Goal: Task Accomplishment & Management: Complete application form

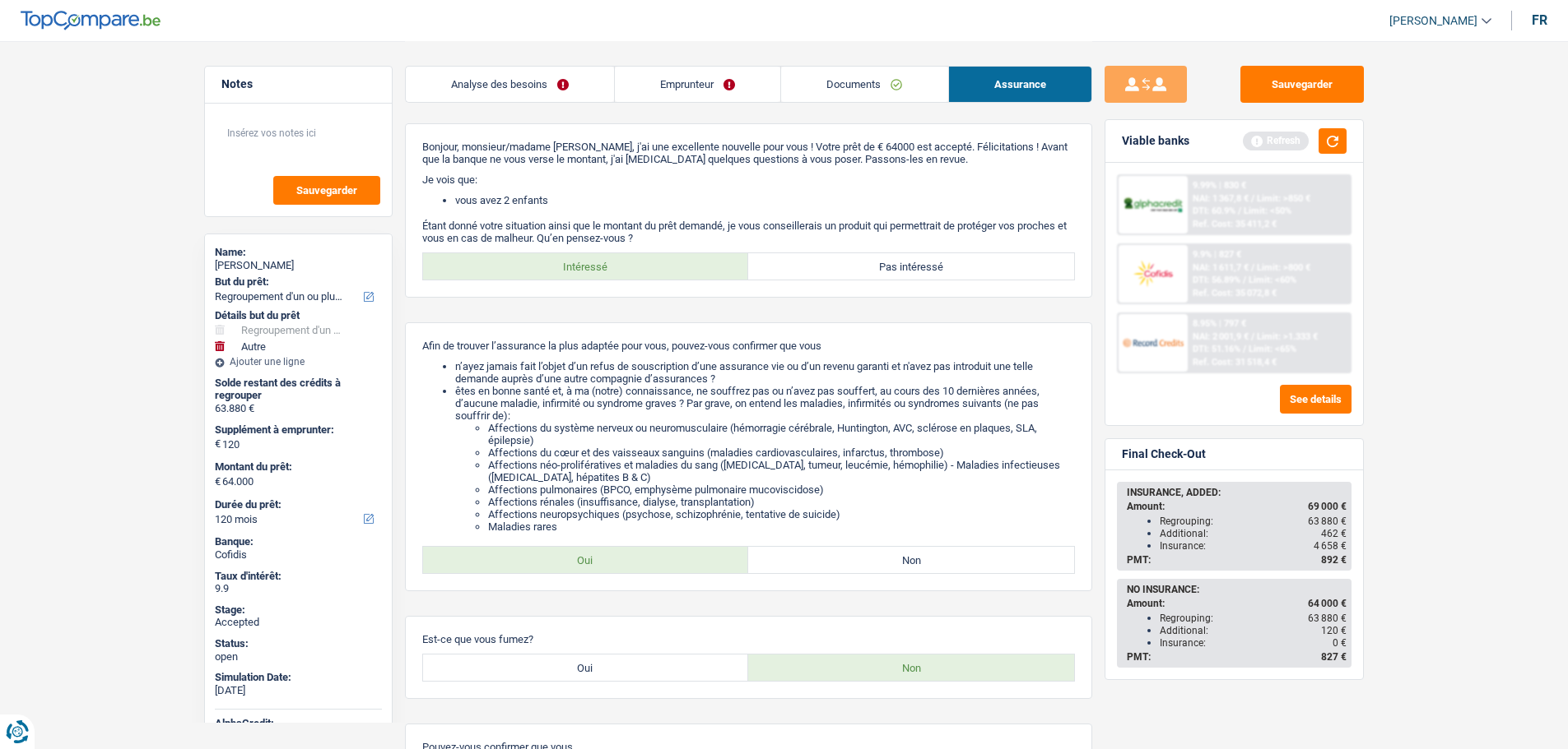
select select "refinancing"
select select "other"
select select "120"
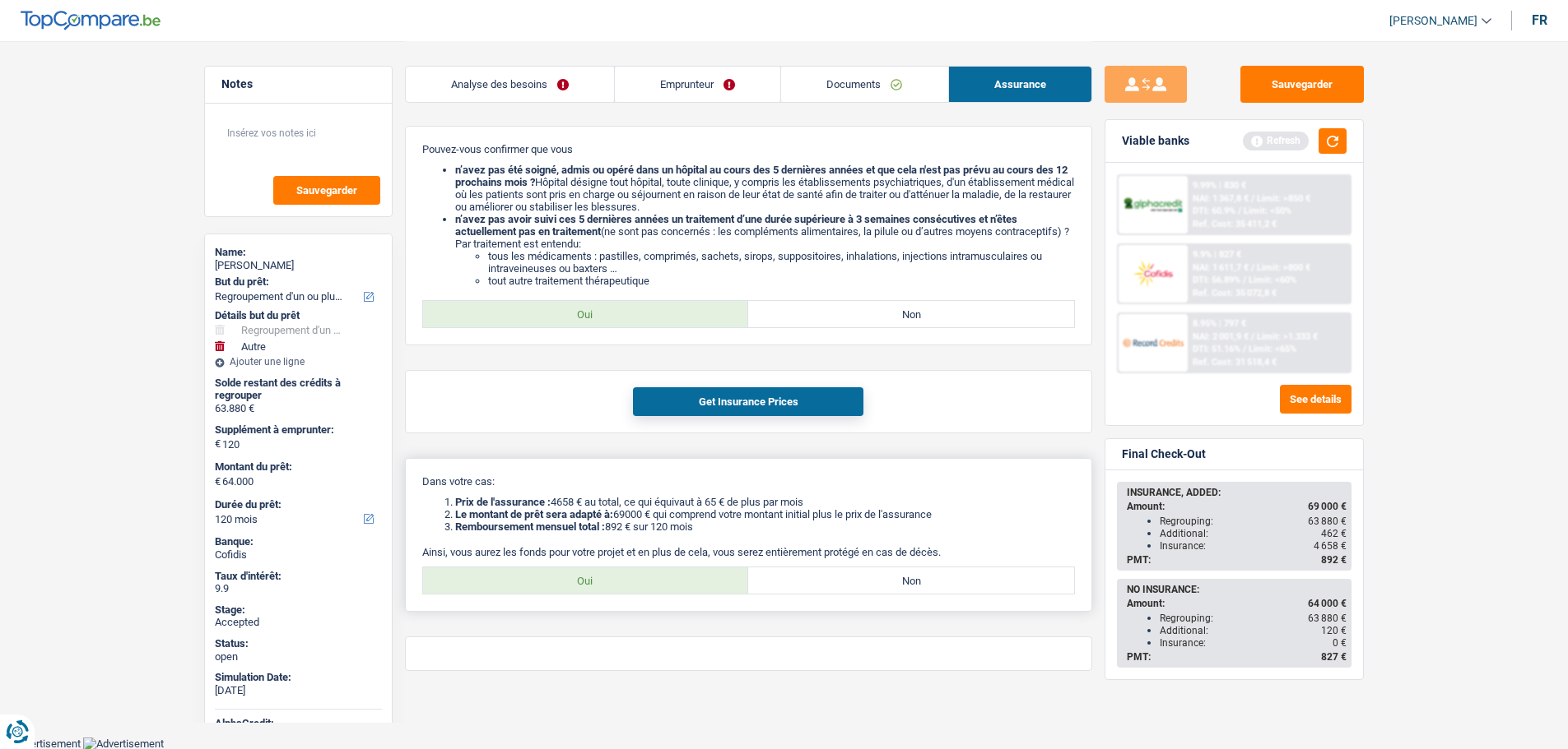
click at [596, 575] on label "Oui" at bounding box center [586, 580] width 326 height 26
click at [596, 575] on input "Oui" at bounding box center [586, 580] width 326 height 26
radio input "true"
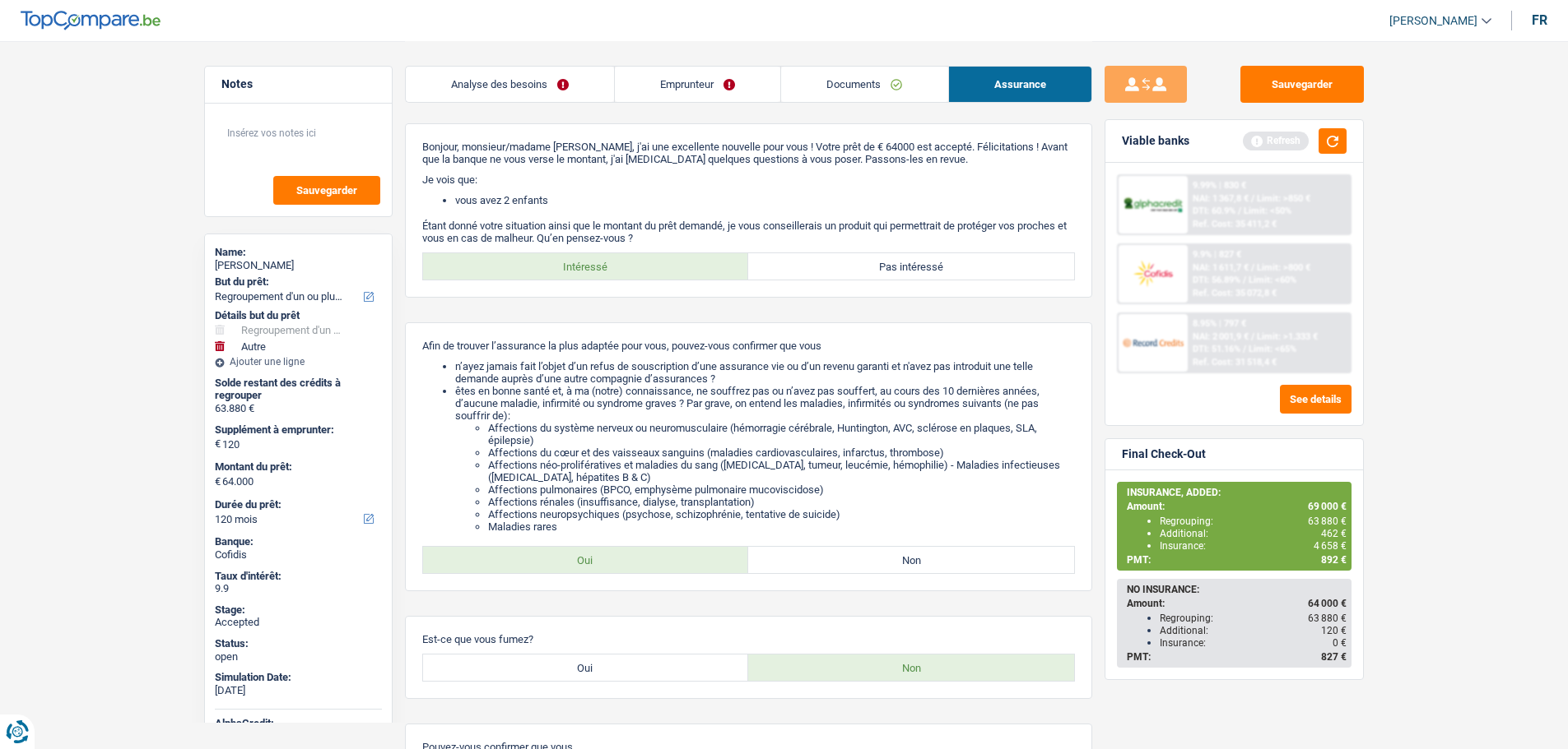
click at [697, 86] on link "Emprunteur" at bounding box center [698, 84] width 166 height 35
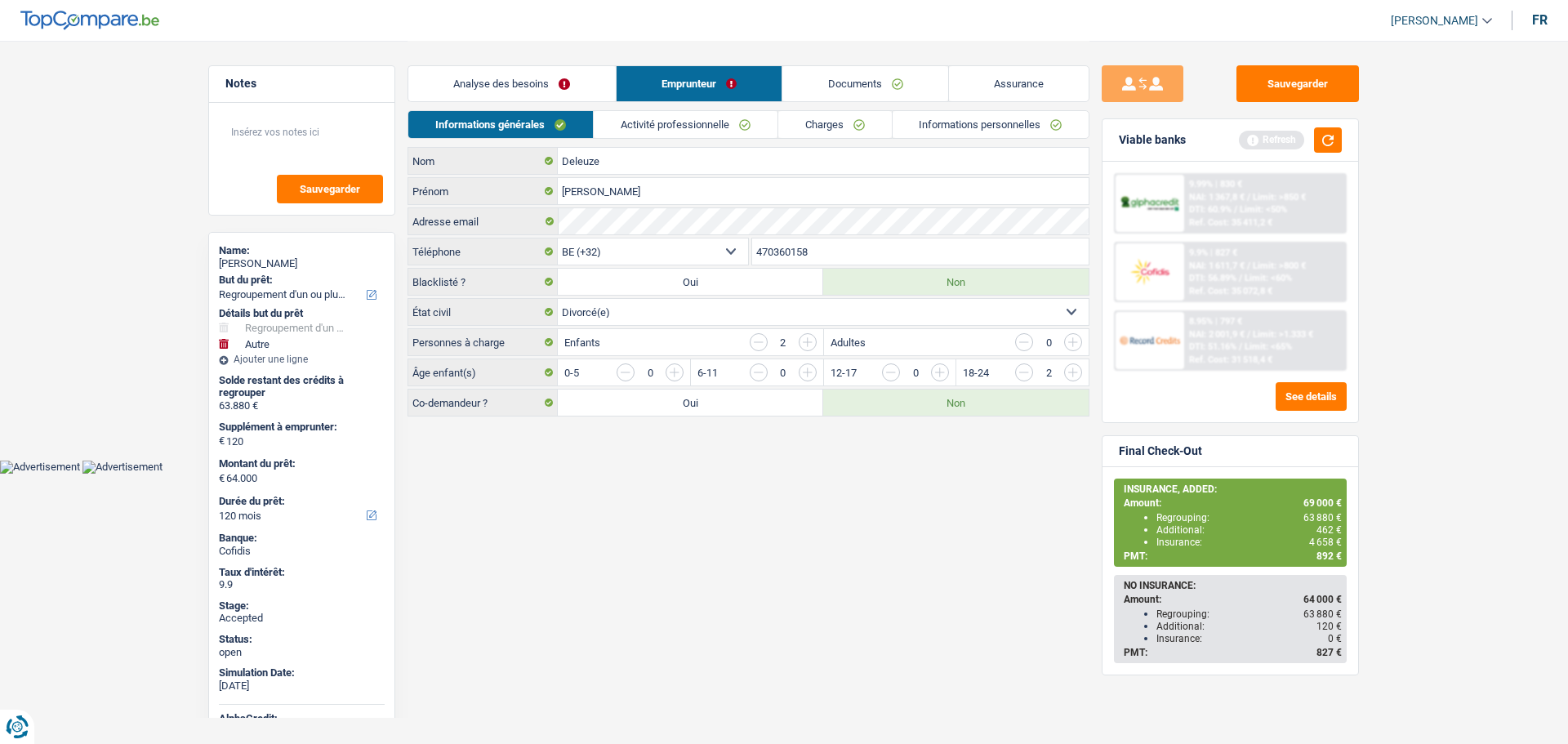
click at [968, 128] on link "Informations personnelles" at bounding box center [991, 125] width 197 height 27
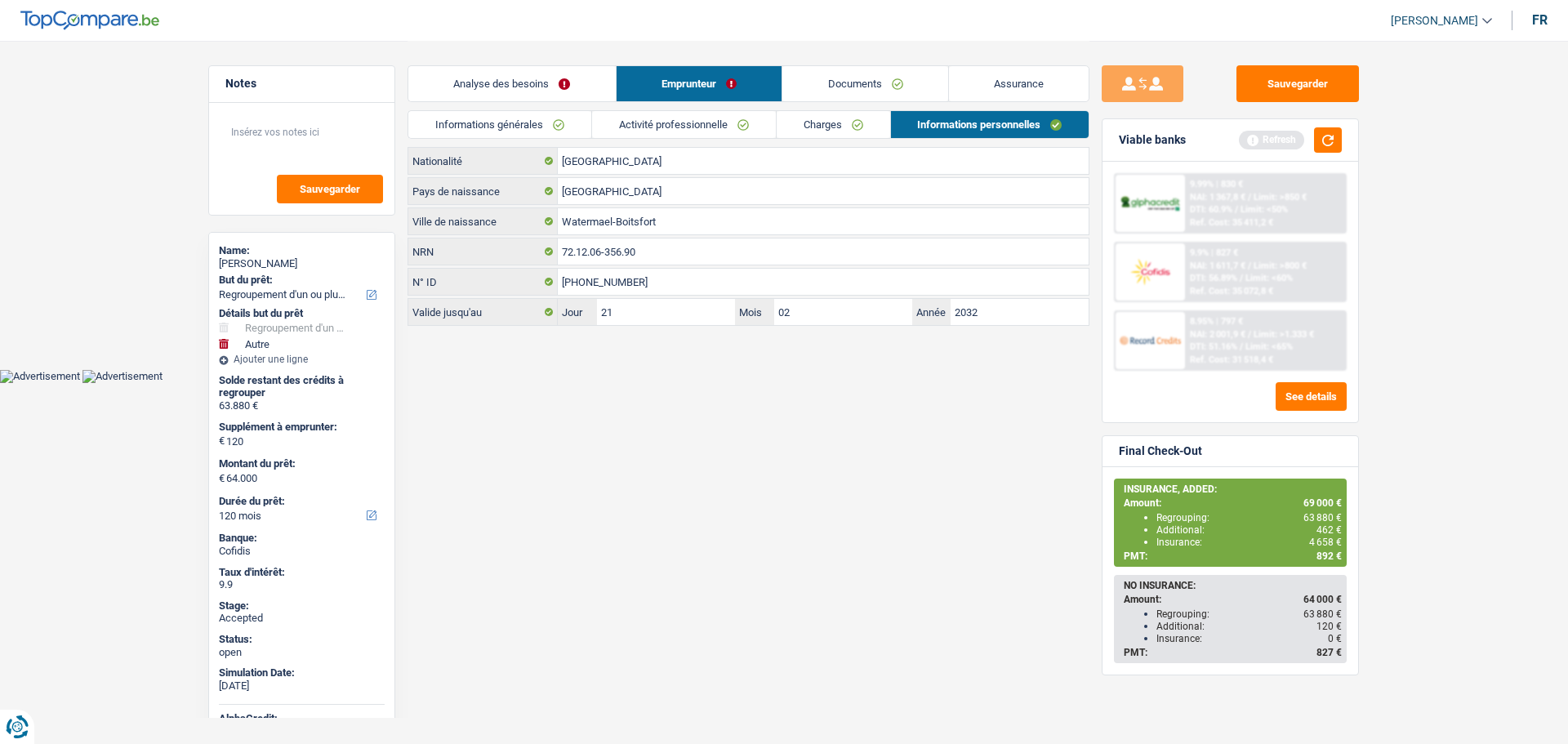
click at [1452, 27] on span "[PERSON_NAME]" at bounding box center [1434, 20] width 87 height 14
click at [1402, 147] on button "SO" at bounding box center [1405, 149] width 145 height 33
select select "refinancing"
select select "other"
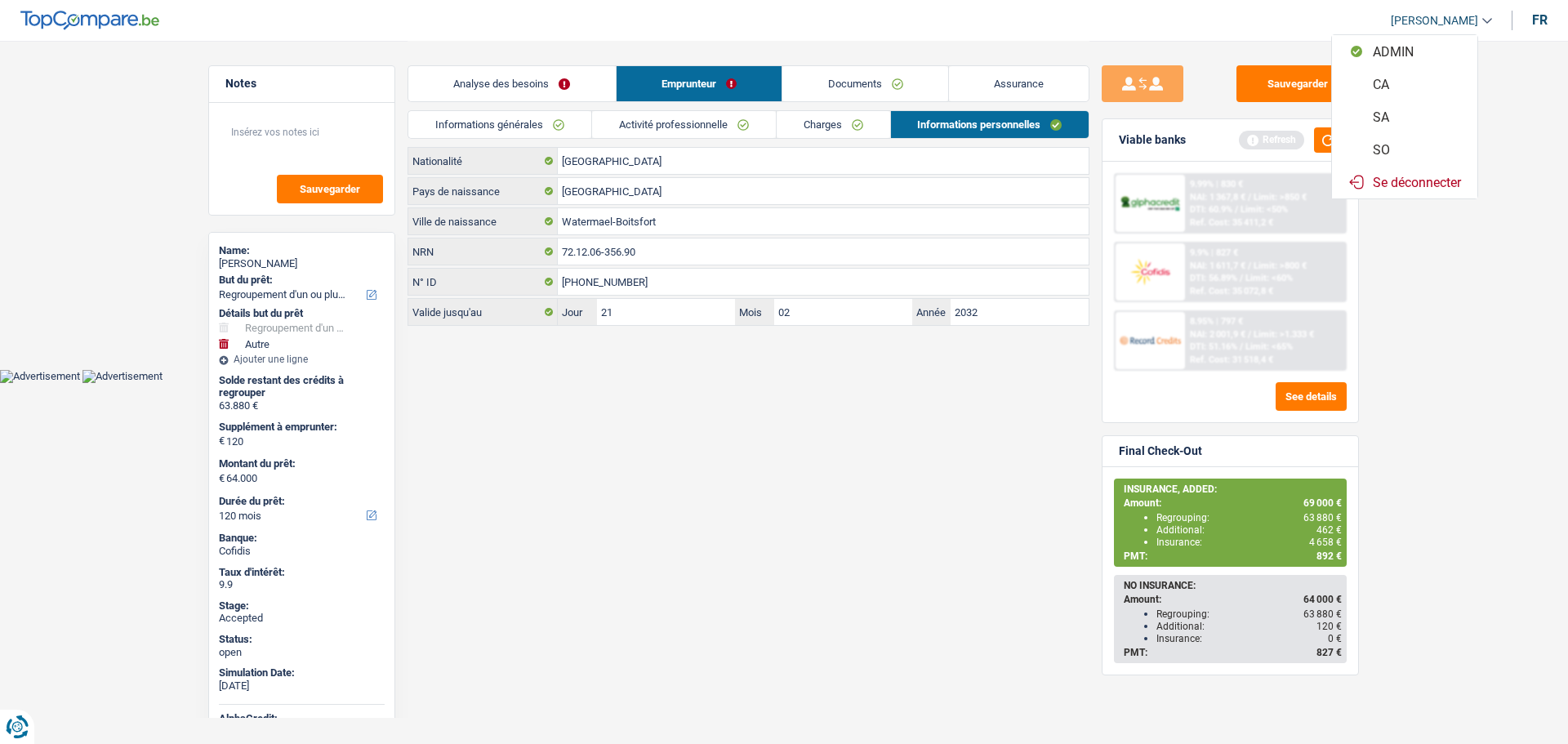
select select "120"
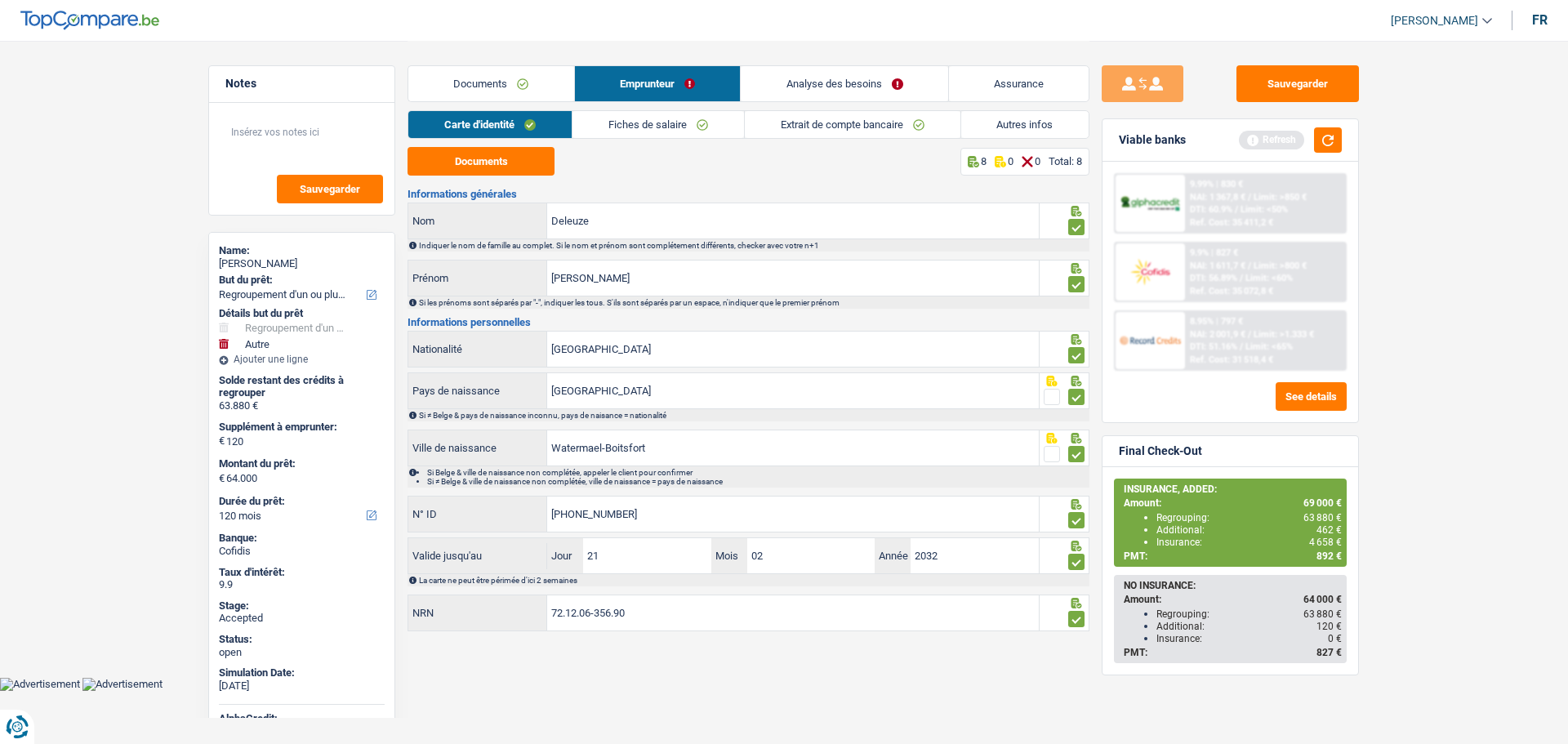
click at [838, 86] on link "Analyse des besoins" at bounding box center [845, 83] width 207 height 35
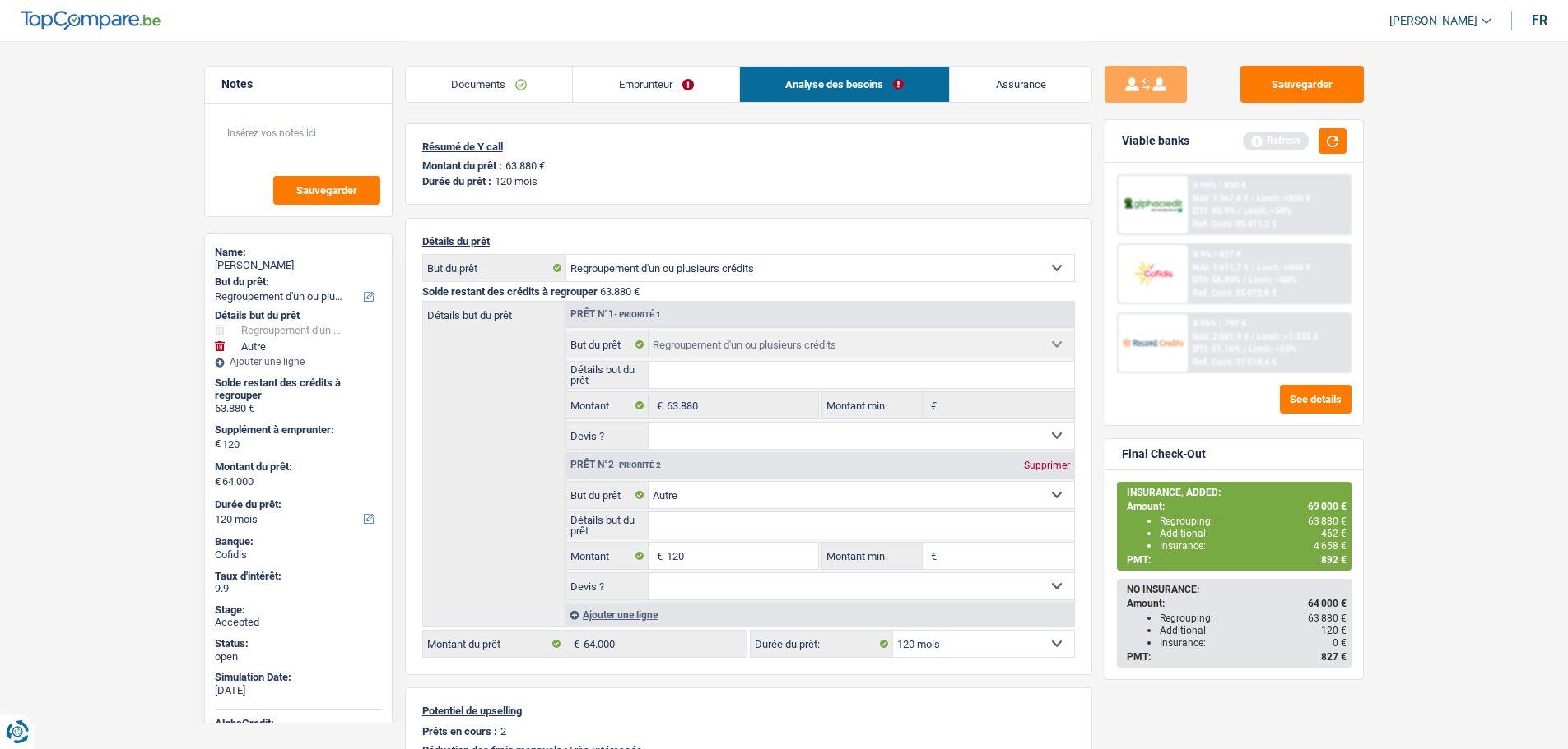
click at [1002, 78] on link "Assurance" at bounding box center [1020, 84] width 141 height 35
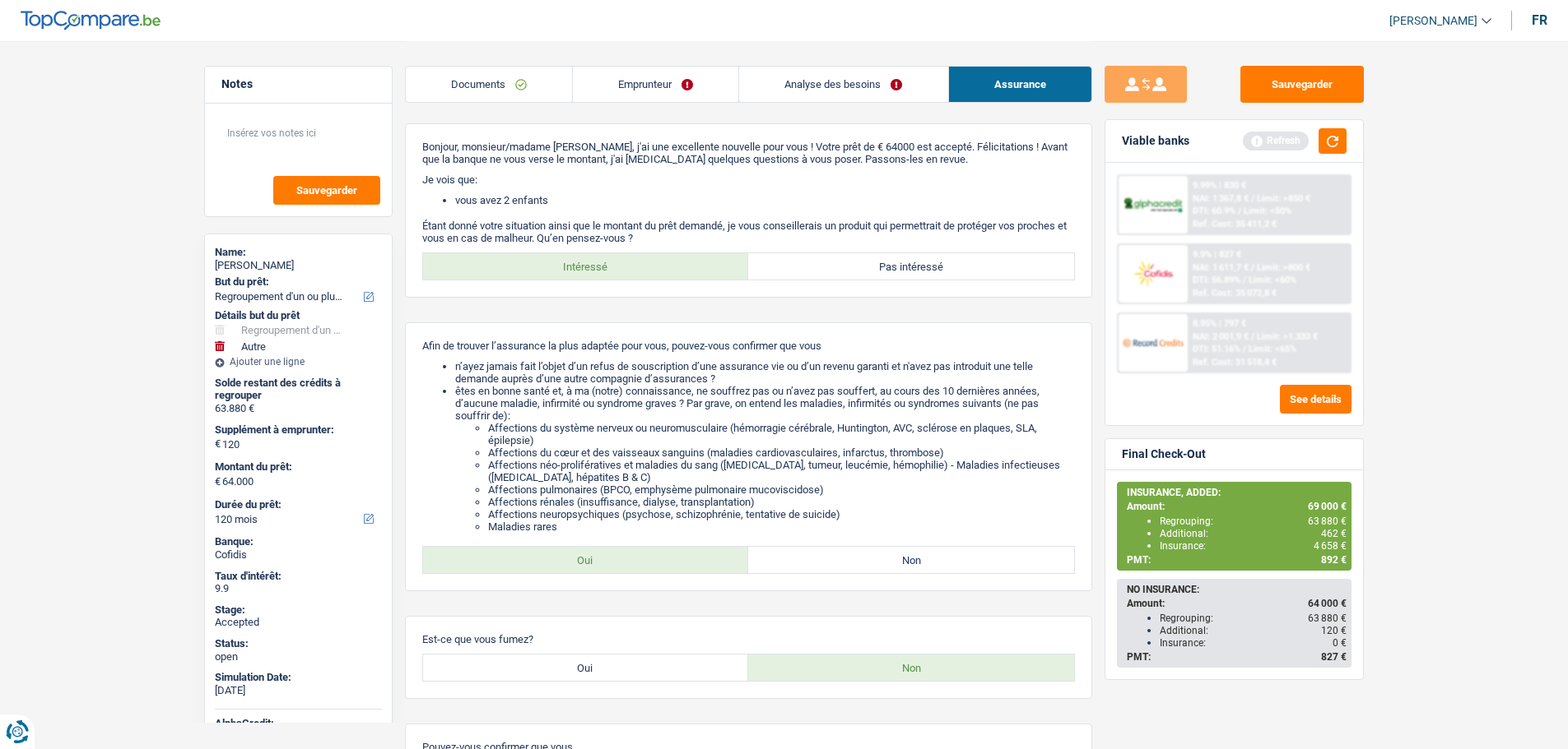
click at [616, 97] on link "Emprunteur" at bounding box center [656, 84] width 166 height 35
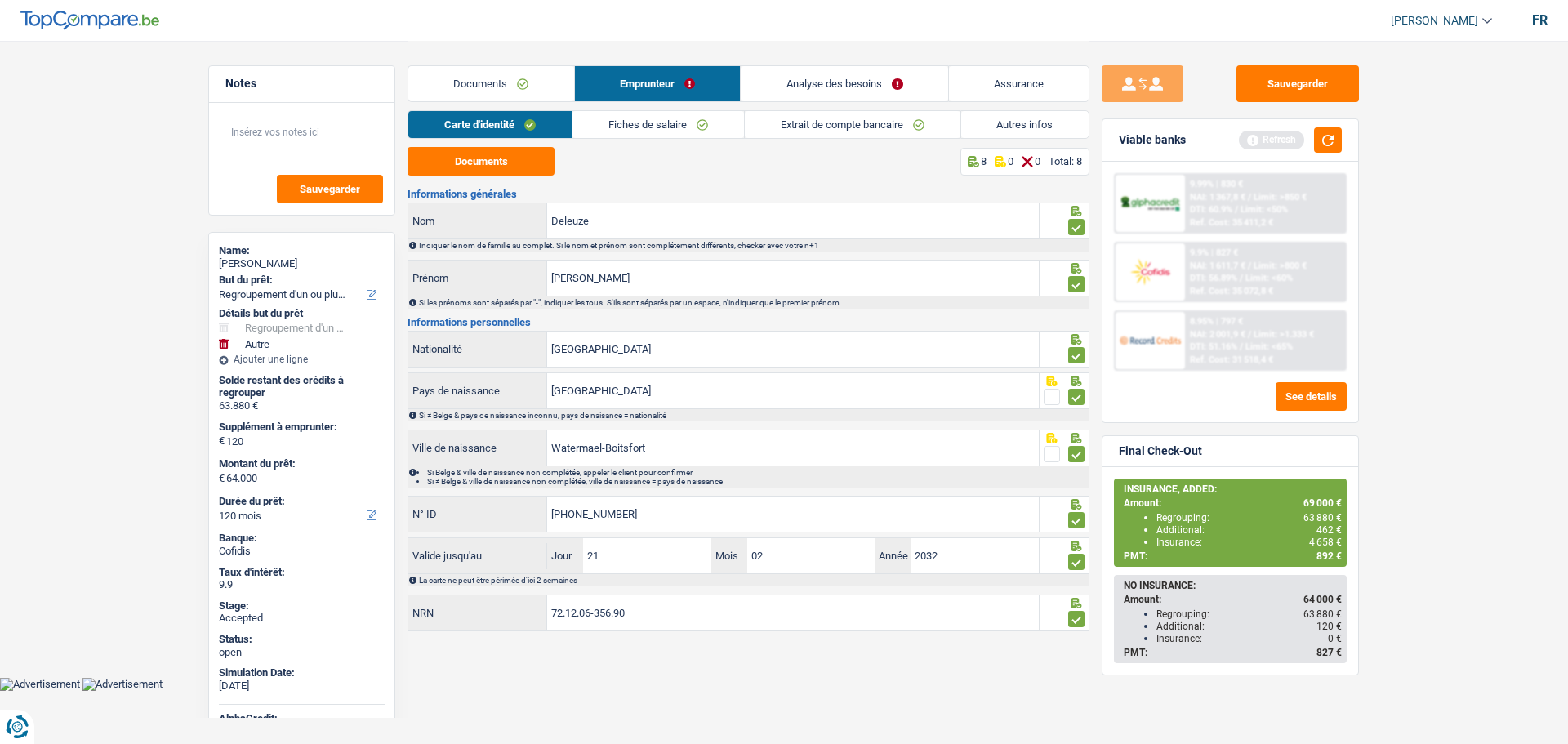
click at [846, 87] on link "Analyse des besoins" at bounding box center [845, 83] width 207 height 35
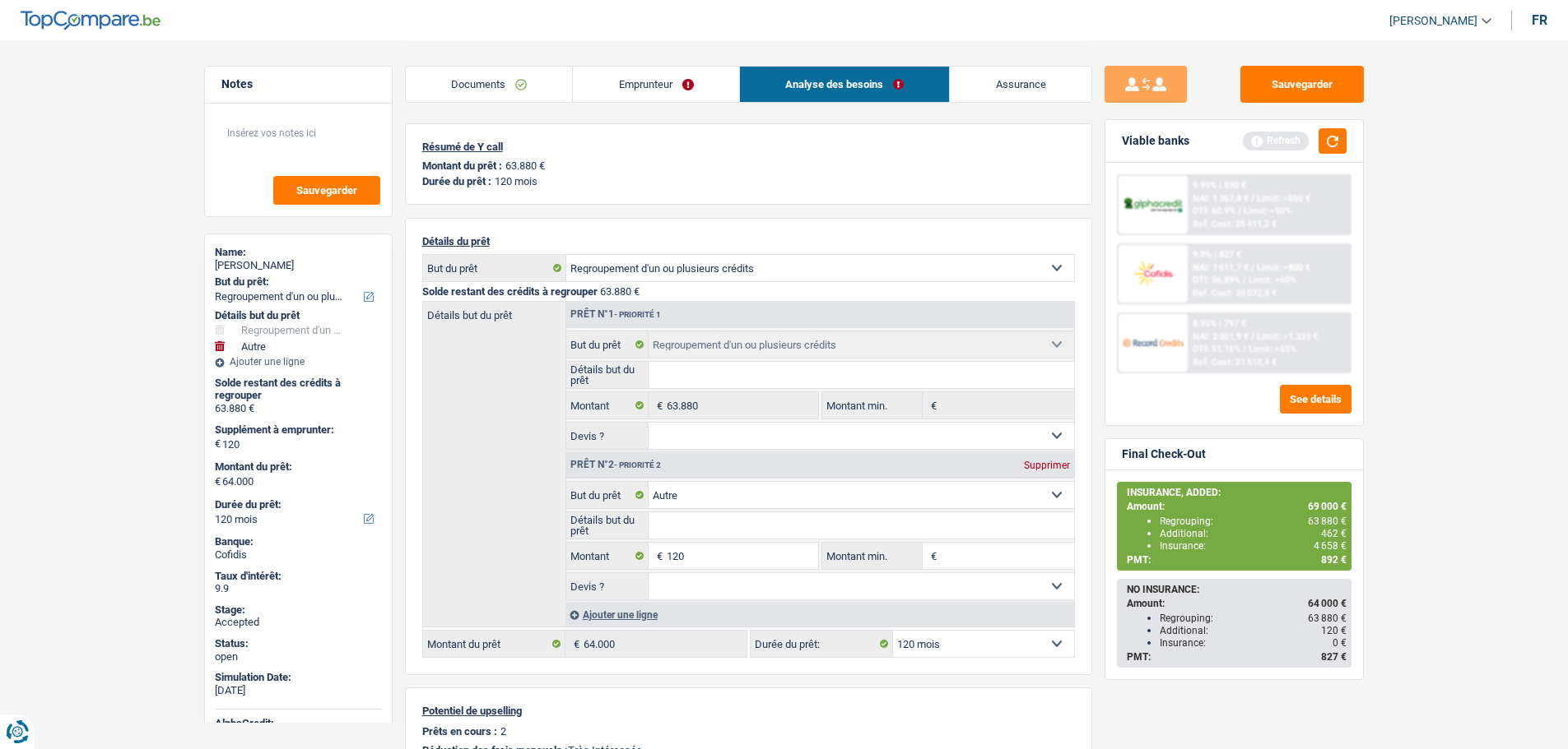
click at [621, 82] on link "Emprunteur" at bounding box center [656, 84] width 166 height 35
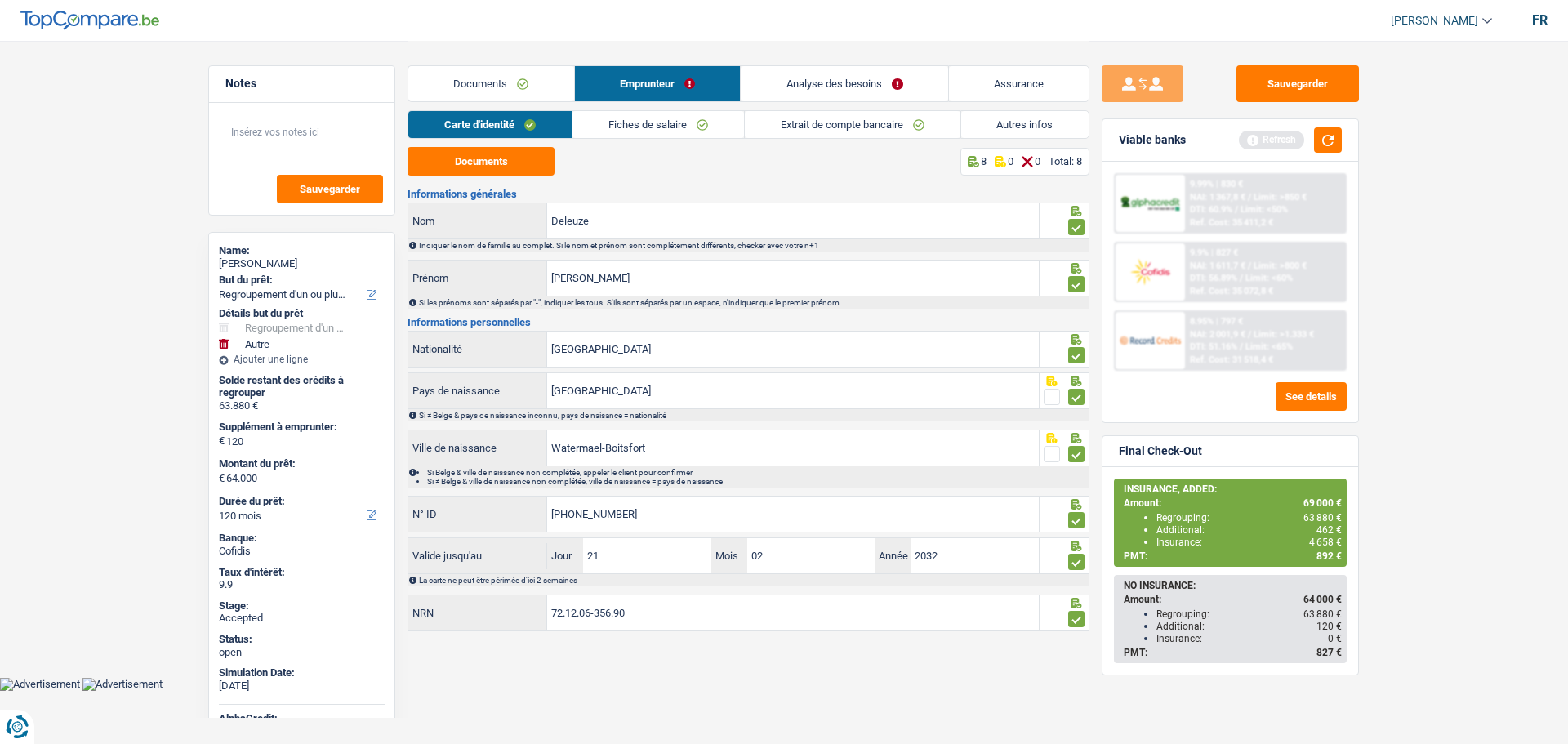
click at [976, 118] on link "Autres infos" at bounding box center [1026, 125] width 128 height 27
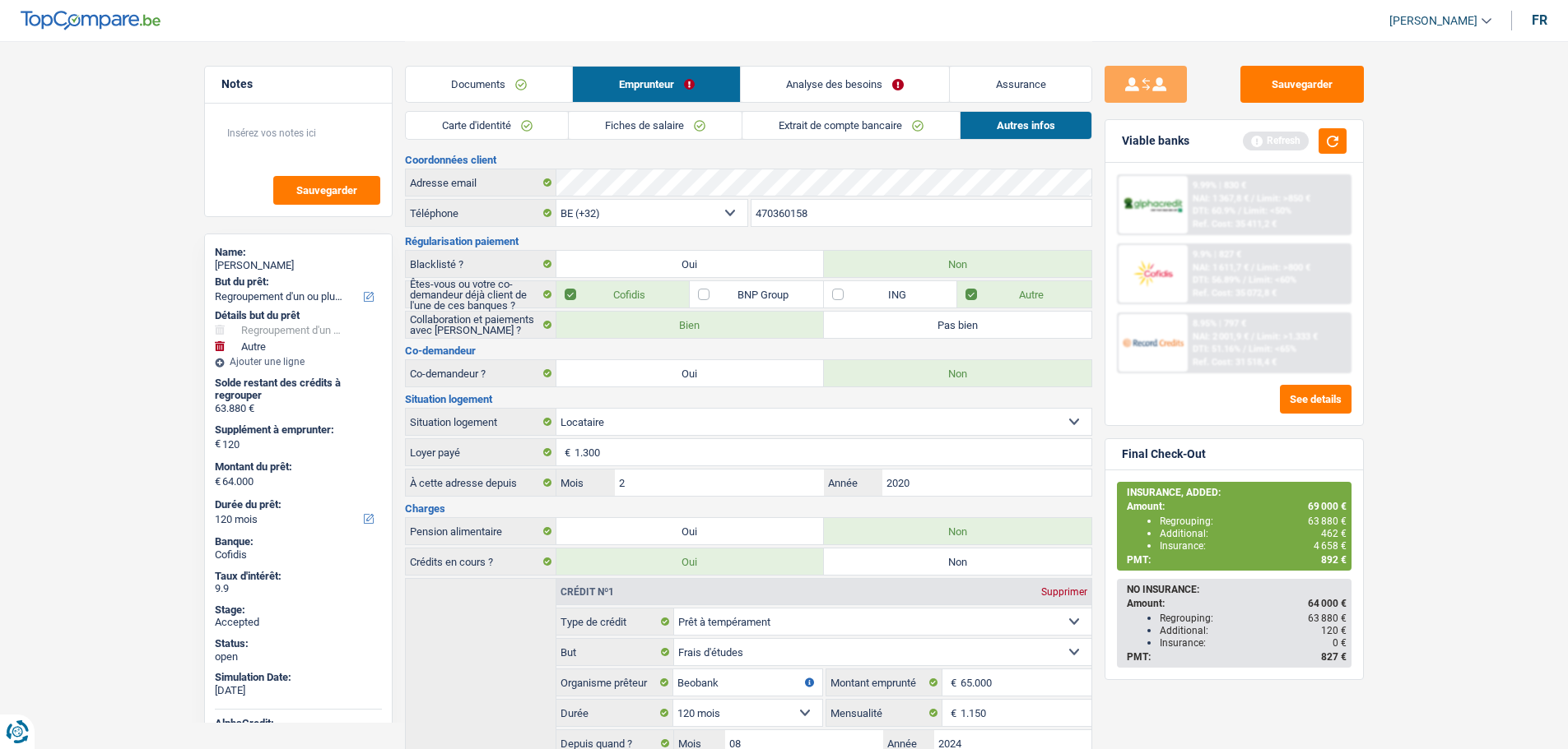
click at [866, 93] on link "Analyse des besoins" at bounding box center [845, 84] width 209 height 35
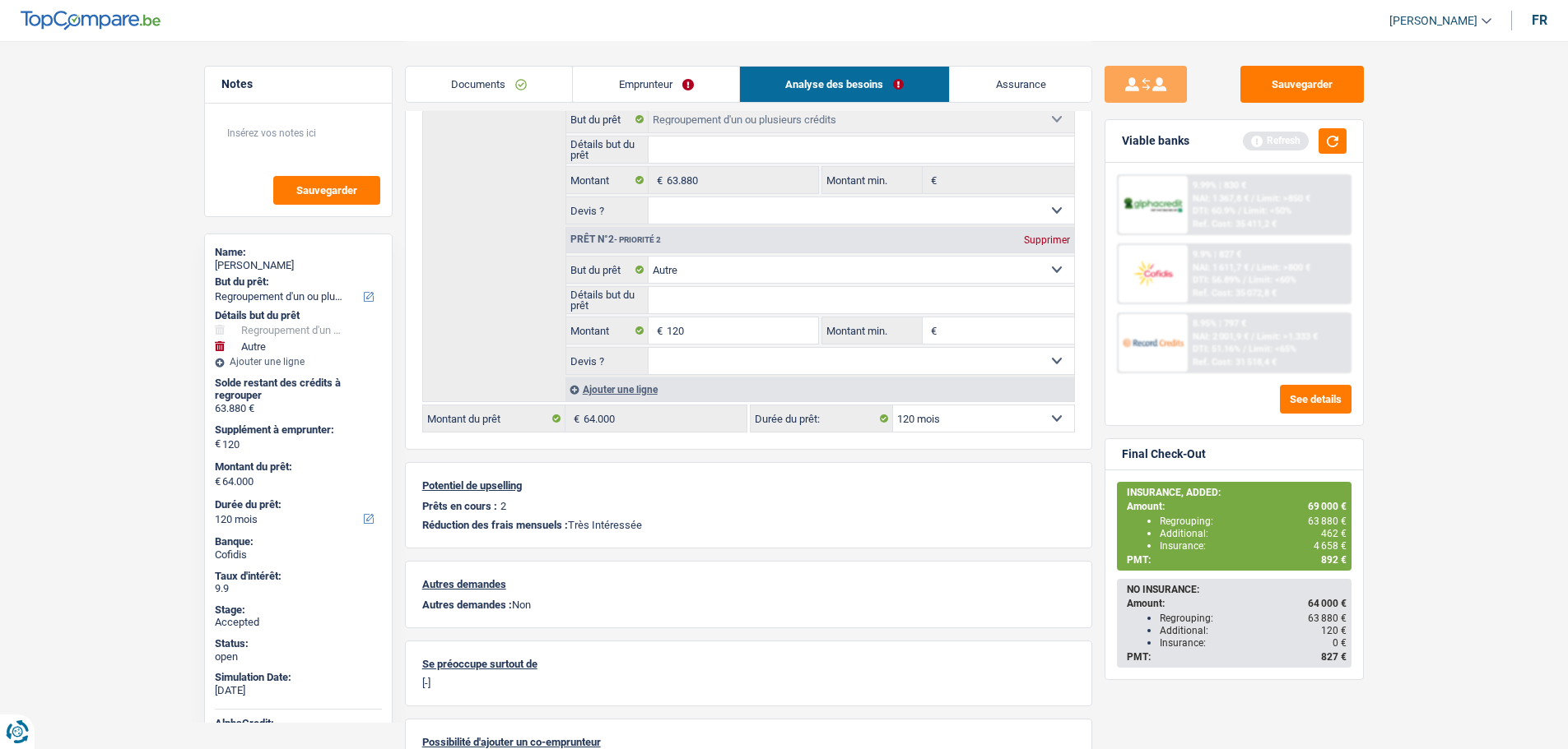
scroll to position [328, 0]
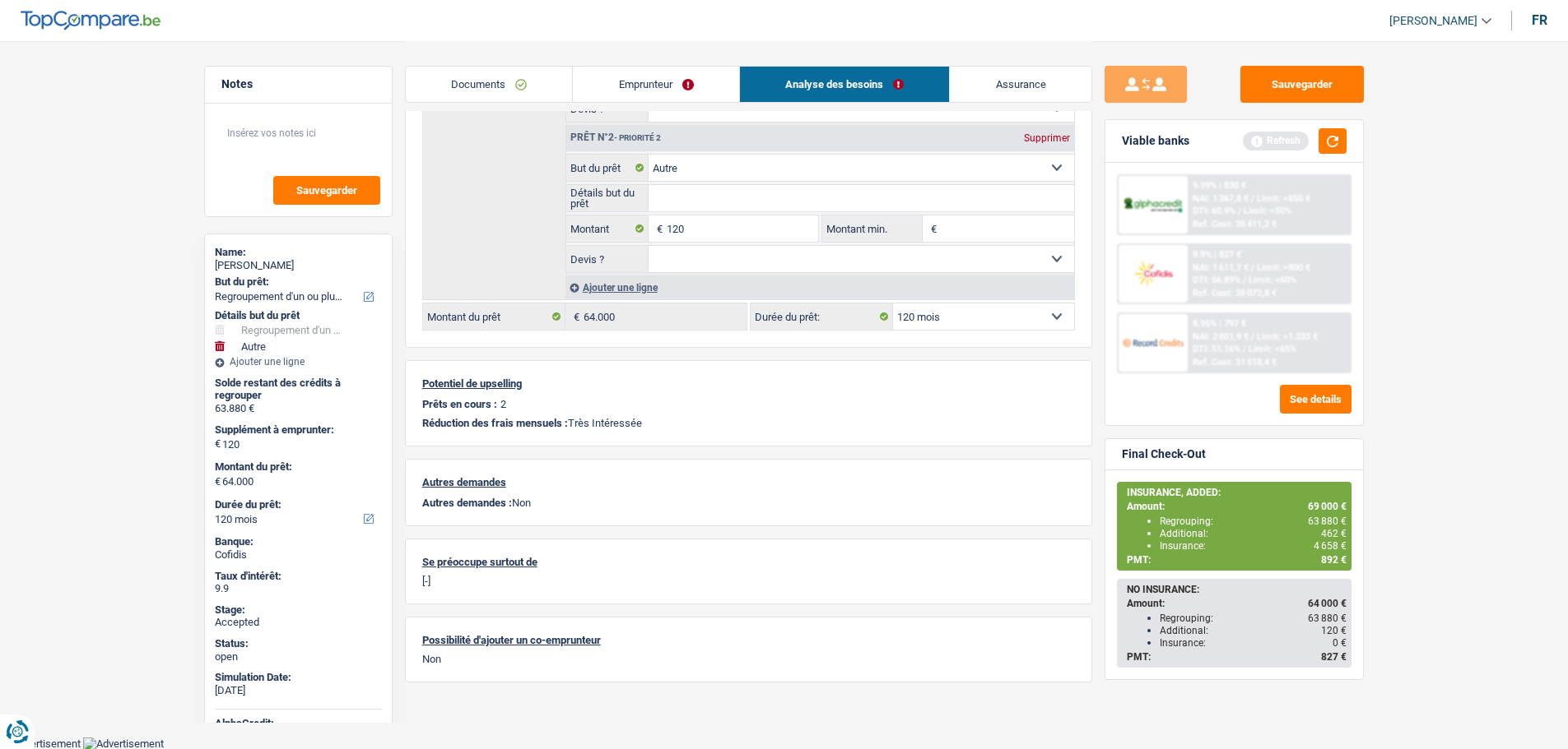
click at [993, 92] on link "Assurance" at bounding box center [1020, 84] width 141 height 35
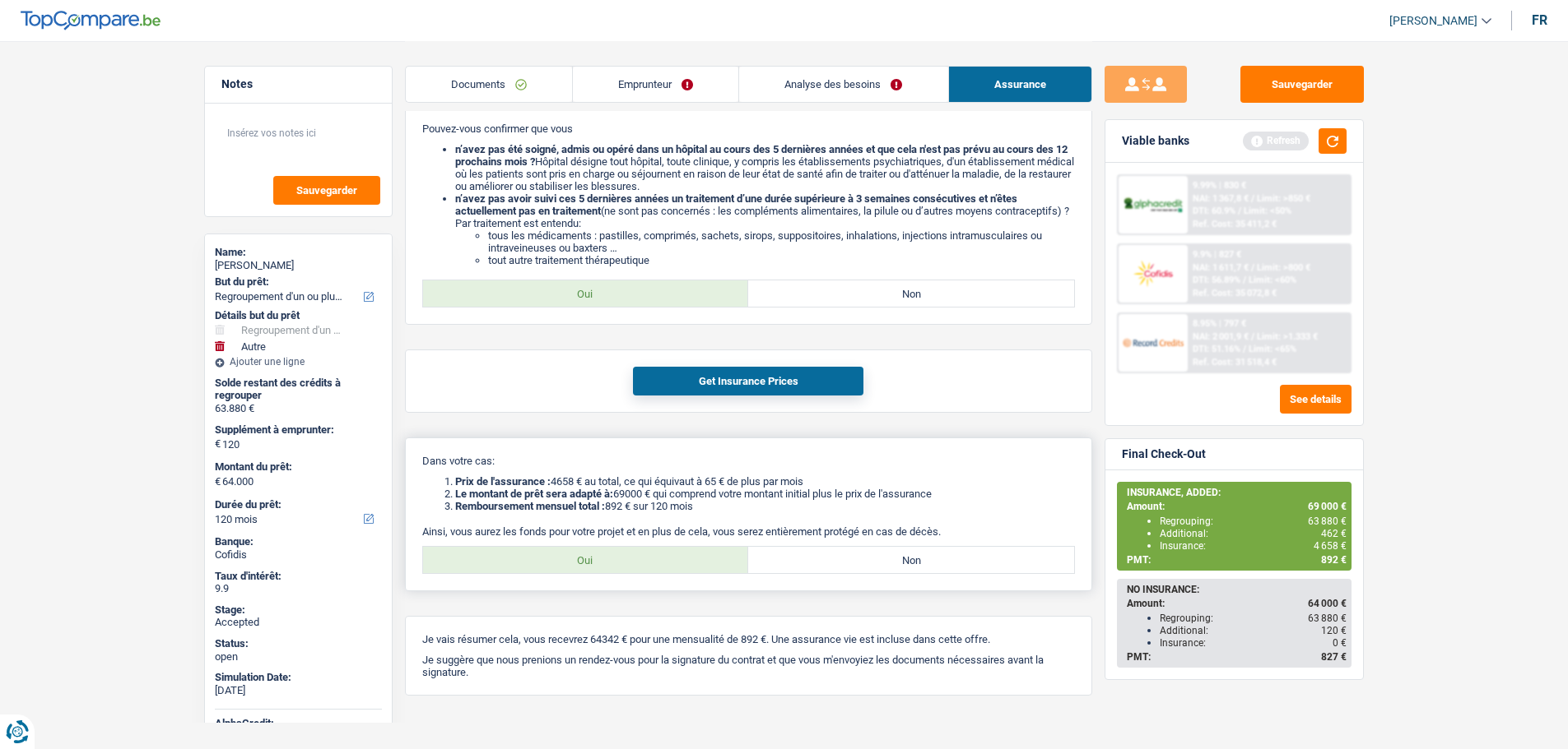
scroll to position [644, 0]
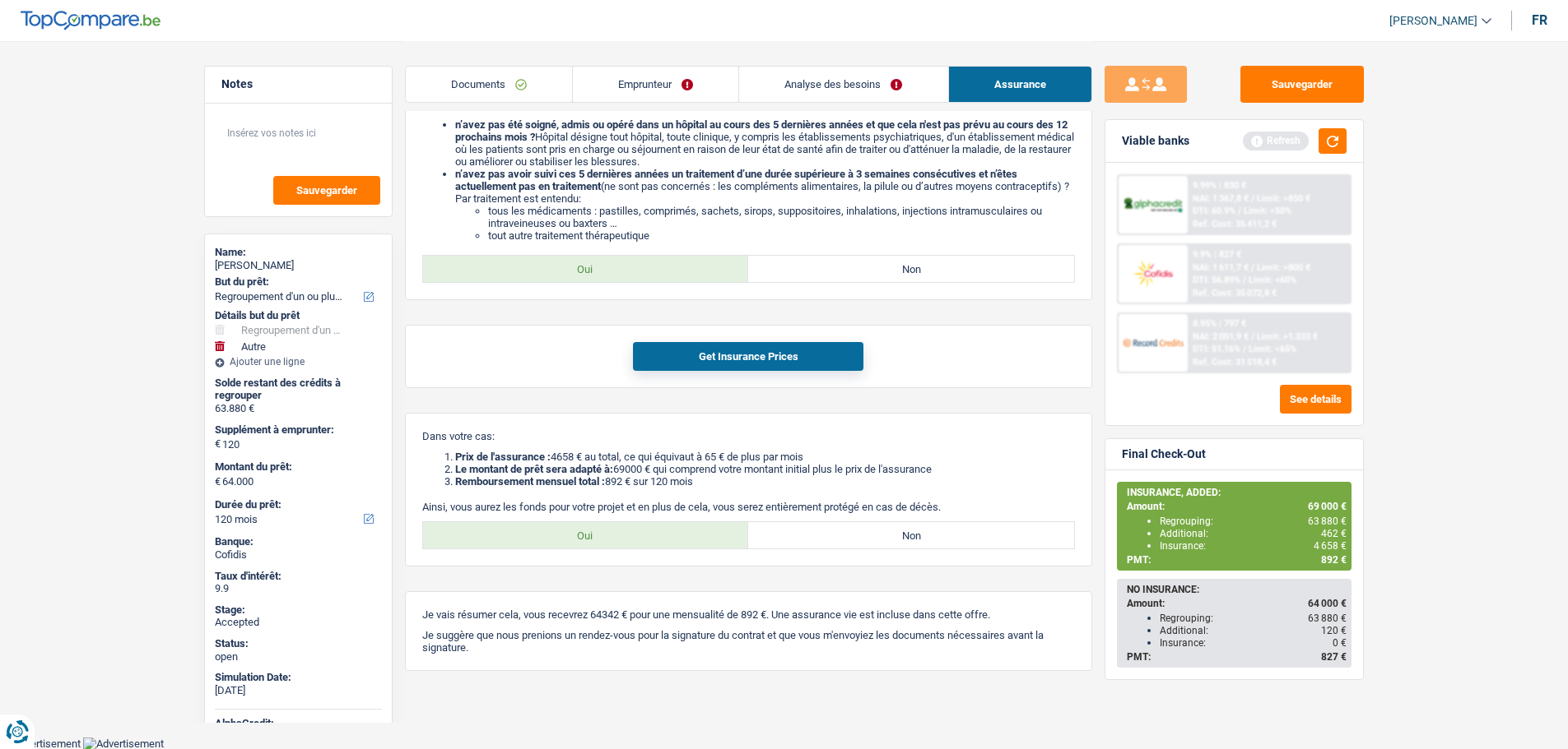
click at [1323, 551] on span "4 658 €" at bounding box center [1330, 546] width 33 height 12
click at [1323, 557] on span "892 €" at bounding box center [1334, 560] width 25 height 12
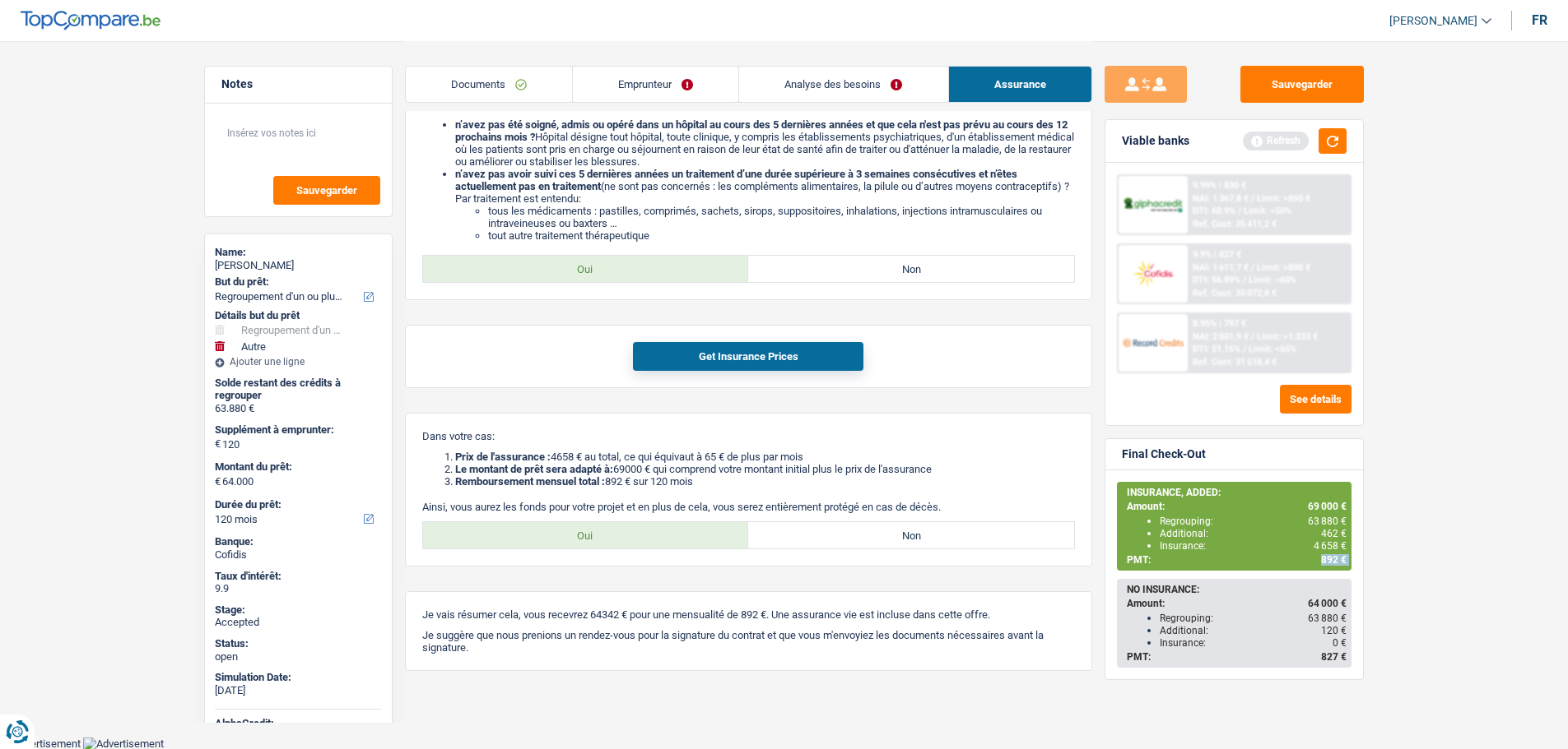
click at [1323, 557] on span "892 €" at bounding box center [1334, 560] width 25 height 12
click at [1323, 558] on span "892 €" at bounding box center [1334, 560] width 25 height 12
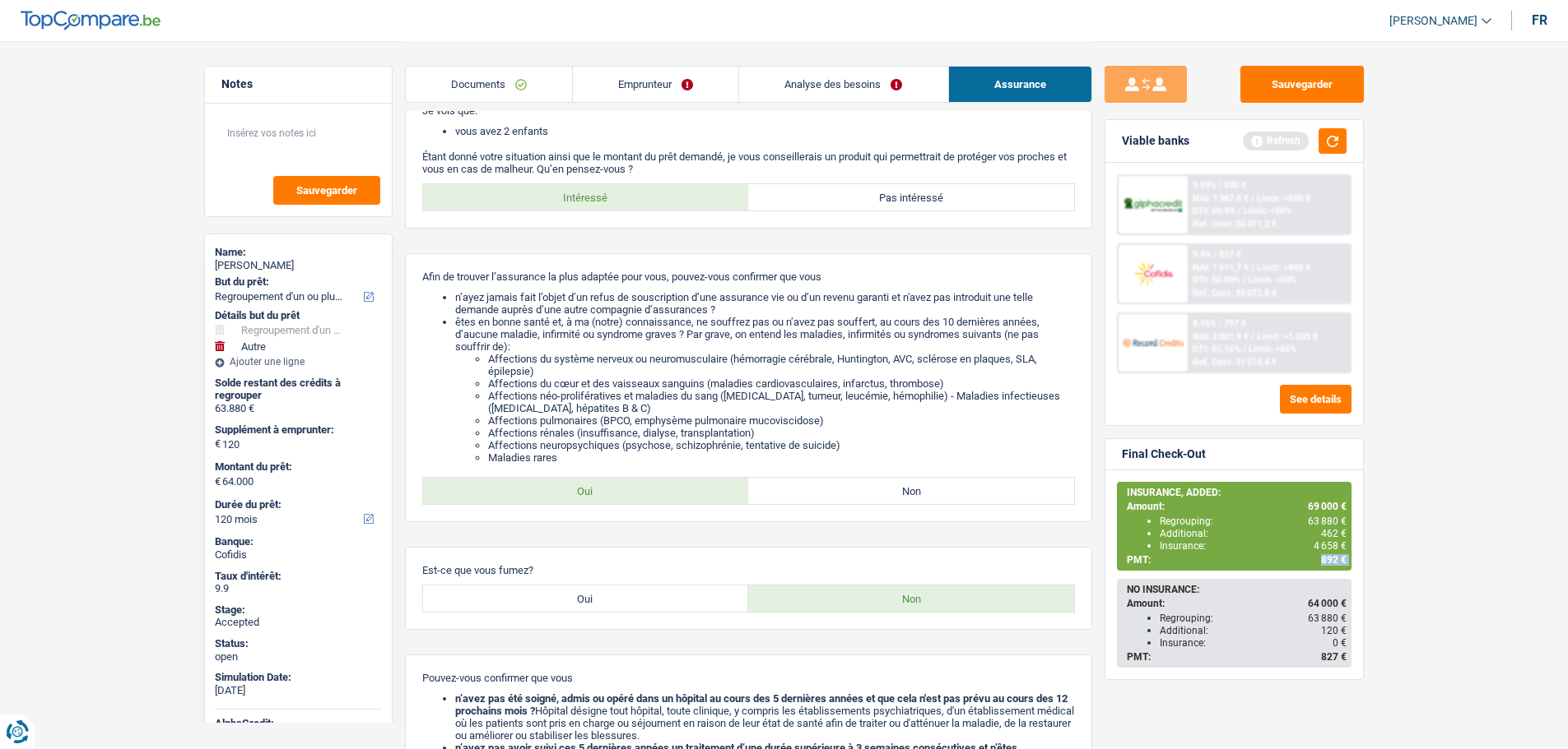
scroll to position [165, 0]
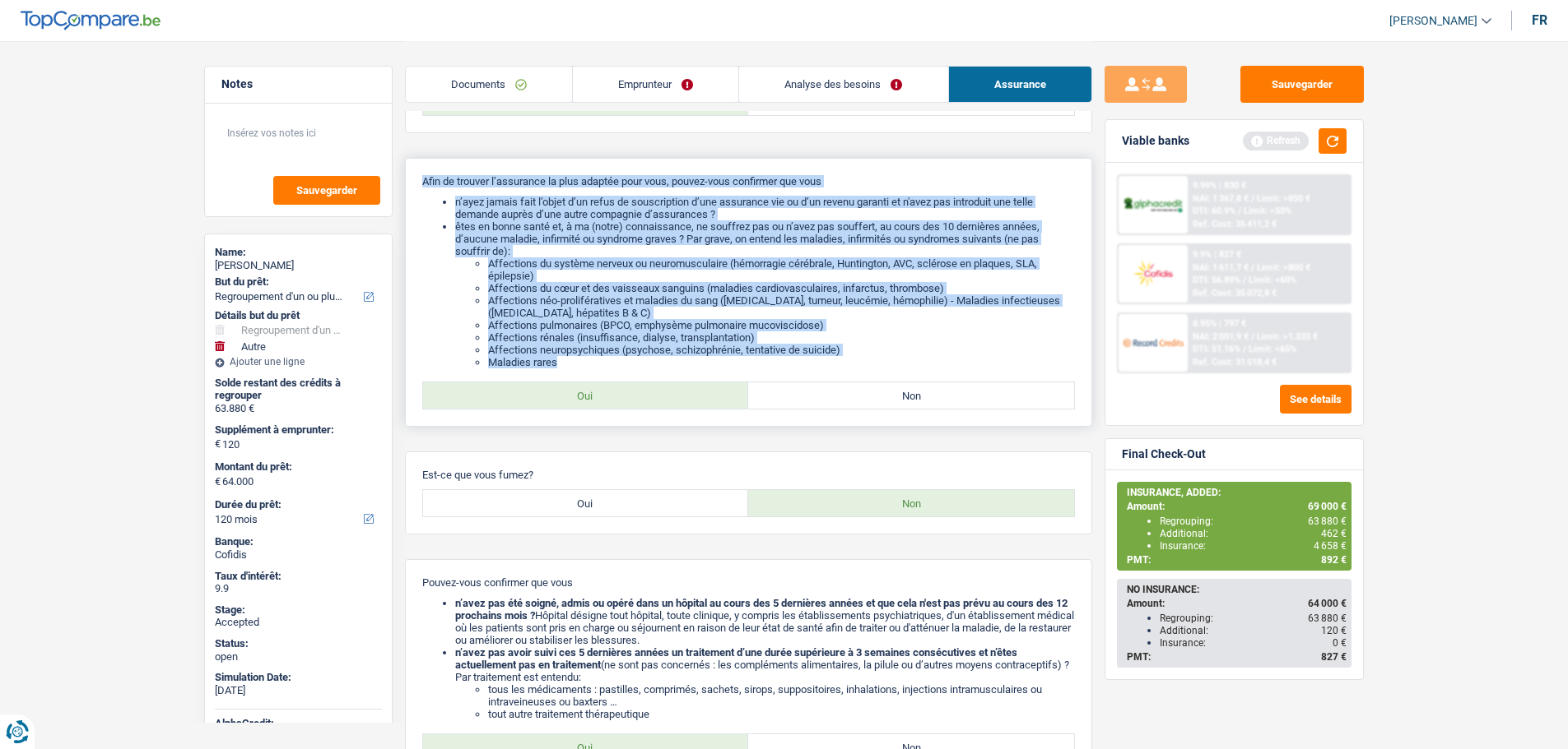
drag, startPoint x: 868, startPoint y: 358, endPoint x: 423, endPoint y: 183, distance: 478.2
click at [419, 180] on div "Afin de trouver l’assurance la plus adaptée pour vous, pouvez-vous confirmer qu…" at bounding box center [748, 293] width 687 height 269
click at [455, 197] on li "n’ayez jamais fait l’objet d’un refus de souscription d’une assurance vie ou d’…" at bounding box center [764, 208] width 620 height 24
drag, startPoint x: 422, startPoint y: 180, endPoint x: 728, endPoint y: 355, distance: 352.5
click at [728, 355] on div "Afin de trouver l’assurance la plus adaptée pour vous, pouvez-vous confirmer qu…" at bounding box center [748, 293] width 687 height 269
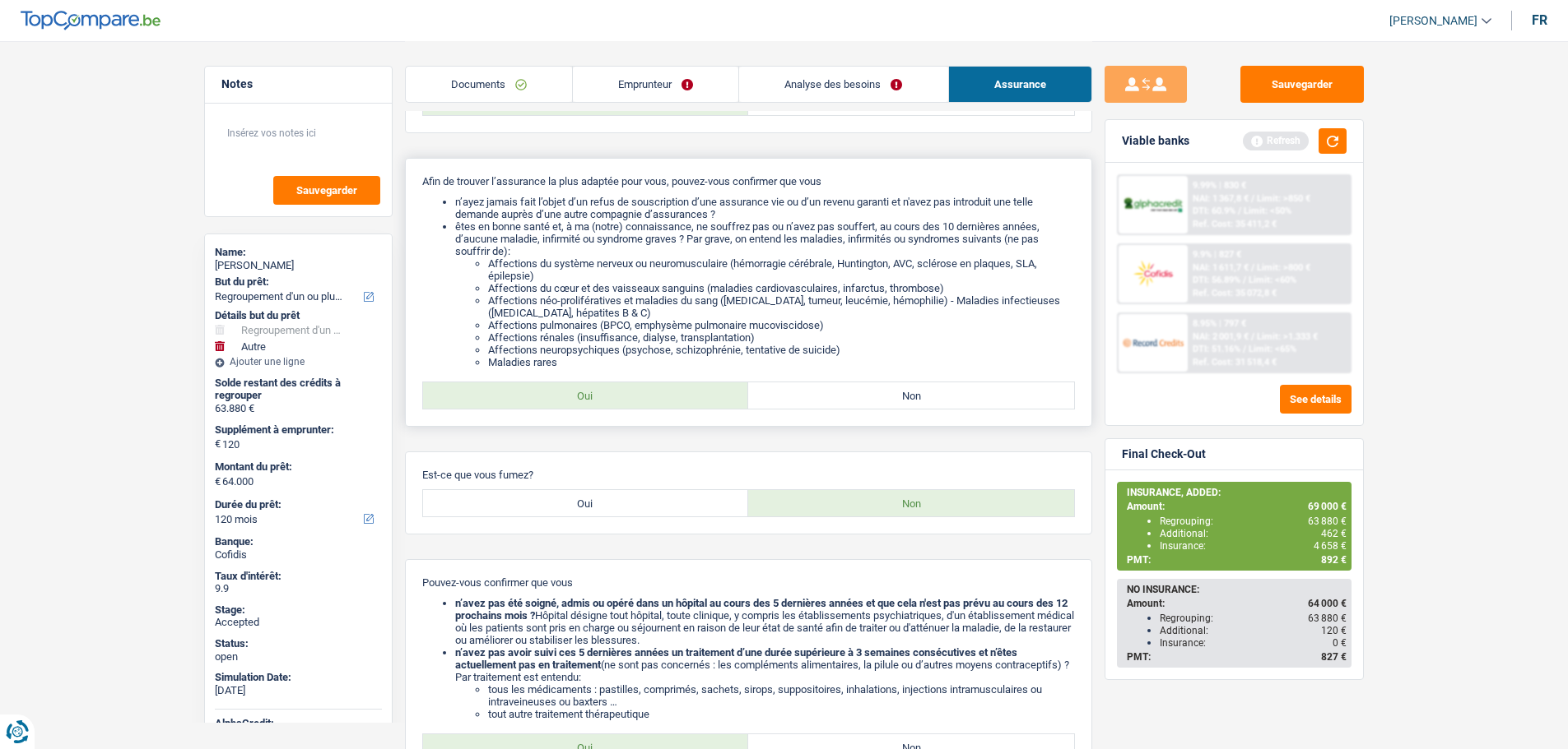
click at [849, 356] on li "Maladies rares" at bounding box center [781, 362] width 586 height 13
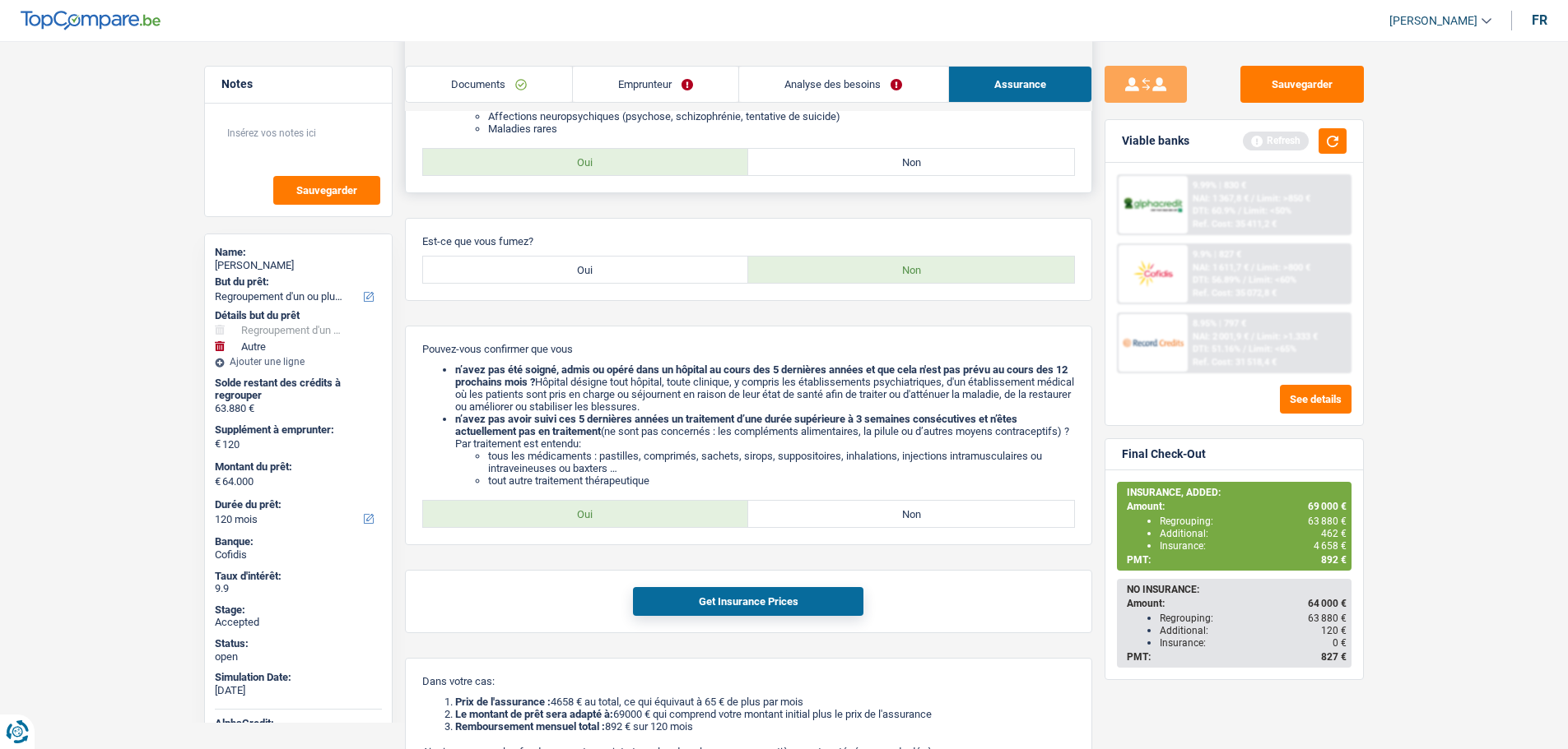
scroll to position [493, 0]
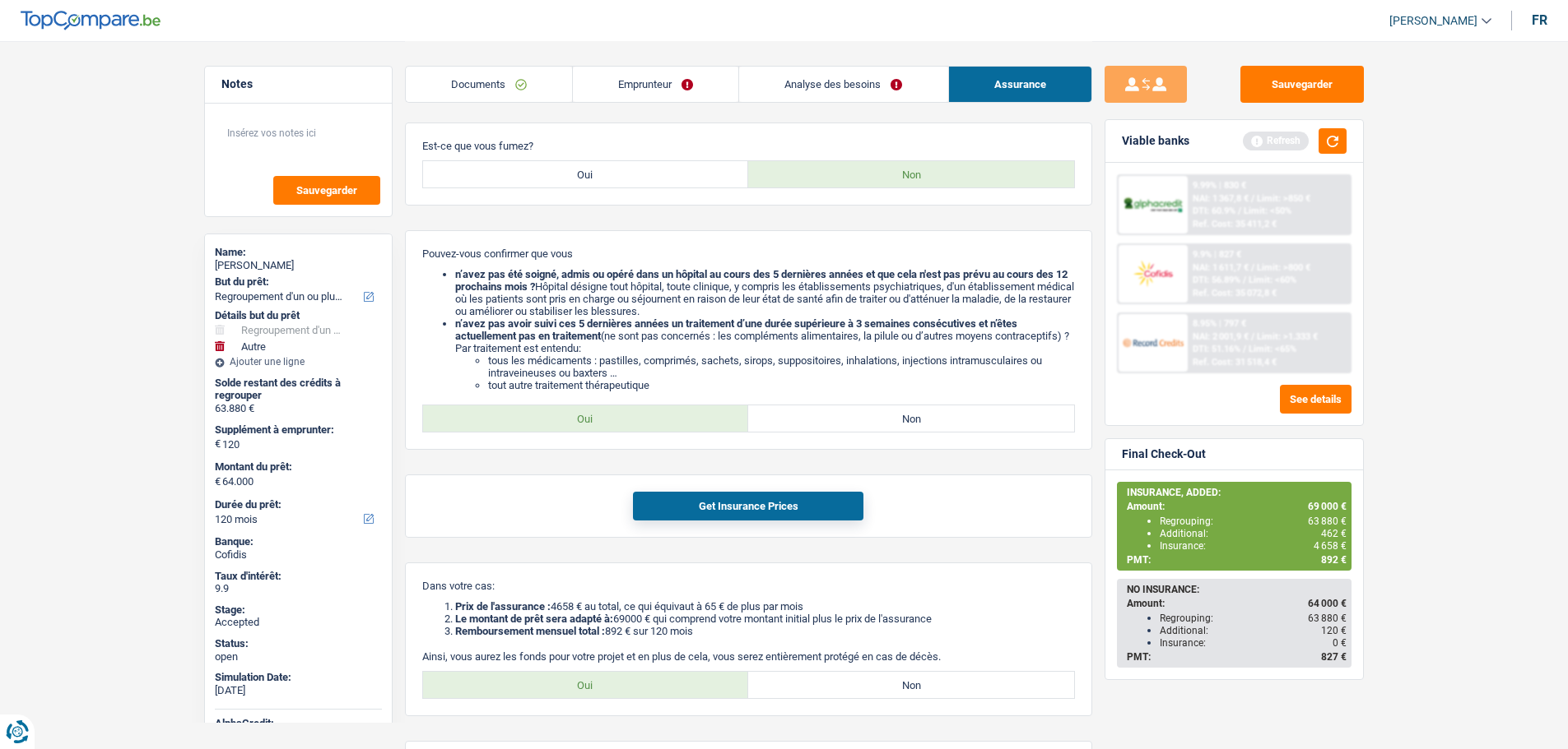
click at [624, 77] on link "Emprunteur" at bounding box center [656, 84] width 166 height 35
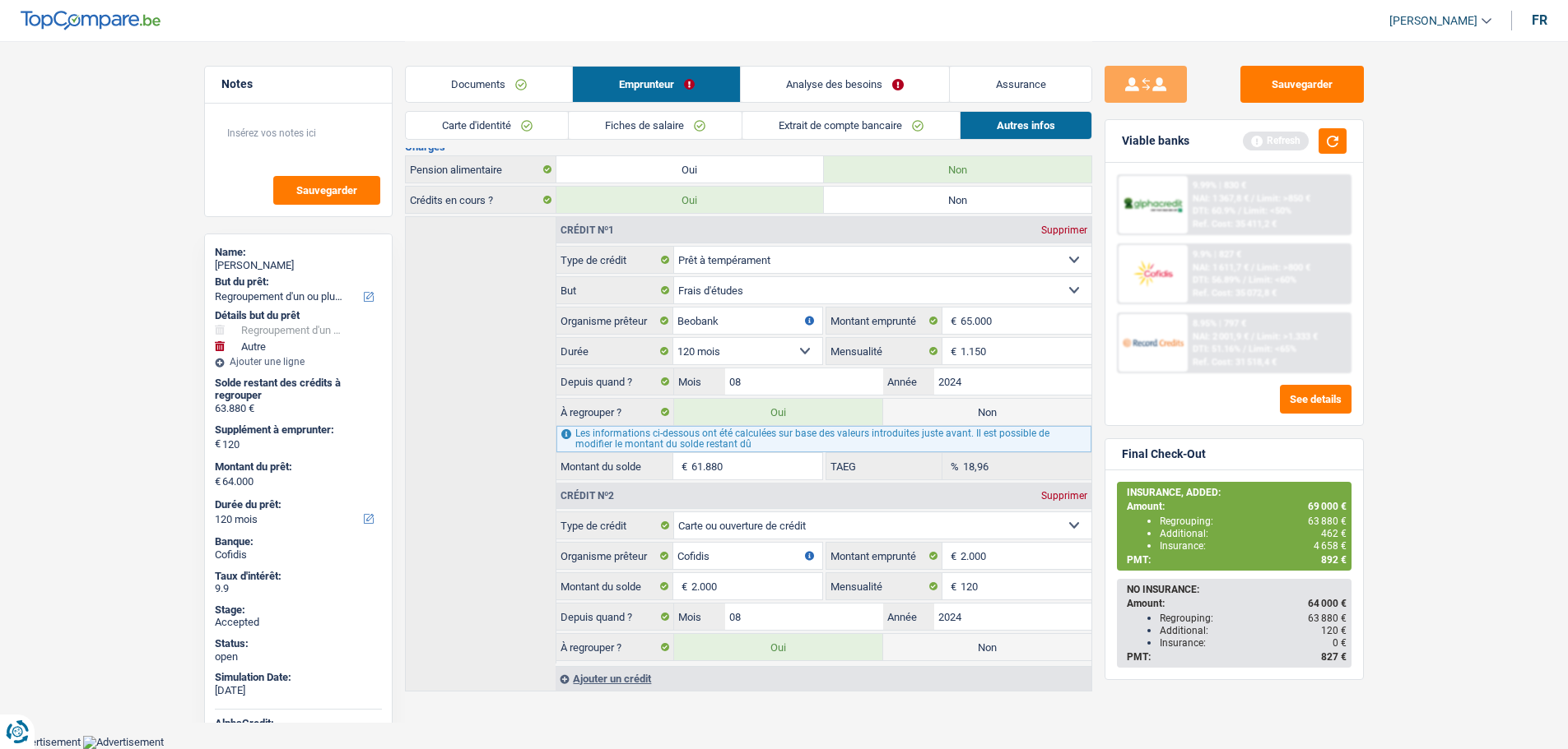
scroll to position [360, 0]
click at [500, 87] on link "Documents" at bounding box center [489, 84] width 167 height 35
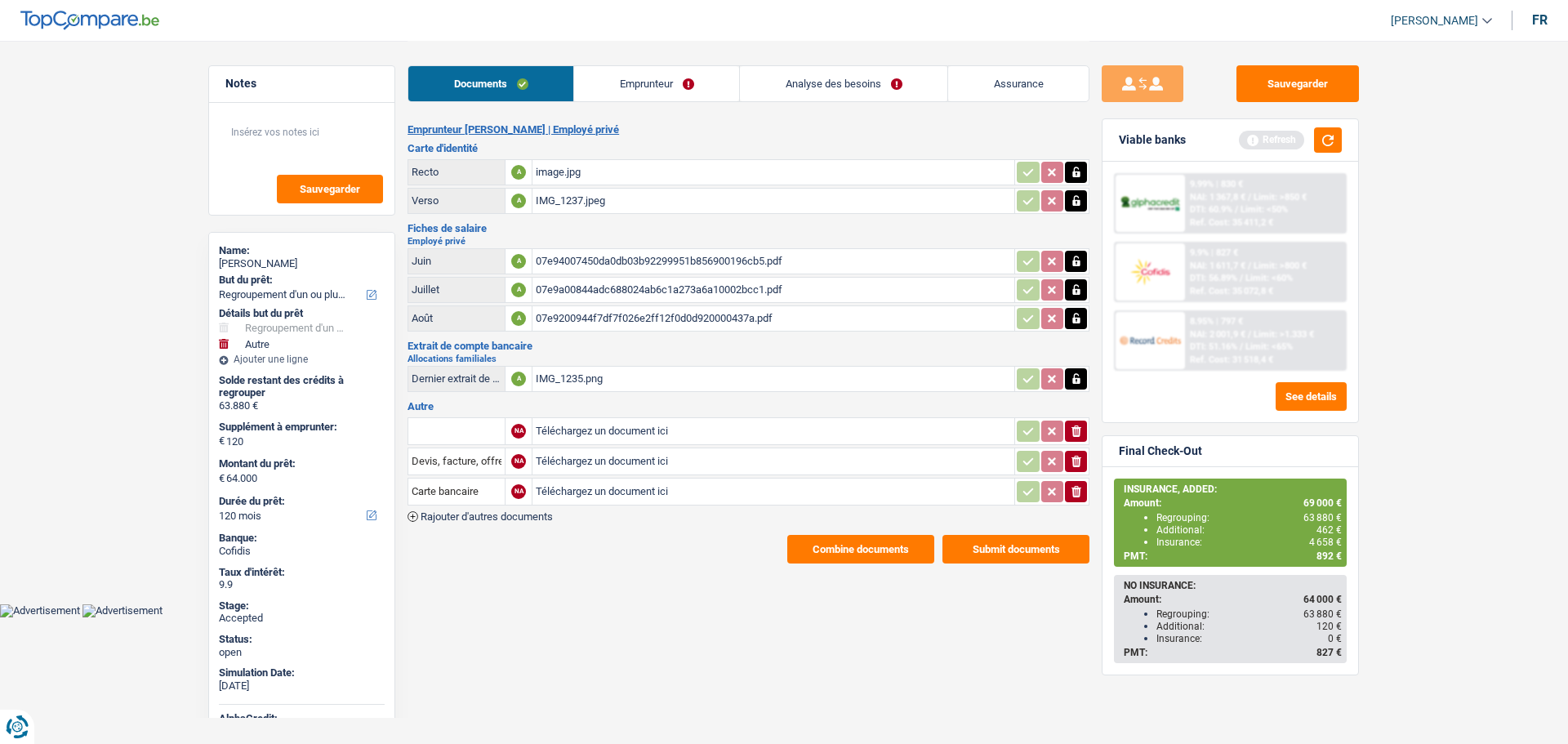
click at [1050, 80] on link "Assurance" at bounding box center [1018, 83] width 140 height 35
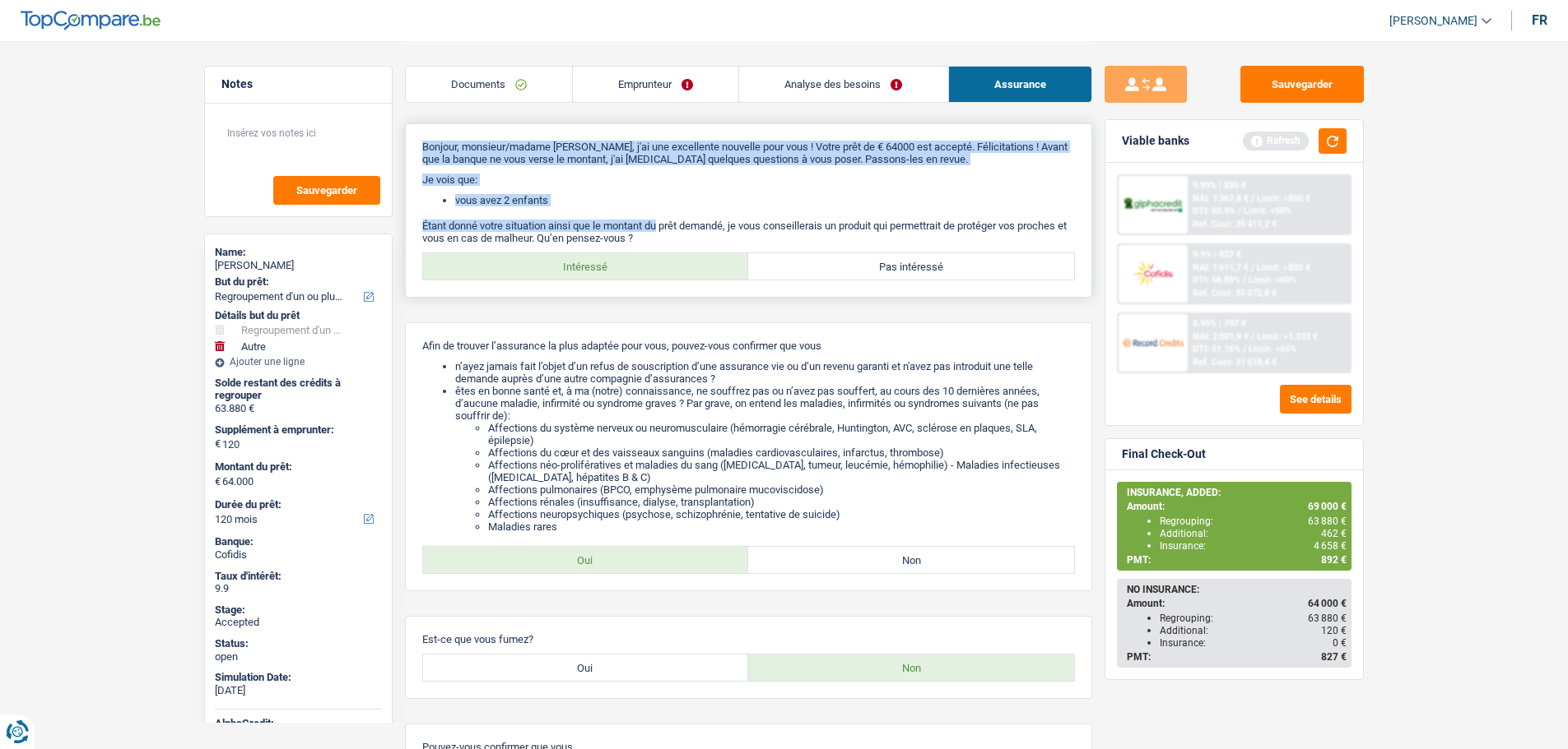
drag, startPoint x: 423, startPoint y: 147, endPoint x: 661, endPoint y: 231, distance: 252.4
click at [661, 231] on div "Bonjour, monsieur/madame Géraldine Deleuze, j'ai une excellente nouvelle pour v…" at bounding box center [748, 211] width 687 height 175
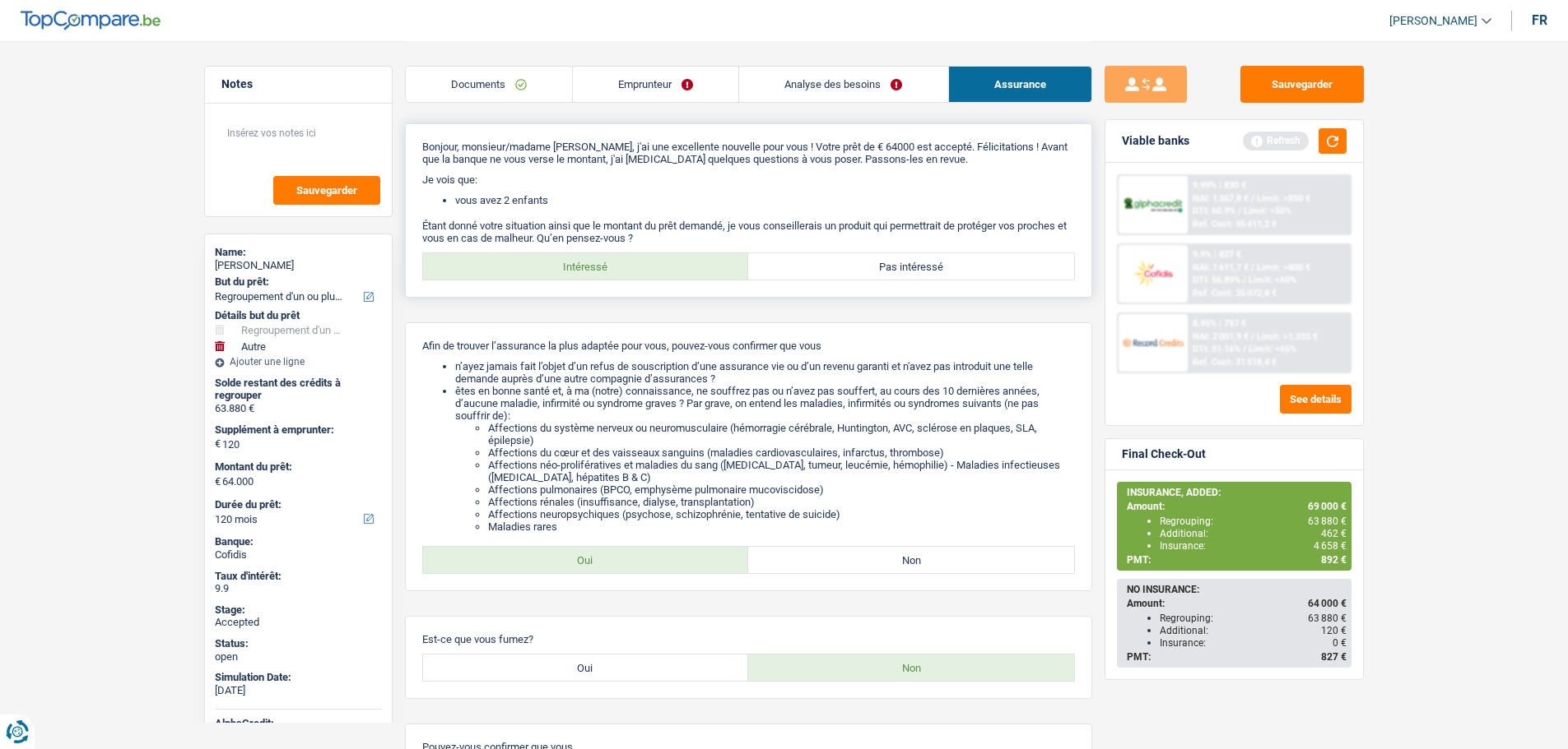
click at [656, 234] on p "Étant donné votre situation ainsi que le montant du prêt demandé, je vous conse…" at bounding box center [748, 231] width 653 height 24
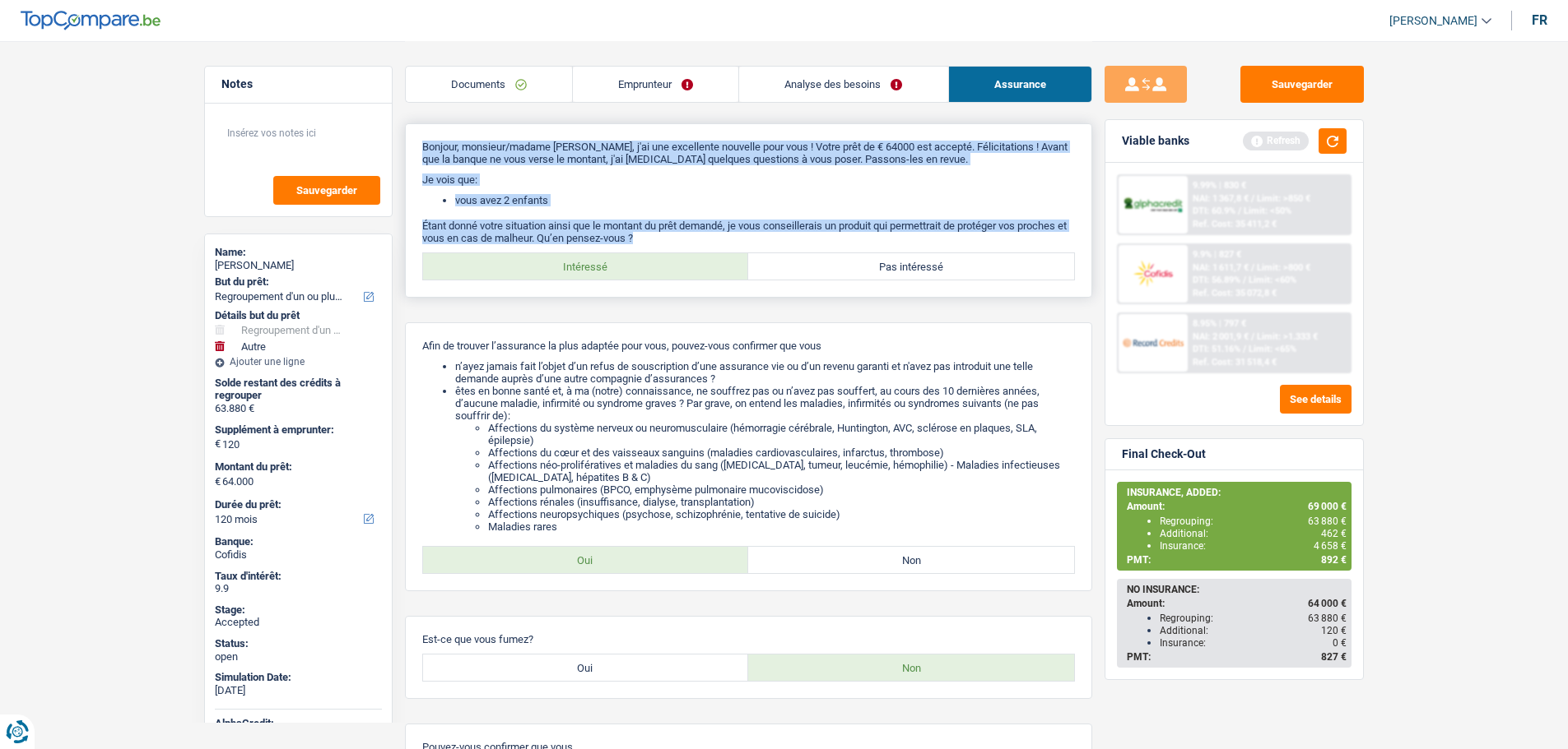
drag, startPoint x: 569, startPoint y: 197, endPoint x: 409, endPoint y: 138, distance: 170.5
click at [409, 138] on div "Bonjour, monsieur/madame Géraldine Deleuze, j'ai une excellente nouvelle pour v…" at bounding box center [748, 211] width 687 height 175
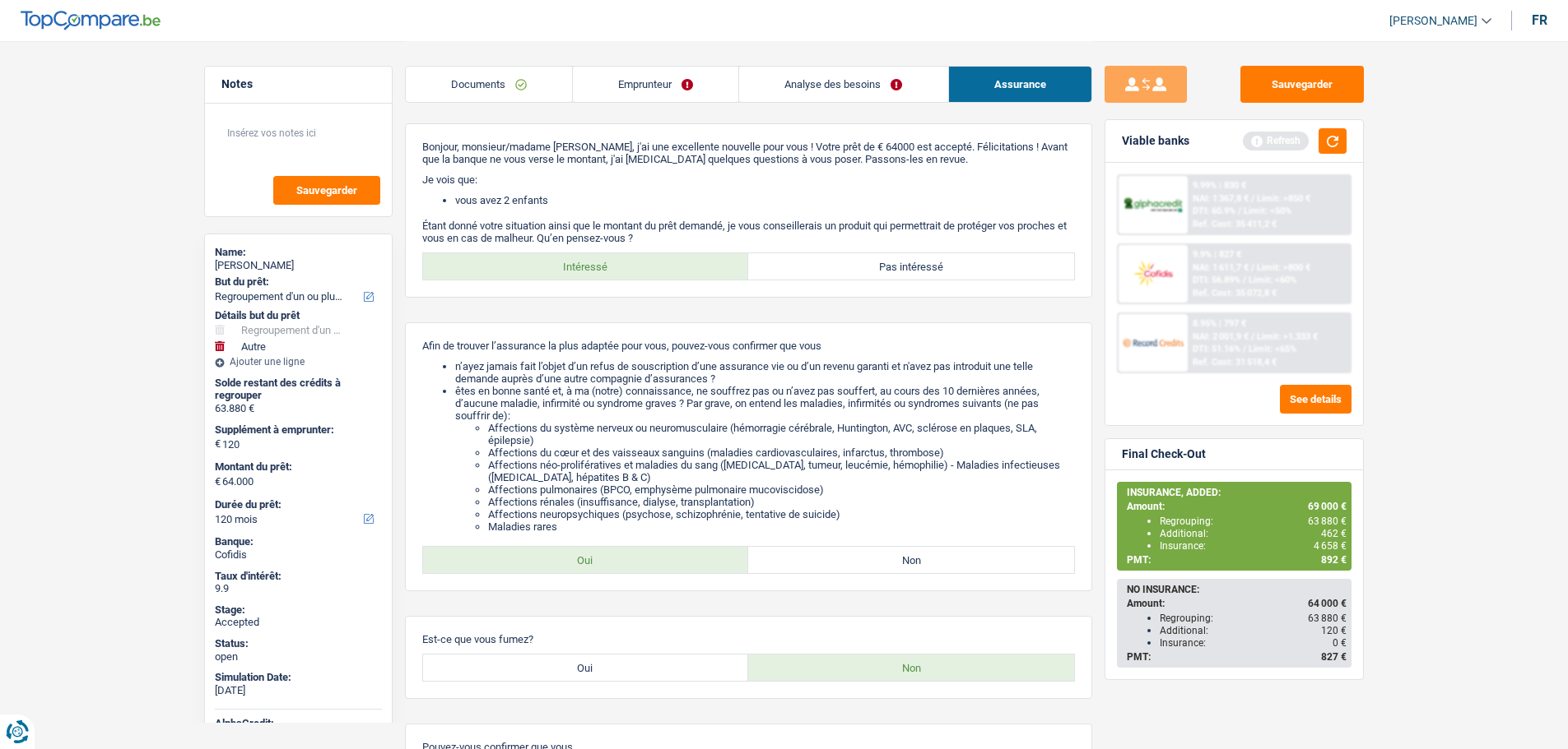
click at [1324, 560] on span "892 €" at bounding box center [1334, 560] width 25 height 12
click at [1325, 531] on span "462 €" at bounding box center [1334, 533] width 25 height 12
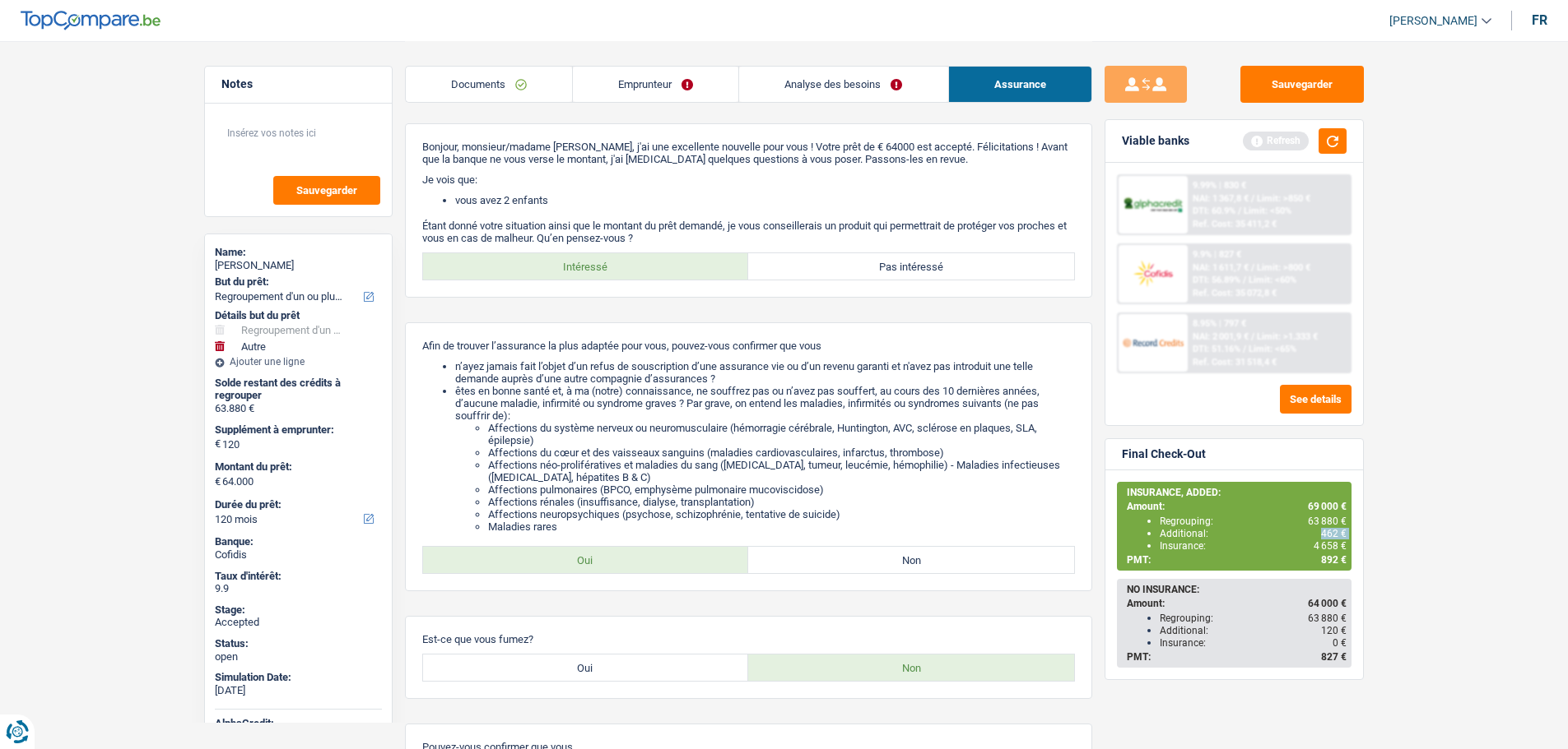
click at [1326, 532] on span "462 €" at bounding box center [1334, 533] width 25 height 12
click at [1277, 530] on div "Additional: 462 €" at bounding box center [1252, 533] width 186 height 12
click at [1181, 534] on div "Additional: 462 €" at bounding box center [1252, 533] width 186 height 12
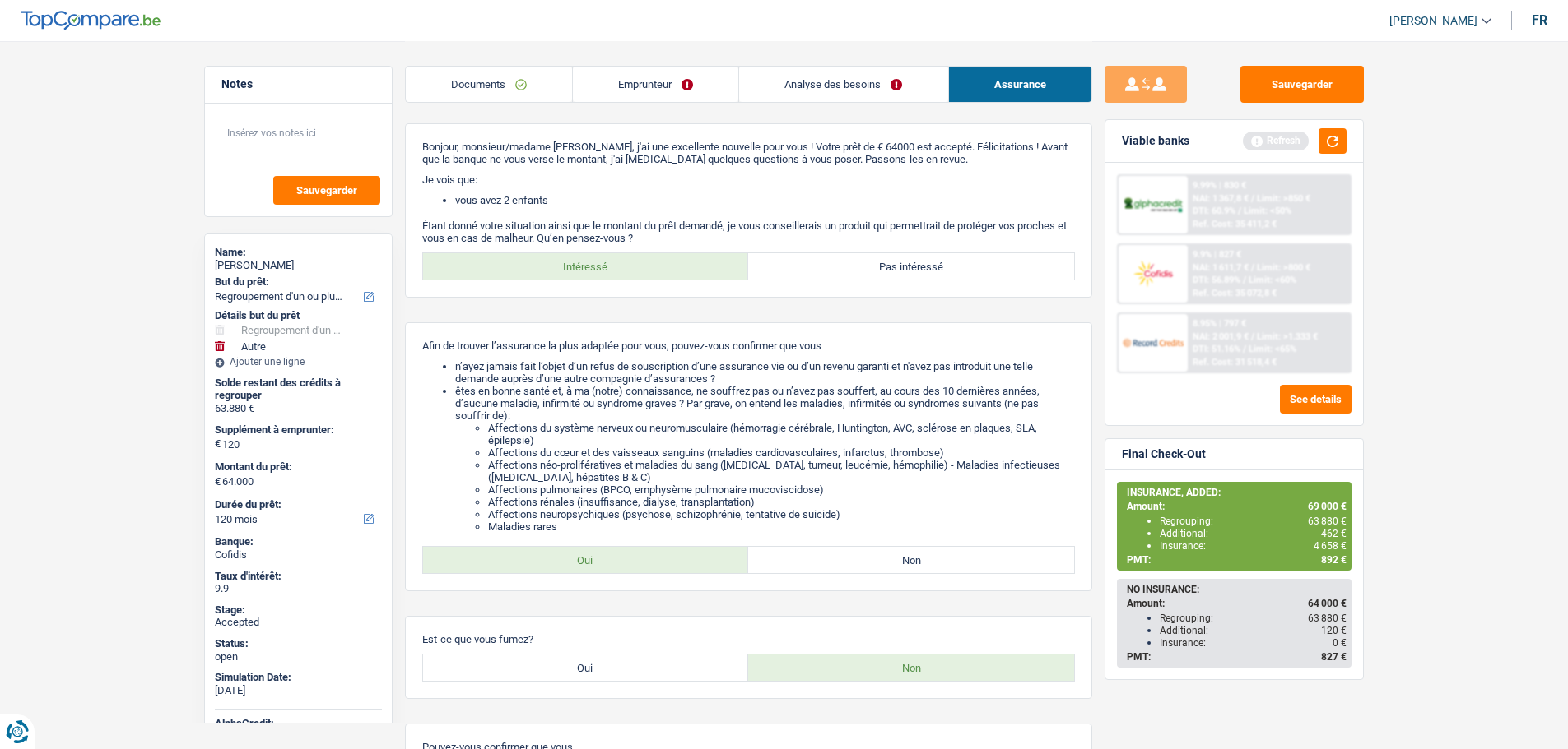
click at [1181, 534] on div "Additional: 462 €" at bounding box center [1252, 533] width 186 height 12
click at [1333, 533] on span "462 €" at bounding box center [1334, 533] width 25 height 12
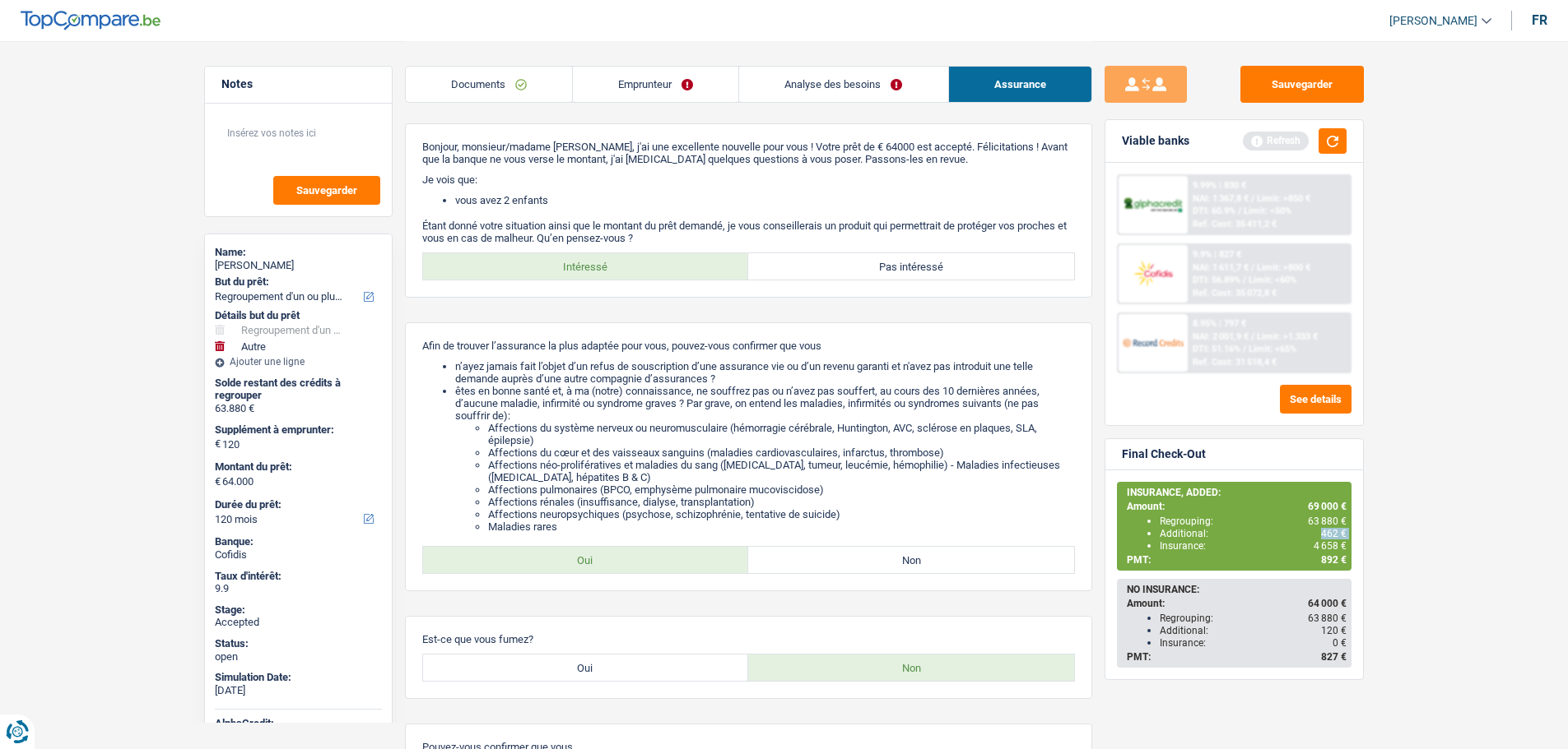
click at [1332, 534] on span "462 €" at bounding box center [1334, 533] width 25 height 12
click at [1320, 554] on div "PMT: 892 €" at bounding box center [1236, 560] width 220 height 12
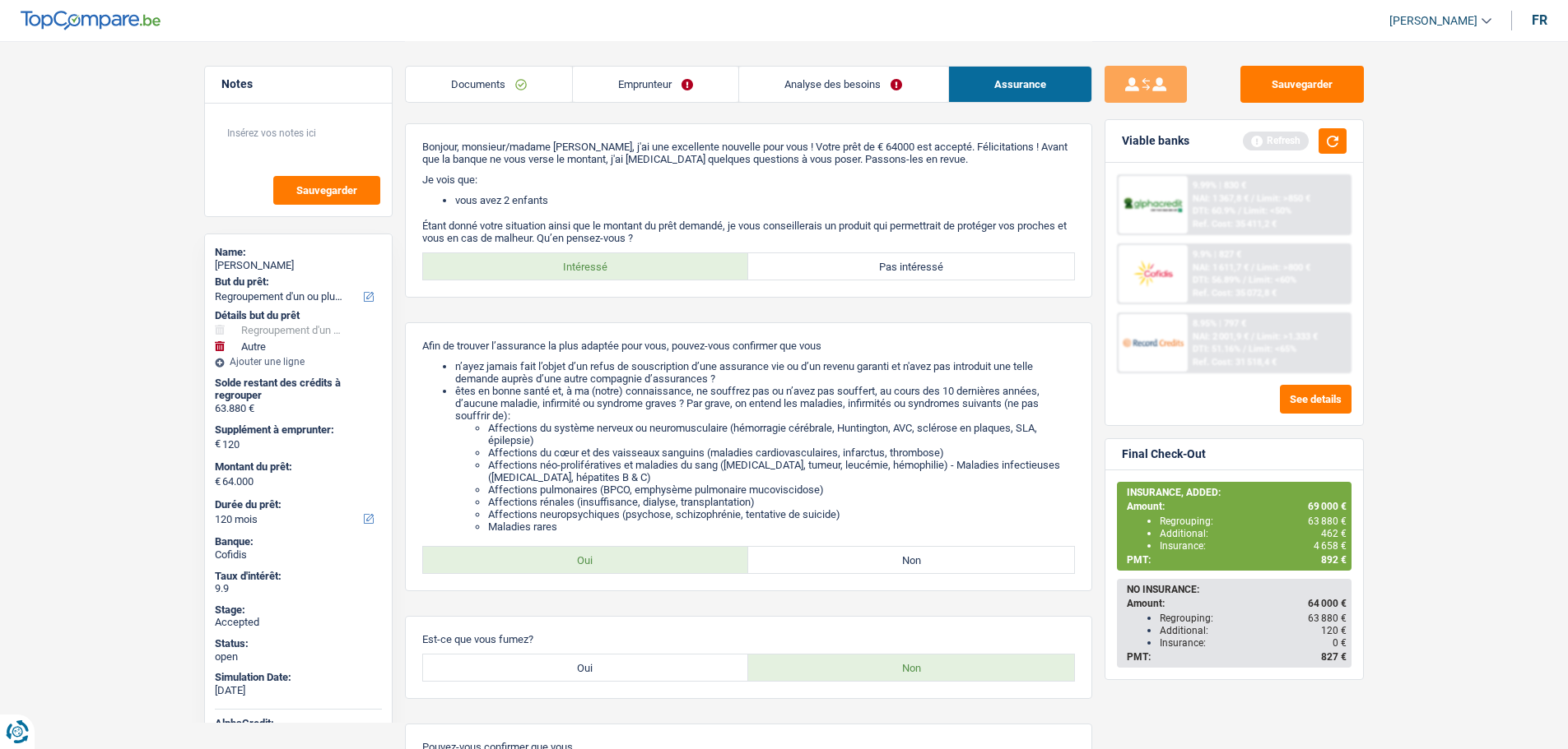
click at [1320, 554] on div "PMT: 892 €" at bounding box center [1236, 560] width 220 height 12
click at [1319, 559] on div "PMT: 892 €" at bounding box center [1236, 560] width 220 height 12
click at [1323, 559] on span "892 €" at bounding box center [1334, 560] width 25 height 12
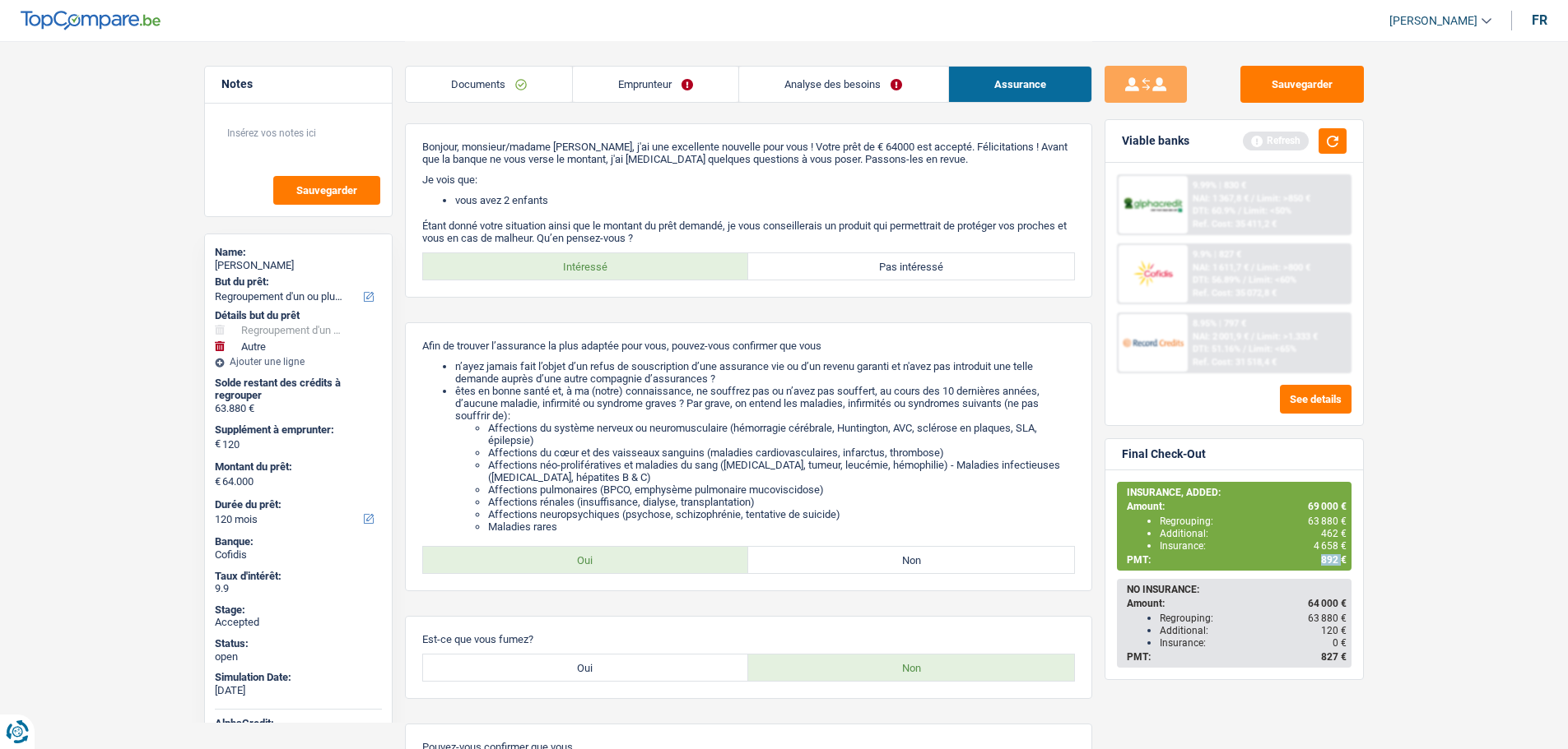
click at [1323, 559] on span "892 €" at bounding box center [1334, 560] width 25 height 12
click at [638, 89] on link "Emprunteur" at bounding box center [656, 84] width 166 height 35
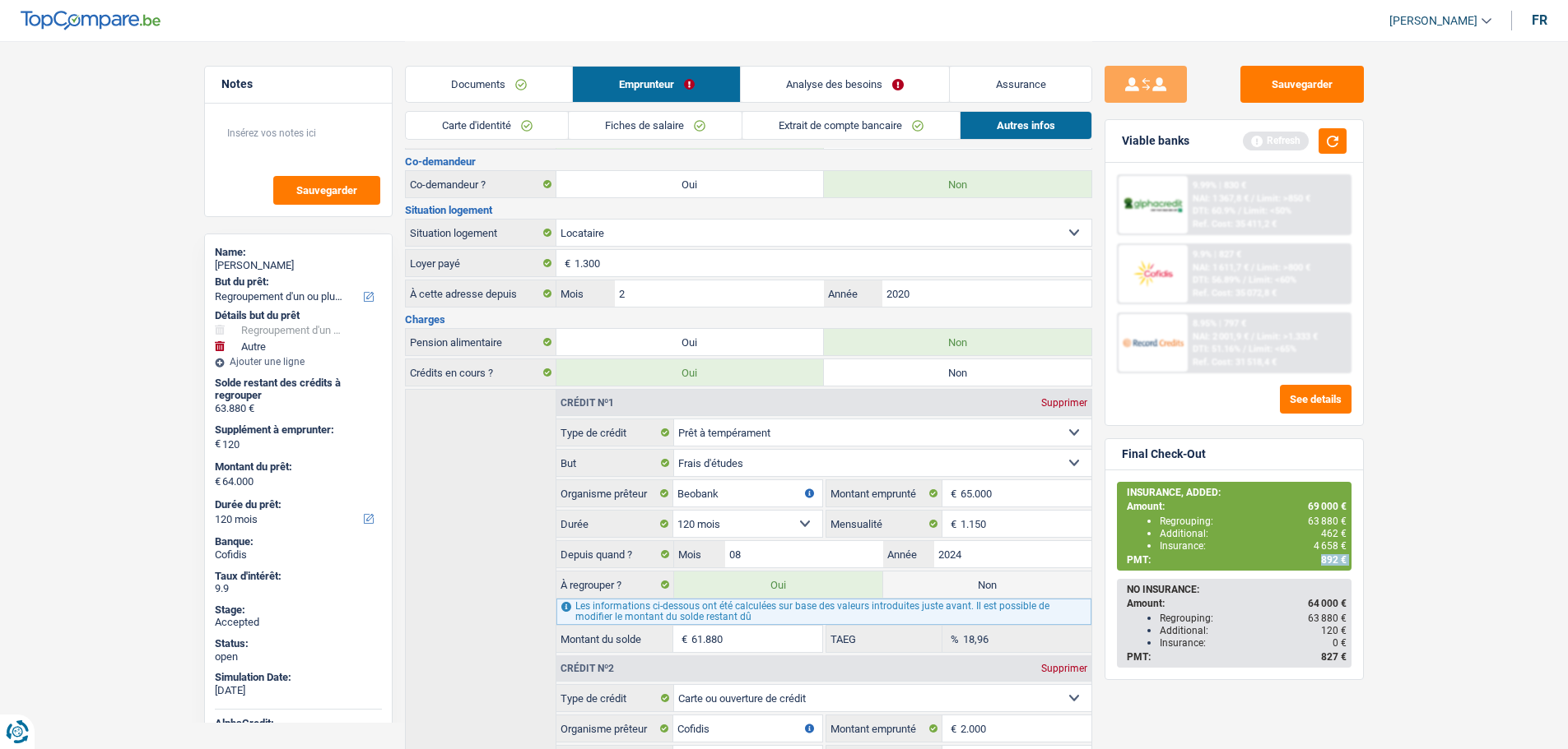
scroll to position [329, 0]
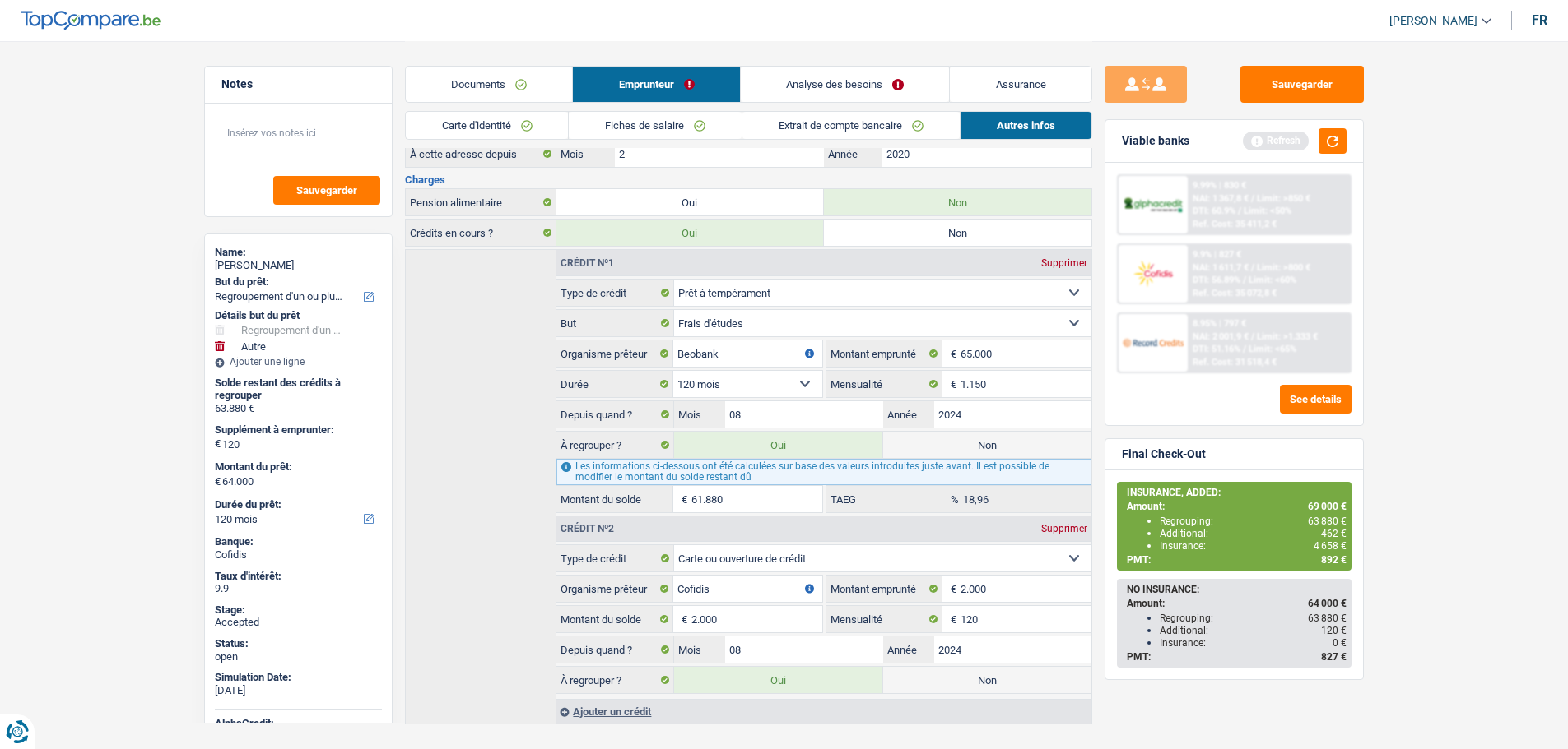
click at [716, 487] on input "61.880" at bounding box center [755, 498] width 130 height 26
paste input "54.543"
type input "656.663"
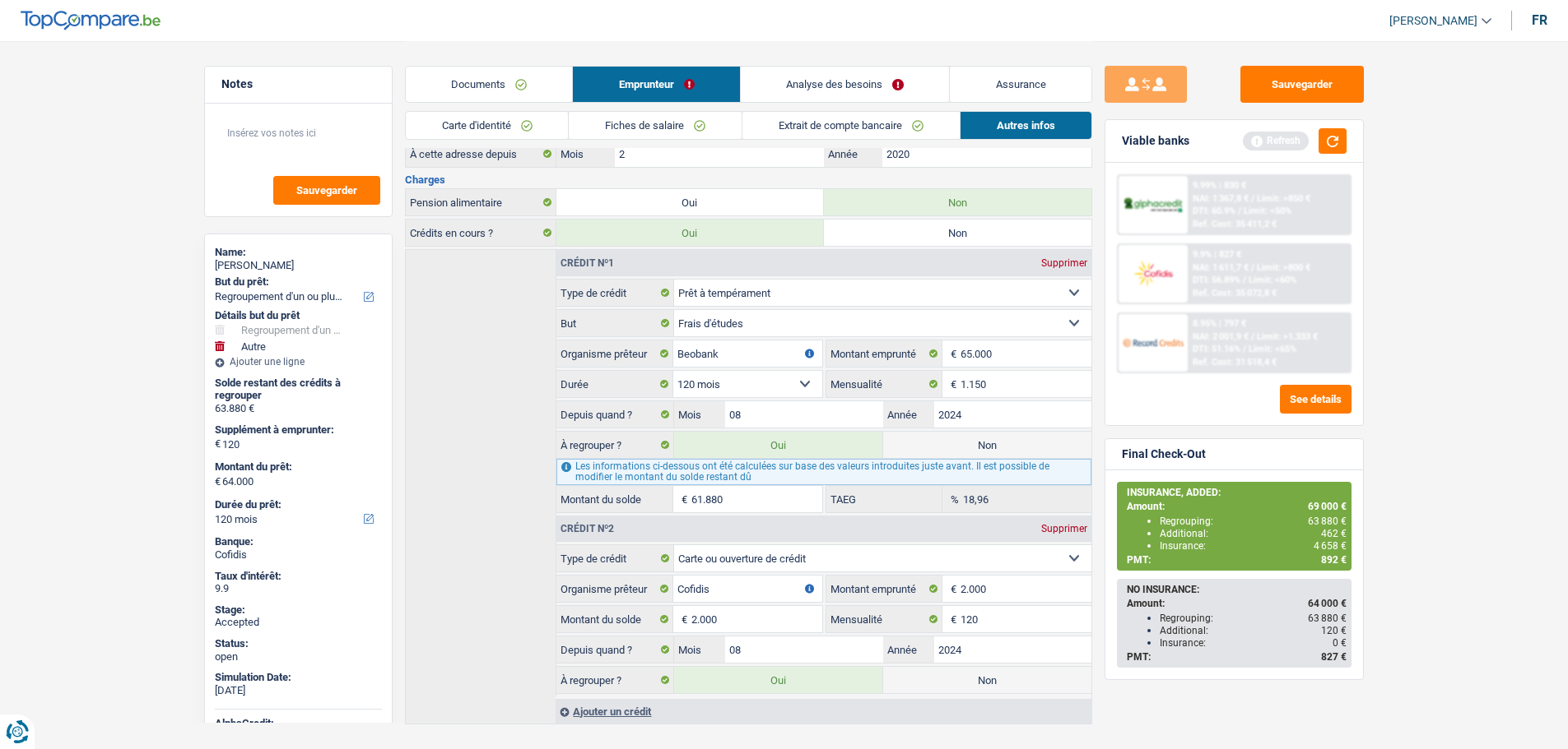
select select "144"
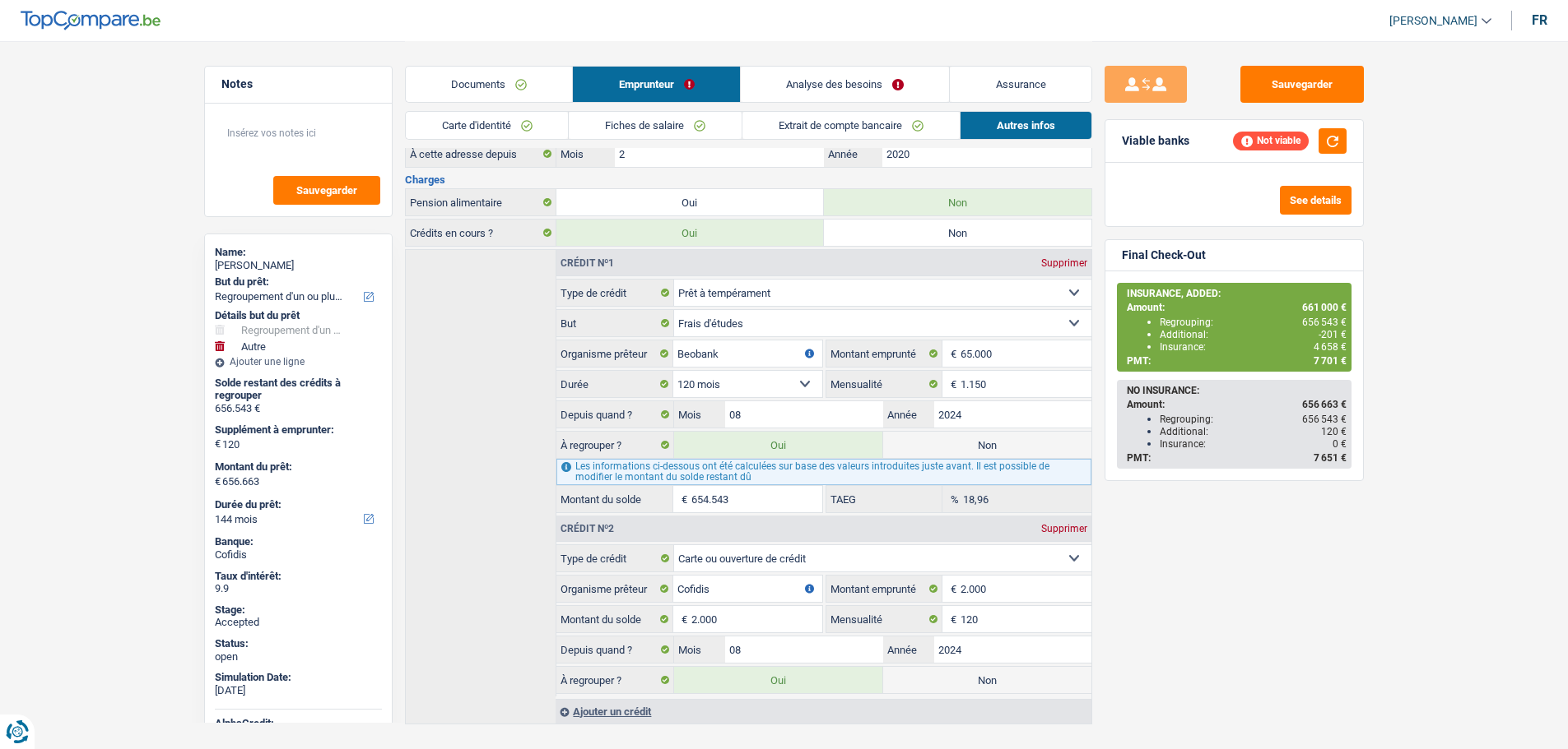
click at [740, 496] on input "654.543" at bounding box center [755, 498] width 130 height 26
type input "6"
type input "2.126"
select select "24"
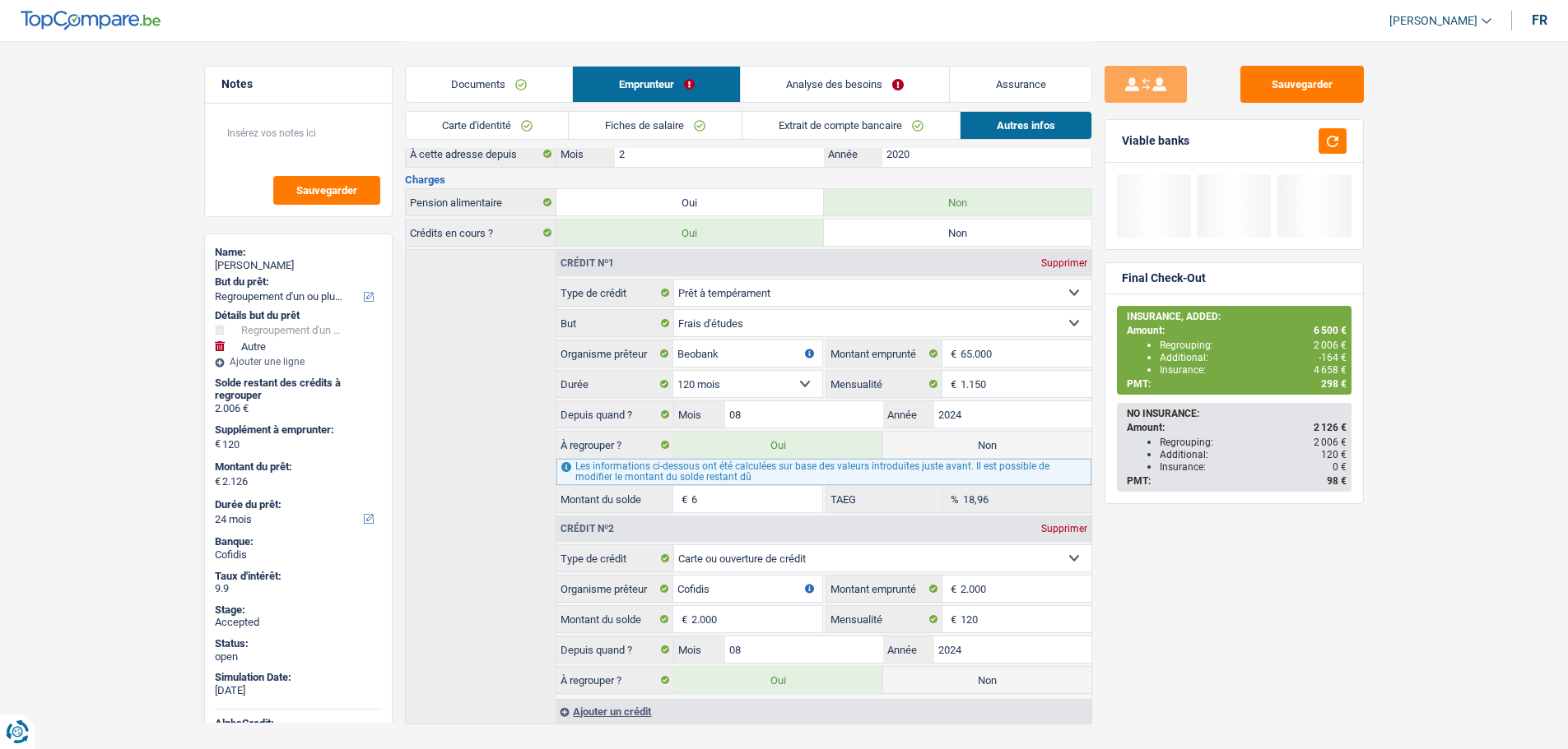
type input "2.184"
type input "64"
type input "2.765"
type input "645"
select select "30"
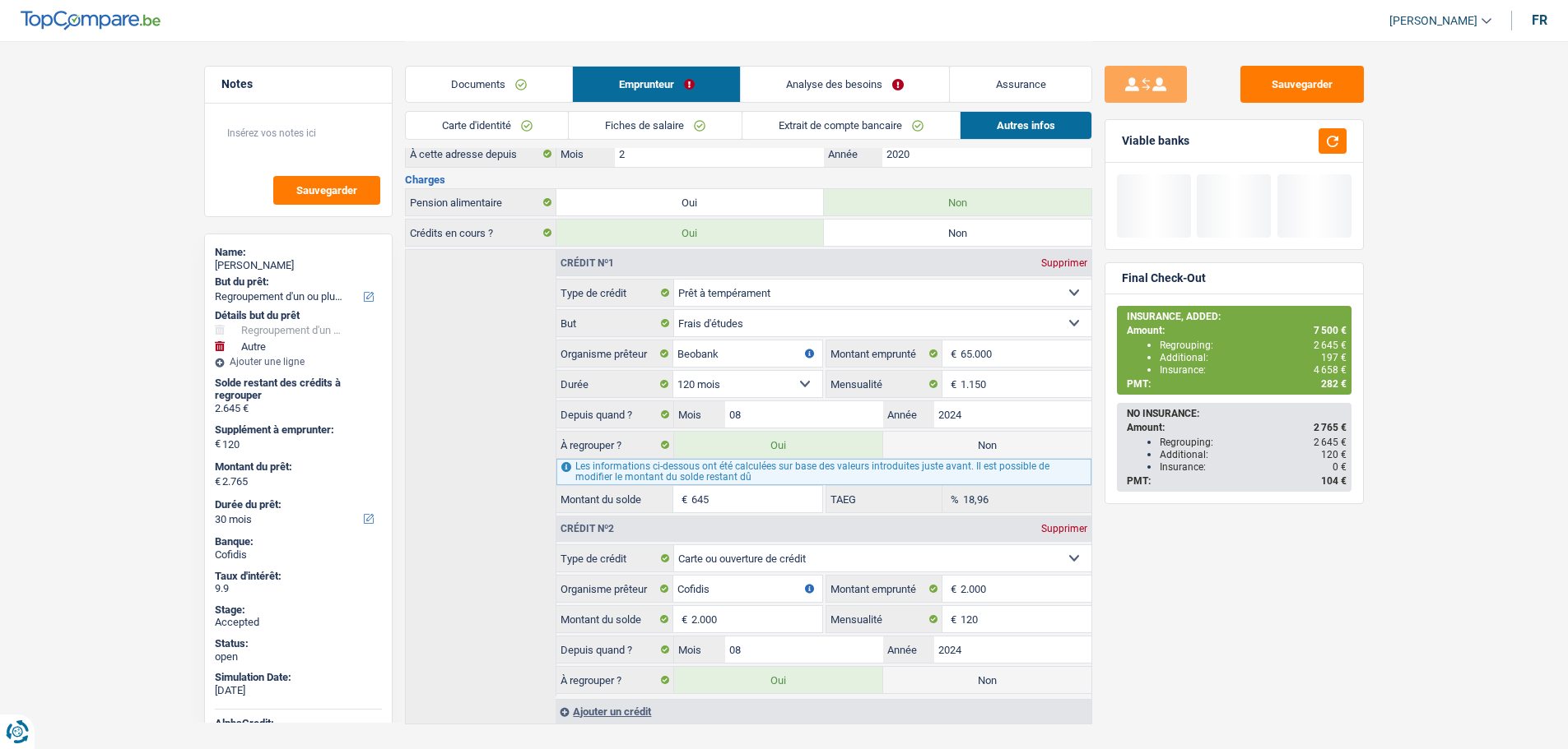
type input "8.576"
type input "6.456"
select select "48"
type input "66.684"
type input "64.564"
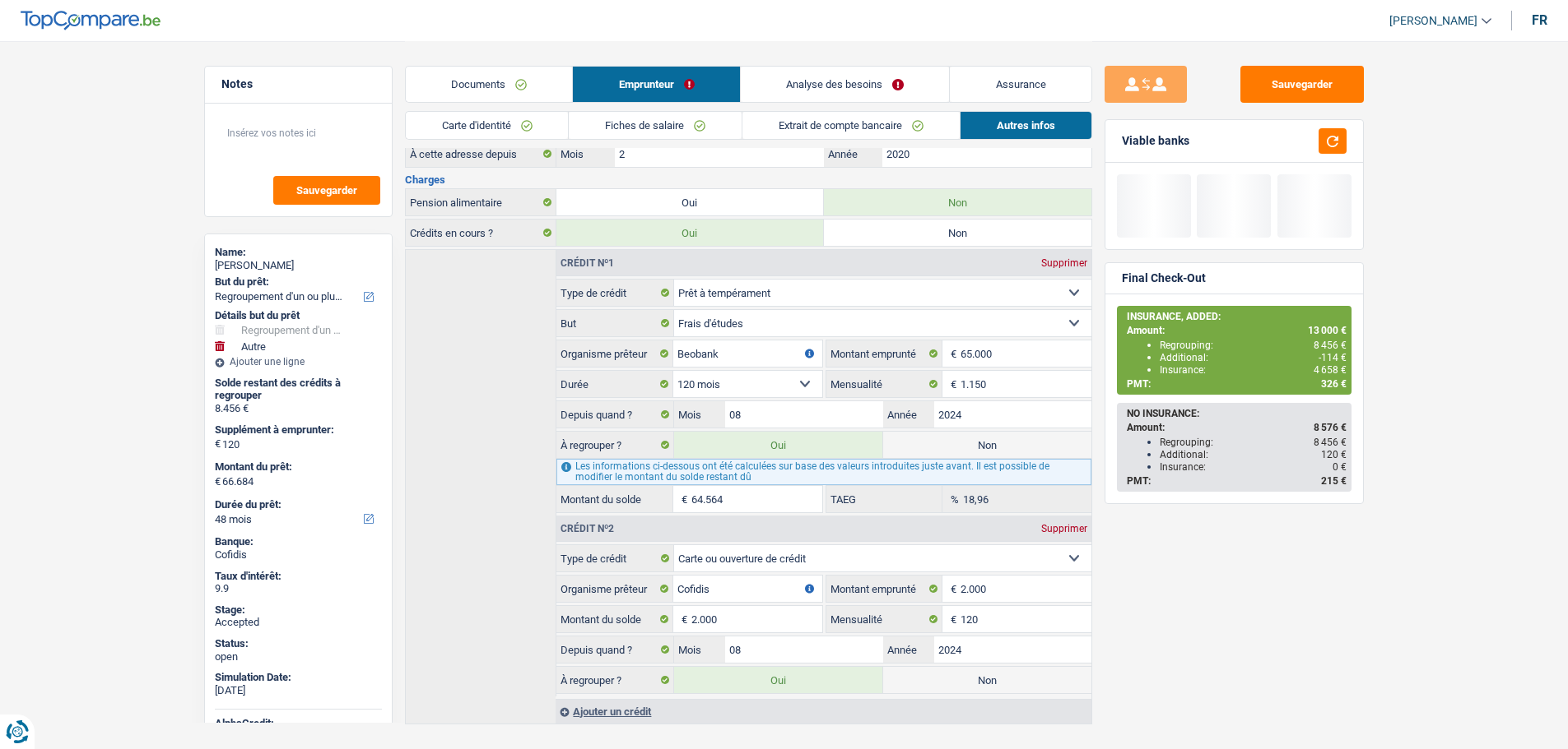
select select "144"
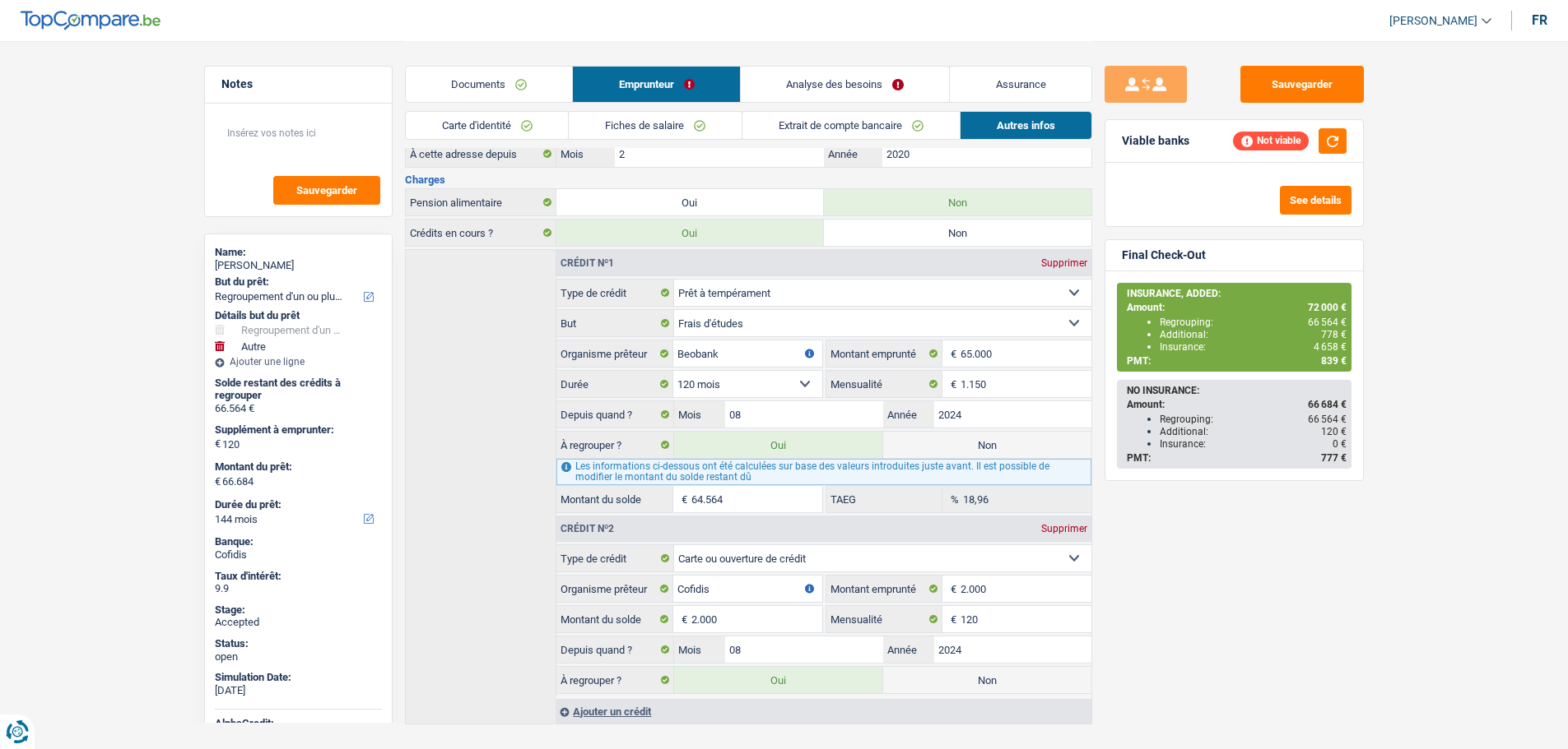
type input "64.564"
click at [709, 486] on fieldset "64.564 € Montant du solde" at bounding box center [689, 499] width 265 height 28
click at [711, 506] on input "64.564" at bounding box center [755, 498] width 130 height 26
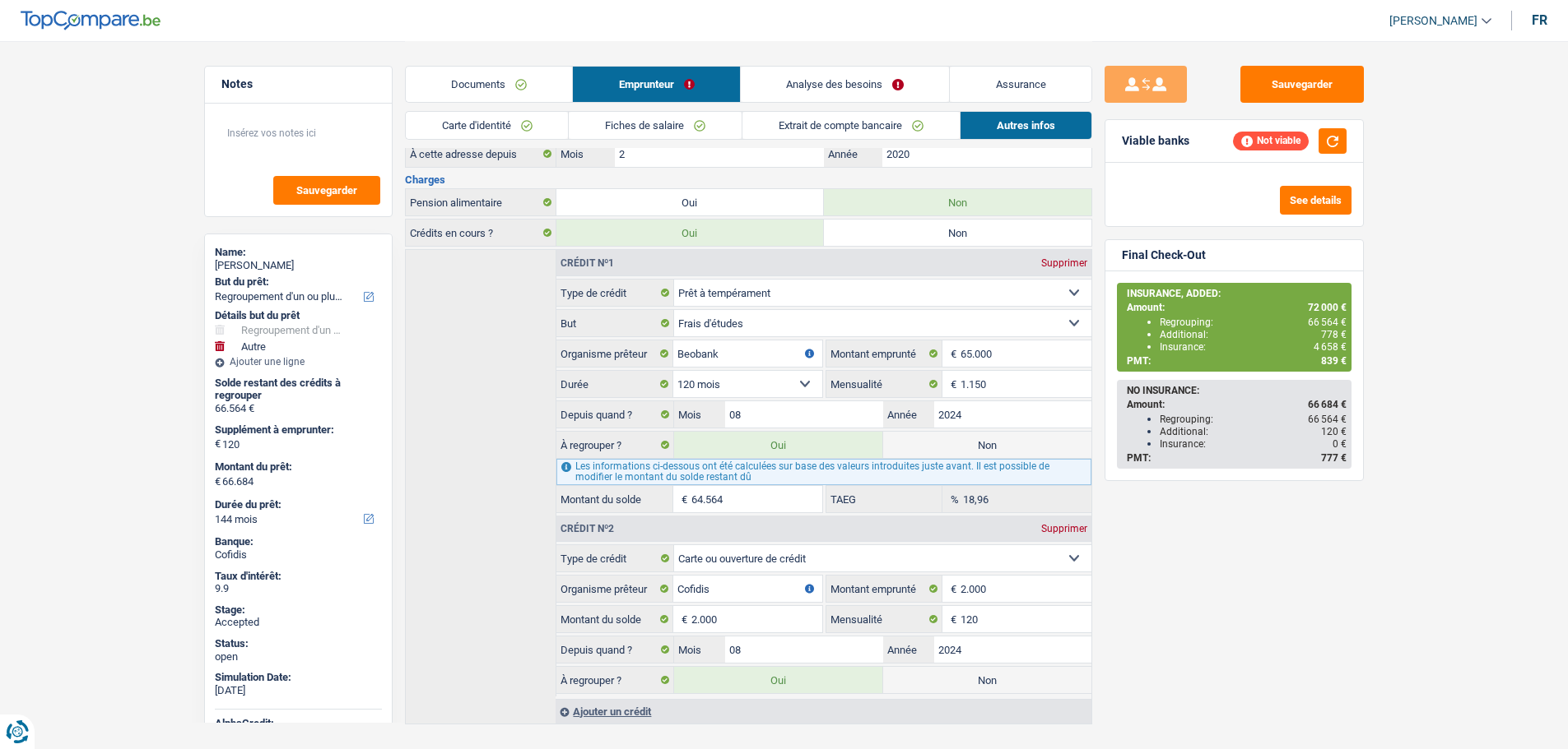
type input "2.126"
select select "24"
type input "6"
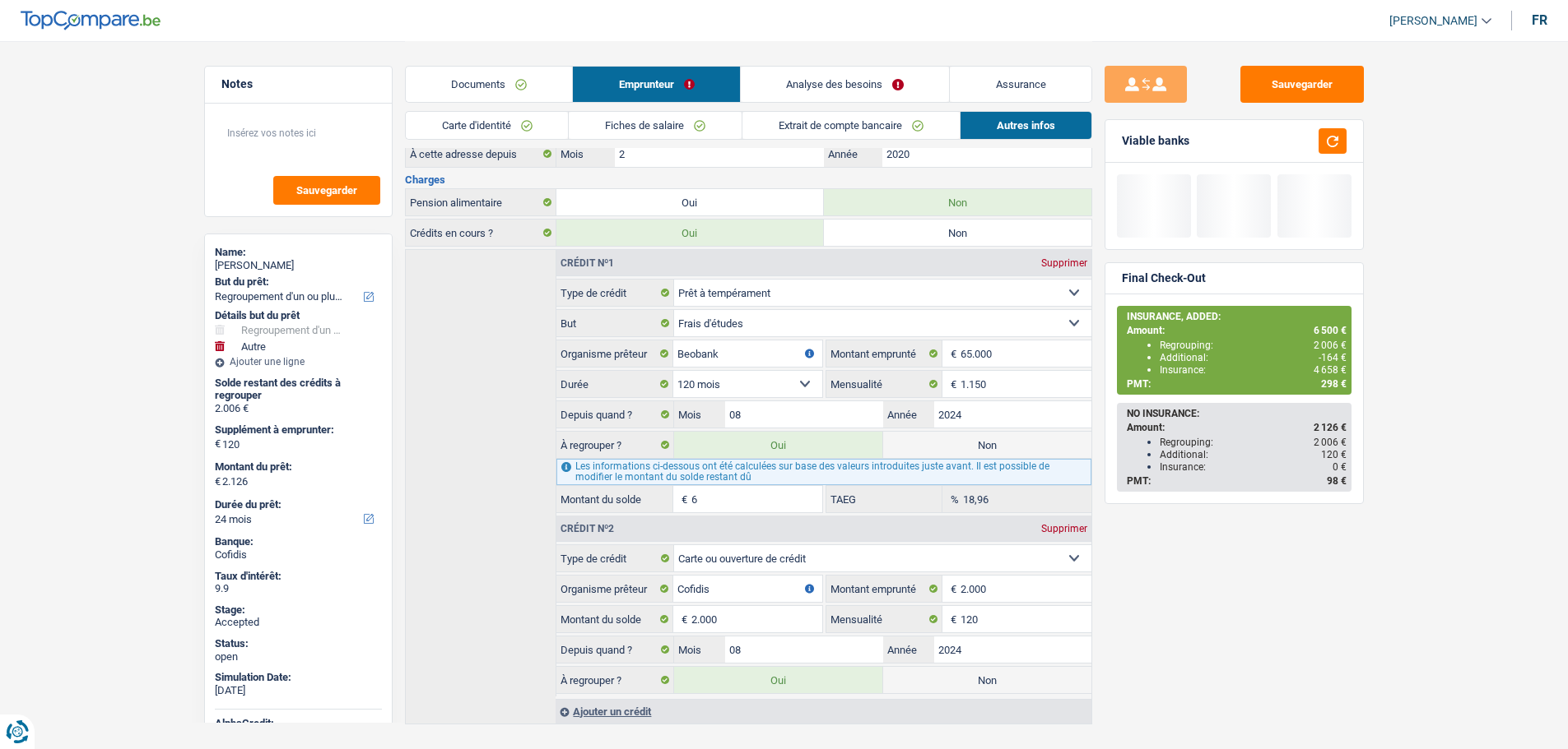
type input "2.185"
type input "650"
type input "2.770"
select select "30"
type input "8.620"
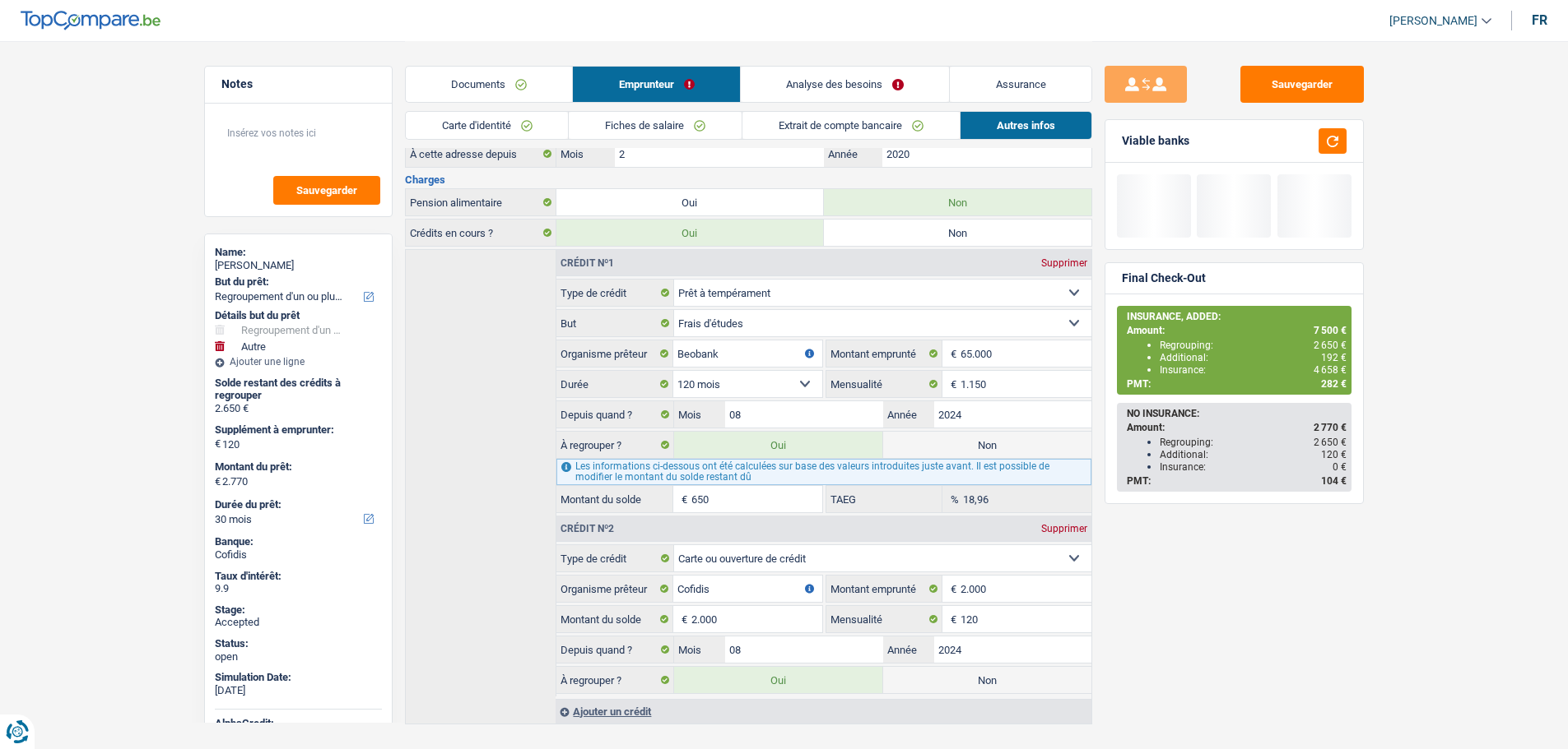
type input "6.500"
select select "48"
type input "67.120"
type input "65.000"
select select "144"
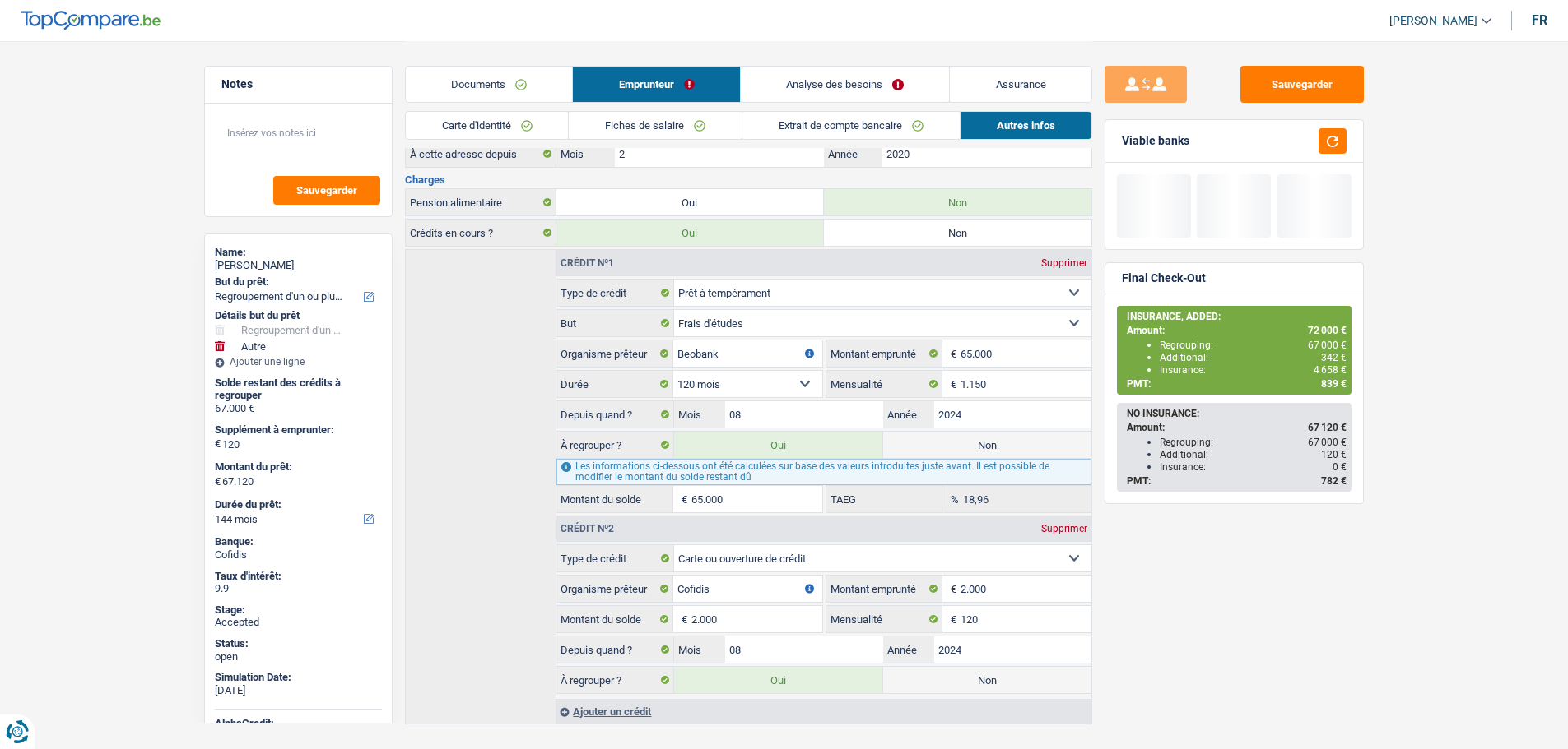
type input "65.000"
click at [1259, 609] on div "Sauvegarder Viable banks Final Check-Out INSURANCE, ADDED: Amount: 72 000 € Reg…" at bounding box center [1233, 394] width 284 height 657
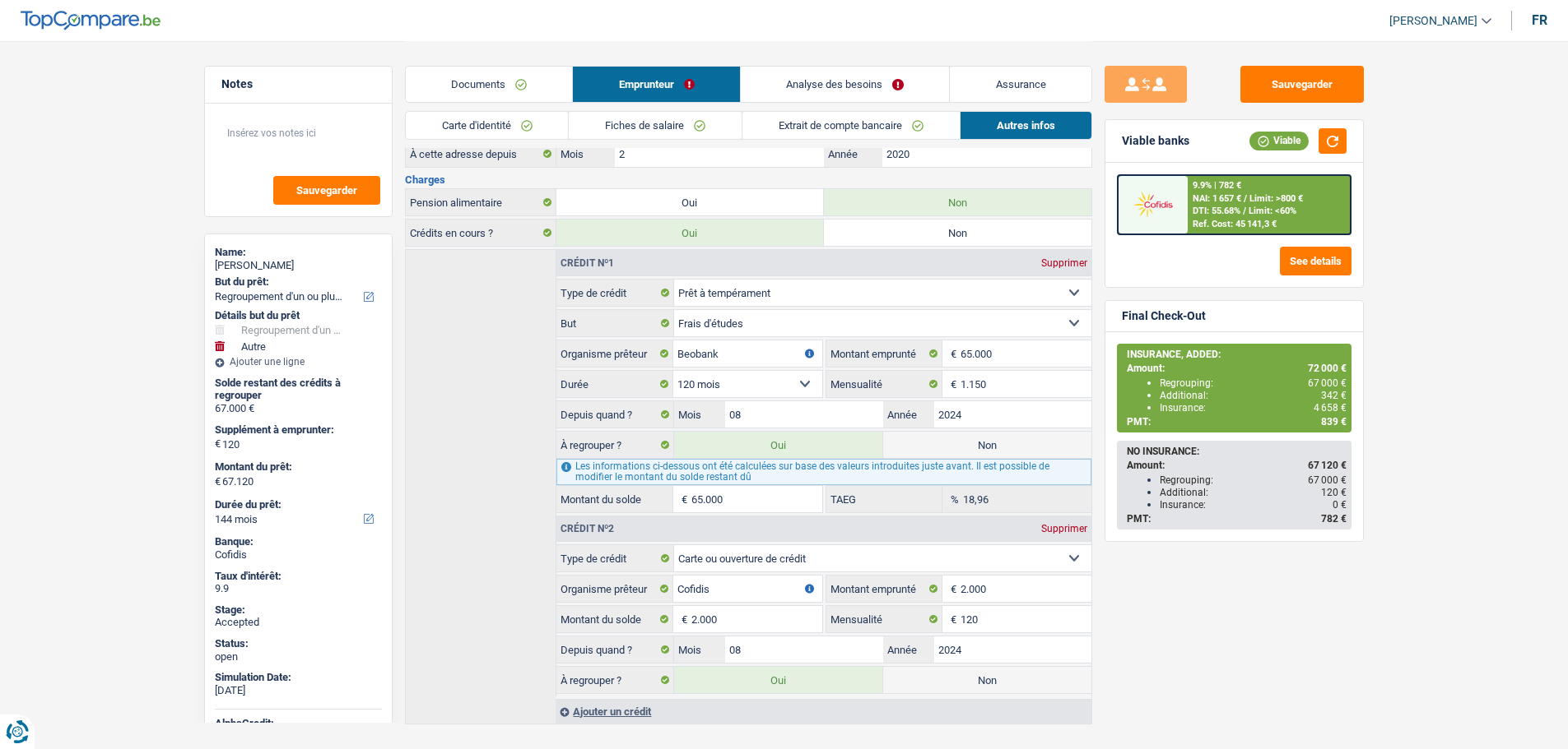
click at [1022, 83] on link "Assurance" at bounding box center [1020, 84] width 141 height 35
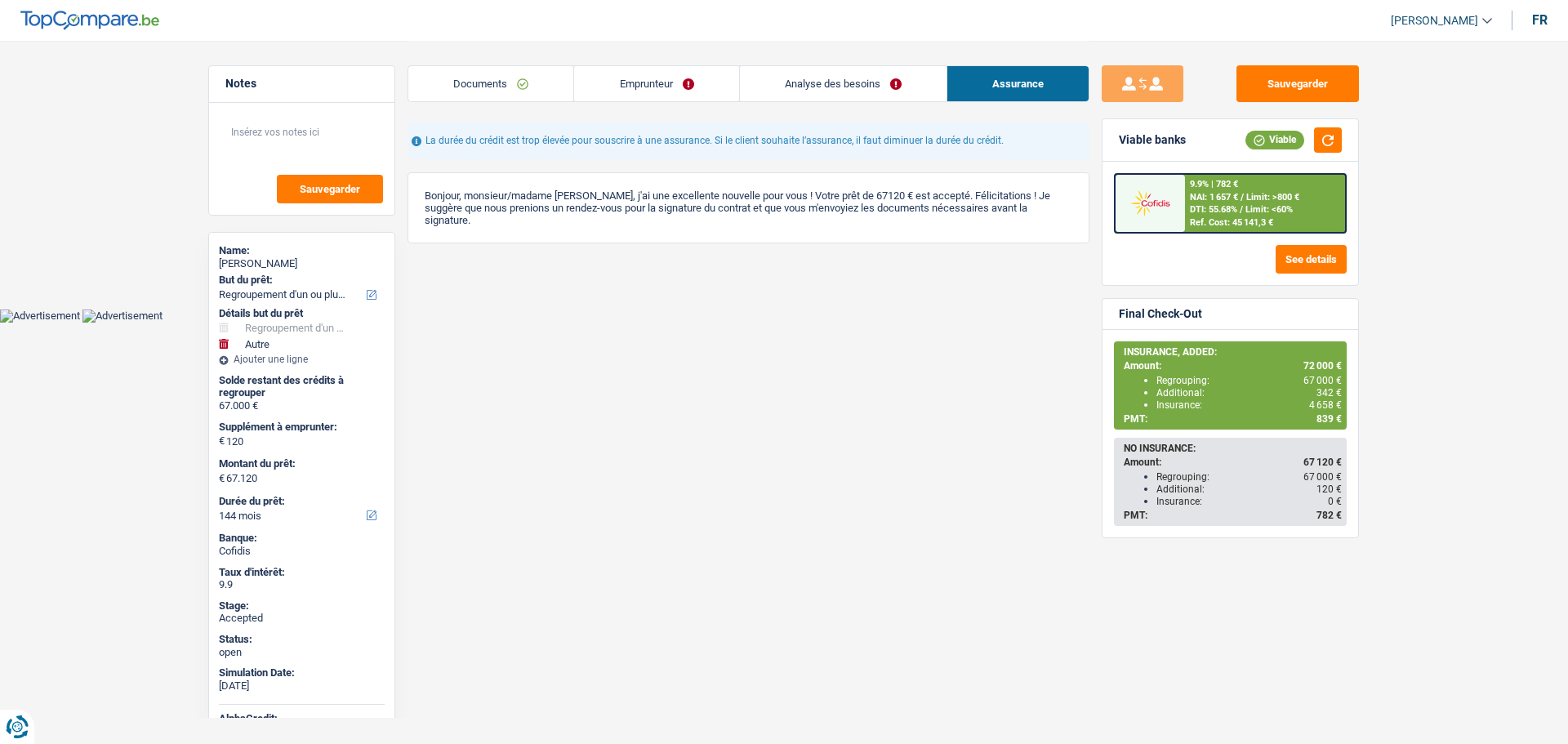
click at [645, 86] on link "Emprunteur" at bounding box center [657, 83] width 165 height 35
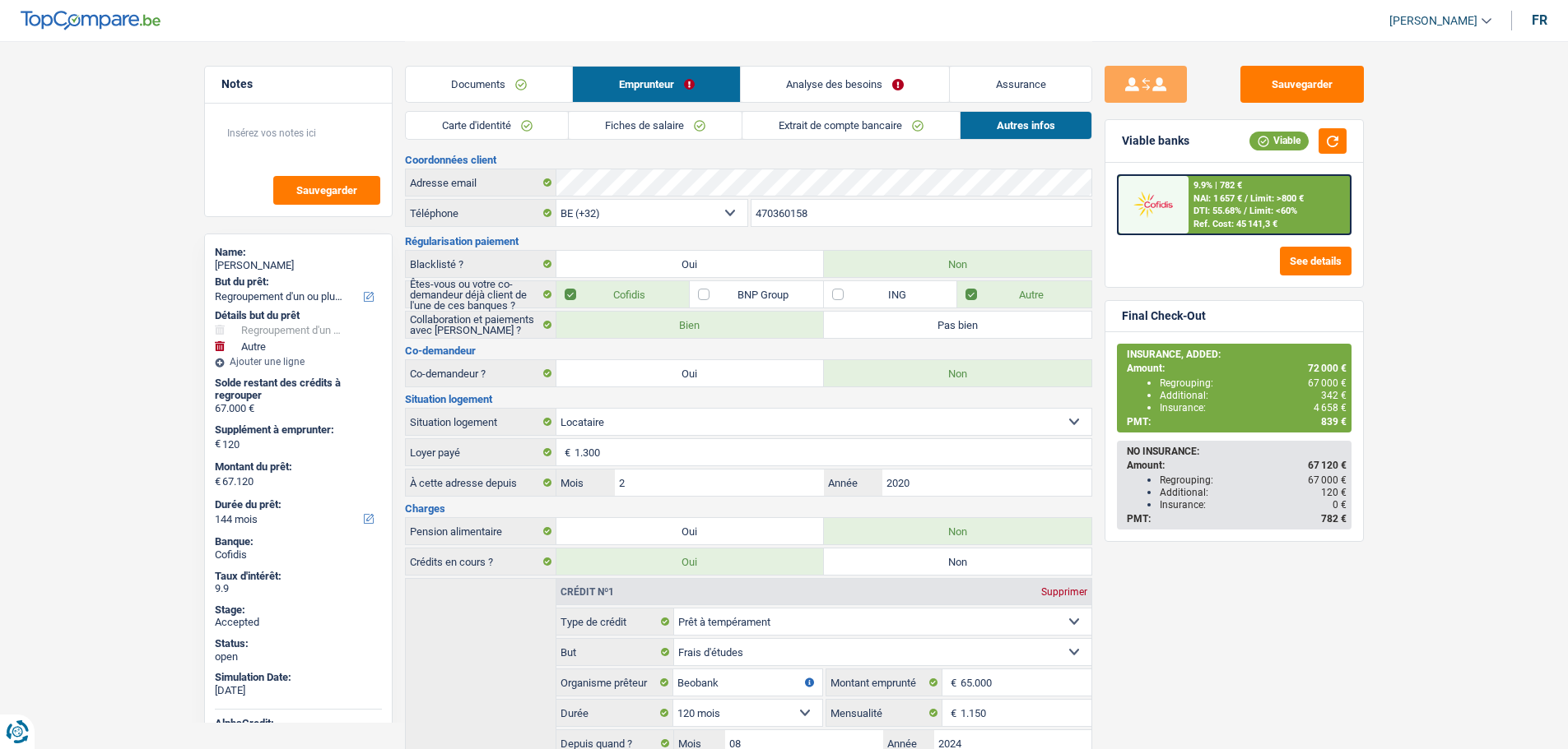
click at [816, 60] on div "Documents Emprunteur Analyse des besoins Assurance" at bounding box center [748, 76] width 687 height 70
click at [810, 76] on link "Analyse des besoins" at bounding box center [845, 84] width 209 height 35
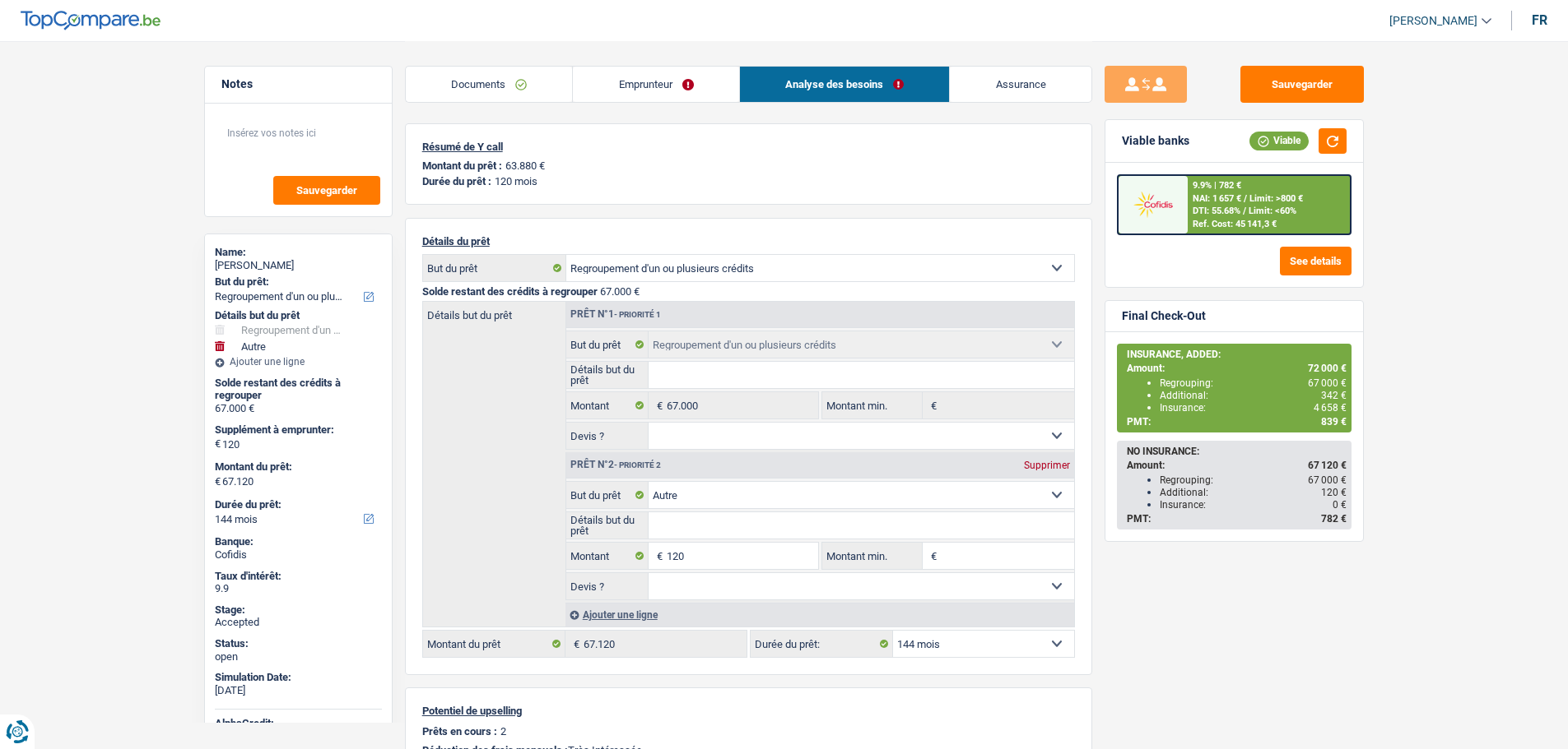
click at [977, 638] on select "12 mois 18 mois 24 mois 30 mois 36 mois 42 mois 48 mois 60 mois 72 mois 84 mois…" at bounding box center [984, 644] width 181 height 26
select select "120"
click at [893, 631] on select "12 mois 18 mois 24 mois 30 mois 36 mois 42 mois 48 mois 60 mois 72 mois 84 mois…" at bounding box center [984, 644] width 181 height 26
select select "120"
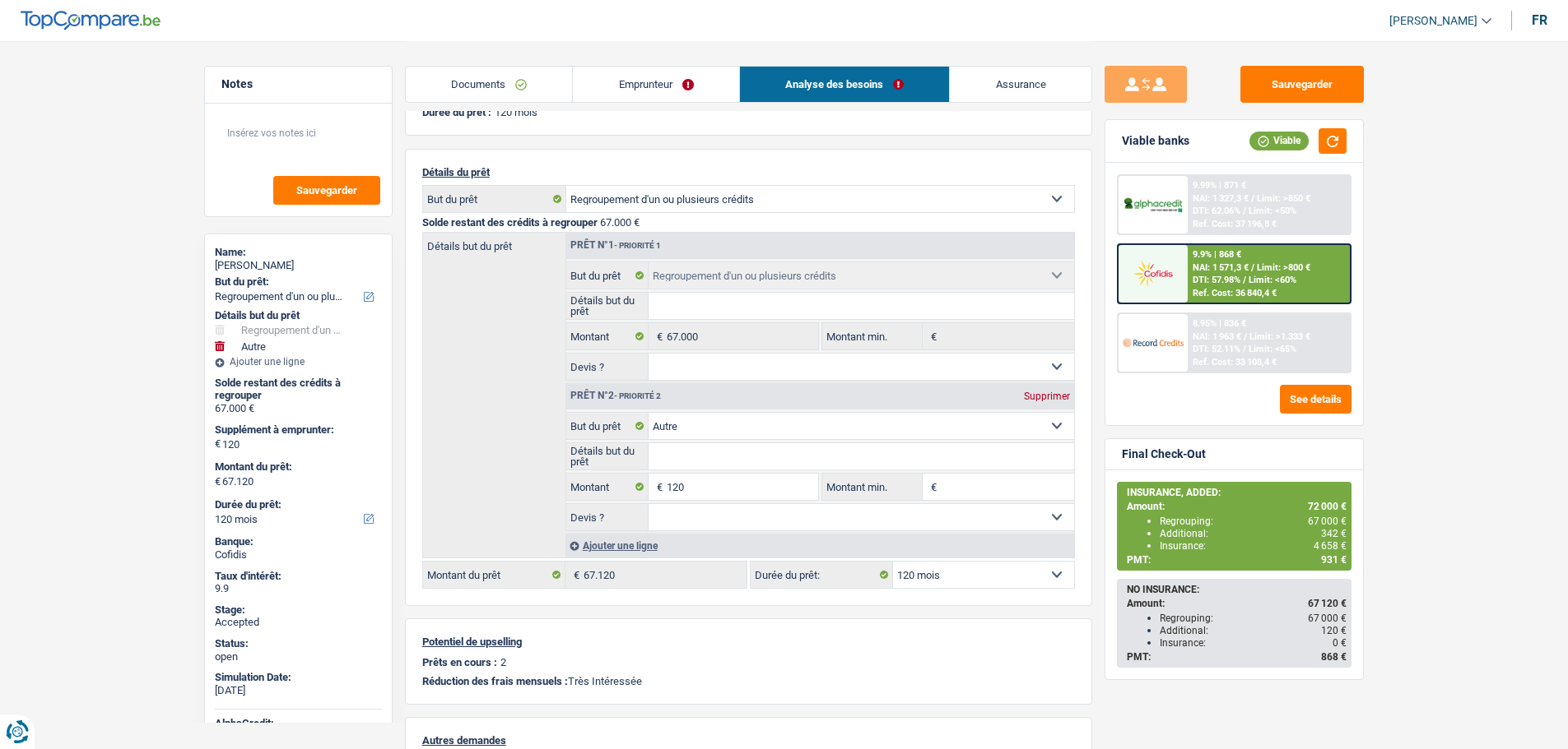
scroll to position [165, 0]
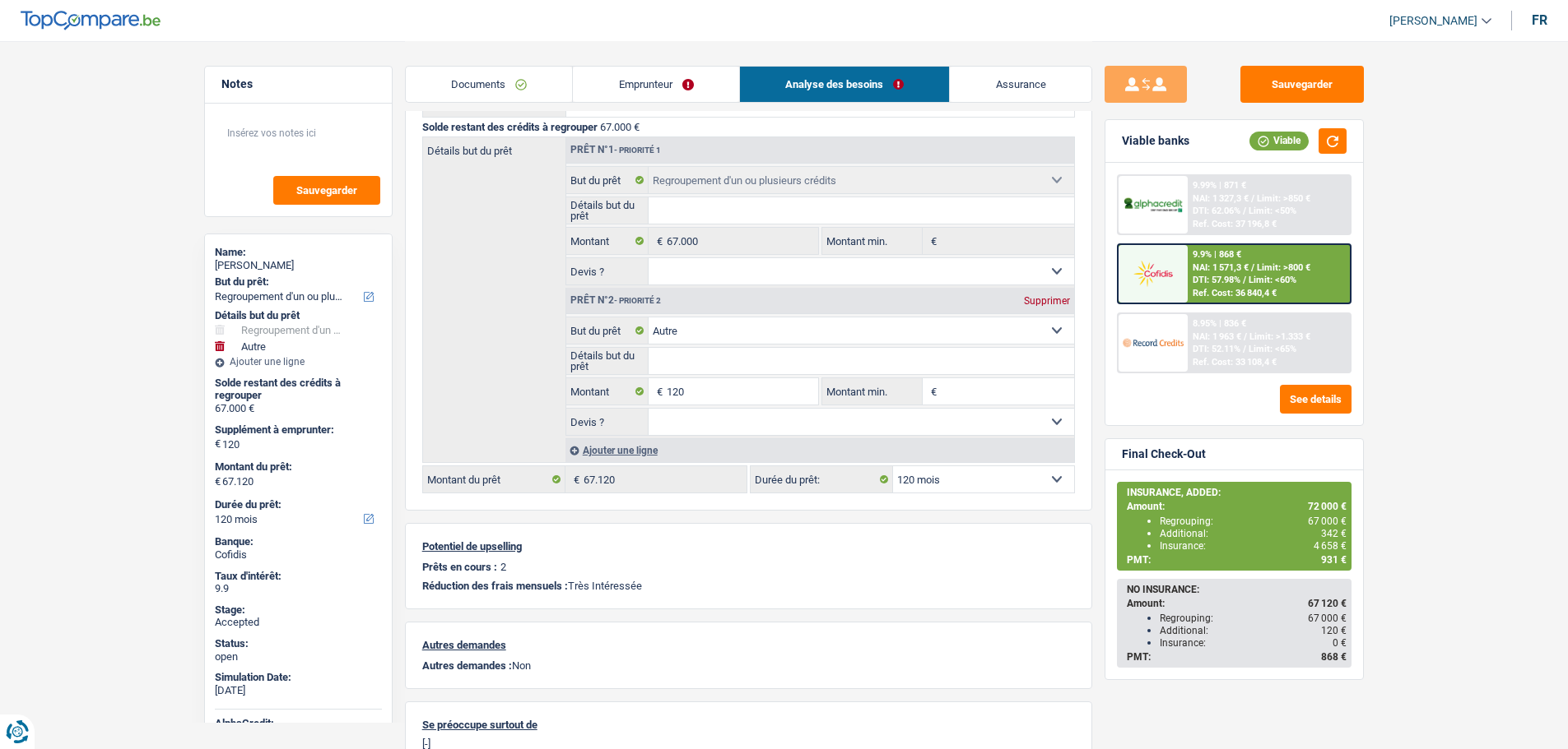
click at [992, 79] on link "Assurance" at bounding box center [1020, 84] width 141 height 35
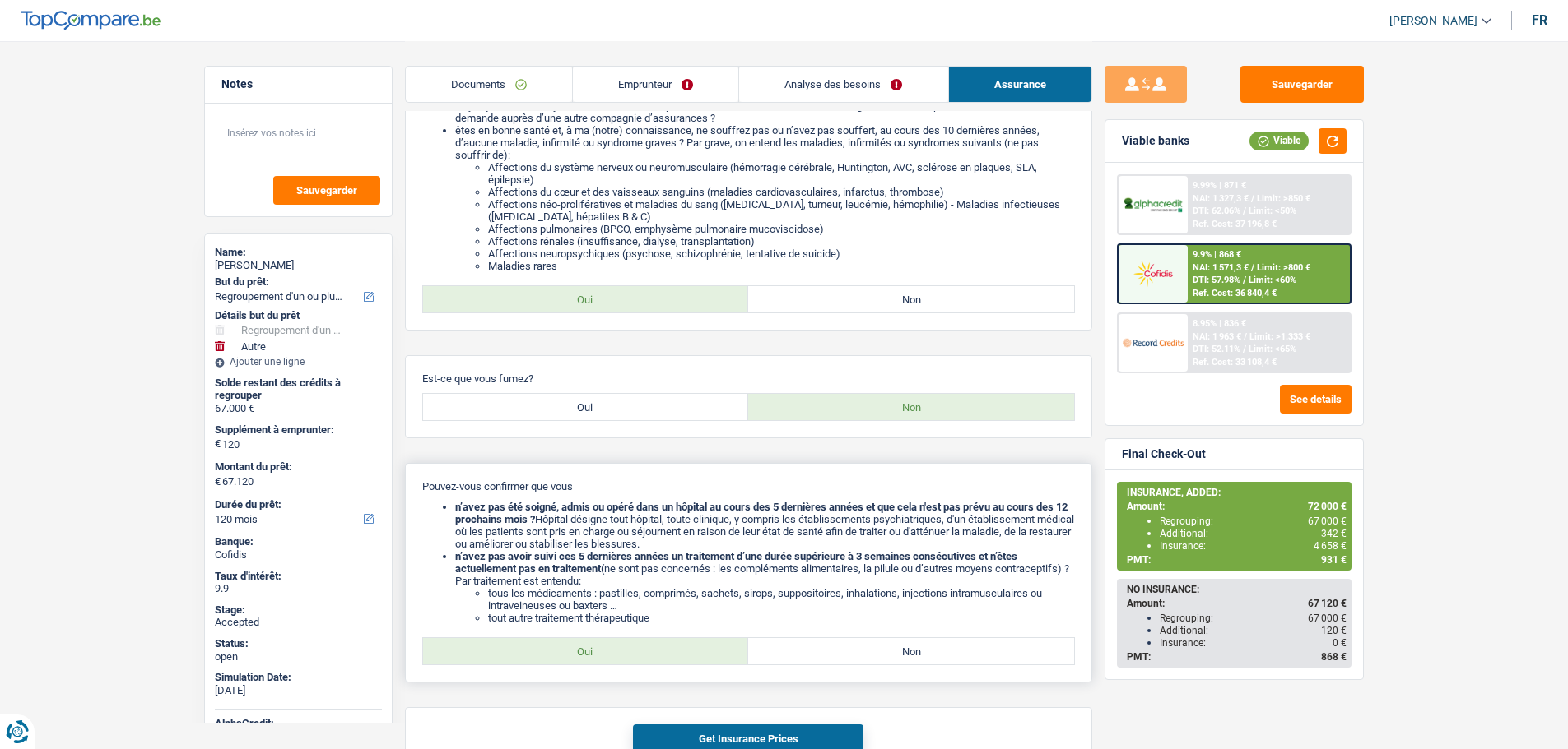
scroll to position [493, 0]
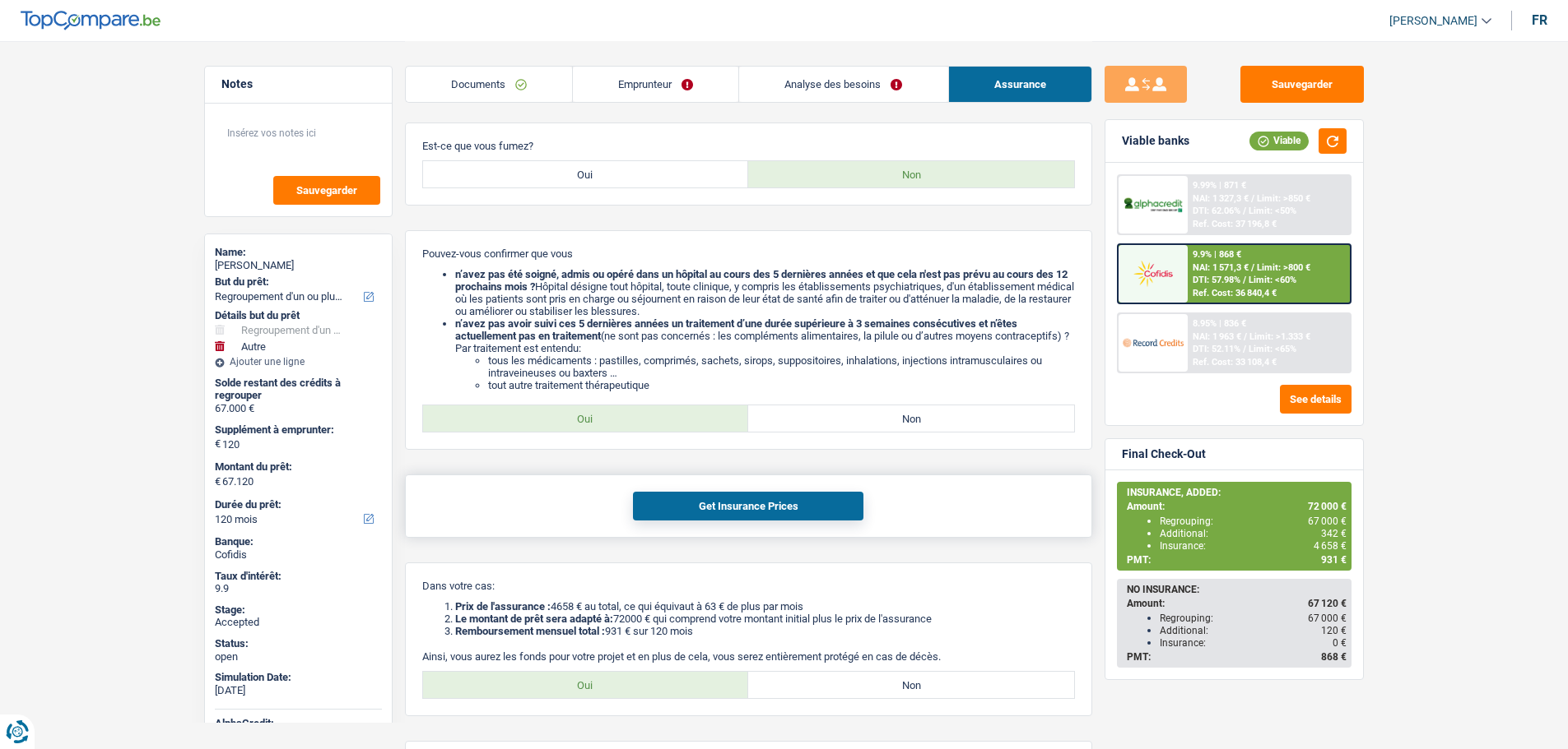
click at [672, 506] on button "Get Insurance Prices" at bounding box center [748, 506] width 230 height 29
click at [991, 559] on div "Bonjour, monsieur/madame Géraldine Deleuze, j'ai une excellente nouvelle pour v…" at bounding box center [748, 224] width 687 height 1191
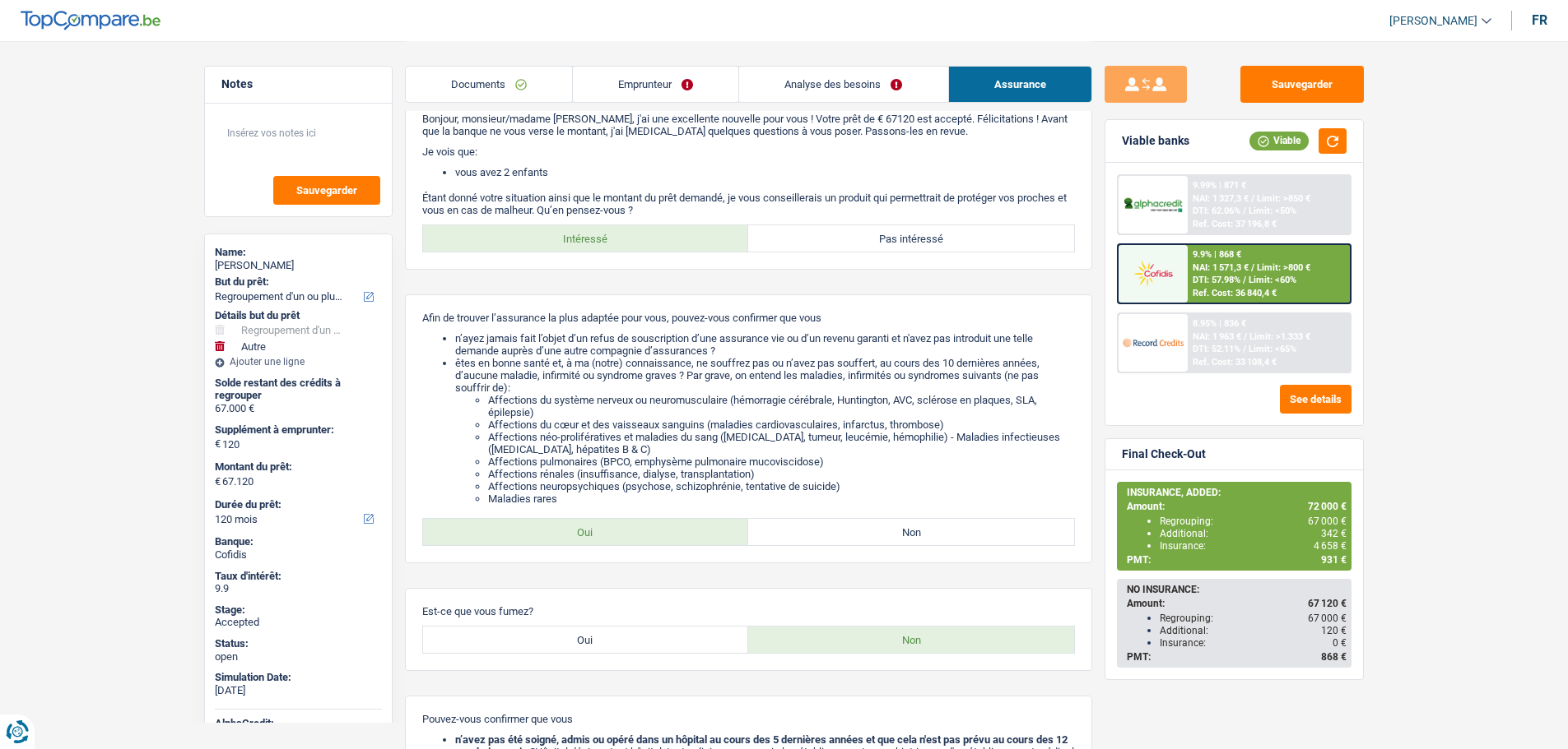
scroll to position [0, 0]
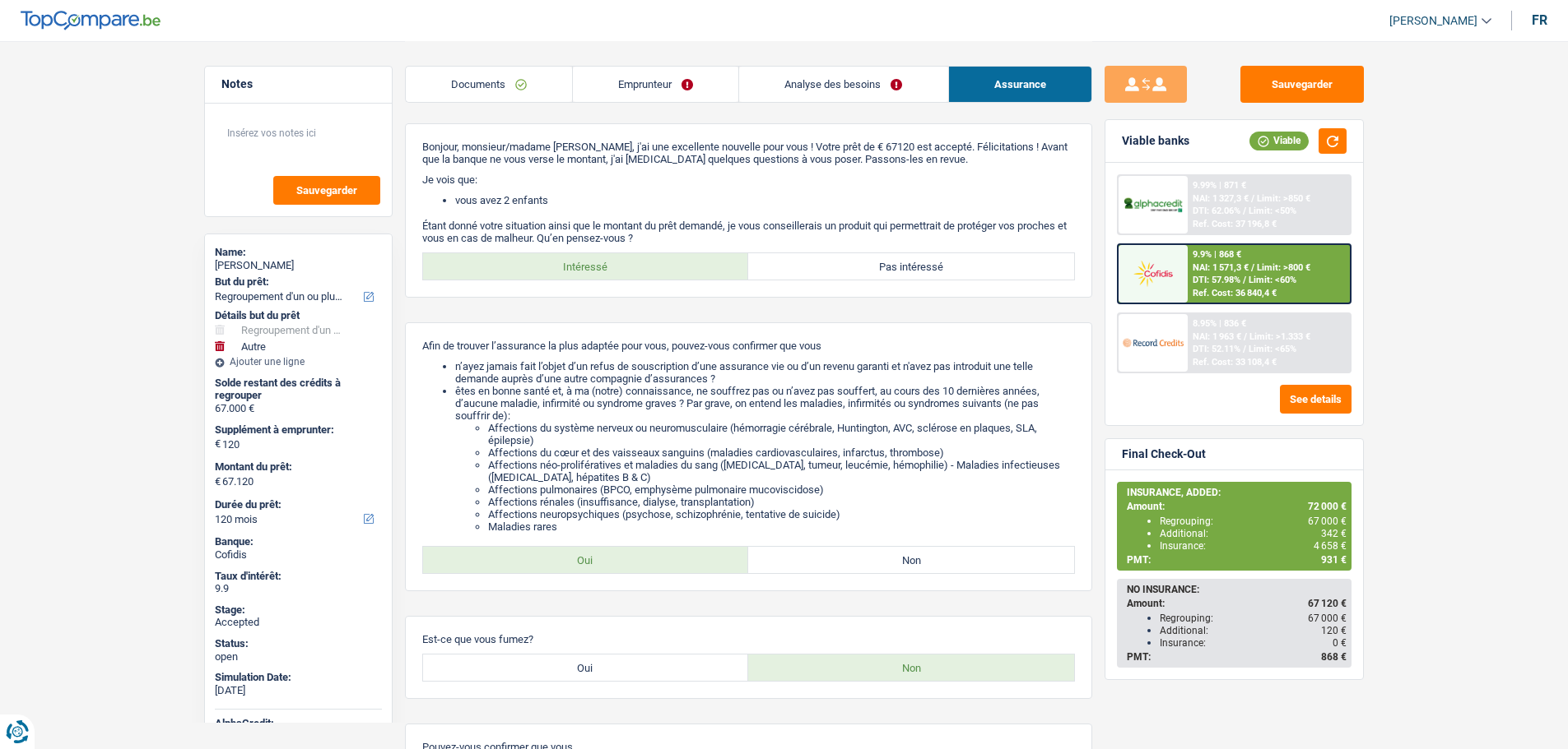
click at [623, 83] on link "Emprunteur" at bounding box center [656, 84] width 166 height 35
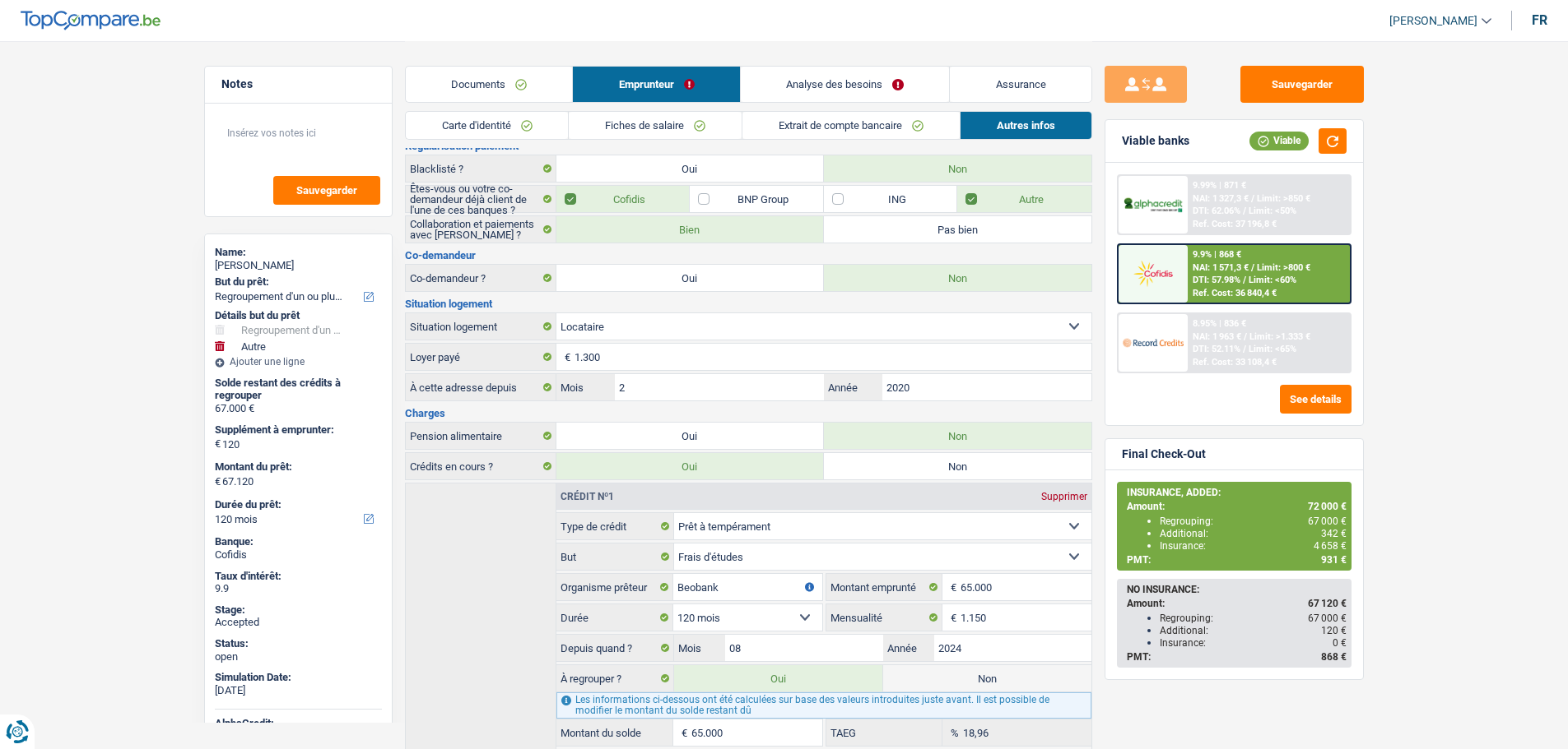
scroll to position [329, 0]
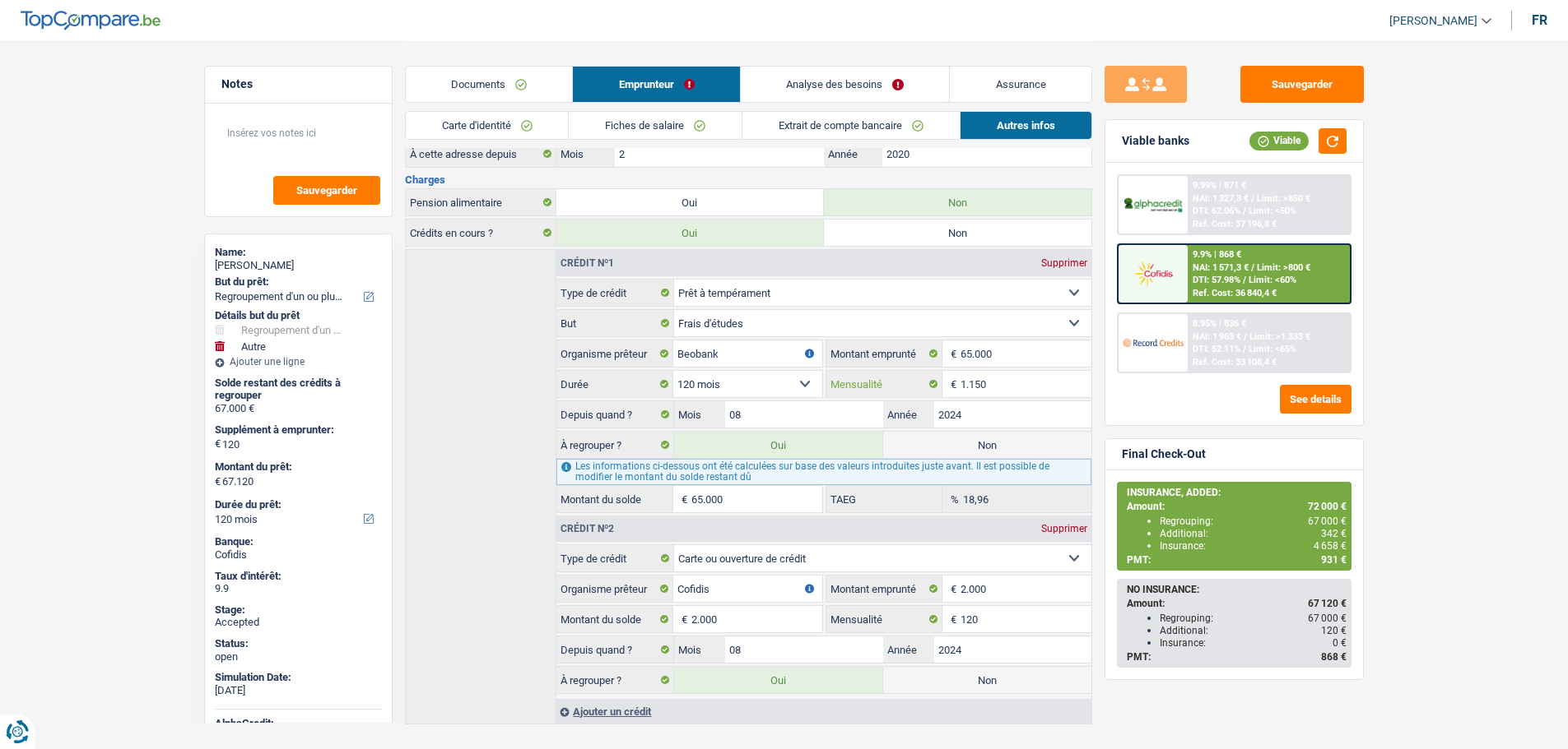
click at [993, 383] on input "1.150" at bounding box center [1025, 383] width 130 height 26
click at [992, 383] on input "1.150" at bounding box center [1025, 383] width 130 height 26
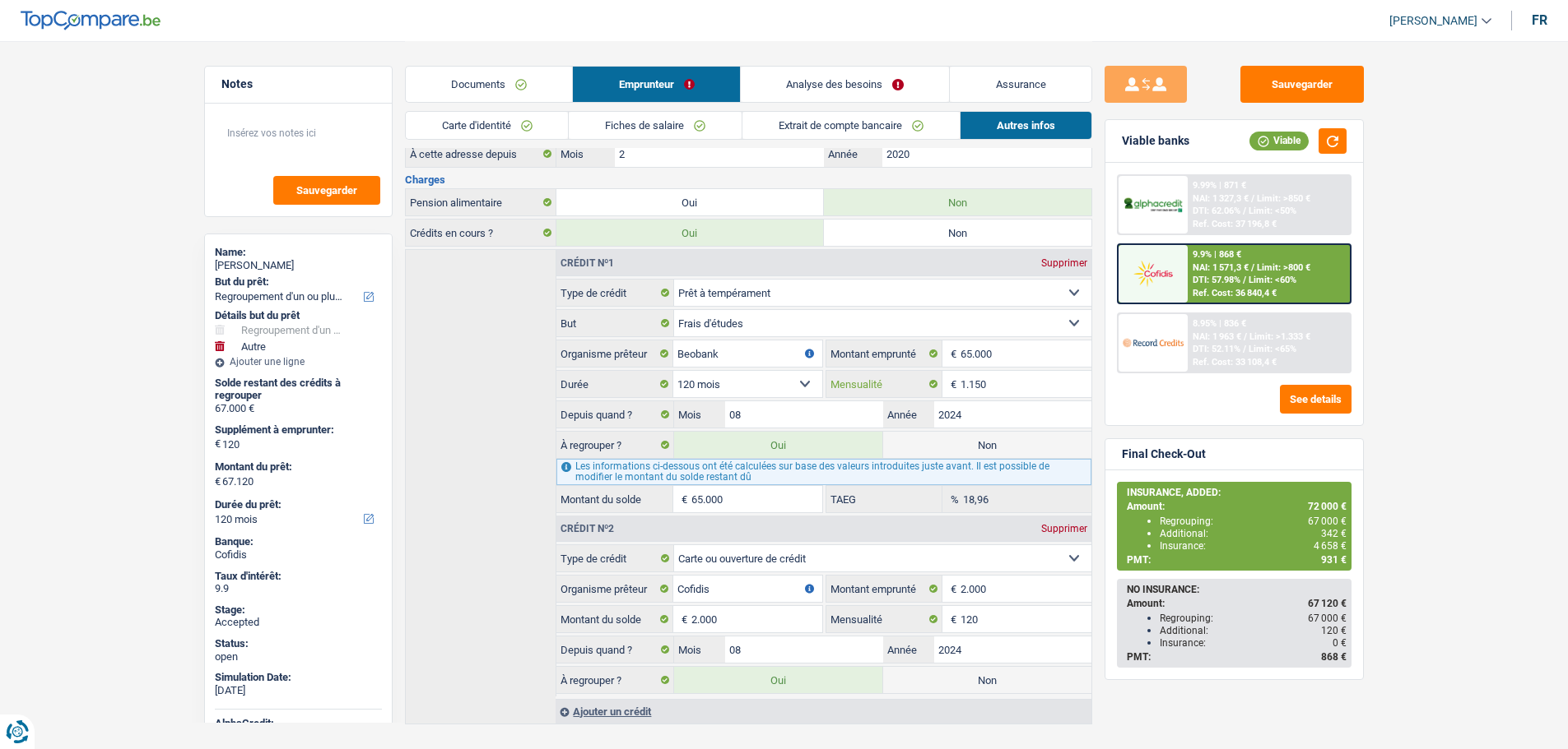
click at [992, 383] on input "1.150" at bounding box center [1025, 383] width 130 height 26
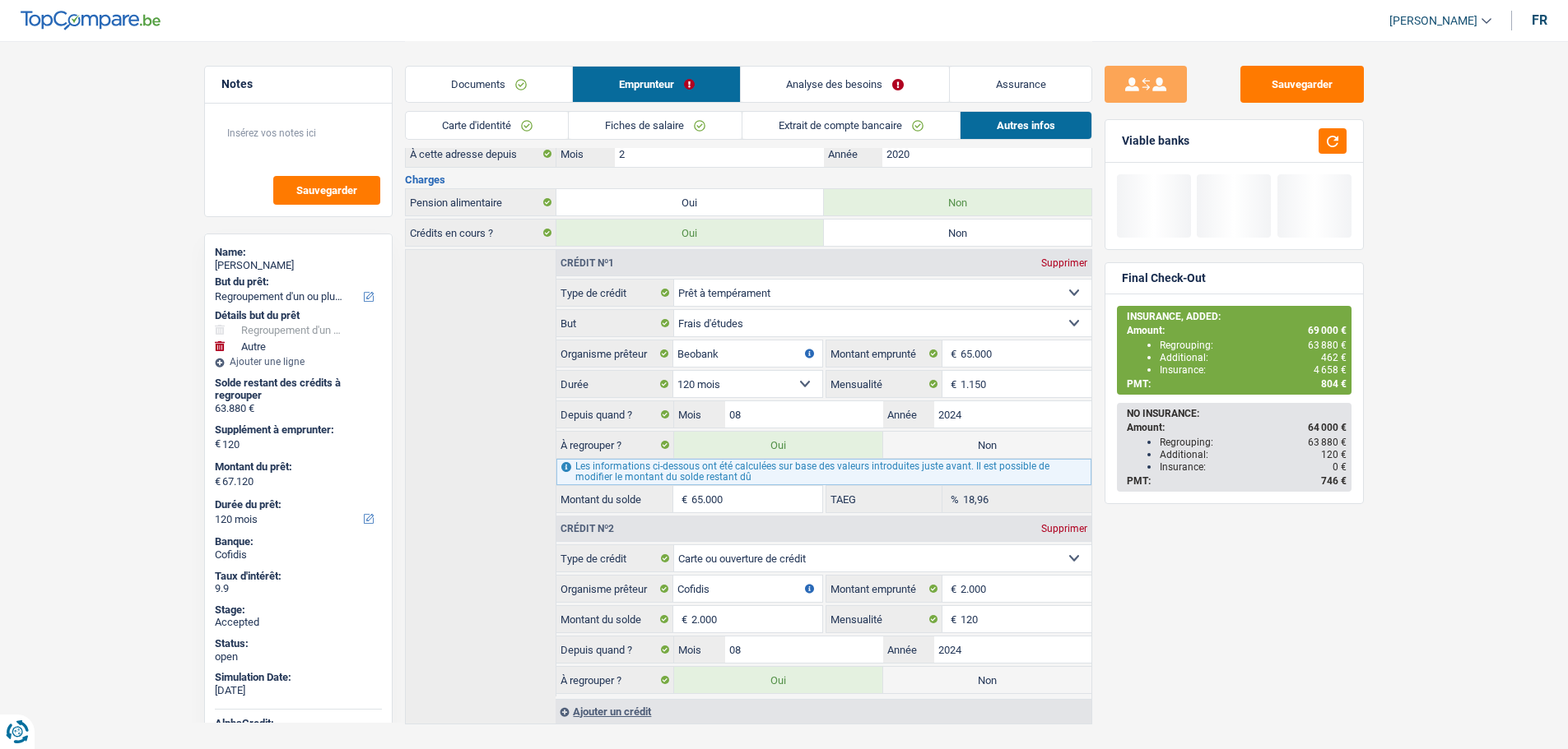
type input "64.000"
select select "144"
type input "61.880"
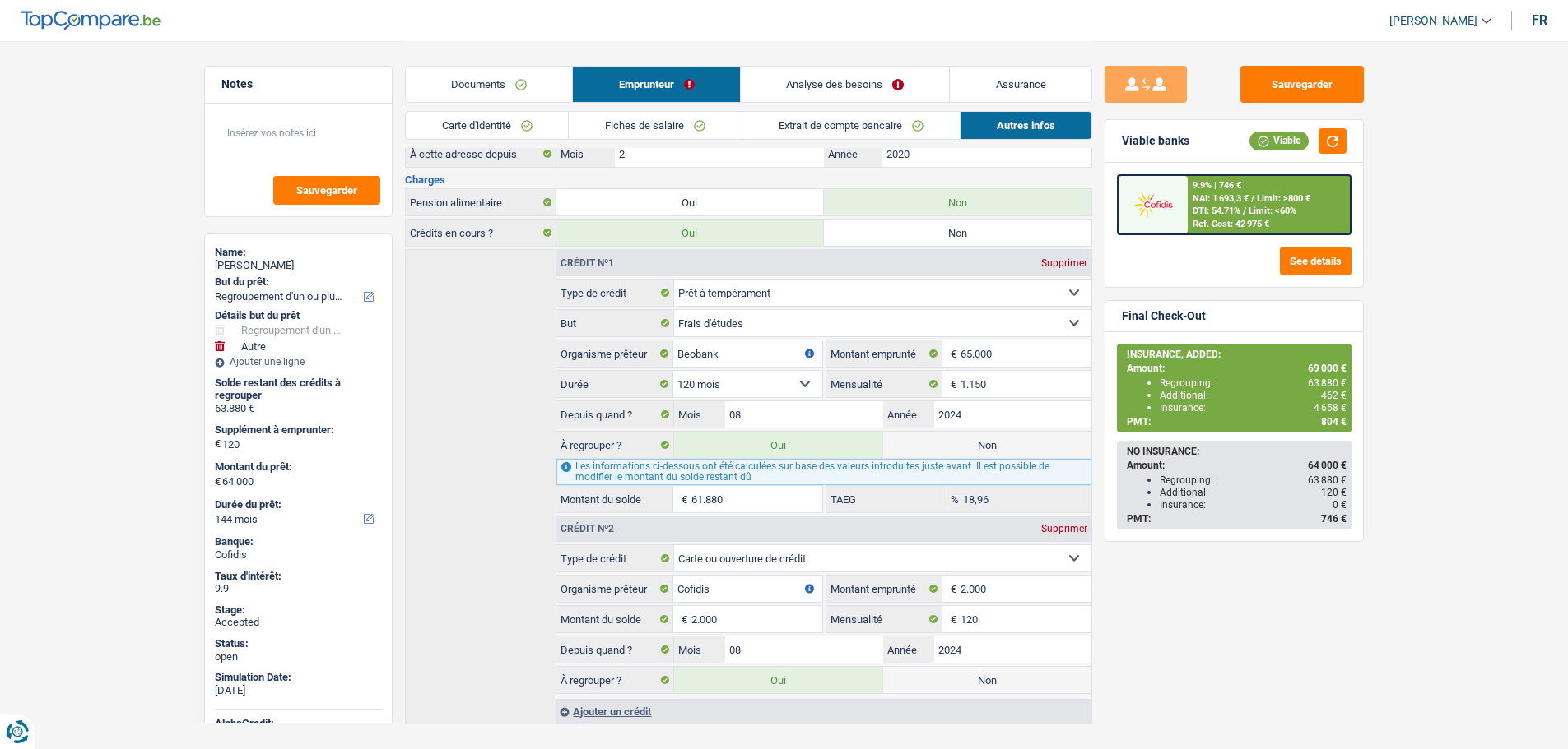
click at [265, 260] on div "Géraldine Deleuze" at bounding box center [298, 265] width 167 height 13
copy div "Géraldine Deleuze"
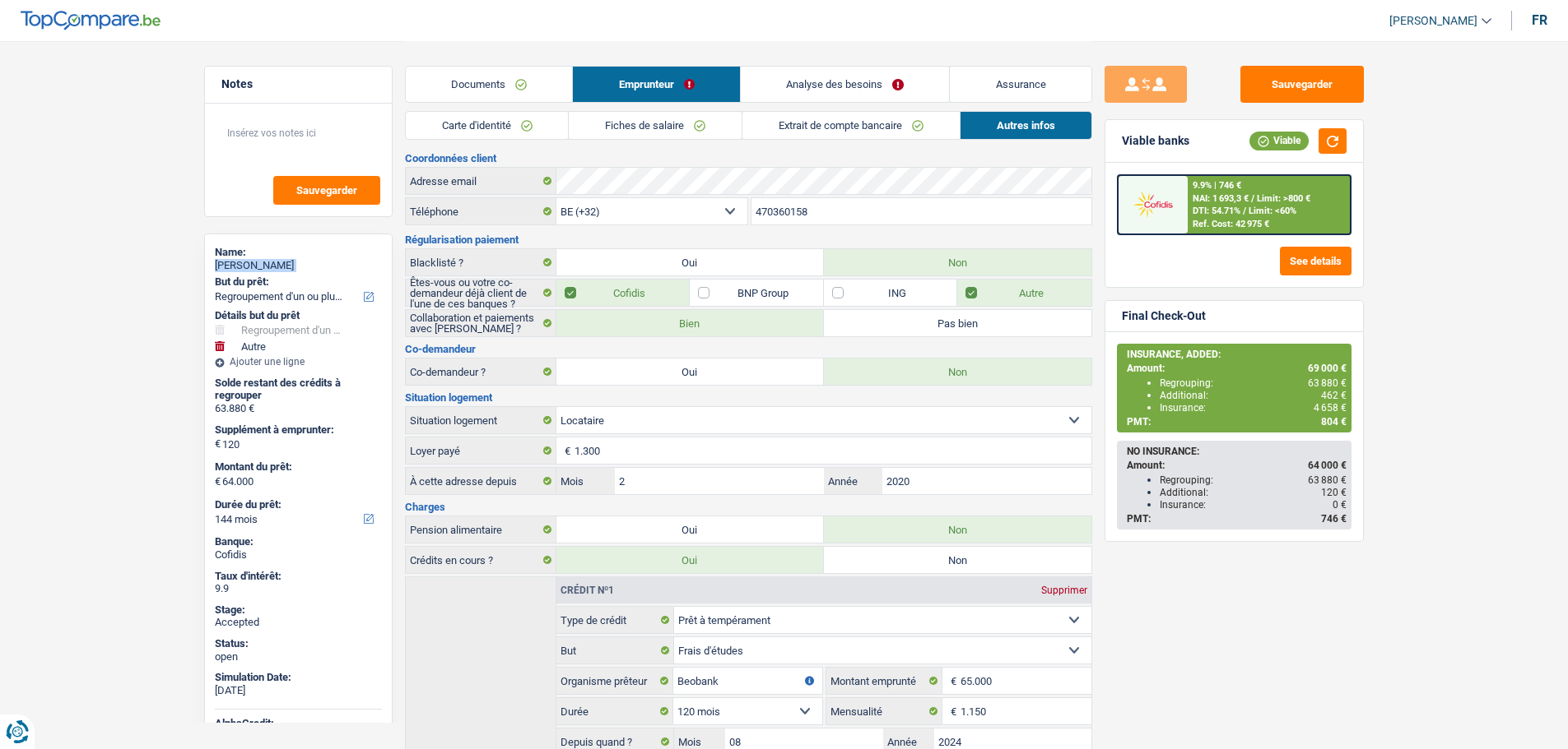
scroll to position [0, 0]
click at [806, 211] on input "470360158" at bounding box center [921, 213] width 340 height 26
click at [1065, 87] on link "Assurance" at bounding box center [1020, 84] width 141 height 35
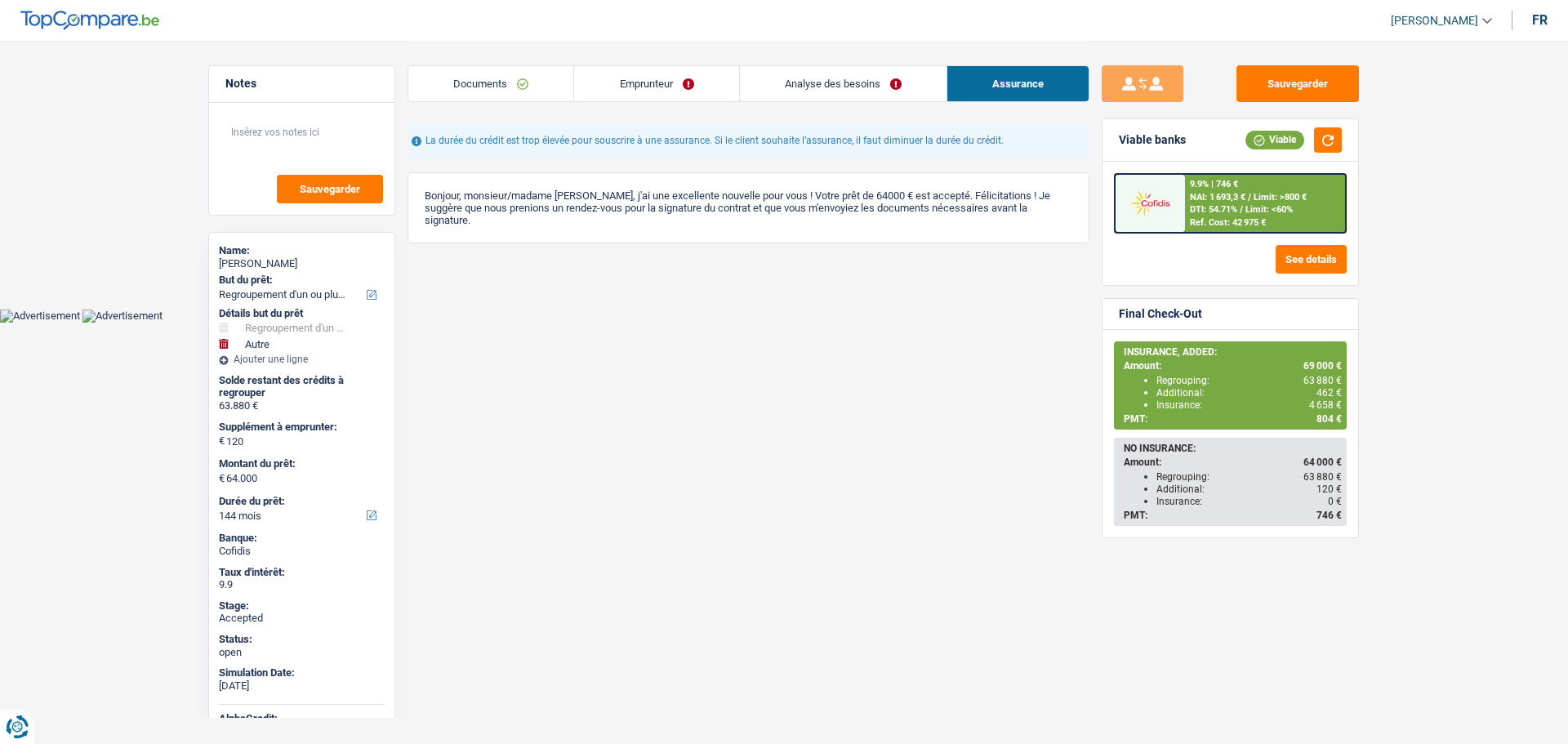
click at [1230, 85] on div "Sauvegarder" at bounding box center [1231, 83] width 258 height 37
click at [1254, 81] on button "Sauvegarder" at bounding box center [1298, 83] width 123 height 37
click at [845, 92] on link "Analyse des besoins" at bounding box center [843, 83] width 206 height 35
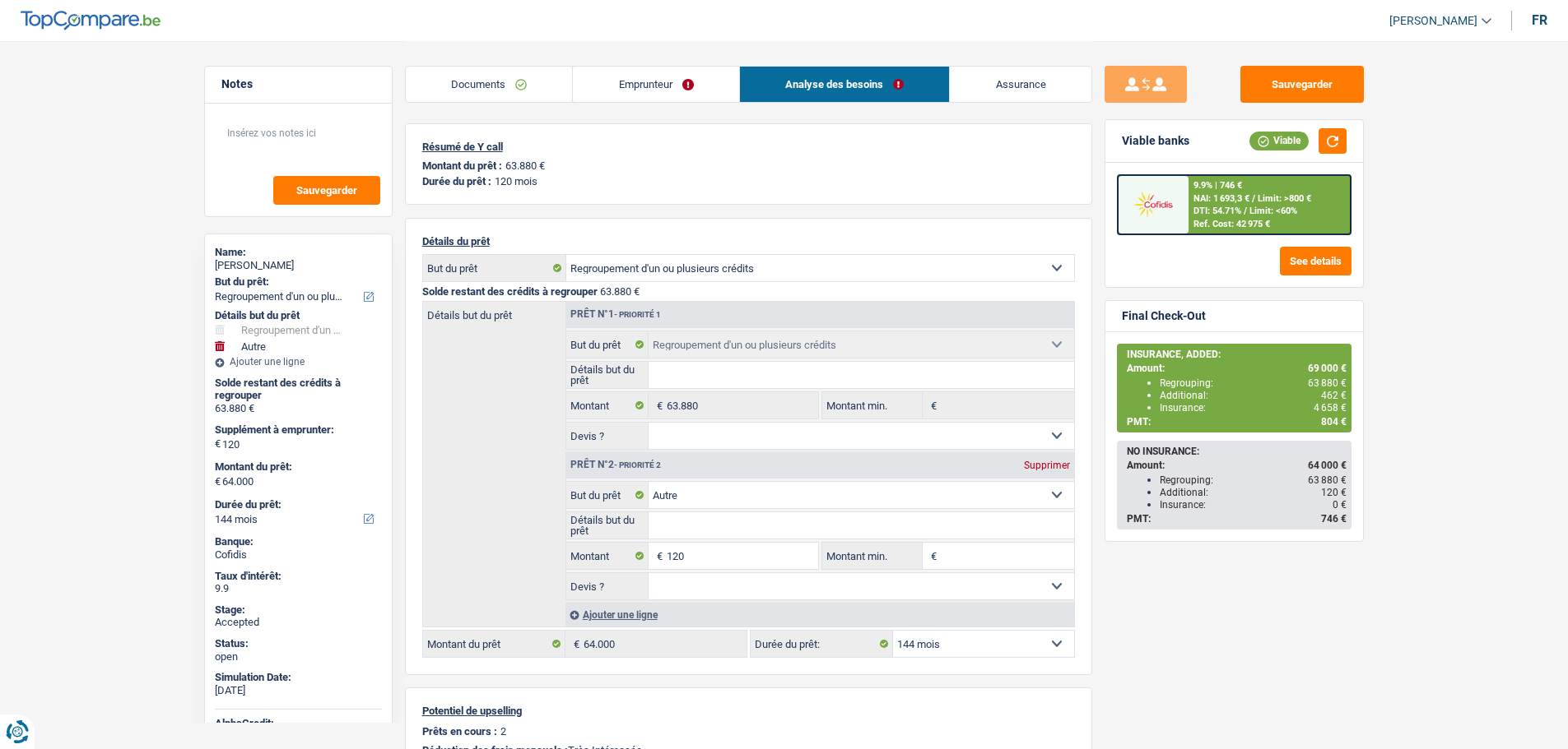
click at [654, 69] on link "Emprunteur" at bounding box center [656, 84] width 166 height 35
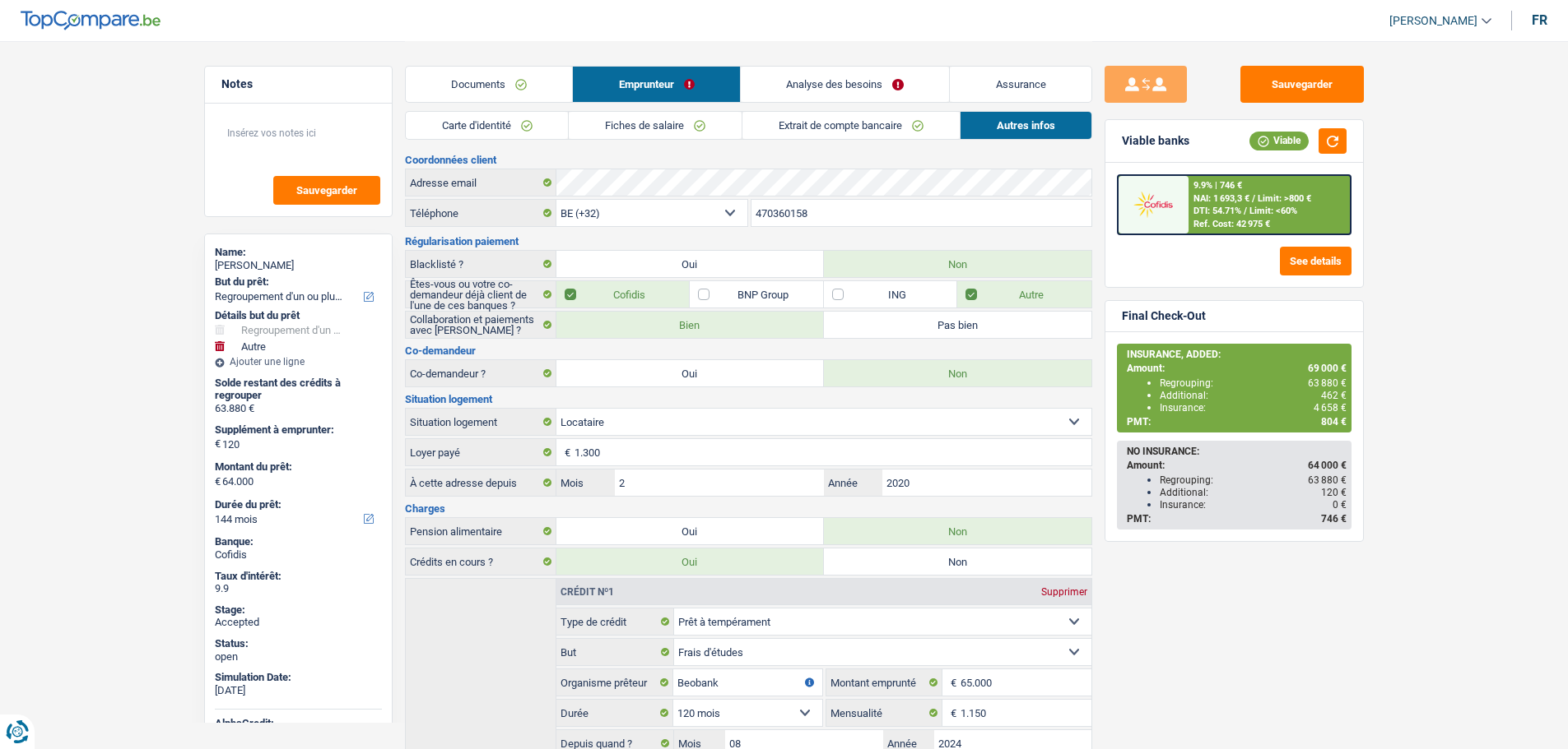
click at [1004, 91] on link "Assurance" at bounding box center [1020, 84] width 141 height 35
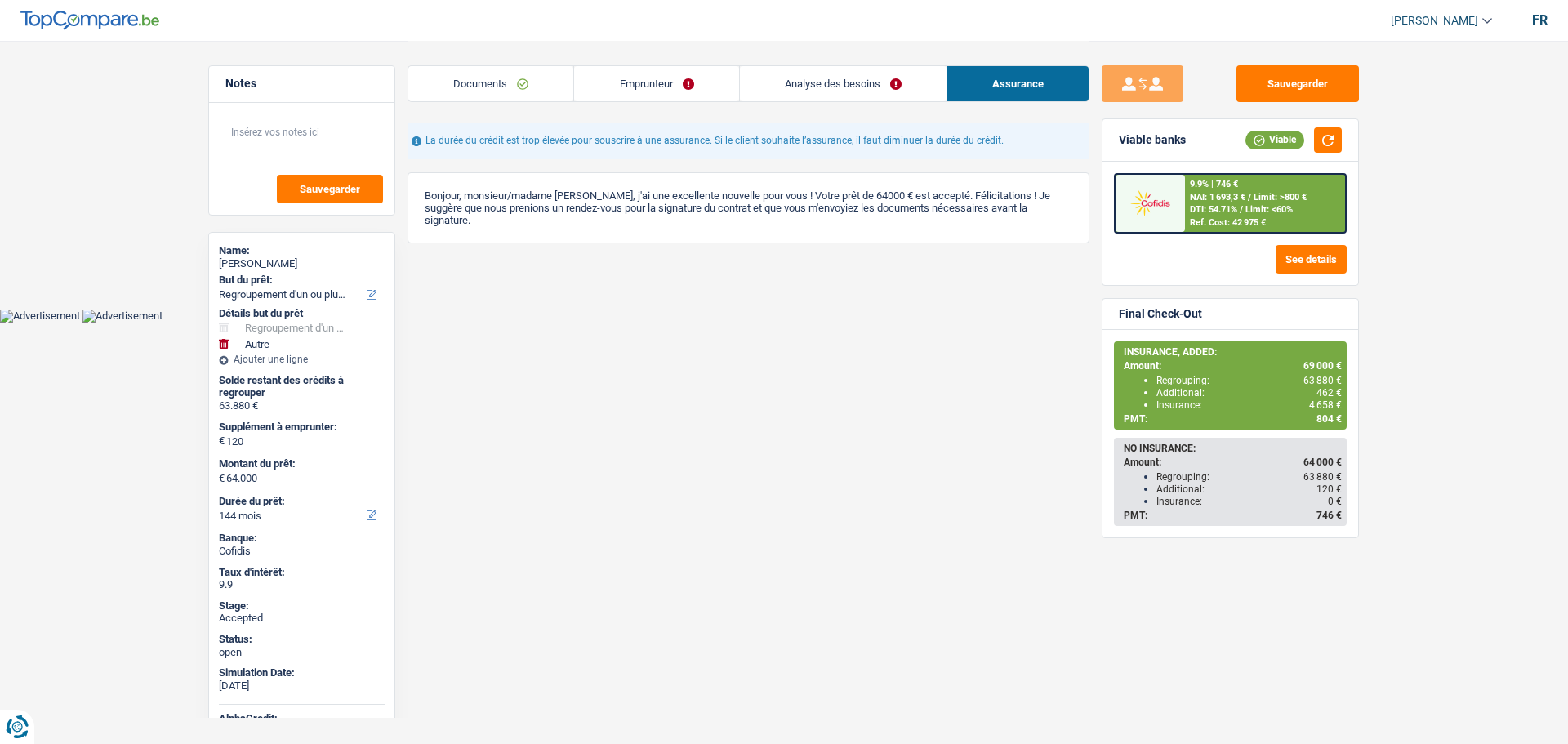
drag, startPoint x: 667, startPoint y: 90, endPoint x: 686, endPoint y: 88, distance: 19.1
click at [666, 90] on link "Emprunteur" at bounding box center [657, 83] width 165 height 35
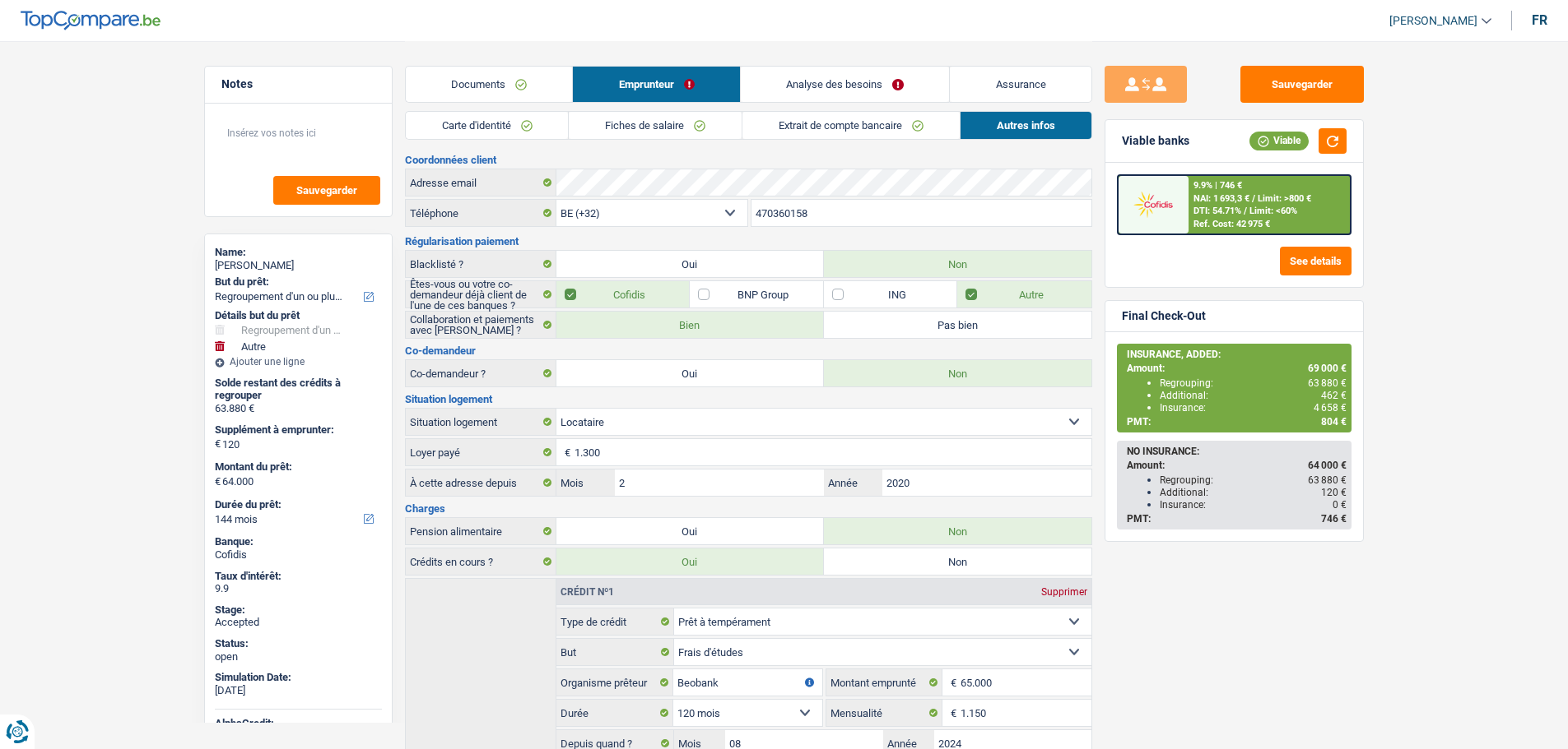
click at [811, 89] on link "Analyse des besoins" at bounding box center [845, 84] width 209 height 35
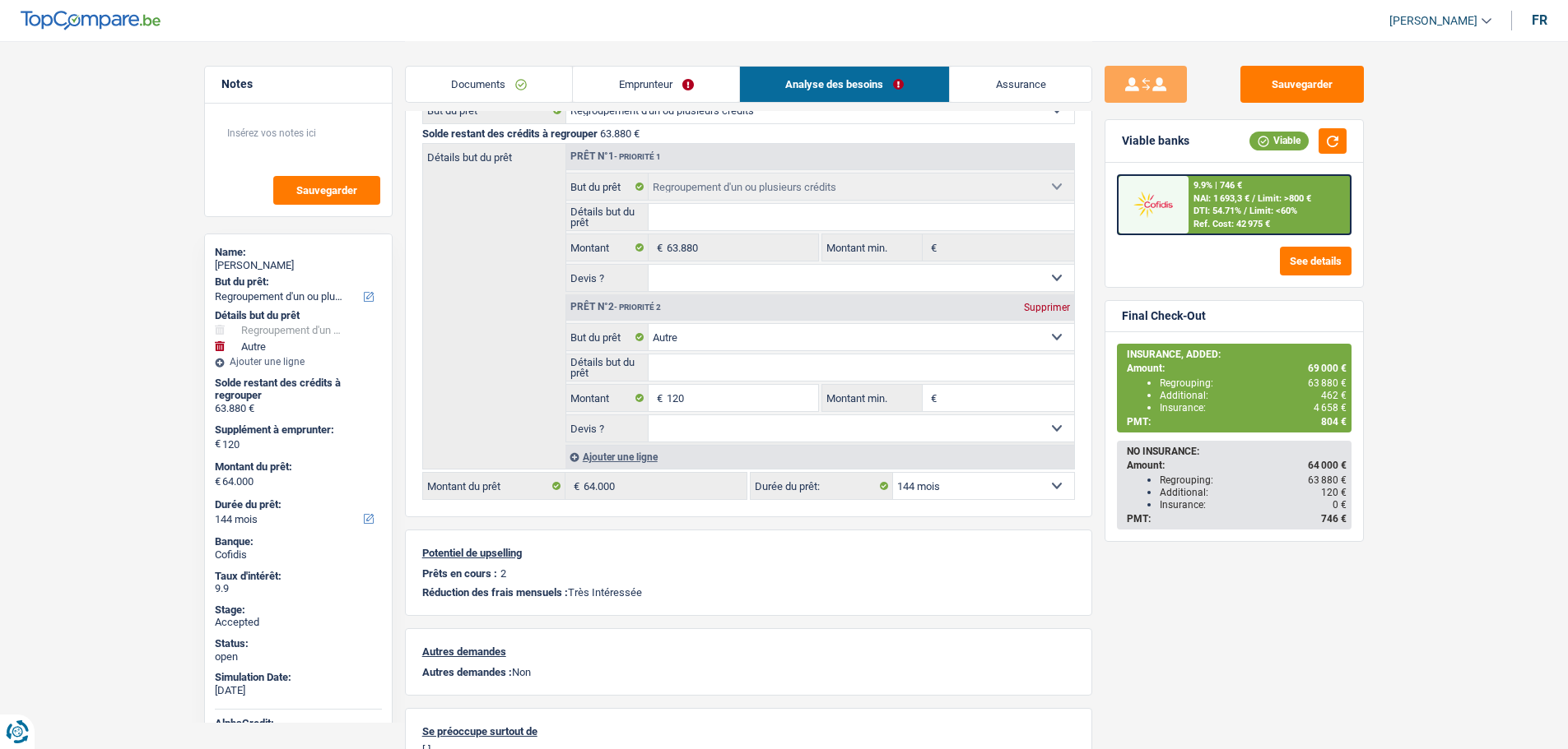
scroll to position [165, 0]
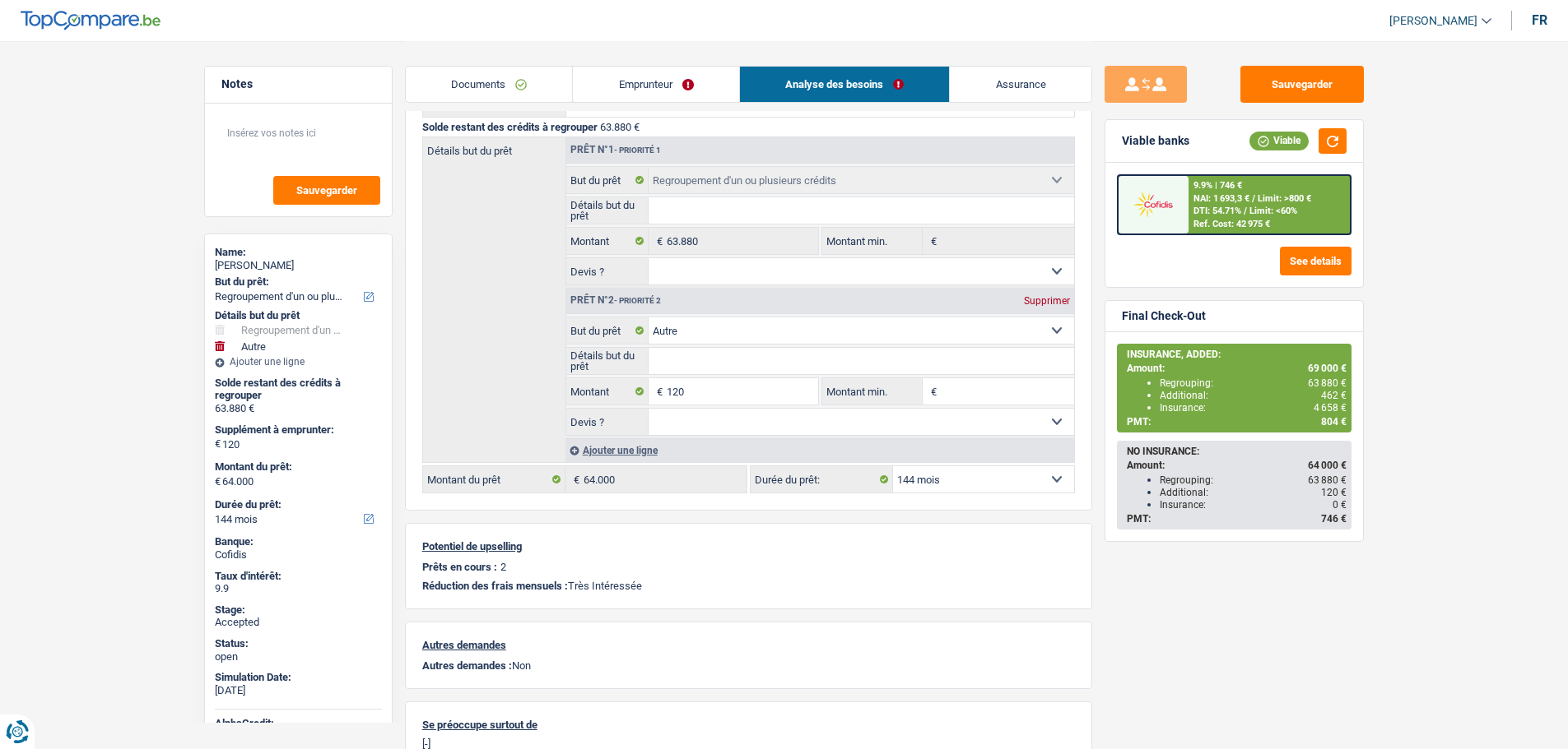
click at [909, 488] on select "12 mois 18 mois 24 mois 30 mois 36 mois 42 mois 48 mois 60 mois 72 mois 84 mois…" at bounding box center [984, 479] width 181 height 26
select select "120"
click at [893, 466] on select "12 mois 18 mois 24 mois 30 mois 36 mois 42 mois 48 mois 60 mois 72 mois 84 mois…" at bounding box center [984, 479] width 181 height 26
select select "120"
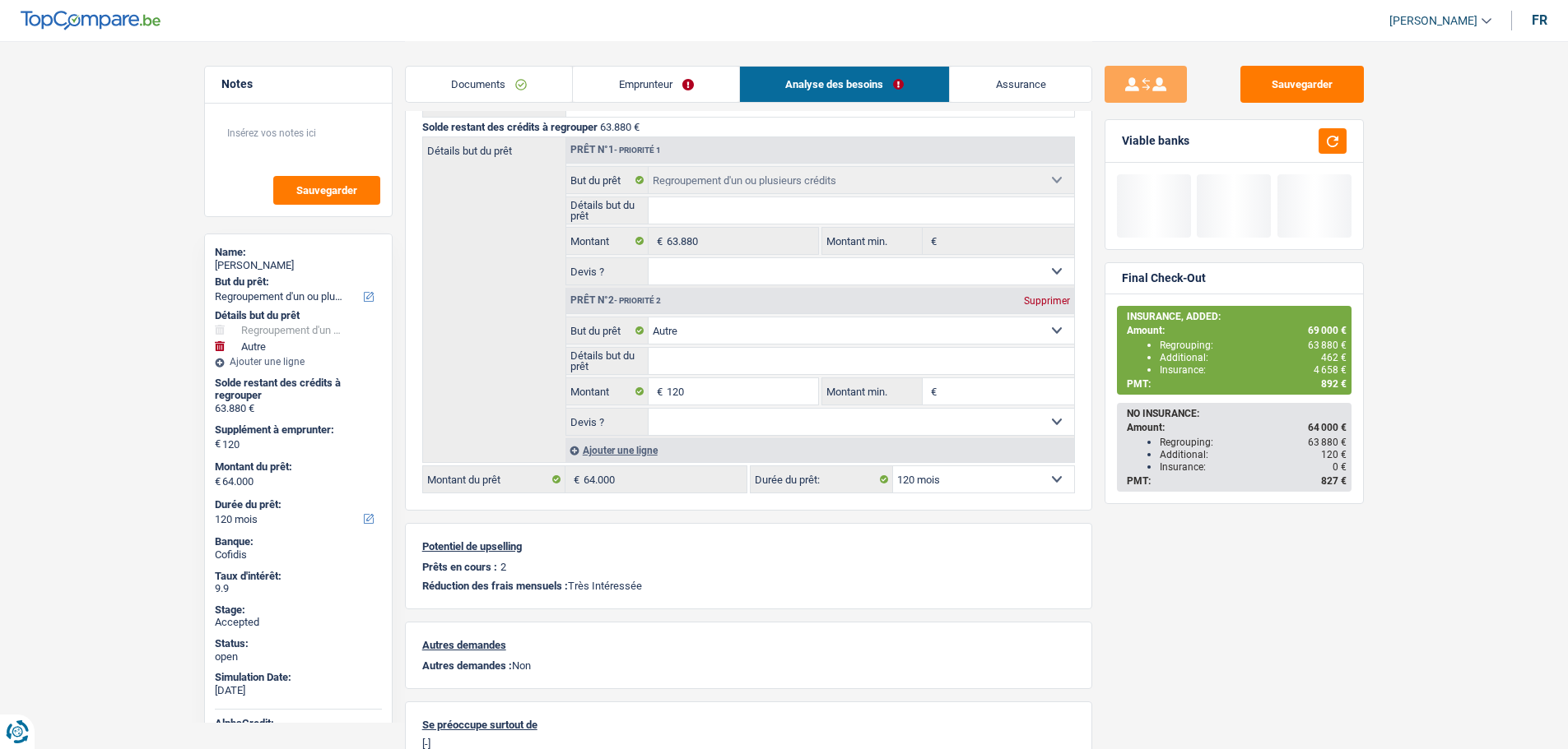
click at [1089, 481] on div "Détails du prêt Confort maison: meubles, textile, peinture, électroménager, out…" at bounding box center [748, 282] width 687 height 457
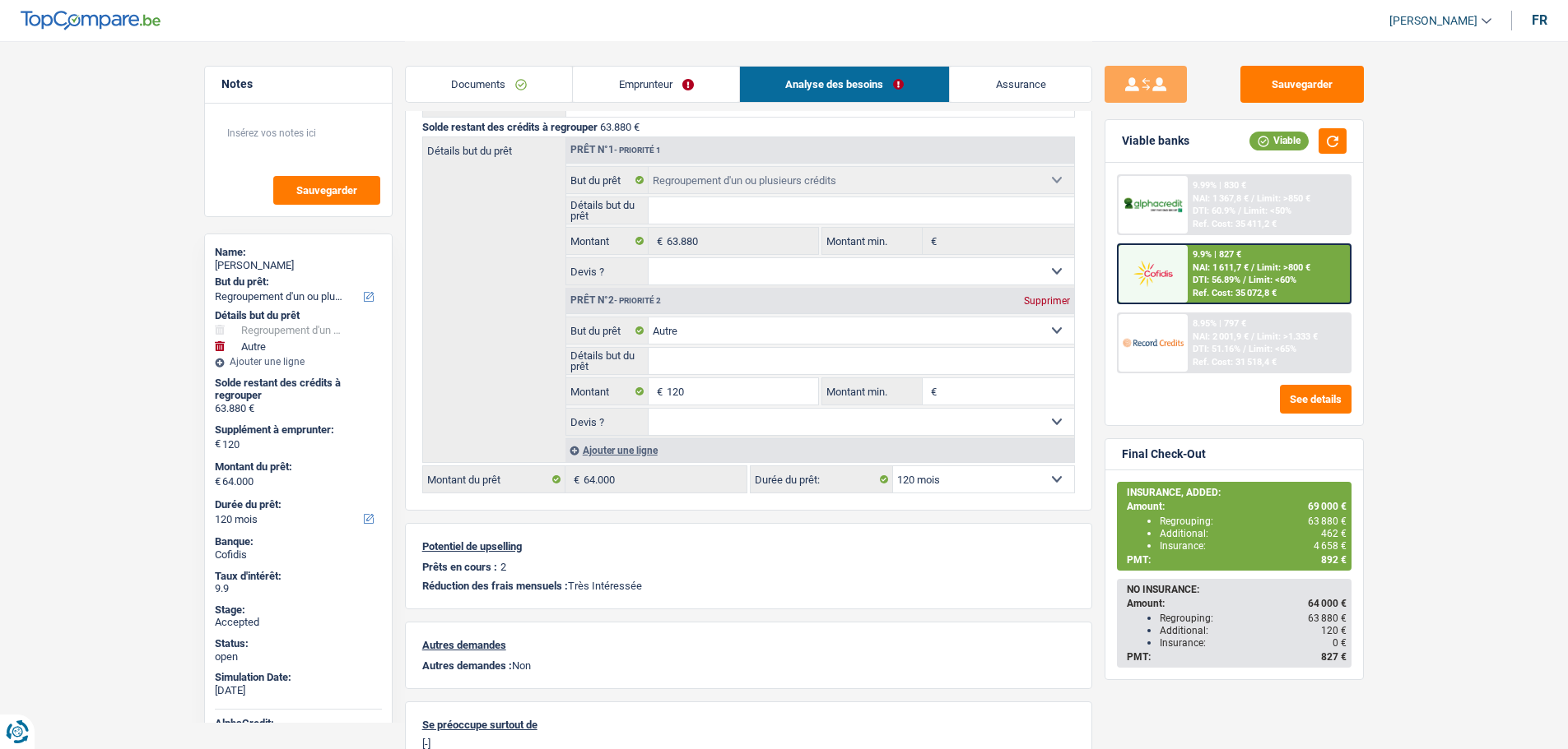
click at [985, 88] on link "Assurance" at bounding box center [1020, 84] width 141 height 35
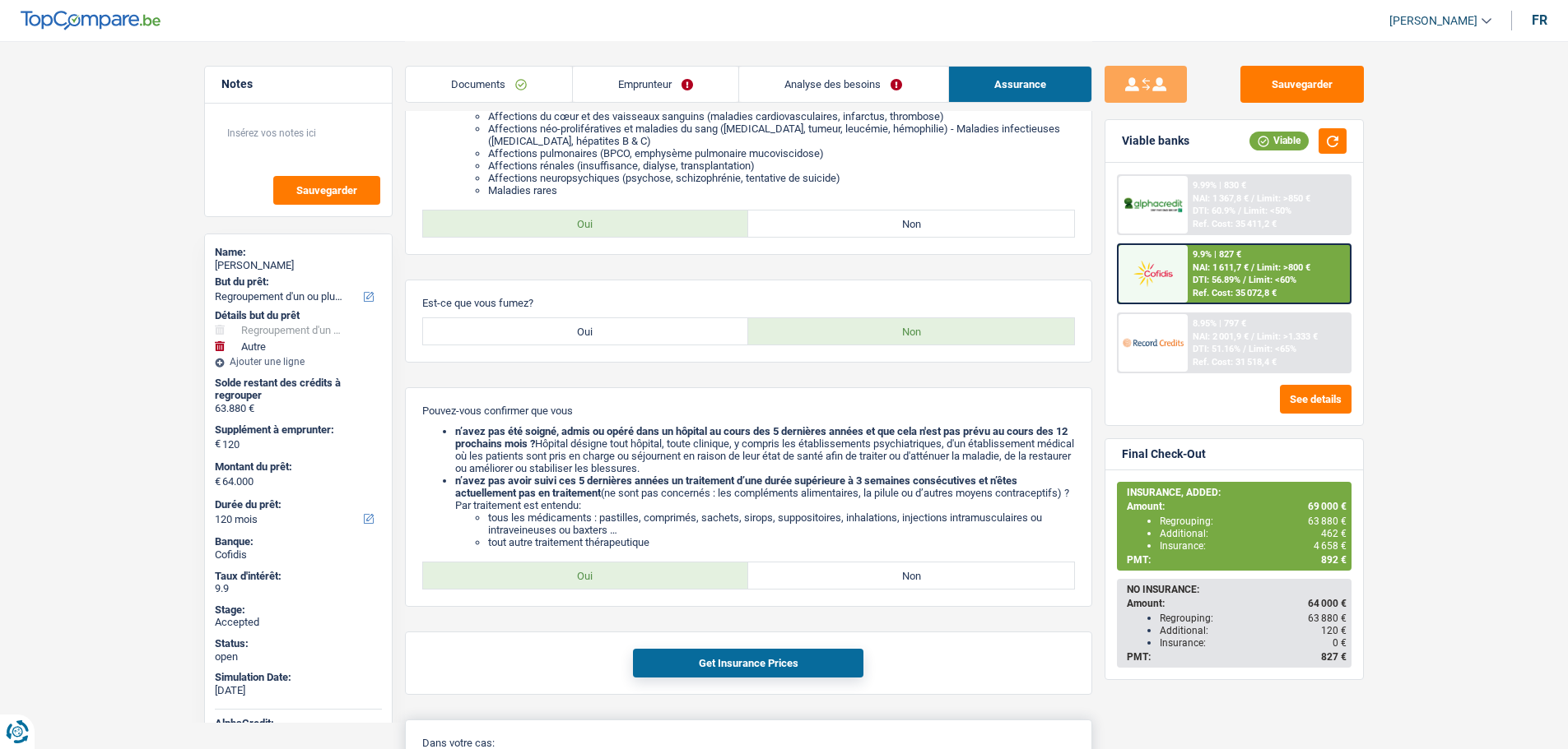
scroll to position [493, 0]
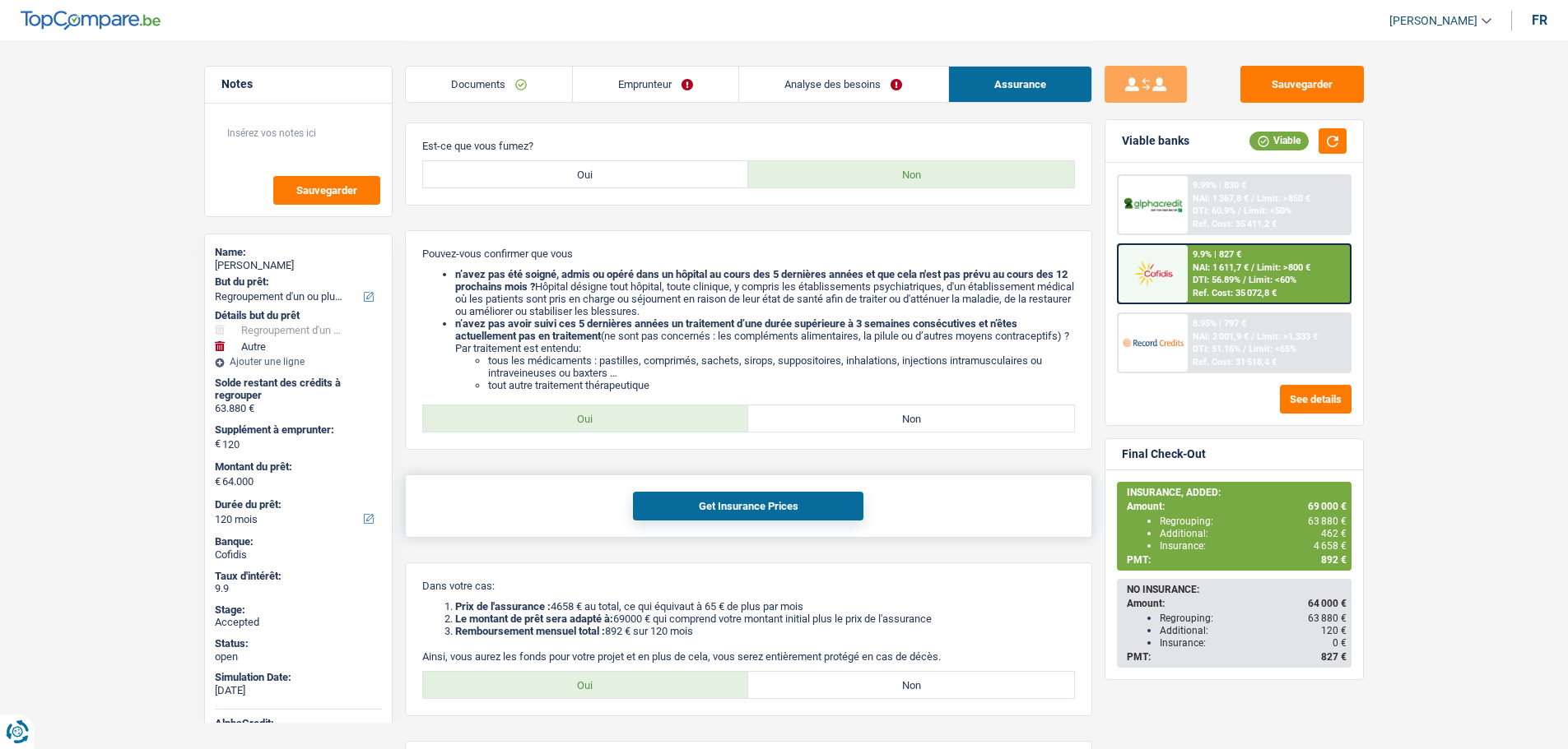
click at [717, 502] on button "Get Insurance Prices" at bounding box center [748, 506] width 230 height 29
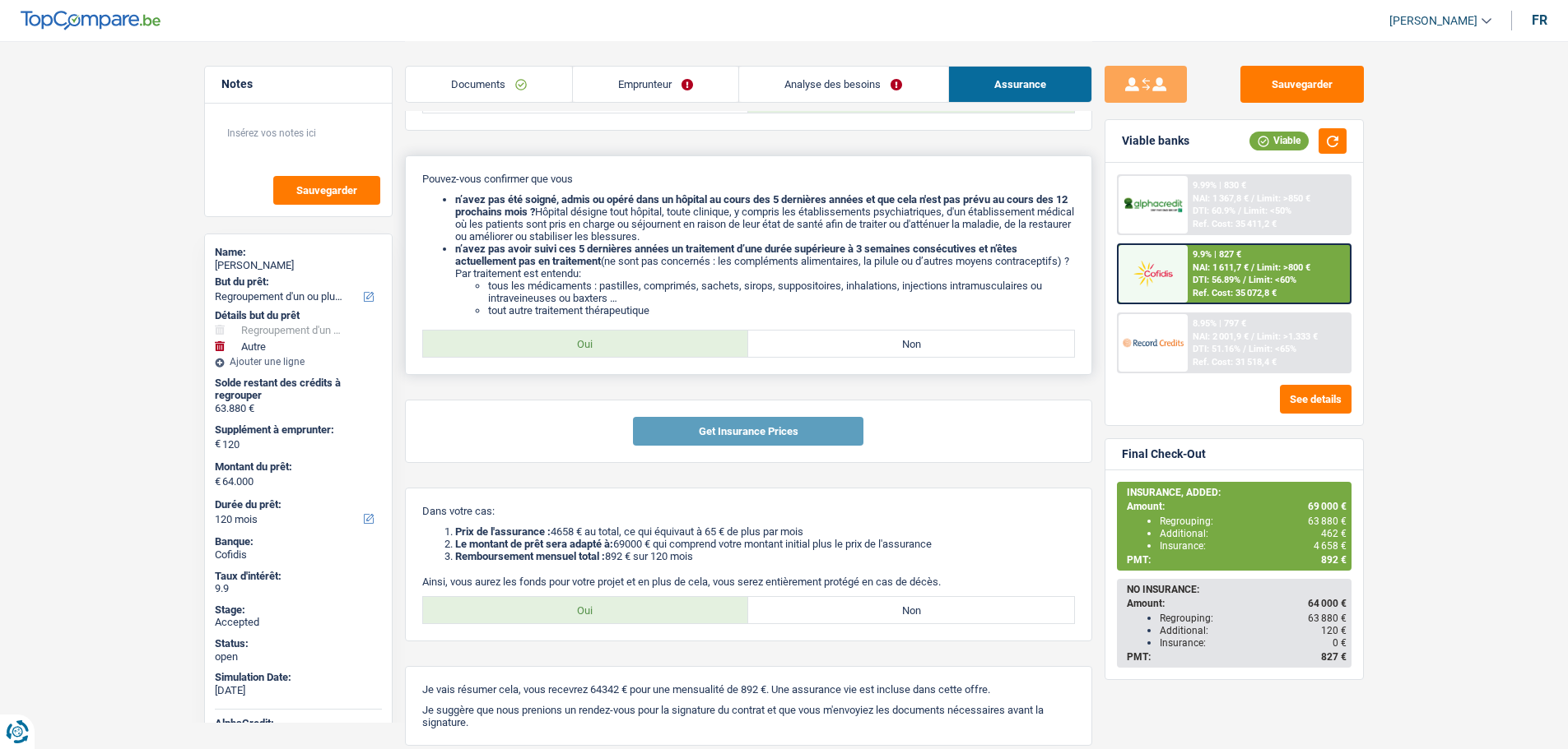
scroll to position [644, 0]
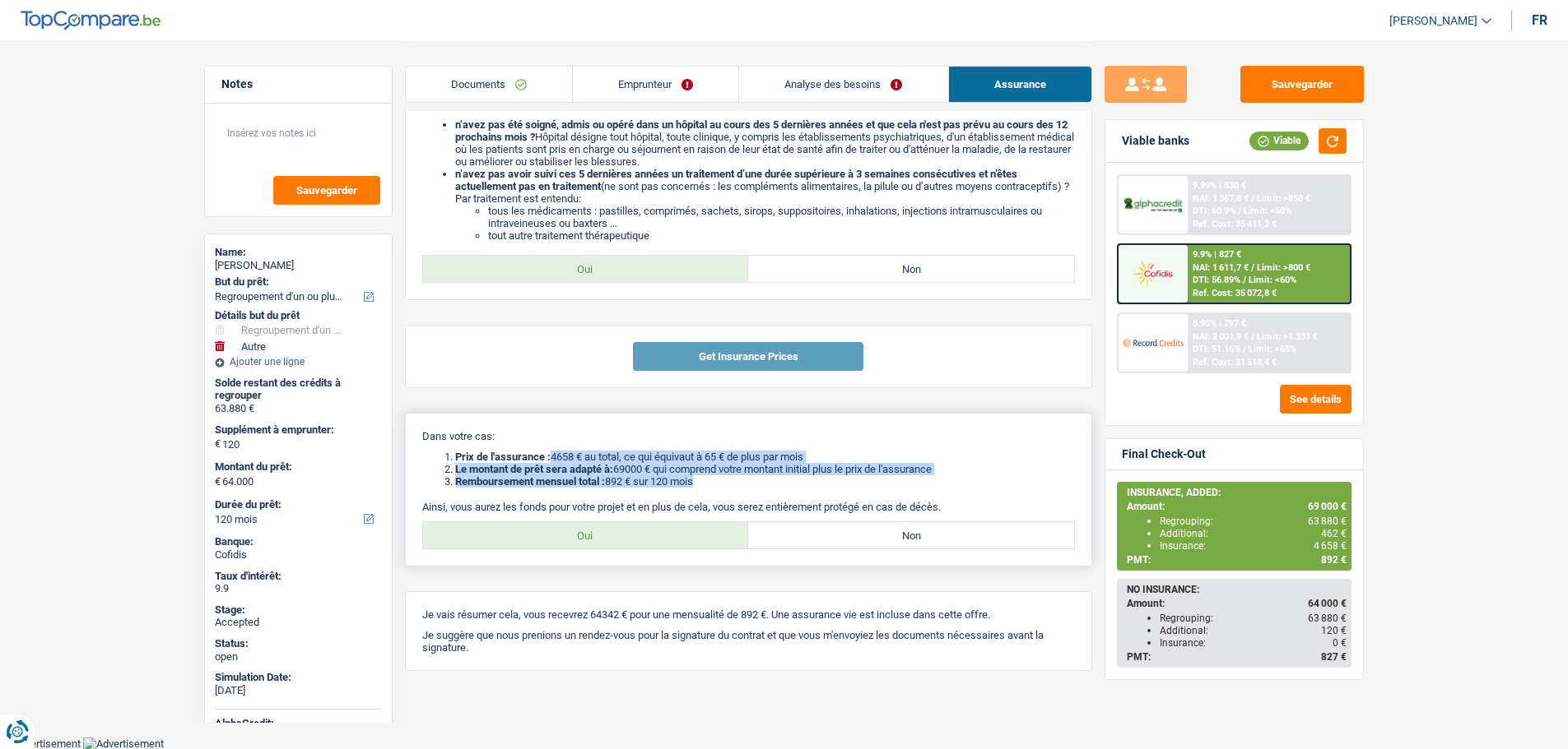
drag, startPoint x: 554, startPoint y: 458, endPoint x: 770, endPoint y: 479, distance: 217.0
click at [770, 479] on ol "Prix de l'assurance : 4658 € au total, ce qui équivaut à 65 € de plus par mois …" at bounding box center [748, 469] width 653 height 37
click at [745, 481] on li "Remboursement mensuel total : 892 € sur 120 mois" at bounding box center [764, 482] width 620 height 13
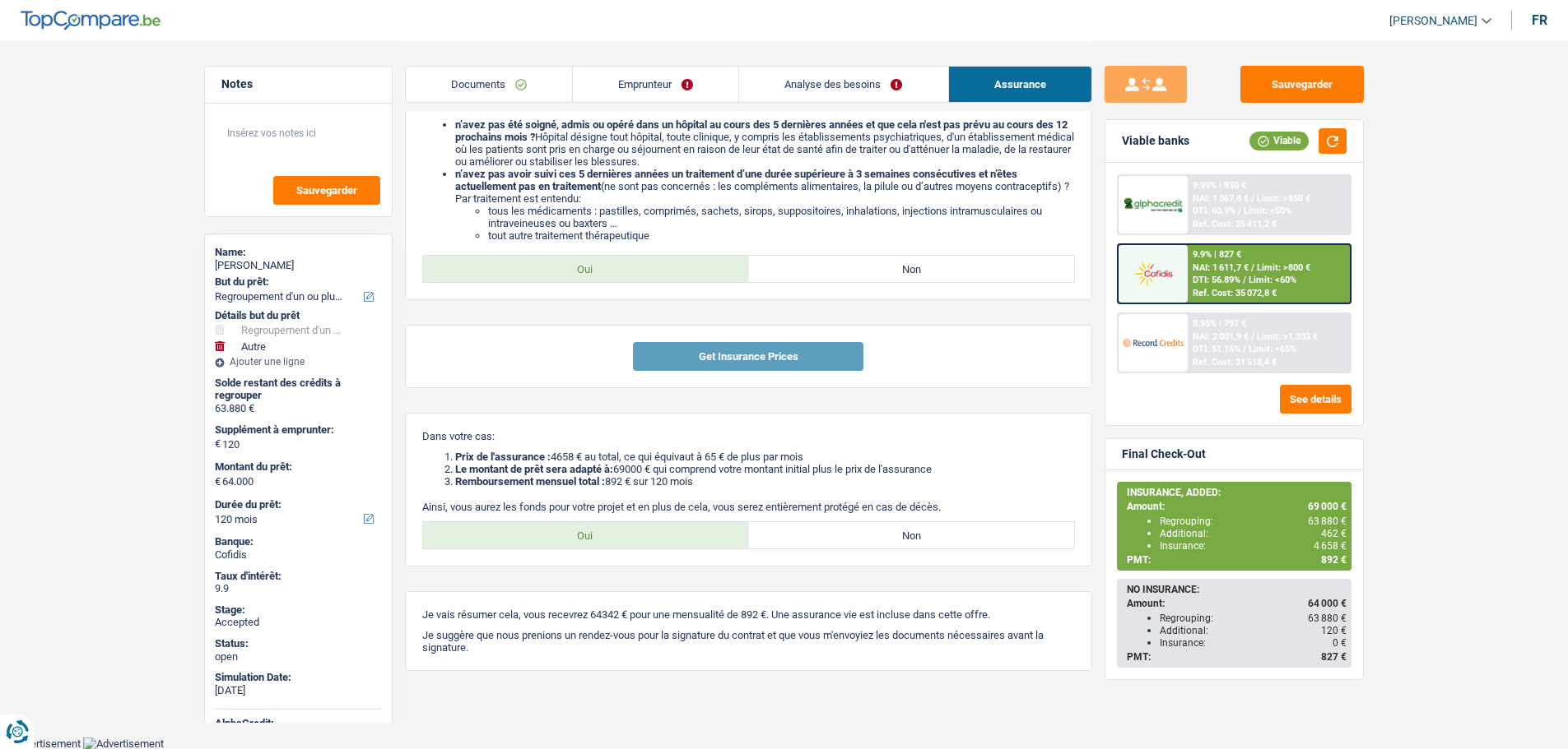
click at [633, 85] on link "Emprunteur" at bounding box center [656, 84] width 166 height 35
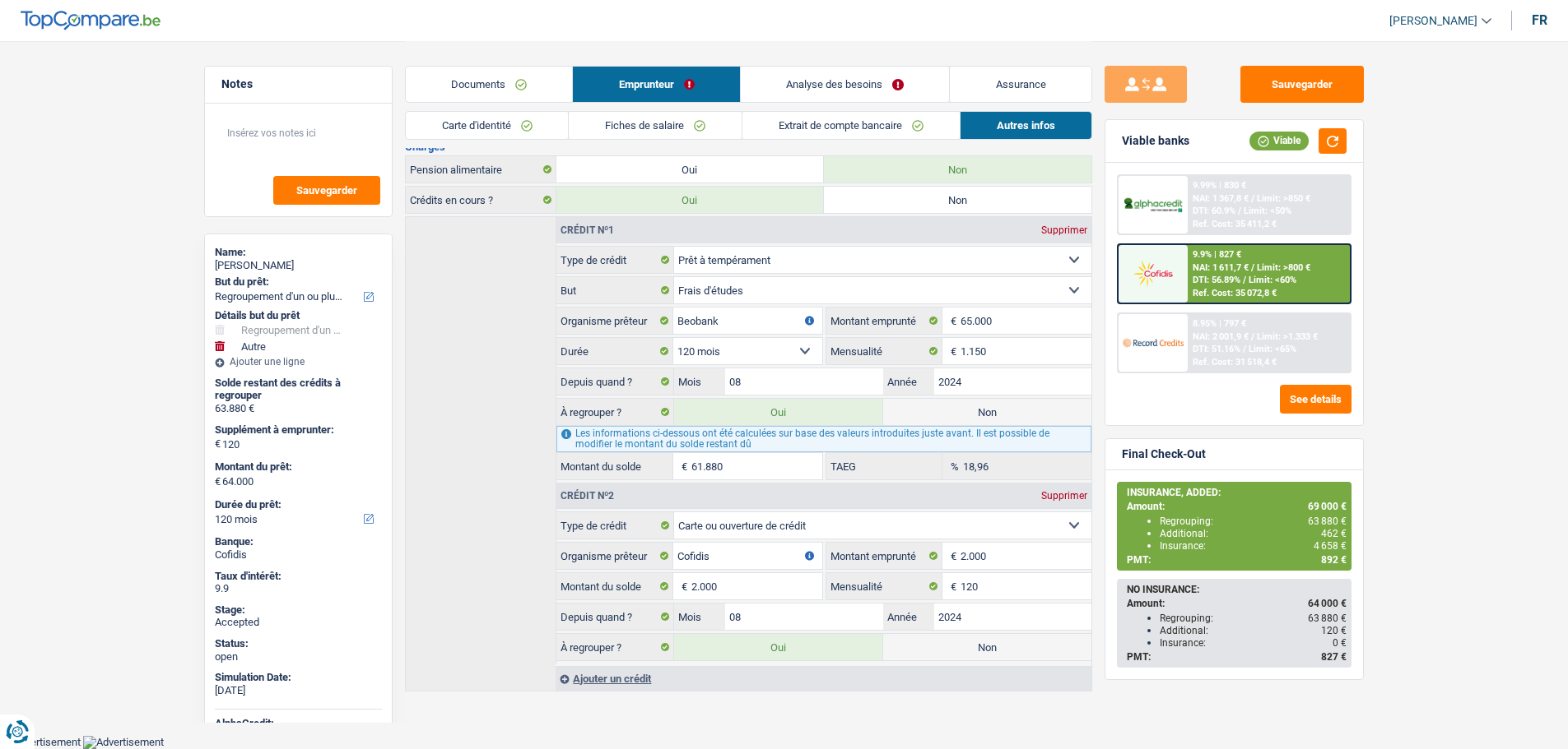
scroll to position [360, 0]
click at [744, 471] on input "61.880" at bounding box center [755, 467] width 130 height 26
click at [708, 470] on input "61.880" at bounding box center [755, 467] width 130 height 26
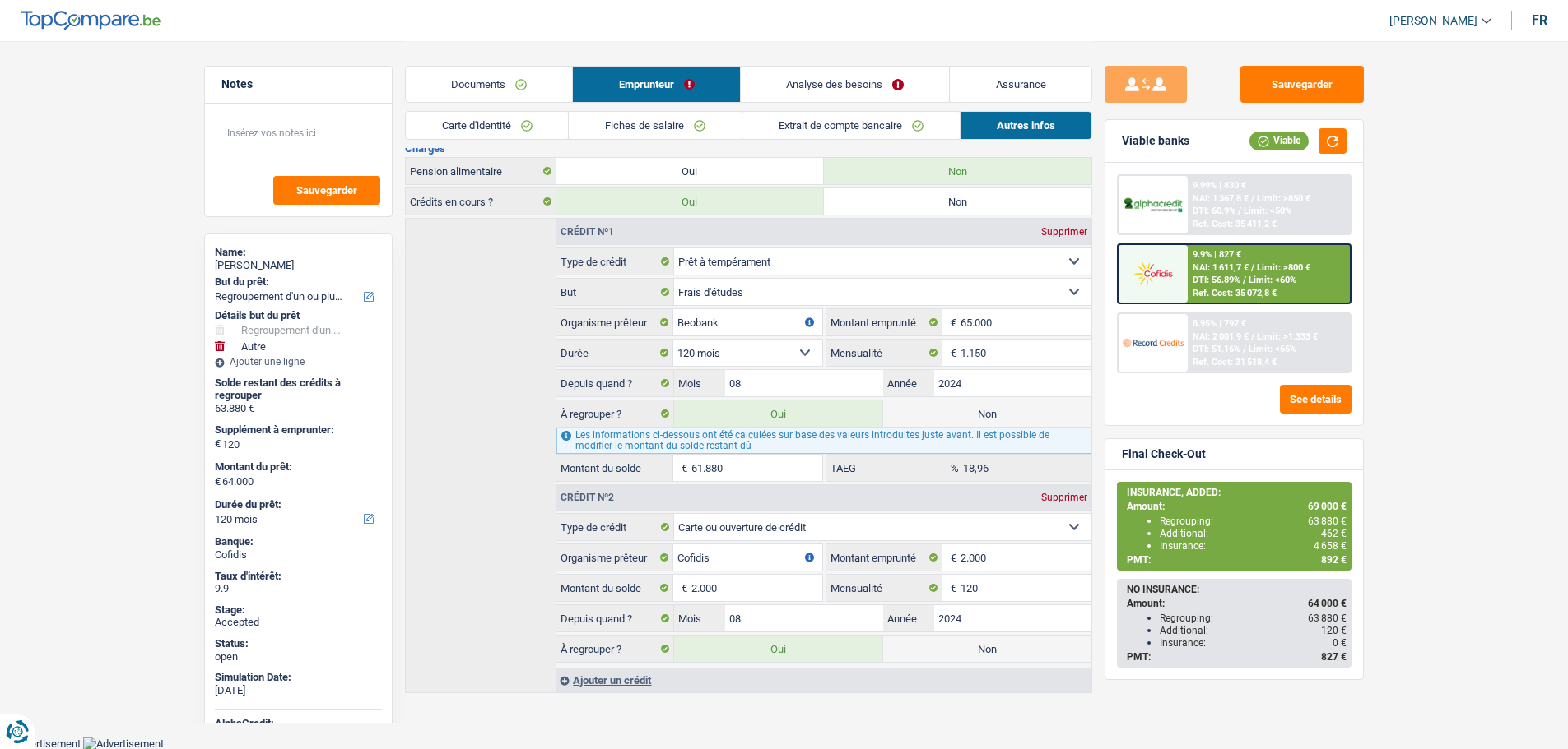
type input "2.126"
select select "24"
type input "6"
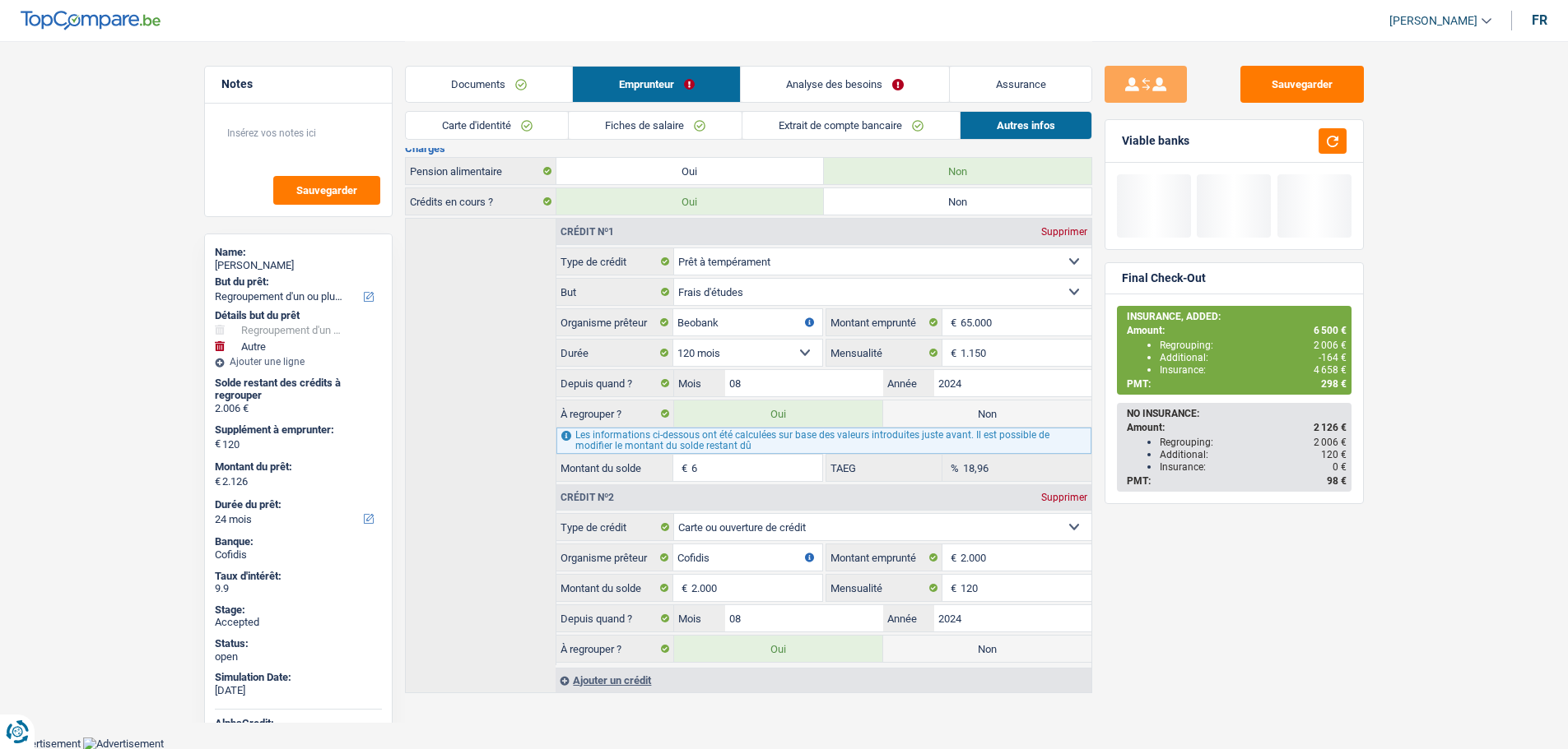
type input "2.185"
type input "65"
type input "2.775"
type input "655"
select select "30"
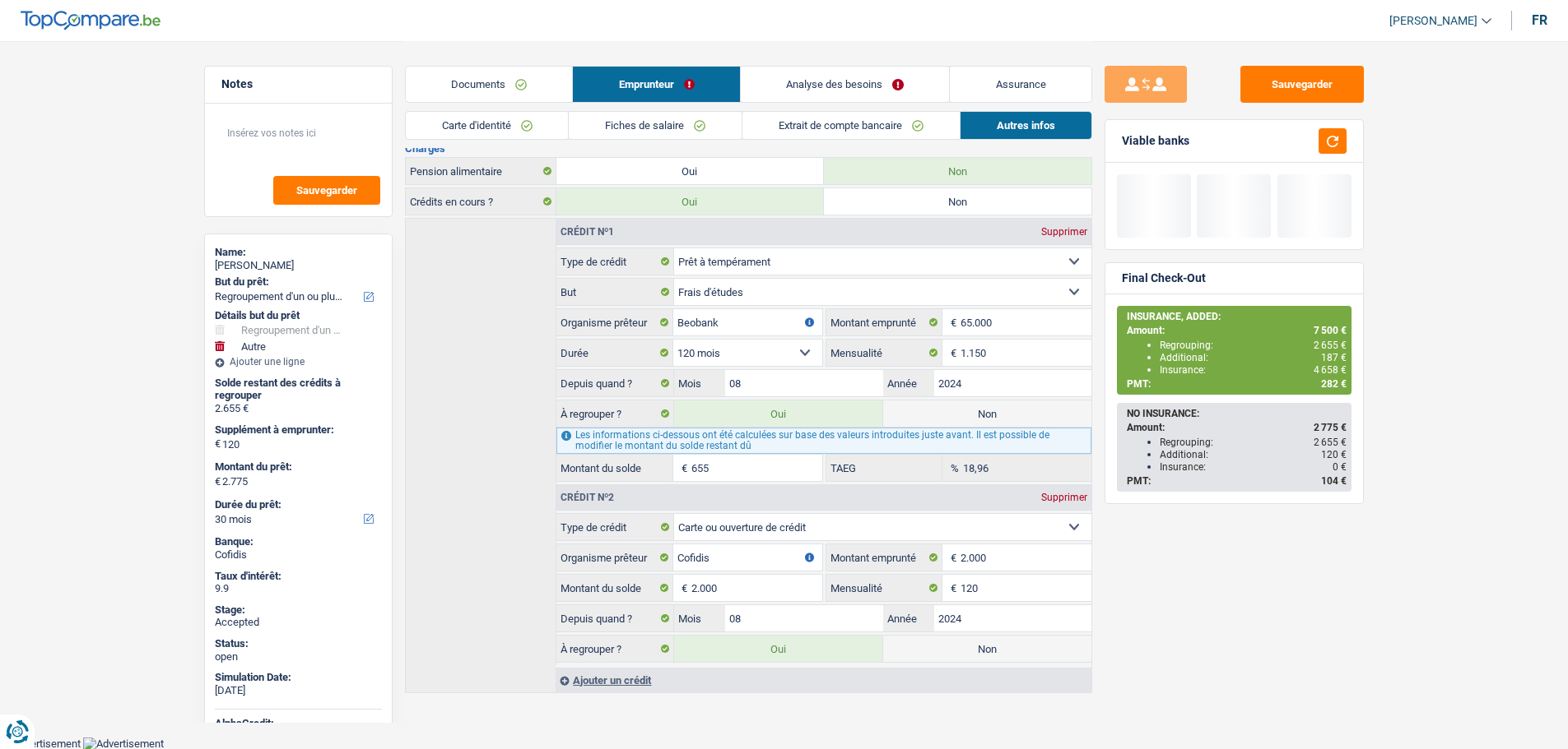
type input "8.670"
type input "6.550"
select select "48"
type input "67.620"
type input "65.500"
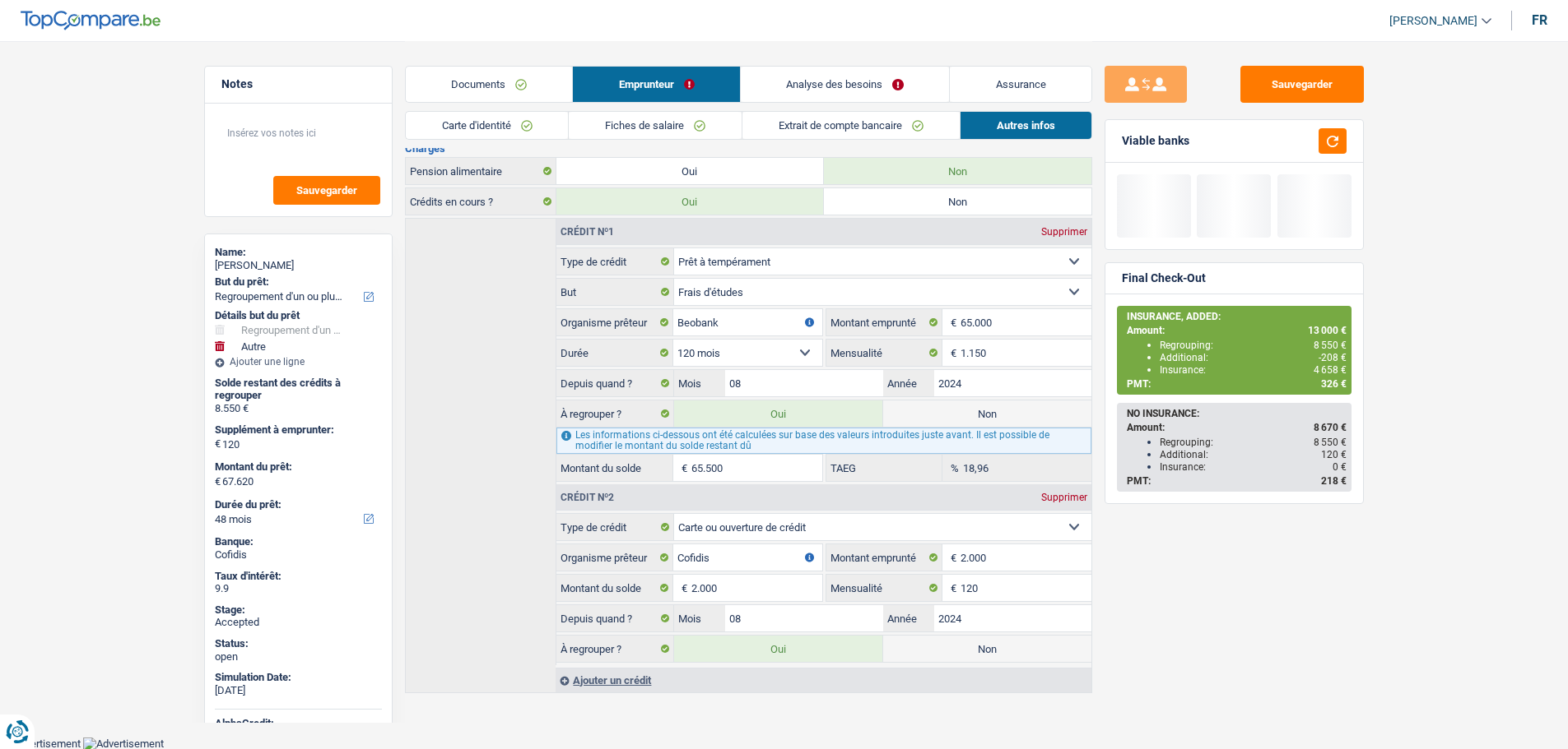
select select "144"
type input "65.500"
click at [504, 455] on div "Crédit nº1 Supprimer Carte ou ouverture de crédit Prêt hypothécaire Vente à tem…" at bounding box center [748, 456] width 687 height 476
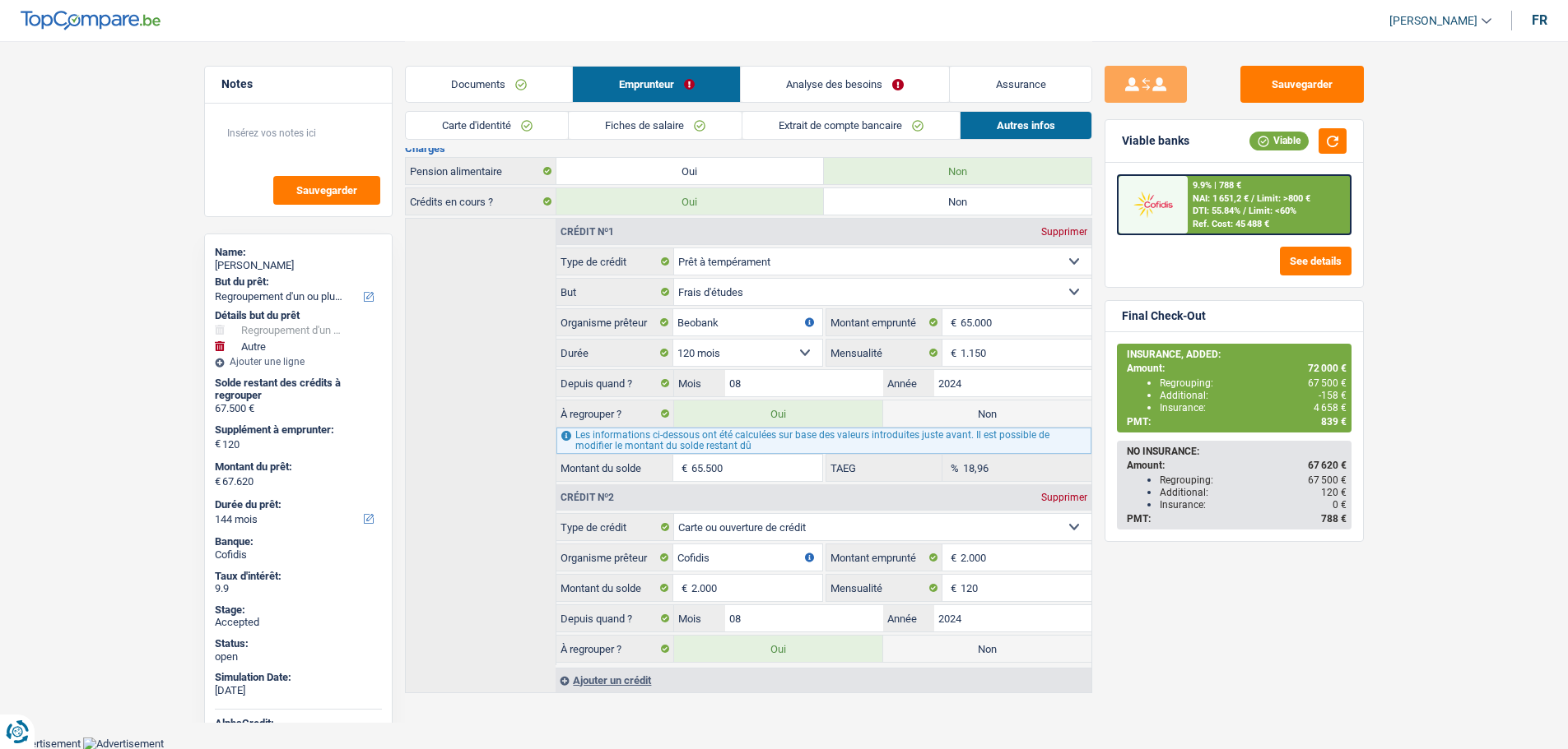
click at [870, 76] on link "Analyse des besoins" at bounding box center [845, 84] width 209 height 35
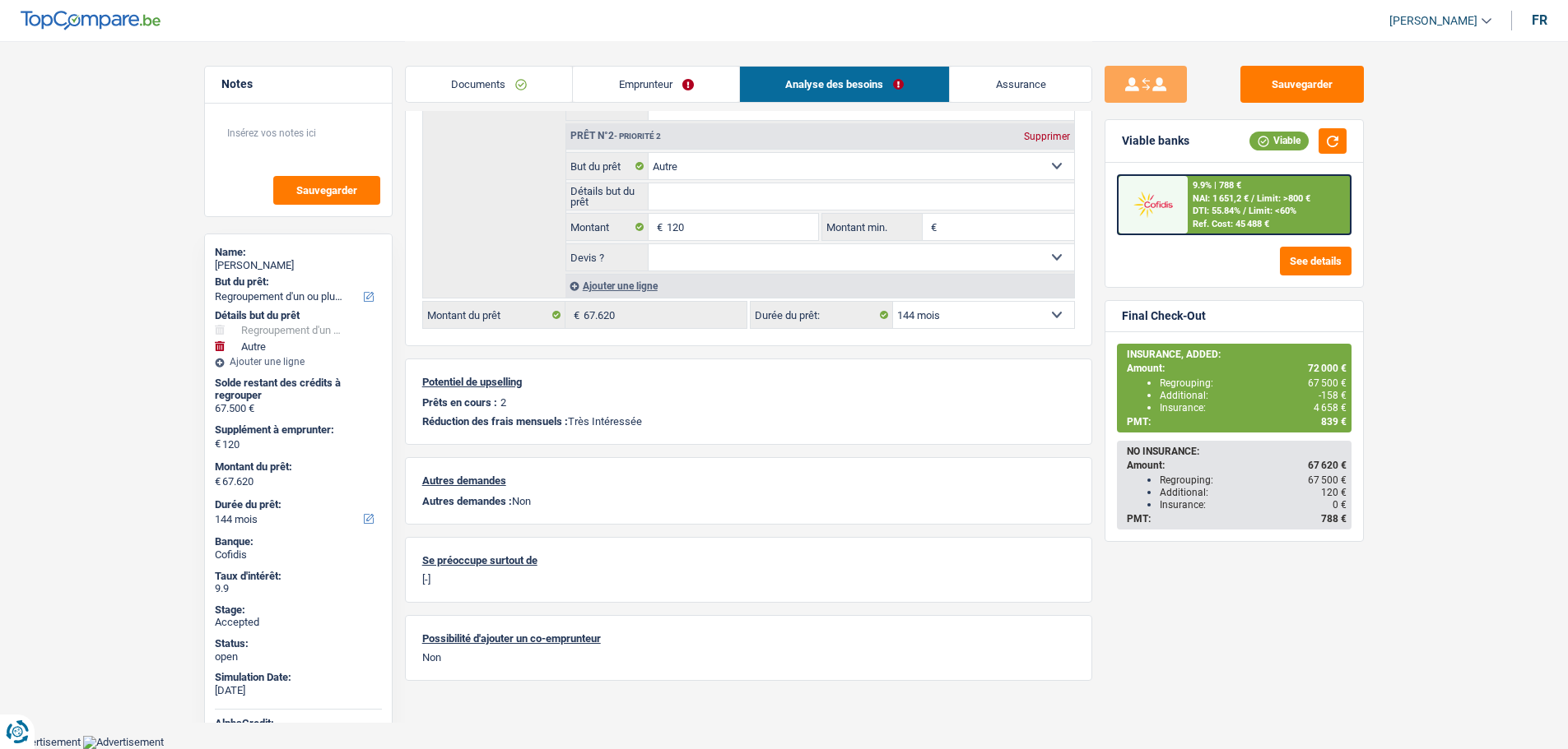
scroll to position [328, 0]
click at [915, 318] on select "12 mois 18 mois 24 mois 30 mois 36 mois 42 mois 48 mois 60 mois 72 mois 84 mois…" at bounding box center [984, 316] width 181 height 26
select select "120"
click at [893, 303] on select "12 mois 18 mois 24 mois 30 mois 36 mois 42 mois 48 mois 60 mois 72 mois 84 mois…" at bounding box center [984, 316] width 181 height 26
select select "120"
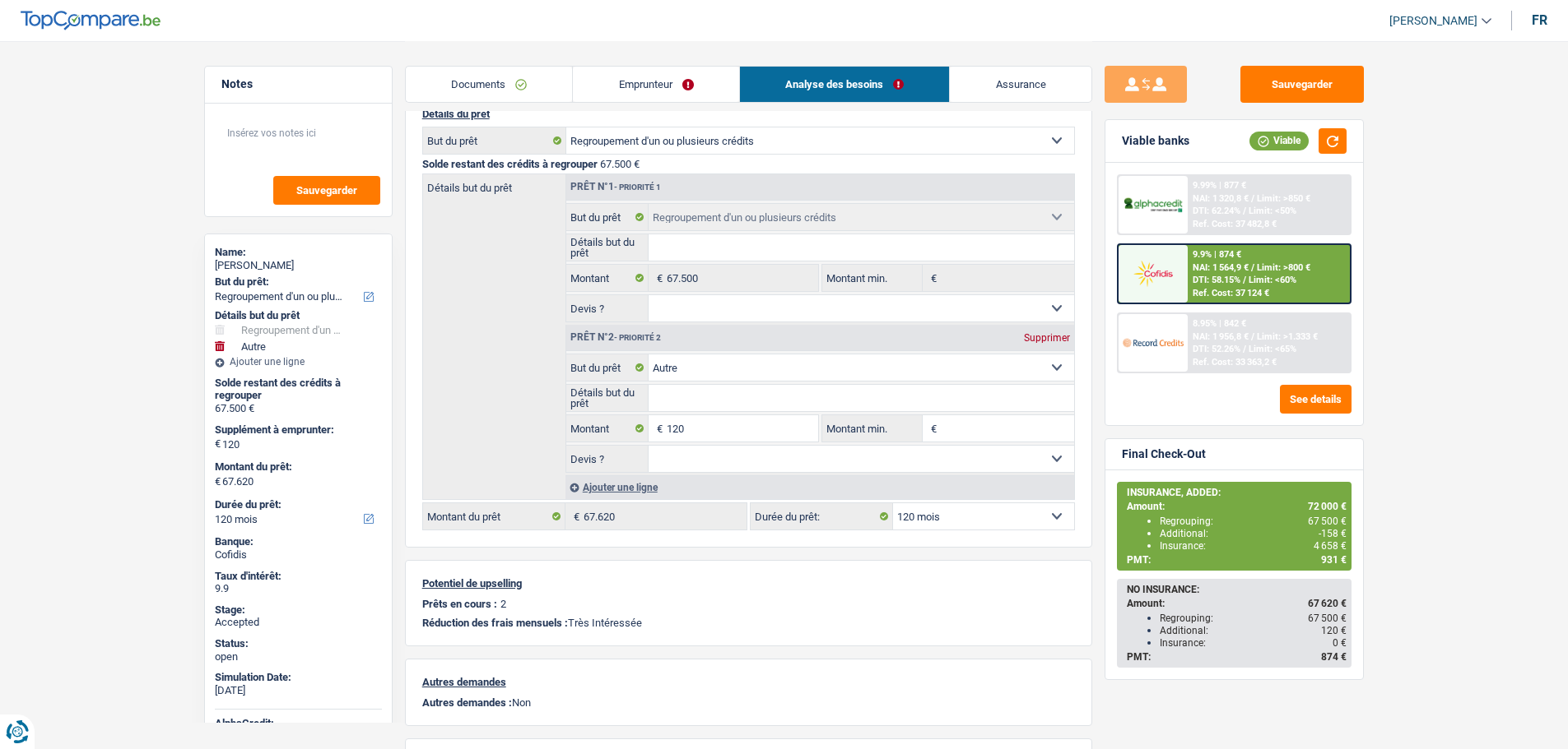
scroll to position [81, 0]
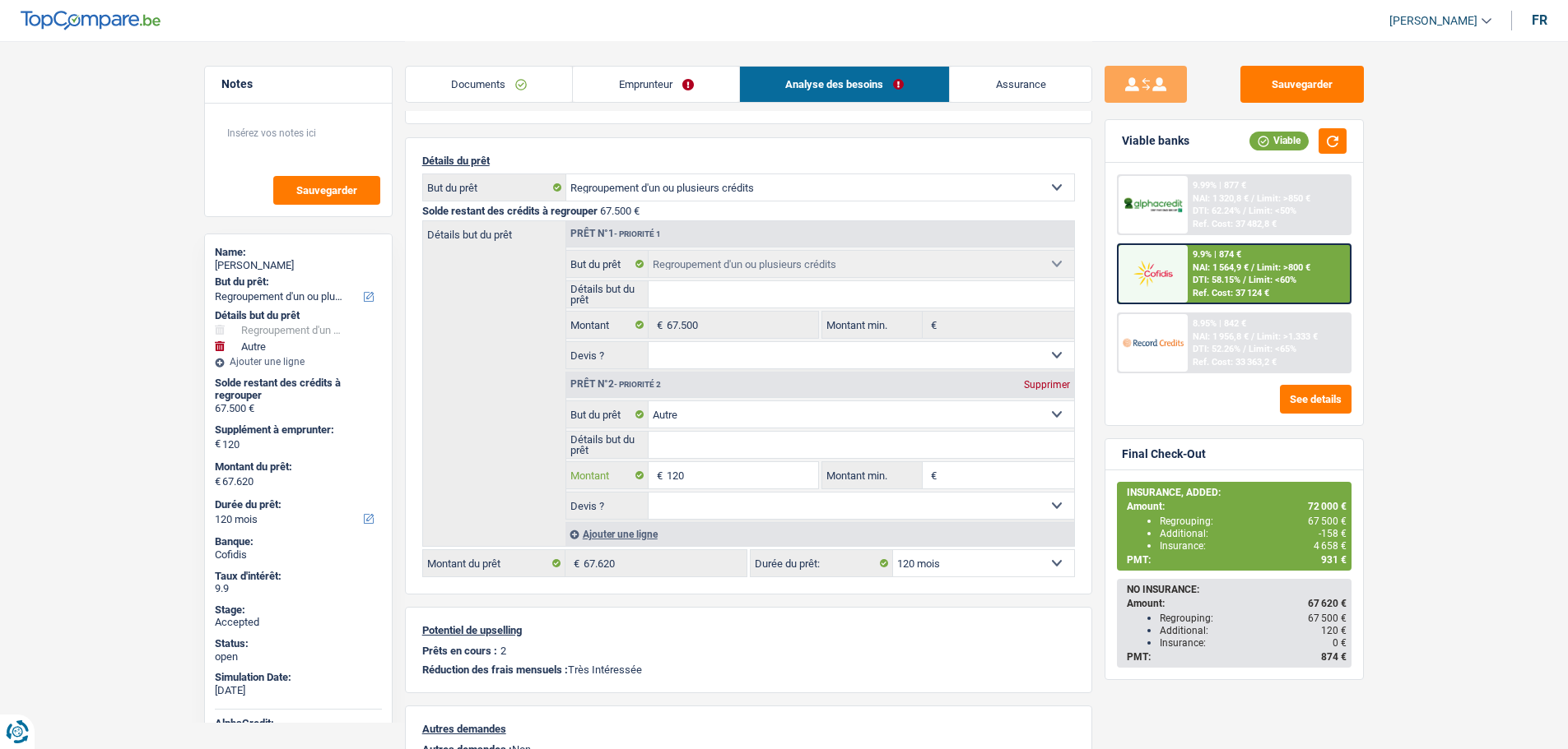
click at [732, 474] on input "120" at bounding box center [742, 475] width 150 height 26
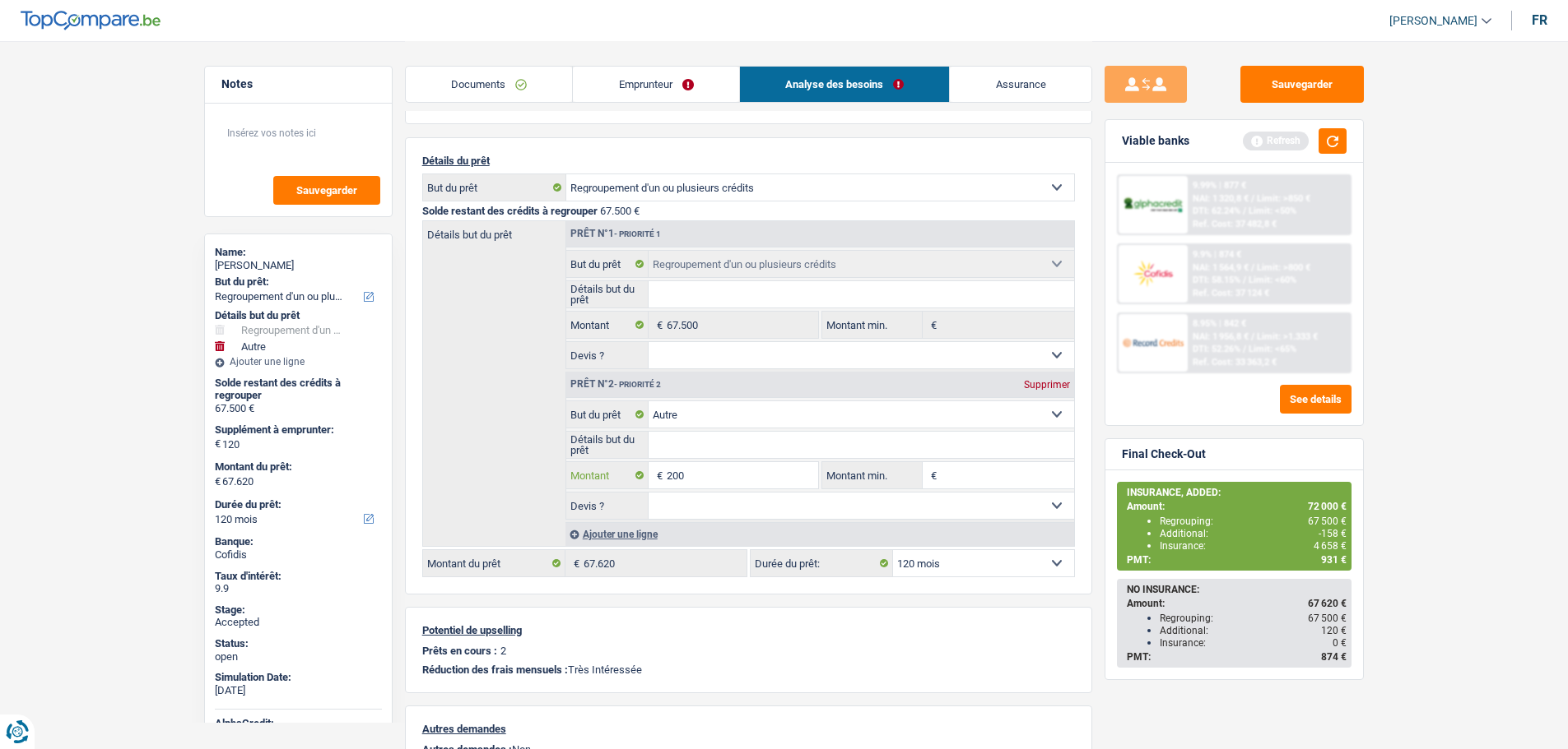
type input "200"
type input "67.700"
select select "144"
type input "67.700"
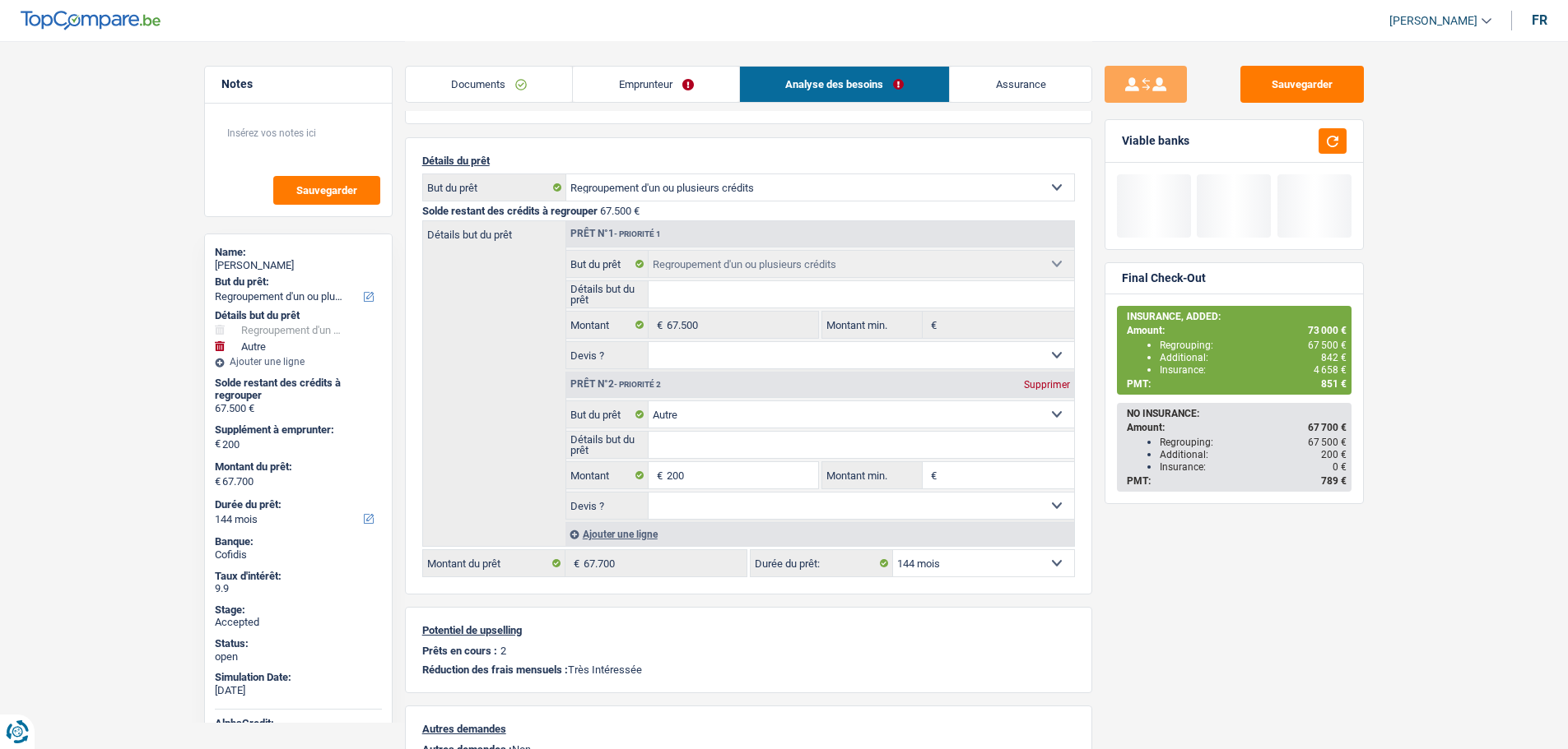
click at [481, 439] on div "Détails but du prêt Prêt n°1 - Priorité 1 Confort maison: meubles, textile, pei…" at bounding box center [748, 383] width 653 height 327
click at [979, 560] on select "12 mois 18 mois 24 mois 30 mois 36 mois 42 mois 48 mois 60 mois 72 mois 84 mois…" at bounding box center [984, 563] width 181 height 26
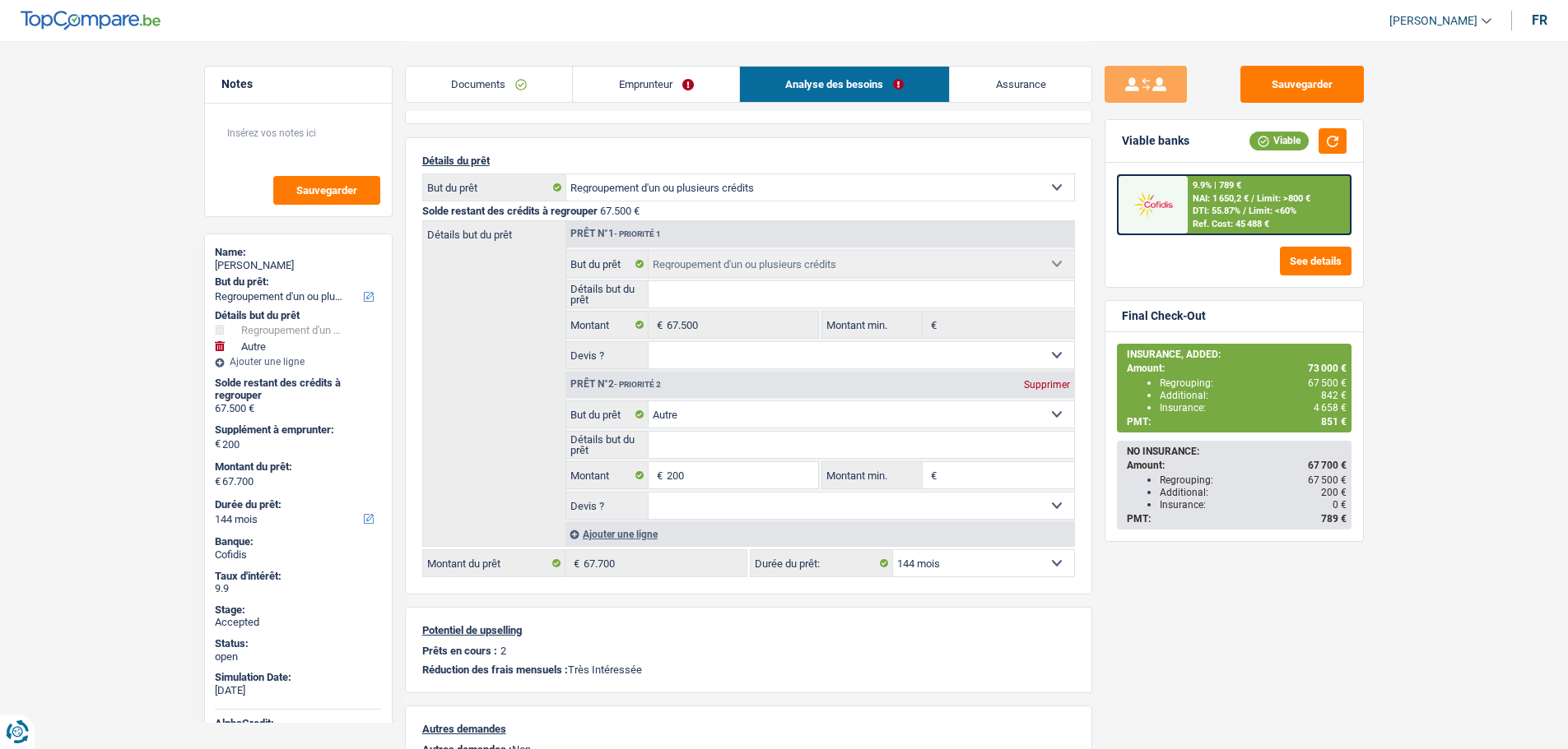
select select "120"
click at [893, 550] on select "12 mois 18 mois 24 mois 30 mois 36 mois 42 mois 48 mois 60 mois 72 mois 84 mois…" at bounding box center [984, 563] width 181 height 26
select select "120"
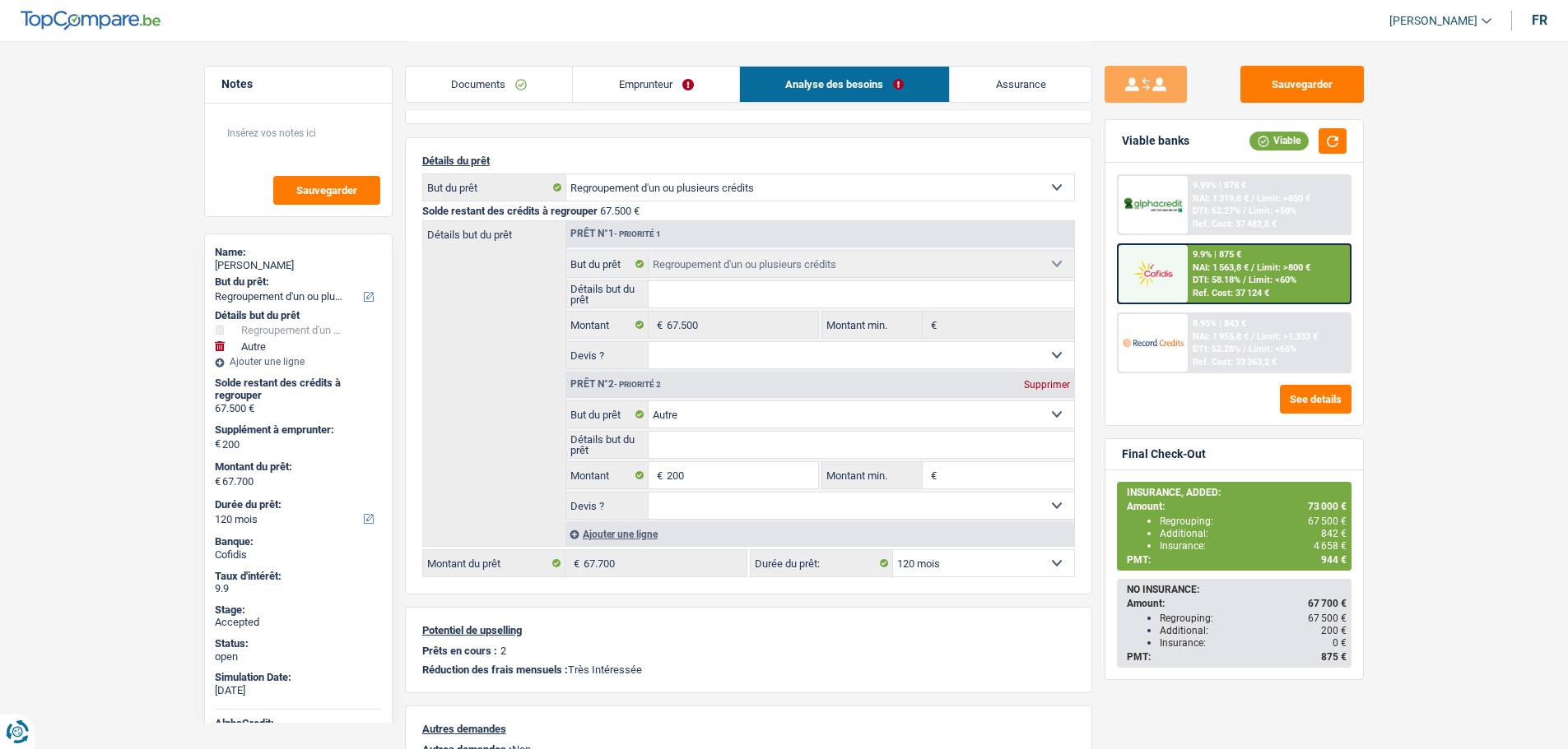
click at [1010, 82] on link "Assurance" at bounding box center [1020, 84] width 141 height 35
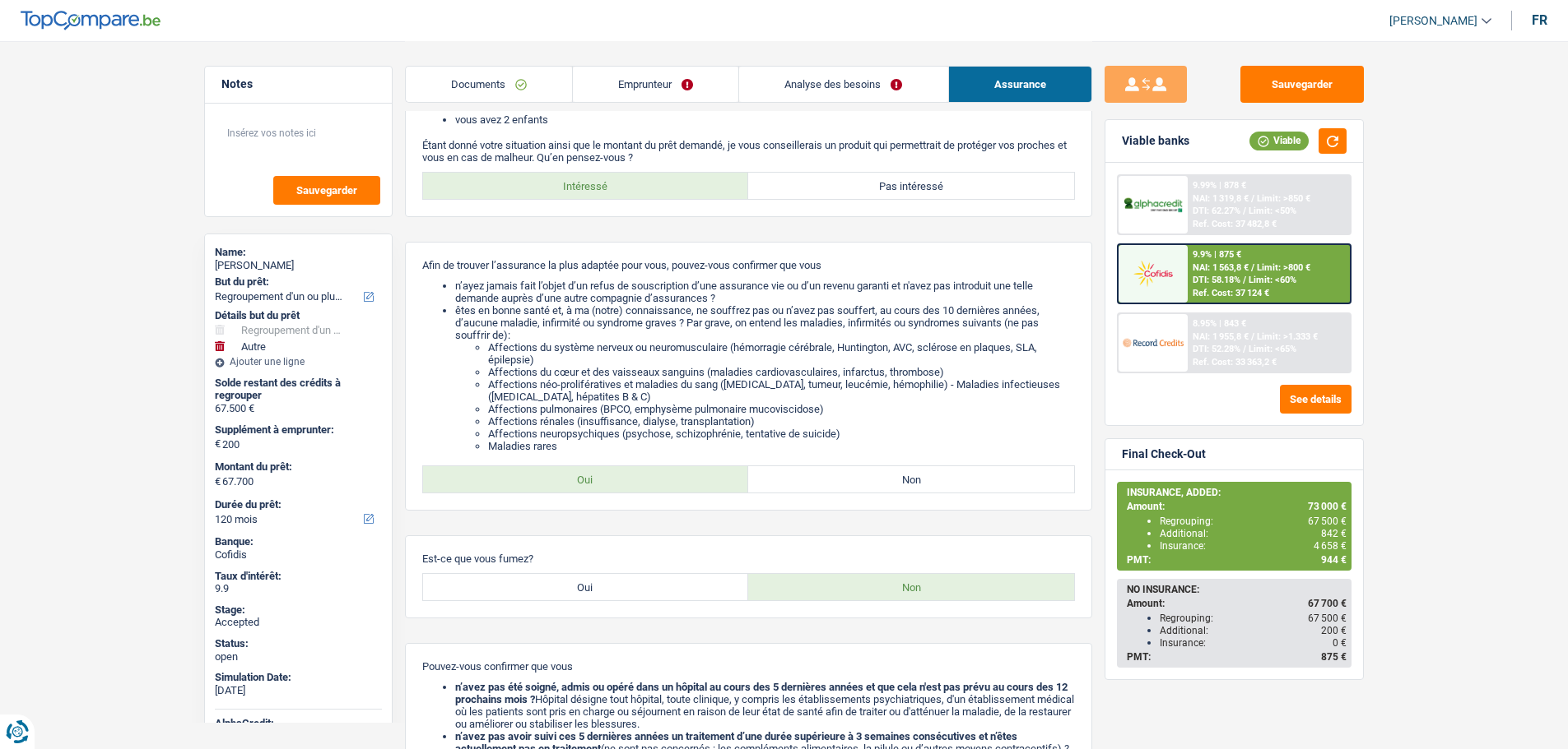
scroll to position [410, 0]
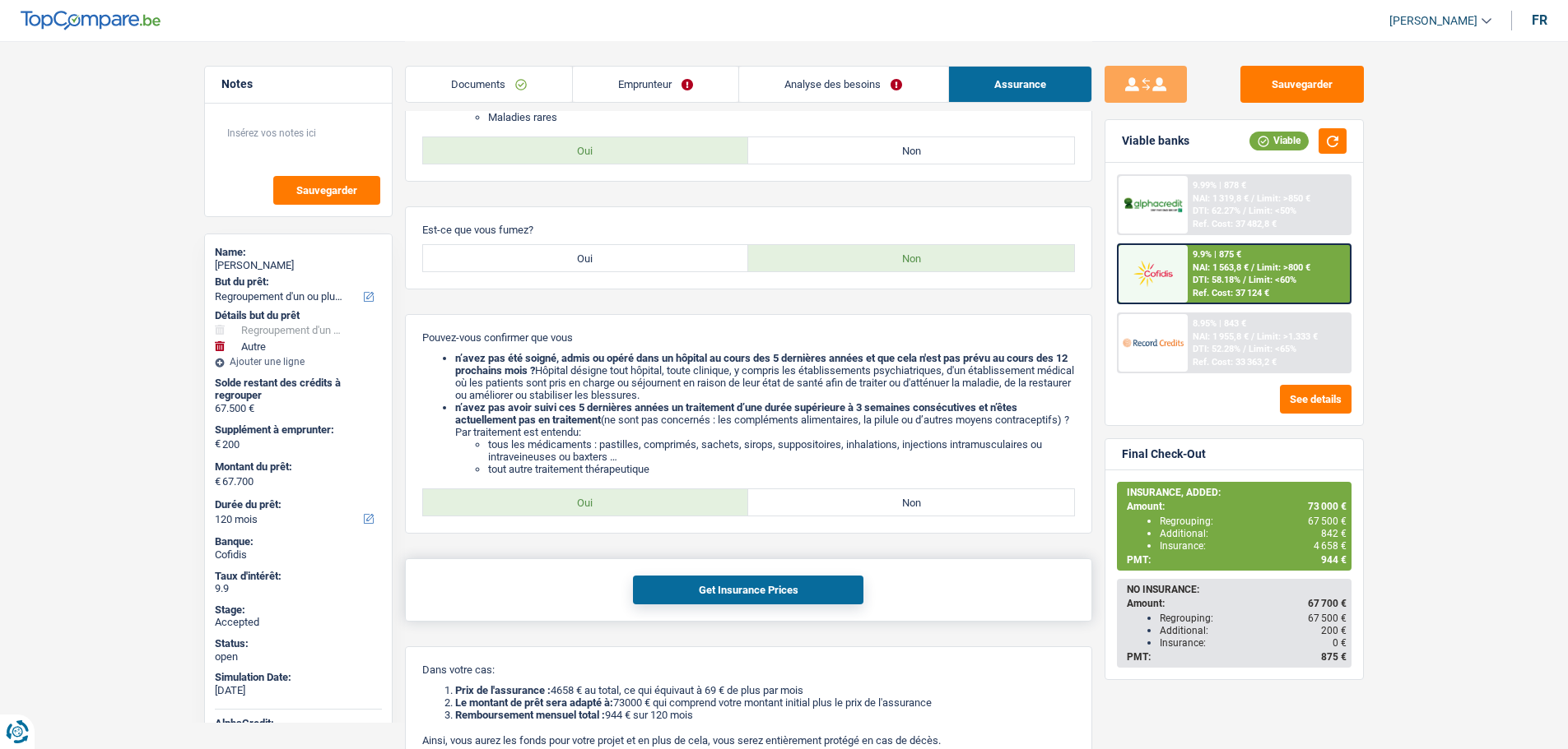
click at [724, 579] on button "Get Insurance Prices" at bounding box center [748, 590] width 230 height 29
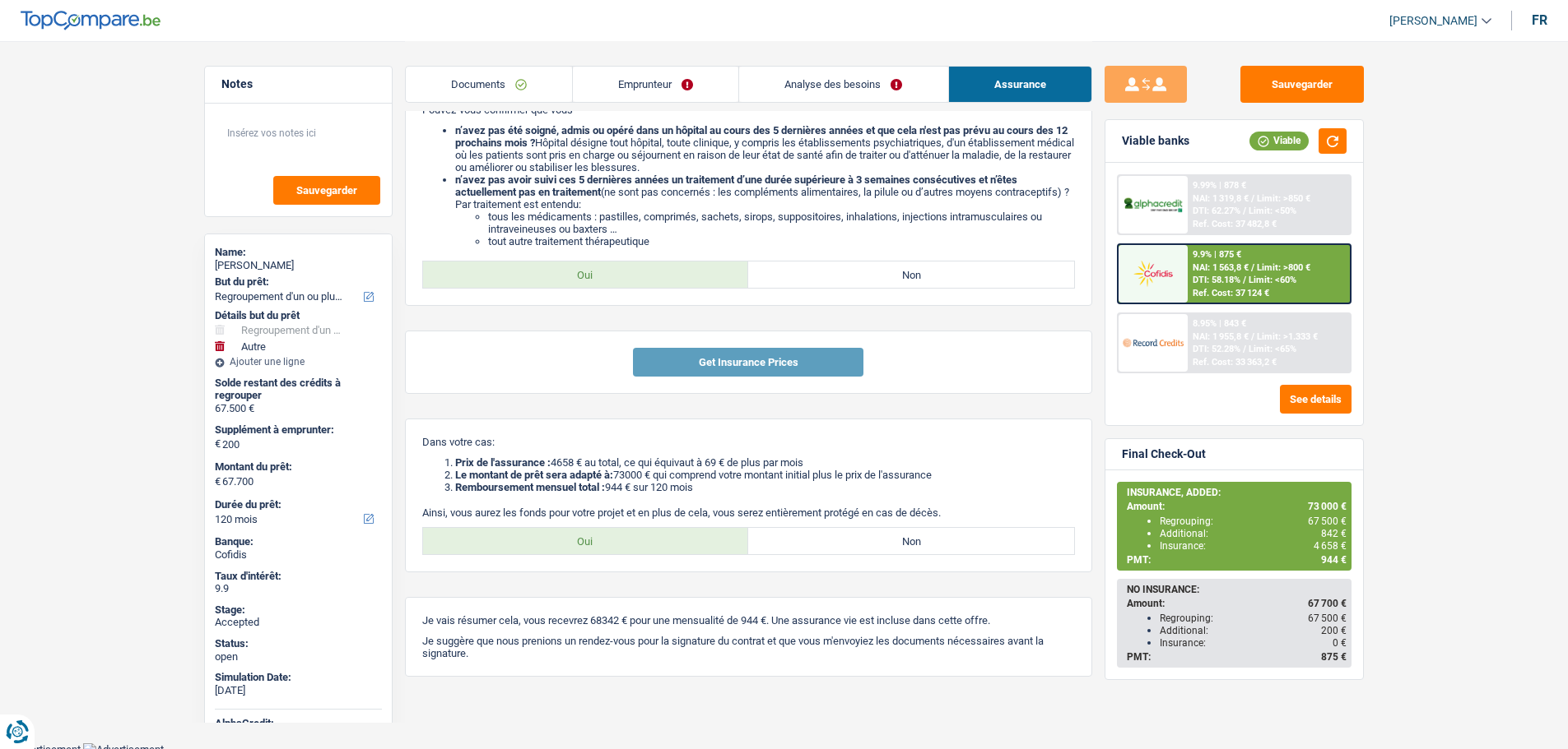
scroll to position [644, 0]
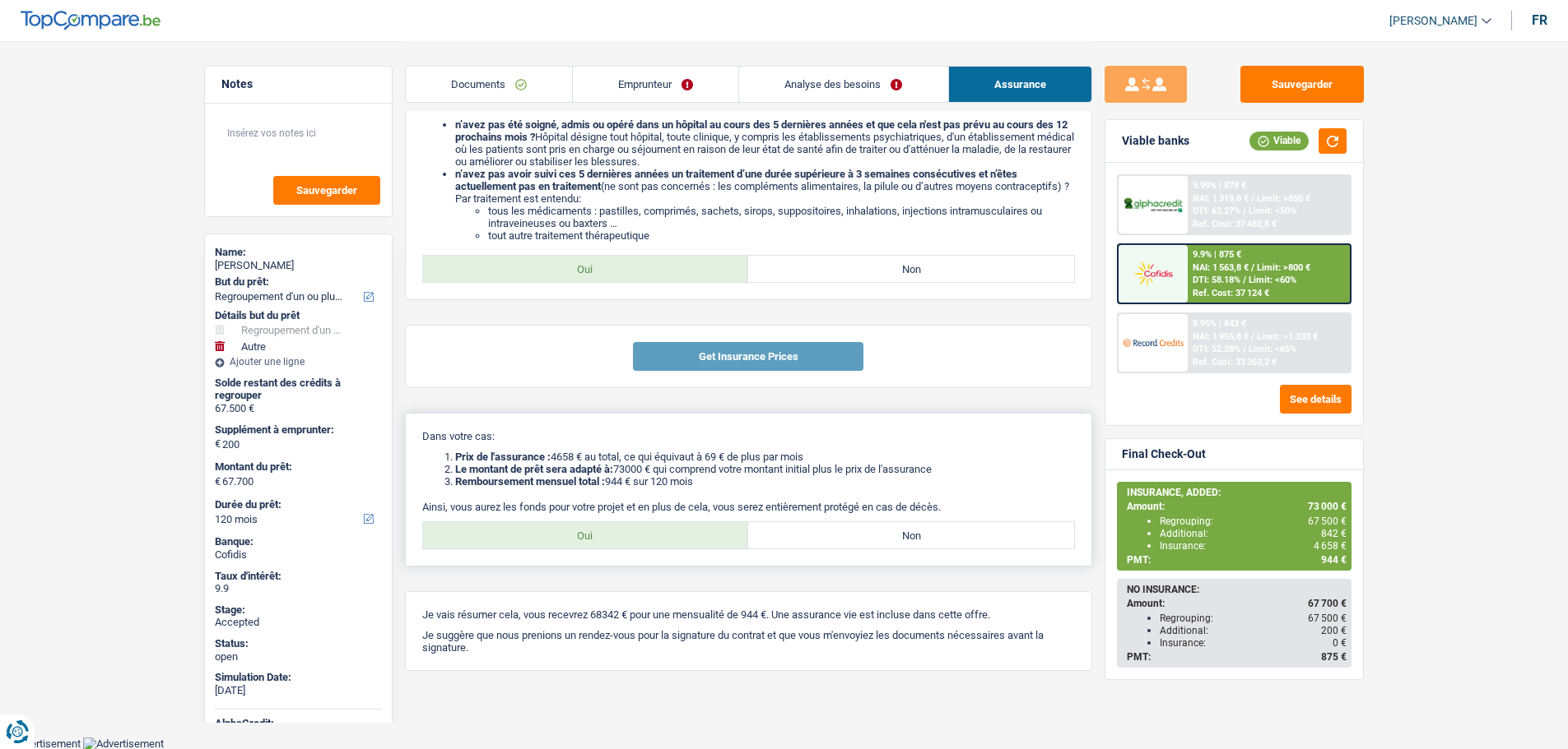
click at [931, 532] on label "Non" at bounding box center [911, 535] width 326 height 26
click at [931, 532] on input "Non" at bounding box center [911, 535] width 326 height 26
radio input "true"
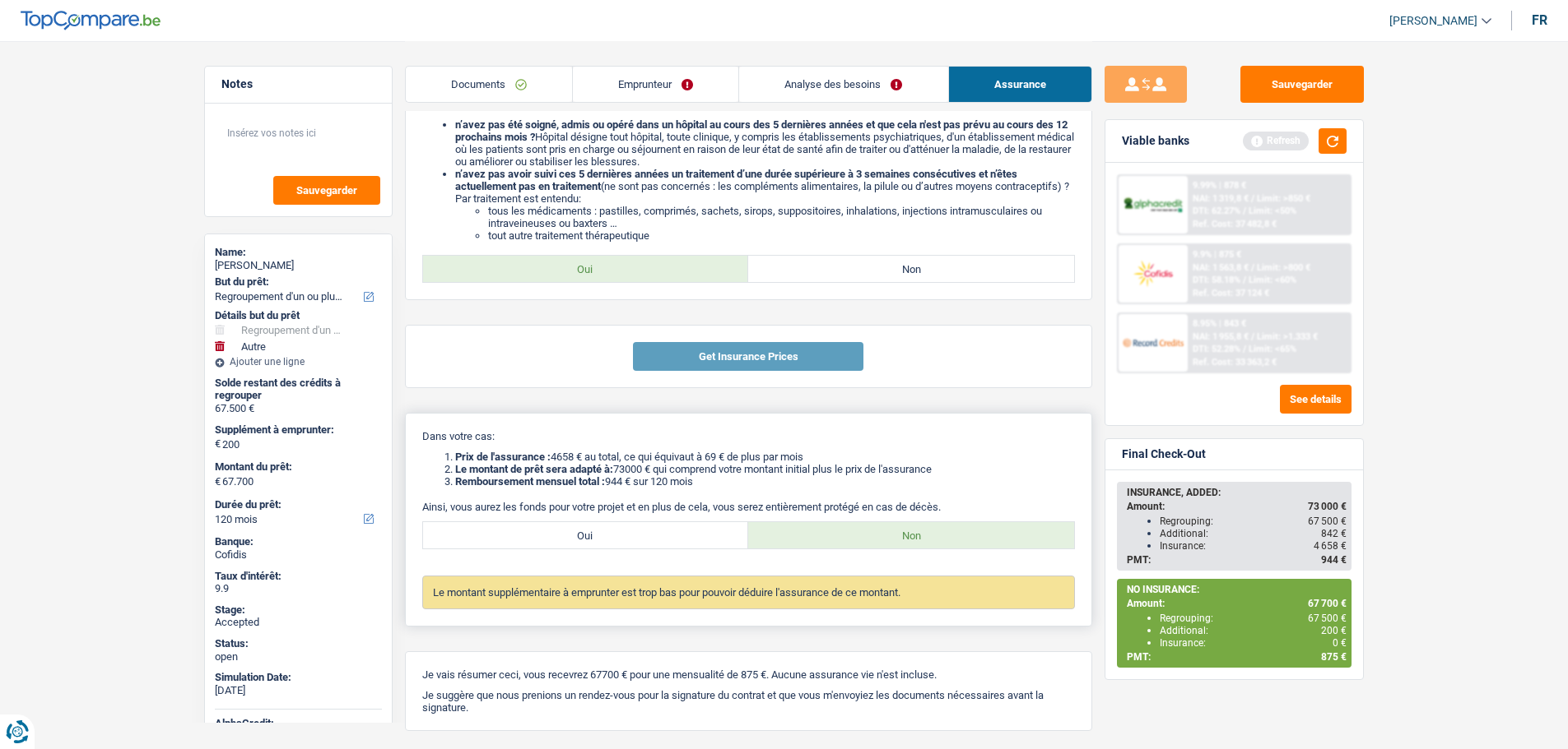
click at [597, 528] on label "Oui" at bounding box center [586, 535] width 326 height 26
click at [597, 528] on input "Oui" at bounding box center [586, 535] width 326 height 26
radio input "true"
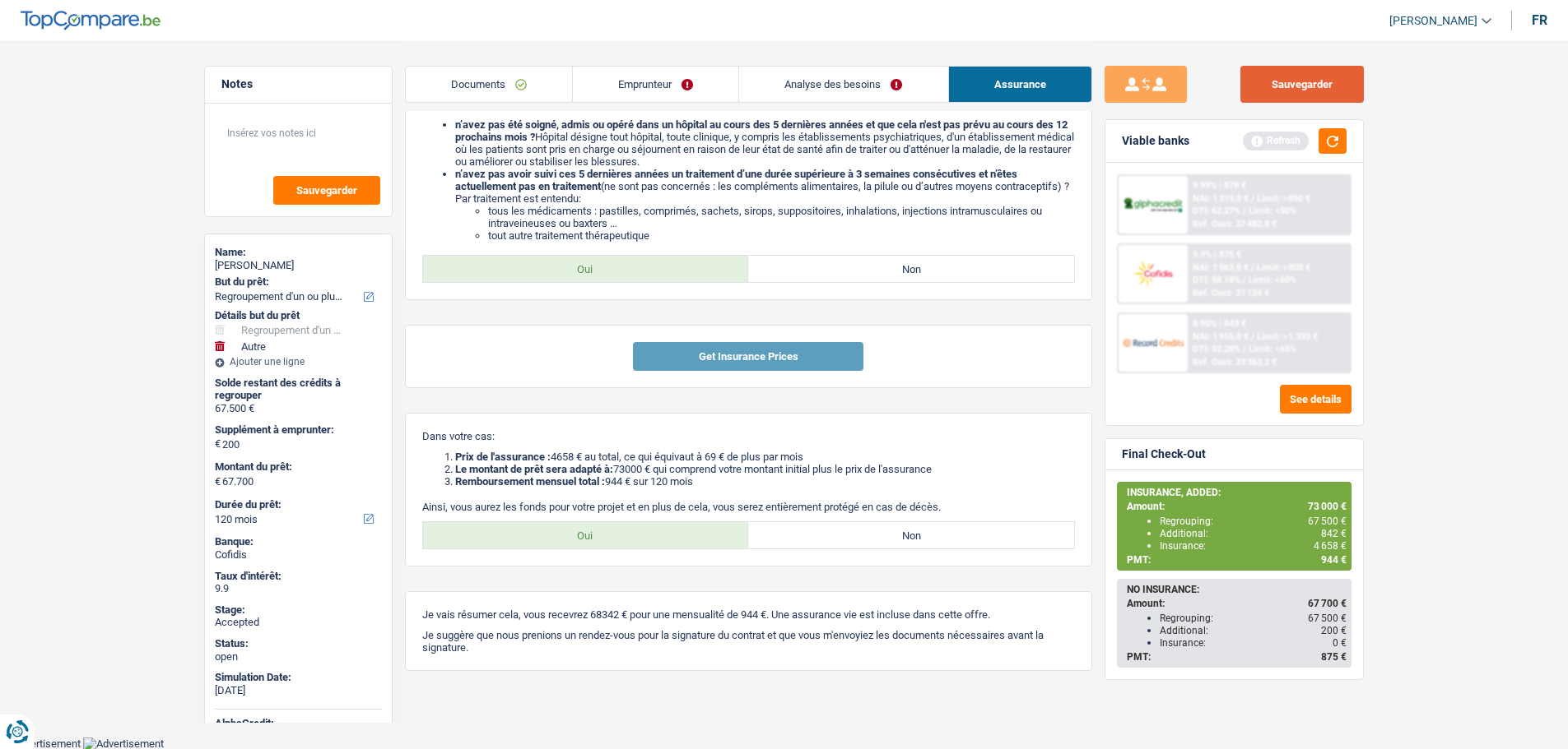
click at [1312, 70] on button "Sauvegarder" at bounding box center [1302, 84] width 124 height 37
click at [823, 93] on link "Analyse des besoins" at bounding box center [842, 84] width 208 height 35
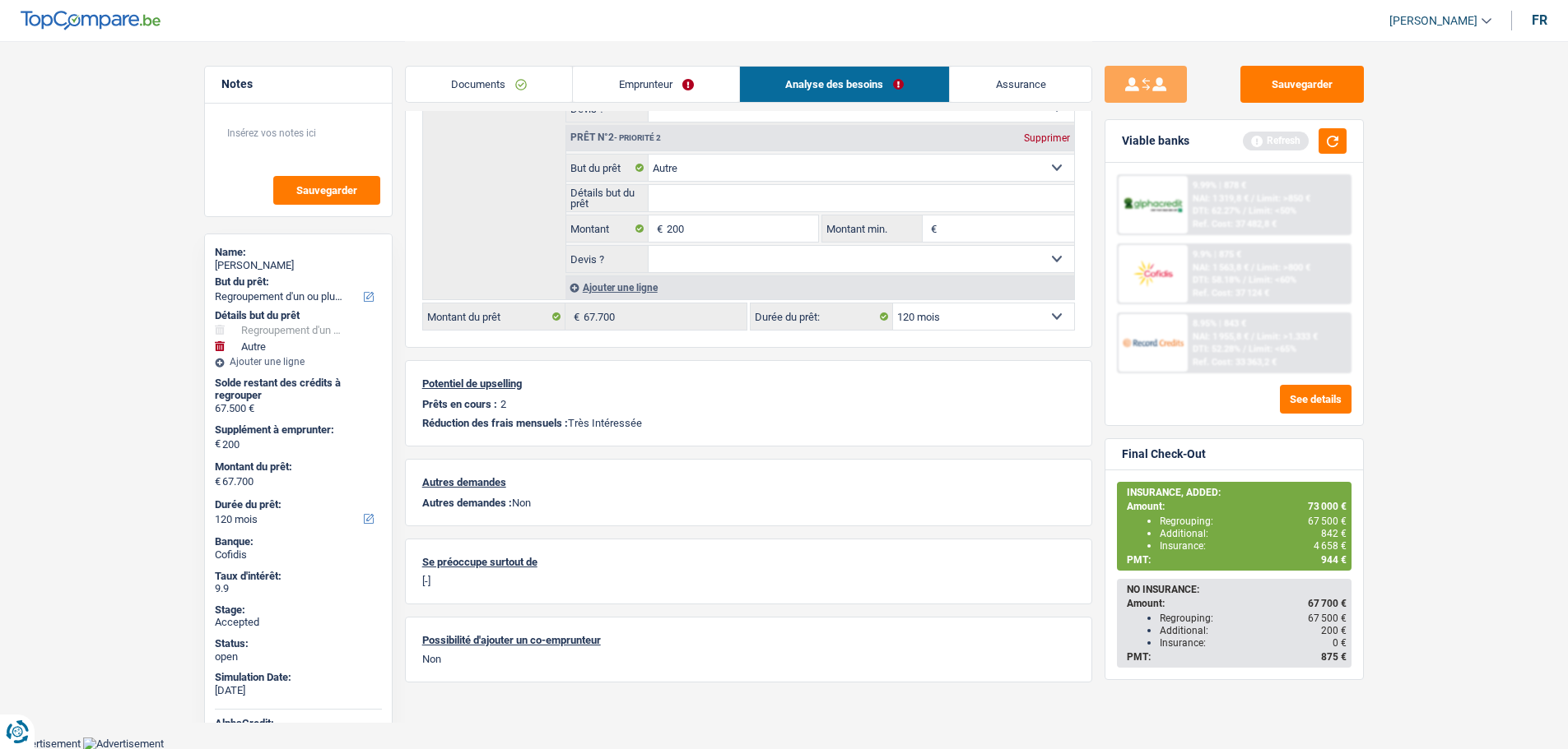
click at [997, 79] on link "Assurance" at bounding box center [1020, 84] width 141 height 35
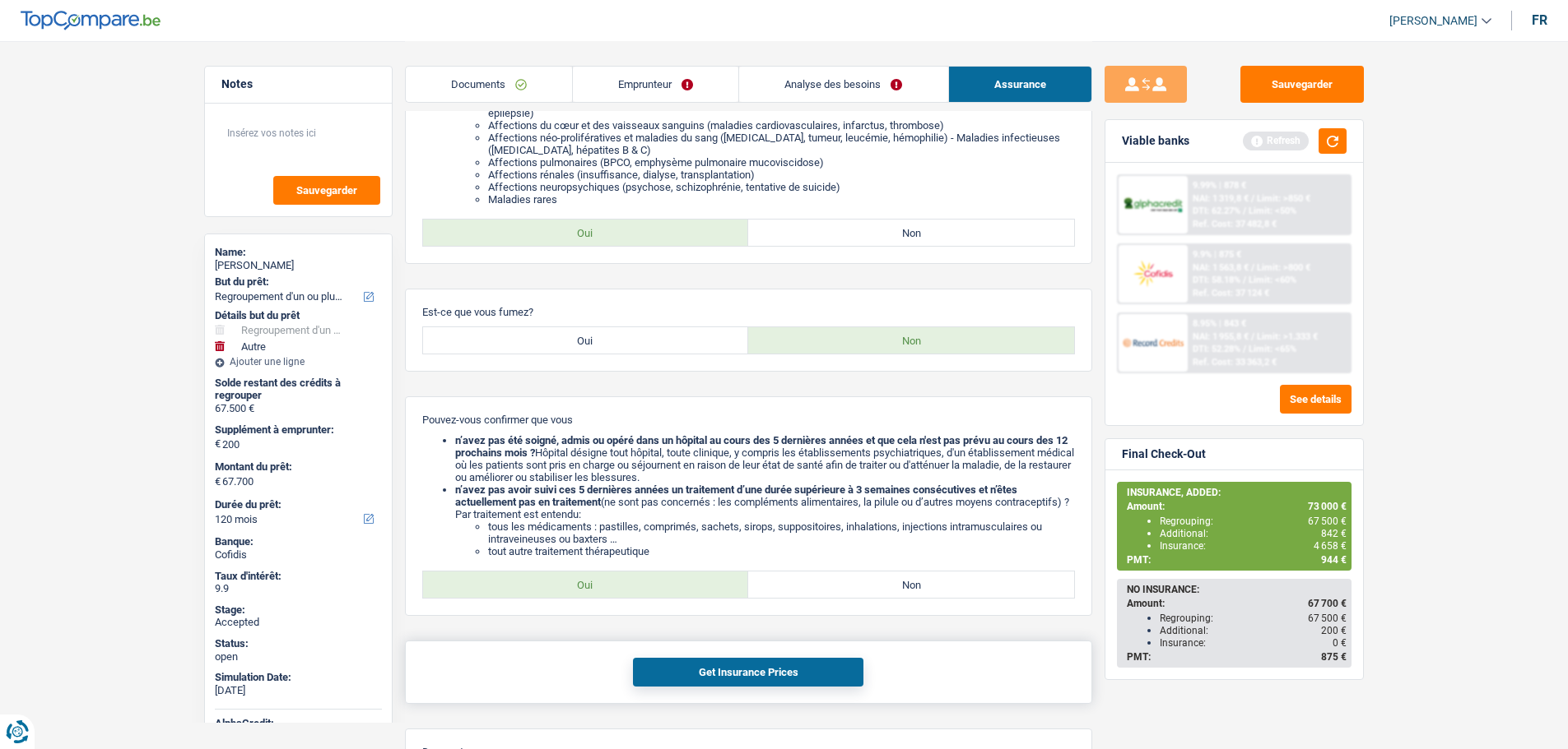
click at [832, 671] on button "Get Insurance Prices" at bounding box center [748, 673] width 230 height 29
click at [671, 93] on link "Emprunteur" at bounding box center [656, 84] width 166 height 35
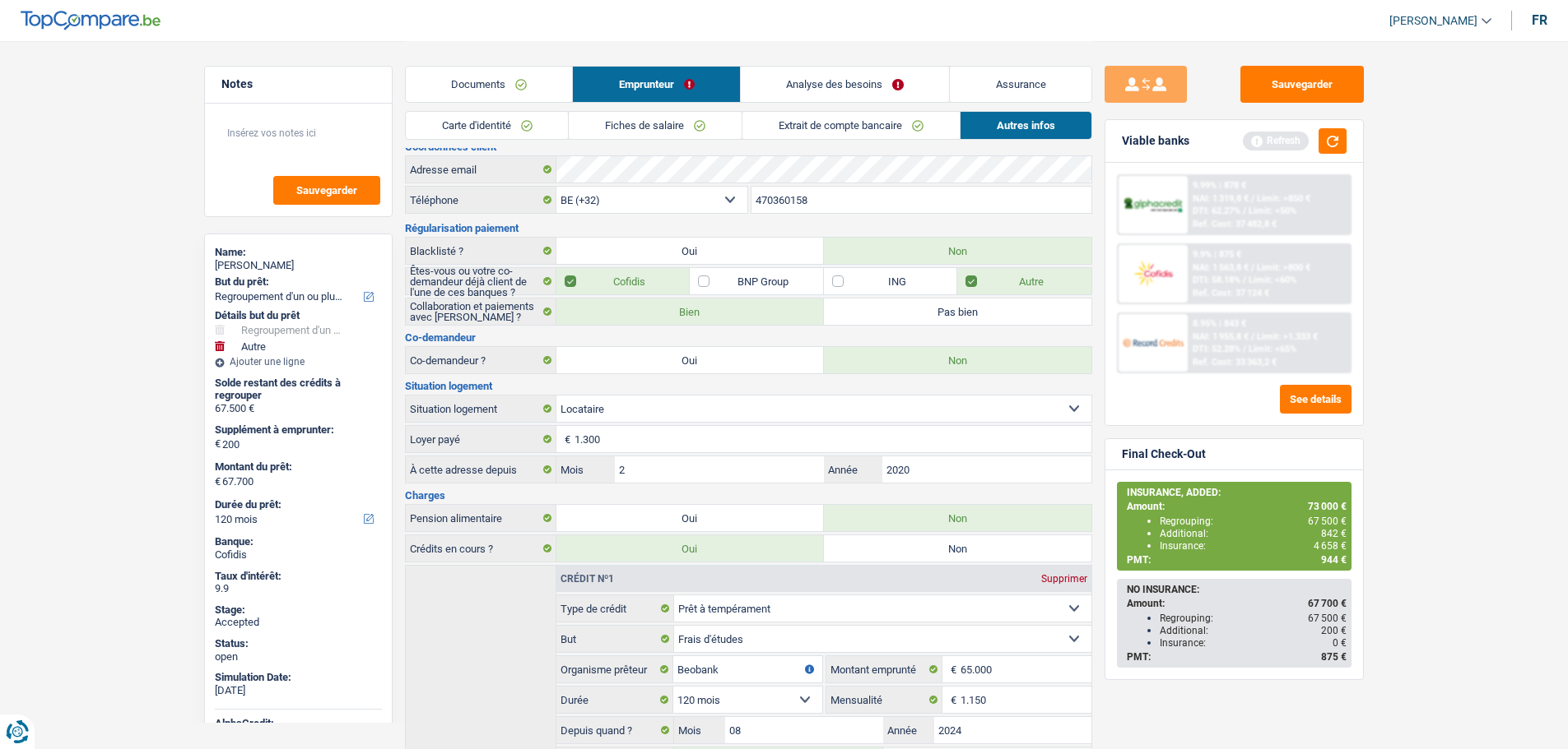
scroll to position [0, 0]
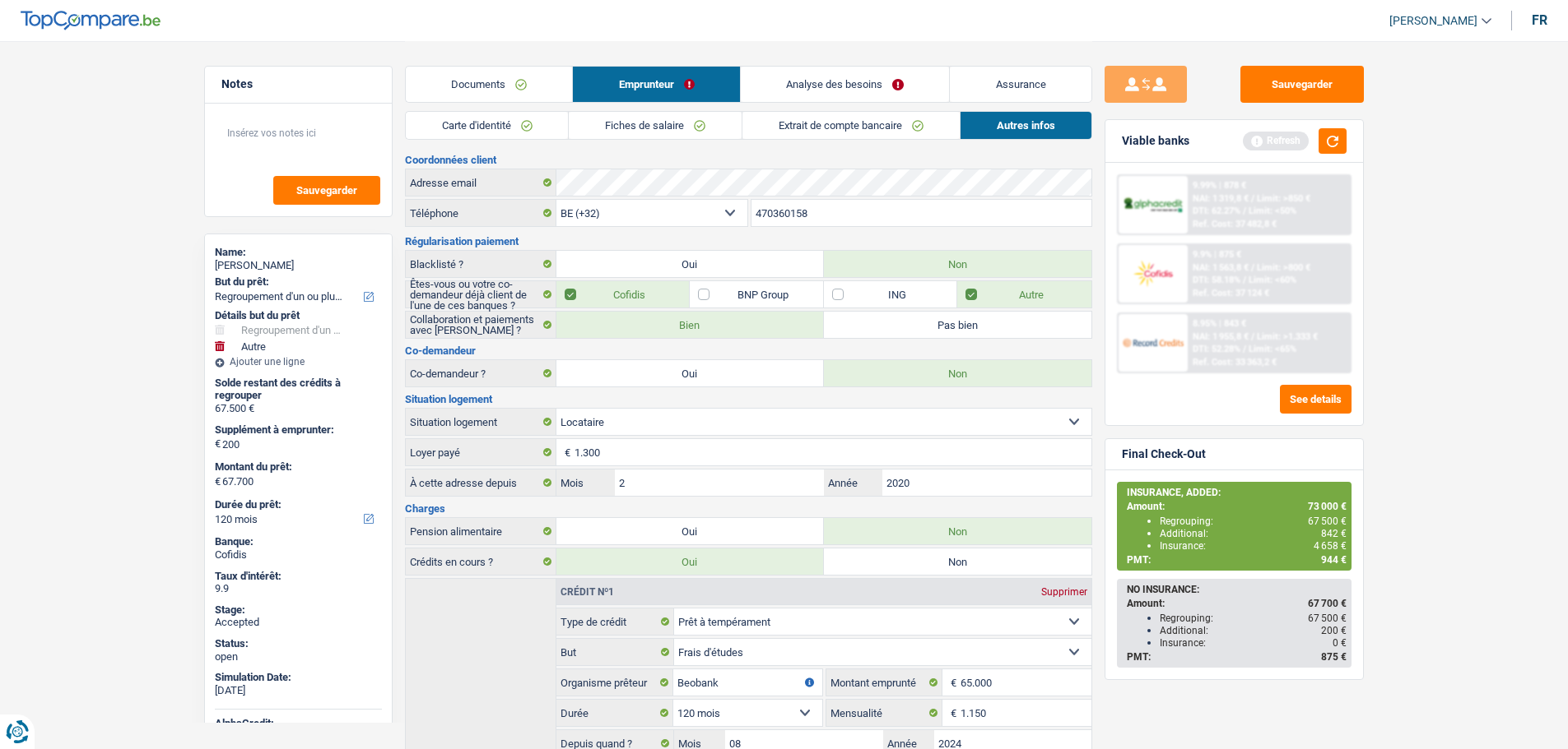
click at [630, 124] on link "Fiches de salaire" at bounding box center [655, 126] width 173 height 27
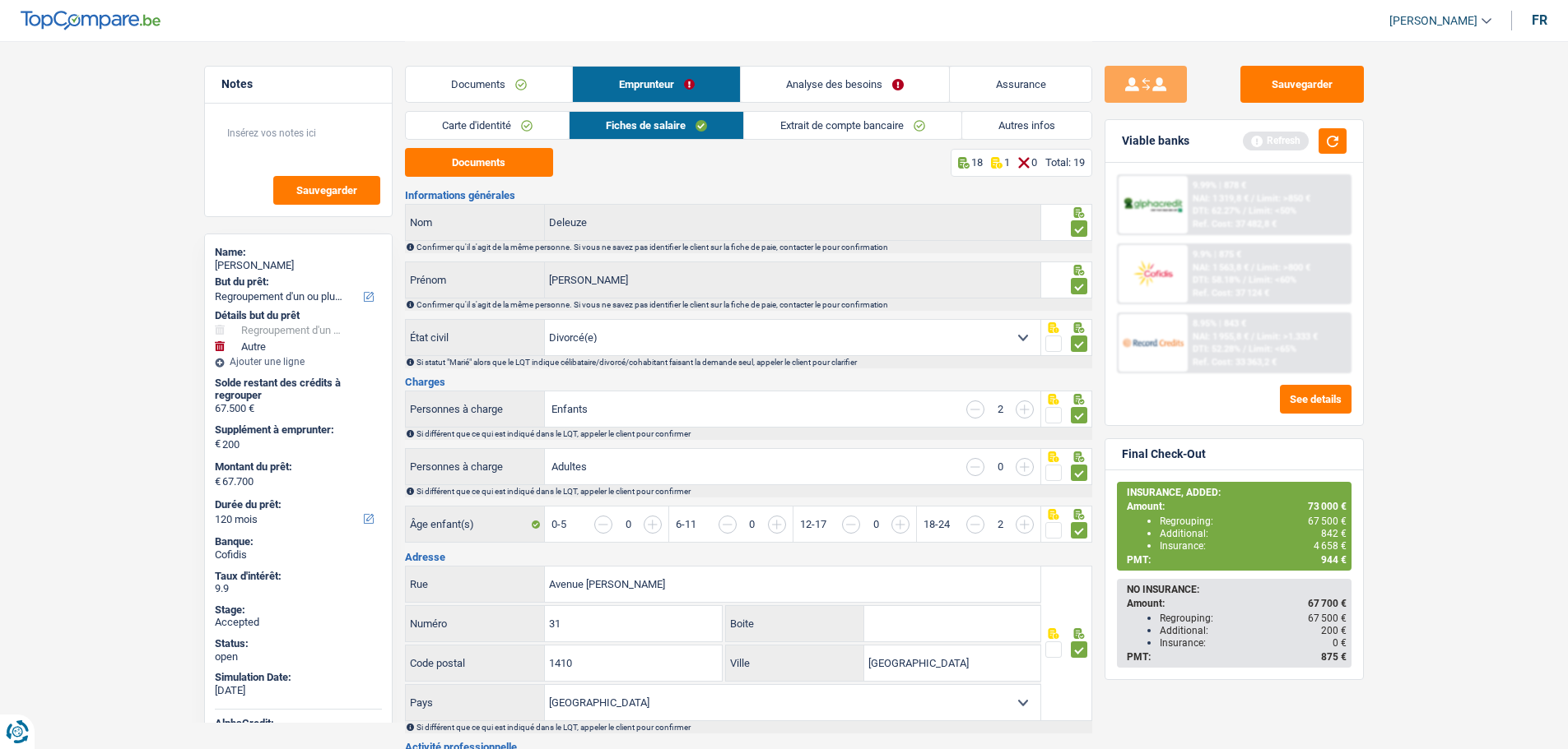
click at [1017, 115] on link "Autres infos" at bounding box center [1026, 126] width 129 height 27
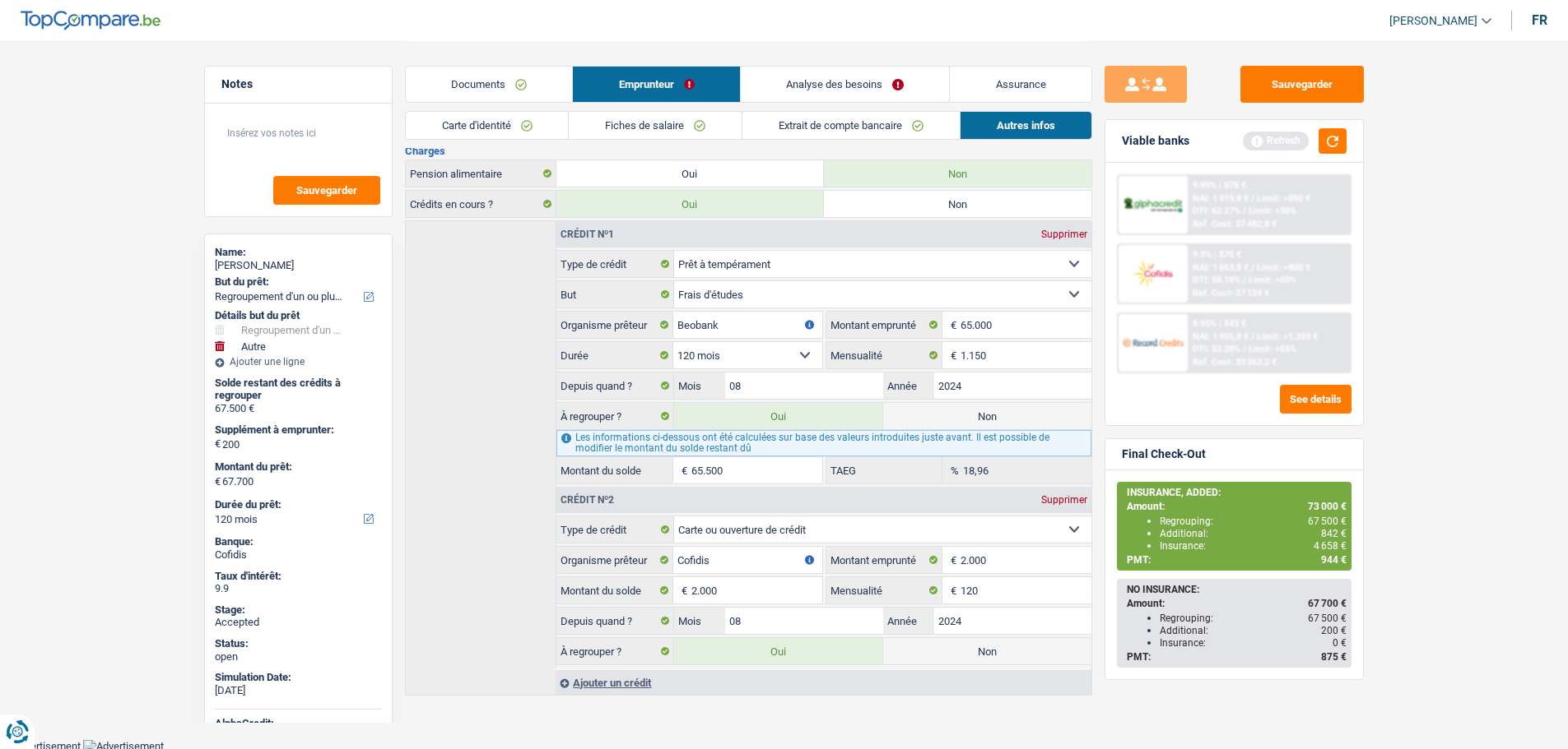
scroll to position [360, 0]
click at [1291, 83] on button "Sauvegarder" at bounding box center [1302, 84] width 124 height 37
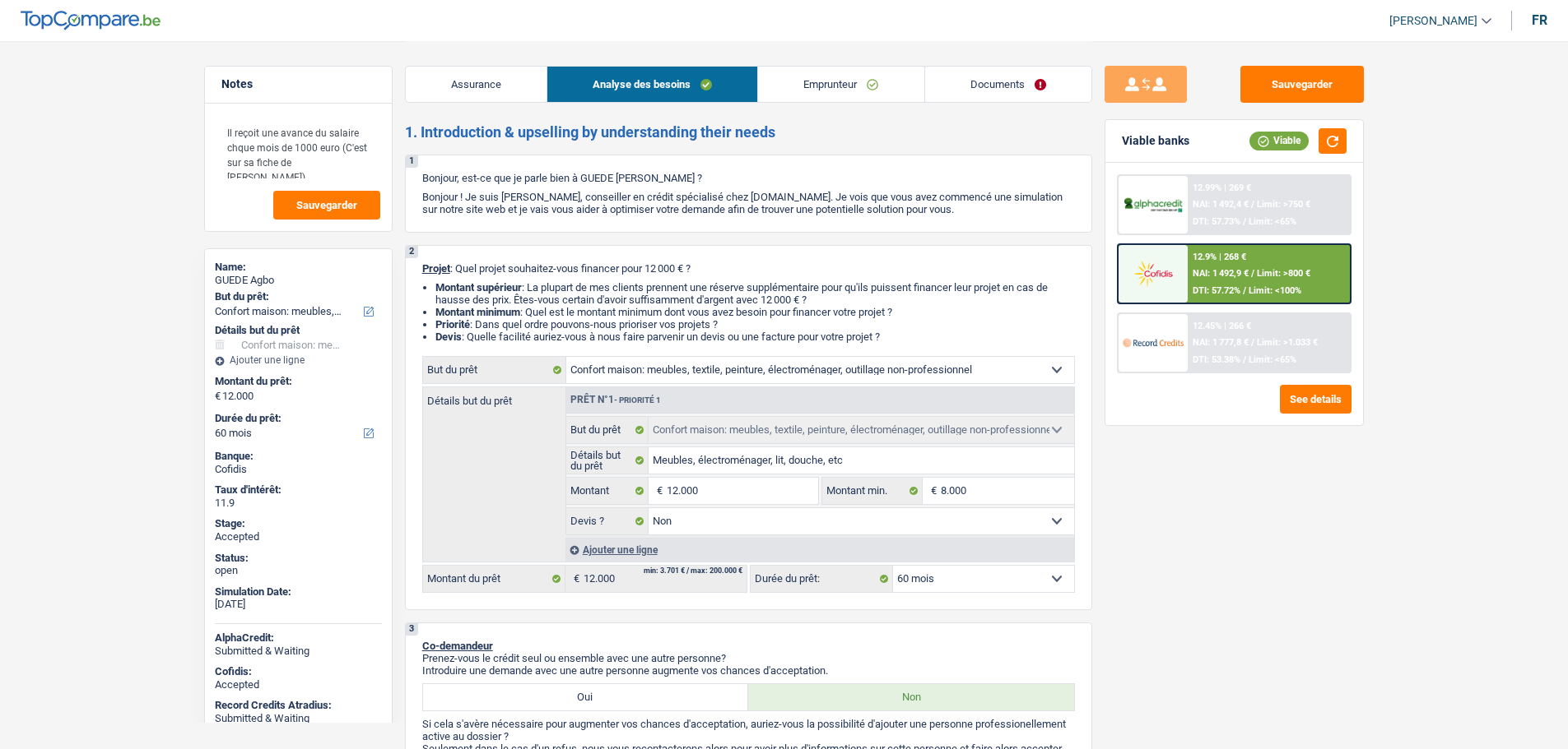
select select "household"
select select "60"
select select "household"
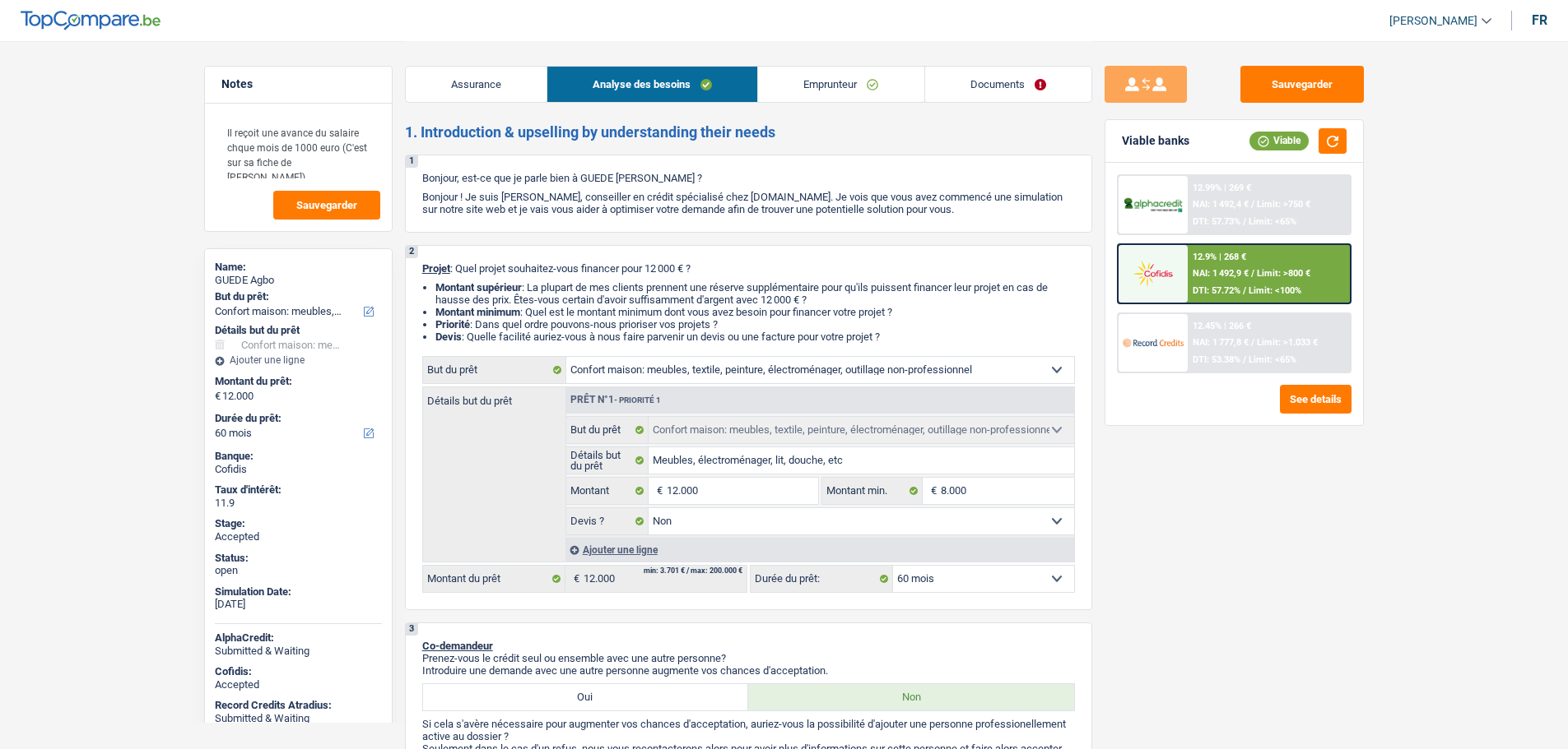
select select "false"
select select "60"
select select "worker"
select select "netSalary"
select select "ownerWithMortgage"
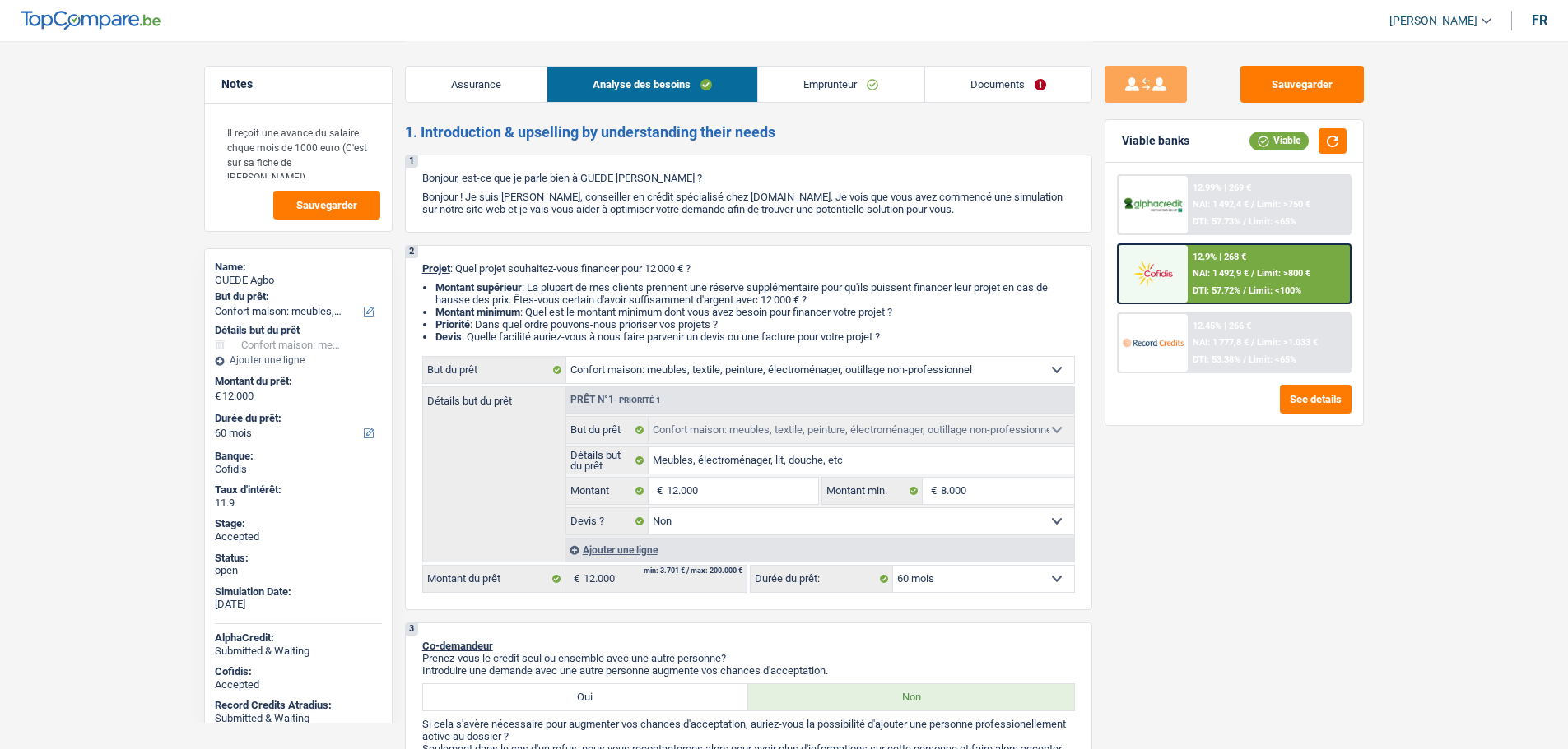
select select "mortgage"
select select "240"
select select "personalLoan"
select select "homeFurnishingOrRelocation"
select select "18"
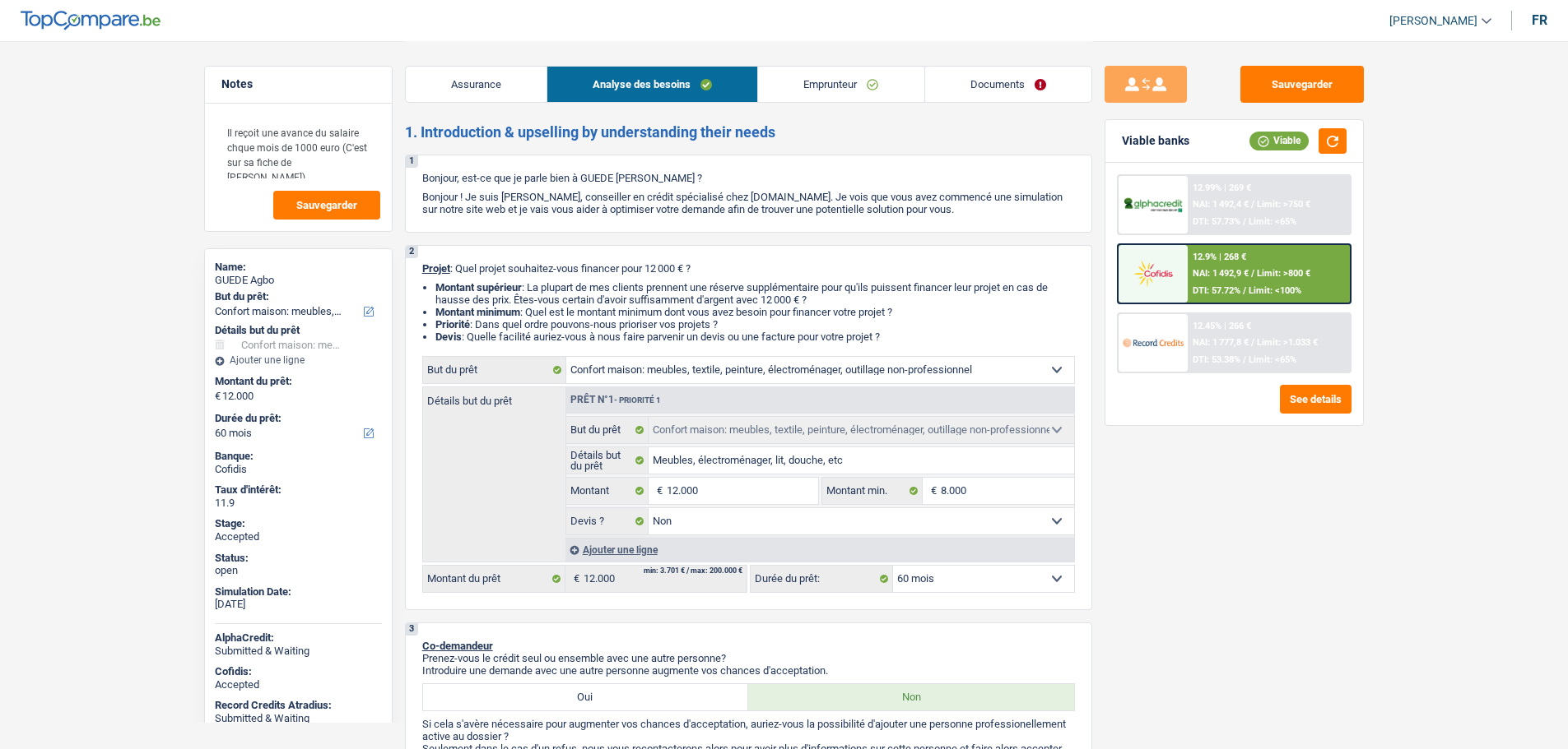
select select "household"
select select "false"
select select "60"
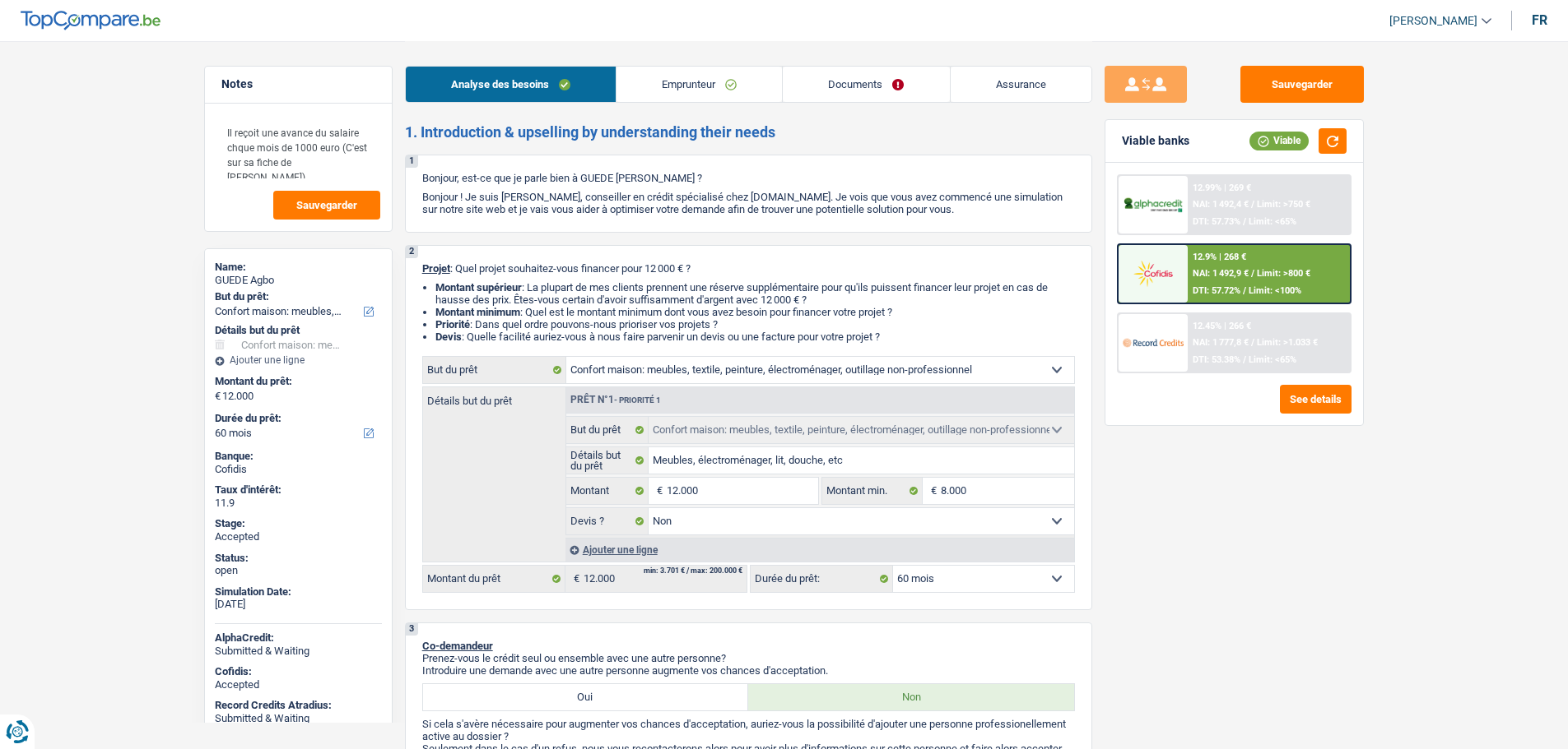
click at [1408, 26] on span "[PERSON_NAME]" at bounding box center [1433, 20] width 88 height 14
click at [1382, 150] on button "SO" at bounding box center [1403, 150] width 146 height 33
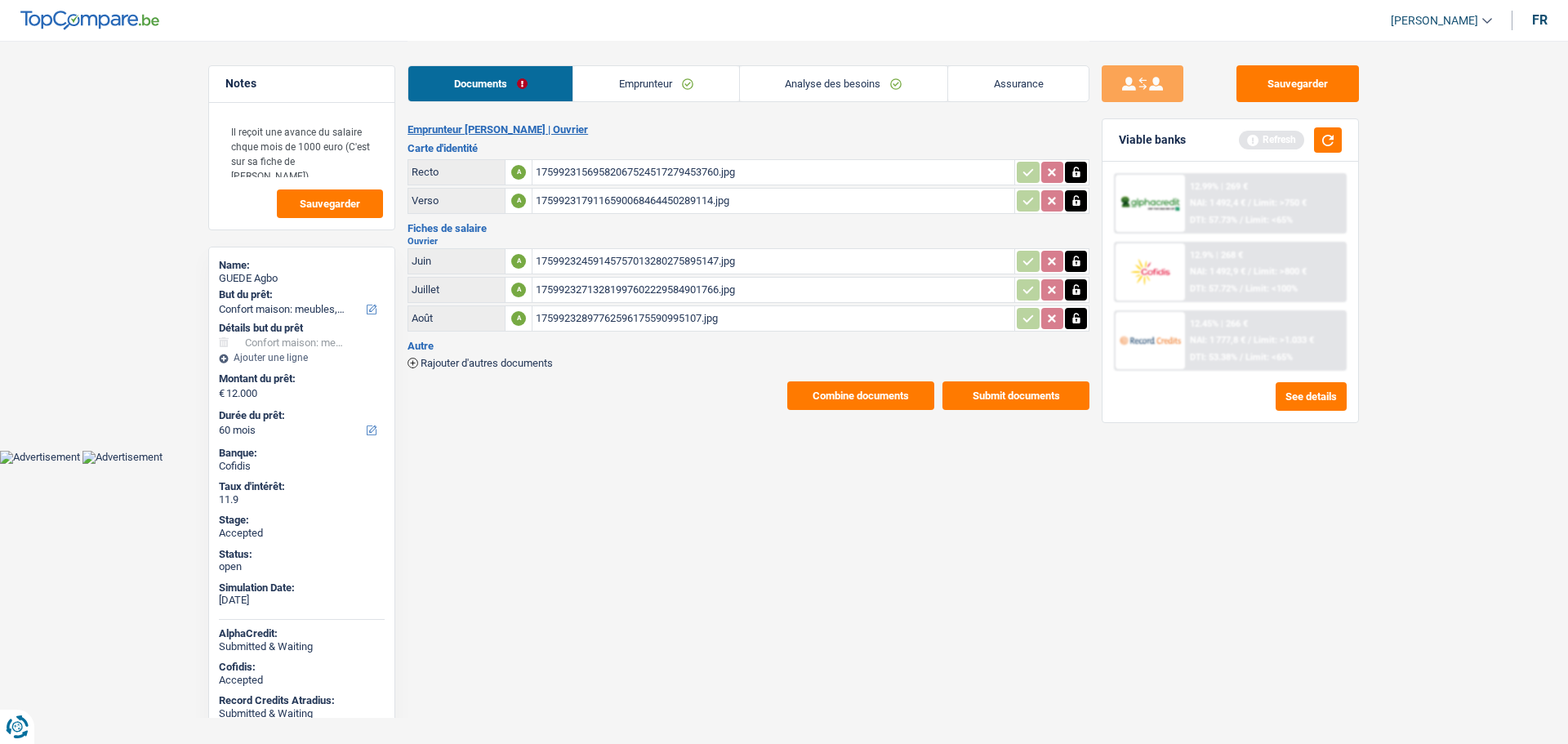
click at [633, 76] on link "Emprunteur" at bounding box center [656, 83] width 165 height 35
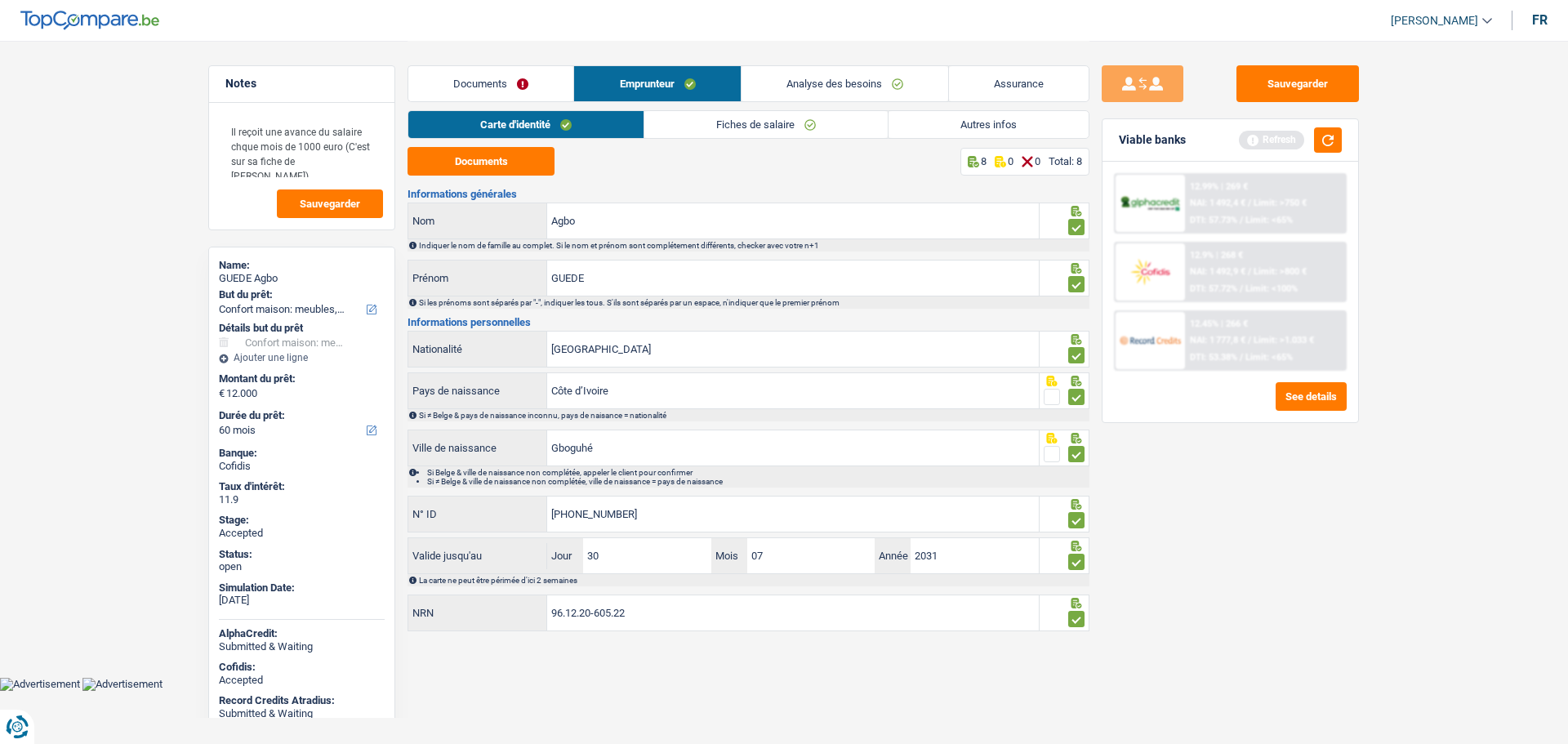
click at [783, 71] on link "Analyse des besoins" at bounding box center [845, 83] width 206 height 35
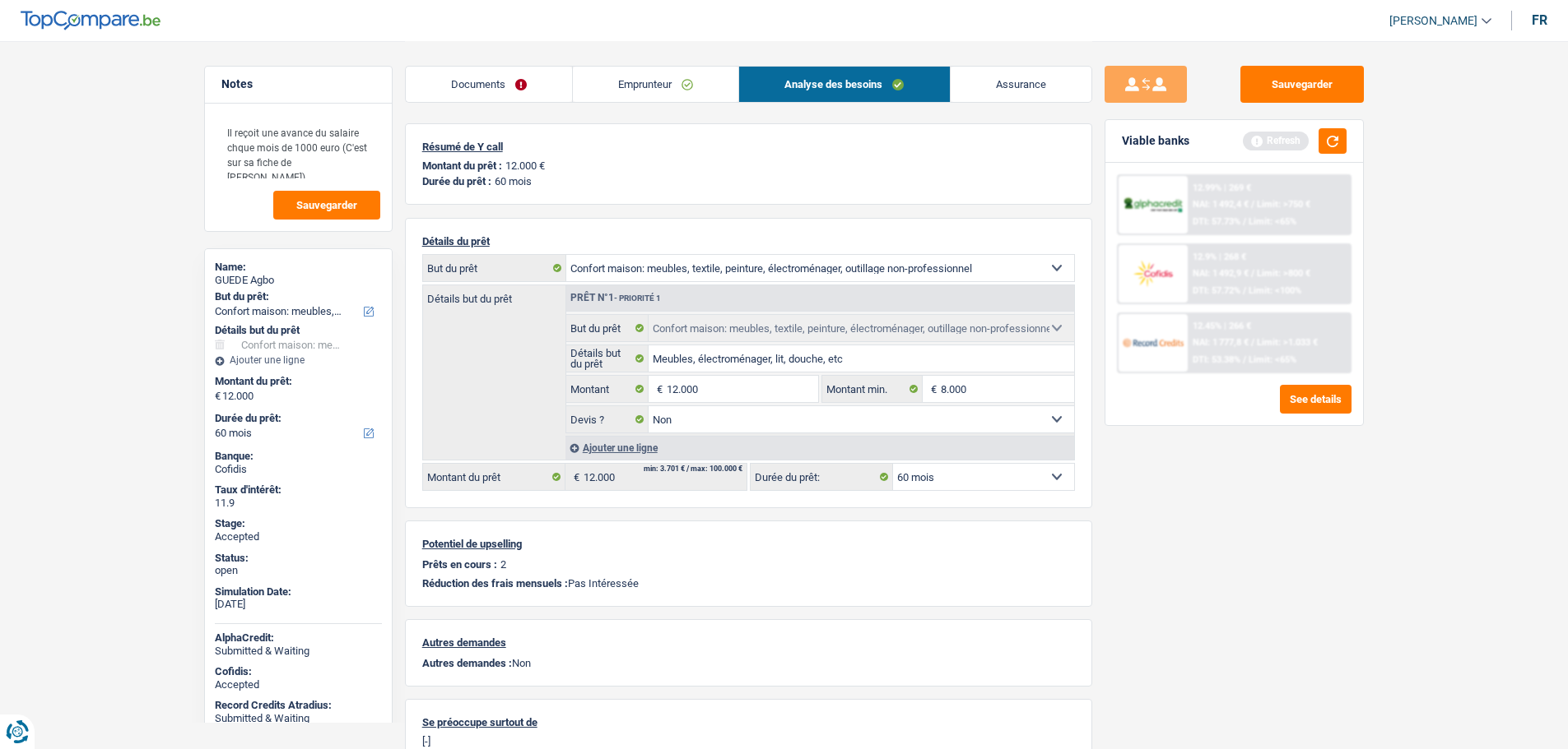
click at [1011, 87] on link "Assurance" at bounding box center [1021, 84] width 141 height 35
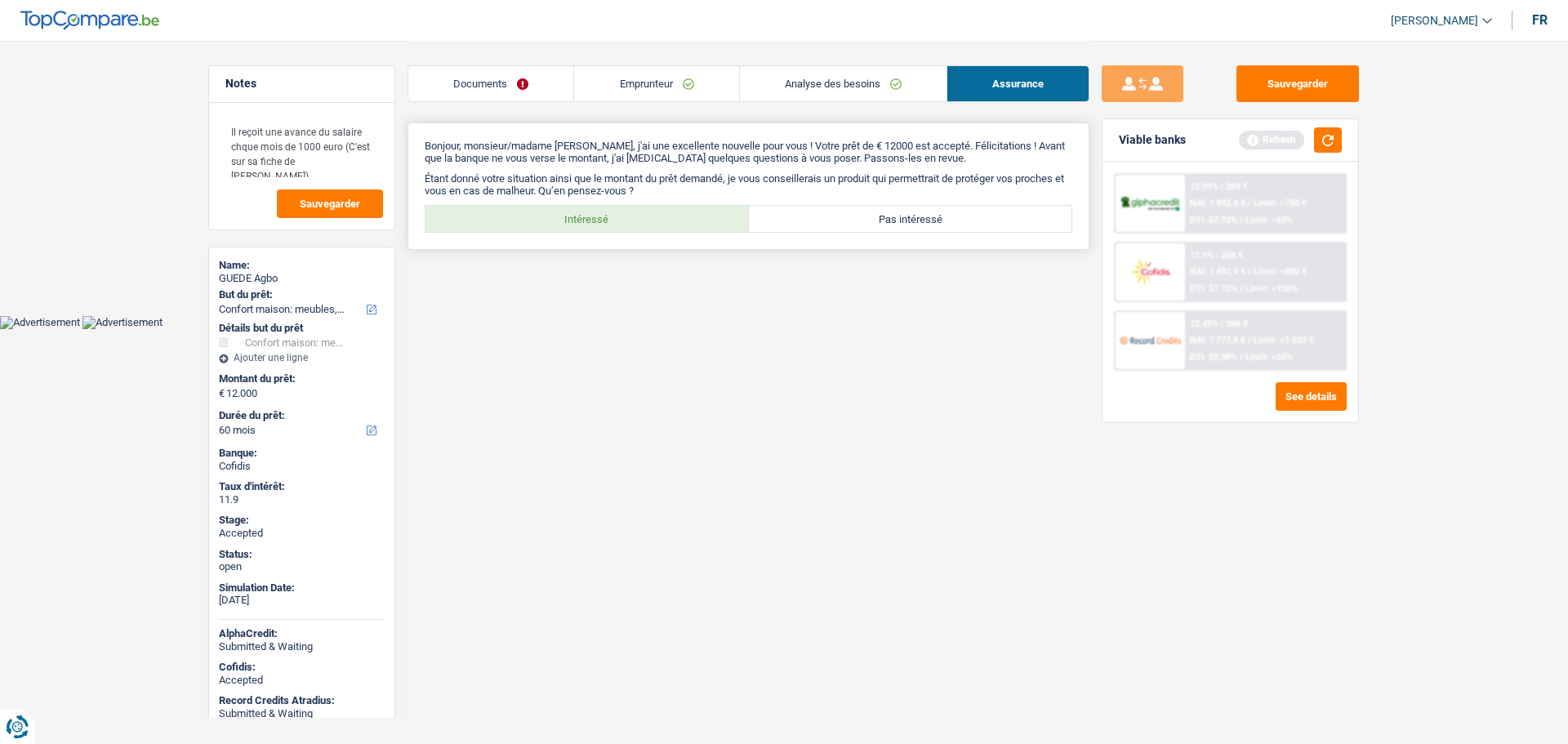
click at [571, 207] on label "Intéressé" at bounding box center [587, 219] width 323 height 26
click at [571, 207] on input "Intéressé" at bounding box center [587, 219] width 323 height 26
radio input "true"
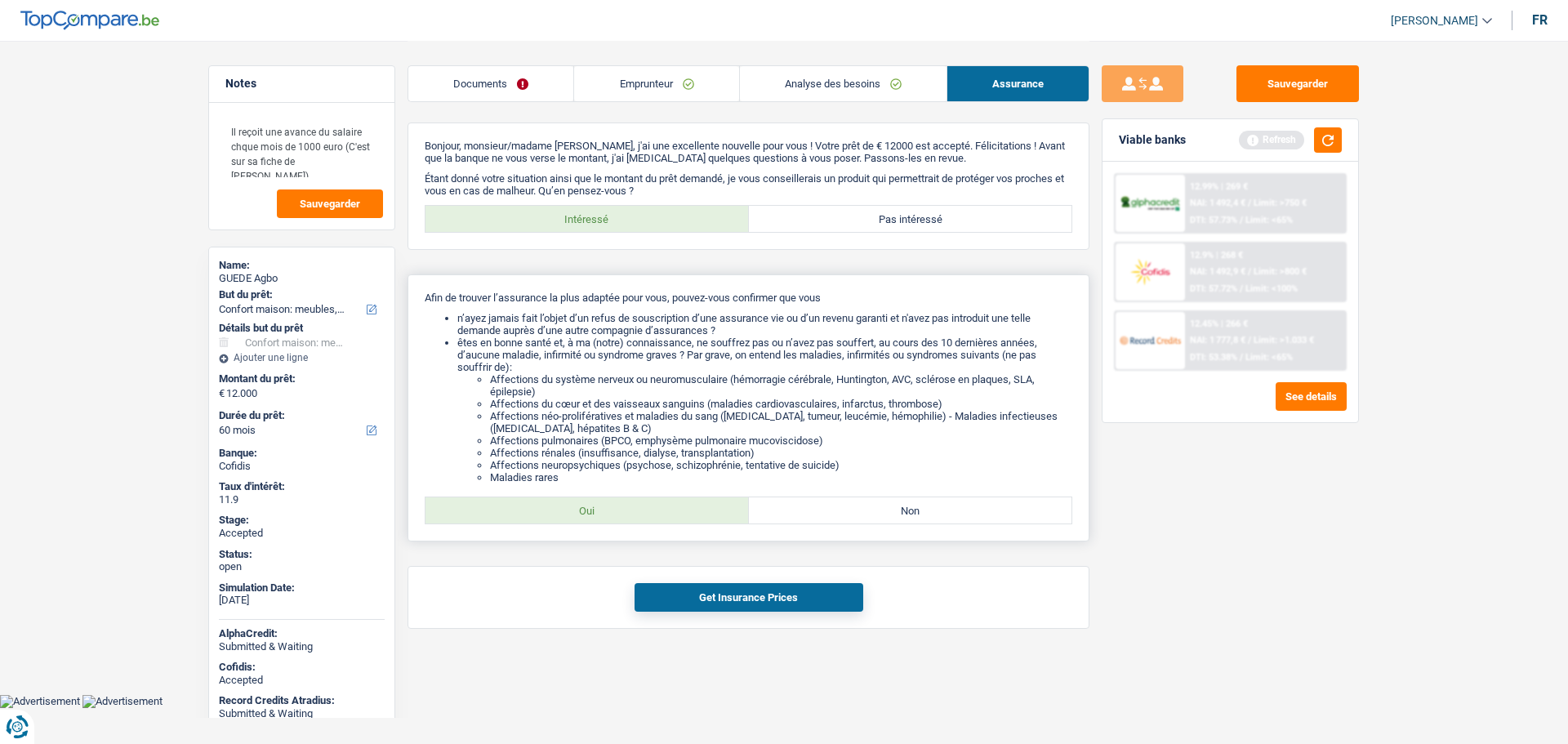
click at [598, 518] on label "Oui" at bounding box center [587, 511] width 323 height 26
click at [598, 518] on input "Oui" at bounding box center [587, 511] width 323 height 26
radio input "true"
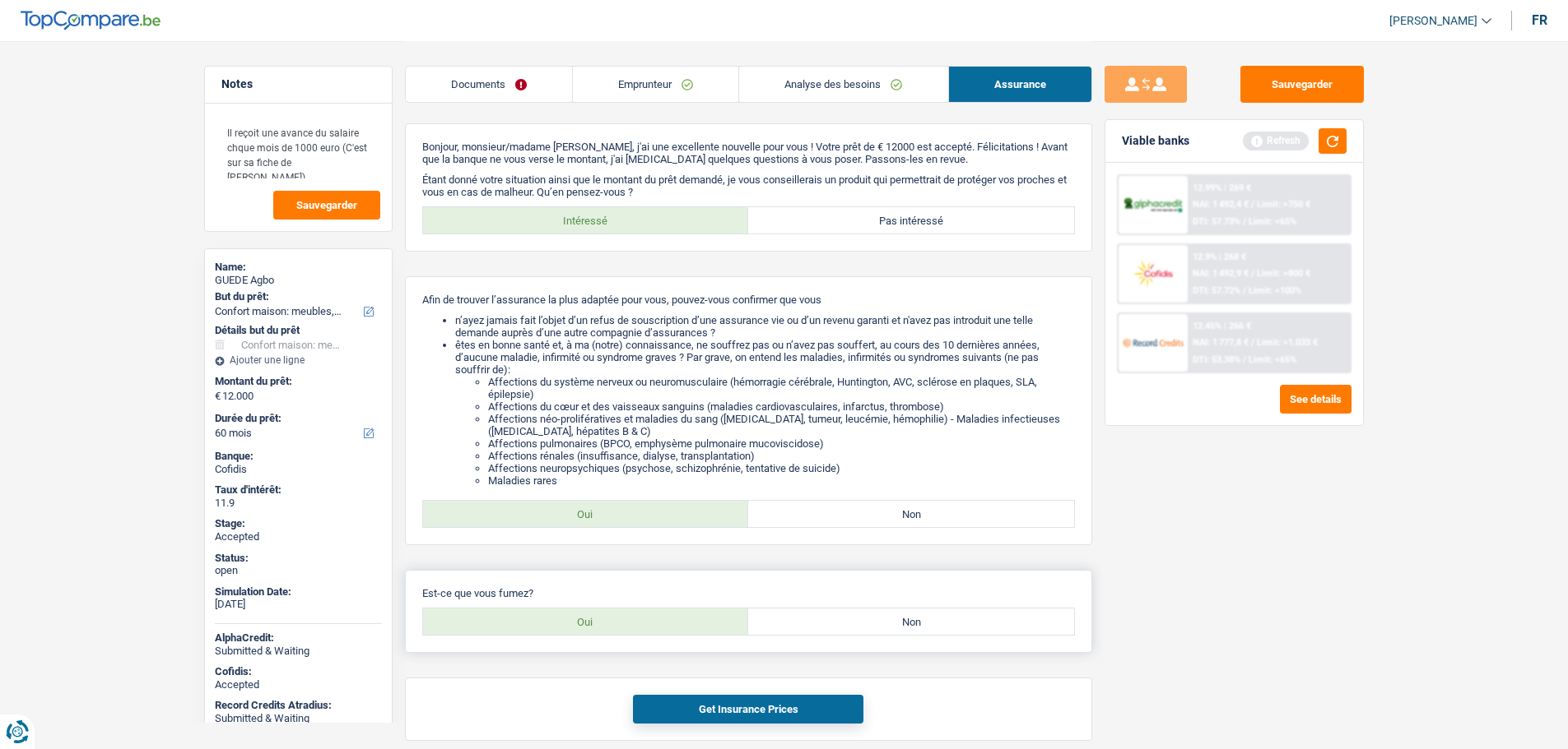
click at [905, 622] on label "Non" at bounding box center [911, 621] width 326 height 26
click at [905, 622] on input "Non" at bounding box center [911, 621] width 326 height 26
radio input "true"
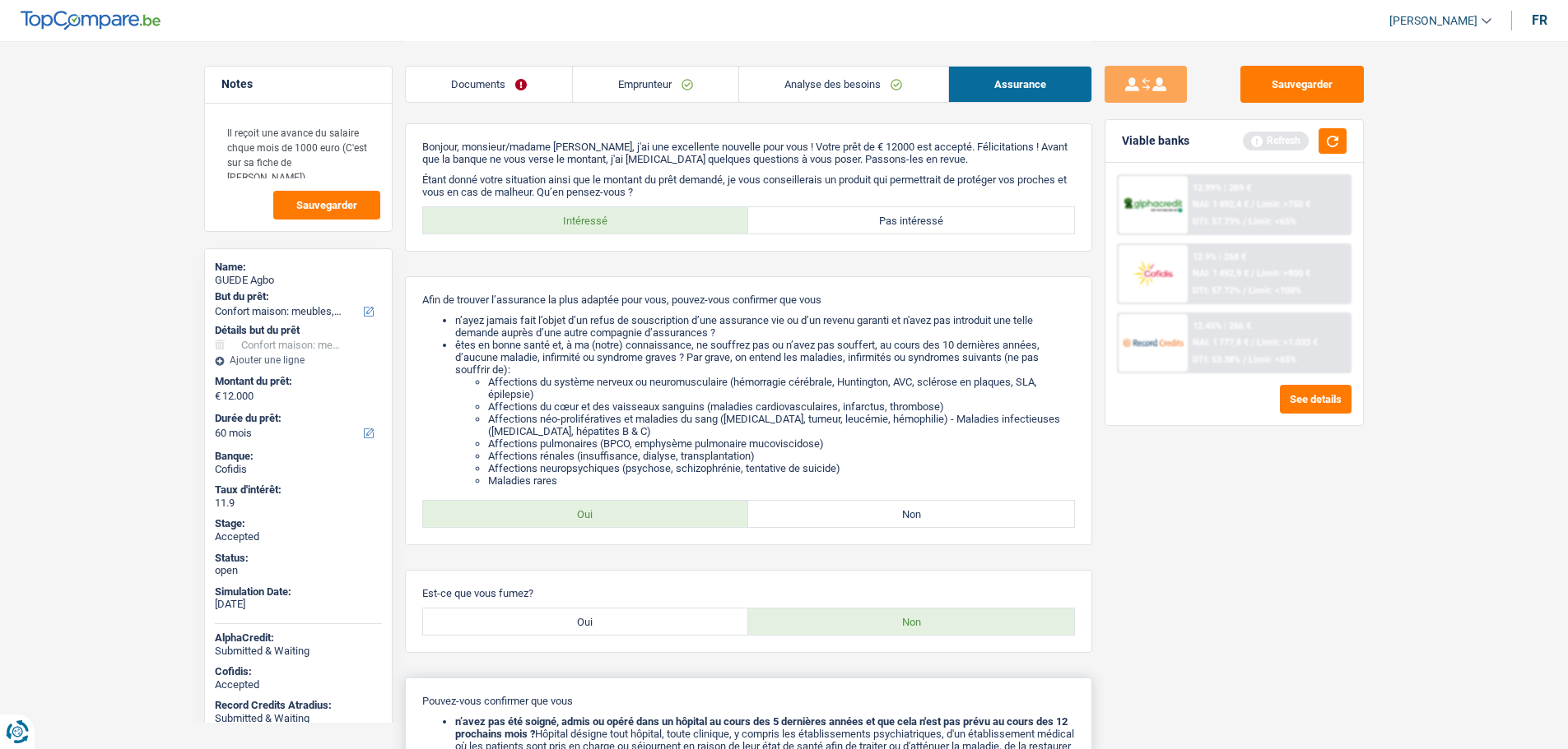
scroll to position [314, 0]
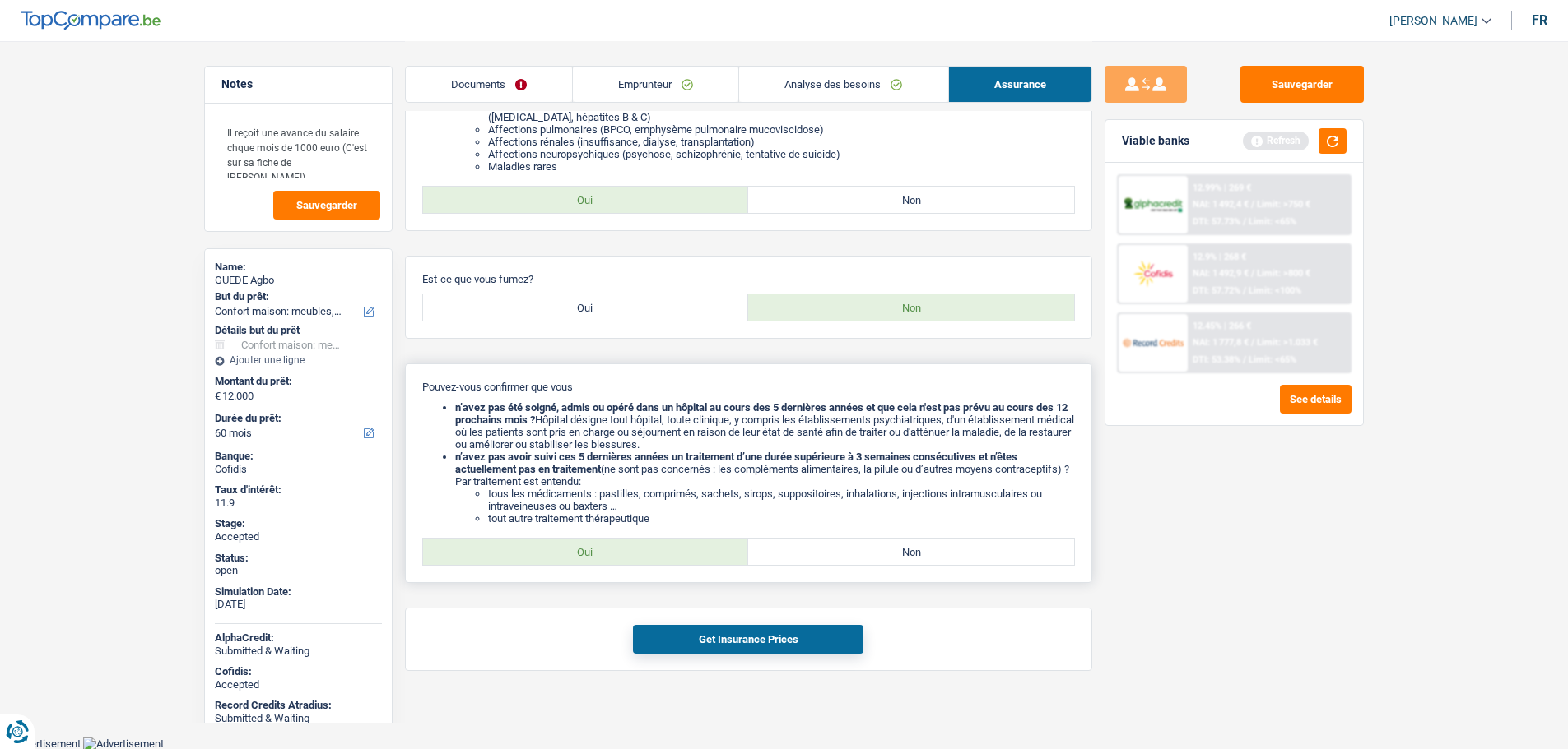
click at [589, 559] on label "Oui" at bounding box center [586, 551] width 326 height 26
click at [589, 559] on input "Oui" at bounding box center [586, 551] width 326 height 26
radio input "true"
click at [700, 639] on button "Get Insurance Prices" at bounding box center [748, 640] width 230 height 29
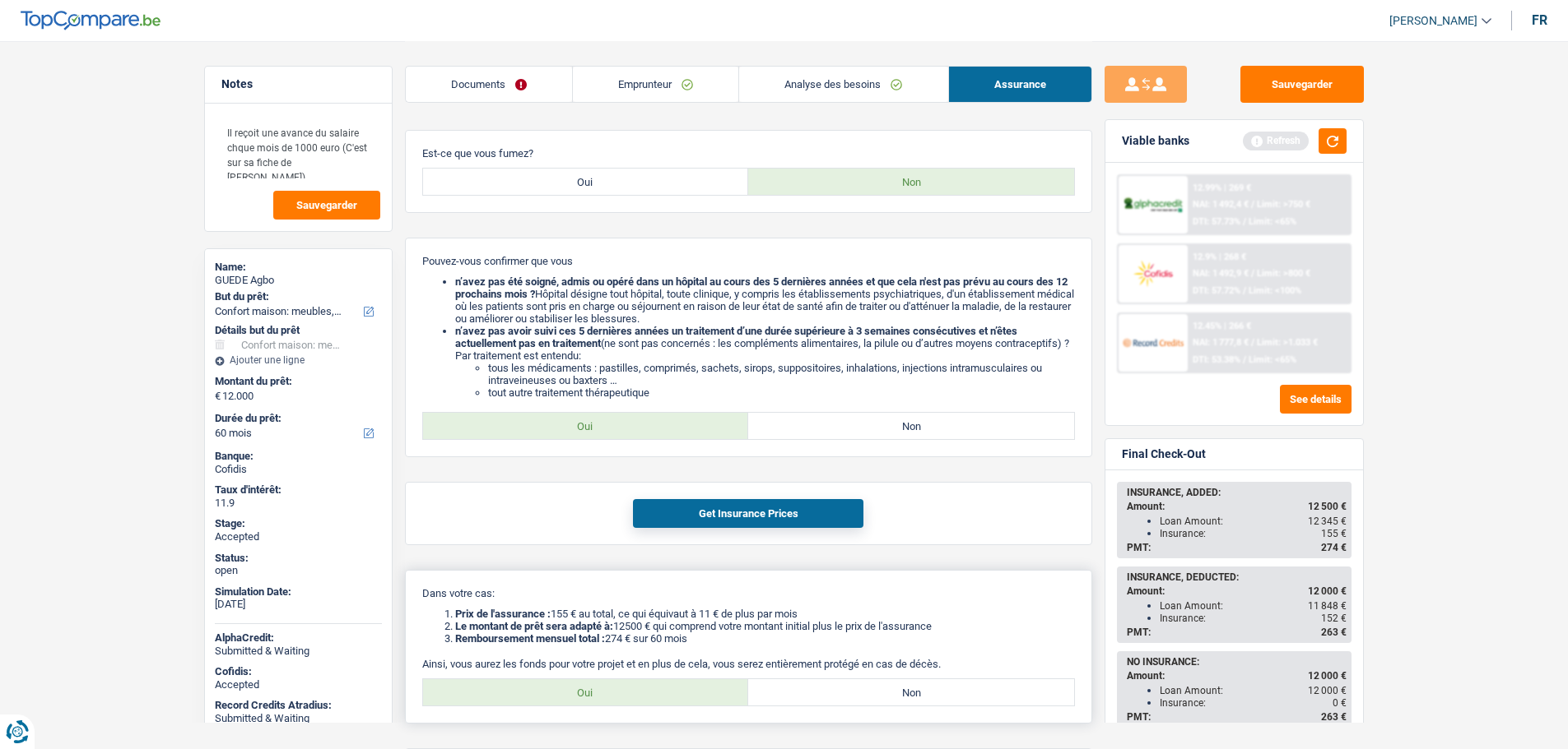
scroll to position [552, 0]
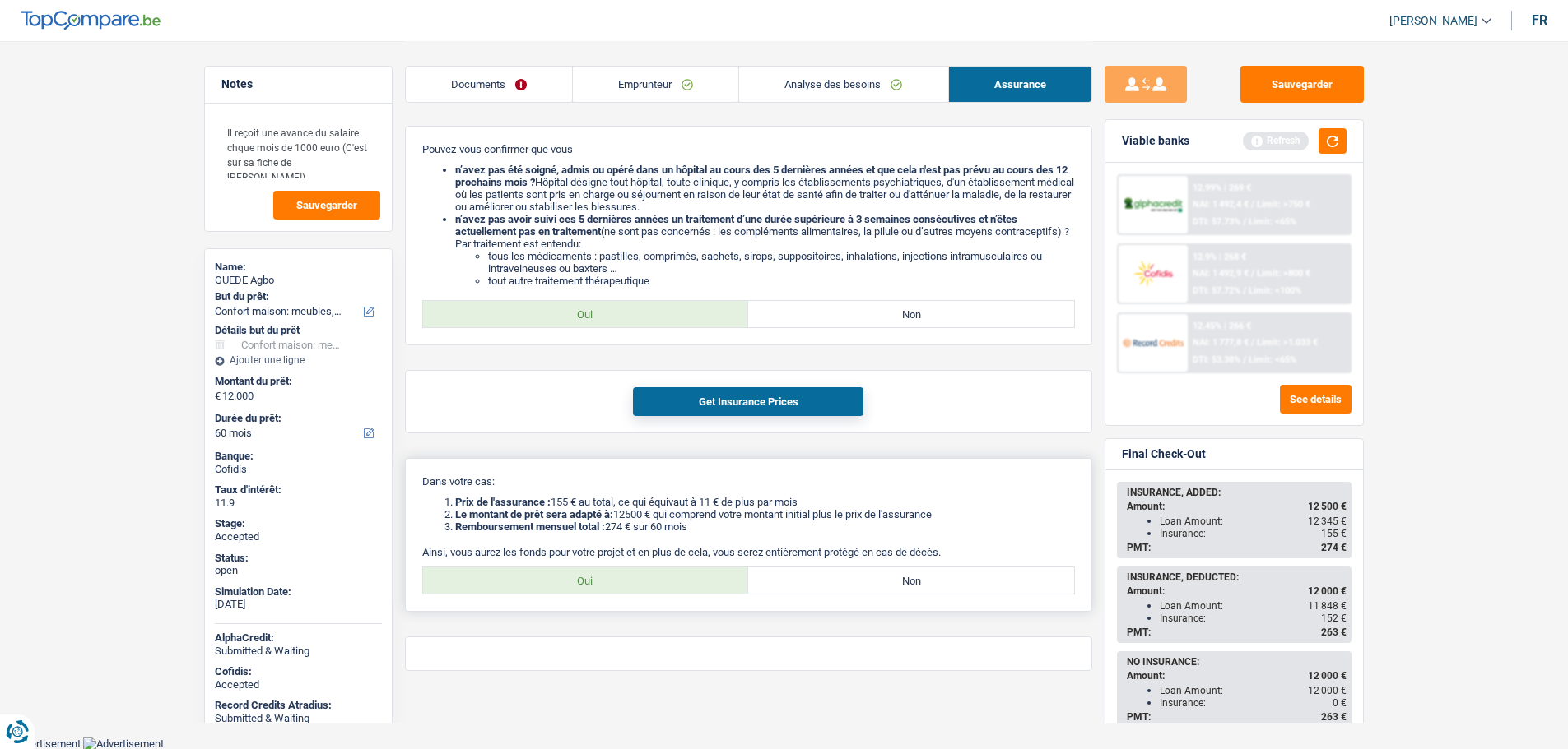
click at [684, 594] on div "Oui Non Tous les champs sont obligatoires. Veuillez sélectionner une option" at bounding box center [748, 580] width 653 height 28
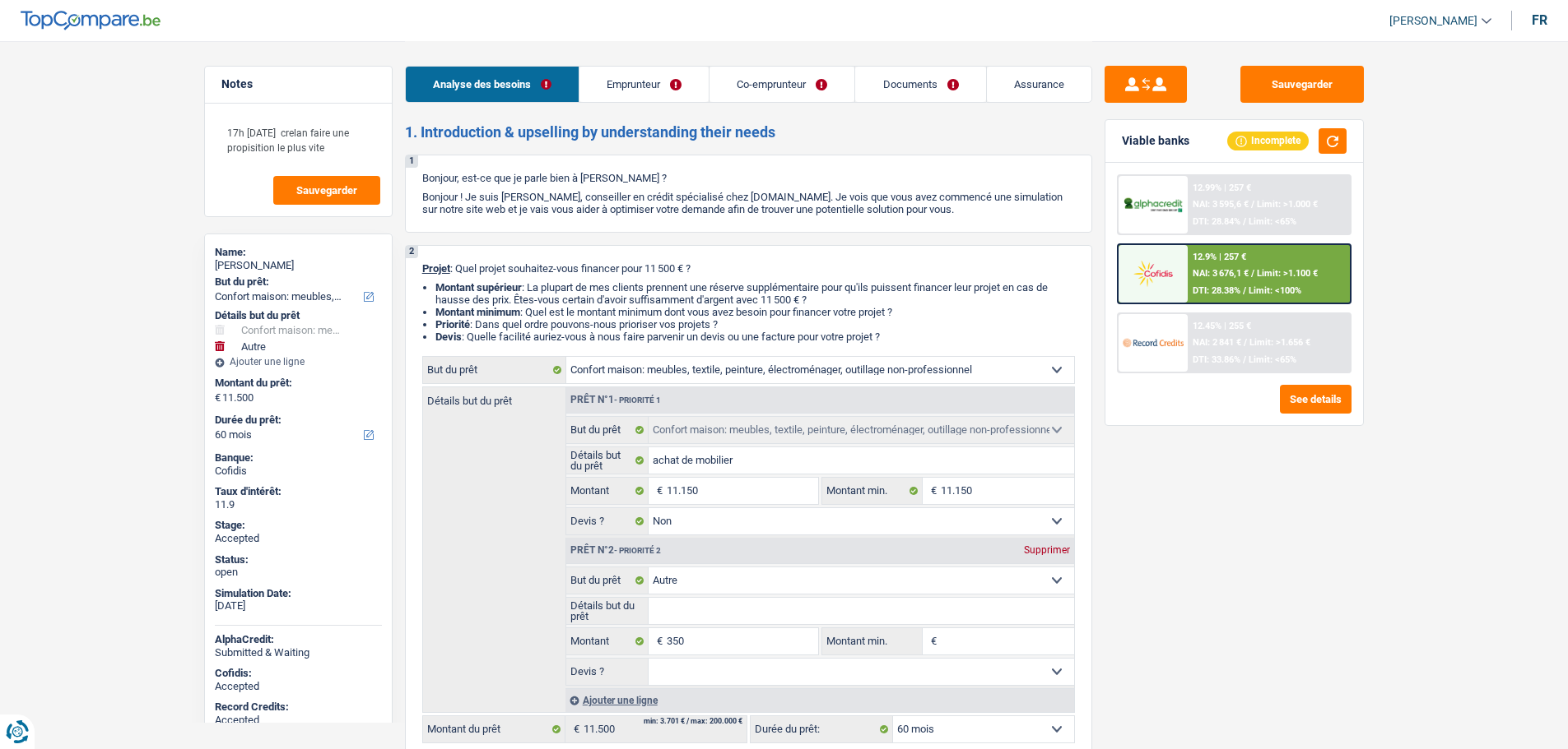
select select "household"
select select "other"
select select "60"
select select "household"
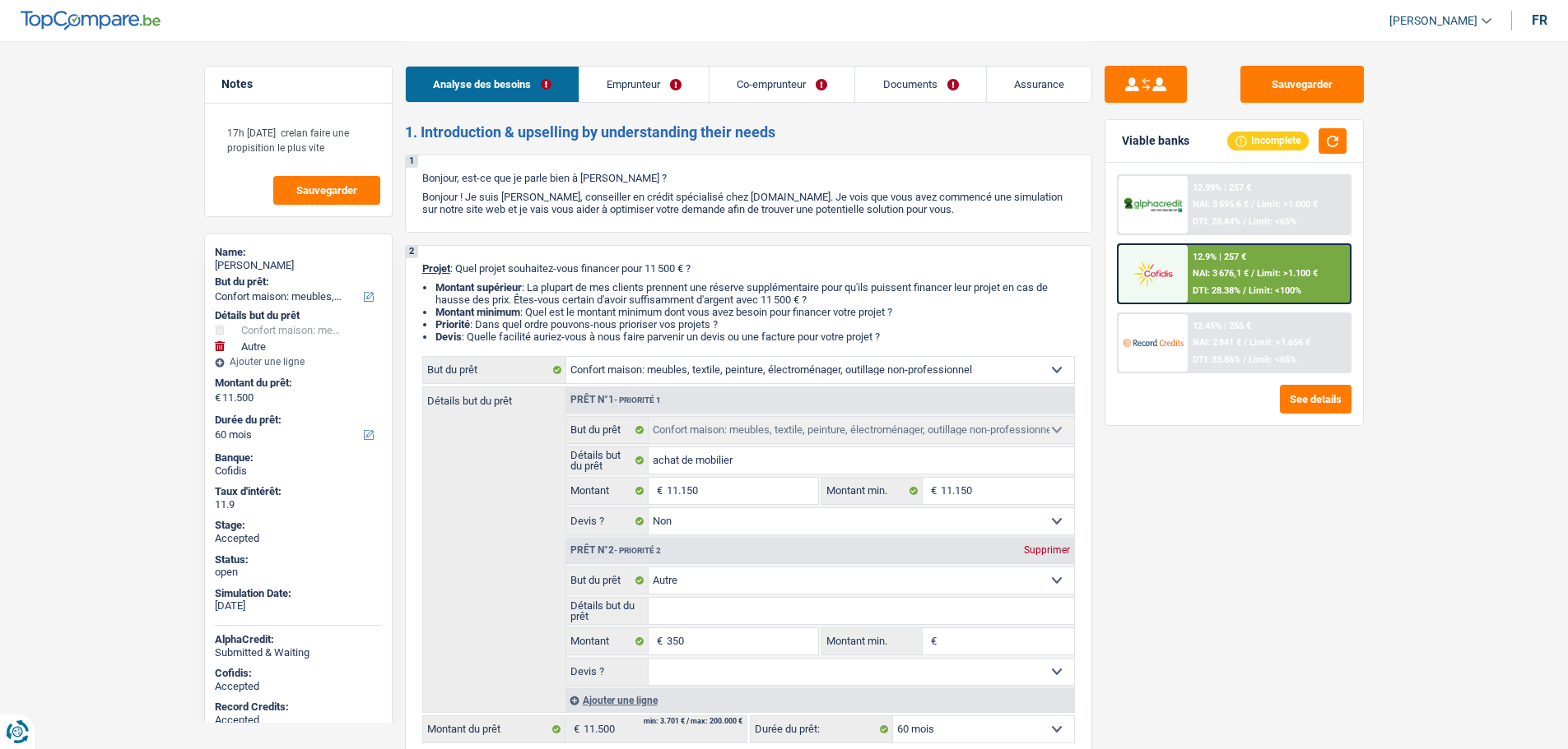
select select "household"
select select "false"
select select "other"
select select "60"
select select "privateEmployee"
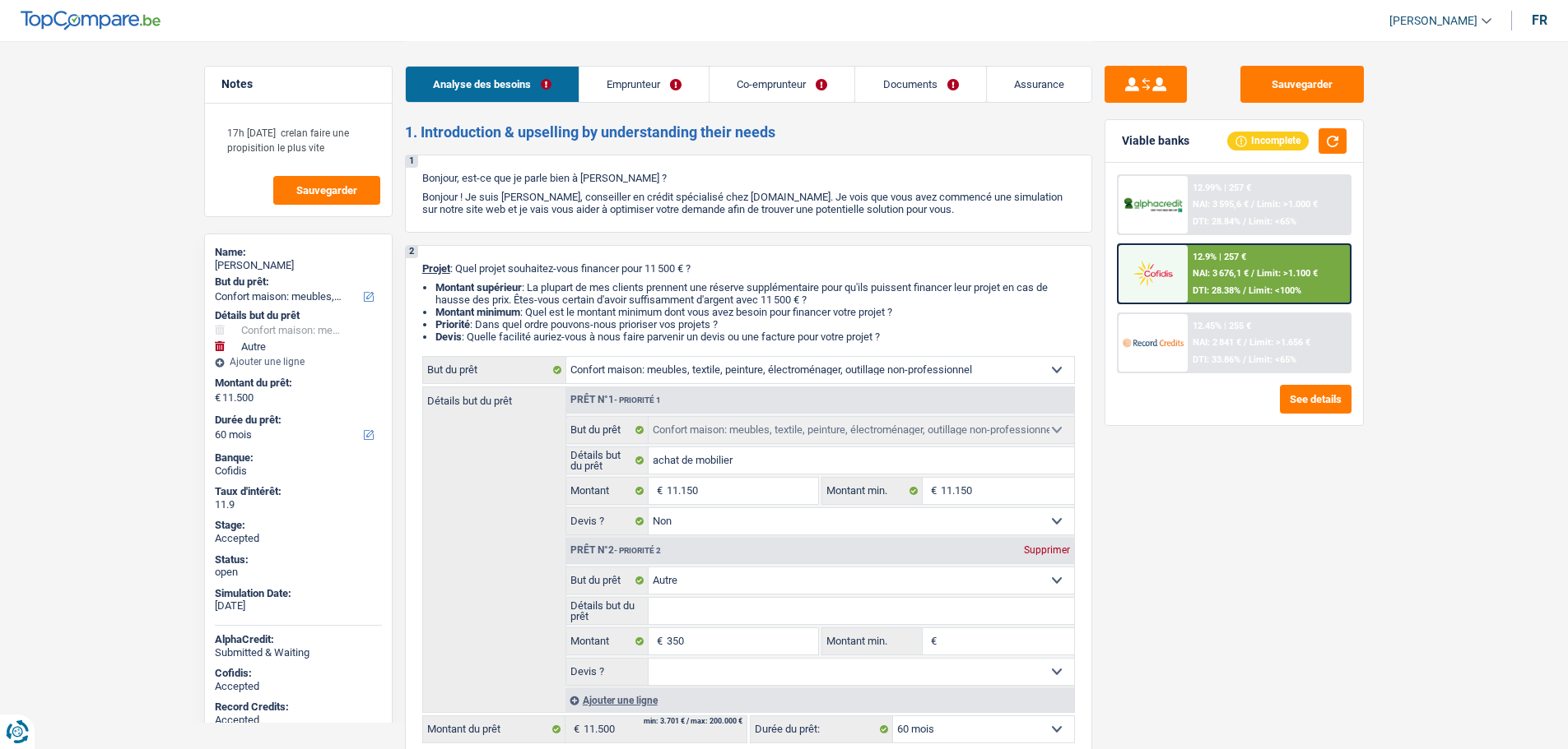
select select "mutuality"
select select "netSalary"
select select "mealVouchers"
select select "familyAllowances"
select select "mutualityIndemnity"
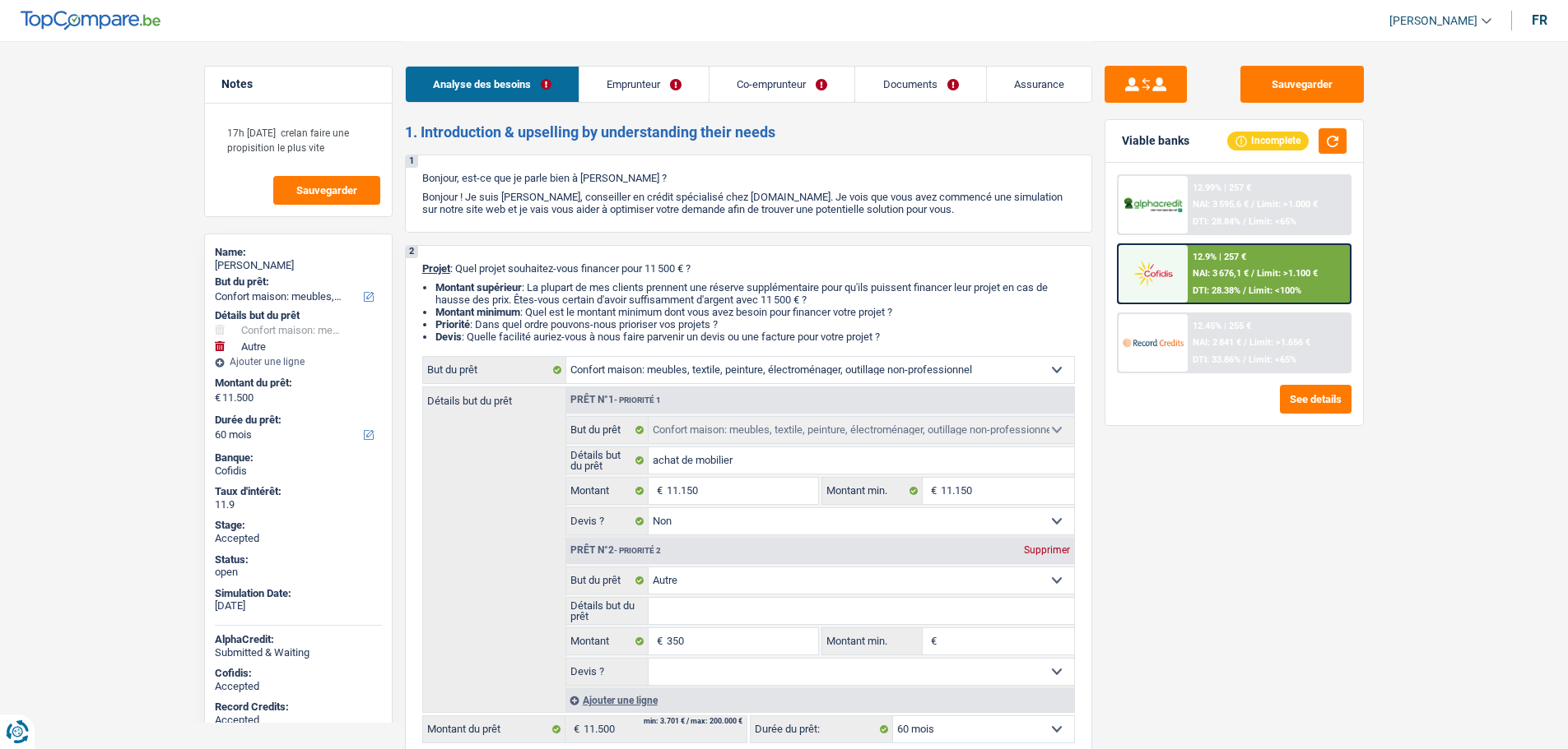
select select "ownerWithMortgage"
select select "mortgage"
select select "300"
select select "household"
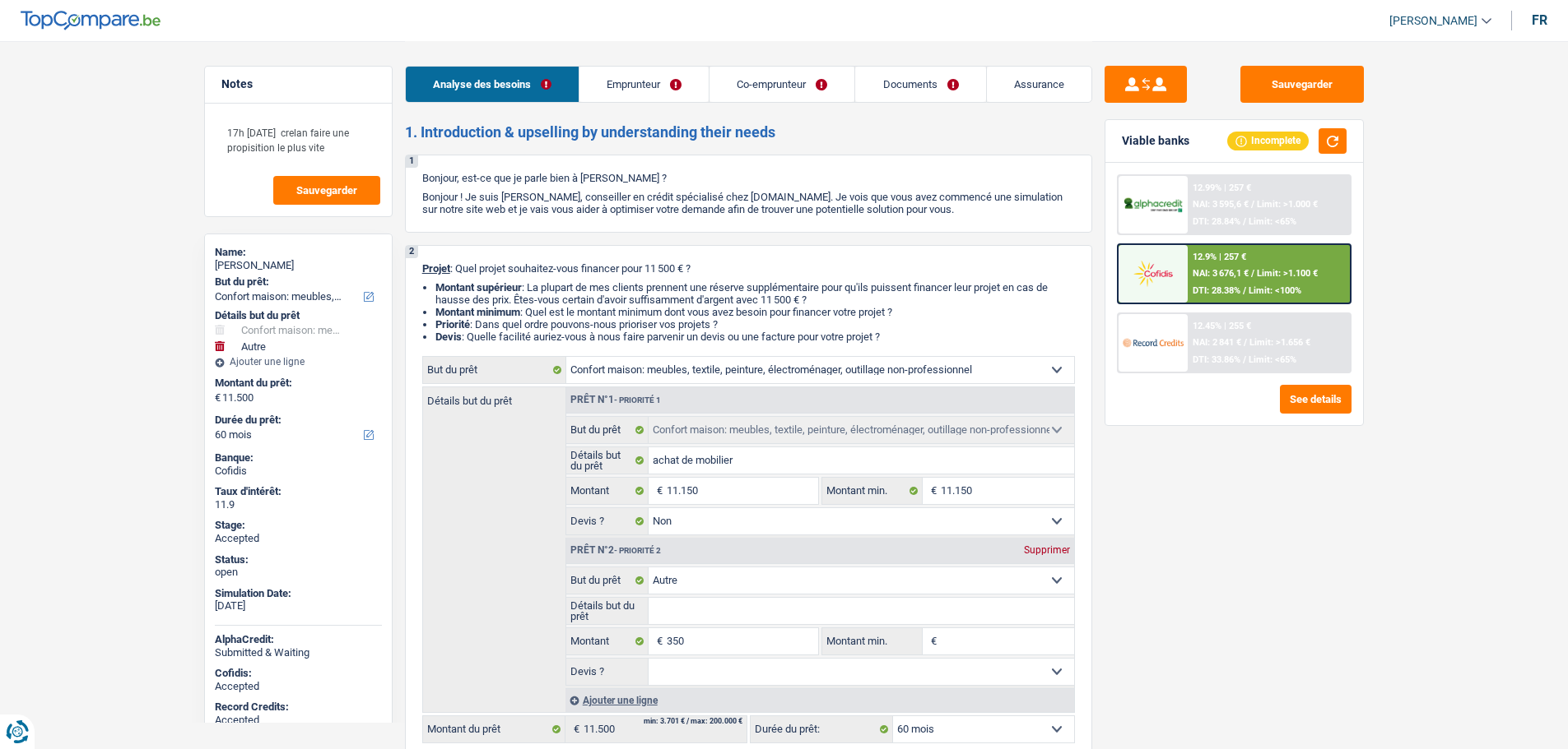
select select "false"
select select "other"
select select "60"
click at [1281, 103] on div "Sauvegarder Viable banks Incomplete 12.99% | 257 € NAI: 3 595,6 € / Limit: >1.0…" at bounding box center [1233, 394] width 284 height 657
click at [1272, 88] on button "Sauvegarder" at bounding box center [1302, 84] width 124 height 37
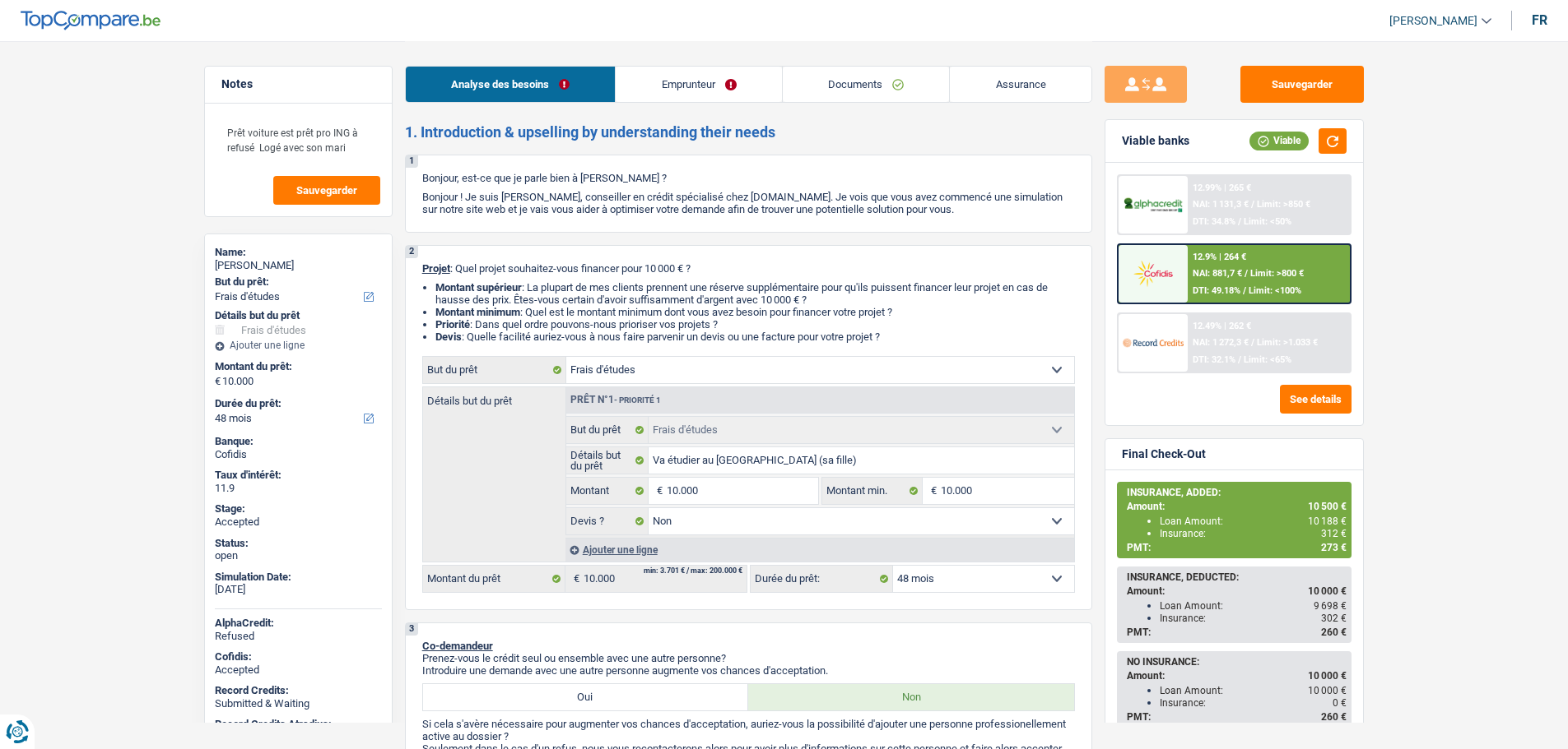
select select "study"
select select "48"
select select "study"
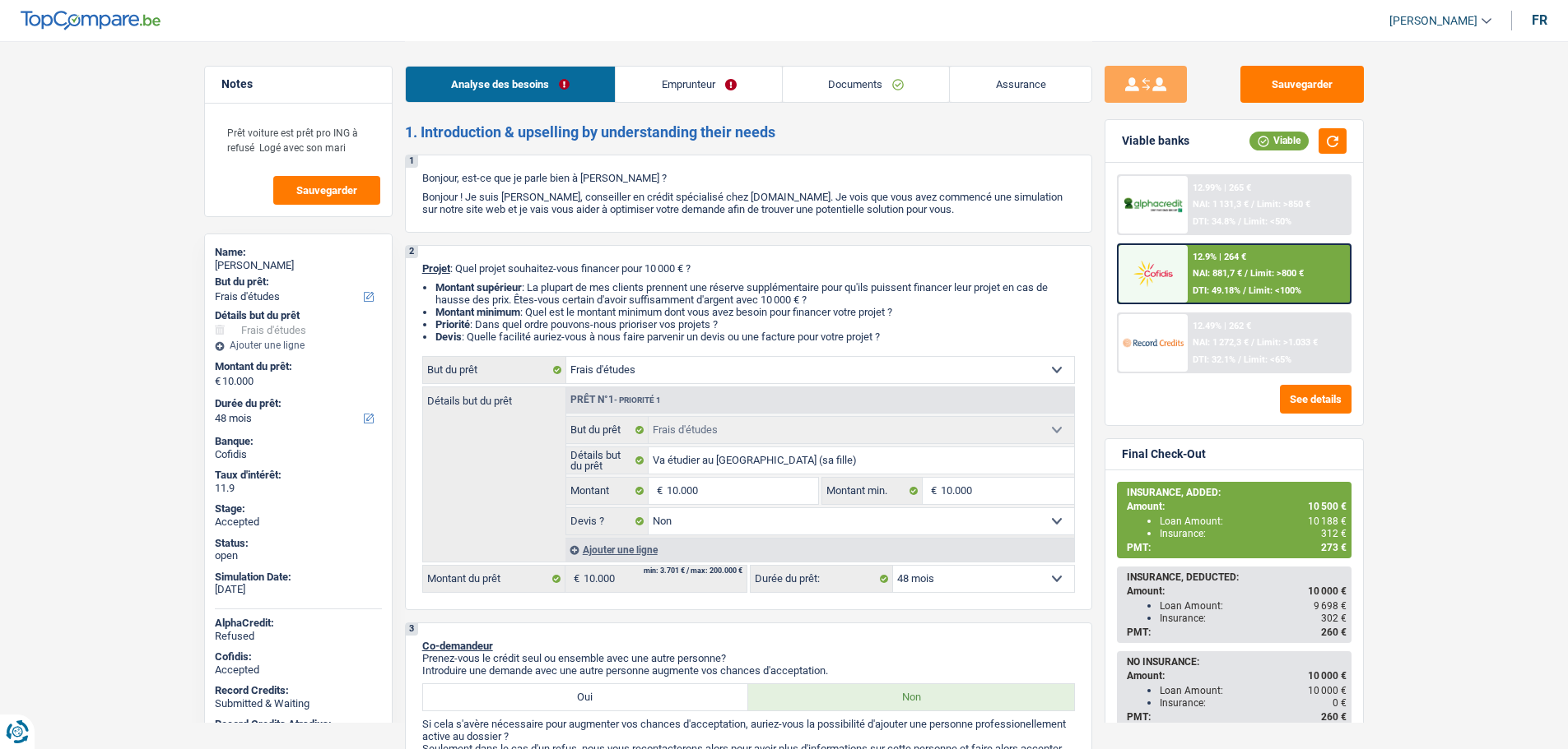
select select "false"
select select "48"
select select "privateEmployee"
select select "netSalary"
select select "mealVouchers"
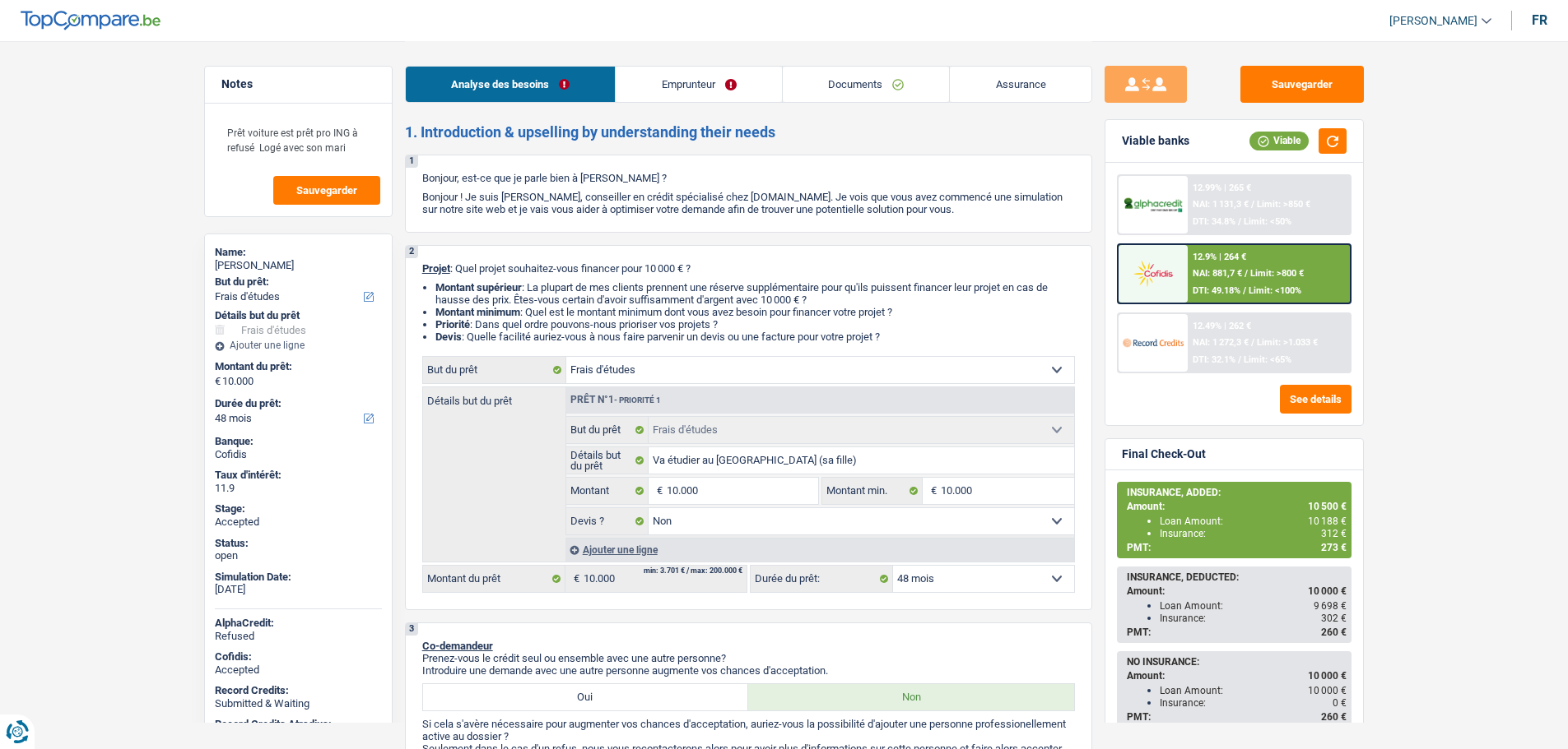
select select "liveWithParents"
select select "carLoan"
select select "48"
select select "study"
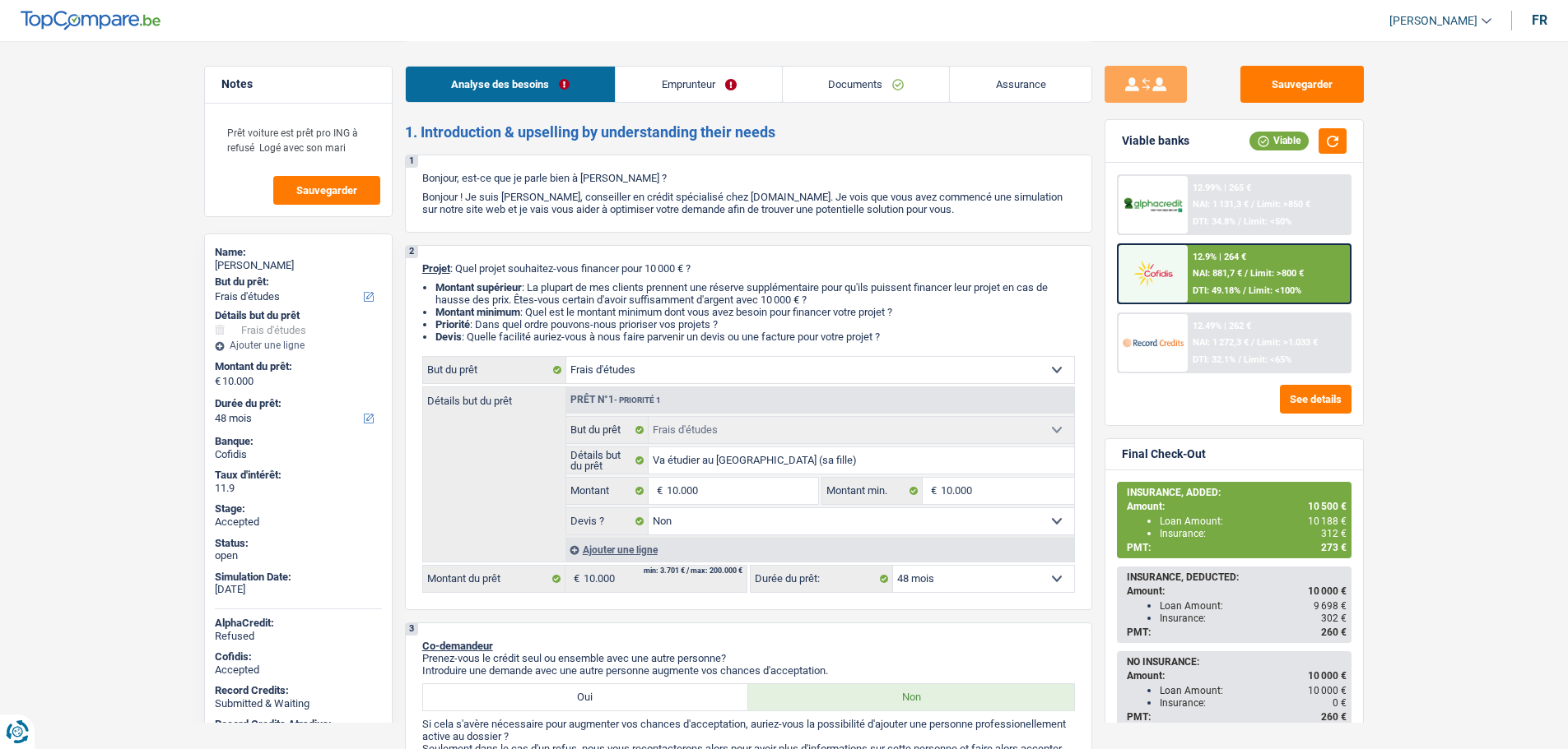
select select "false"
select select "48"
click at [1154, 352] on img at bounding box center [1152, 342] width 60 height 30
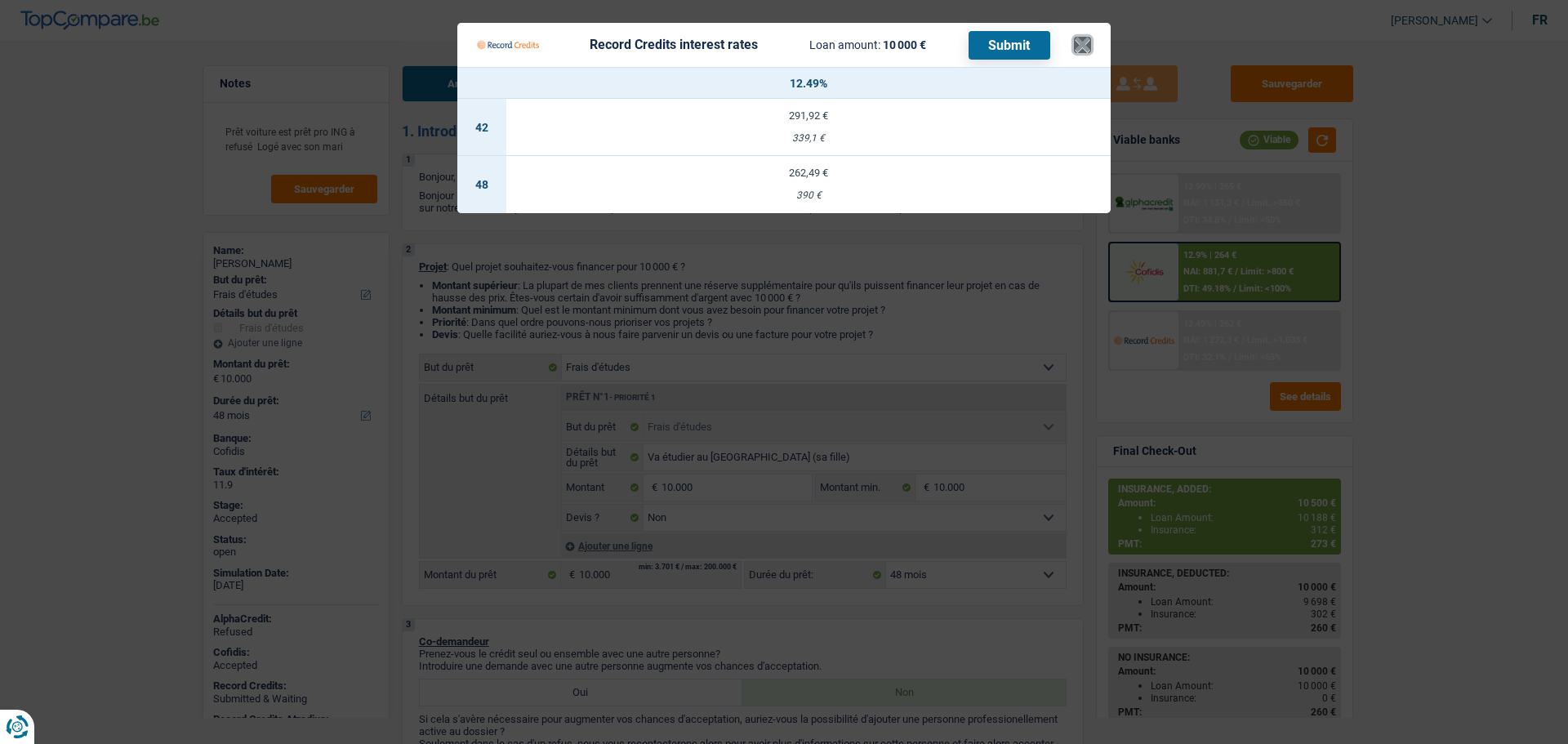
click at [1085, 41] on button "×" at bounding box center [1083, 45] width 17 height 16
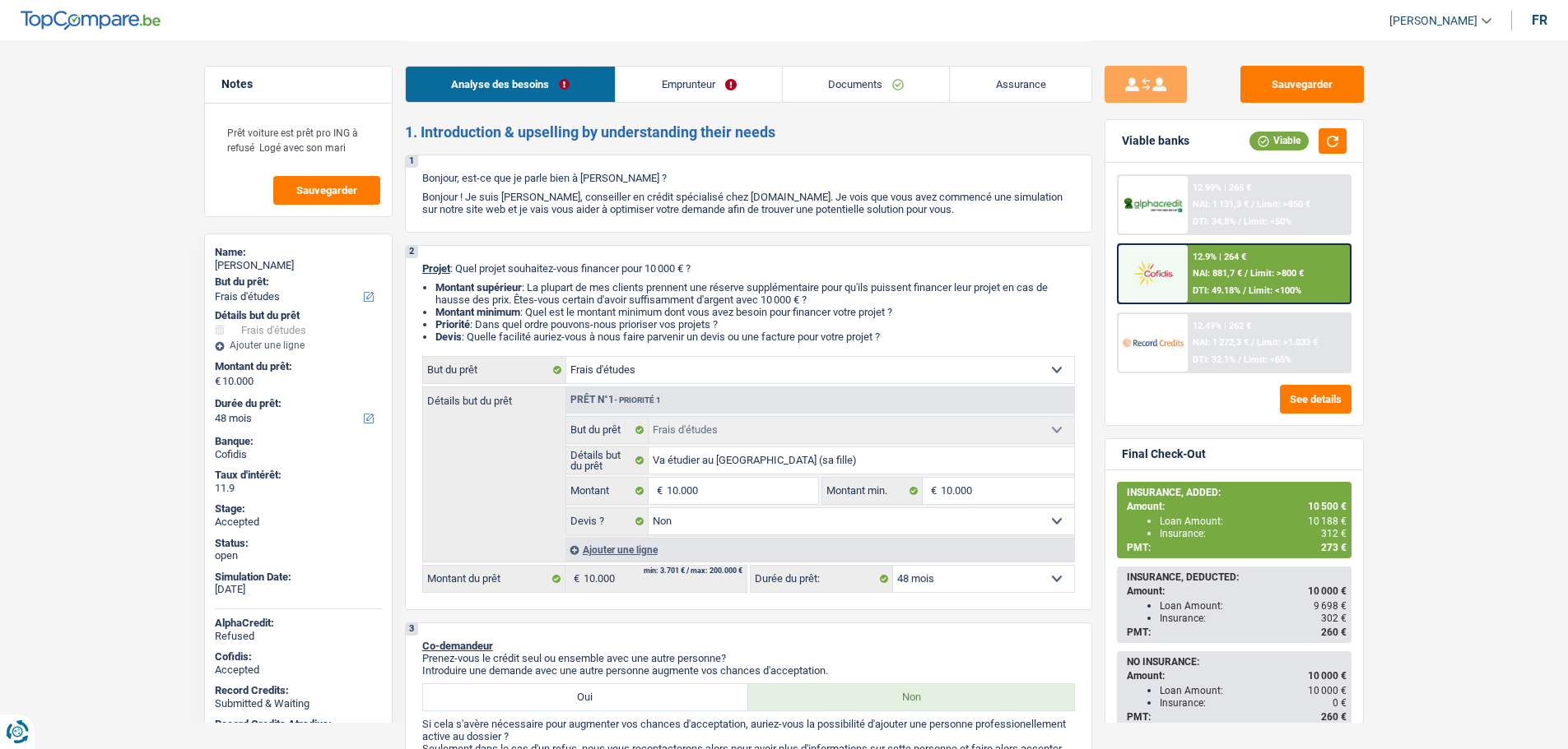
click at [687, 83] on link "Emprunteur" at bounding box center [699, 84] width 166 height 35
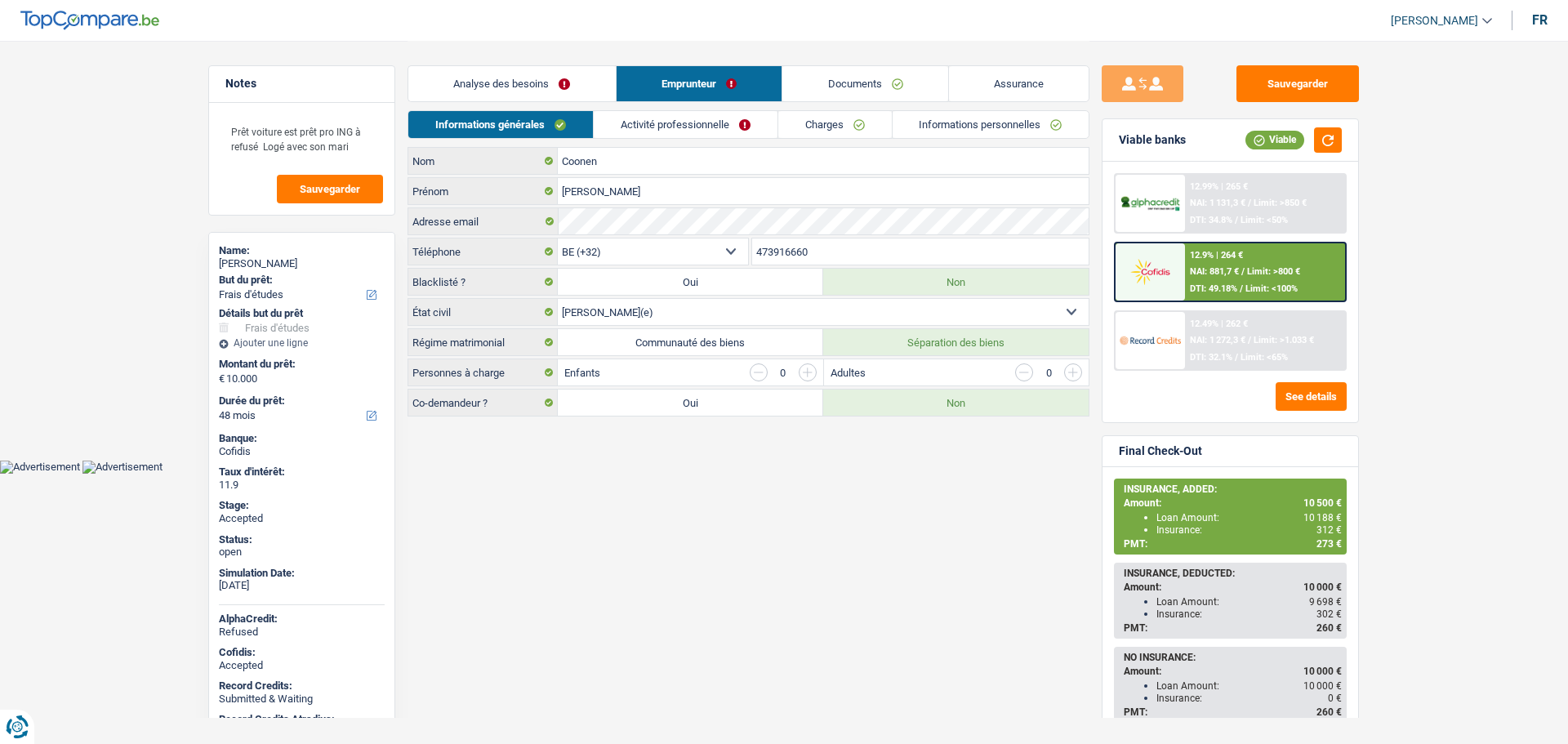
click at [1418, 15] on span "[PERSON_NAME]" at bounding box center [1434, 20] width 87 height 14
click at [1399, 154] on button "SO" at bounding box center [1405, 149] width 145 height 33
select select "study"
select select "false"
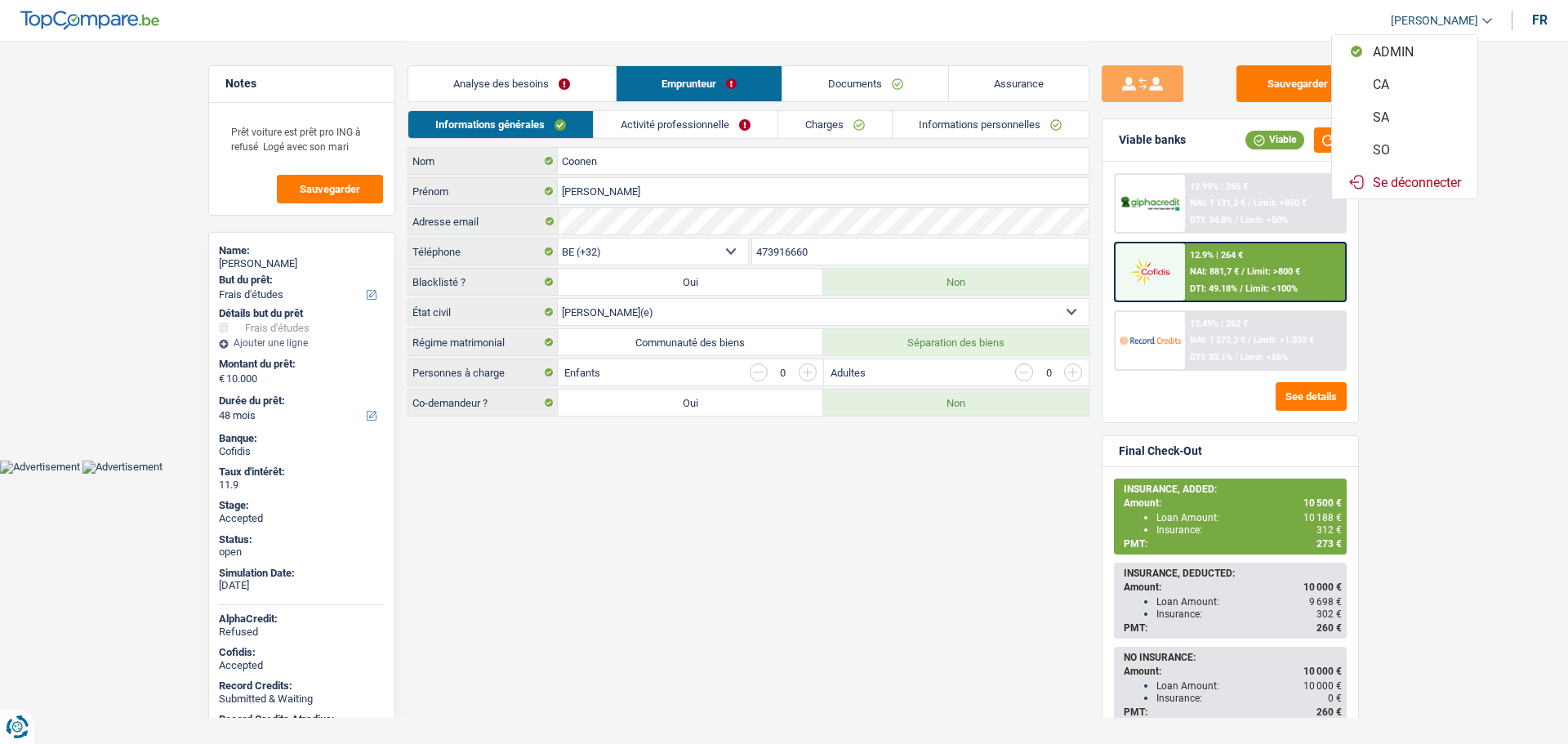
select select "48"
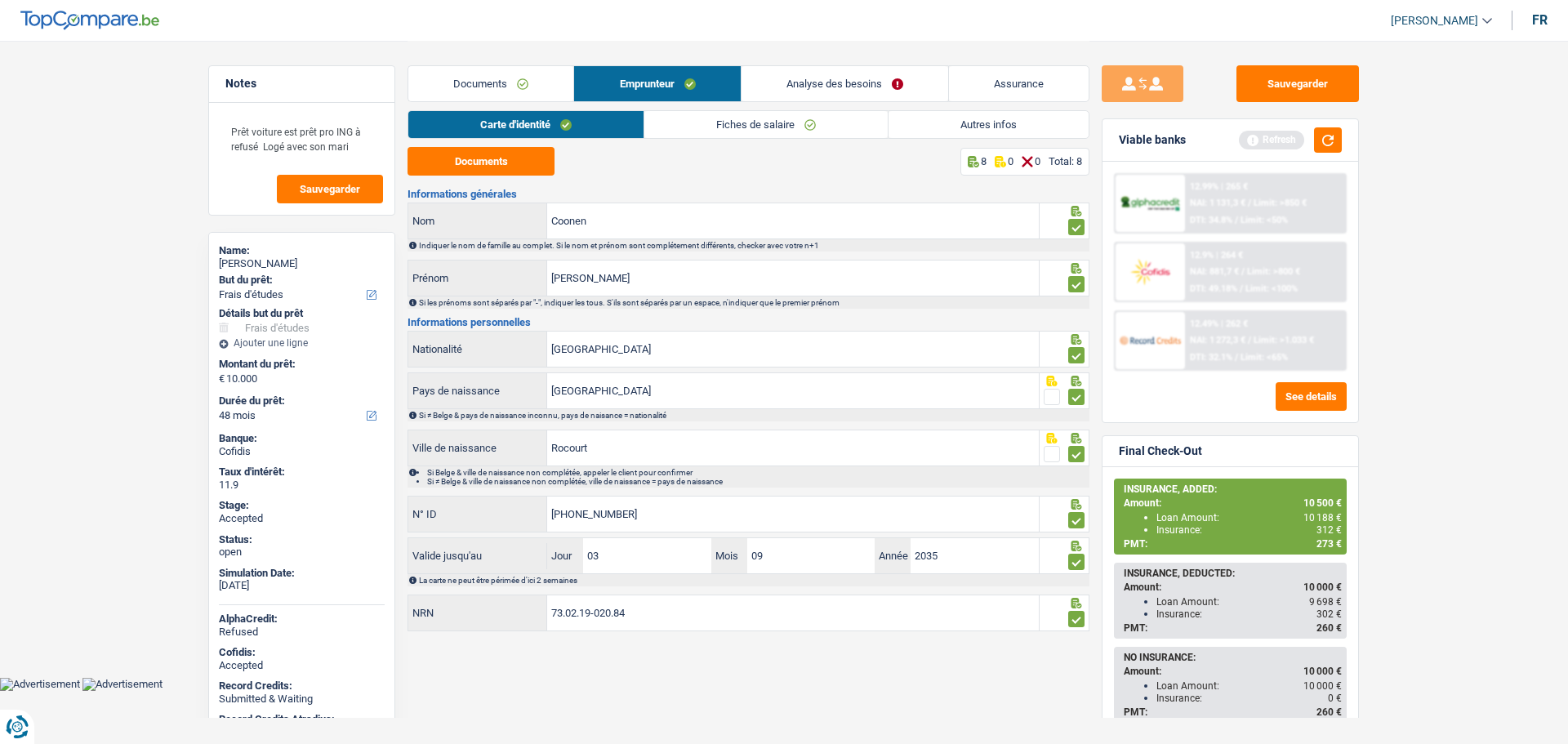
click at [787, 78] on link "Analyse des besoins" at bounding box center [845, 83] width 206 height 35
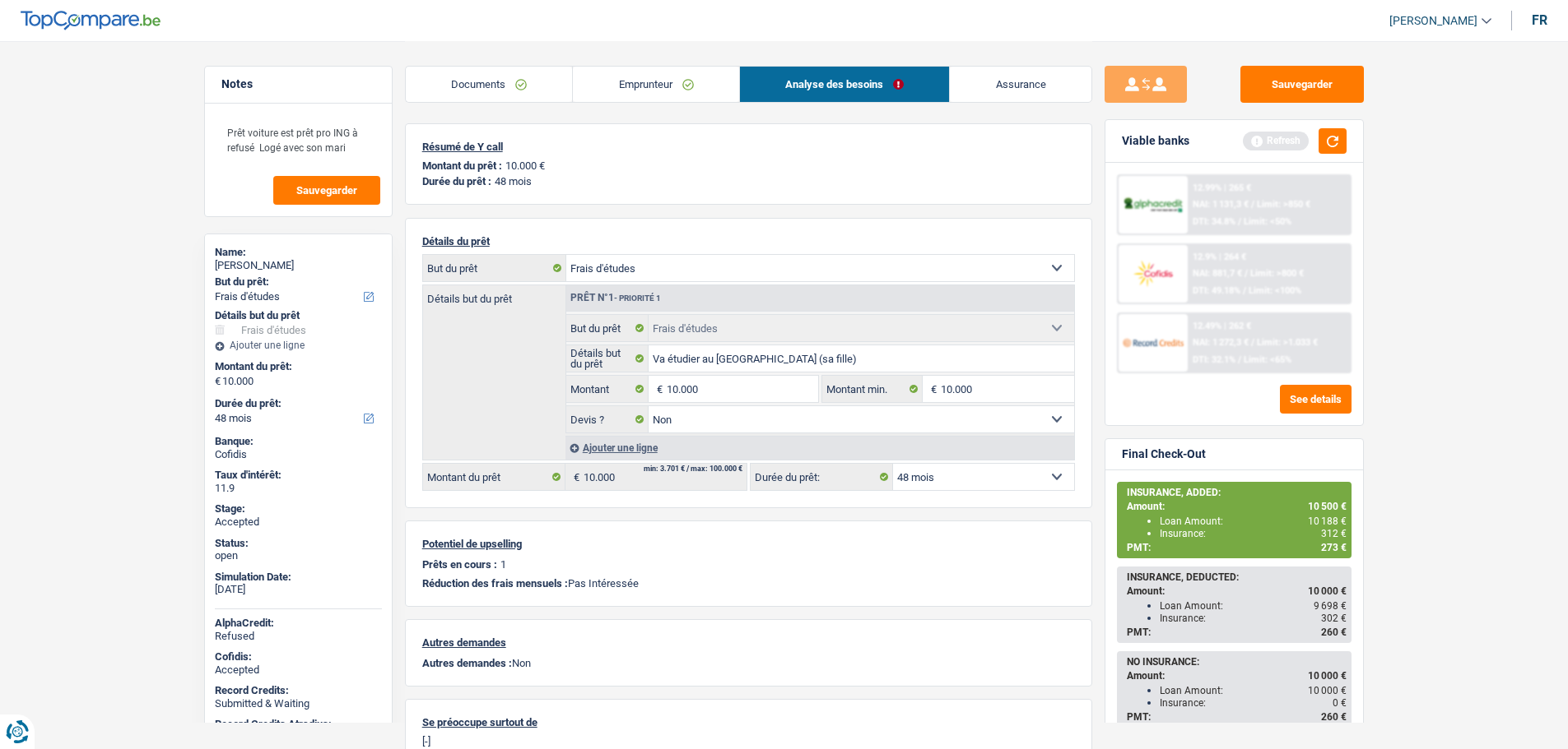
click at [1154, 517] on ul "Loan Amount: 10 188 € Insurance: 312 €" at bounding box center [1236, 527] width 220 height 24
click at [1150, 330] on img at bounding box center [1152, 342] width 60 height 30
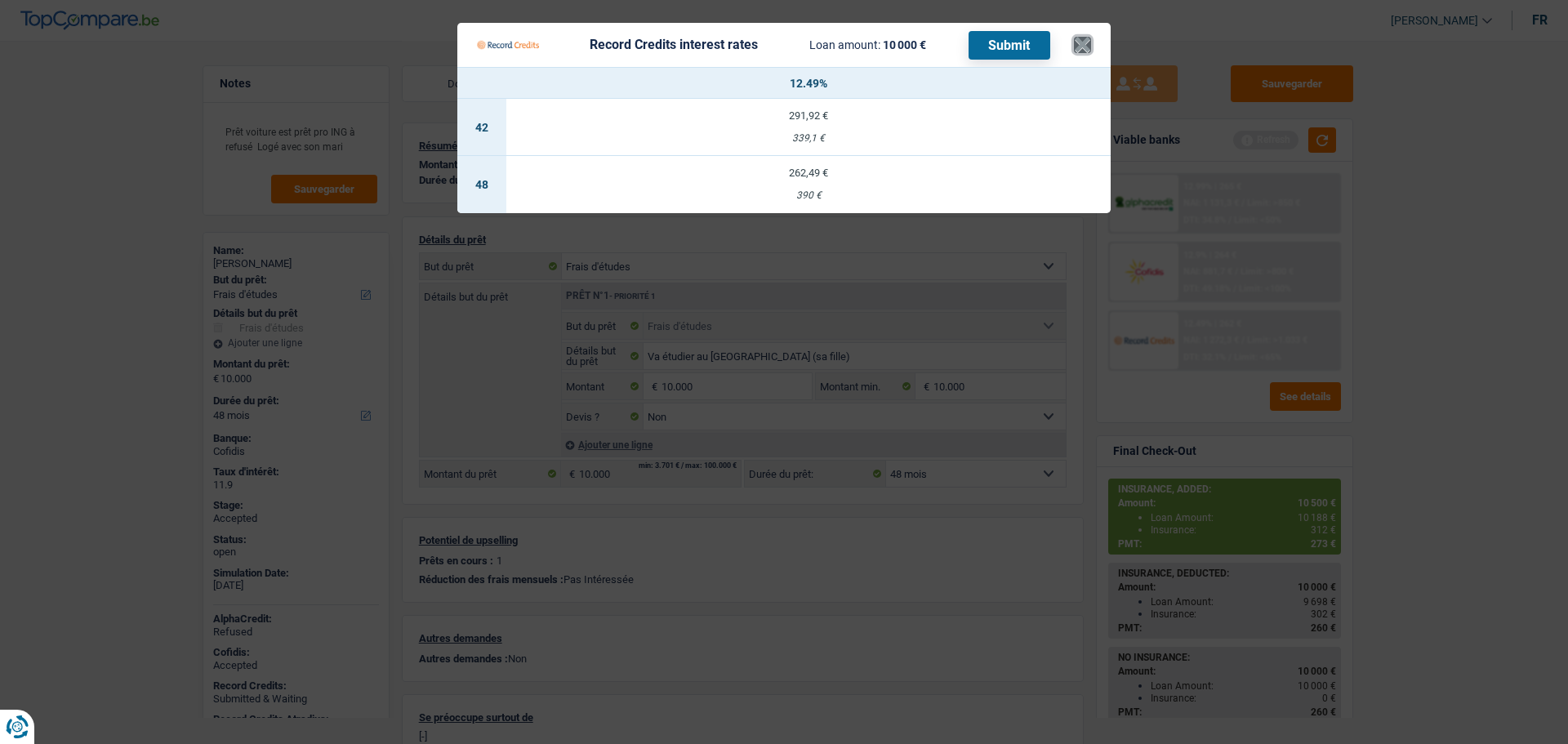
click at [1082, 45] on button "×" at bounding box center [1083, 45] width 17 height 16
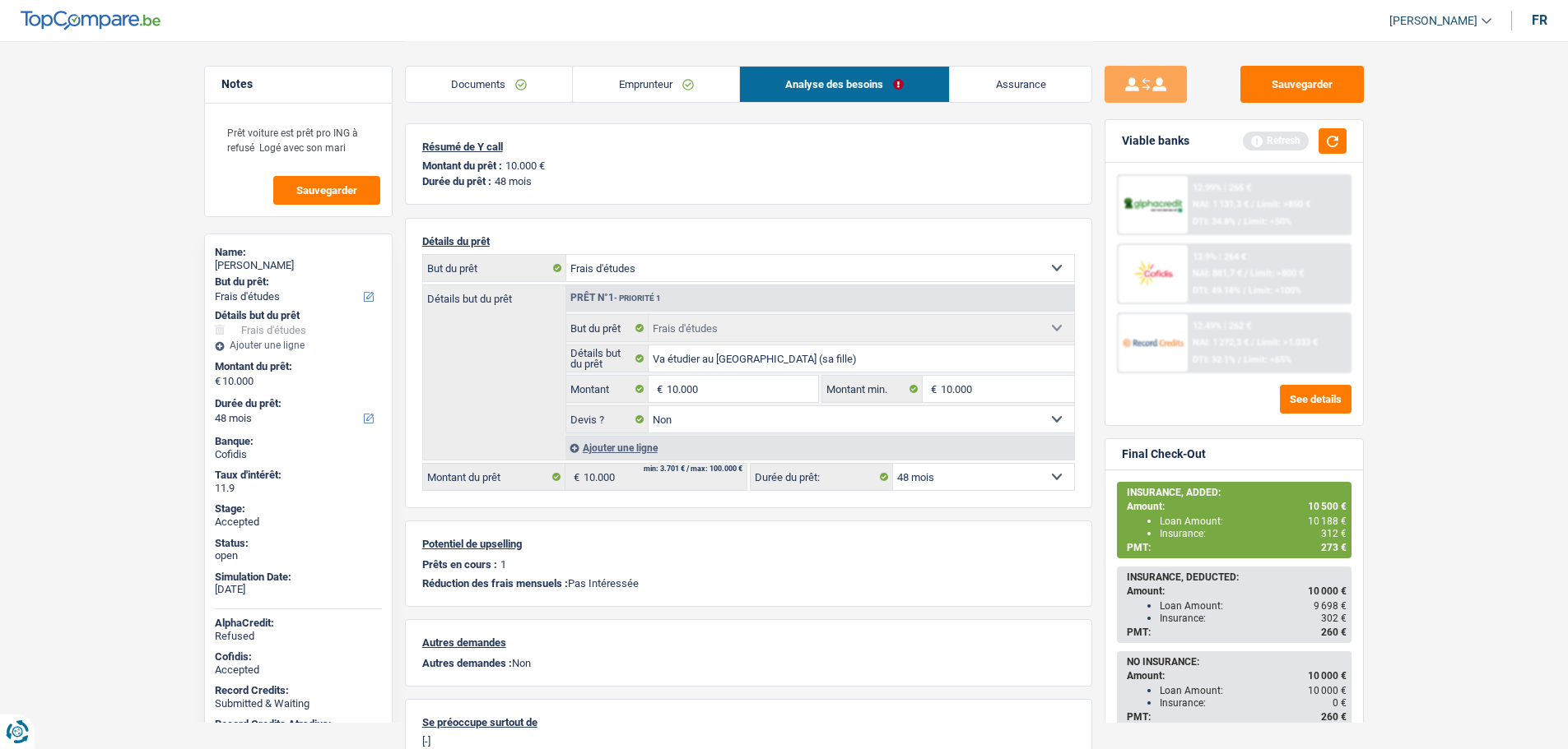
click at [625, 82] on link "Emprunteur" at bounding box center [656, 84] width 166 height 35
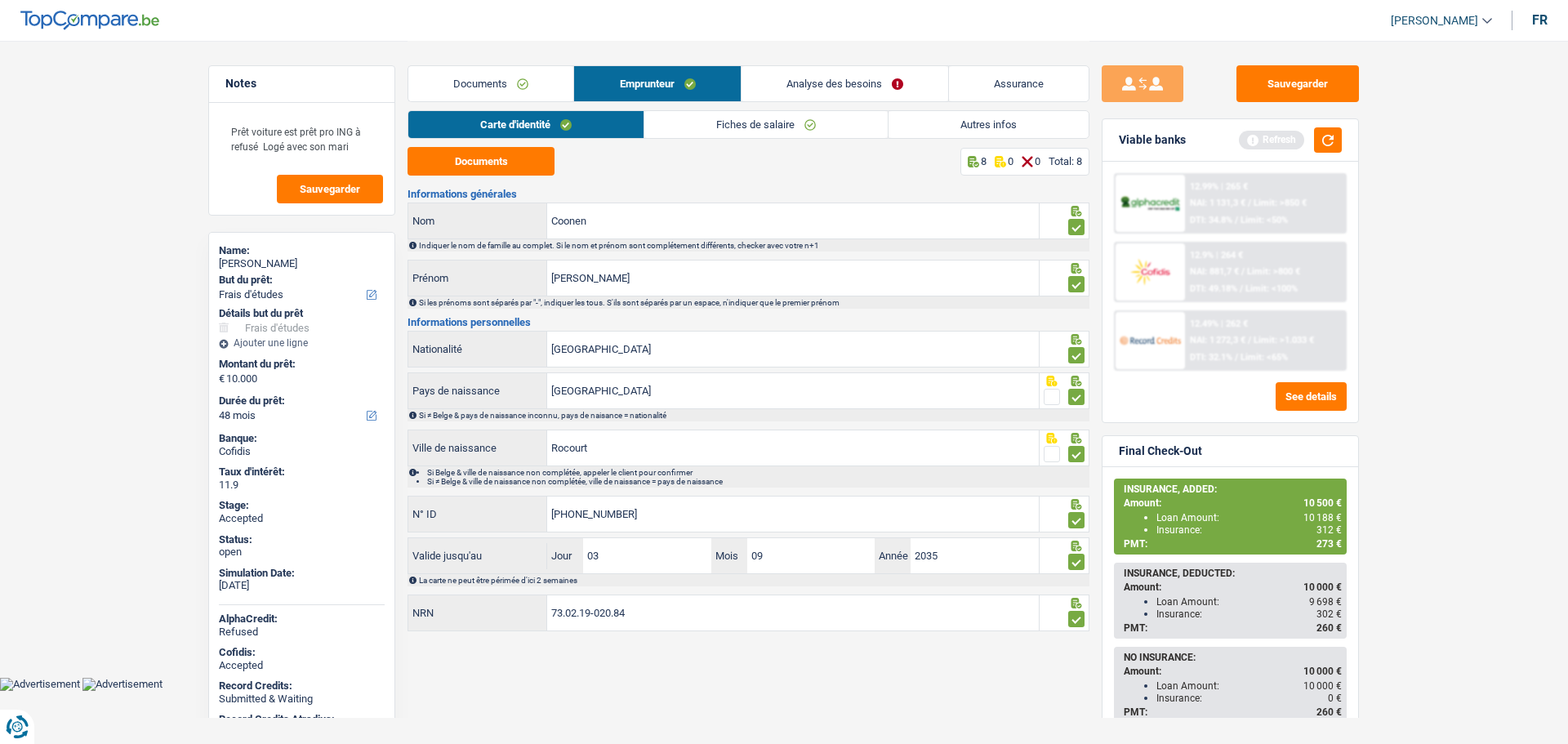
click at [957, 133] on link "Autres infos" at bounding box center [989, 125] width 200 height 27
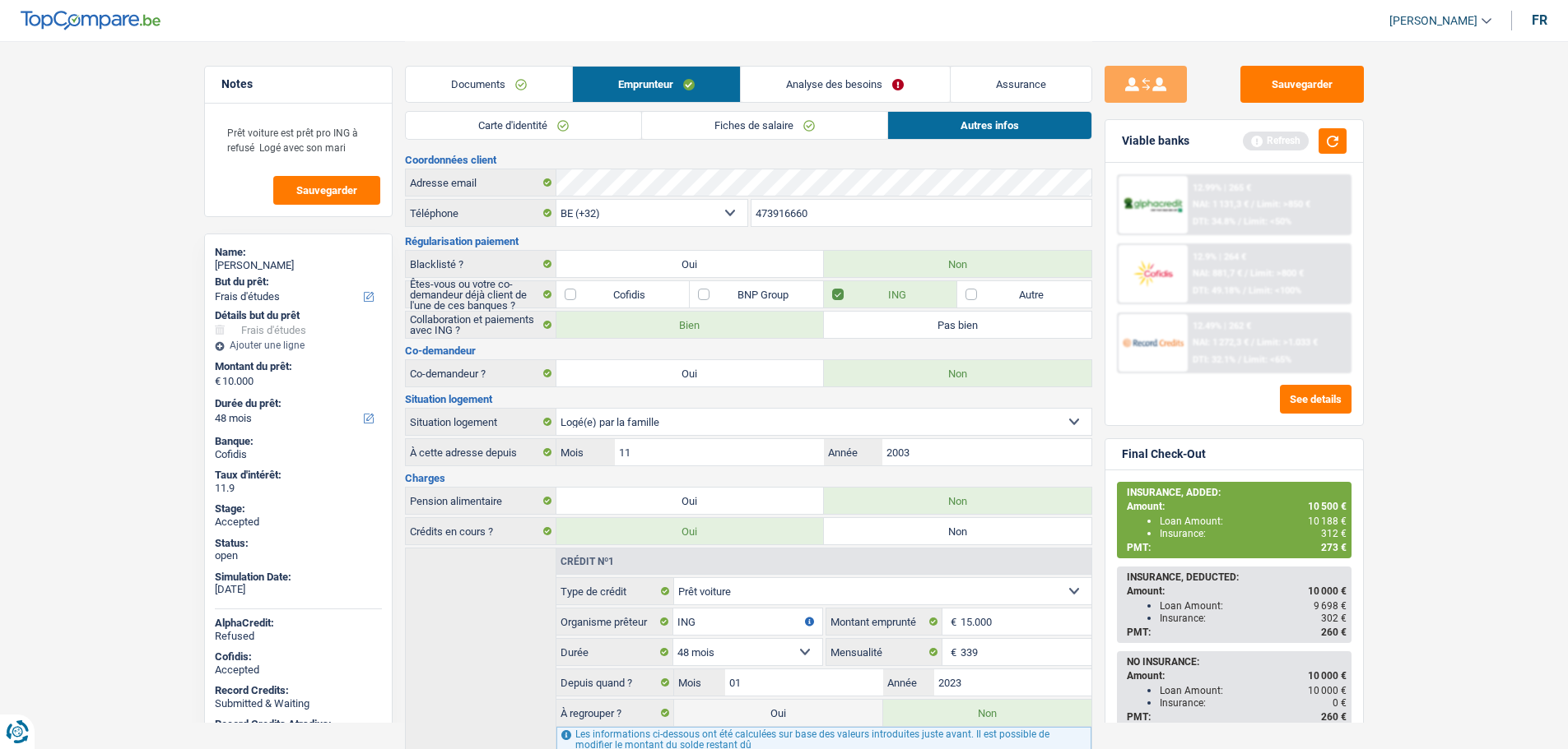
click at [495, 137] on link "Carte d'identité" at bounding box center [523, 126] width 235 height 27
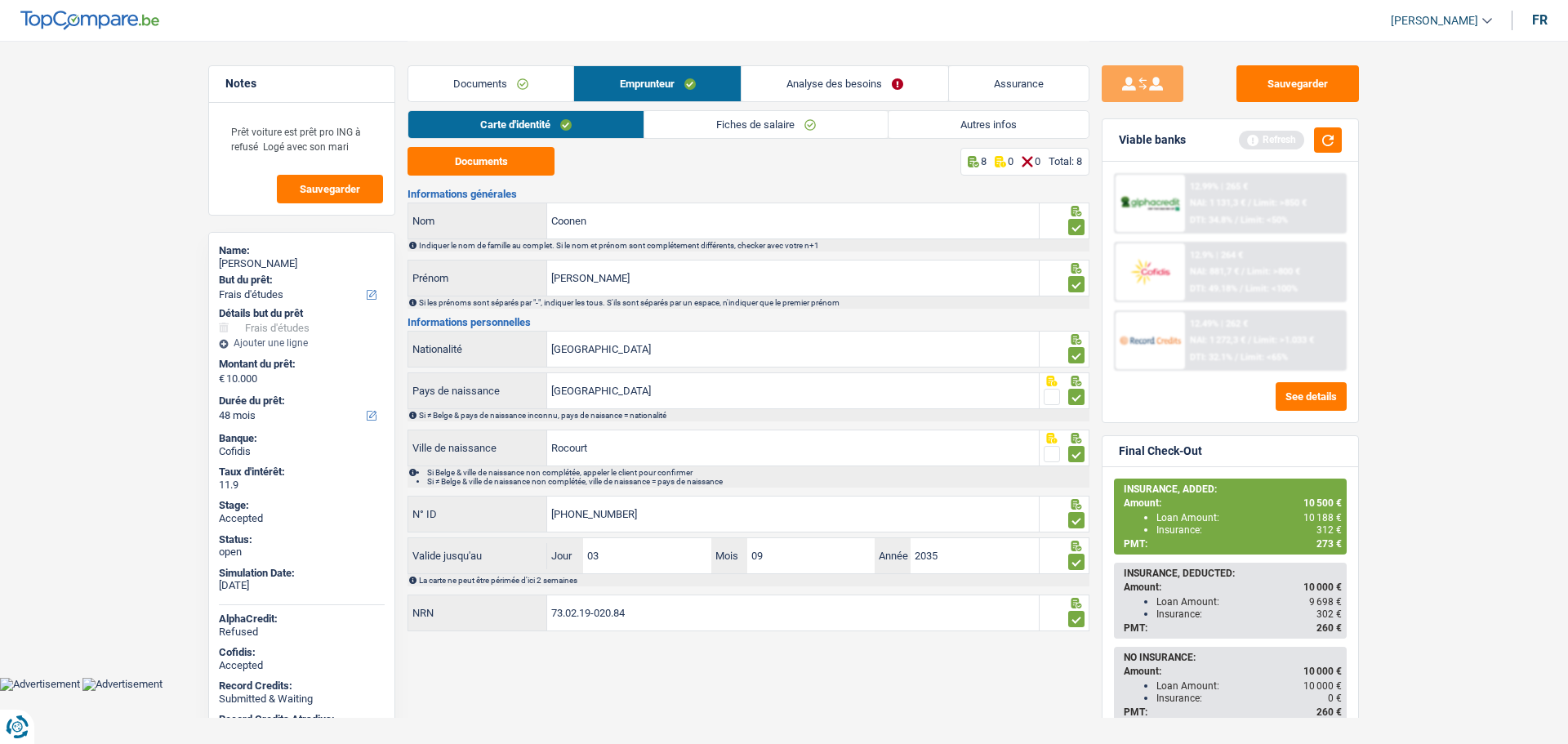
click at [955, 126] on link "Autres infos" at bounding box center [989, 125] width 200 height 27
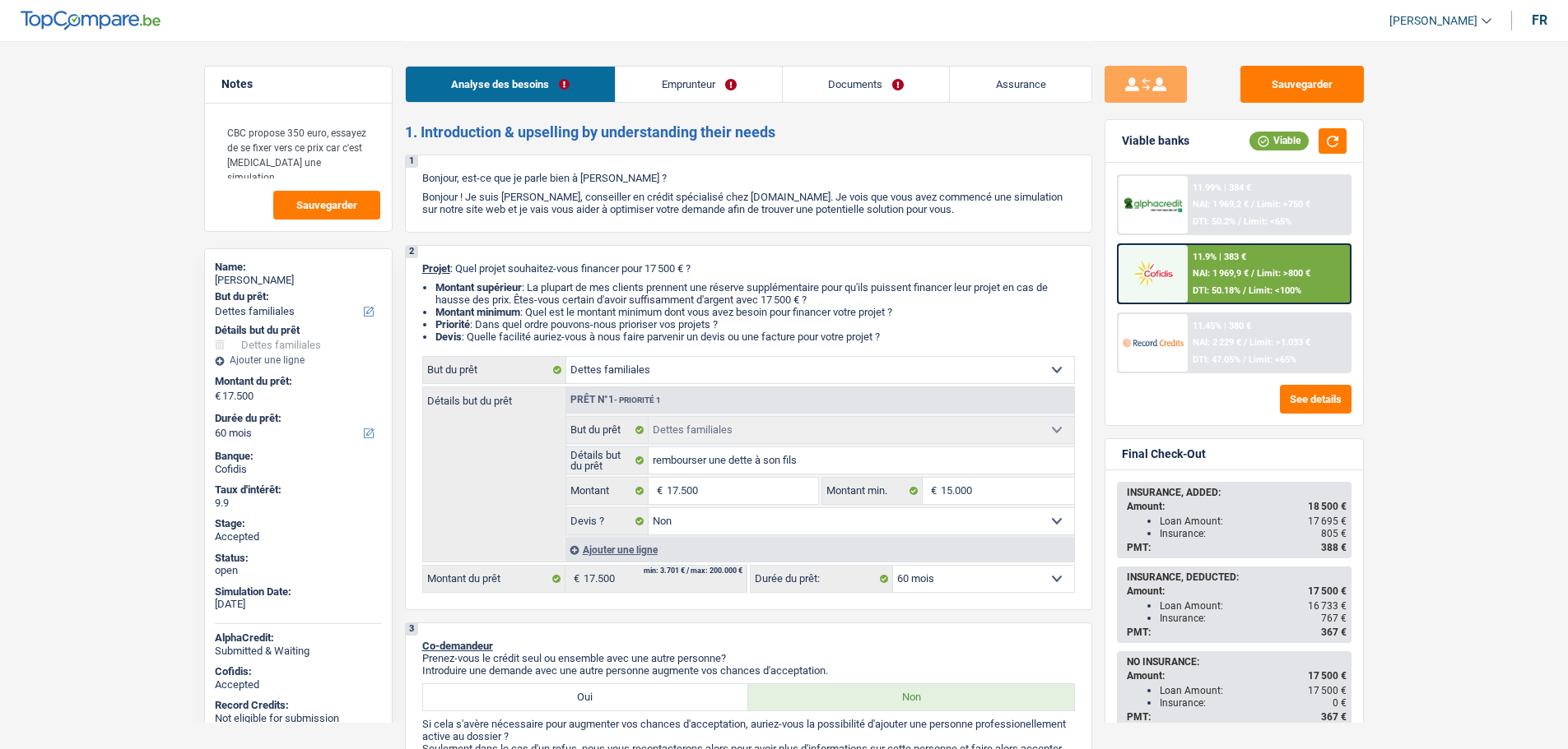
select select "familyDebt"
select select "60"
select select "familyDebt"
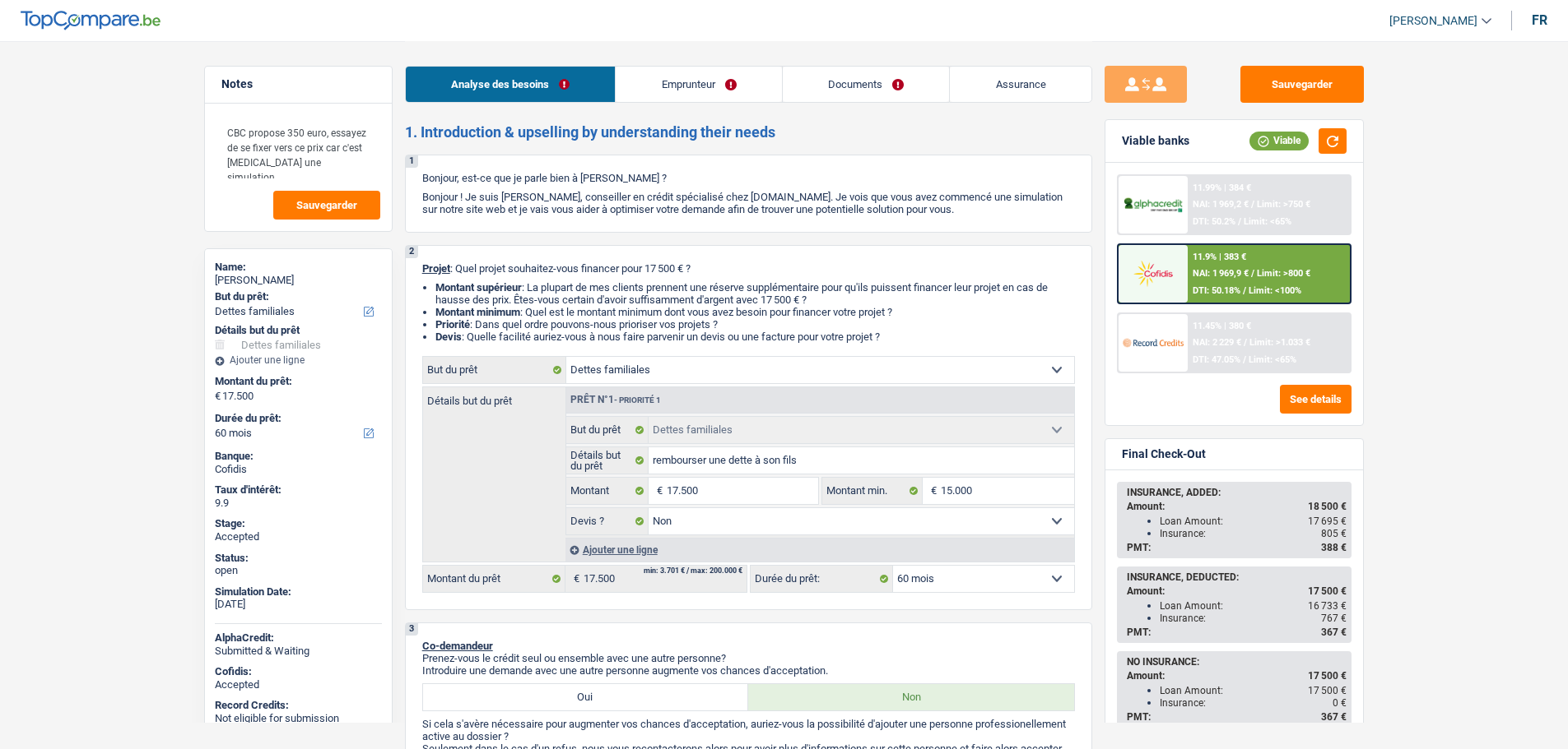
select select "false"
select select "60"
select select "publicEmployee"
select select "netSalary"
select select "other"
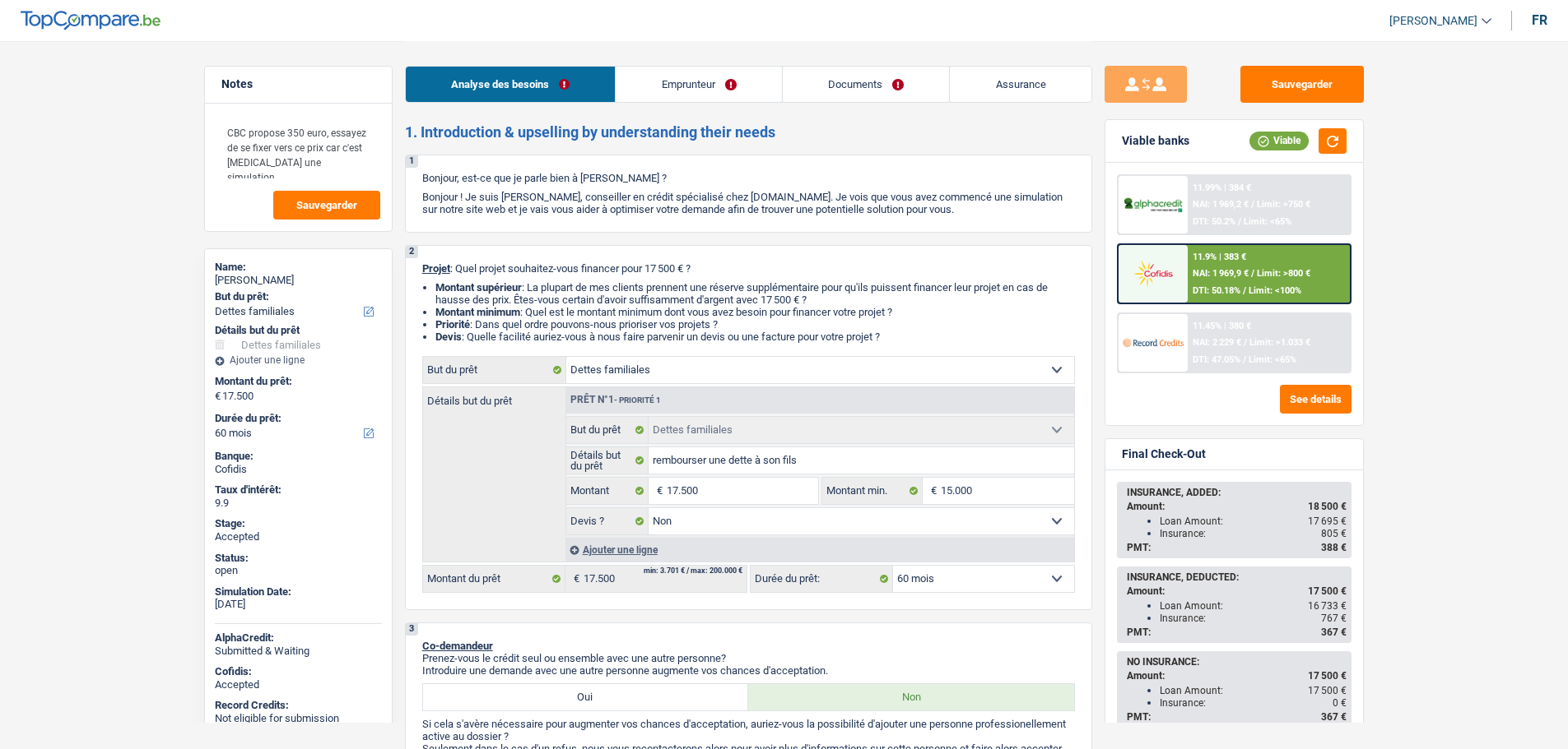
select select "mealVouchers"
select select "ownerWithMortgage"
select select "cardOrCredit"
select select "renovationLoan"
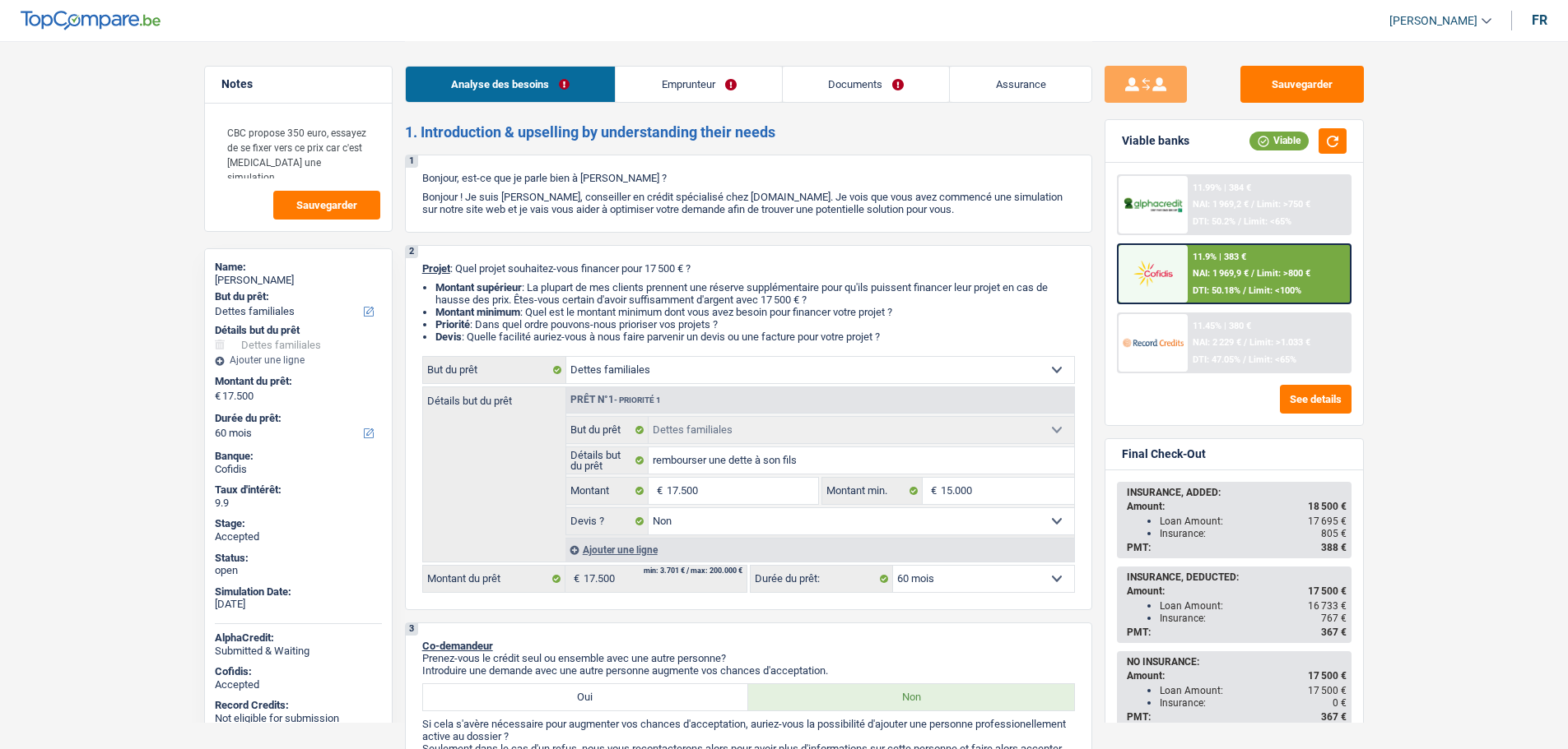
select select "42"
select select "cardOrCredit"
select select "mortgage"
select select "240"
select select "mortgage"
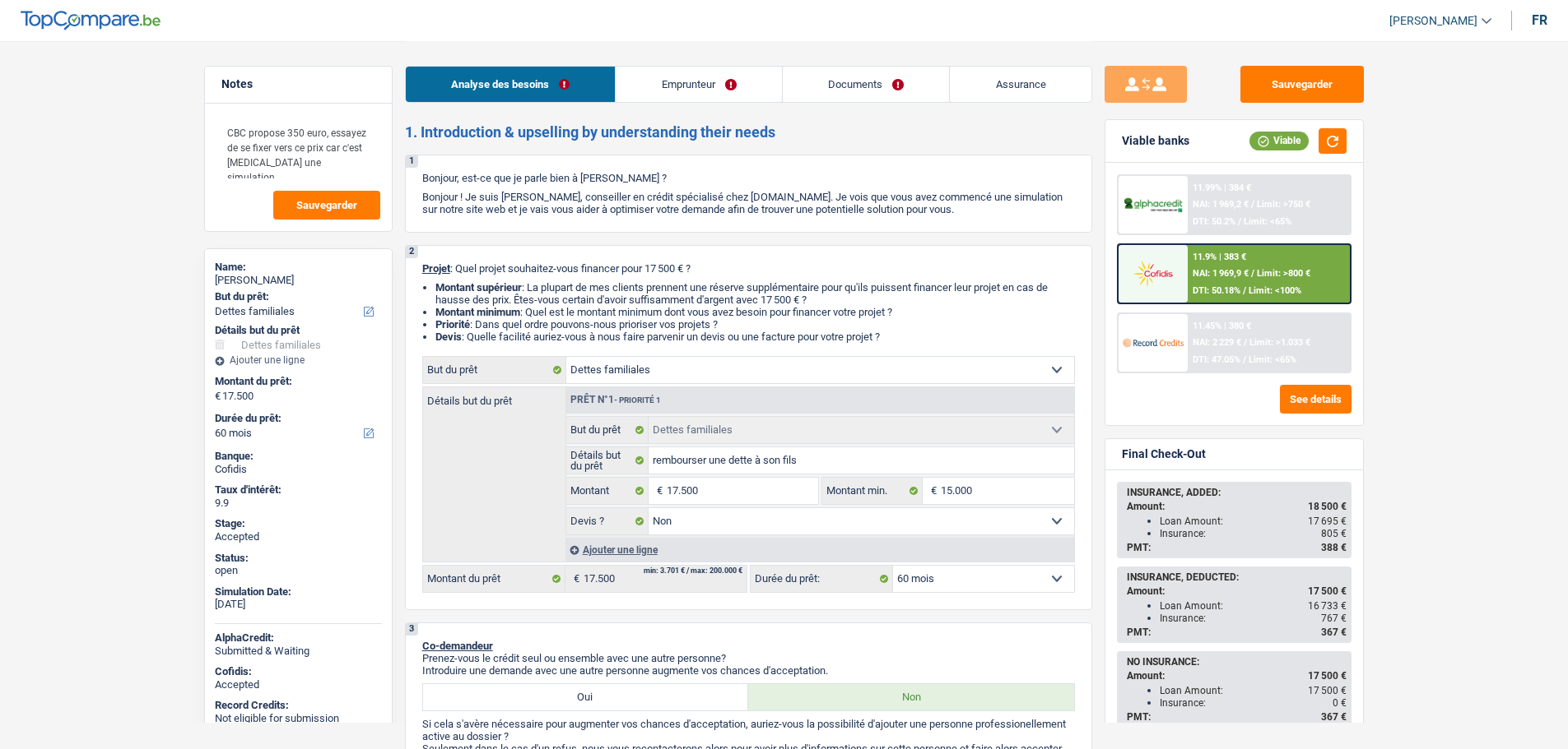
select select "240"
select select "personalLoan"
select select "other"
select select "84"
select select "familyDebt"
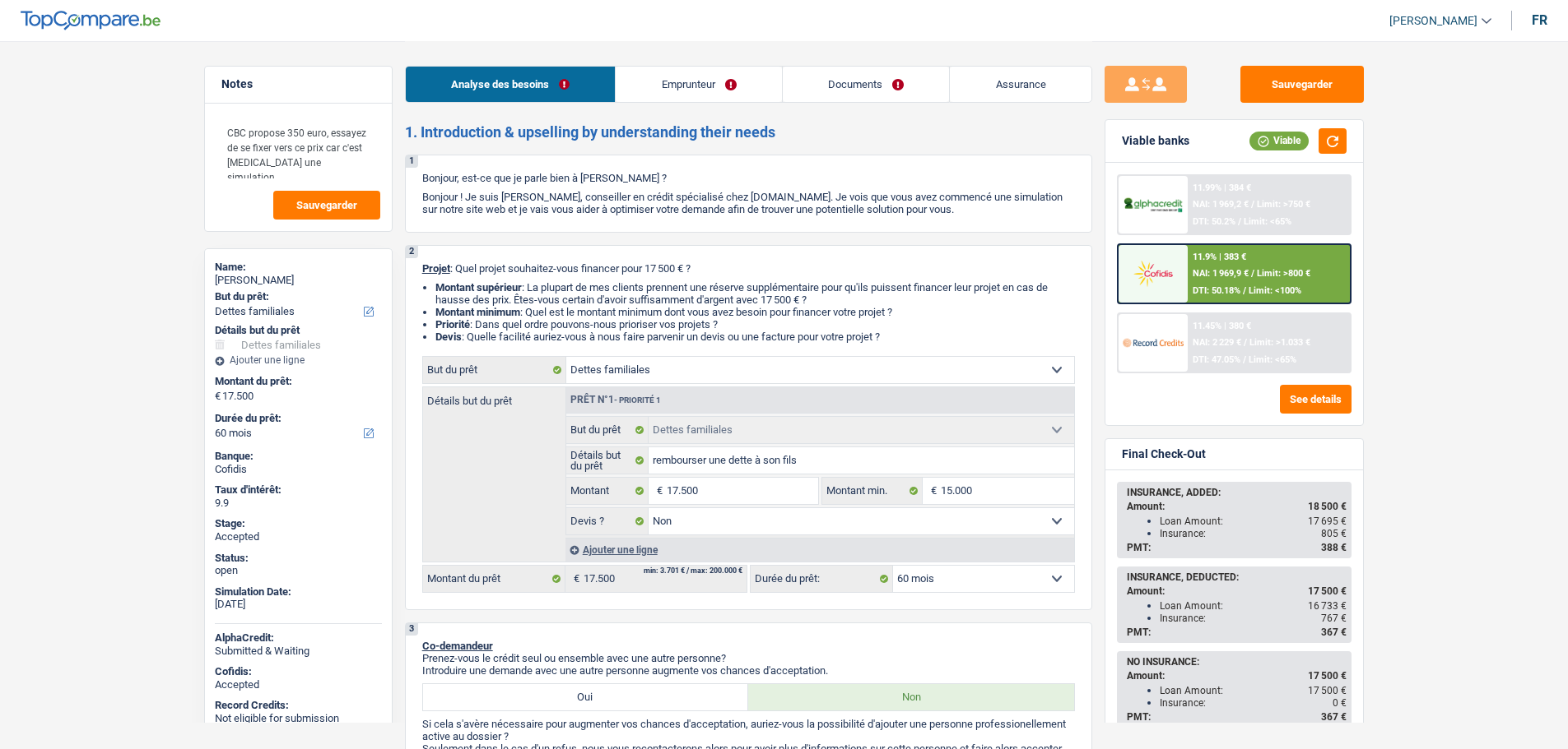
select select "familyDebt"
select select "false"
select select "60"
click at [1439, 16] on span "[PERSON_NAME]" at bounding box center [1433, 20] width 88 height 14
click at [1395, 148] on button "SO" at bounding box center [1403, 150] width 146 height 33
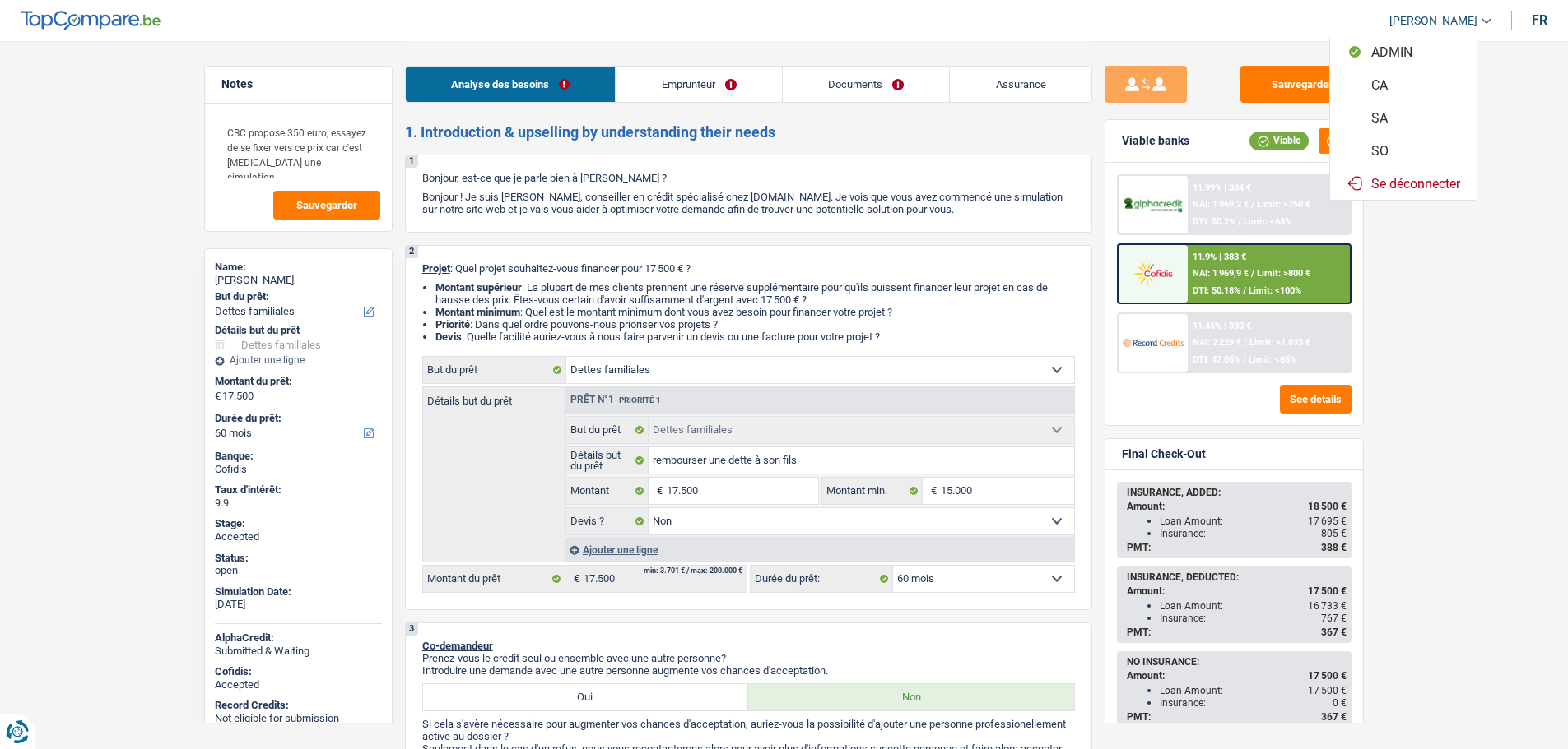
select select "familyDebt"
select select "false"
select select "60"
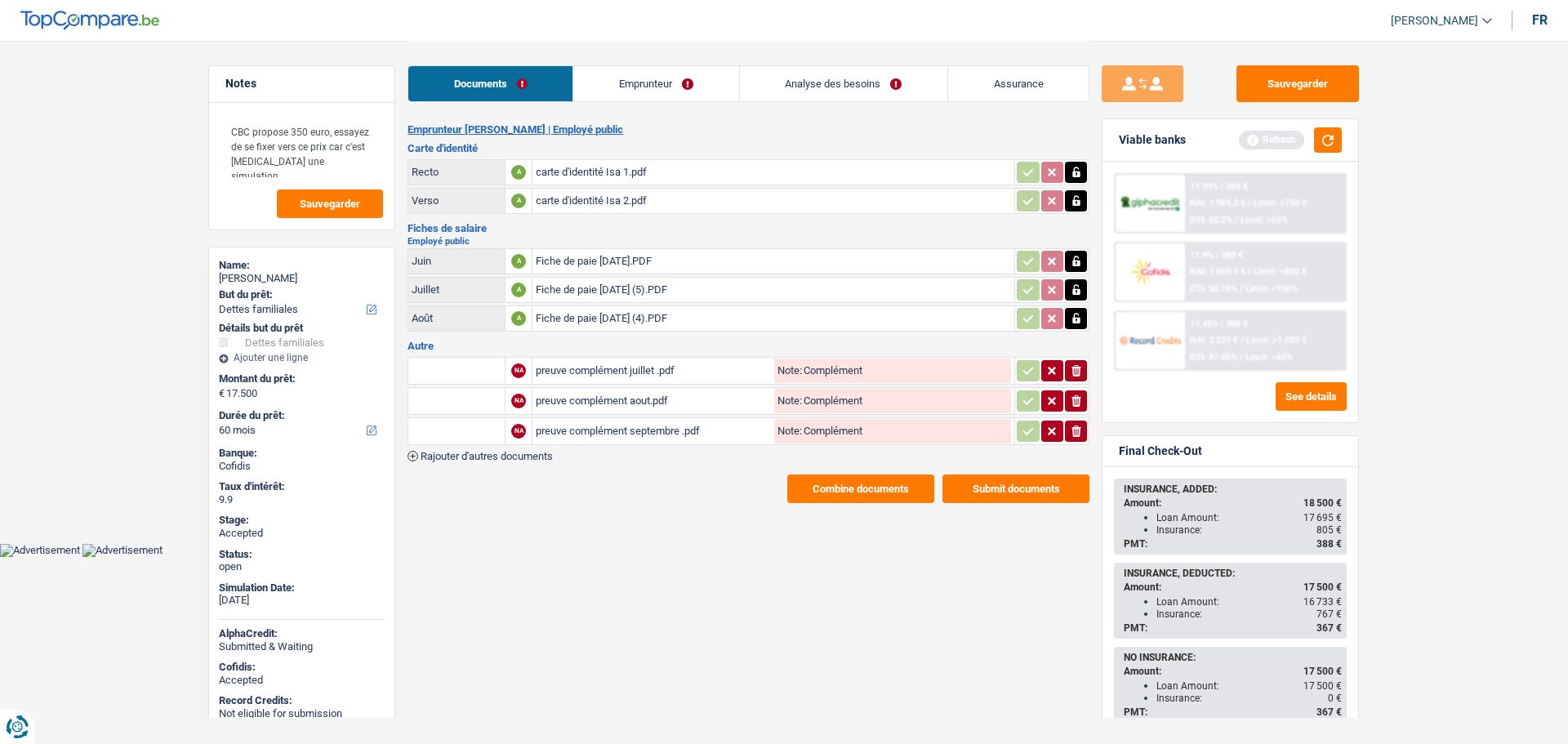
click at [838, 87] on link "Analyse des besoins" at bounding box center [844, 83] width 207 height 35
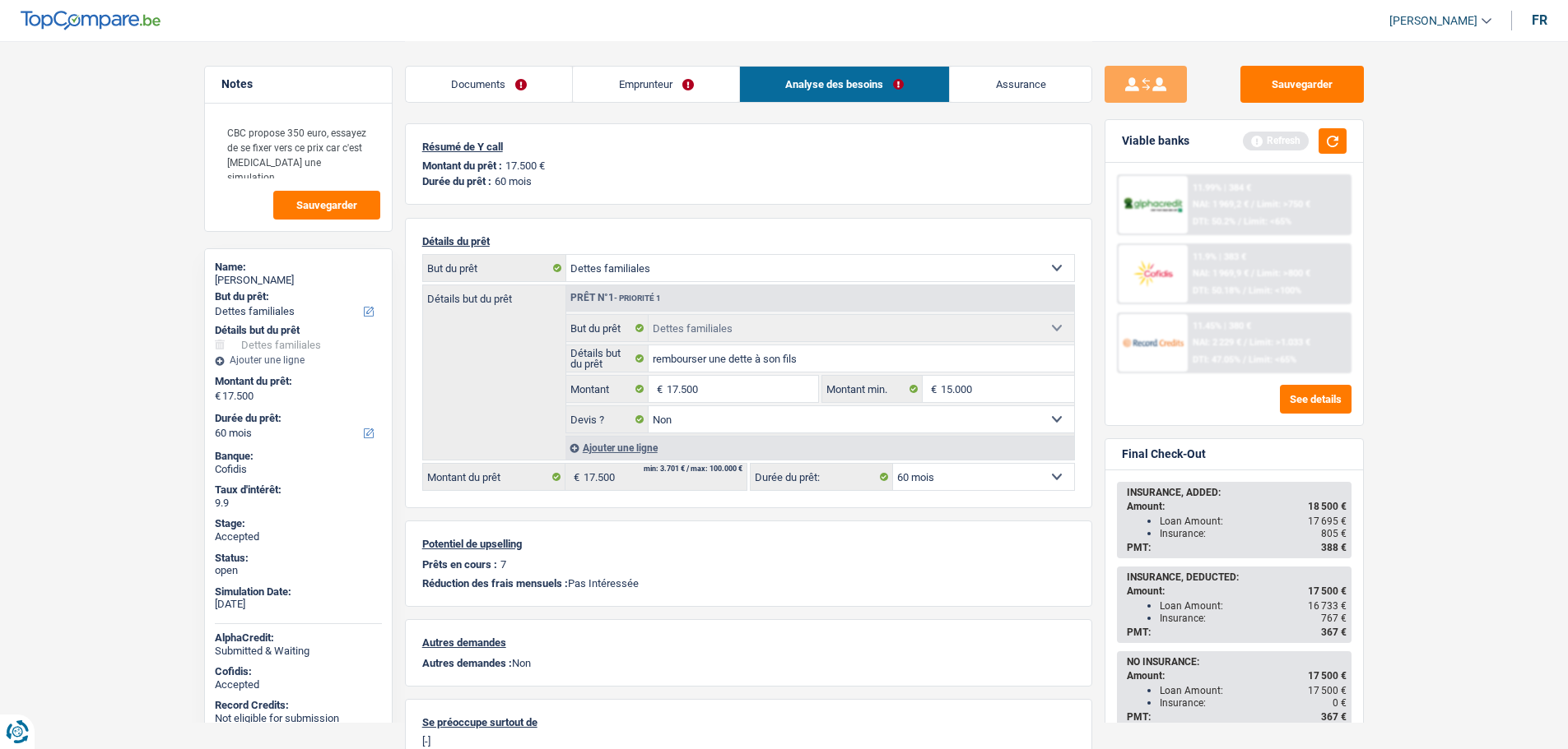
click at [1153, 331] on img at bounding box center [1152, 342] width 60 height 30
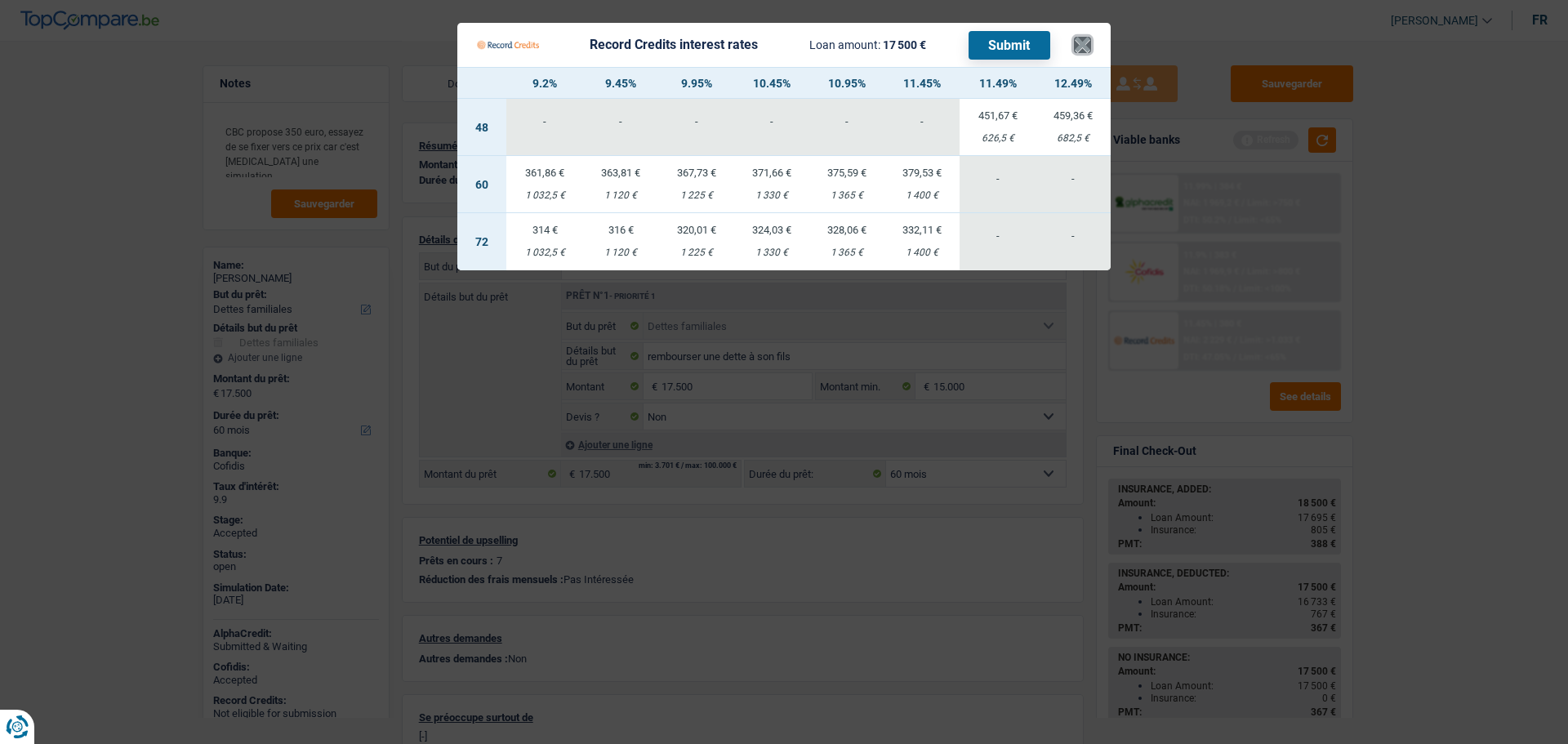
click at [1088, 48] on button "×" at bounding box center [1083, 45] width 17 height 16
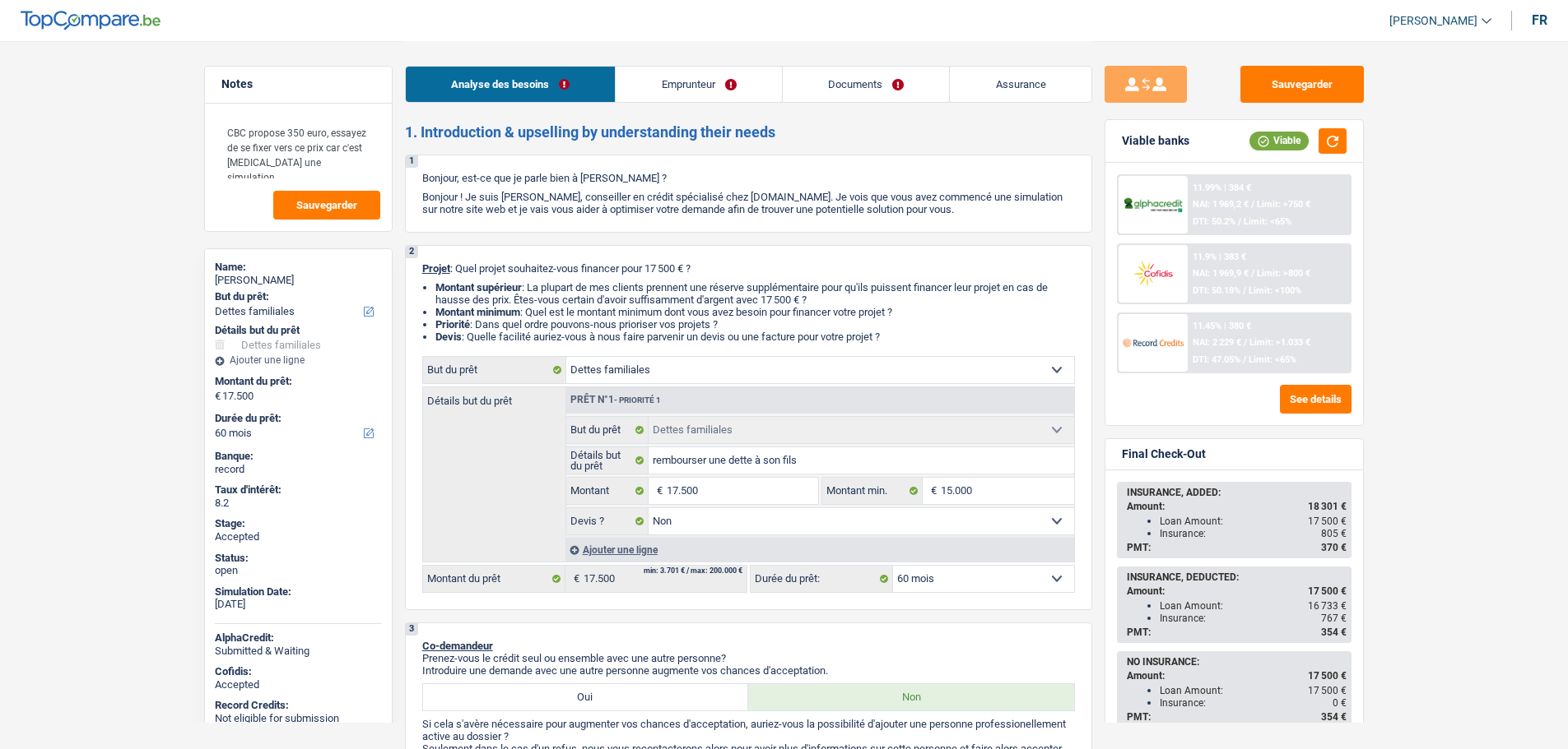
select select "familyDebt"
select select "60"
select select "familyDebt"
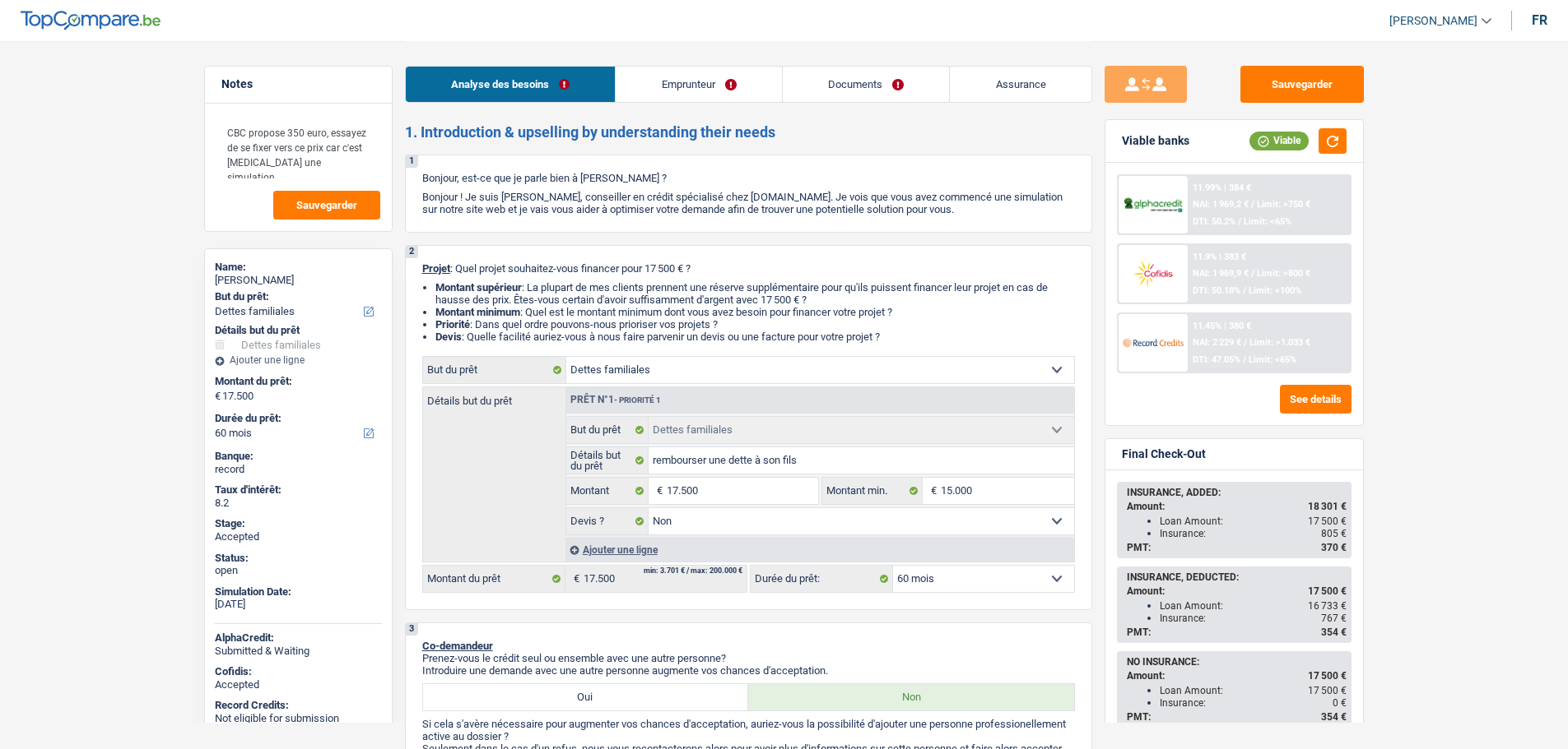
select select "false"
select select "60"
select select "publicEmployee"
select select "netSalary"
select select "other"
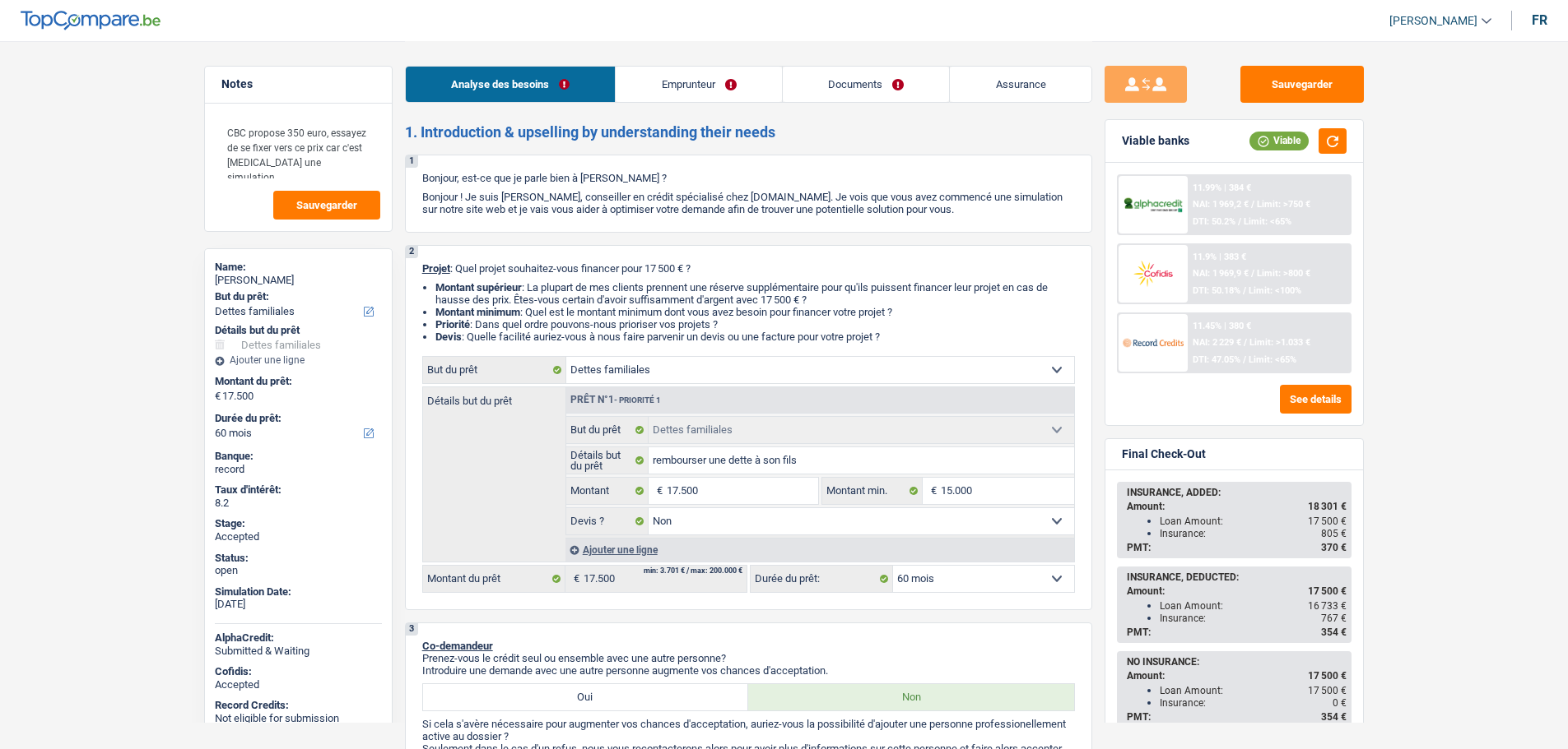
select select "mealVouchers"
select select "ownerWithMortgage"
select select "cardOrCredit"
select select "renovationLoan"
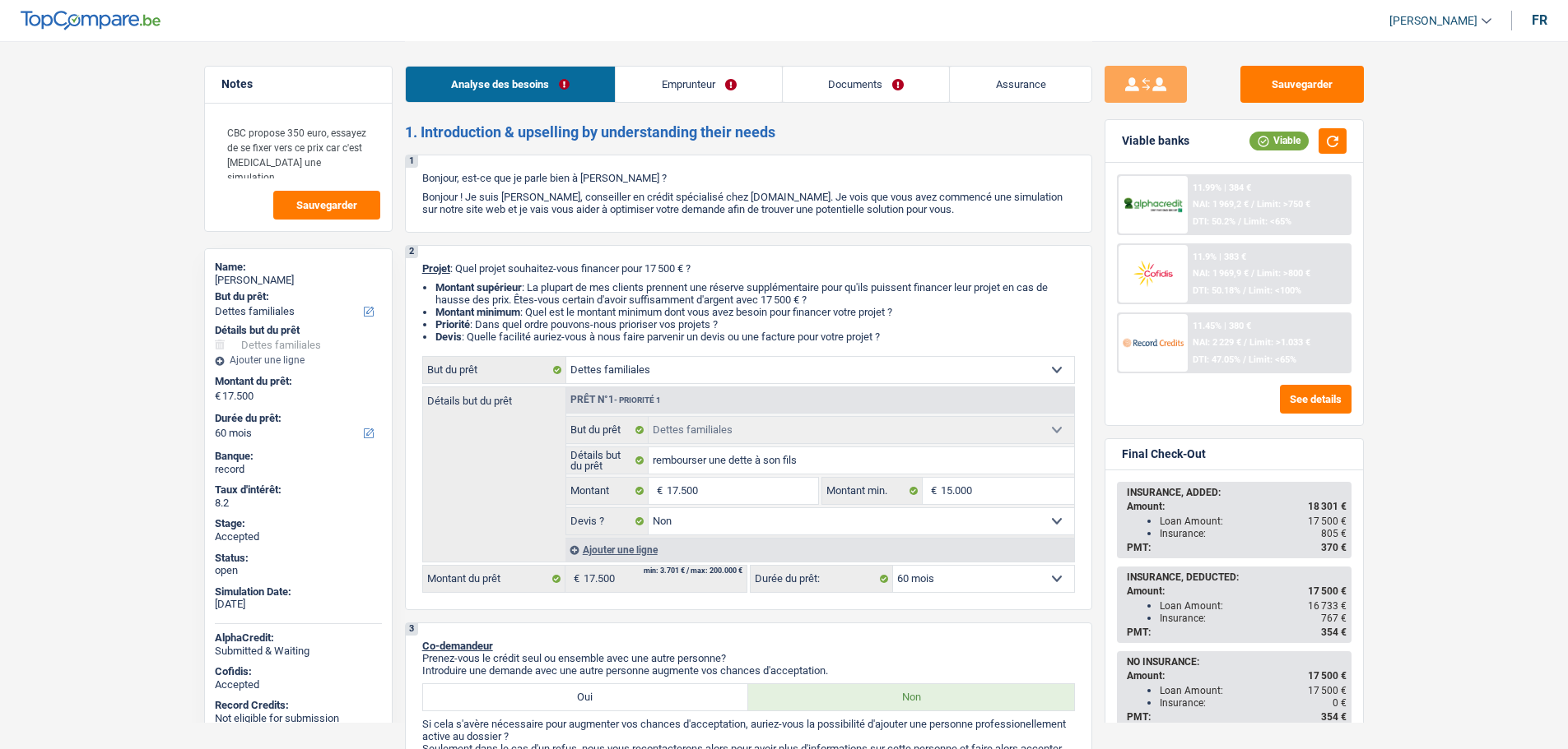
select select "42"
select select "cardOrCredit"
select select "mortgage"
select select "240"
select select "mortgage"
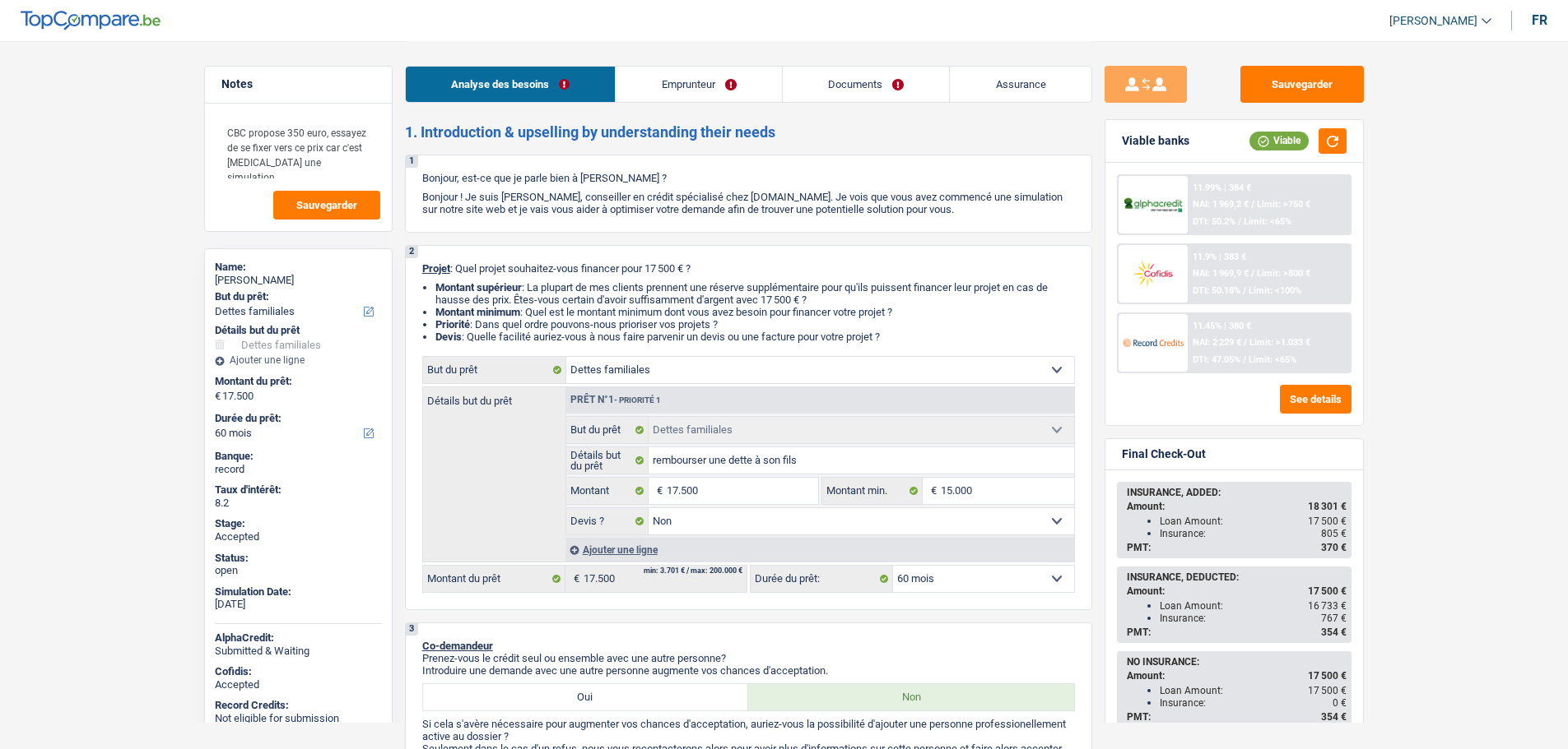
select select "240"
select select "personalLoan"
select select "other"
select select "84"
select select "familyDebt"
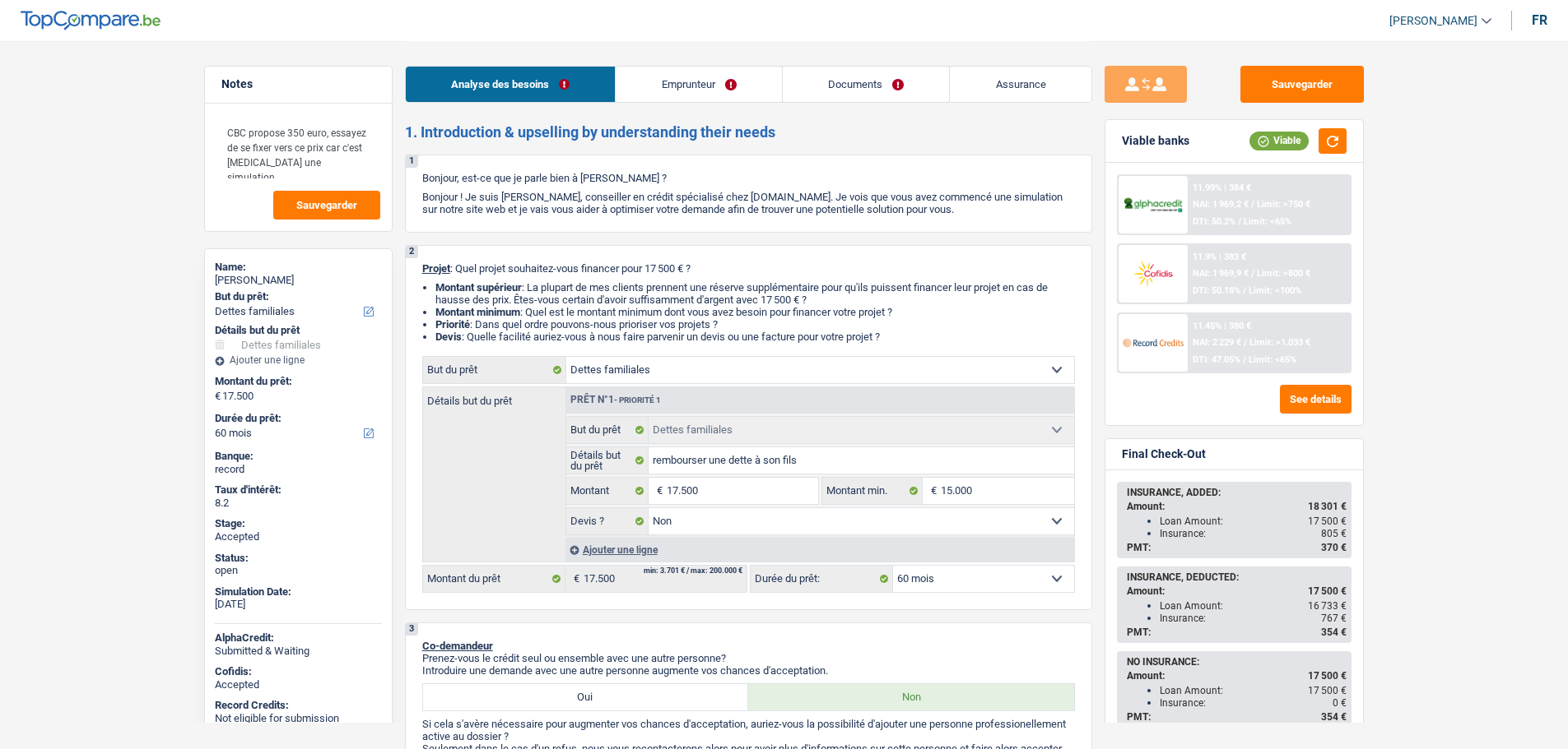
select select "familyDebt"
select select "false"
select select "60"
click at [1038, 85] on link "Assurance" at bounding box center [1020, 84] width 141 height 35
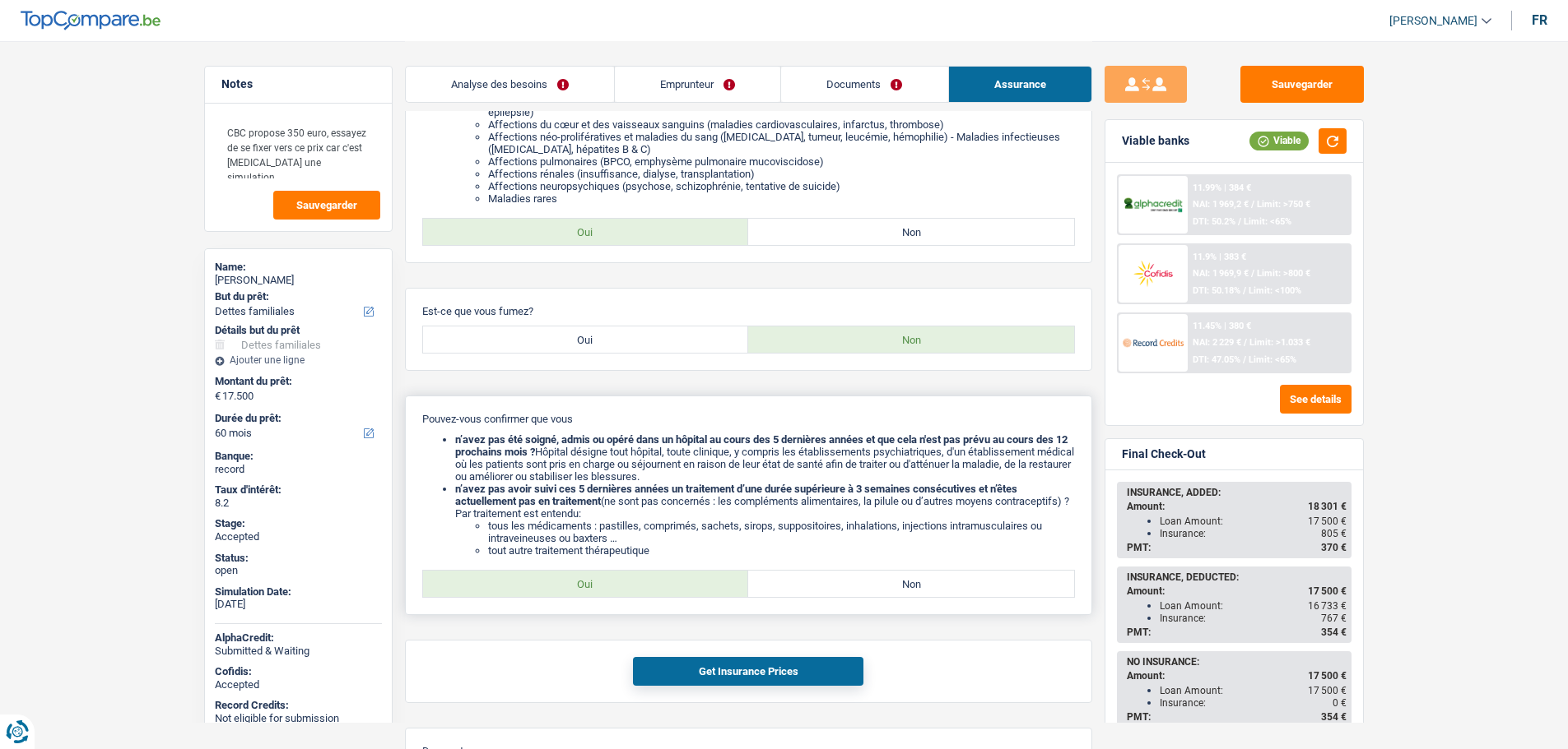
scroll to position [329, 0]
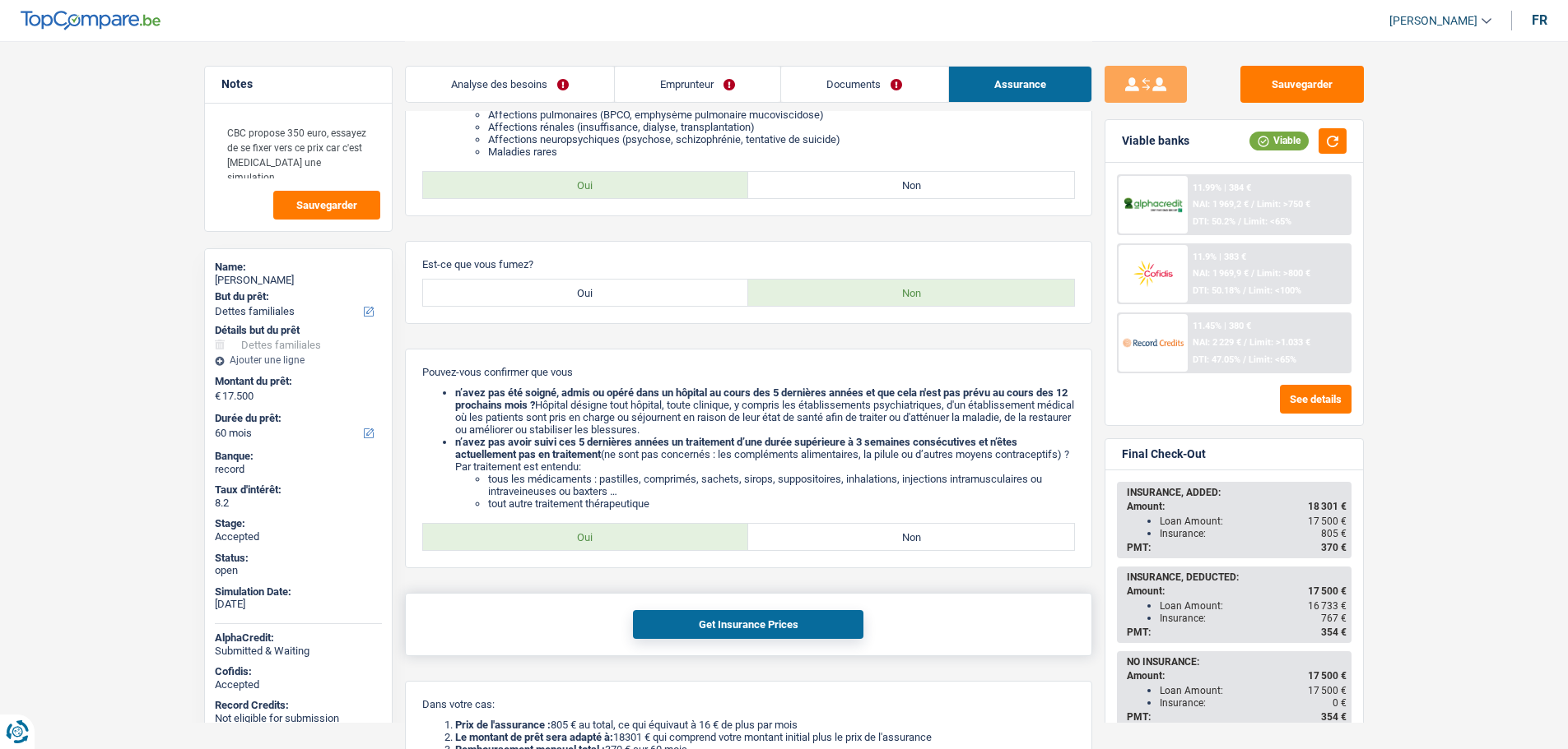
click at [718, 617] on button "Get Insurance Prices" at bounding box center [748, 625] width 230 height 29
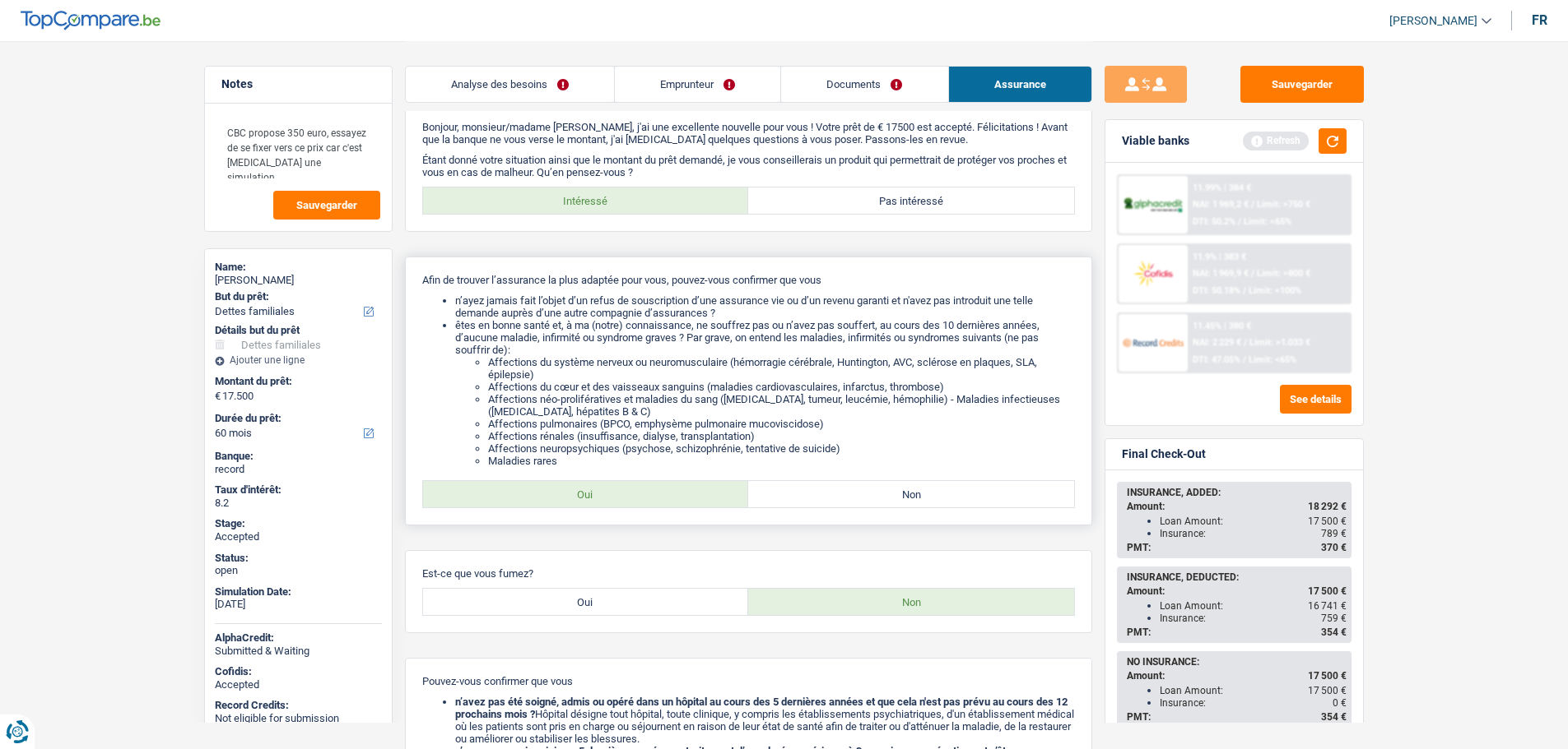
scroll to position [0, 0]
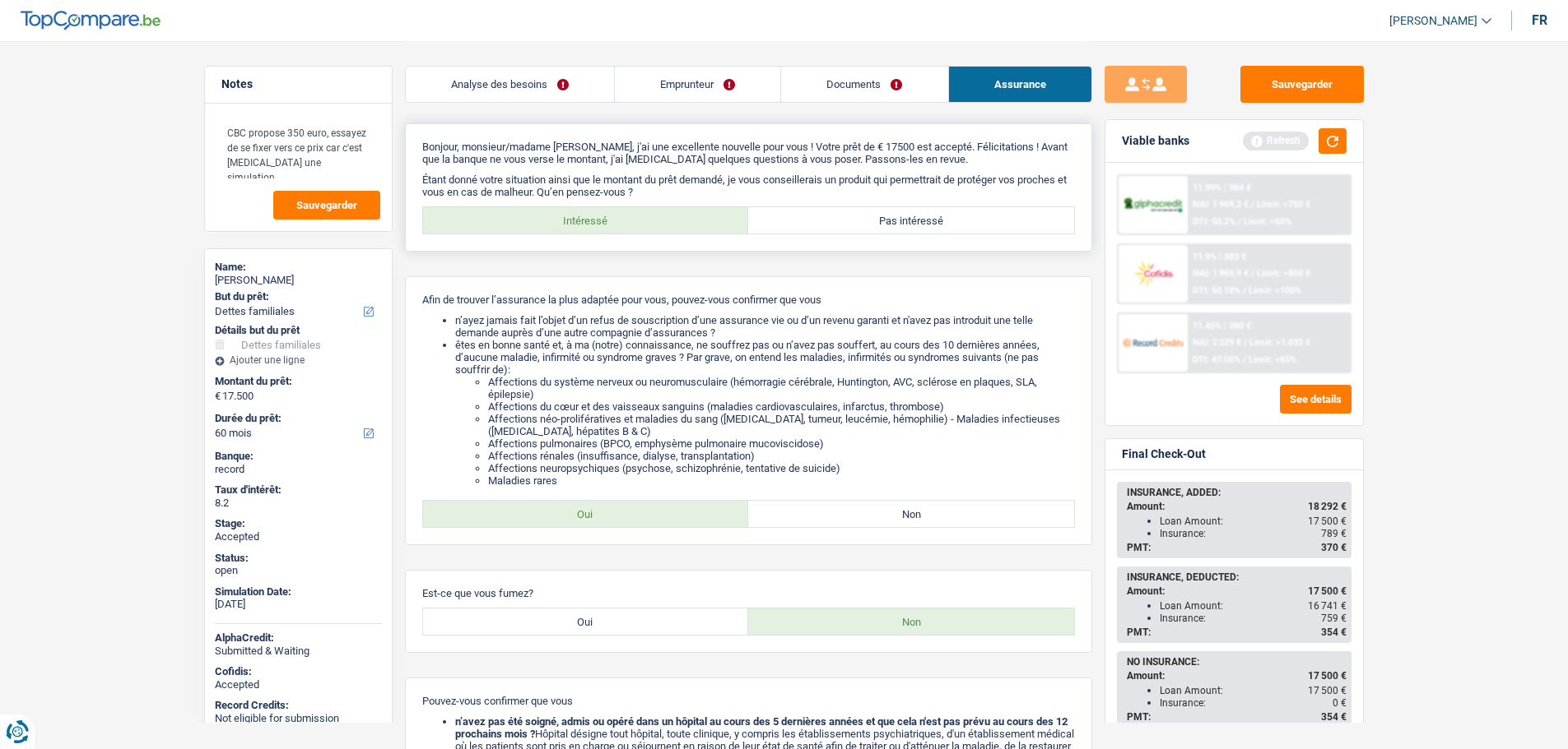
click at [859, 228] on label "Pas intéressé" at bounding box center [911, 220] width 326 height 26
click at [859, 228] on input "Pas intéressé" at bounding box center [911, 220] width 326 height 26
radio input "true"
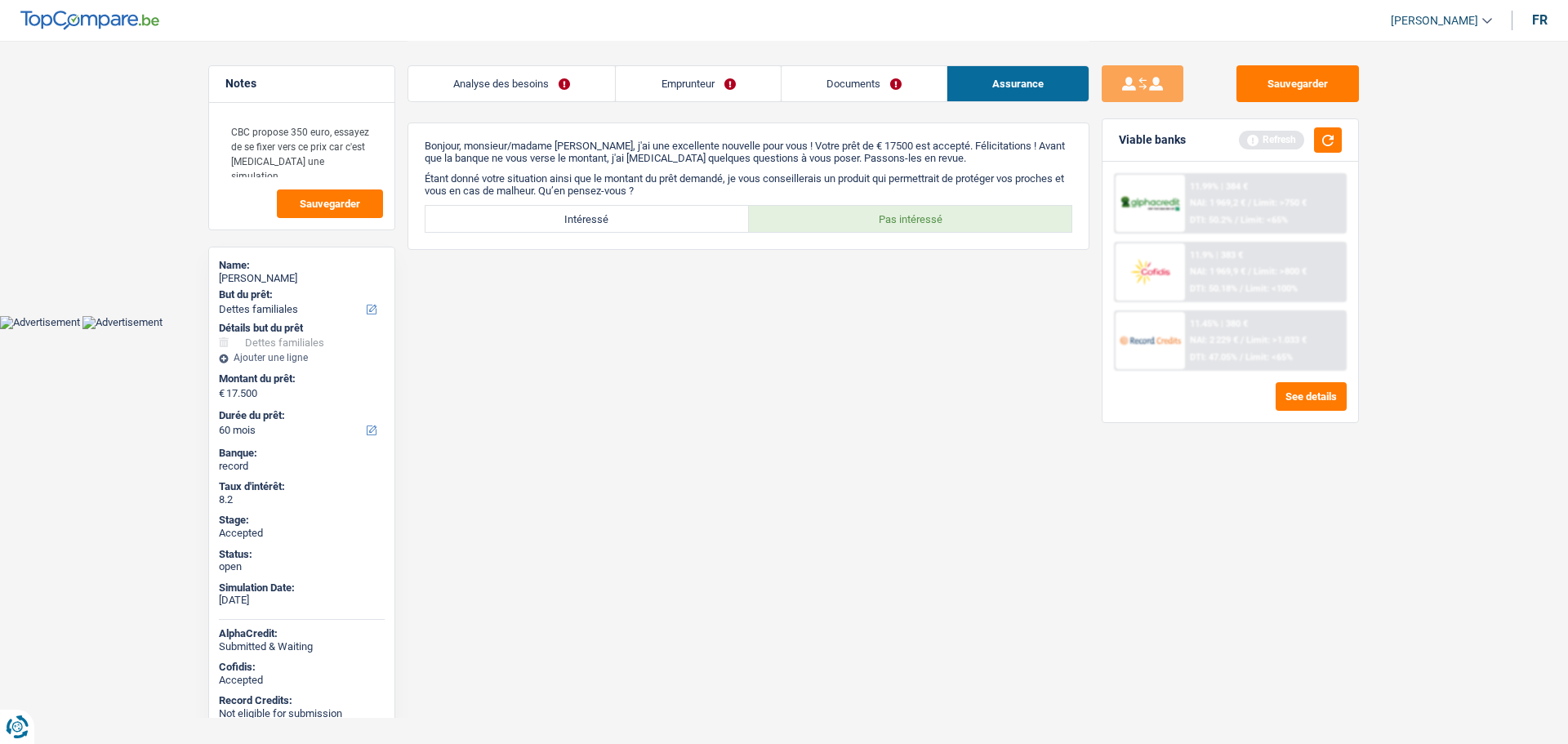
click at [702, 94] on link "Emprunteur" at bounding box center [698, 83] width 165 height 35
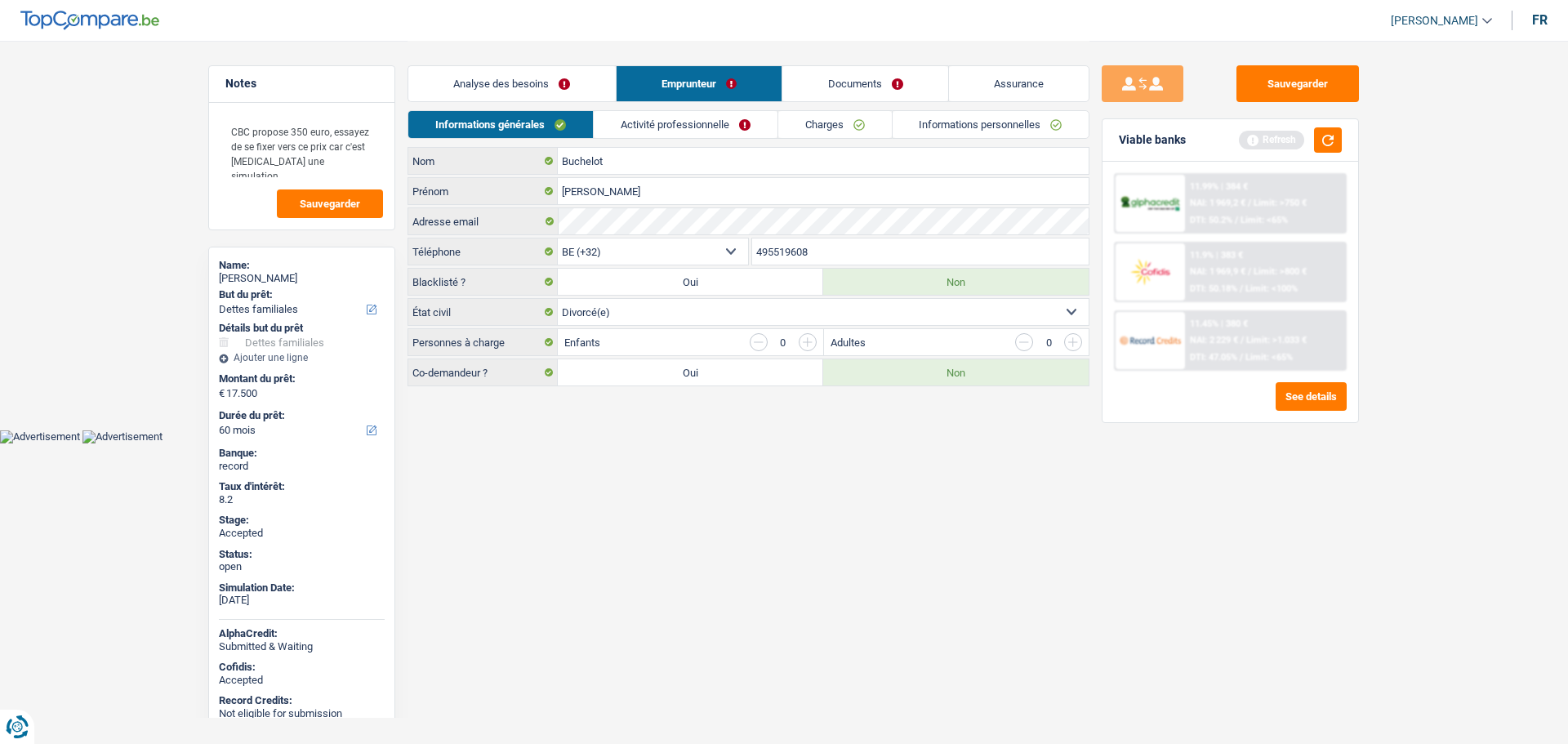
click at [808, 91] on link "Documents" at bounding box center [865, 83] width 166 height 35
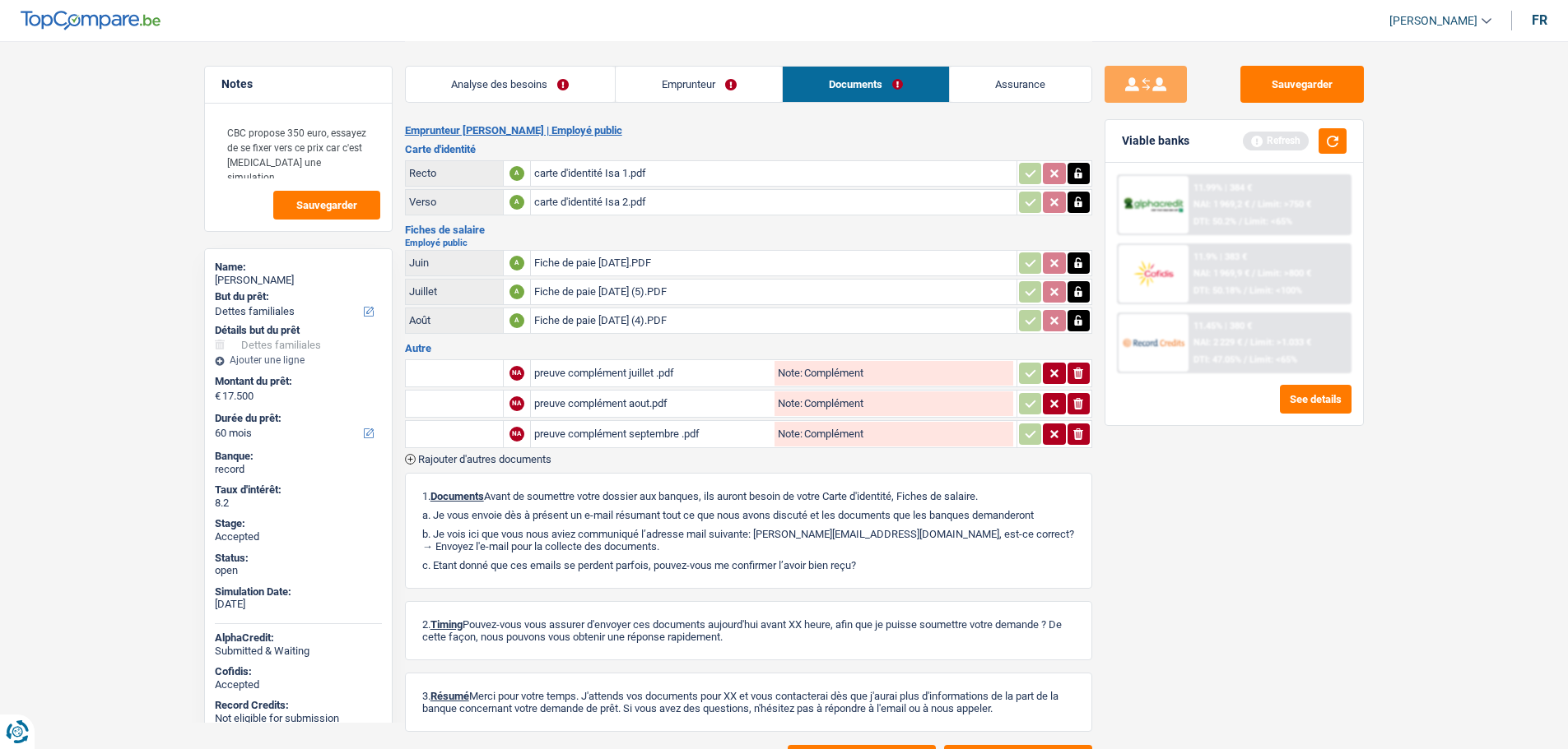
click at [510, 83] on link "Analyse des besoins" at bounding box center [510, 84] width 209 height 35
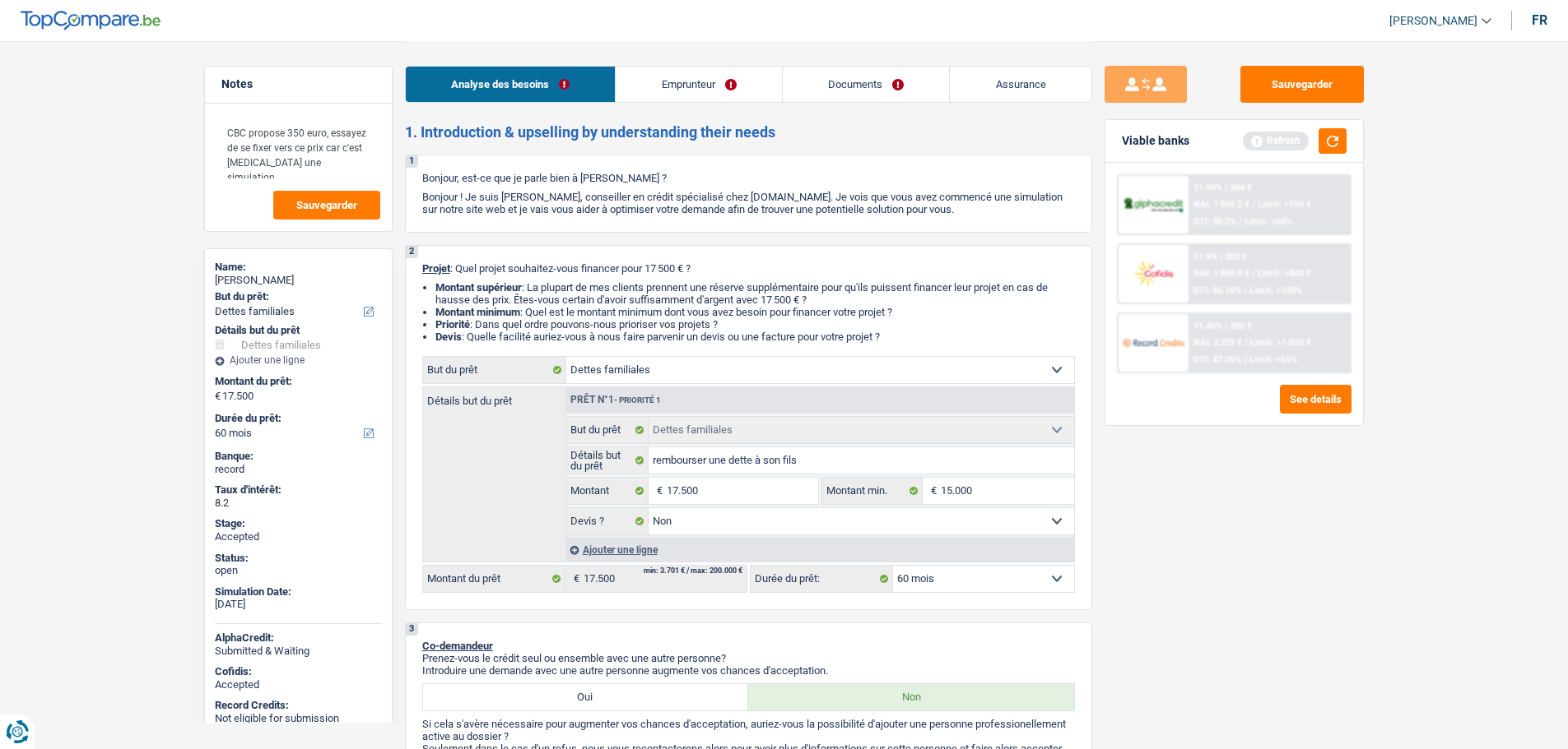
click at [679, 81] on link "Emprunteur" at bounding box center [699, 84] width 166 height 35
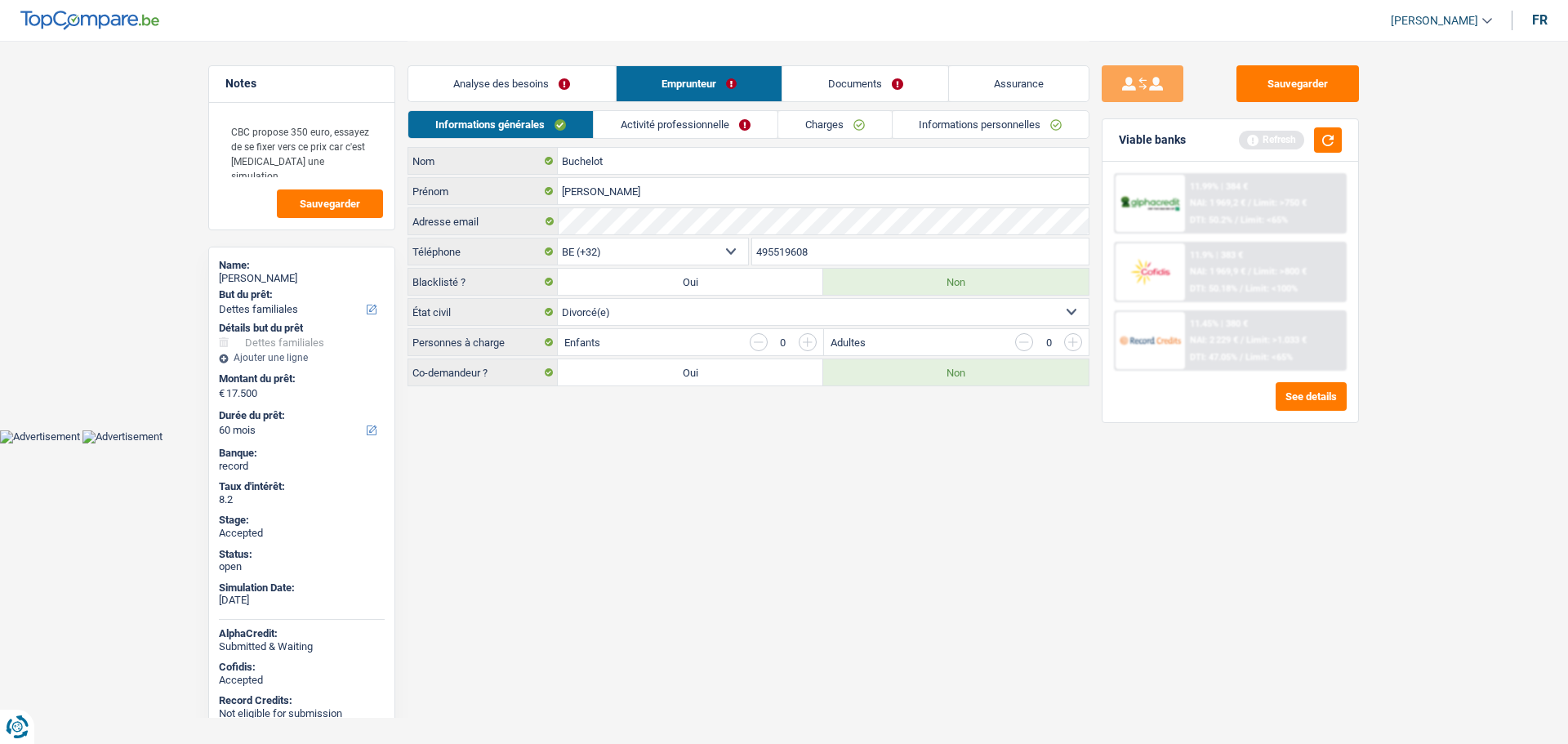
click at [1424, 8] on link "[PERSON_NAME]" at bounding box center [1435, 21] width 114 height 27
click at [1400, 141] on button "SO" at bounding box center [1405, 149] width 145 height 33
select select "familyDebt"
select select "false"
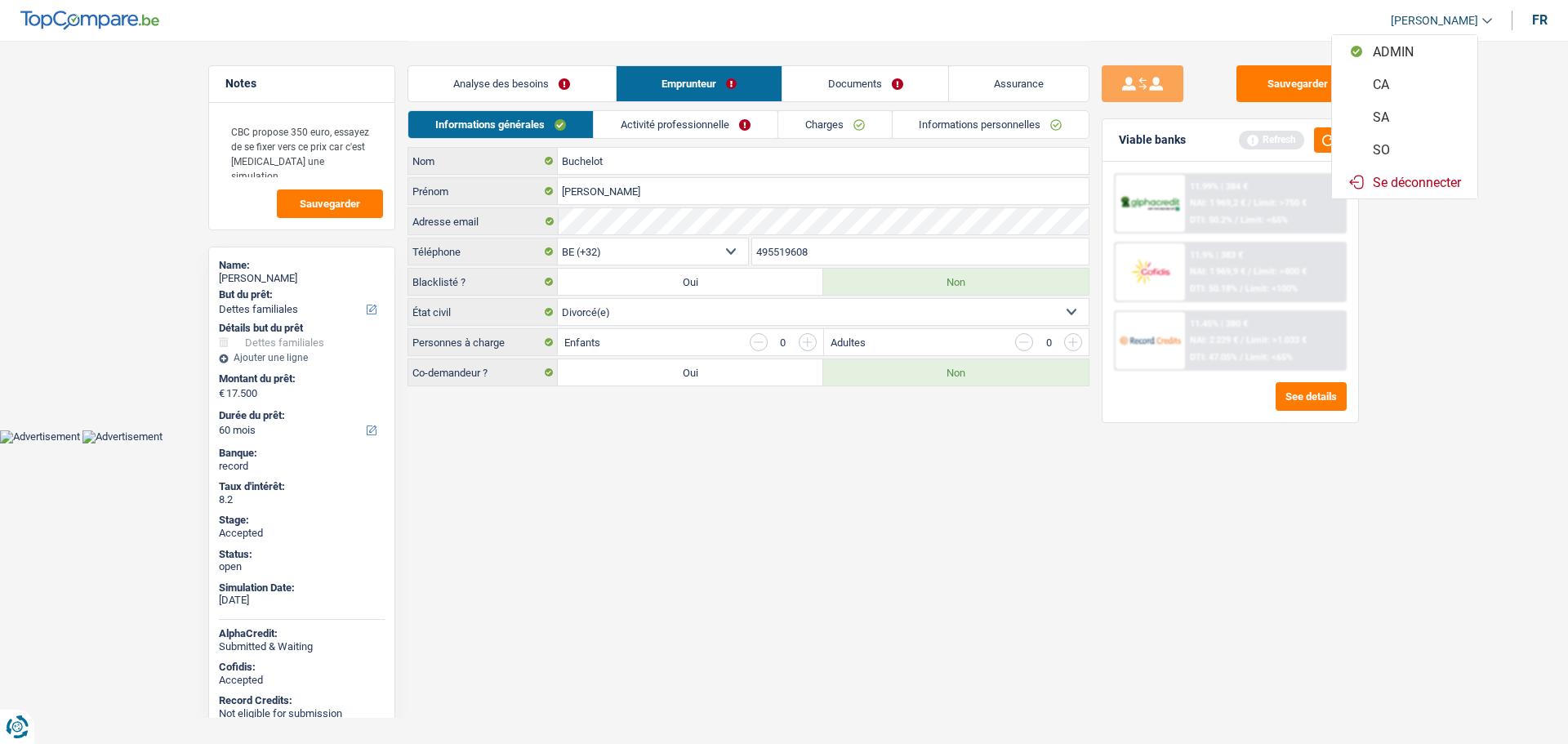
select select "60"
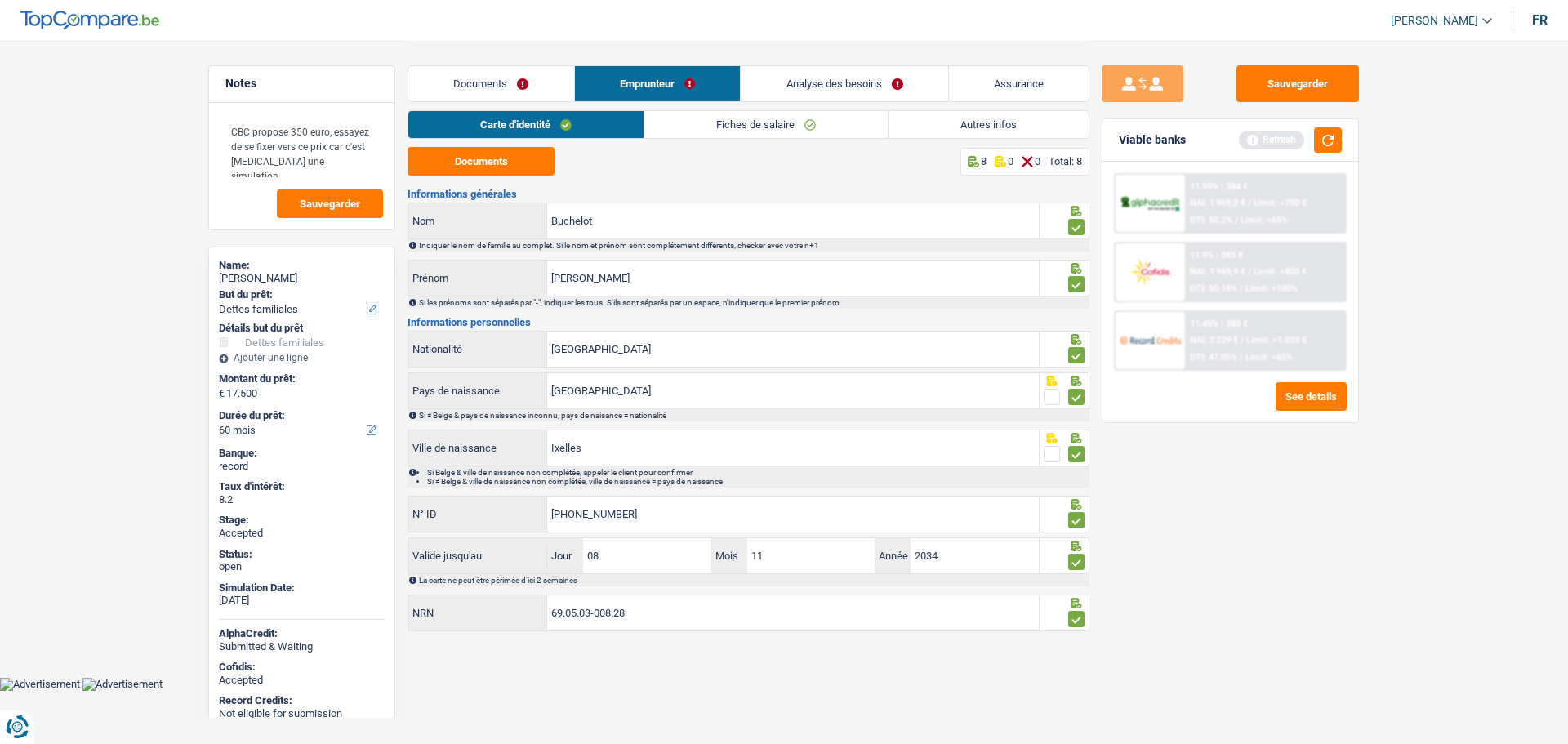
click at [806, 80] on link "Analyse des besoins" at bounding box center [845, 83] width 207 height 35
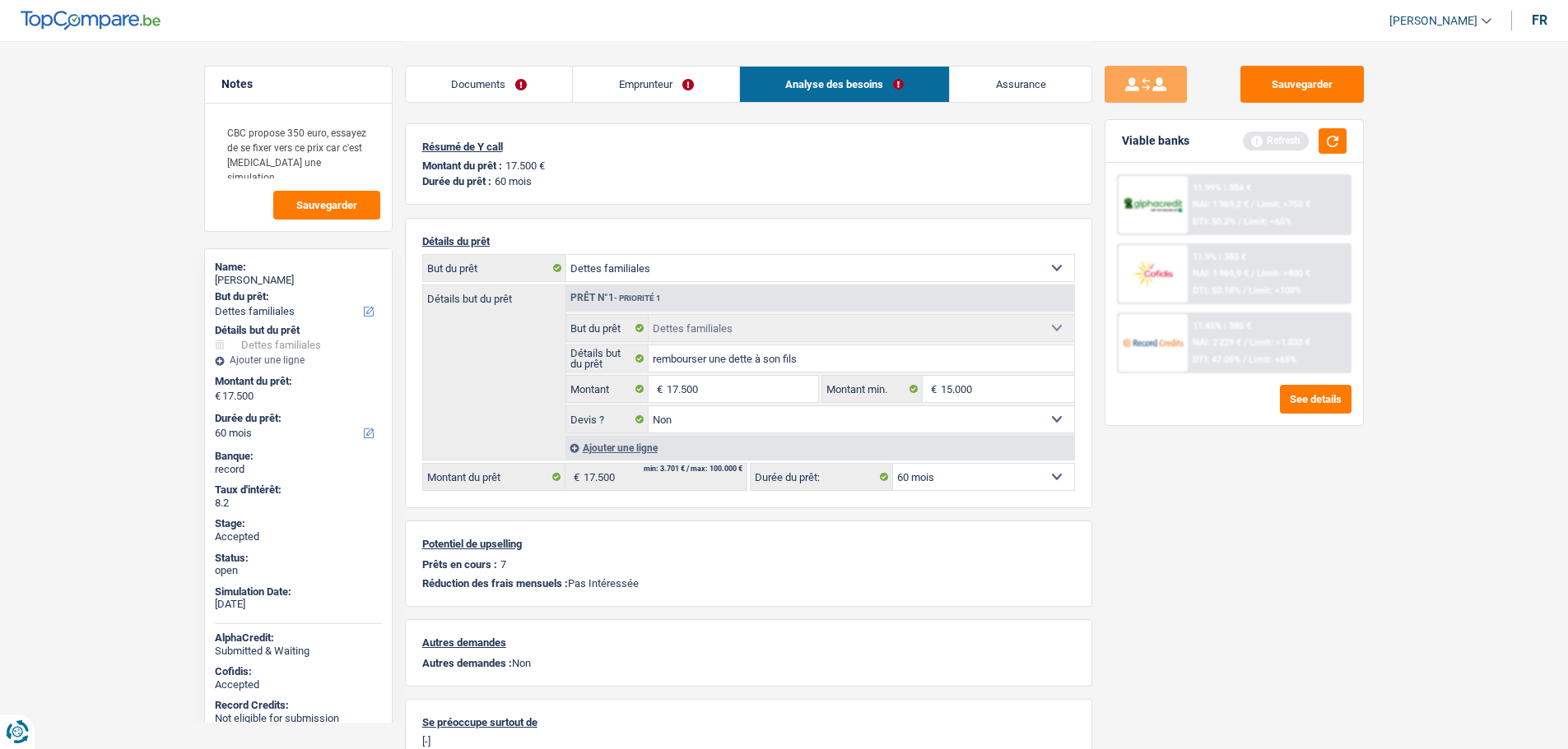
click at [985, 480] on select "12 mois 18 mois 24 mois 30 mois 36 mois 42 mois 48 mois 60 mois 72 mois 84 mois…" at bounding box center [984, 477] width 181 height 26
click at [1022, 79] on link "Assurance" at bounding box center [1020, 84] width 141 height 35
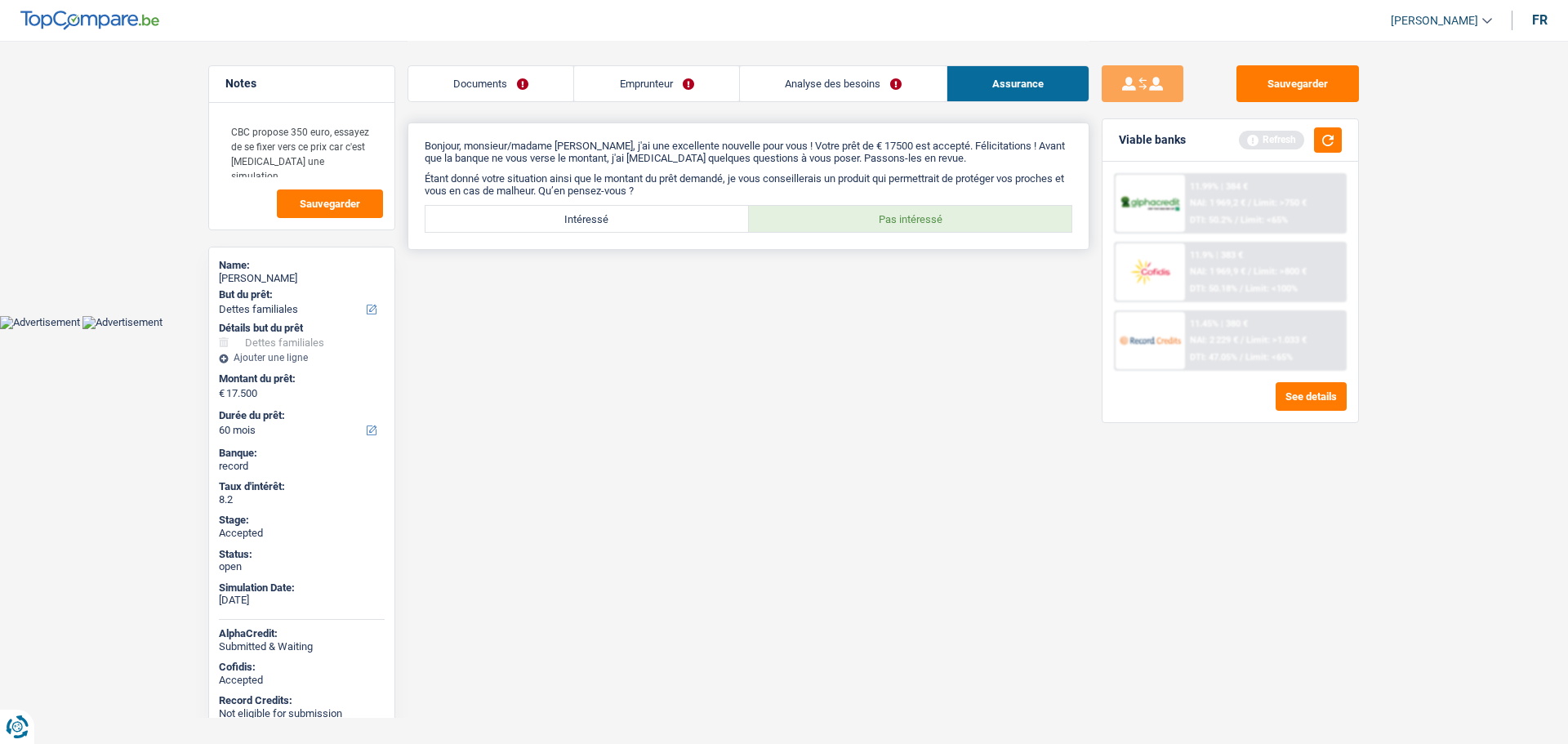
click at [567, 222] on label "Intéressé" at bounding box center [587, 219] width 323 height 26
click at [567, 222] on input "Intéressé" at bounding box center [587, 219] width 323 height 26
radio input "true"
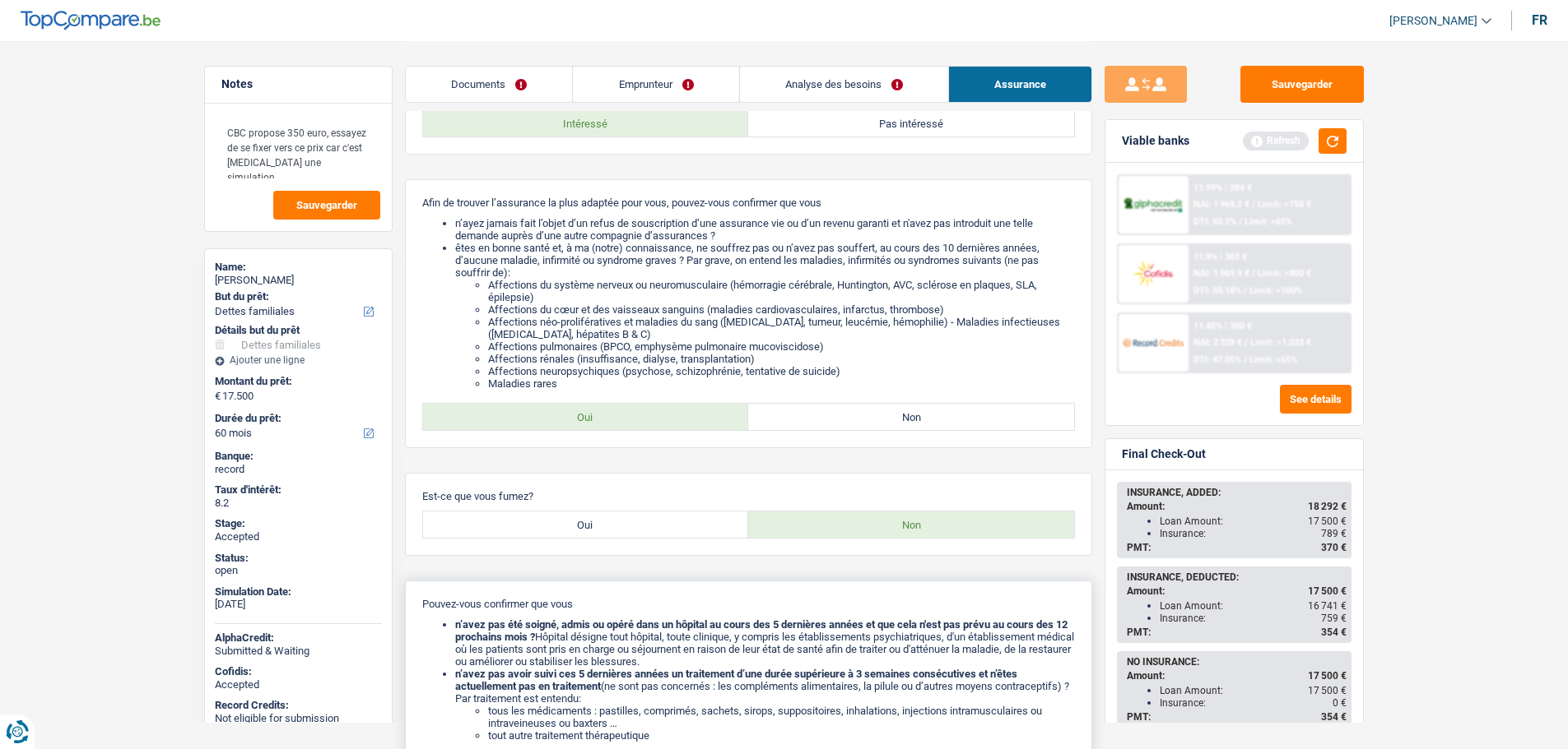
scroll to position [412, 0]
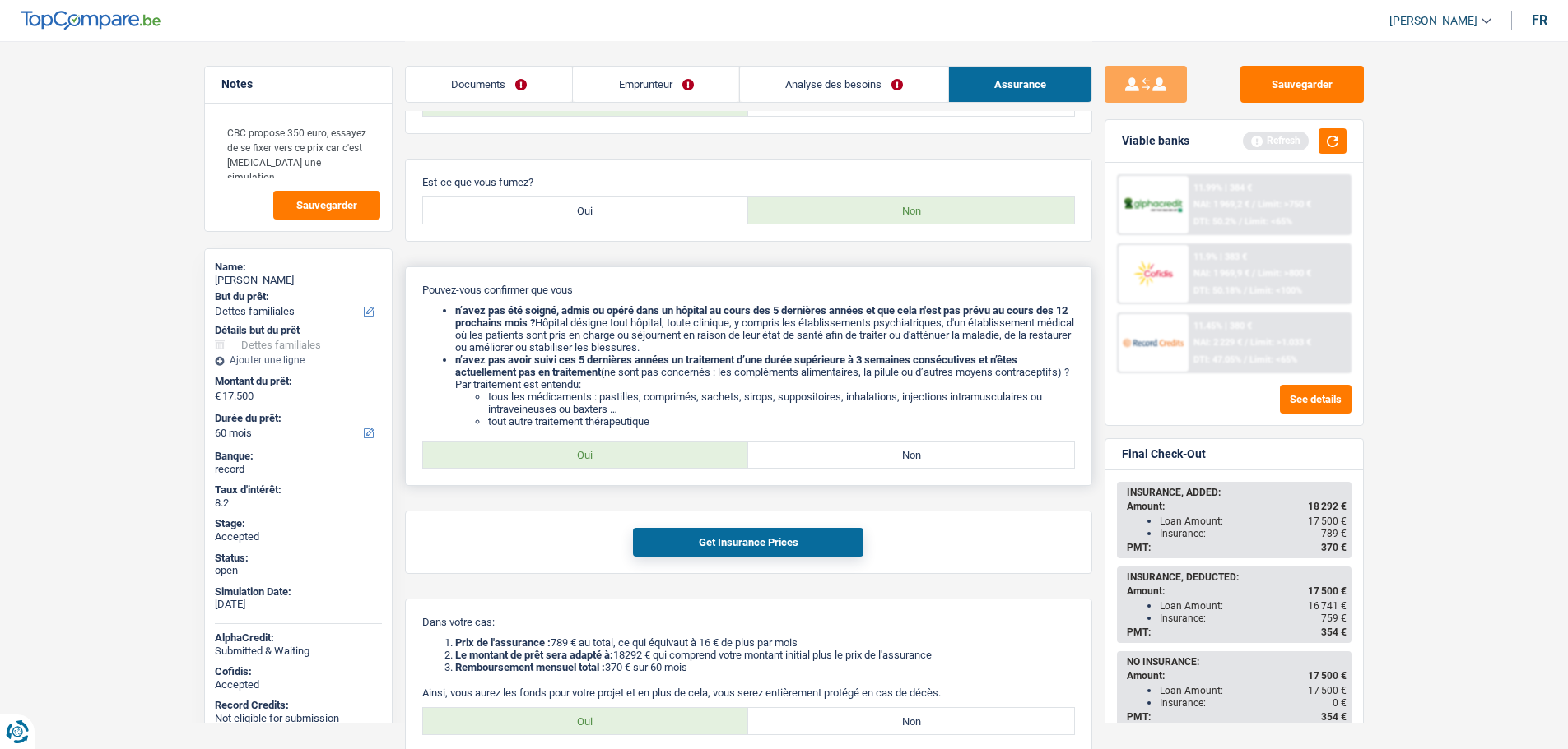
click at [850, 461] on label "Non" at bounding box center [911, 454] width 326 height 26
click at [850, 461] on input "Non" at bounding box center [911, 454] width 326 height 26
radio input "true"
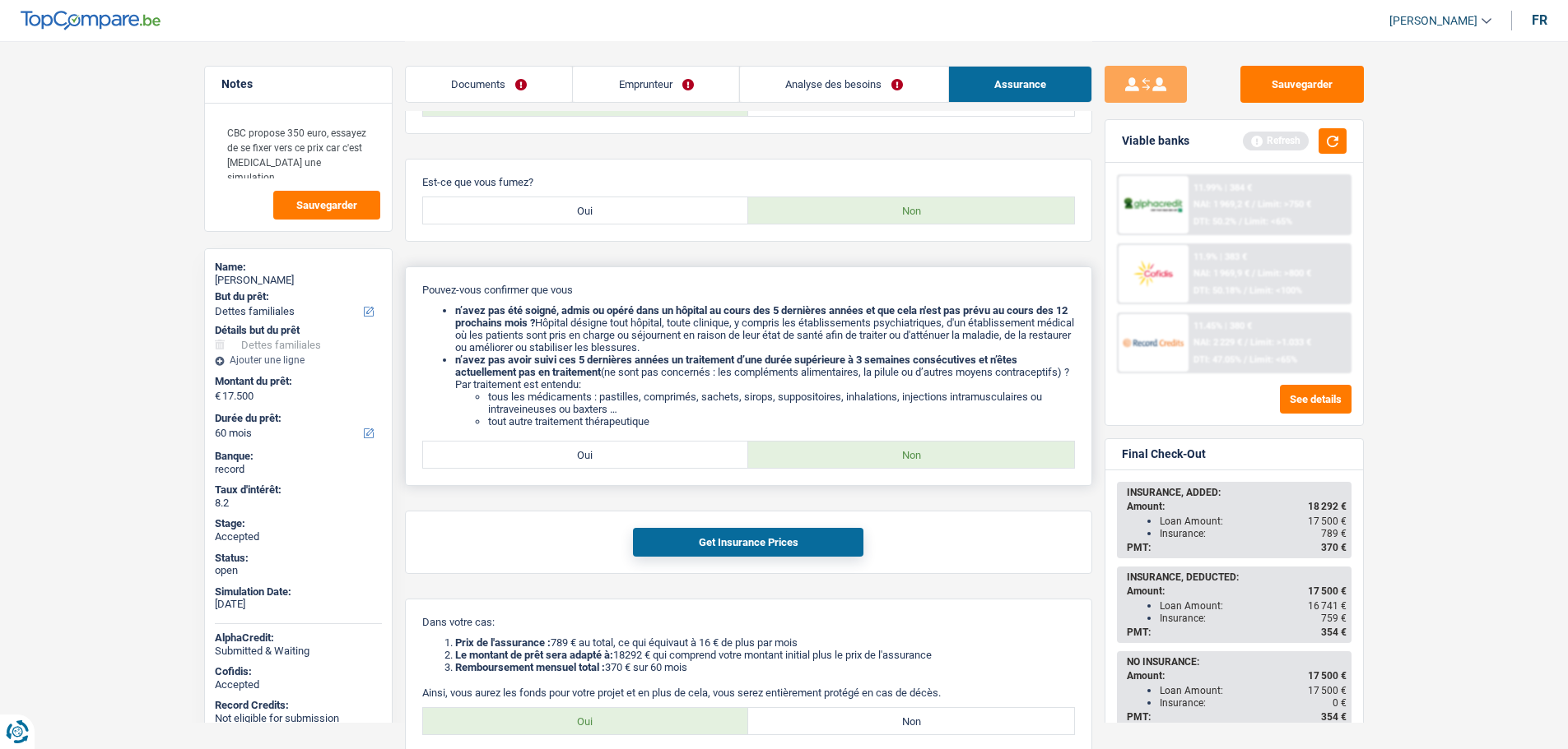
scroll to position [552, 0]
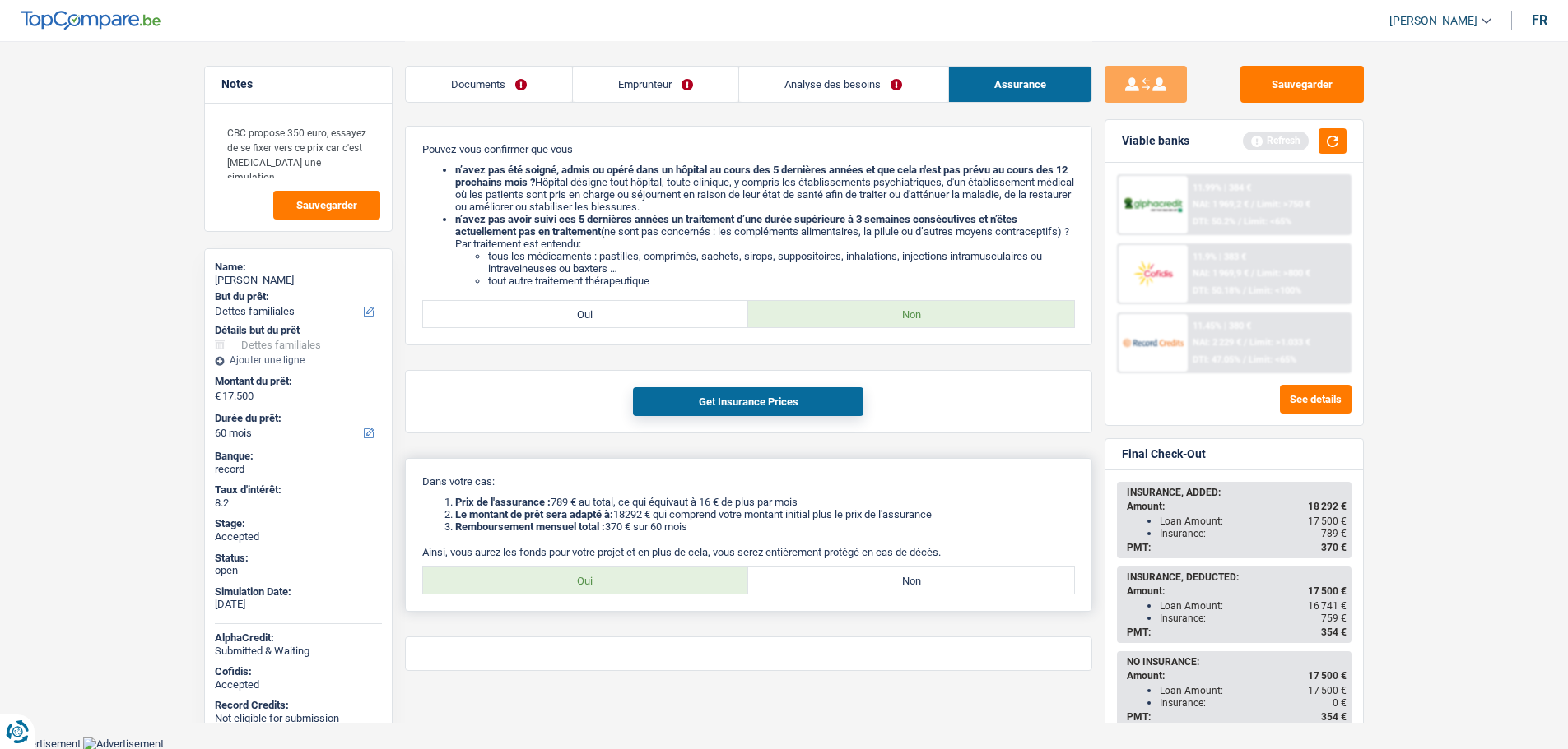
click at [849, 580] on label "Non" at bounding box center [911, 580] width 326 height 26
click at [849, 580] on input "Non" at bounding box center [911, 580] width 326 height 26
radio input "true"
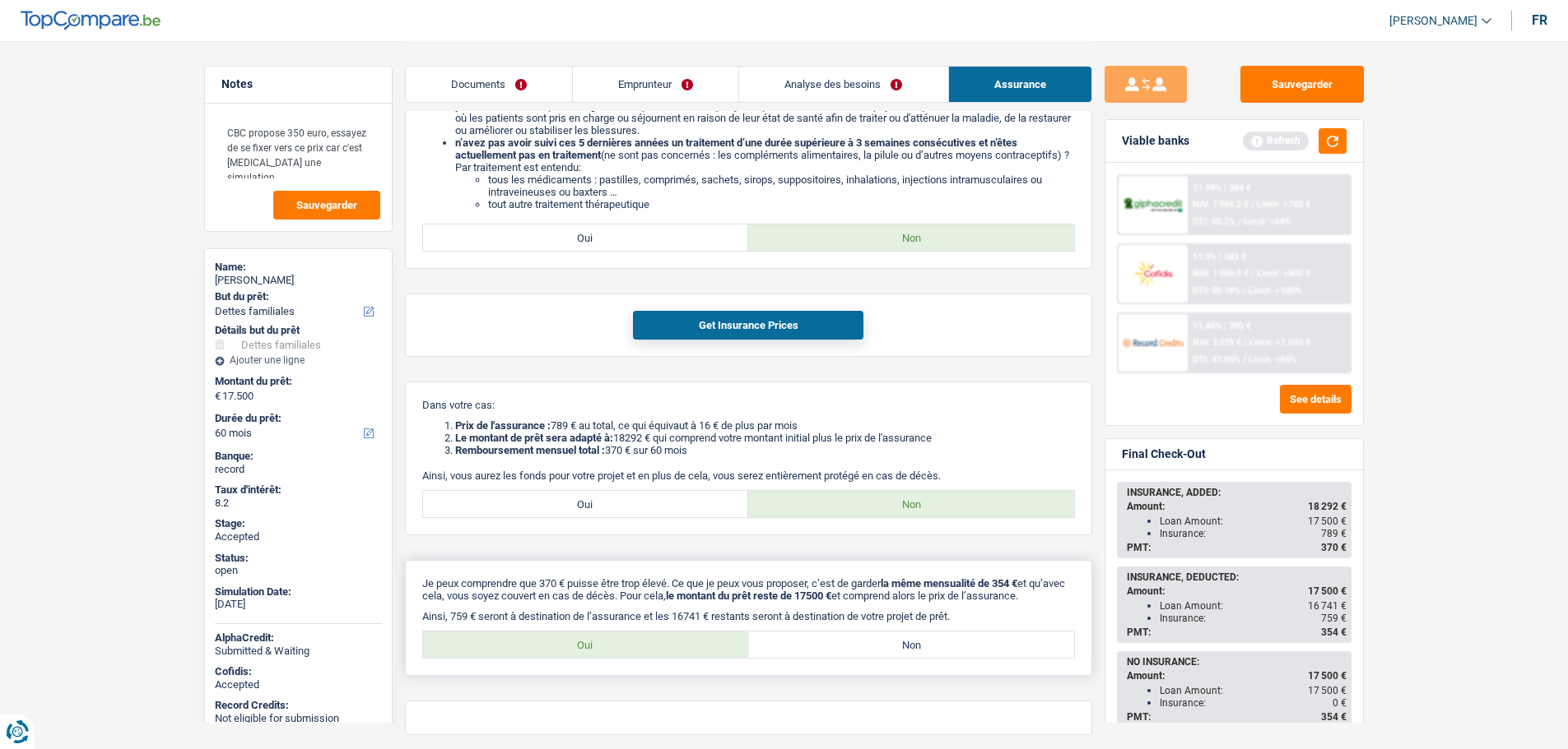
scroll to position [705, 0]
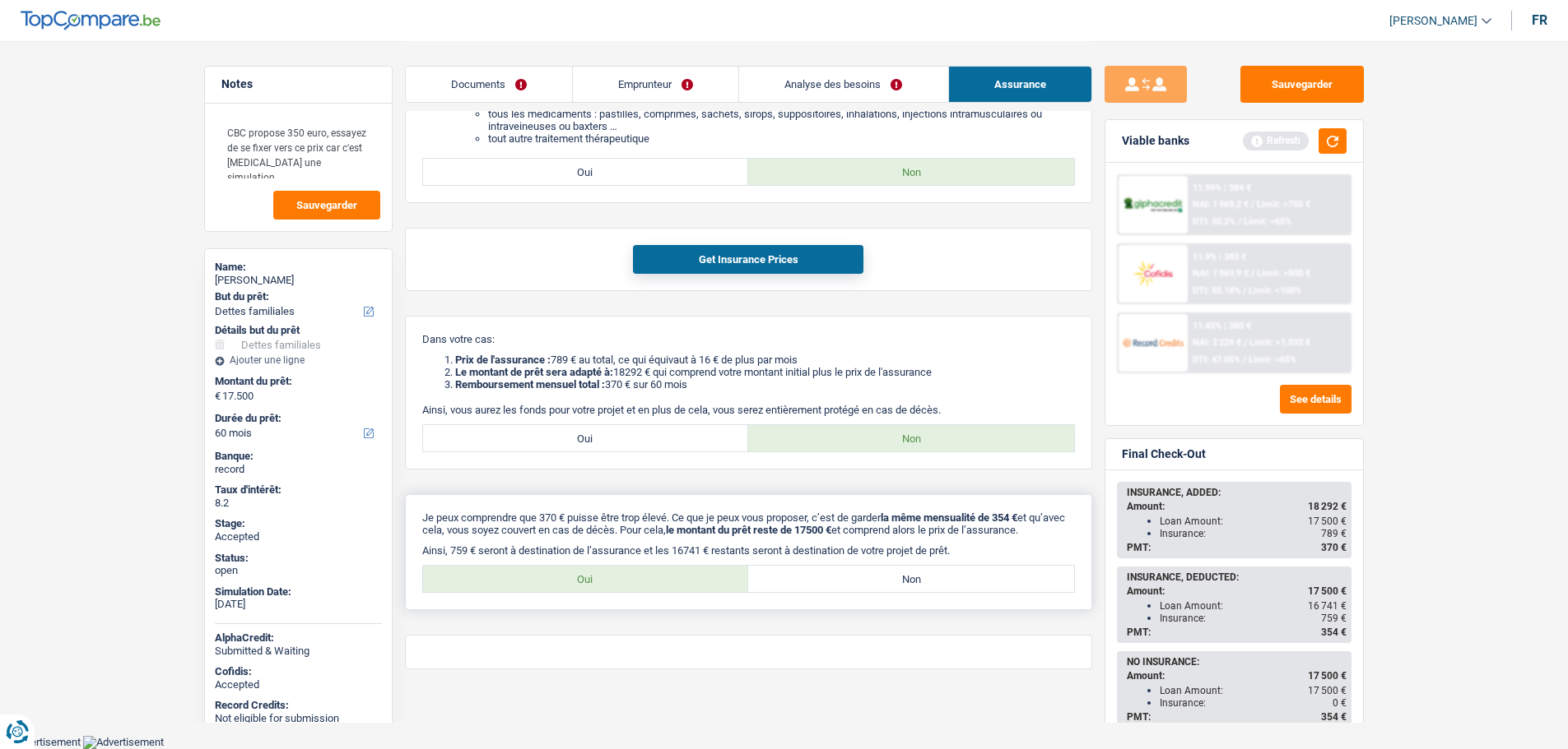
click at [834, 590] on label "Non" at bounding box center [911, 578] width 326 height 26
click at [834, 590] on input "Non" at bounding box center [911, 578] width 326 height 26
radio input "true"
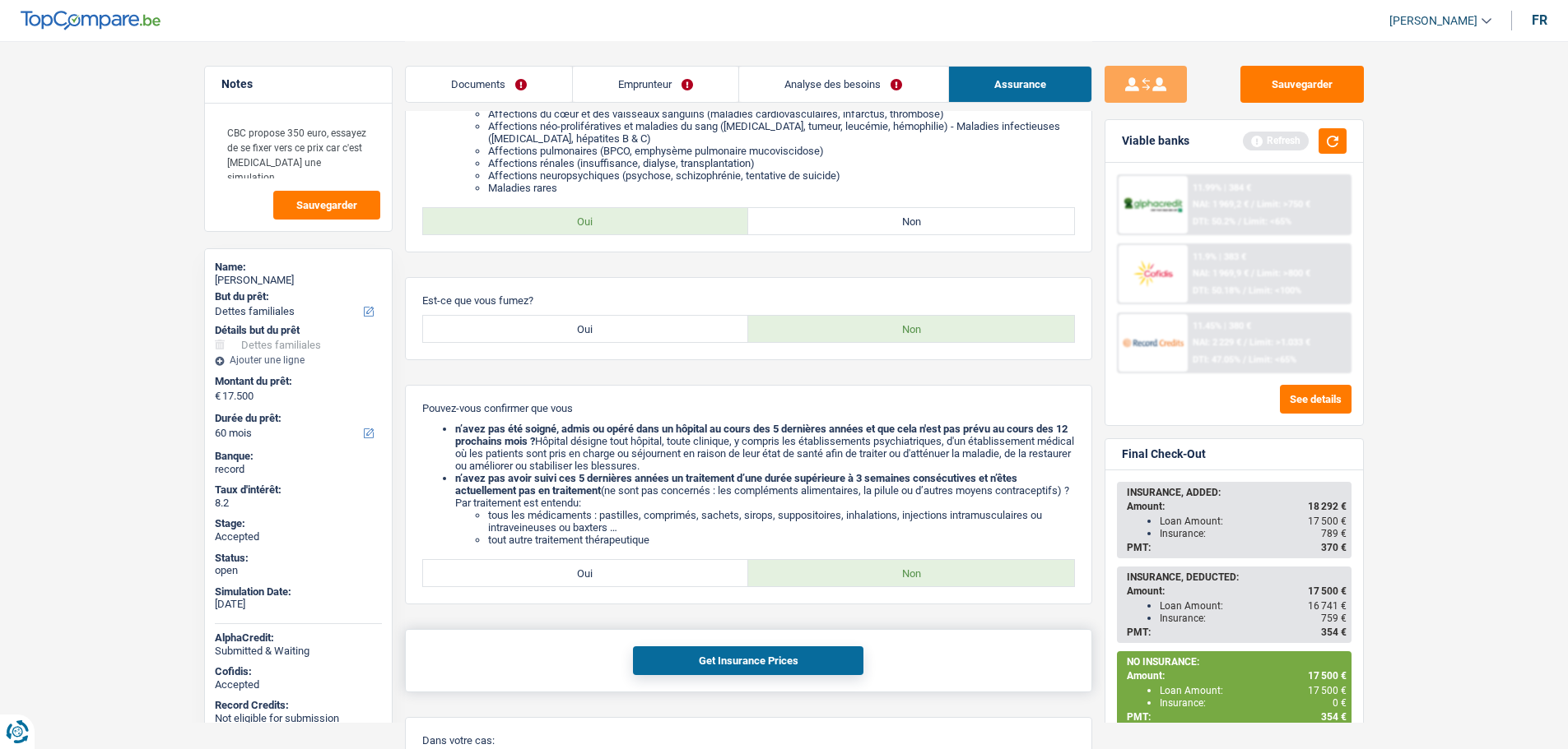
scroll to position [92, 0]
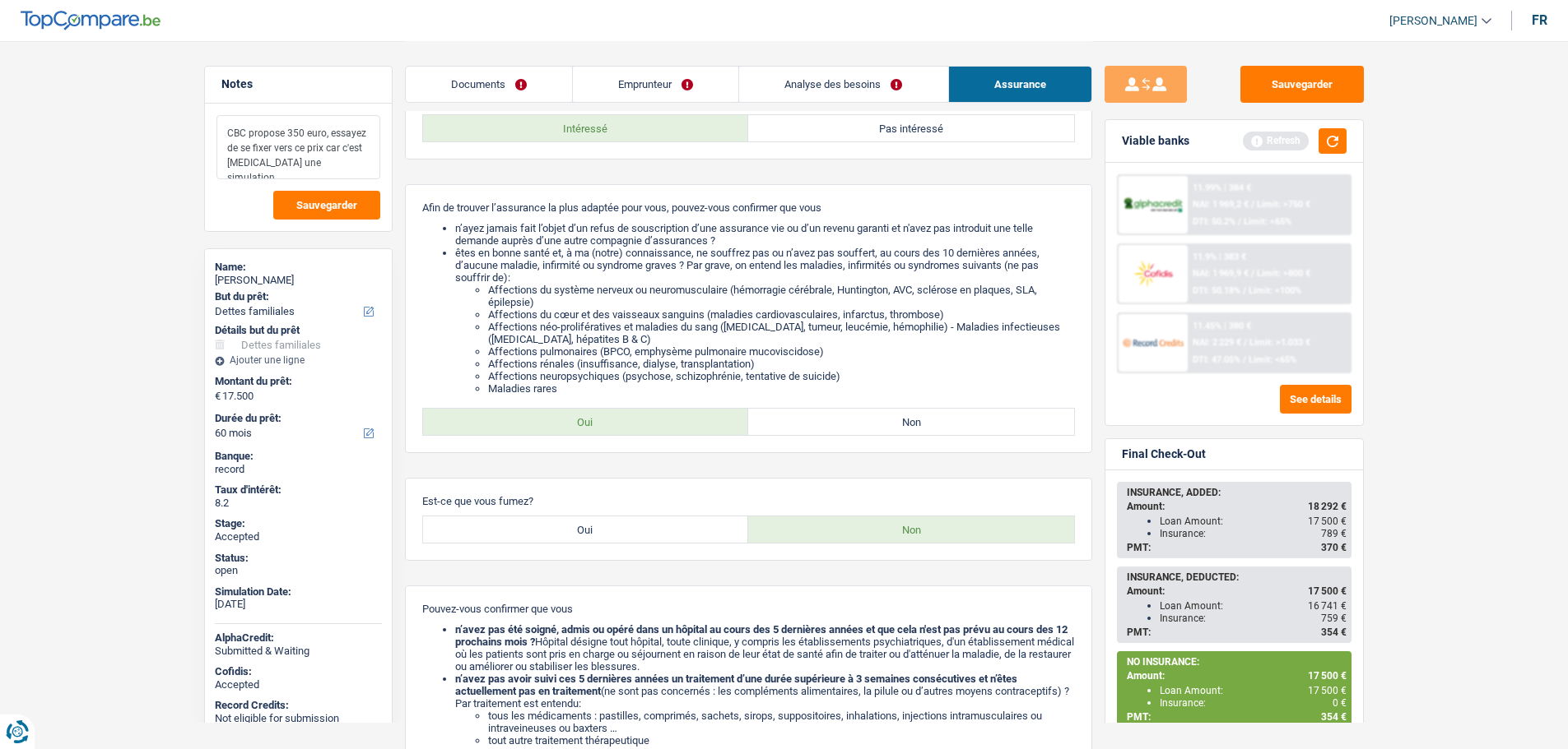
drag, startPoint x: 225, startPoint y: 129, endPoint x: 326, endPoint y: 164, distance: 106.9
click at [326, 164] on textarea "CBC propose 350 euro, essayez de se fixer vers ce prix car c'est encore une sim…" at bounding box center [299, 147] width 164 height 64
click at [351, 165] on textarea "CBC propose 350 euro, essayez de se fixer vers ce prix car c'est encore une sim…" at bounding box center [299, 147] width 164 height 64
click at [351, 166] on textarea "CBC propose 350 euro, essayez de se fixer vers ce prix car c'est encore une sim…" at bounding box center [299, 147] width 164 height 64
drag, startPoint x: 343, startPoint y: 168, endPoint x: 230, endPoint y: 87, distance: 139.0
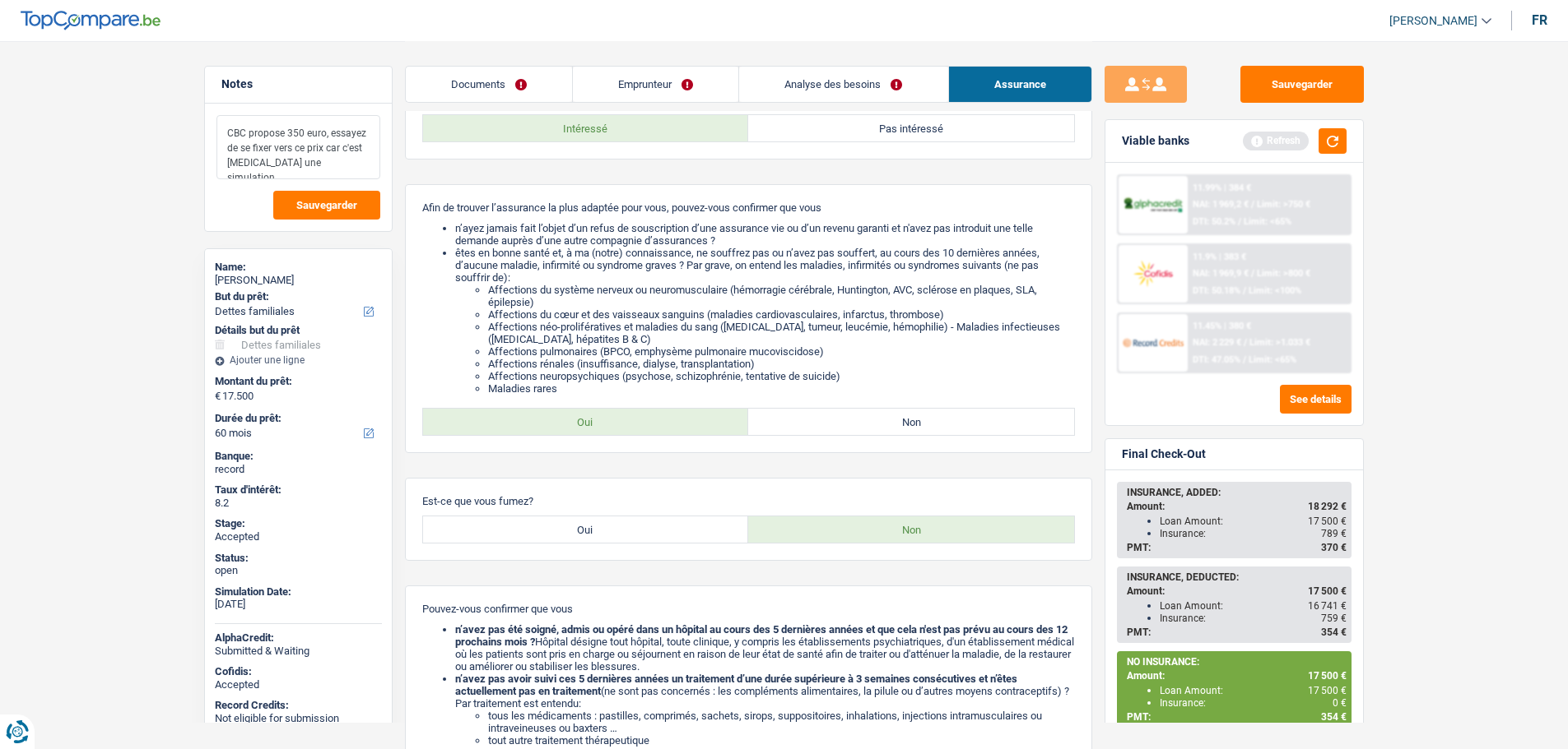
click at [214, 124] on div "CBC propose 350 euro, essayez de se fixer vers ce prix car c'est encore une sim…" at bounding box center [298, 167] width 186 height 128
click at [1307, 75] on button "Sauvegarder" at bounding box center [1302, 84] width 124 height 37
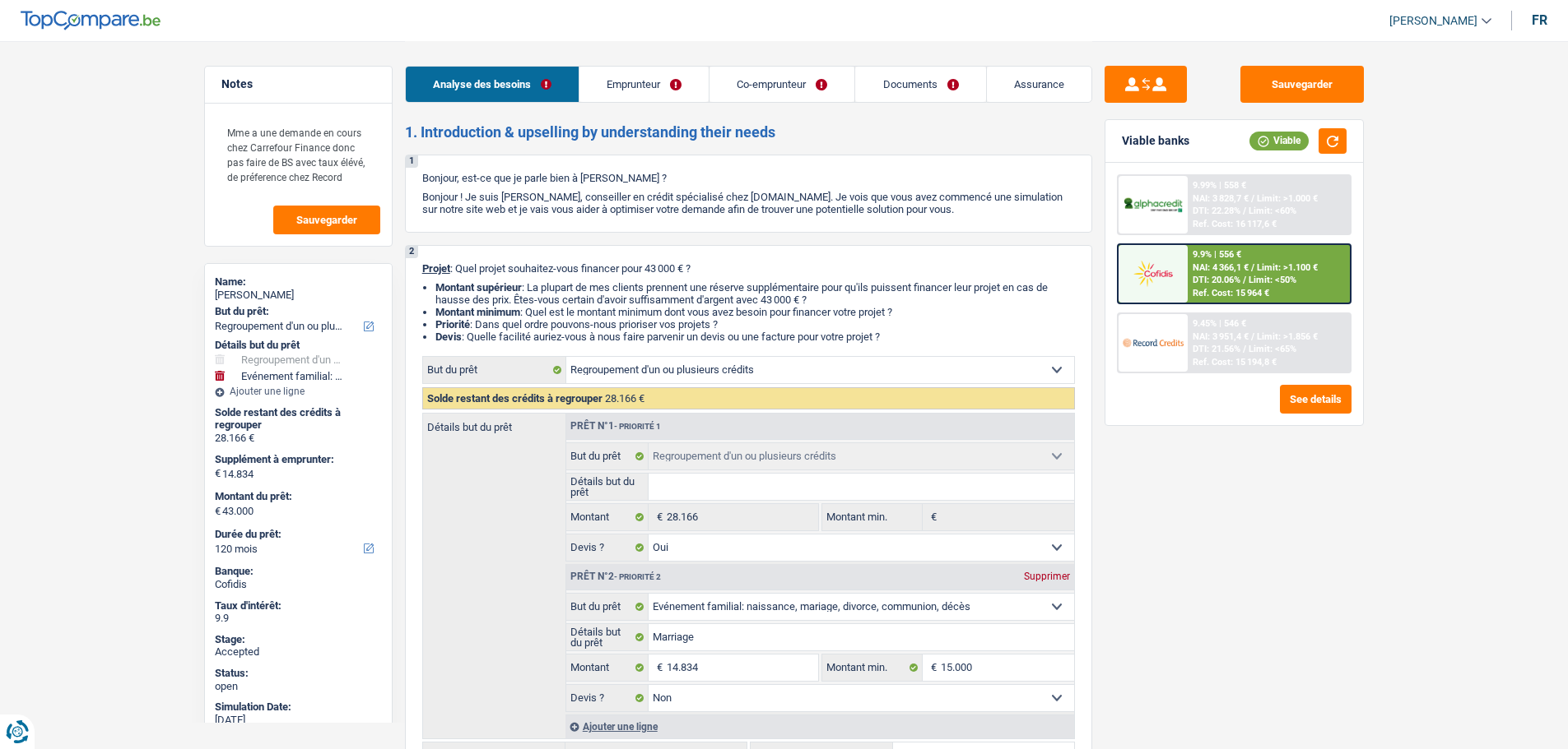
select select "refinancing"
select select "familyEvent"
select select "120"
select select "refinancing"
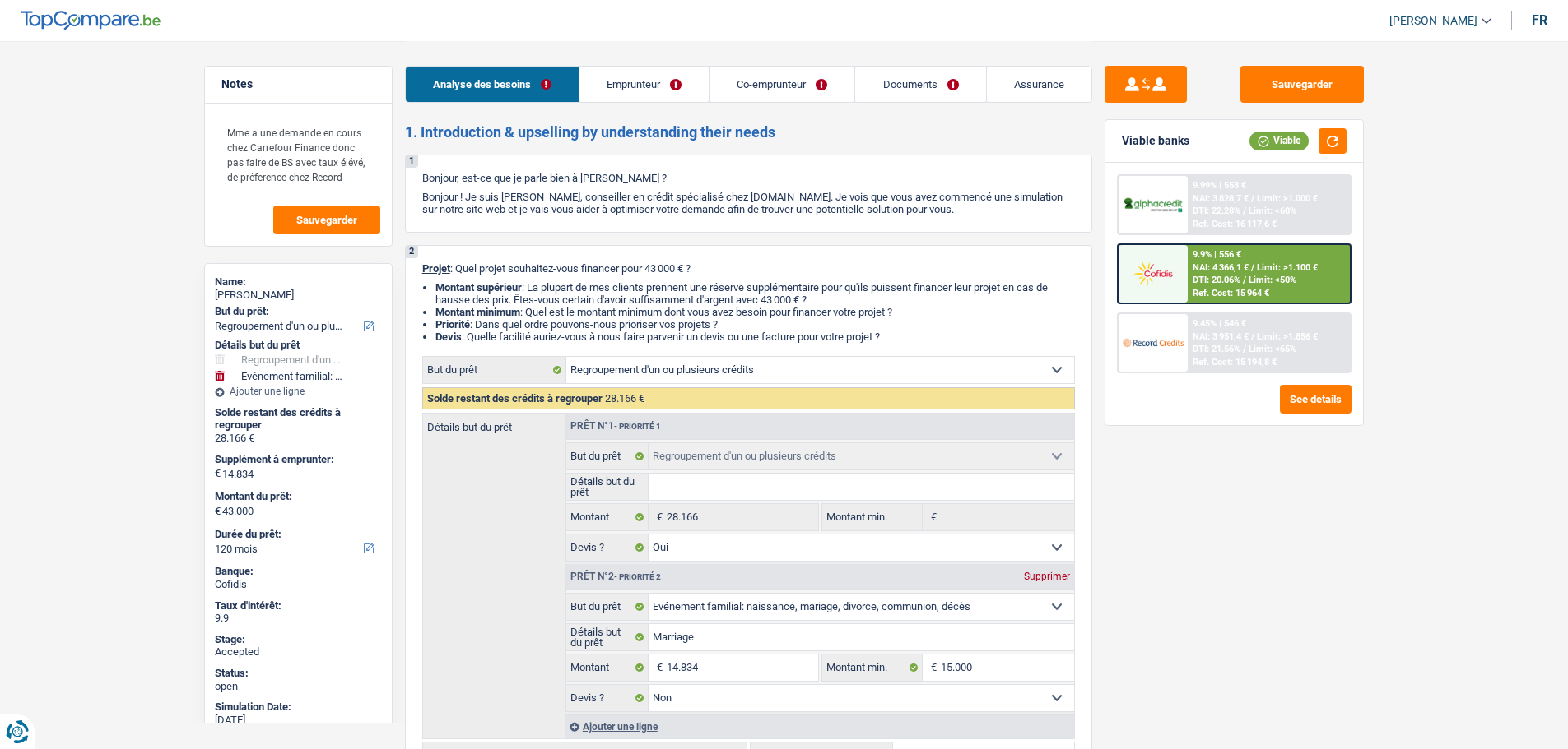
select select "refinancing"
select select "yes"
select select "familyEvent"
select select "false"
select select "120"
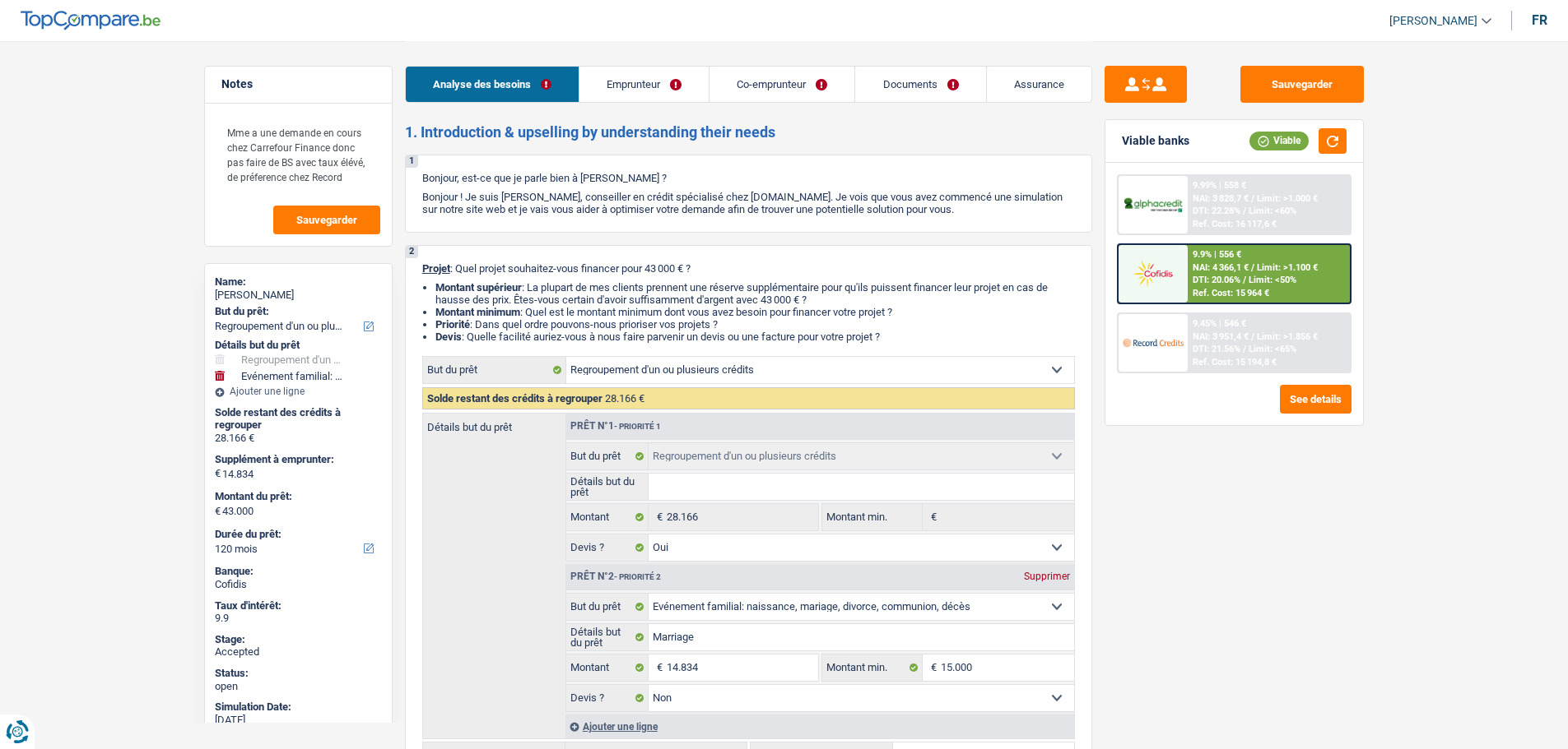
select select "privateEmployee"
select select "worker"
select select "familyAllowances"
select select "netSalary"
select select "mealVouchers"
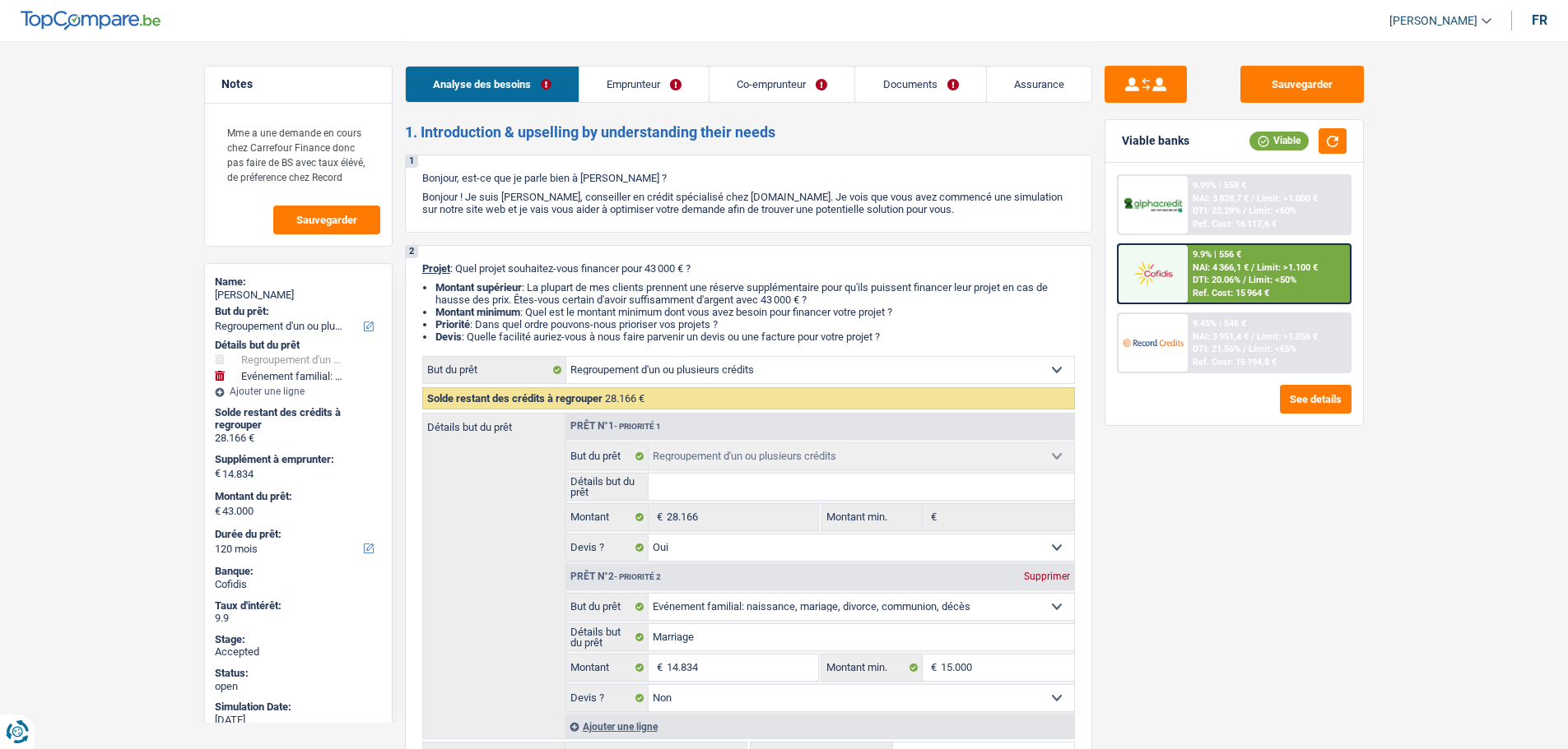
select select "netSalary"
select select "mealVouchers"
select select "rents"
select select "carLoan"
select select "60"
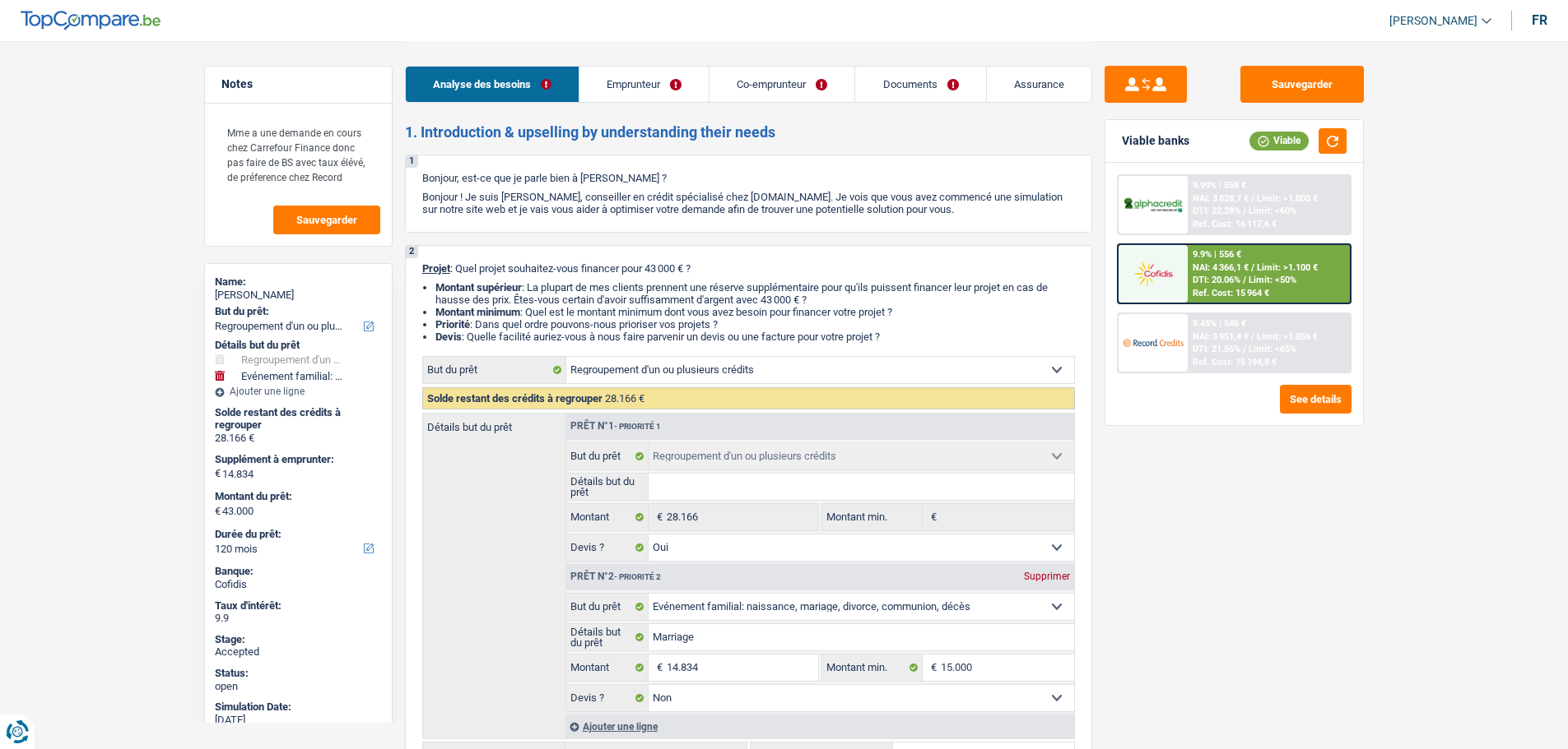
select select "refinancing"
select select "yes"
select select "familyEvent"
select select "false"
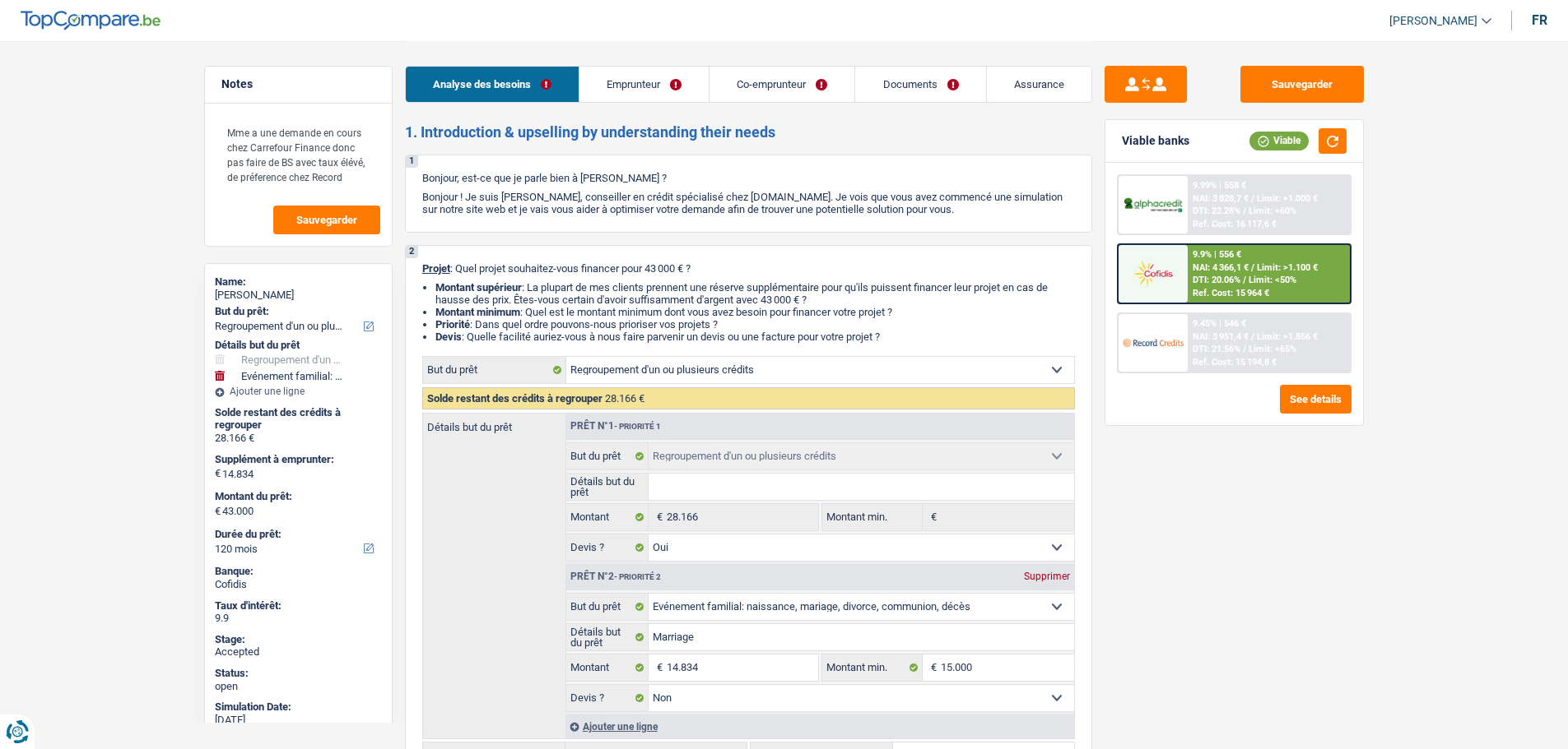
select select "120"
drag, startPoint x: 245, startPoint y: 133, endPoint x: 362, endPoint y: 177, distance: 125.0
click at [362, 177] on textarea "Mme a une demande en cours chez Carrefour Finance donc pas faire de BS avec tau…" at bounding box center [299, 154] width 164 height 79
click at [1432, 29] on link "[PERSON_NAME]" at bounding box center [1433, 21] width 115 height 27
click at [1412, 148] on button "SO" at bounding box center [1403, 150] width 146 height 33
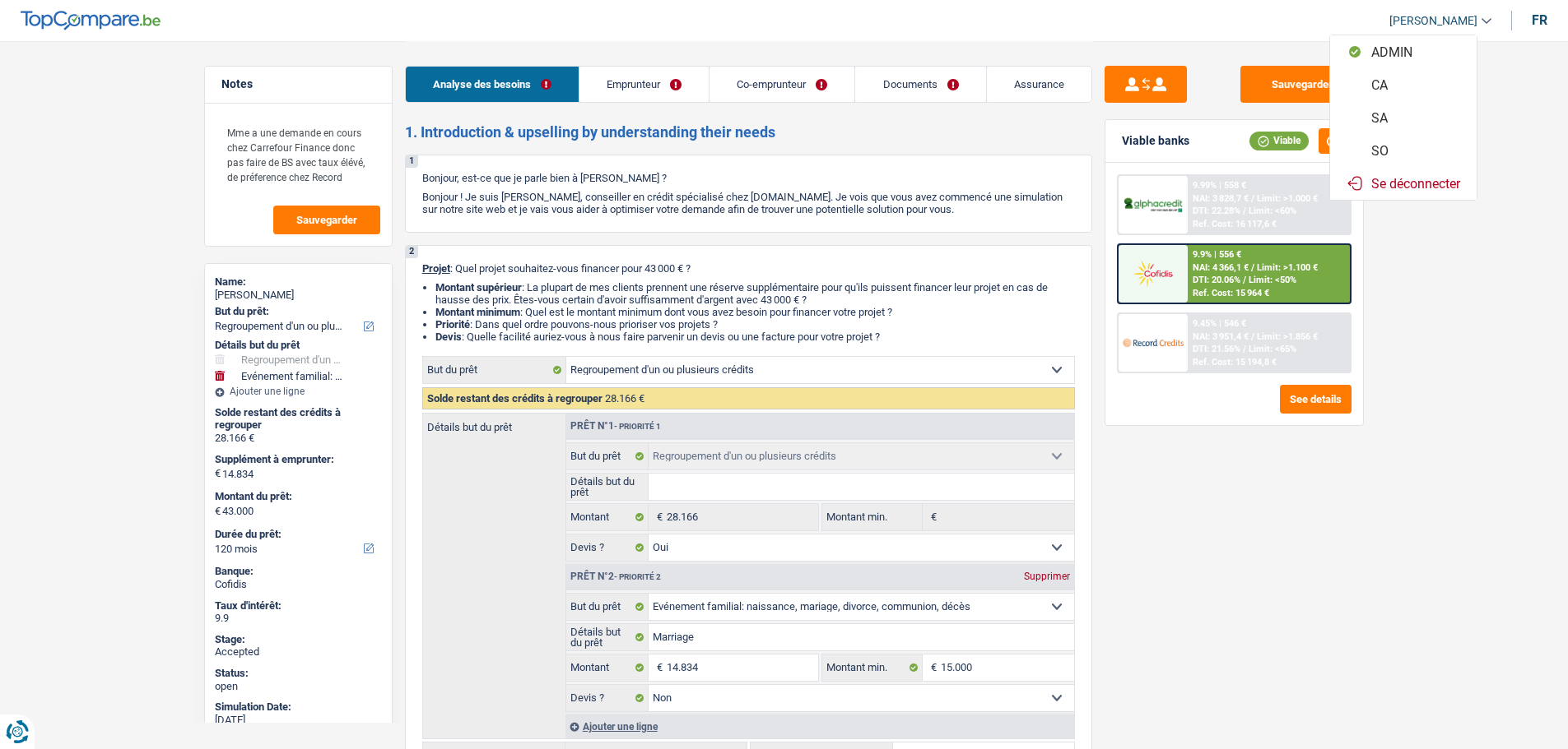
select select "applicant"
select select "refinancing"
select select "yes"
select select "familyEvent"
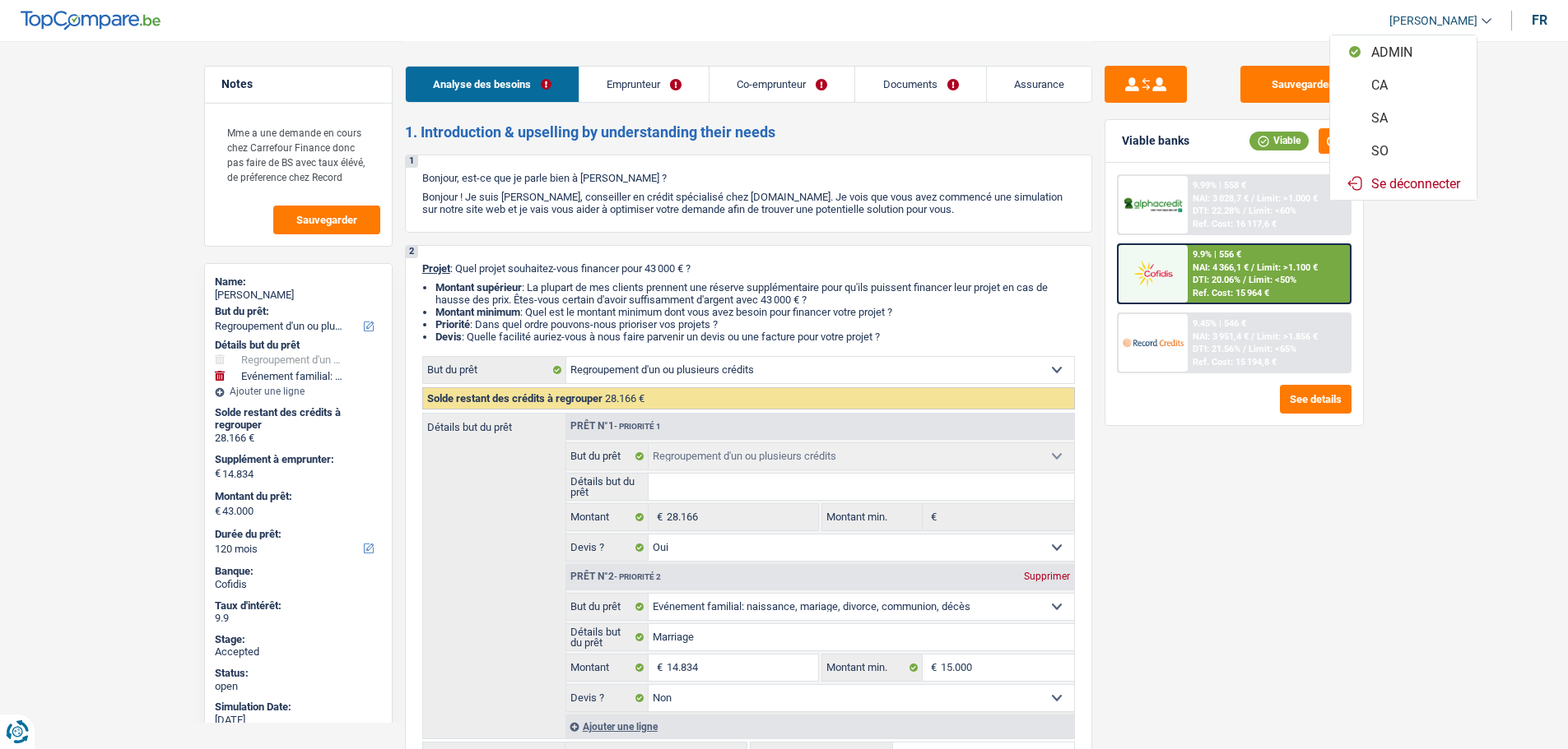
select select "false"
select select "120"
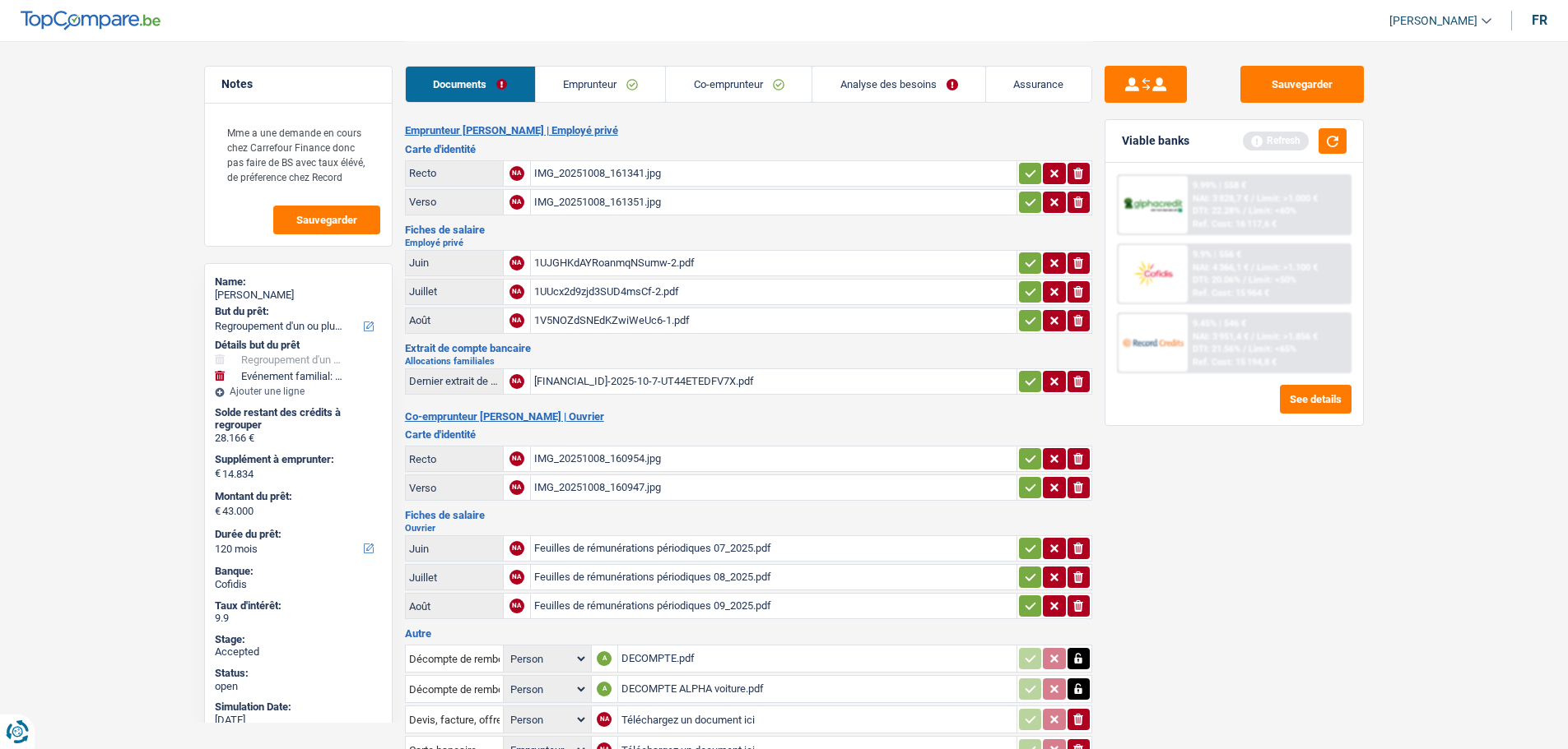
click at [644, 82] on link "Emprunteur" at bounding box center [600, 84] width 130 height 35
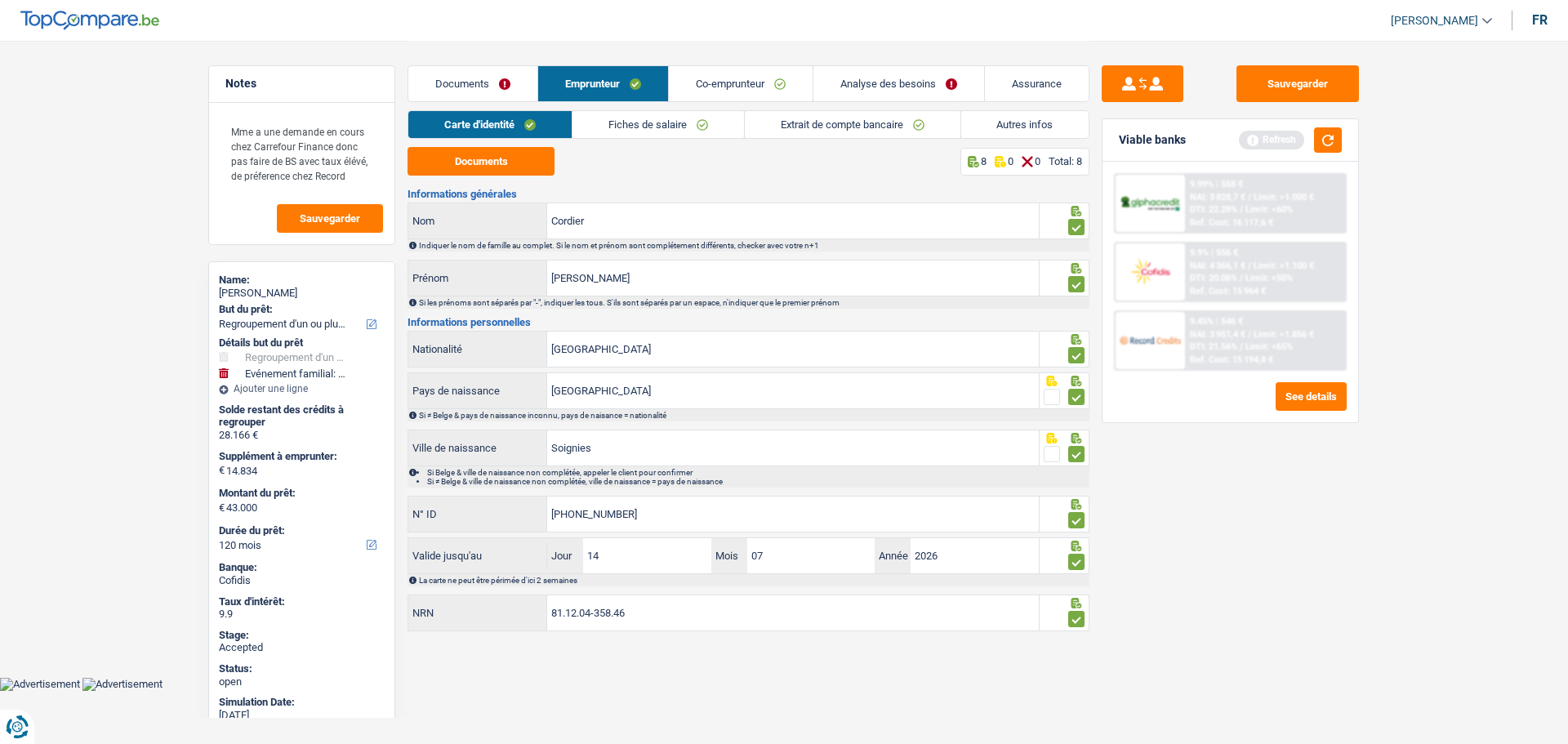
click at [850, 84] on link "Analyse des besoins" at bounding box center [899, 83] width 170 height 35
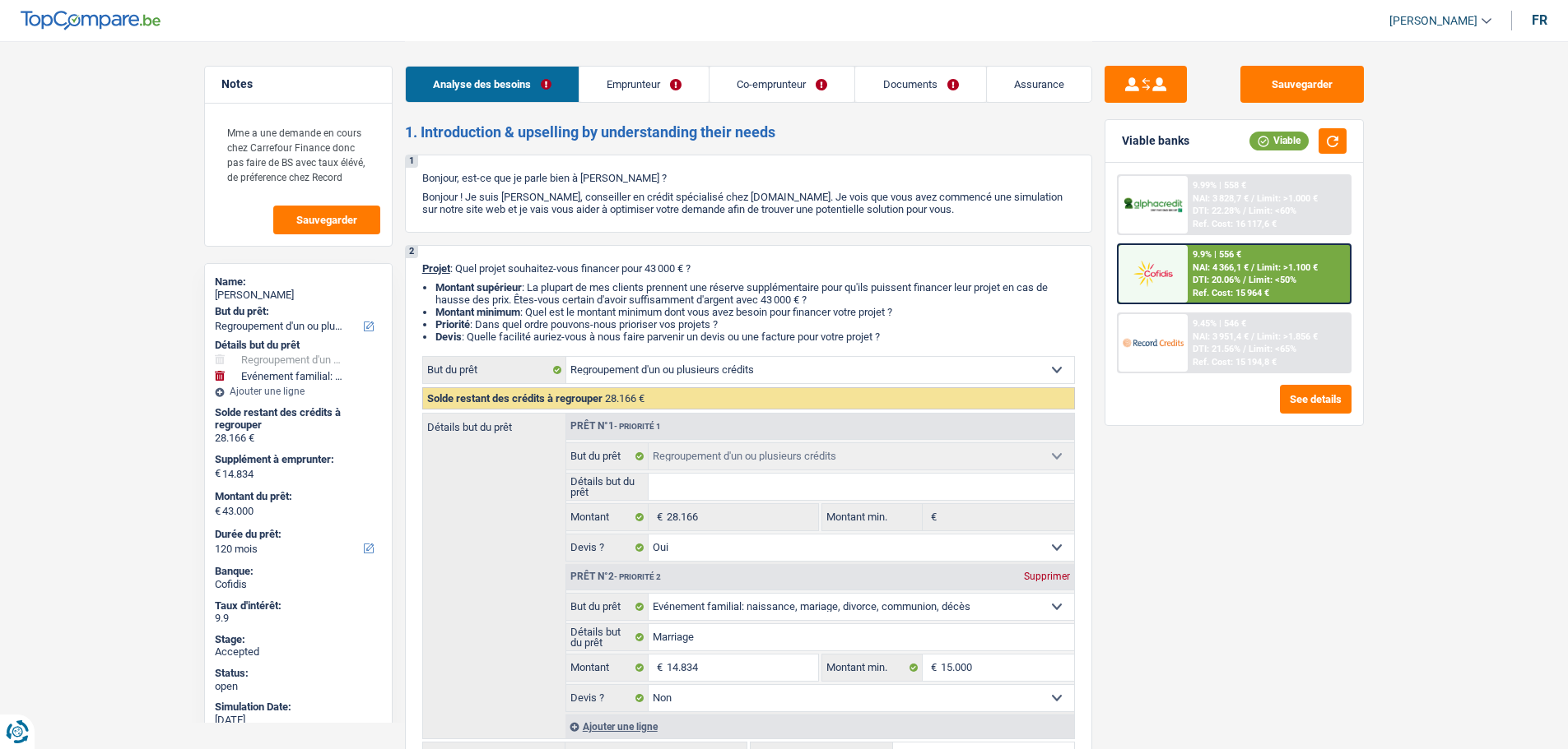
select select "refinancing"
select select "familyEvent"
select select "120"
select select "refinancing"
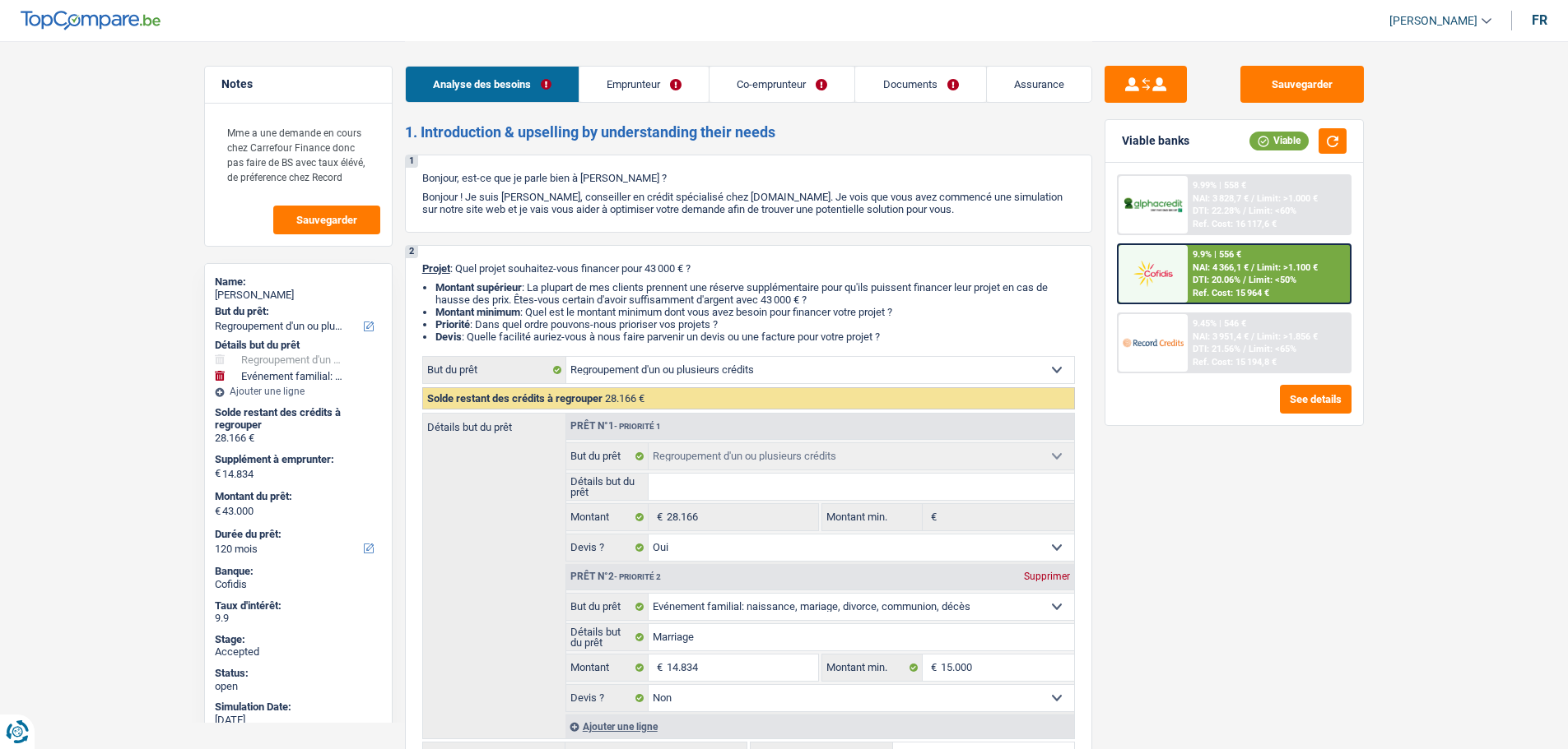
select select "refinancing"
select select "yes"
select select "familyEvent"
select select "false"
select select "120"
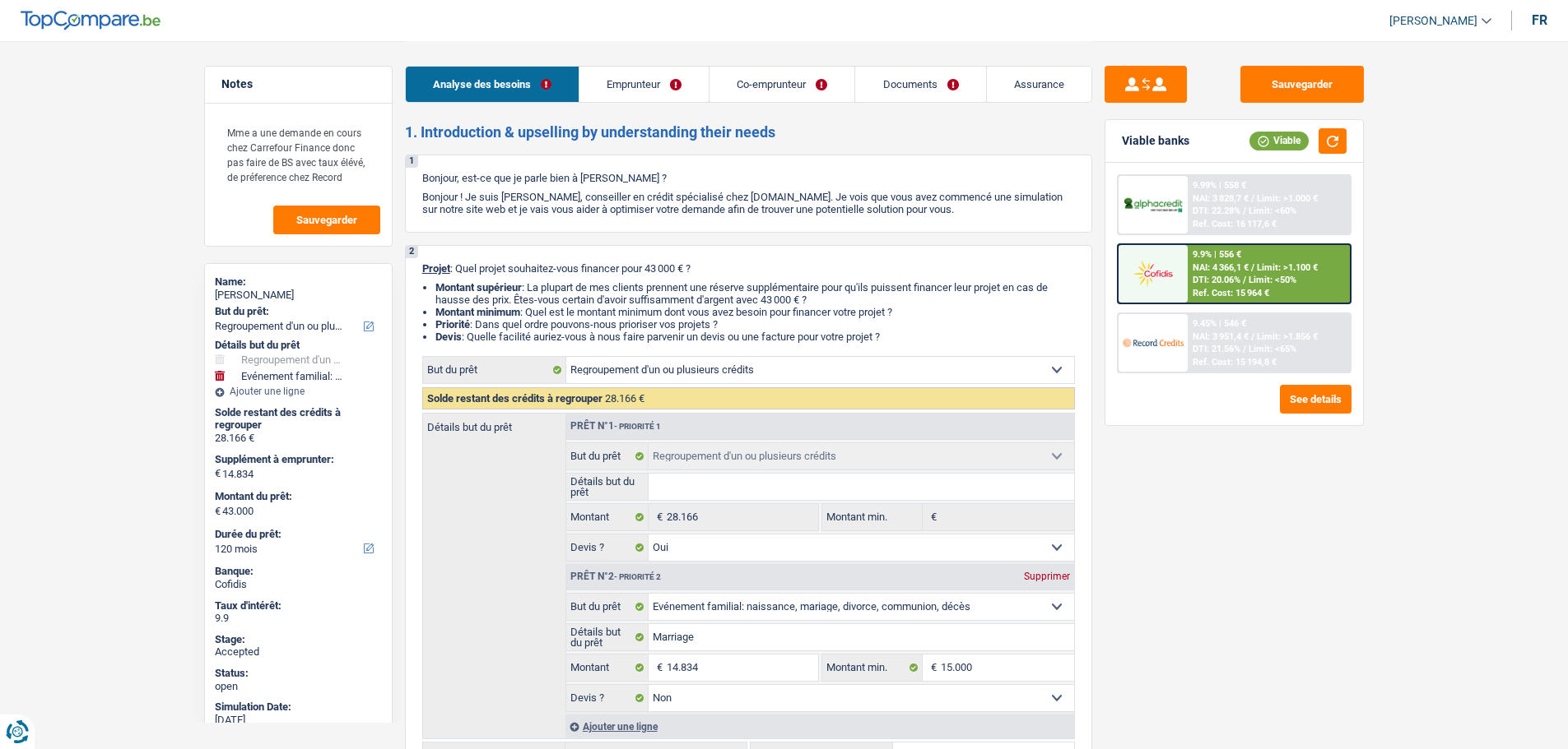
select select "privateEmployee"
select select "worker"
select select "familyAllowances"
select select "netSalary"
select select "mealVouchers"
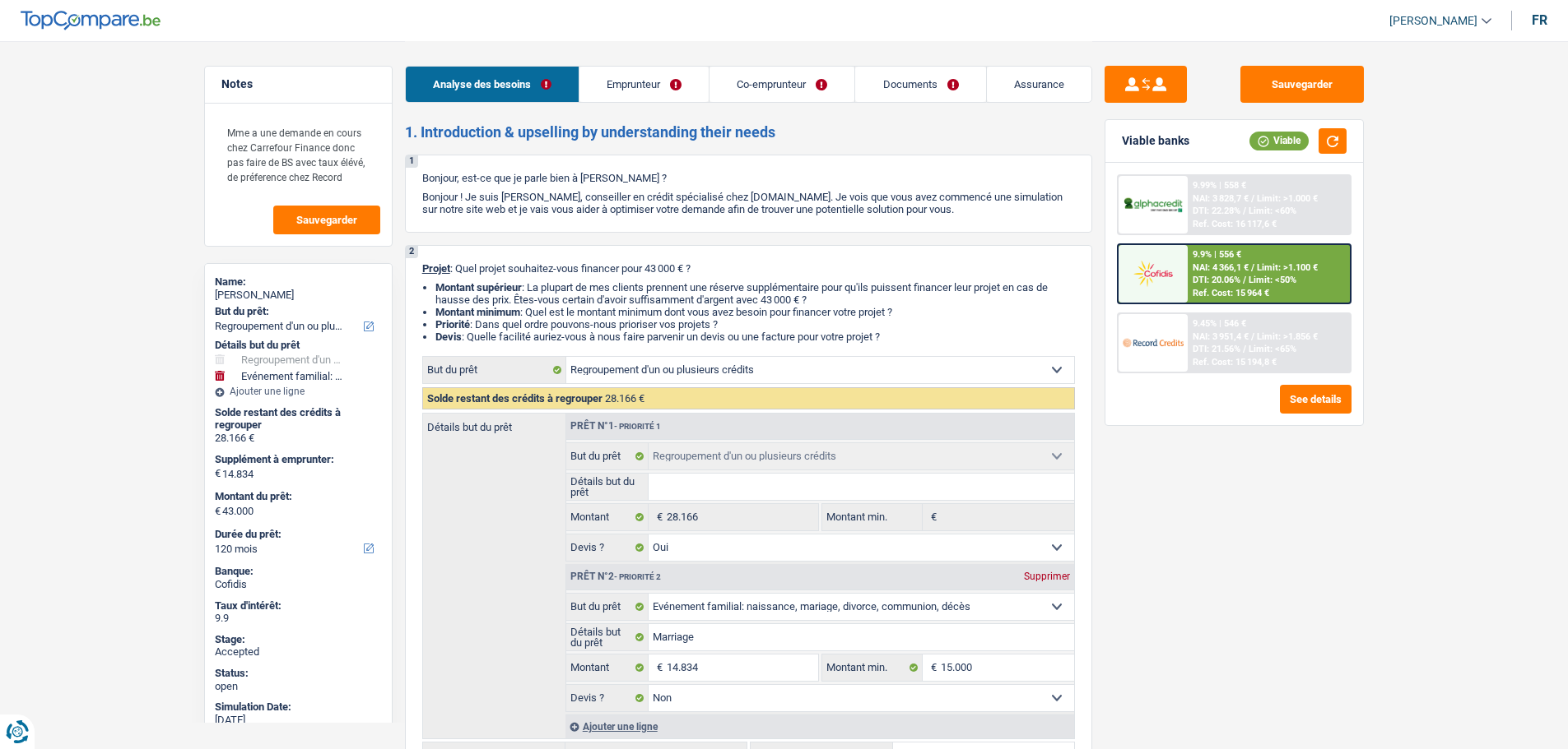
select select "netSalary"
select select "mealVouchers"
select select "rents"
select select "carLoan"
select select "60"
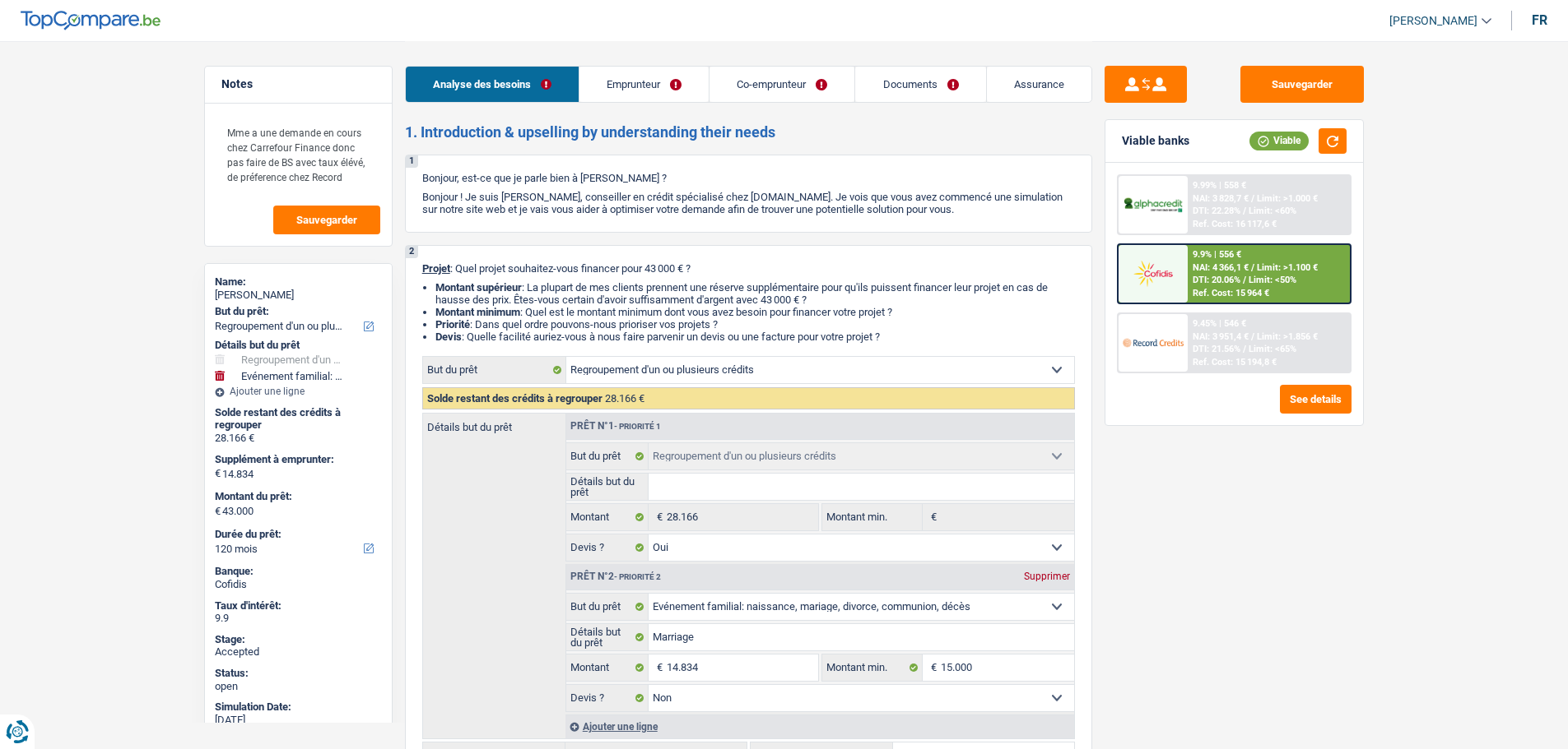
select select "refinancing"
select select "yes"
select select "familyEvent"
select select "false"
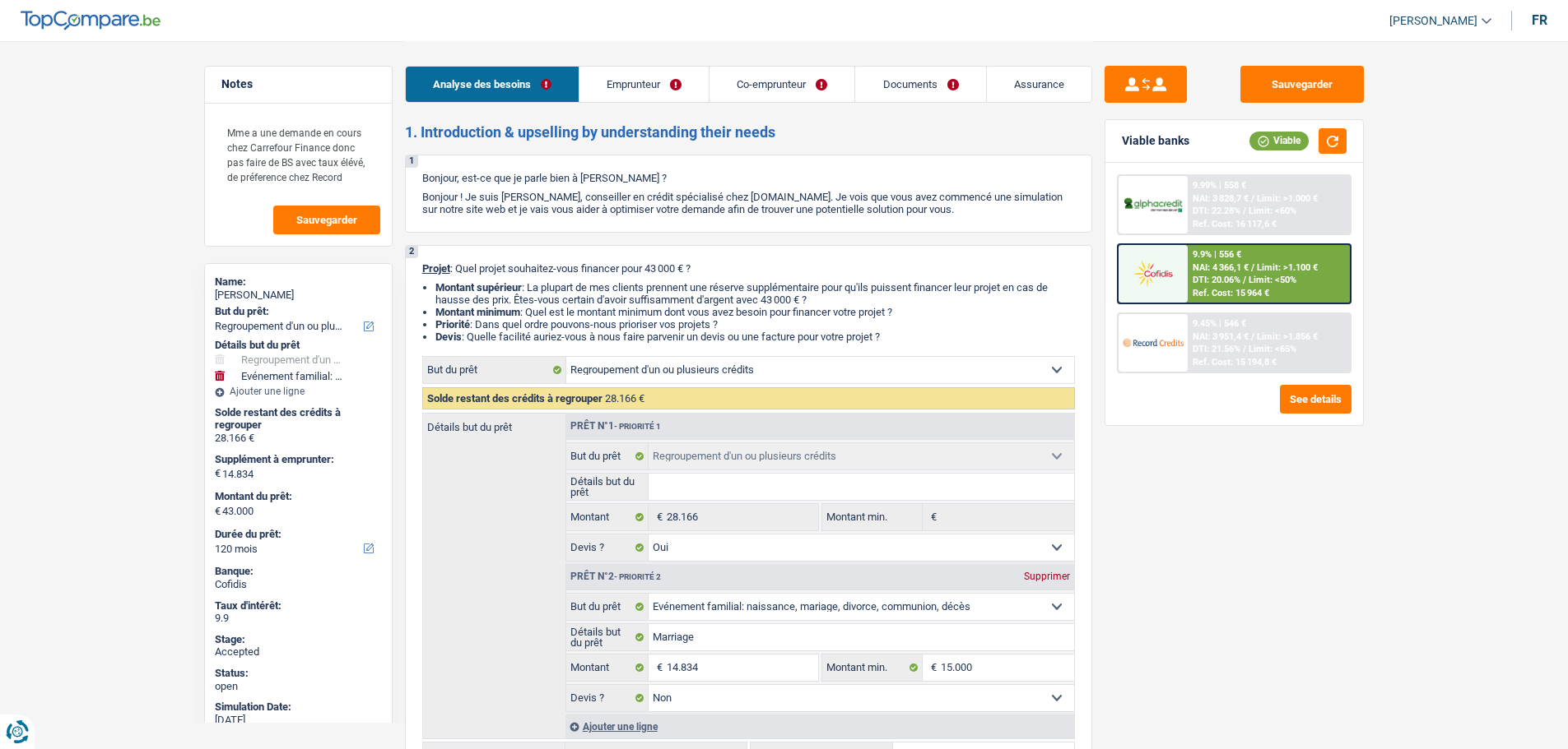
select select "120"
click at [1424, 12] on link "[PERSON_NAME]" at bounding box center [1433, 21] width 115 height 27
click at [1395, 153] on button "SO" at bounding box center [1403, 150] width 146 height 33
select select "applicant"
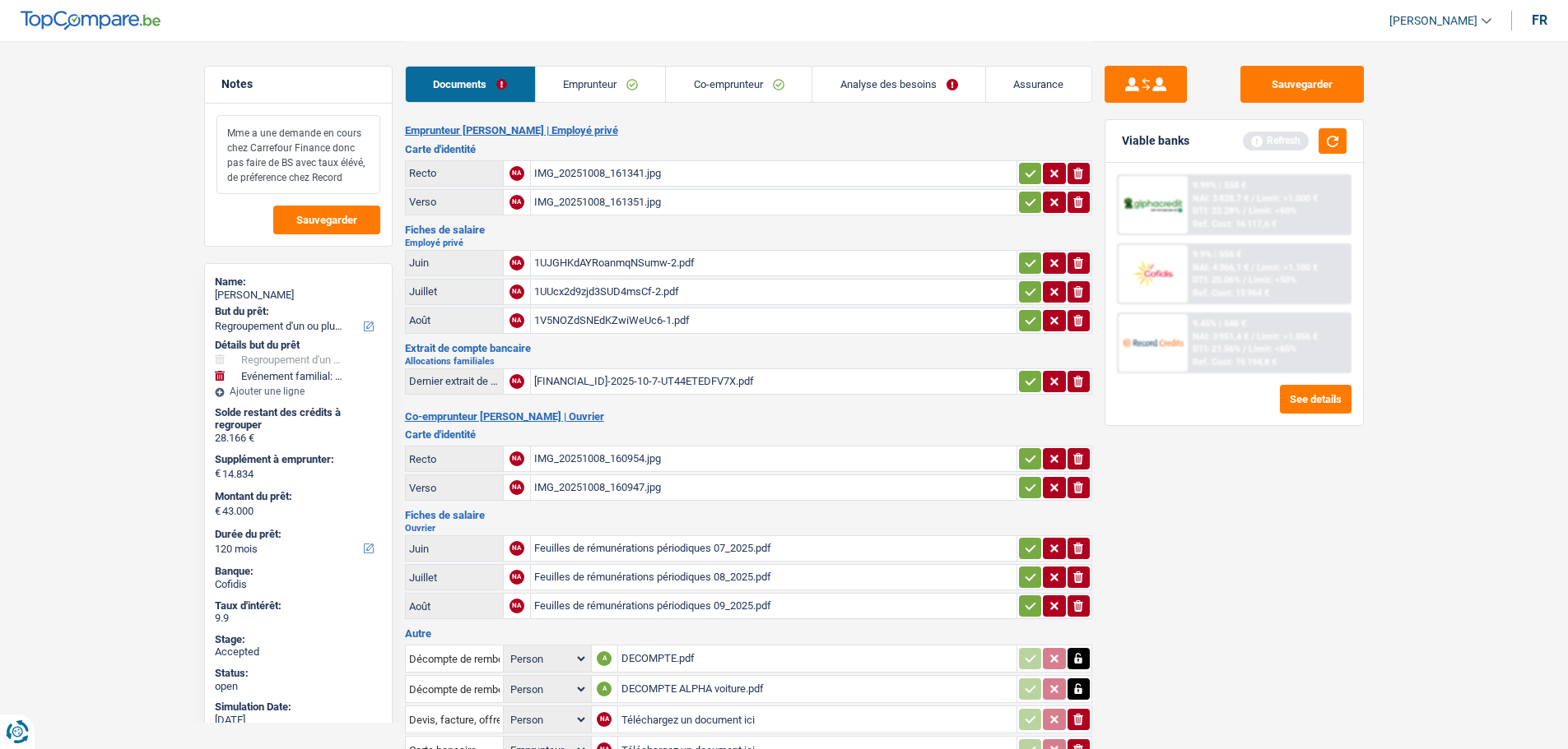
drag, startPoint x: 229, startPoint y: 134, endPoint x: 342, endPoint y: 178, distance: 121.3
click at [342, 178] on textarea "Mme a une demande en cours chez Carrefour Finance donc pas faire de BS avec tau…" at bounding box center [299, 154] width 164 height 79
click at [351, 177] on textarea "Mme a une demande en cours chez Carrefour Finance donc pas faire de BS avec tau…" at bounding box center [299, 154] width 164 height 79
drag, startPoint x: 348, startPoint y: 168, endPoint x: 327, endPoint y: 169, distance: 21.0
click at [327, 169] on textarea "Mme a une demande en cours chez Carrefour Finance donc pas faire de BS avec tau…" at bounding box center [299, 154] width 164 height 79
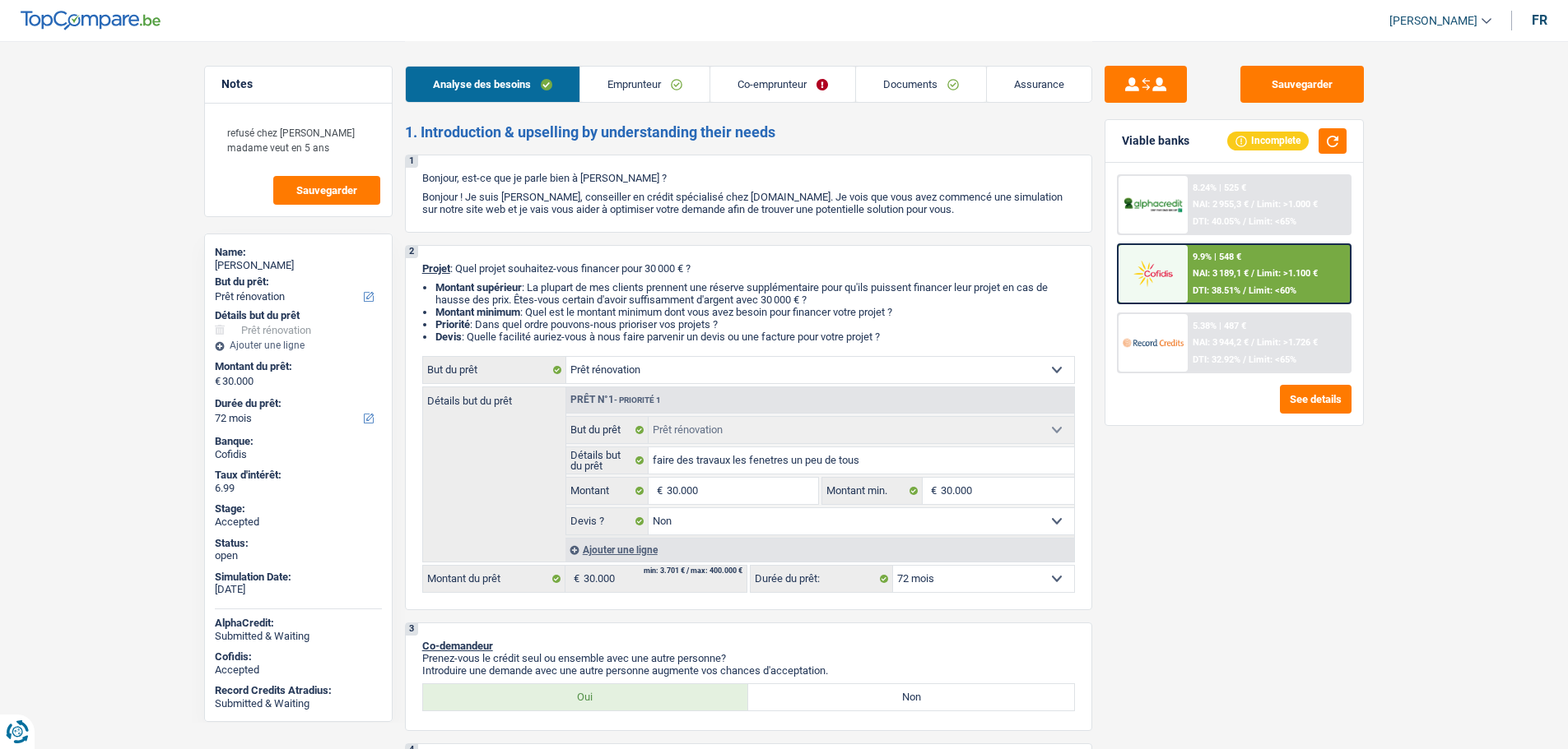
select select "renovation"
select select "72"
select select "renovation"
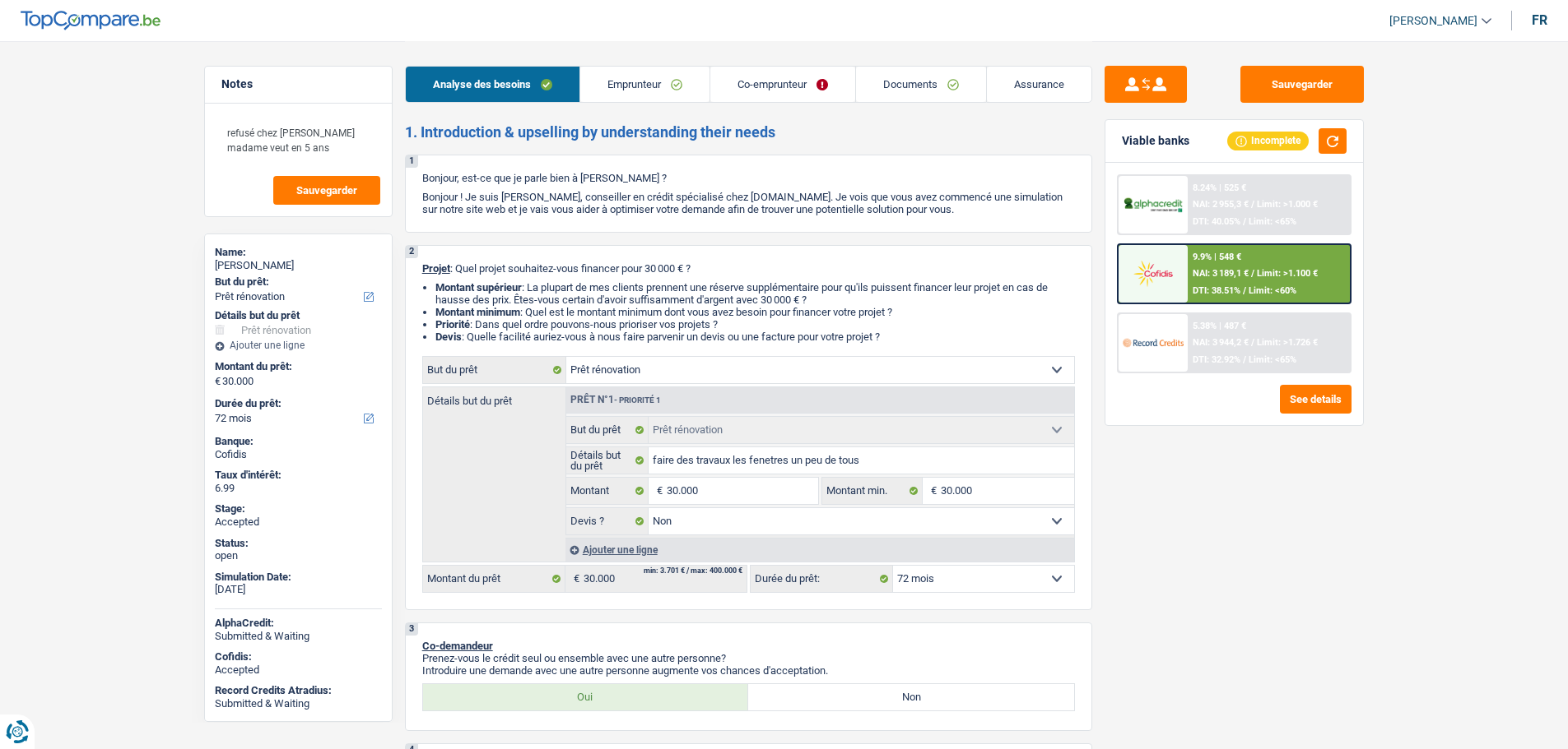
select select "false"
select select "72"
select select "worker"
select select "independent"
select select "familyAllowances"
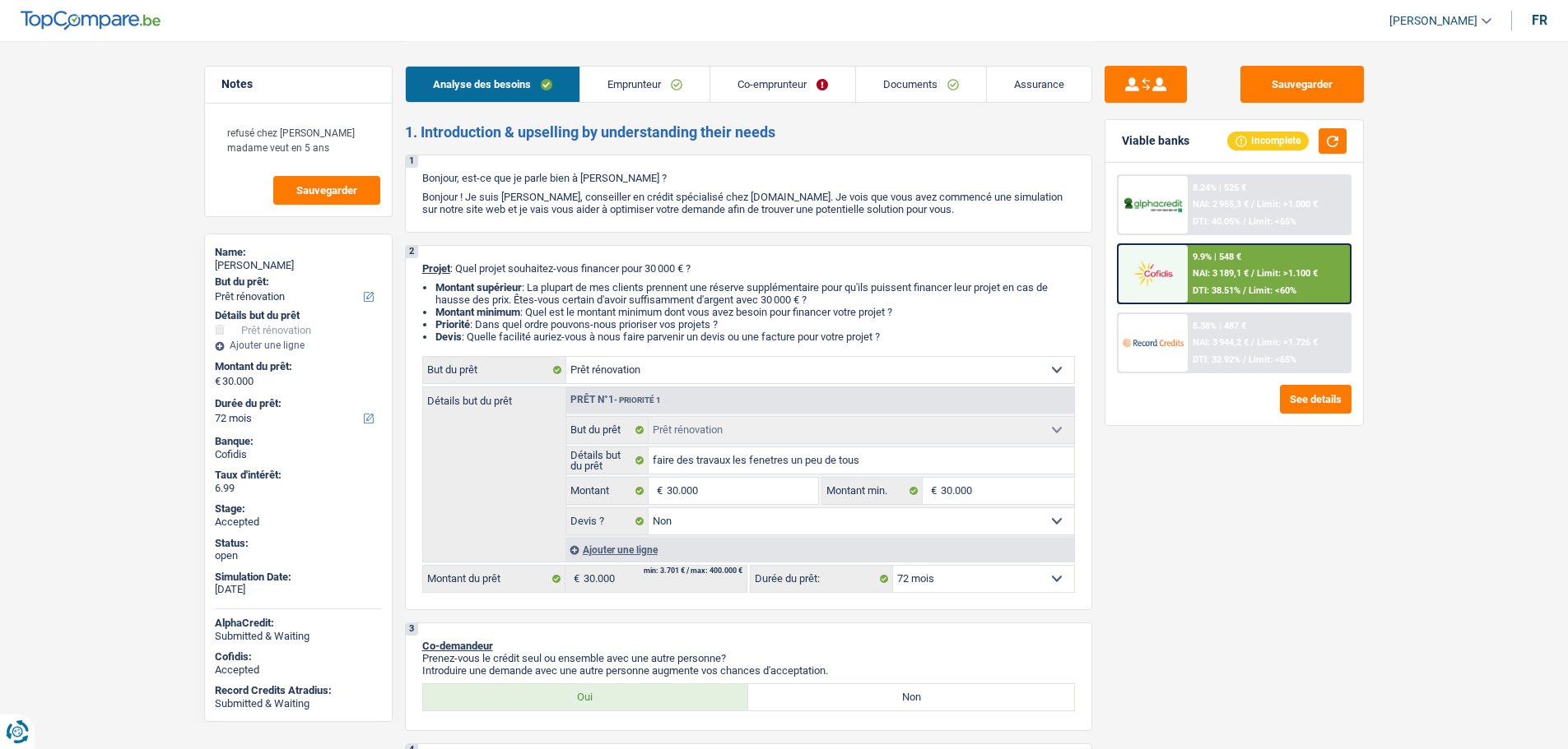
select select "netSalary"
select select "mealVouchers"
select select "netSalary"
select select "ownerWithMortgage"
select select "mortgage"
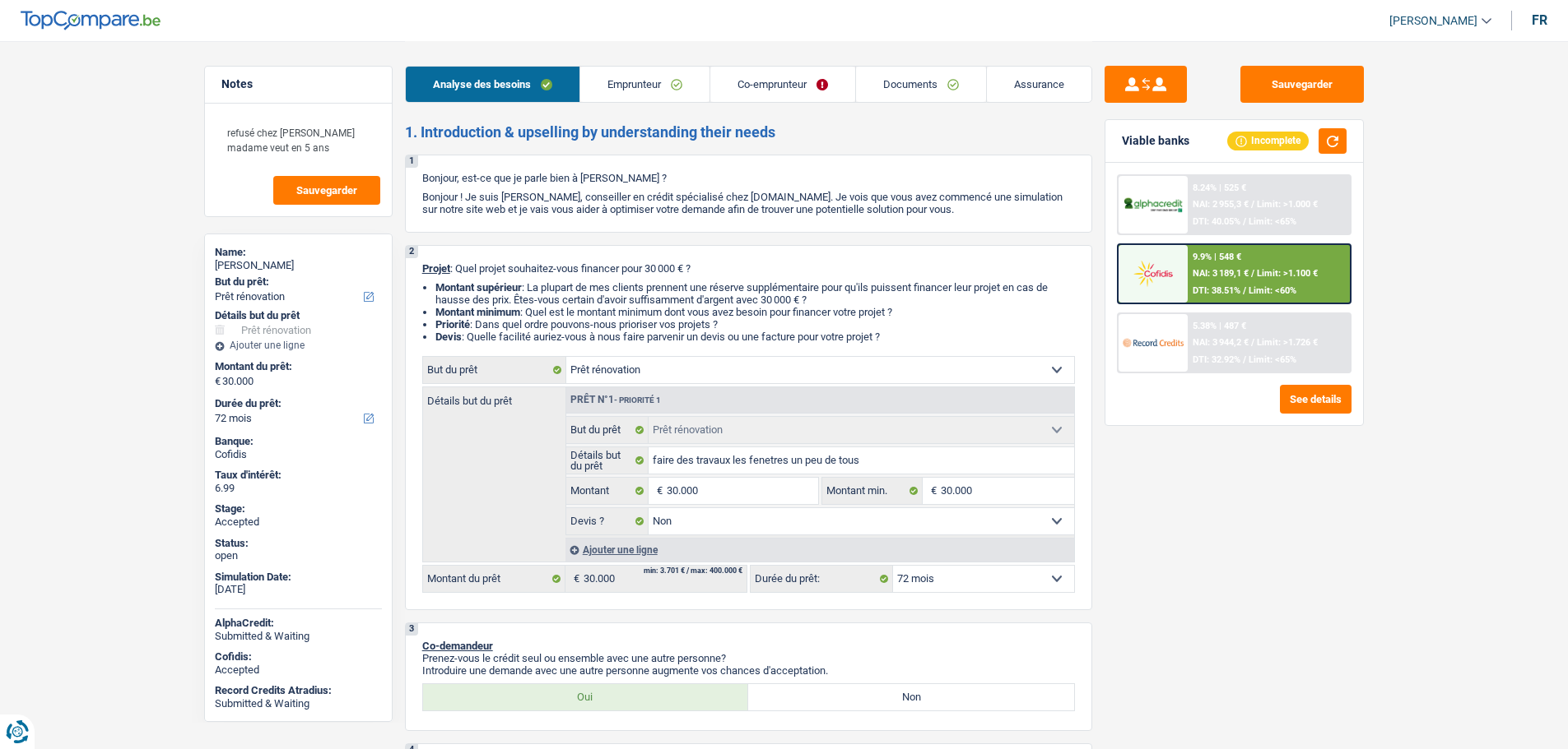
select select "300"
select select "renovation"
select select "false"
select select "72"
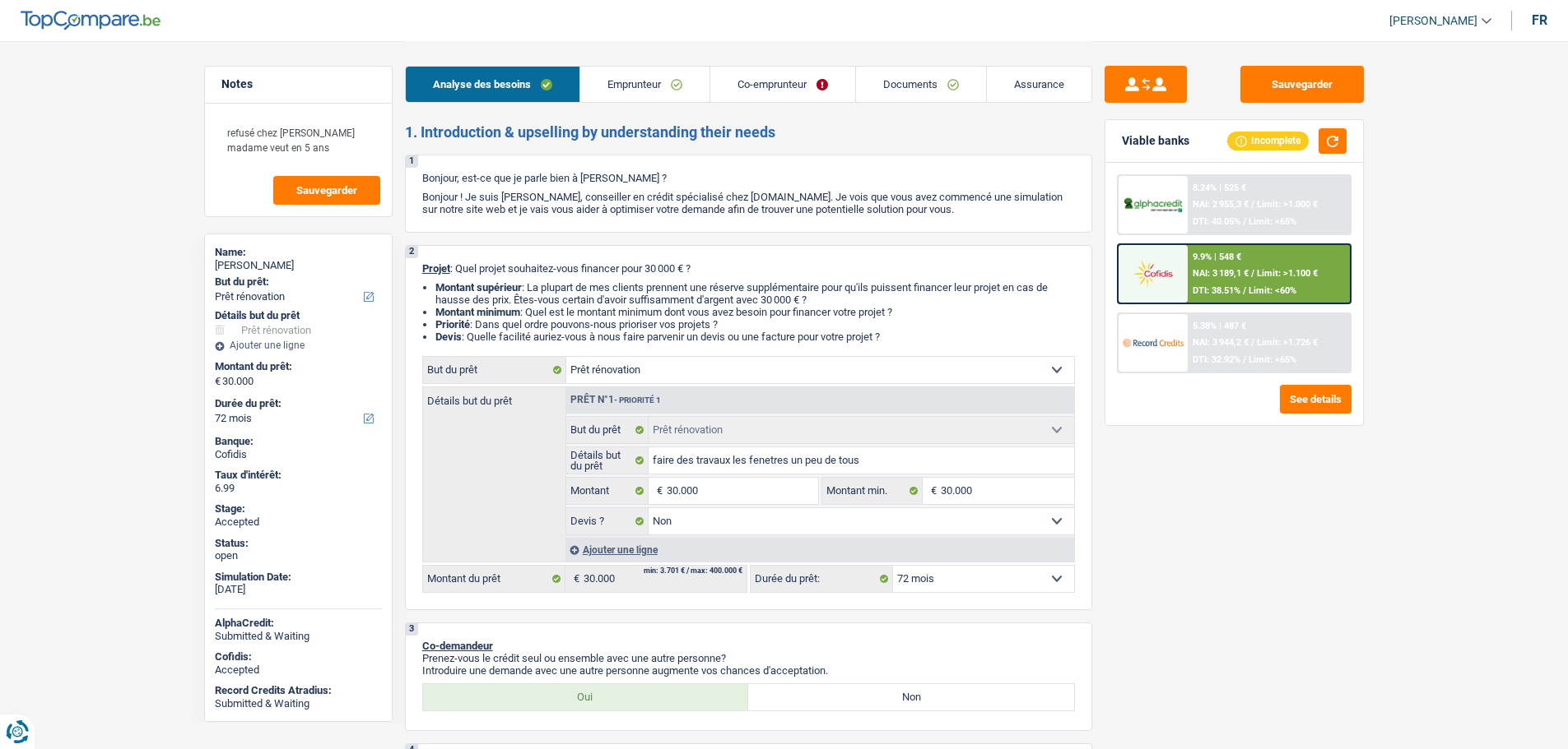
drag, startPoint x: 1446, startPoint y: 25, endPoint x: 1438, endPoint y: 36, distance: 13.6
click at [1446, 25] on span "[PERSON_NAME]" at bounding box center [1433, 20] width 88 height 14
click at [1398, 151] on button "SO" at bounding box center [1403, 150] width 146 height 33
select select "applicant"
select select "renovation"
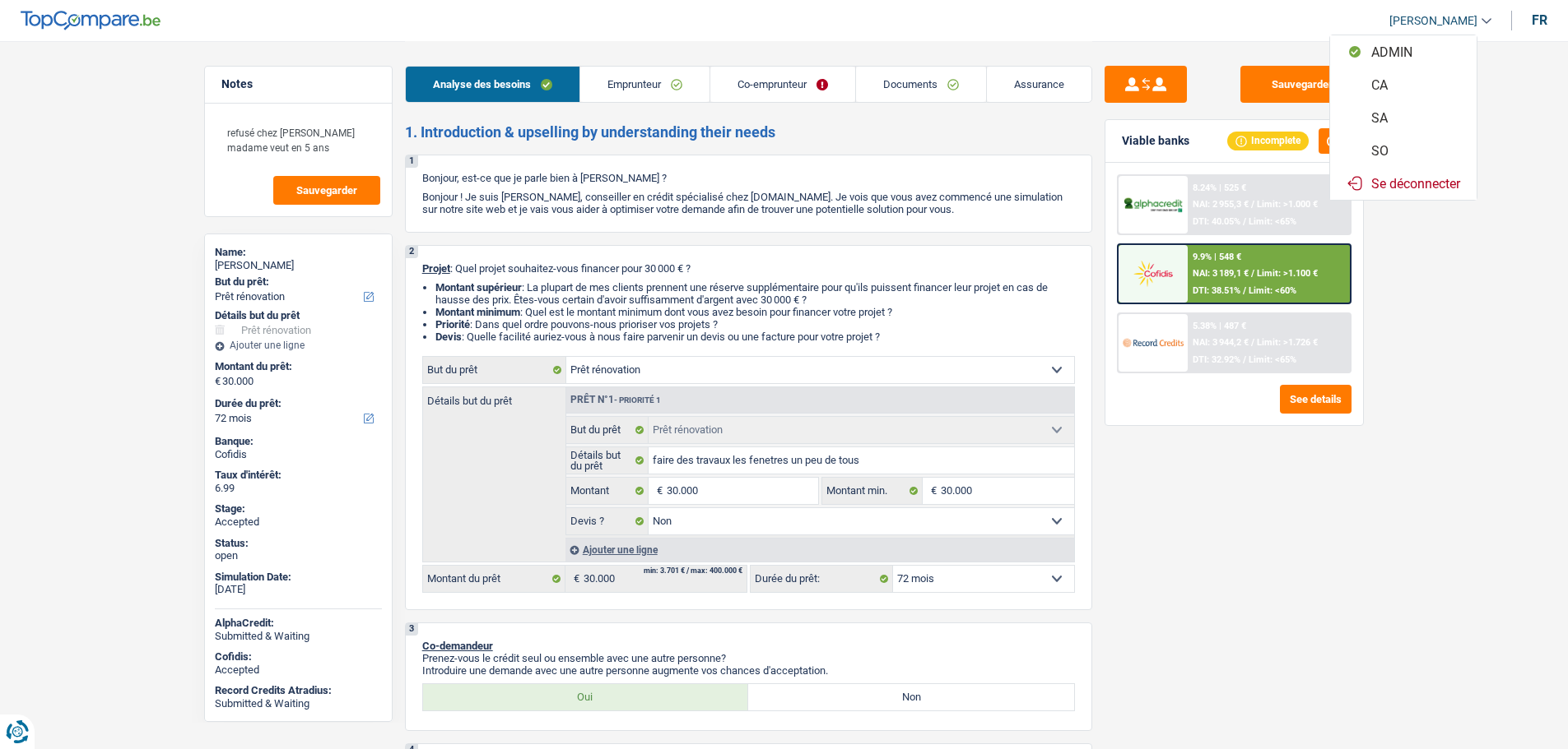
select select "renovation"
select select "false"
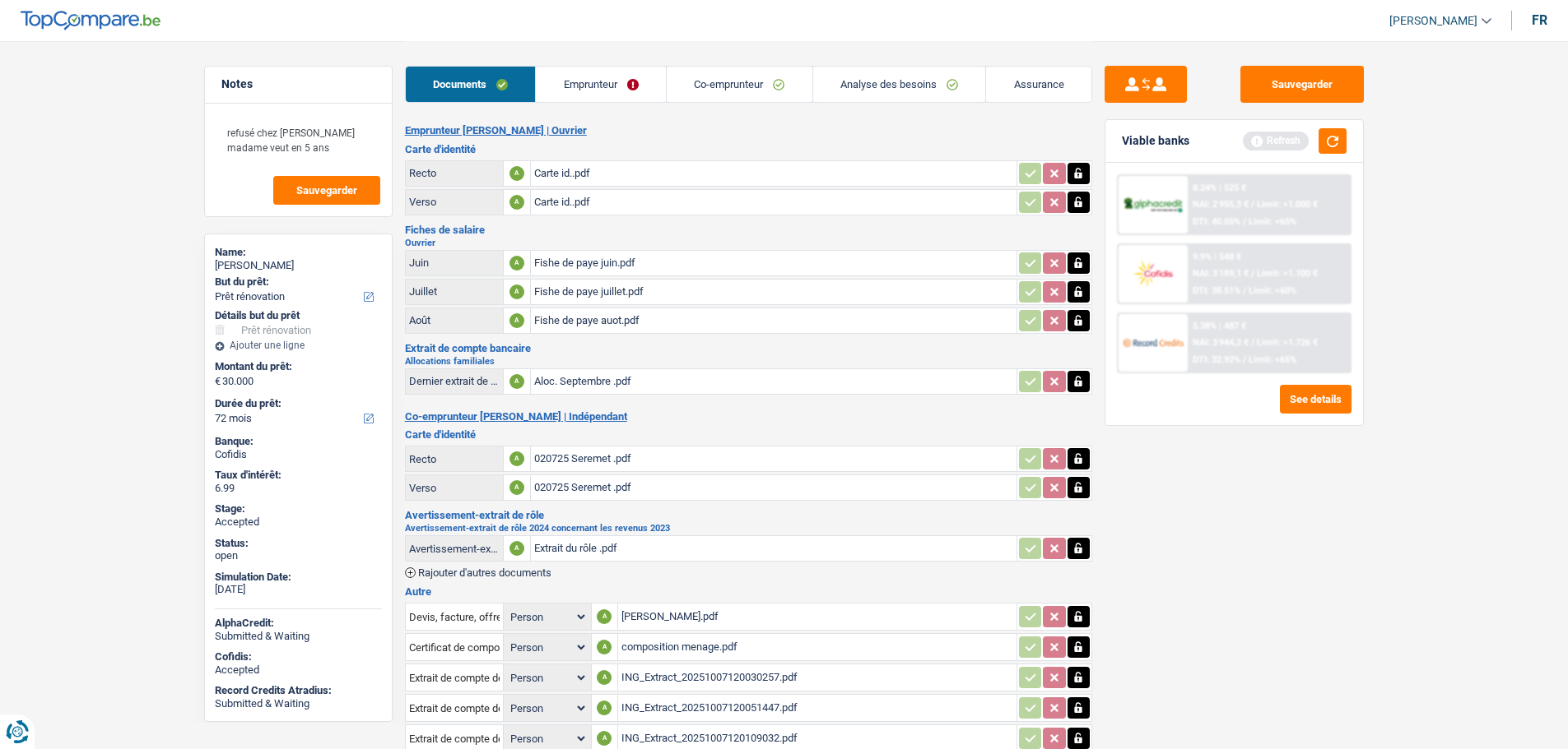
click at [824, 81] on link "Analyse des besoins" at bounding box center [899, 84] width 173 height 35
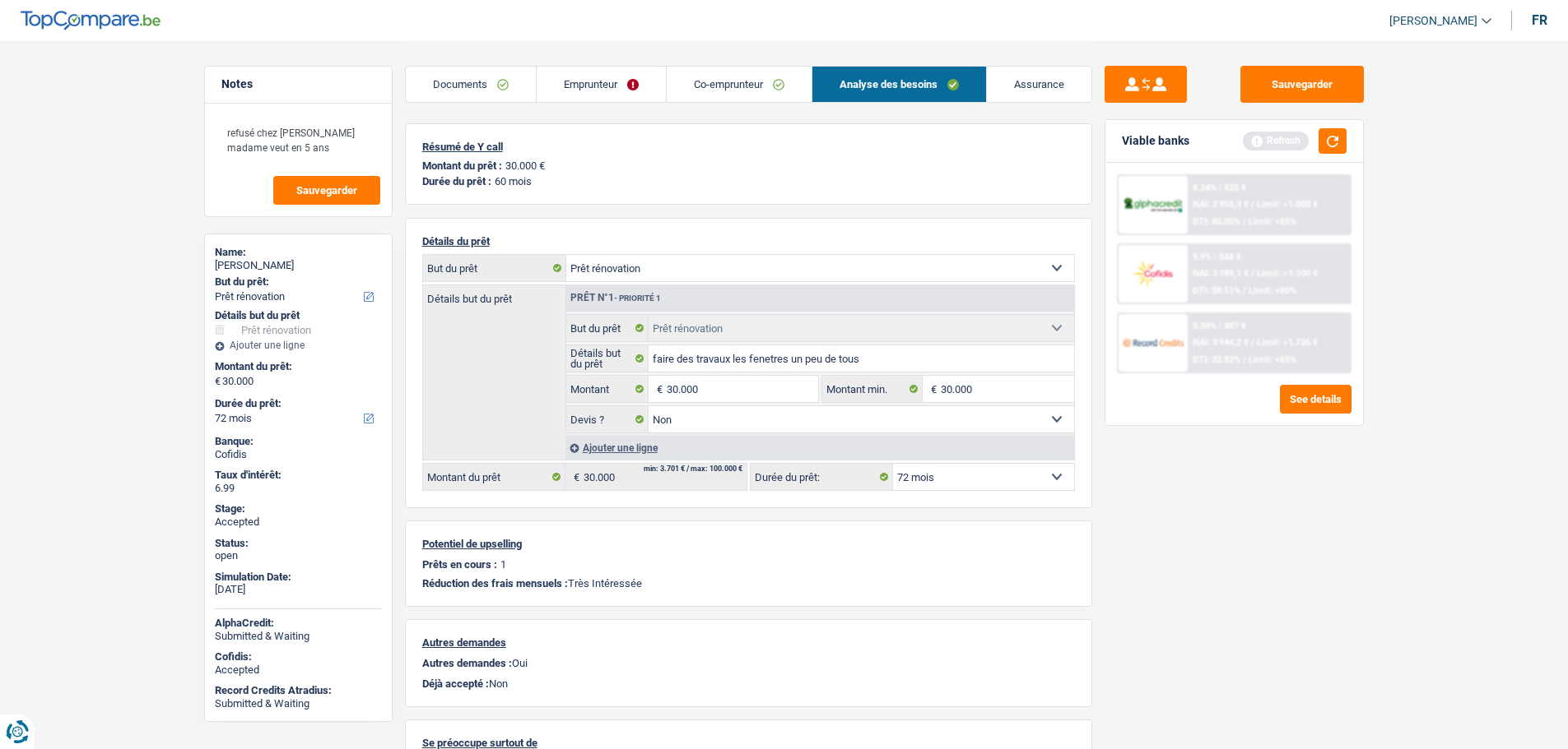
click at [612, 85] on link "Emprunteur" at bounding box center [601, 84] width 129 height 35
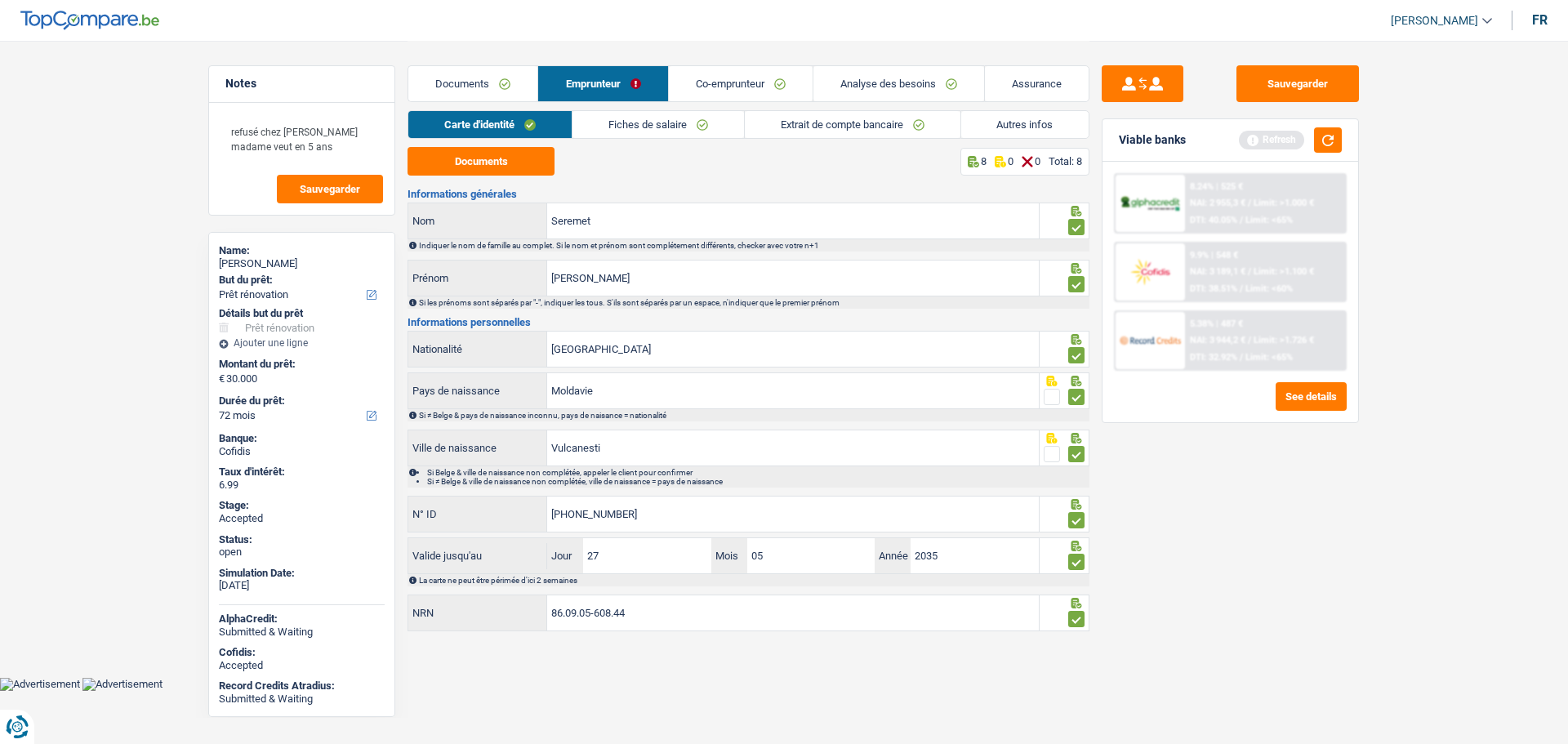
click at [845, 78] on link "Analyse des besoins" at bounding box center [899, 83] width 170 height 35
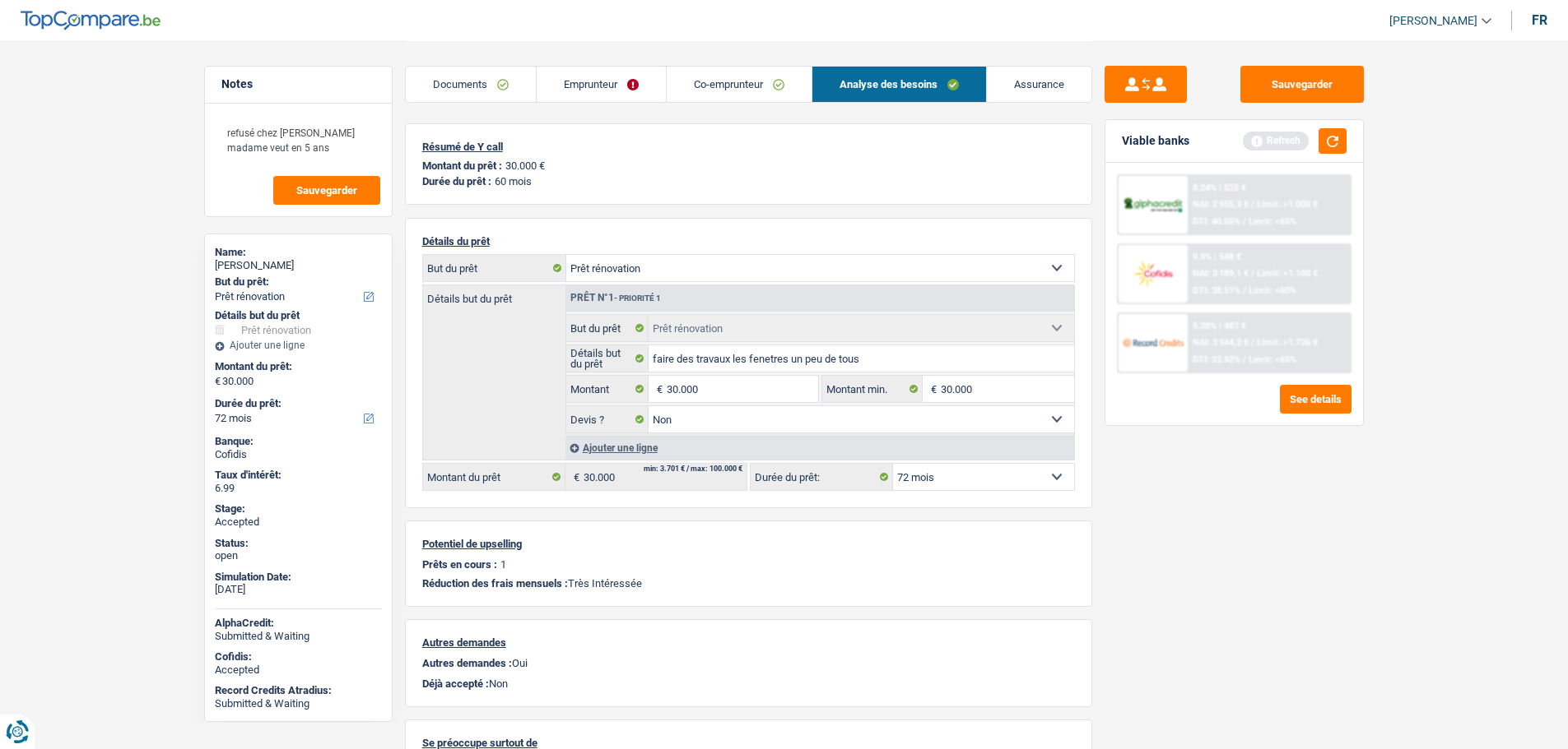
click at [261, 262] on div "[PERSON_NAME]" at bounding box center [298, 265] width 167 height 13
click at [261, 262] on div "Oxana Seremet" at bounding box center [298, 265] width 167 height 13
copy div "Seremet"
drag, startPoint x: 236, startPoint y: 132, endPoint x: 338, endPoint y: 146, distance: 103.0
click at [338, 146] on textarea "refusé chez fortis madame veut en 5 ans" at bounding box center [299, 139] width 164 height 50
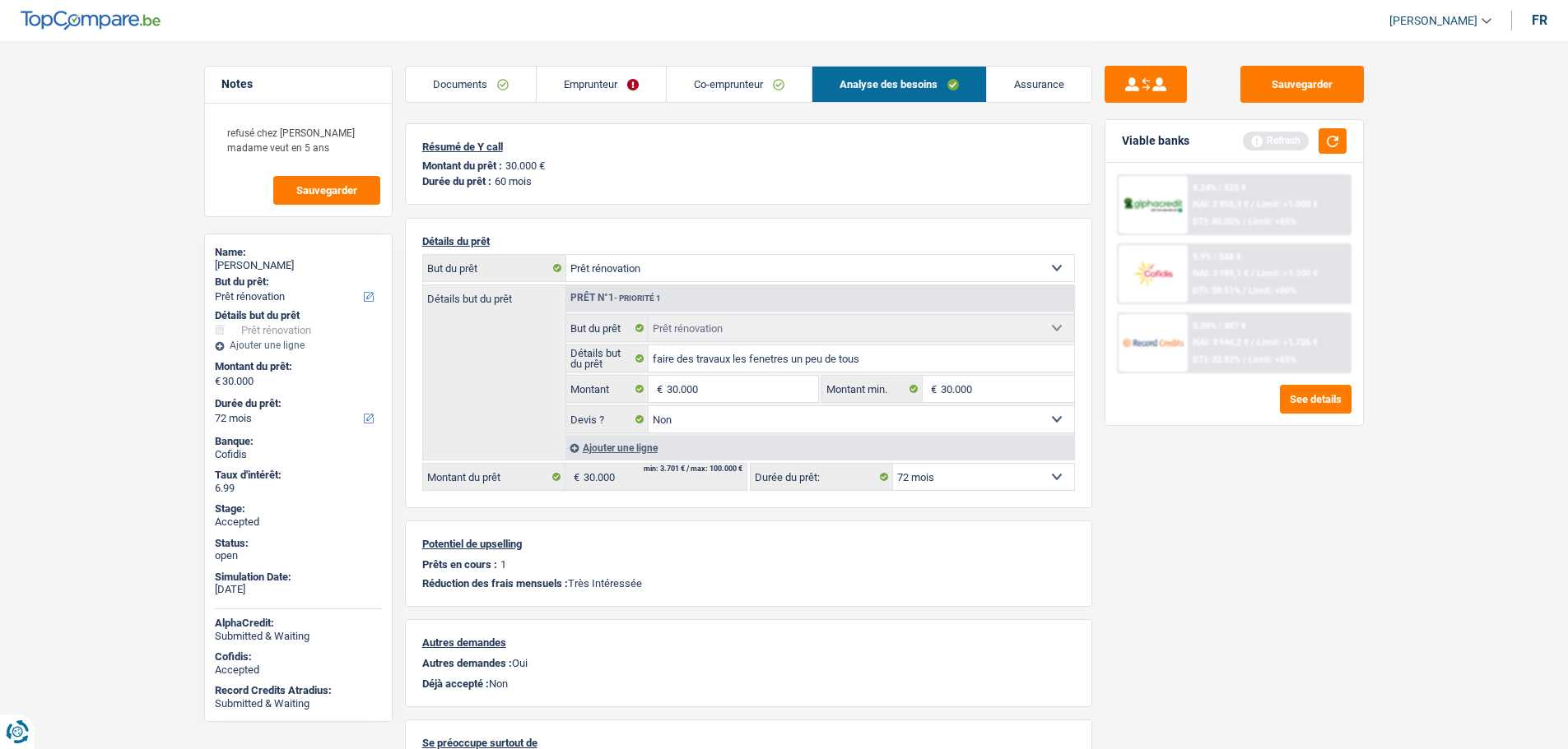
click at [252, 265] on div "Oxana Seremet" at bounding box center [298, 265] width 167 height 13
copy div "Oxana Seremet"
click at [582, 80] on link "Emprunteur" at bounding box center [601, 84] width 129 height 35
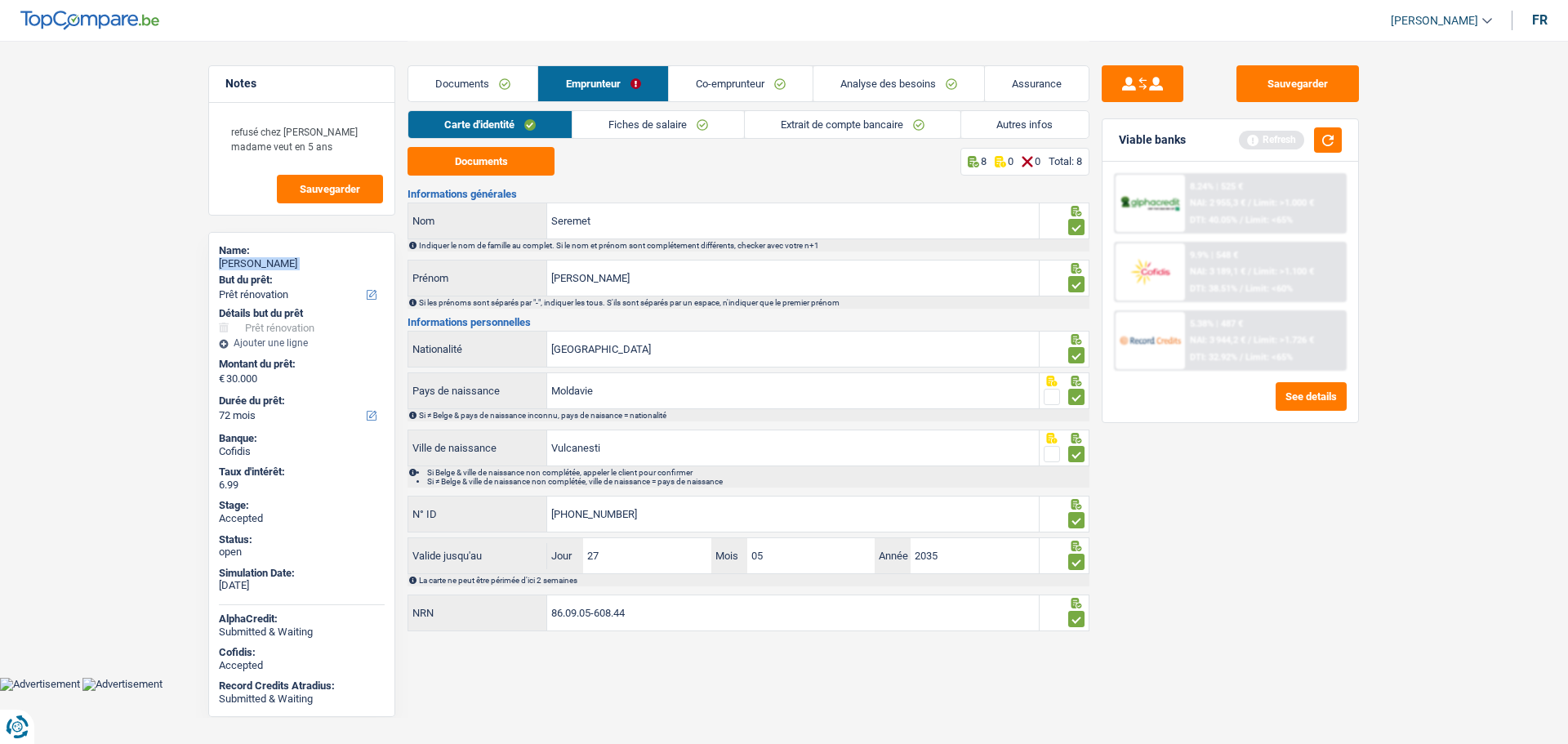
click at [876, 82] on link "Analyse des besoins" at bounding box center [899, 83] width 170 height 35
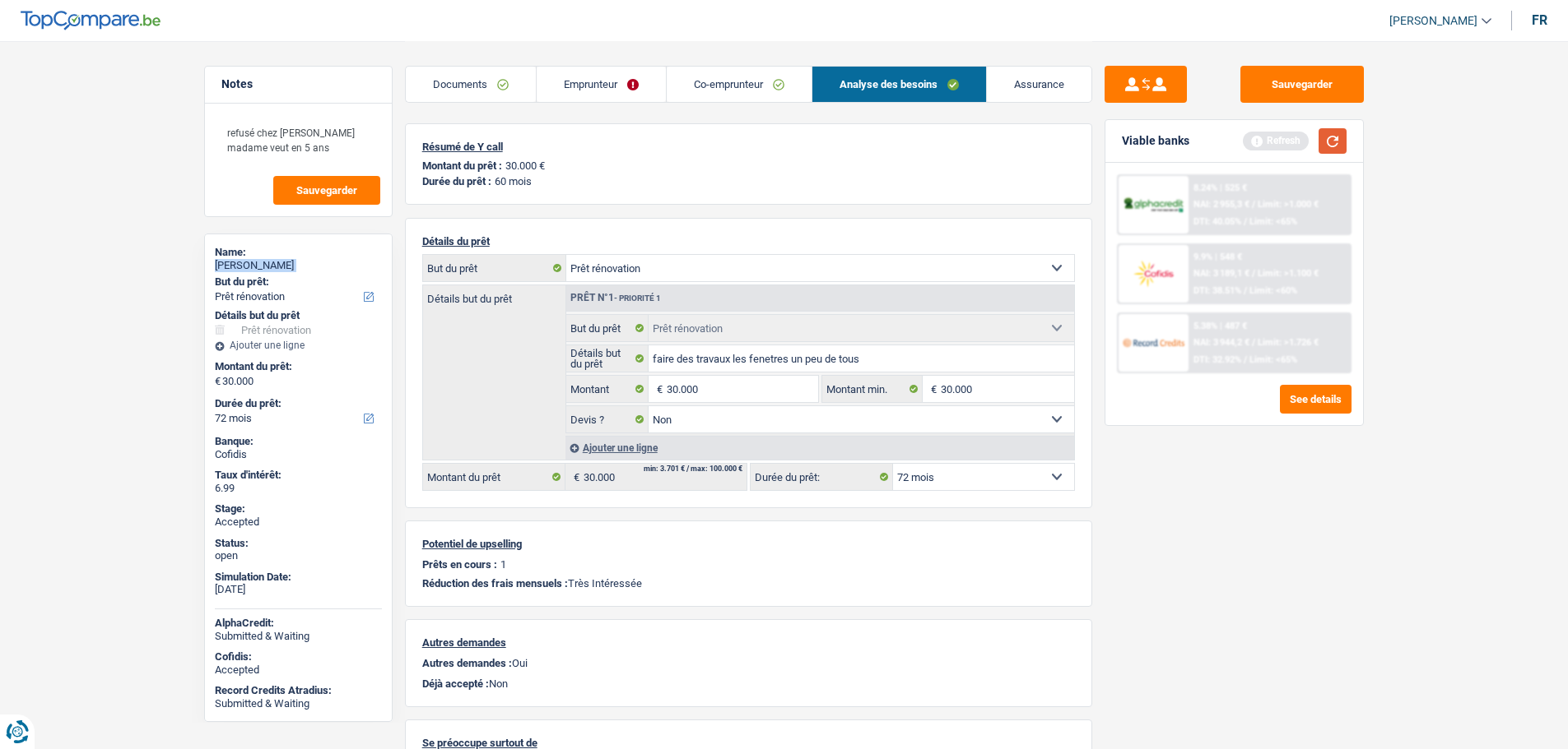
click at [1331, 138] on button "button" at bounding box center [1332, 141] width 28 height 25
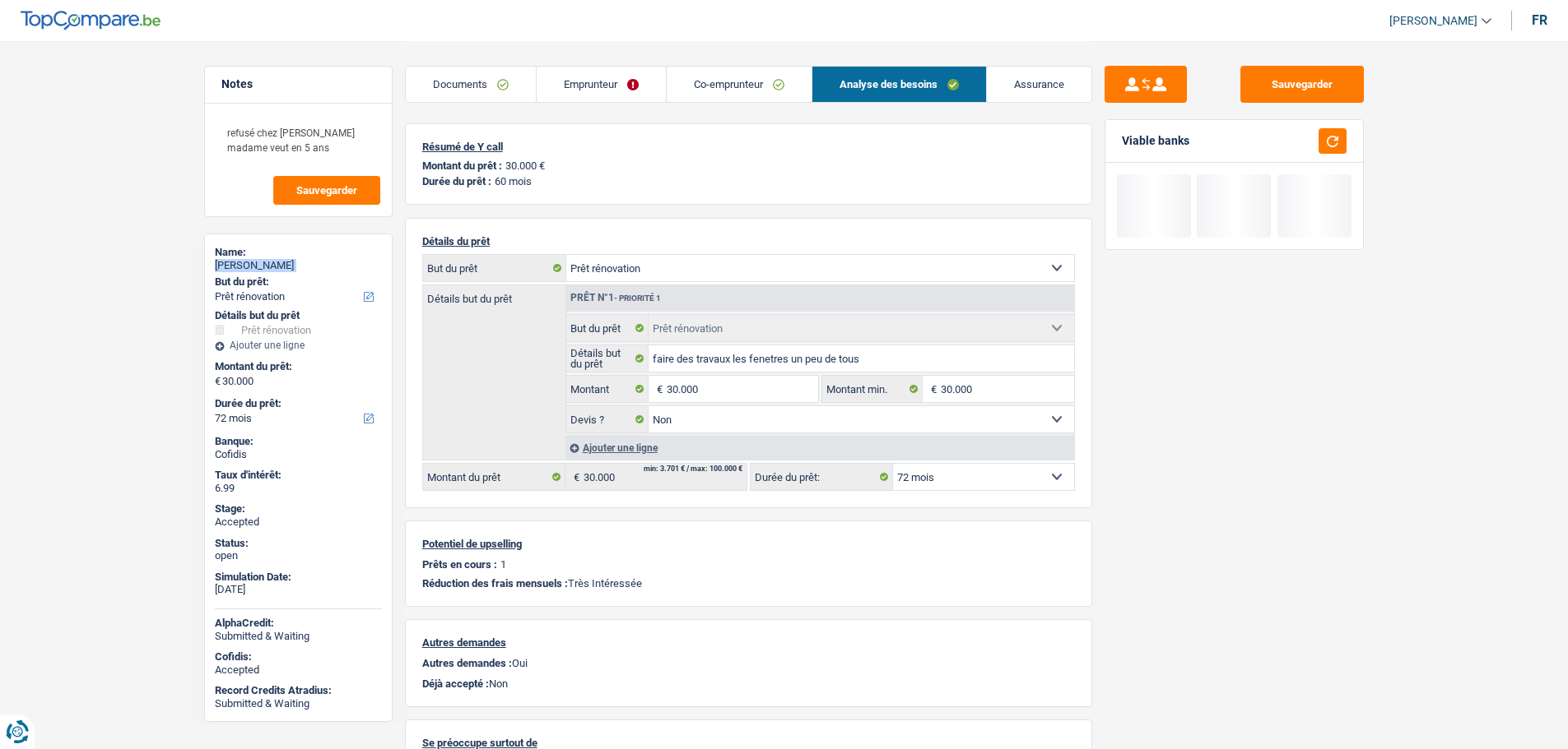
click at [933, 483] on select "12 mois 18 mois 24 mois 30 mois 36 mois 42 mois 48 mois 60 mois 72 mois 84 mois…" at bounding box center [984, 477] width 181 height 26
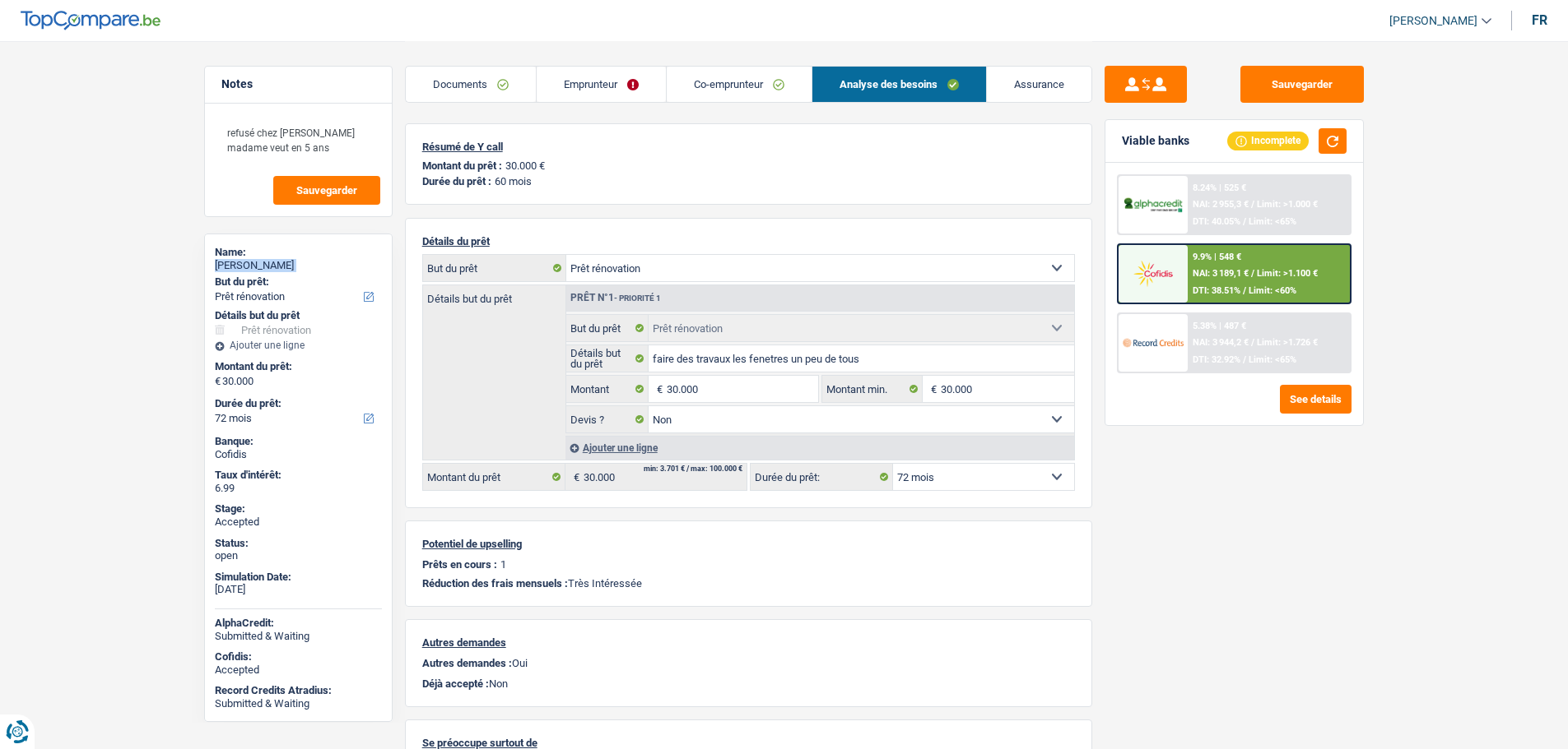
select select "60"
click at [893, 464] on select "12 mois 18 mois 24 mois 30 mois 36 mois 42 mois 48 mois 60 mois 72 mois 84 mois…" at bounding box center [984, 477] width 181 height 26
select select "60"
click at [935, 482] on select "12 mois 18 mois 24 mois 30 mois 36 mois 42 mois 48 mois 60 mois 72 mois 84 mois…" at bounding box center [984, 477] width 181 height 26
select select "72"
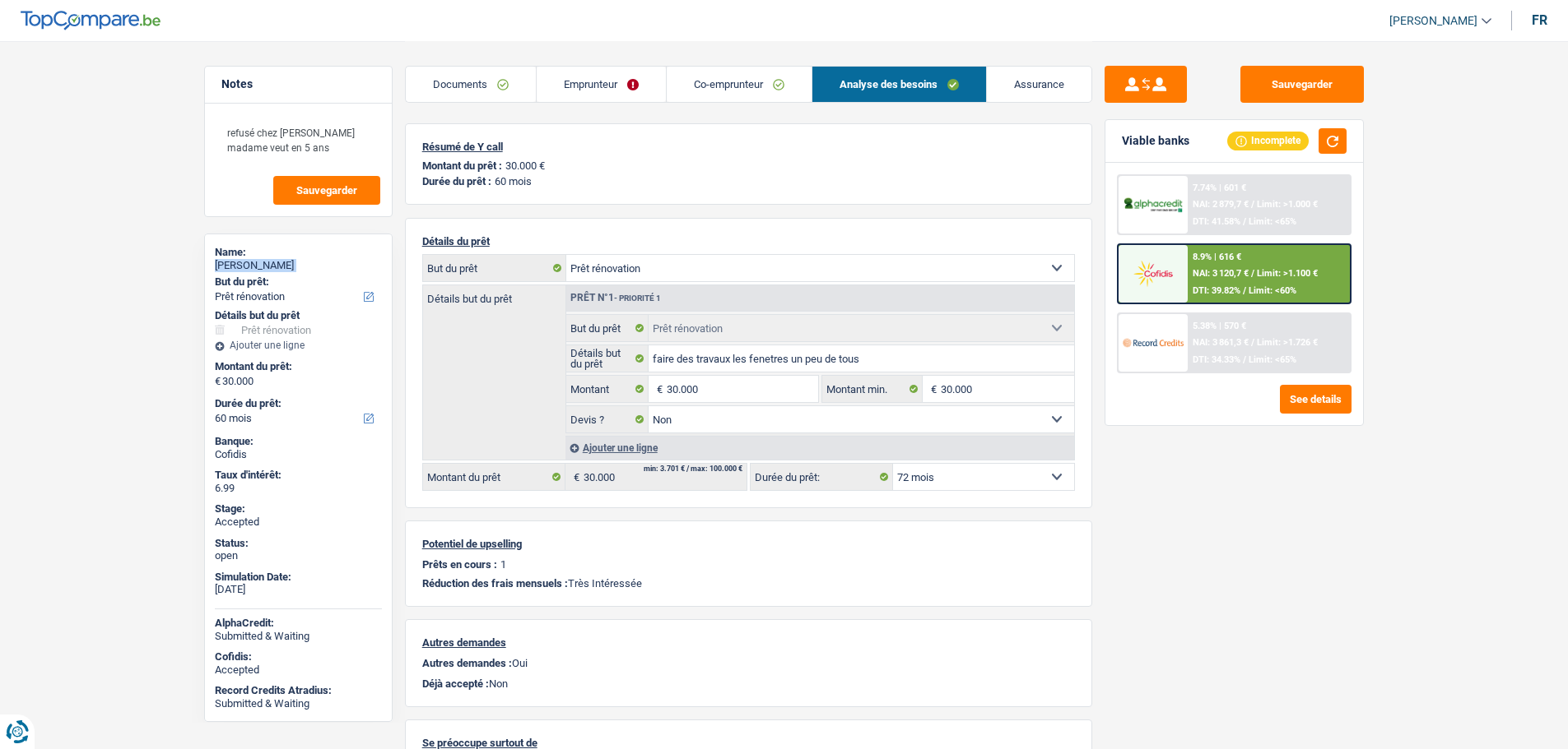
click at [893, 464] on select "12 mois 18 mois 24 mois 30 mois 36 mois 42 mois 48 mois 60 mois 72 mois 84 mois…" at bounding box center [984, 477] width 181 height 26
select select "72"
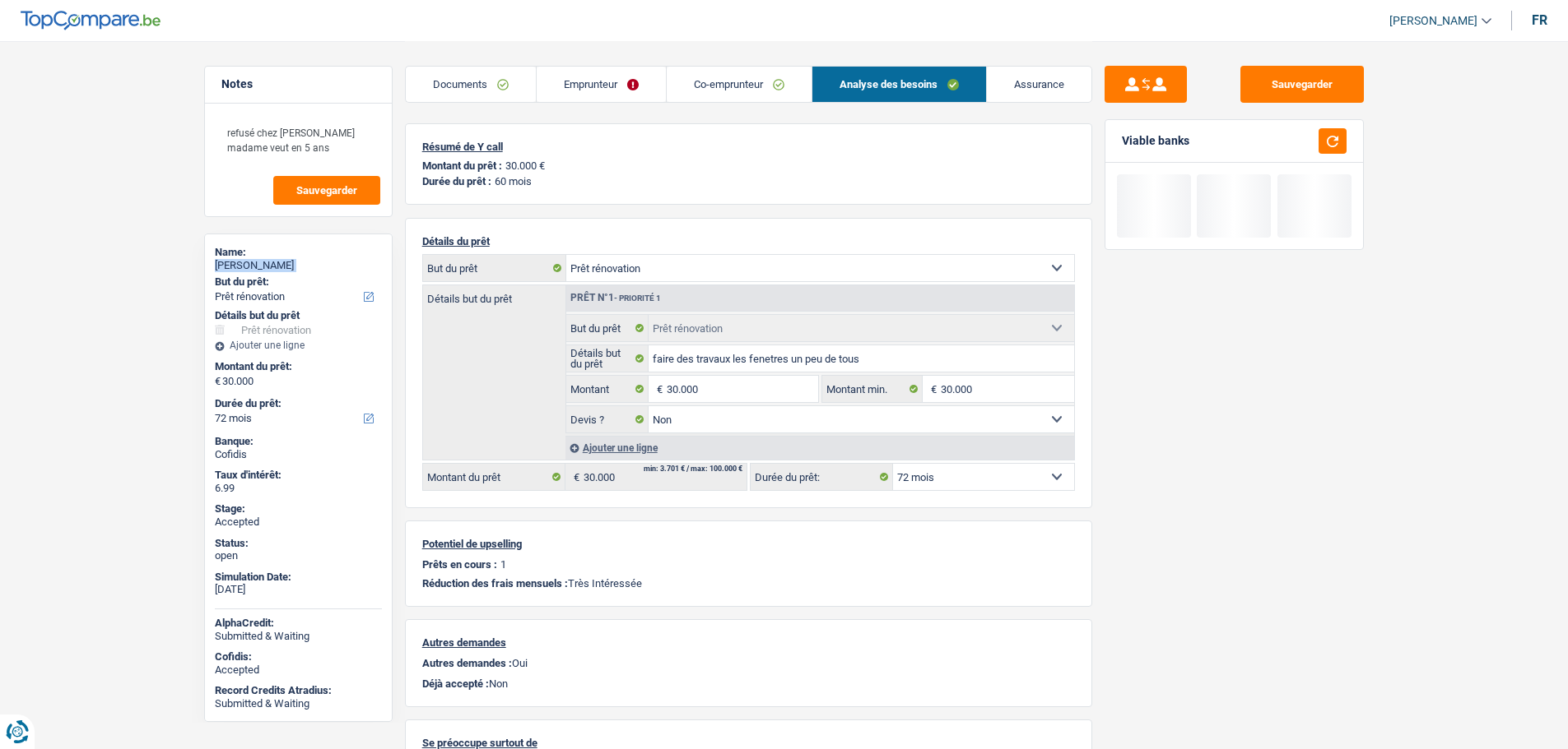
click at [713, 83] on link "Co-emprunteur" at bounding box center [739, 84] width 144 height 35
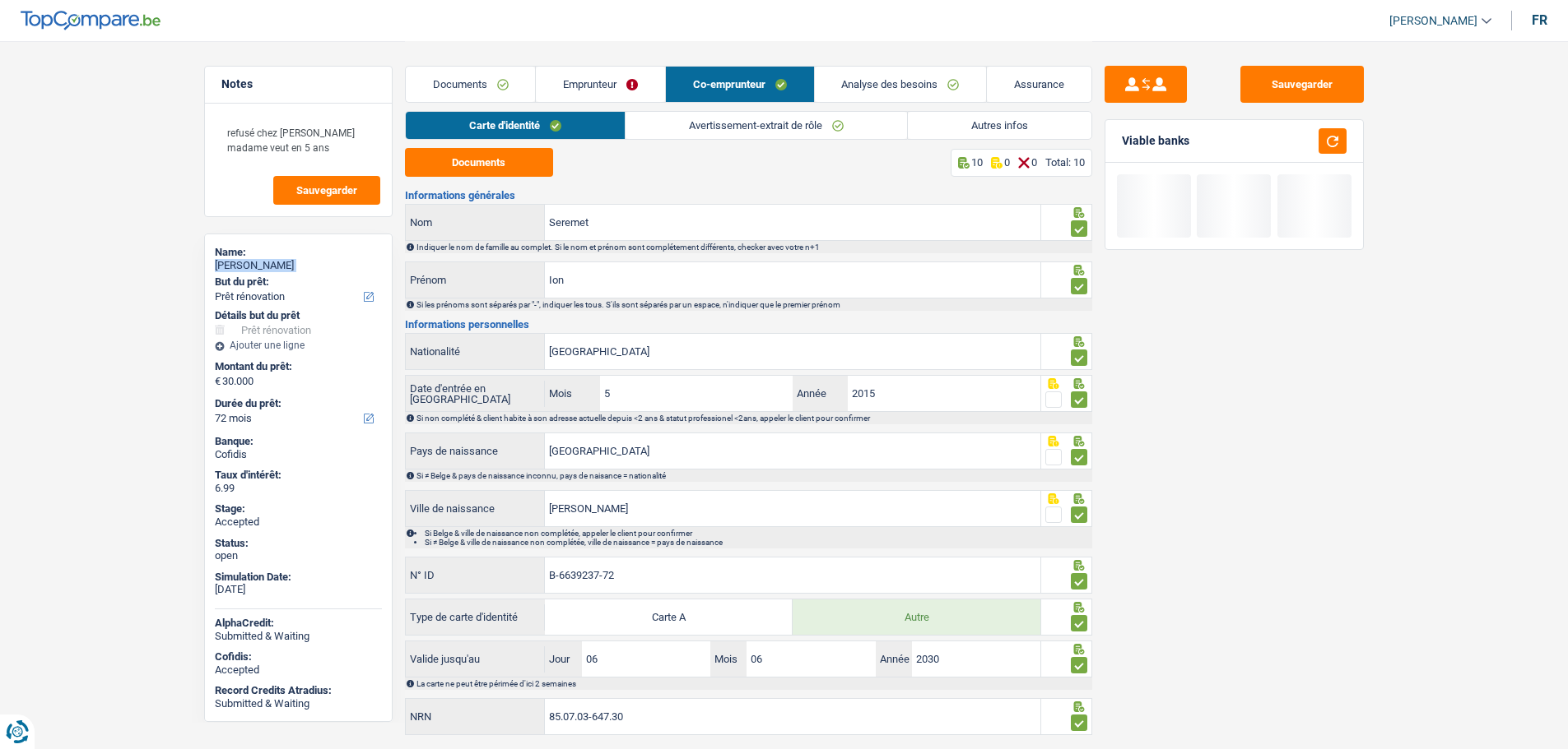
click at [613, 79] on link "Emprunteur" at bounding box center [600, 84] width 129 height 35
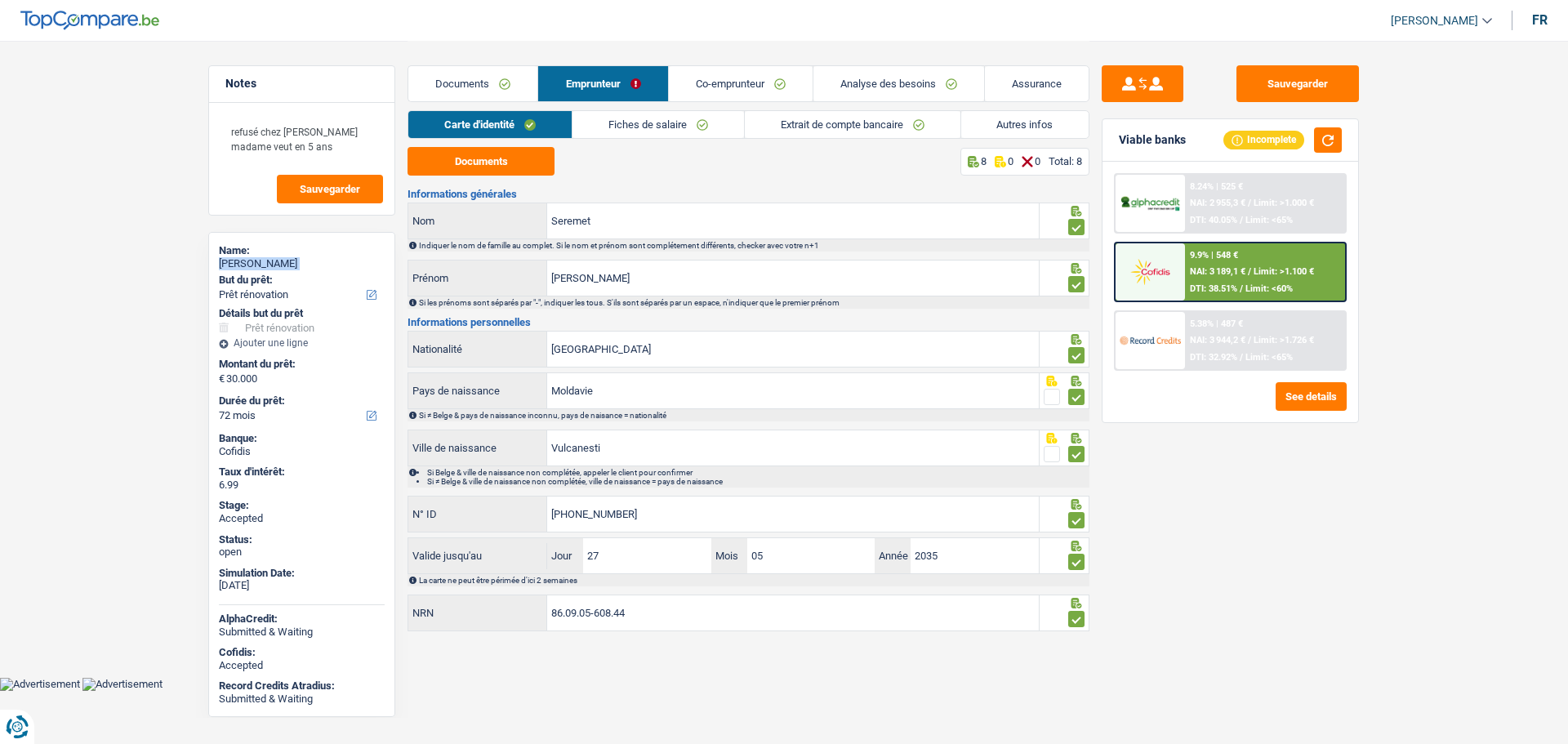
click at [477, 86] on link "Documents" at bounding box center [473, 83] width 129 height 35
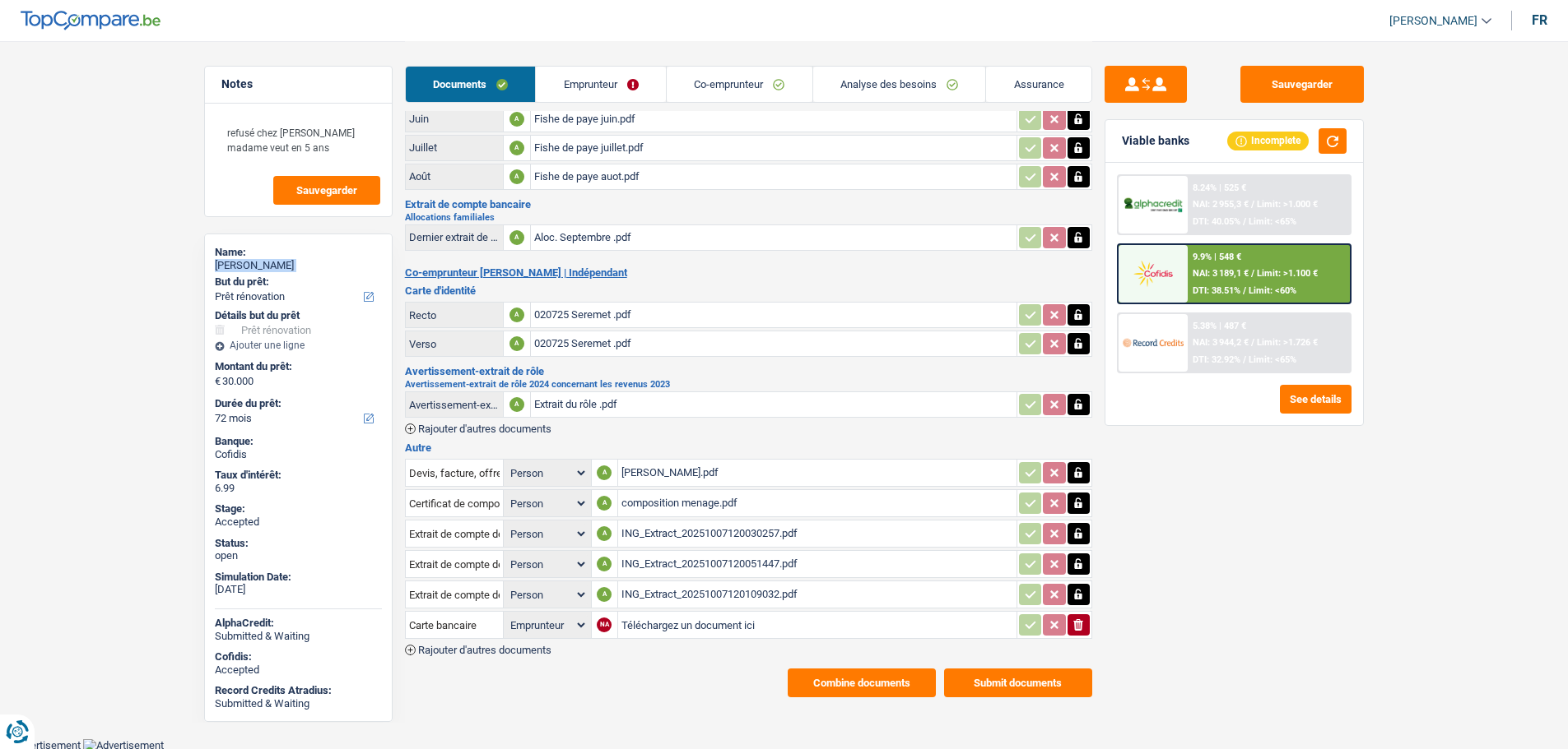
scroll to position [145, 0]
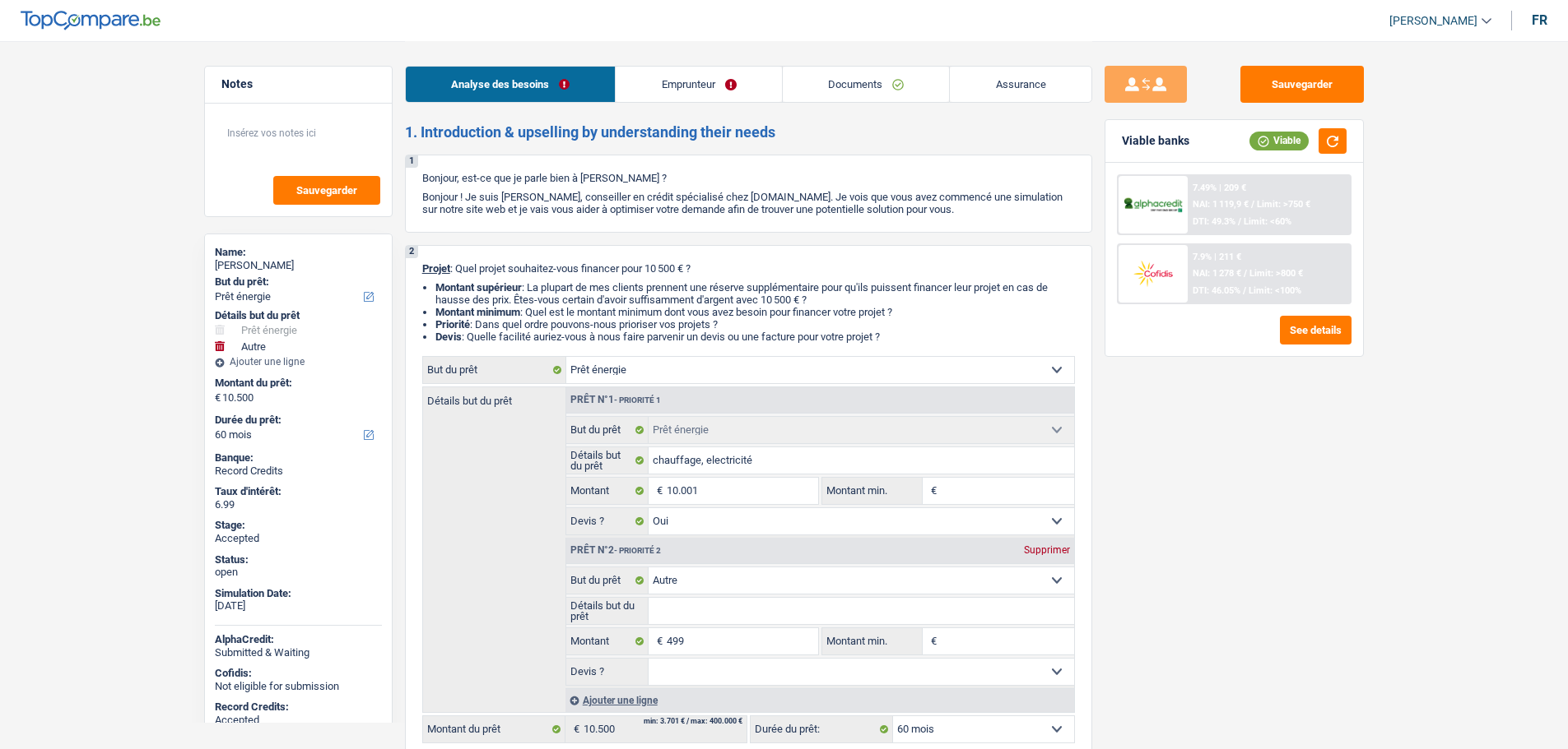
select select "energy"
select select "other"
select select "60"
select select "energy"
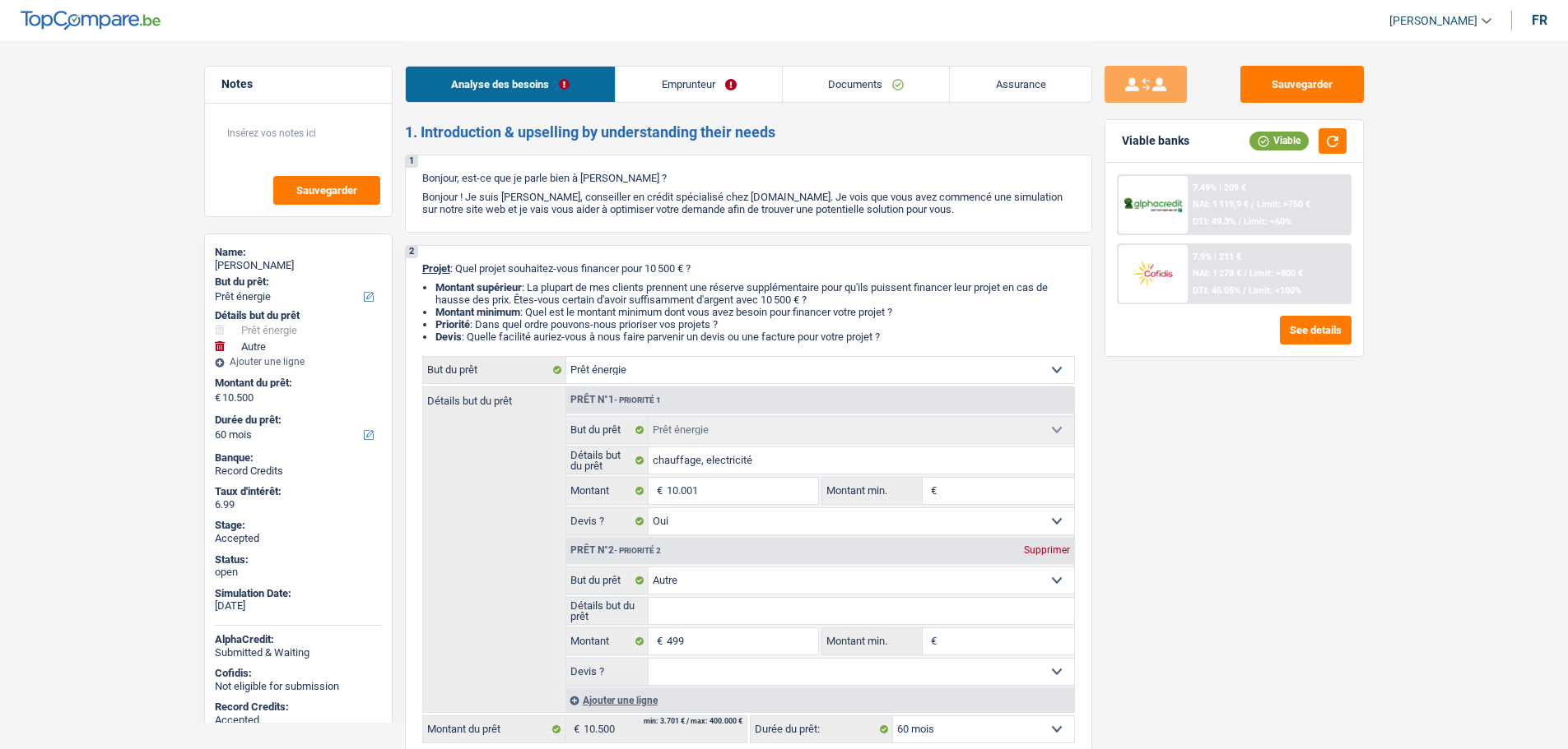
select select "energy"
select select "yes"
select select "other"
select select "60"
select select "privateEmployee"
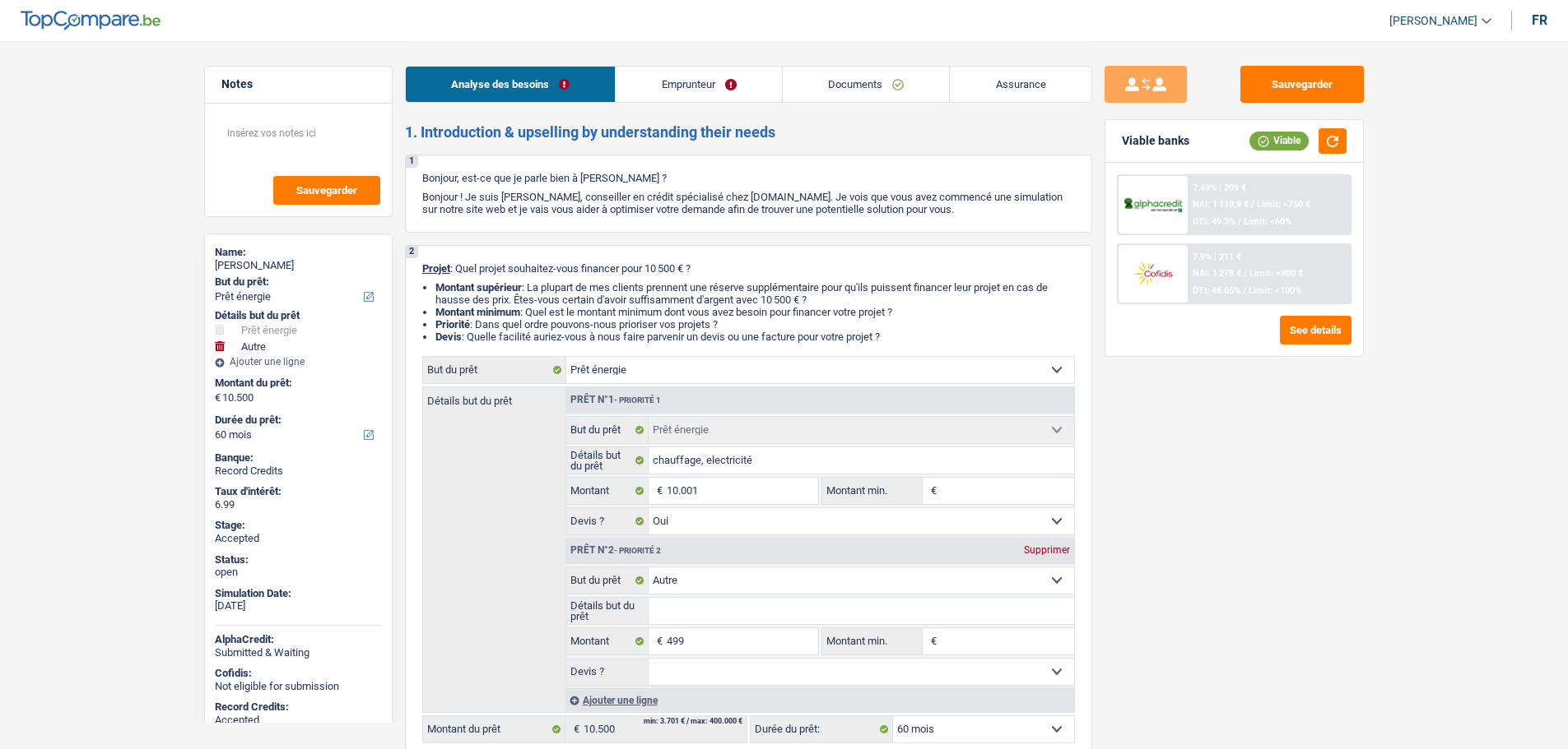
select select "netSalary"
select select "mealVouchers"
select select "ownerWithMortgage"
select select "mortgage"
select select "300"
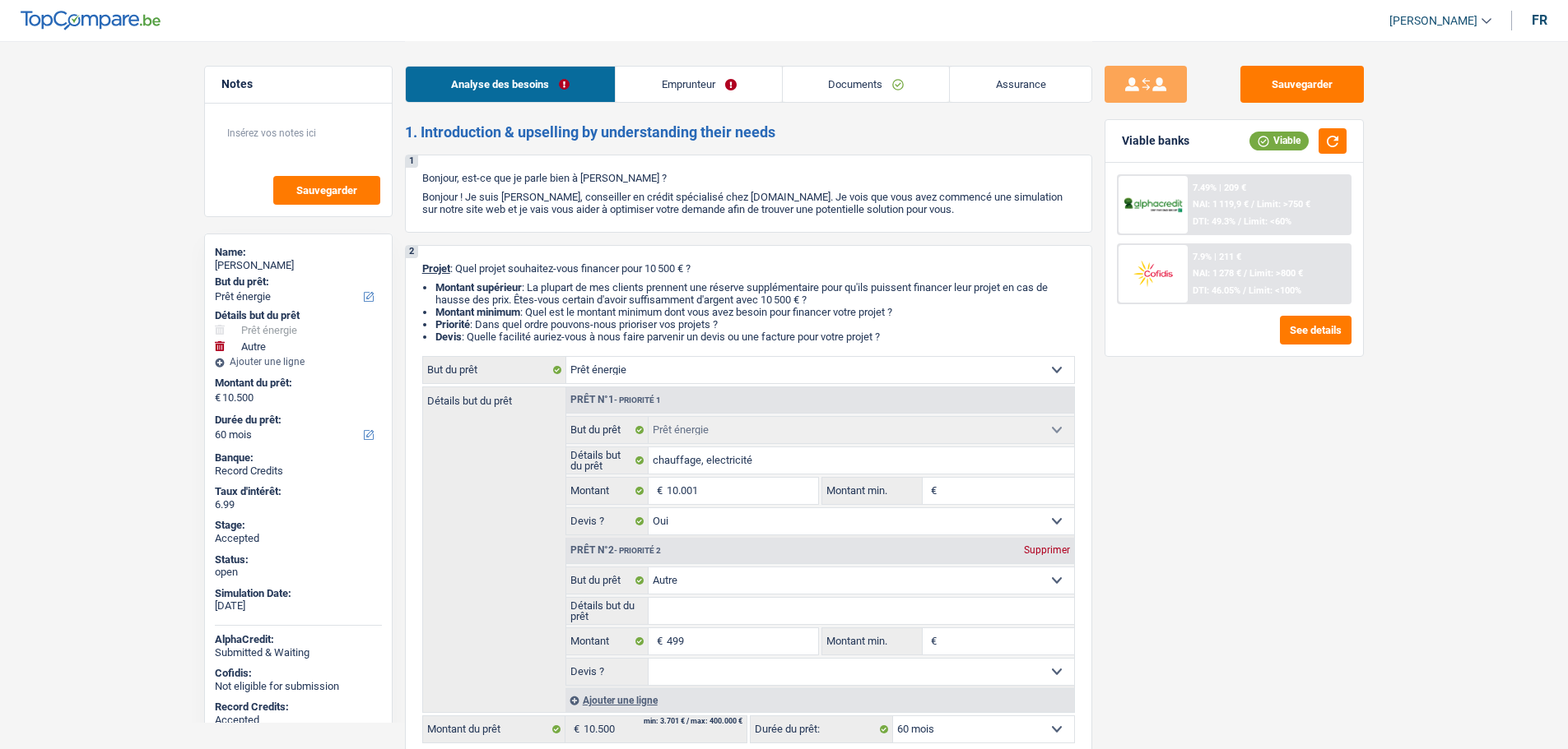
select select "cardOrCredit"
select select "energy"
select select "yes"
select select "other"
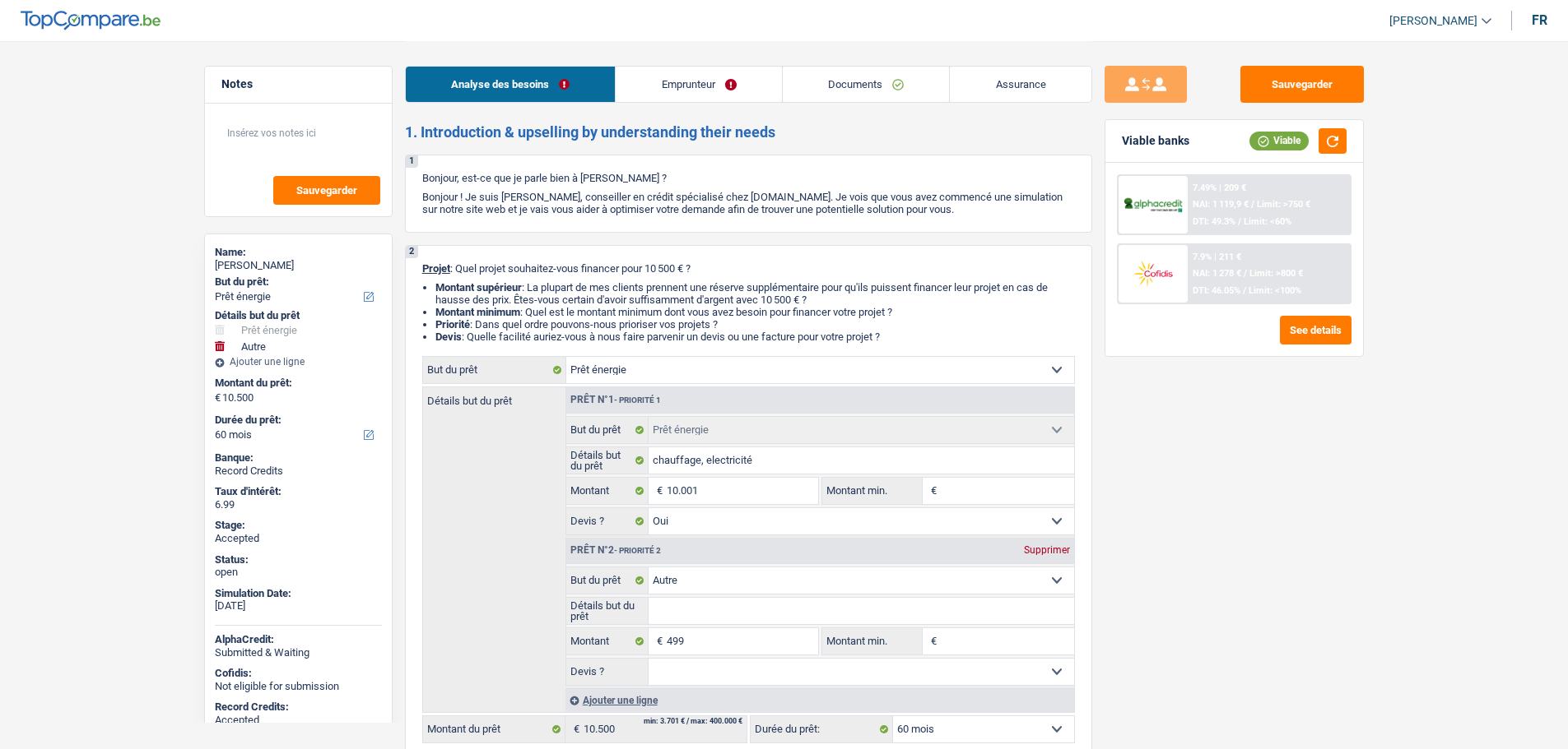
select select "60"
click at [1441, 23] on span "[PERSON_NAME]" at bounding box center [1433, 20] width 88 height 14
click at [1398, 142] on button "SO" at bounding box center [1403, 150] width 146 height 33
select select "energy"
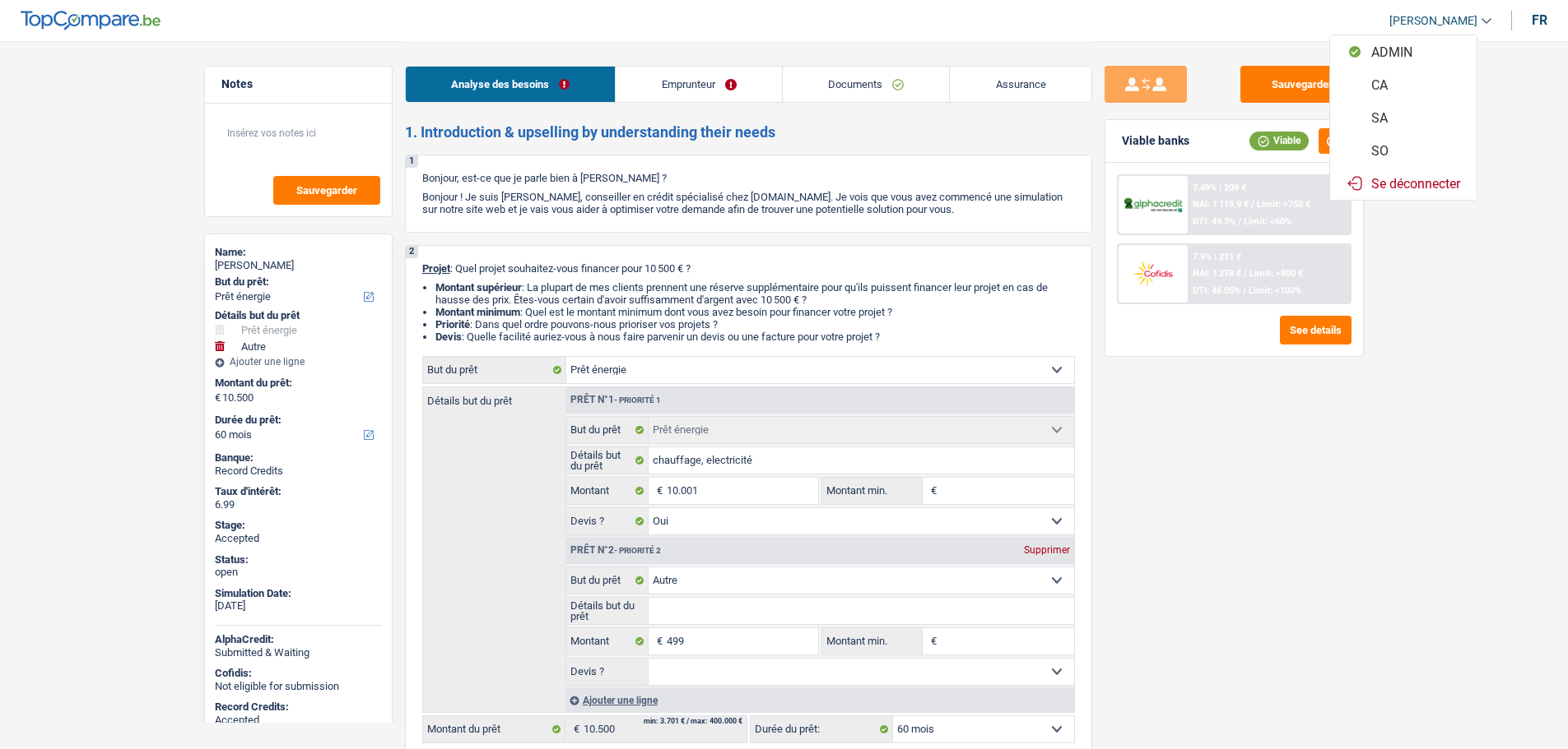
select select "yes"
select select "other"
select select "60"
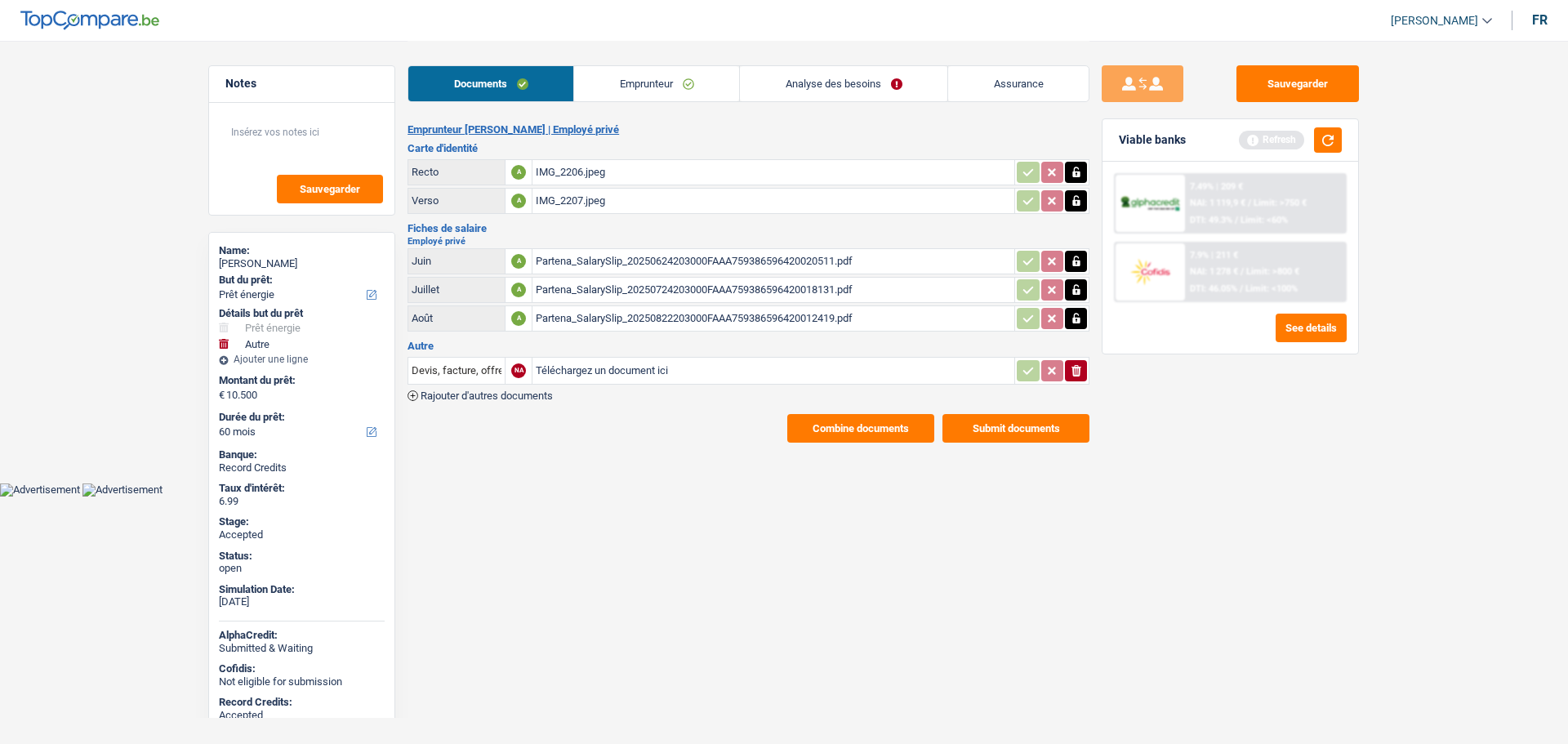
click at [856, 71] on link "Analyse des besoins" at bounding box center [844, 83] width 207 height 35
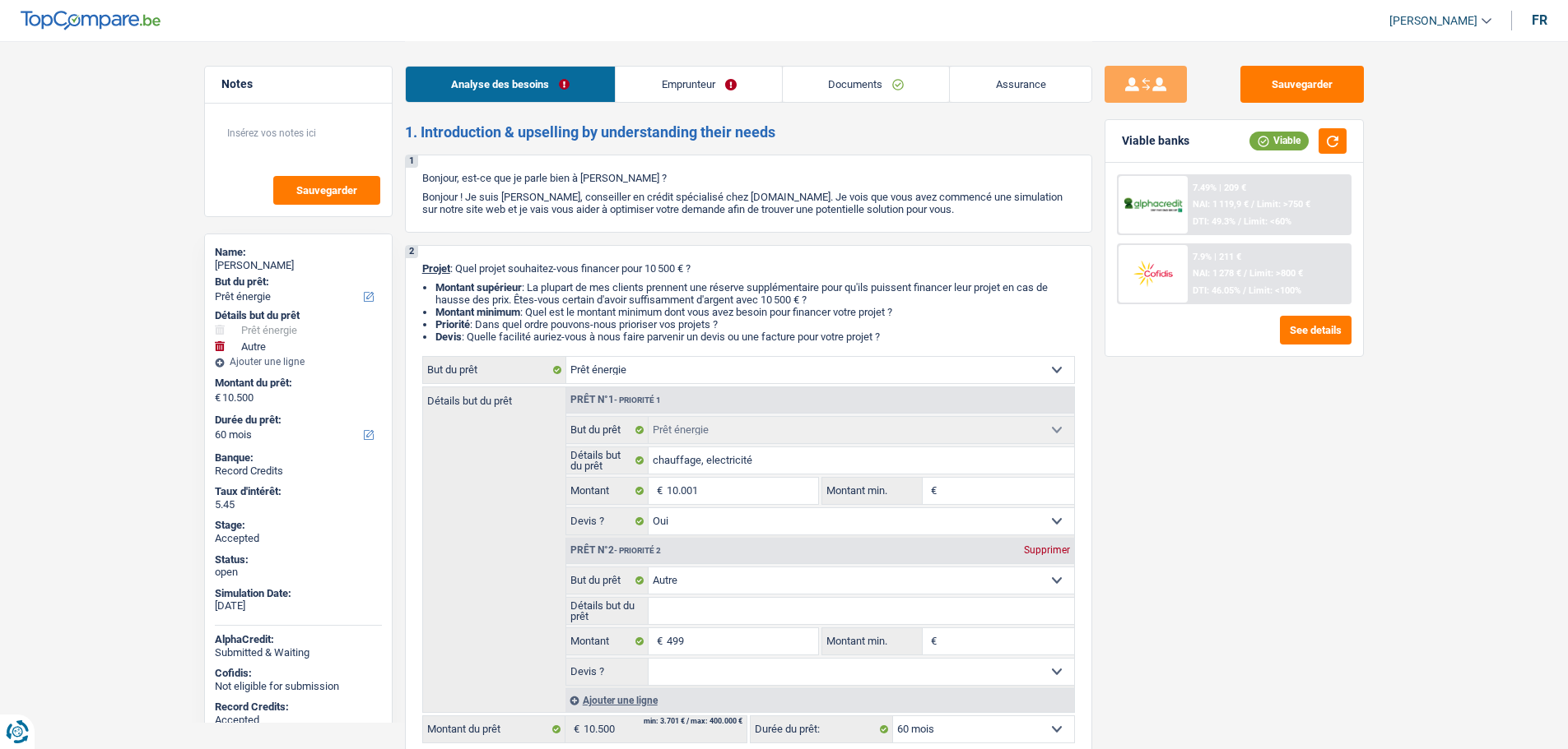
select select "energy"
select select "other"
select select "60"
select select "energy"
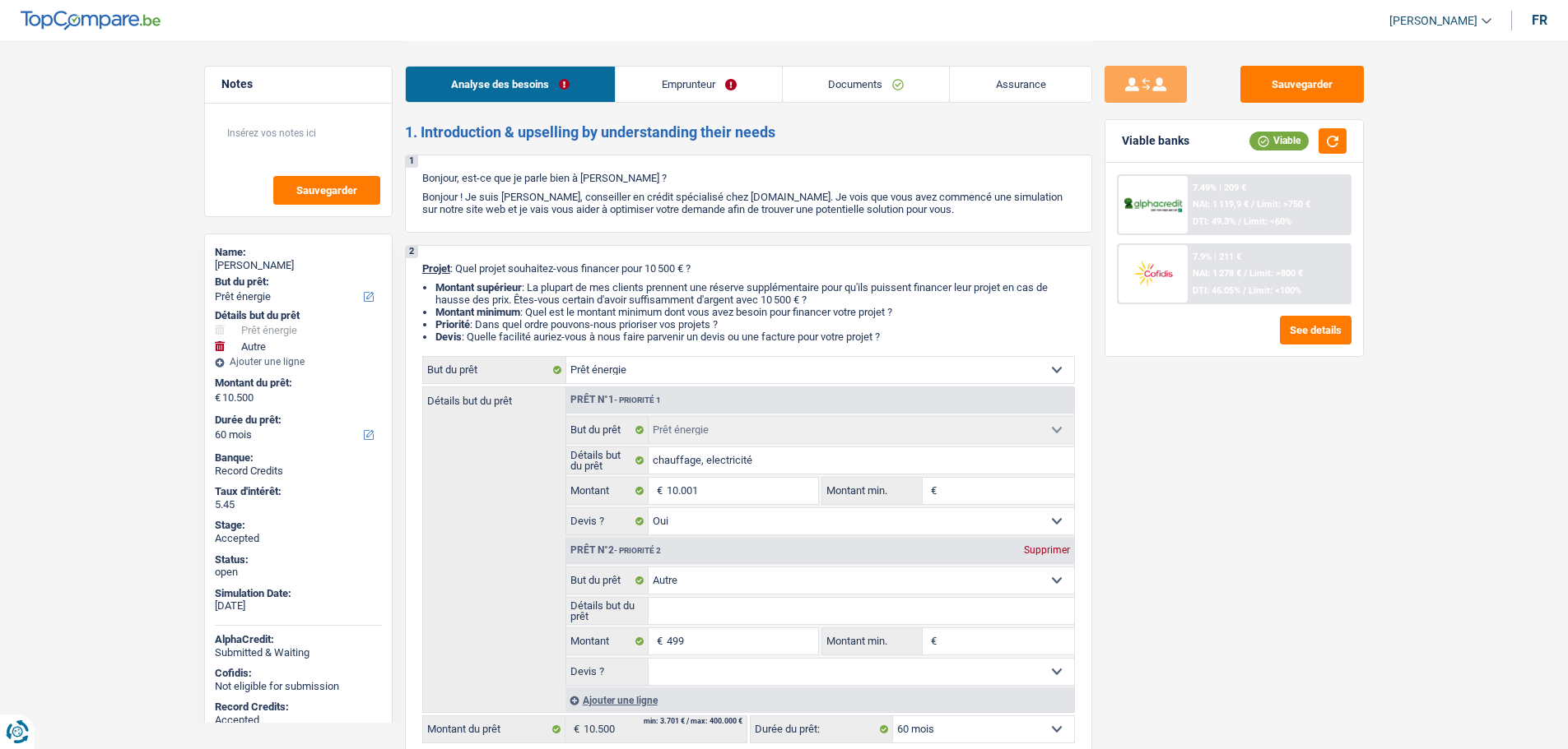
select select "energy"
select select "yes"
select select "other"
select select "60"
select select "privateEmployee"
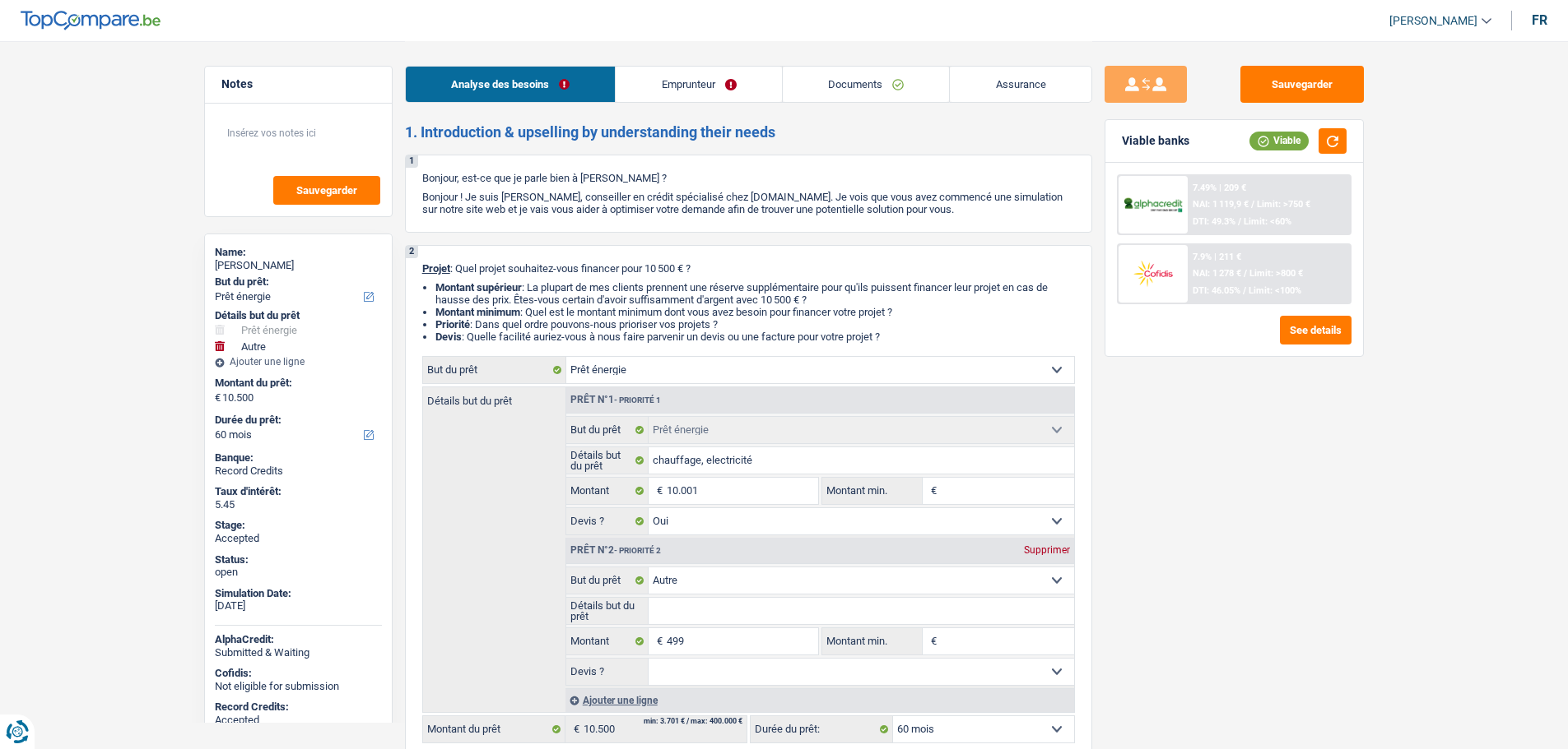
select select "netSalary"
select select "mealVouchers"
select select "ownerWithMortgage"
select select "mortgage"
select select "300"
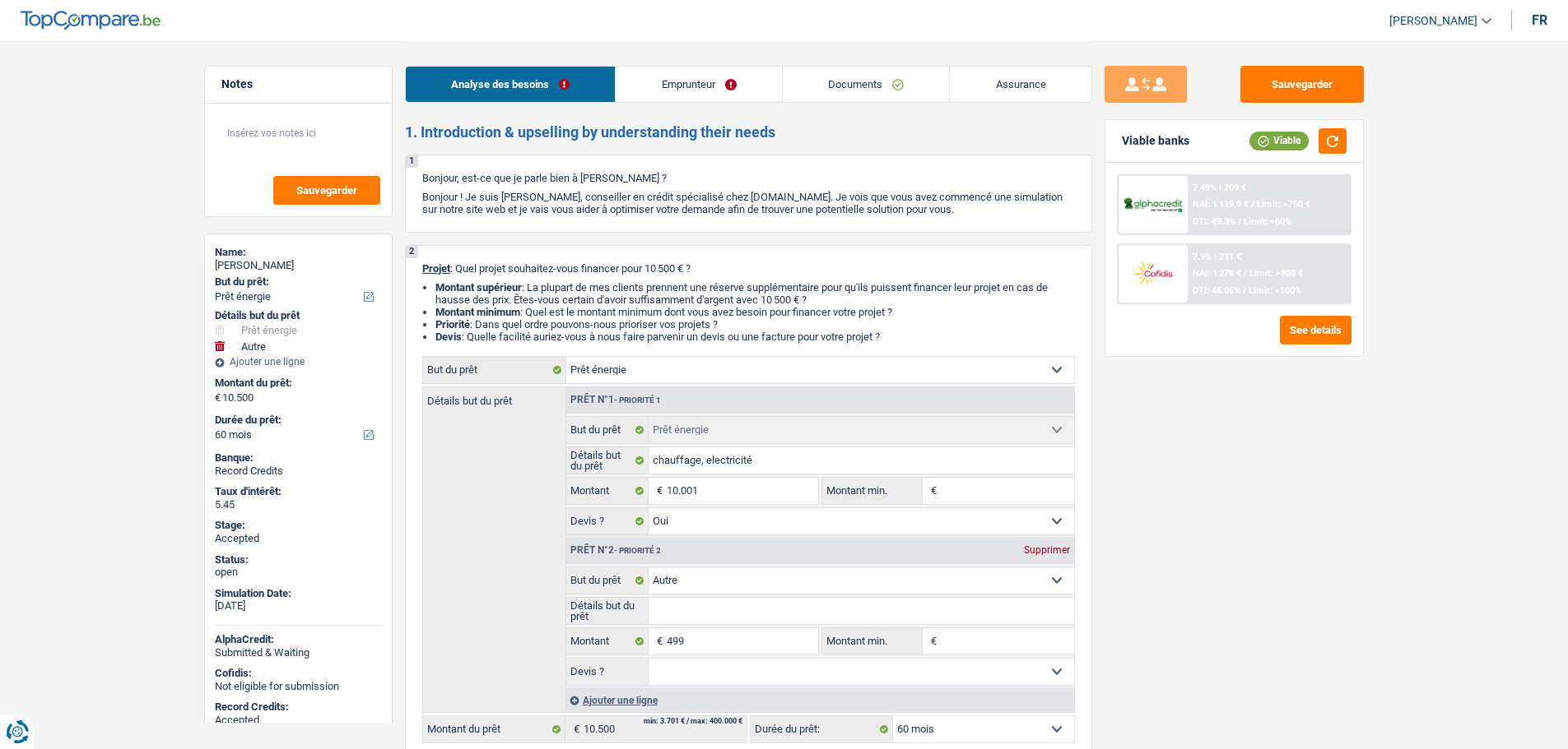
select select "cardOrCredit"
select select "energy"
select select "yes"
select select "other"
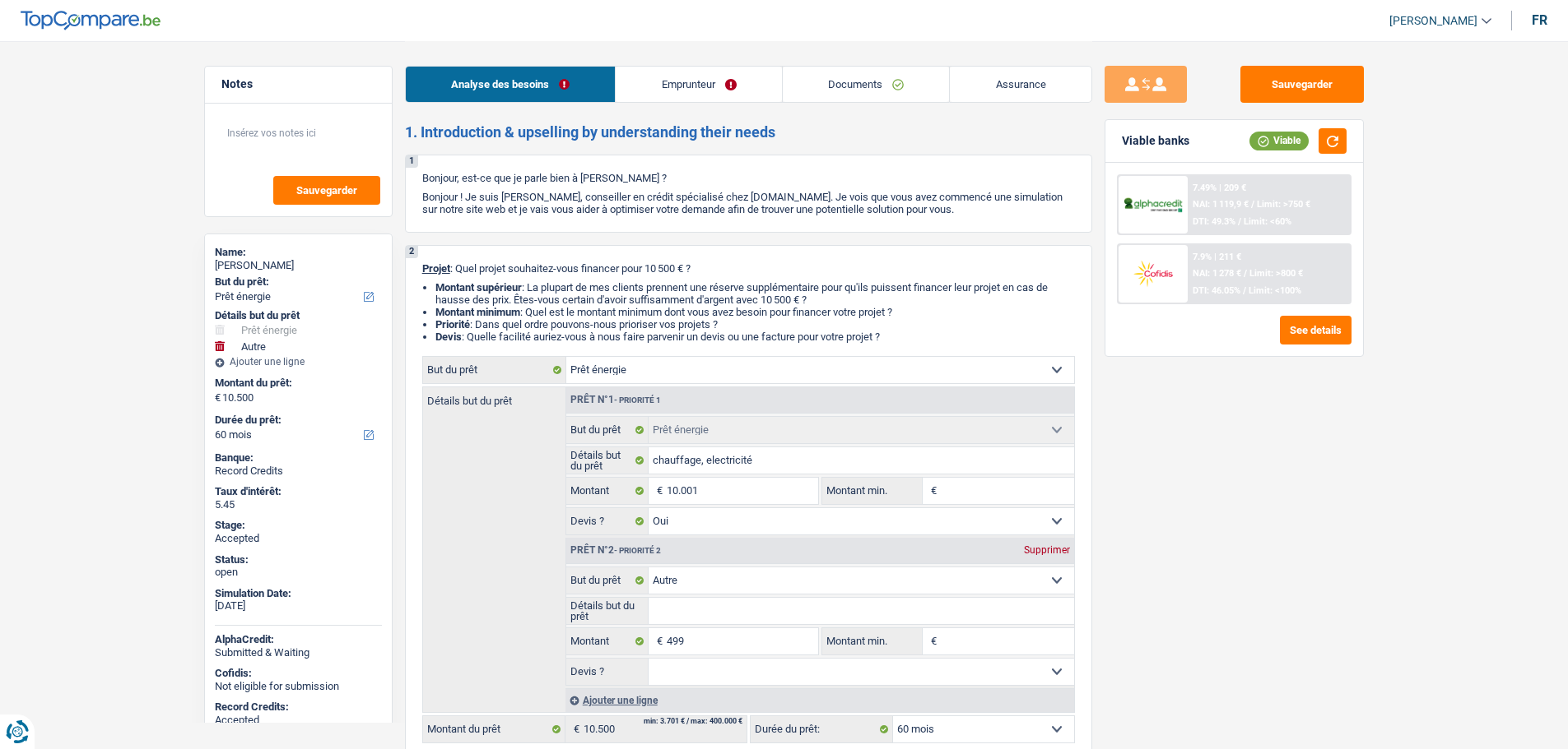
select select "60"
click at [1066, 92] on link "Assurance" at bounding box center [1020, 84] width 141 height 35
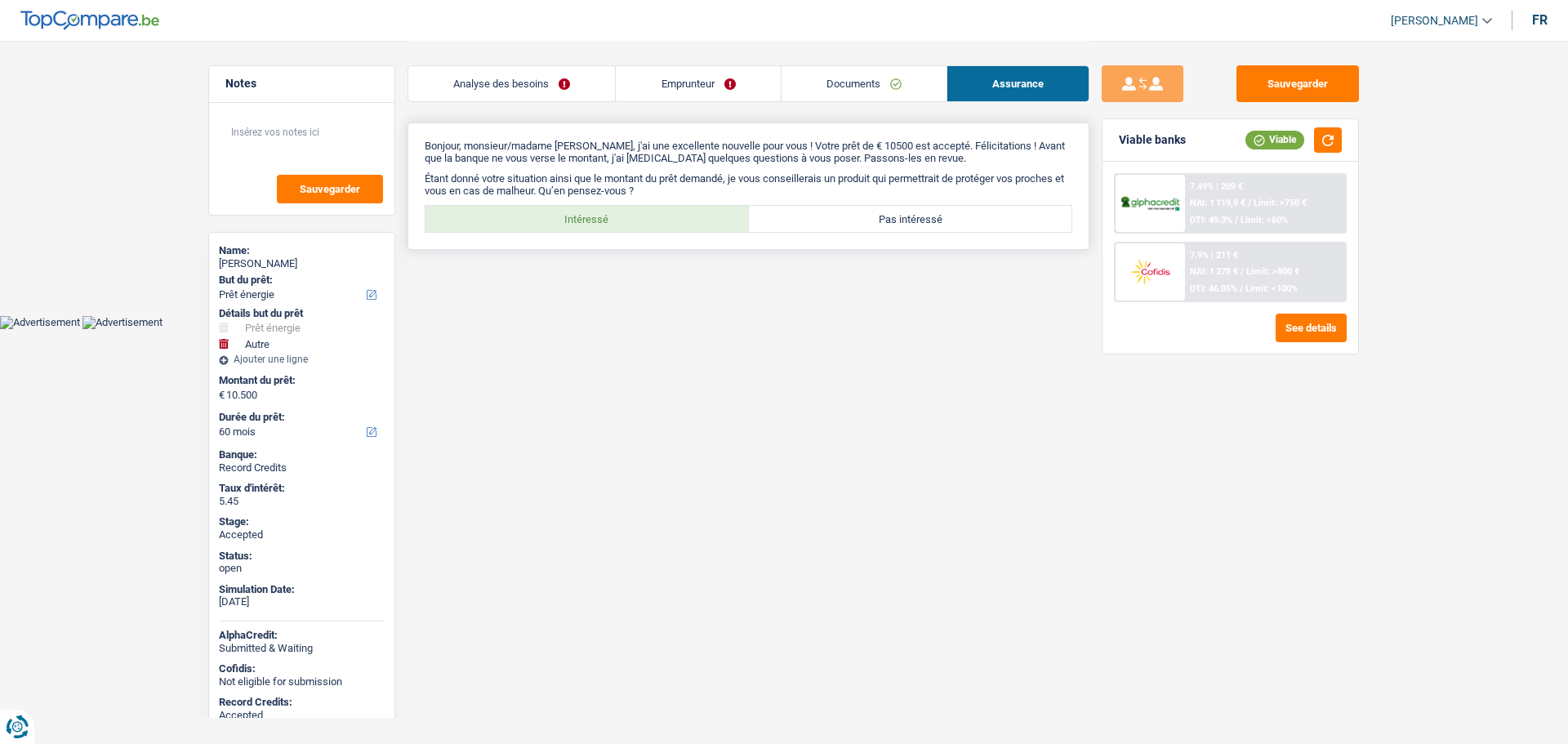
click at [596, 226] on label "Intéressé" at bounding box center [587, 219] width 323 height 26
click at [596, 226] on input "Intéressé" at bounding box center [587, 219] width 323 height 26
radio input "true"
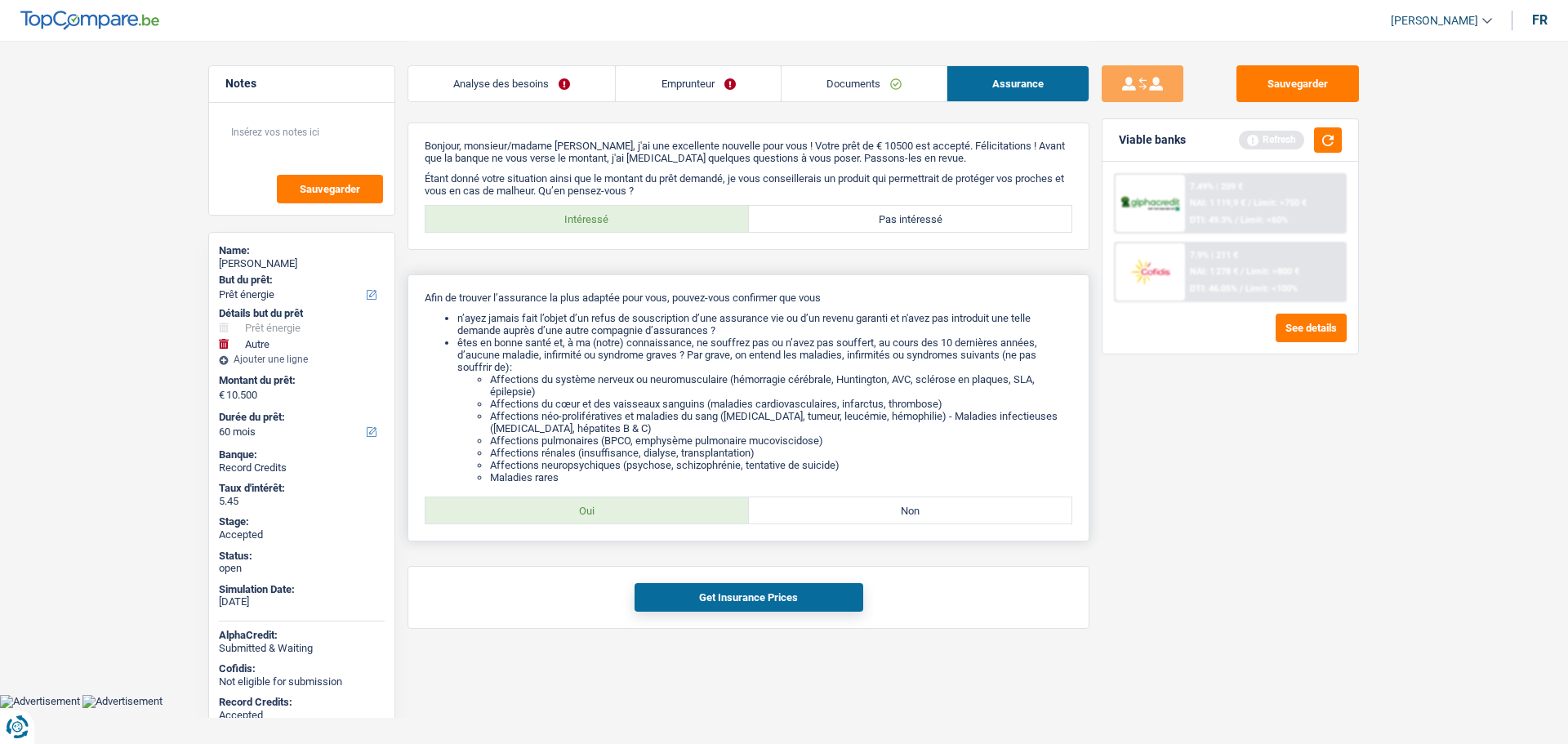
drag, startPoint x: 622, startPoint y: 493, endPoint x: 612, endPoint y: 520, distance: 28.8
click at [622, 493] on div "Afin de trouver l’assurance la plus adaptée pour vous, pouvez-vous confirmer qu…" at bounding box center [749, 408] width 682 height 267
click at [612, 520] on label "Oui" at bounding box center [587, 511] width 323 height 26
click at [612, 520] on input "Oui" at bounding box center [587, 511] width 323 height 26
radio input "true"
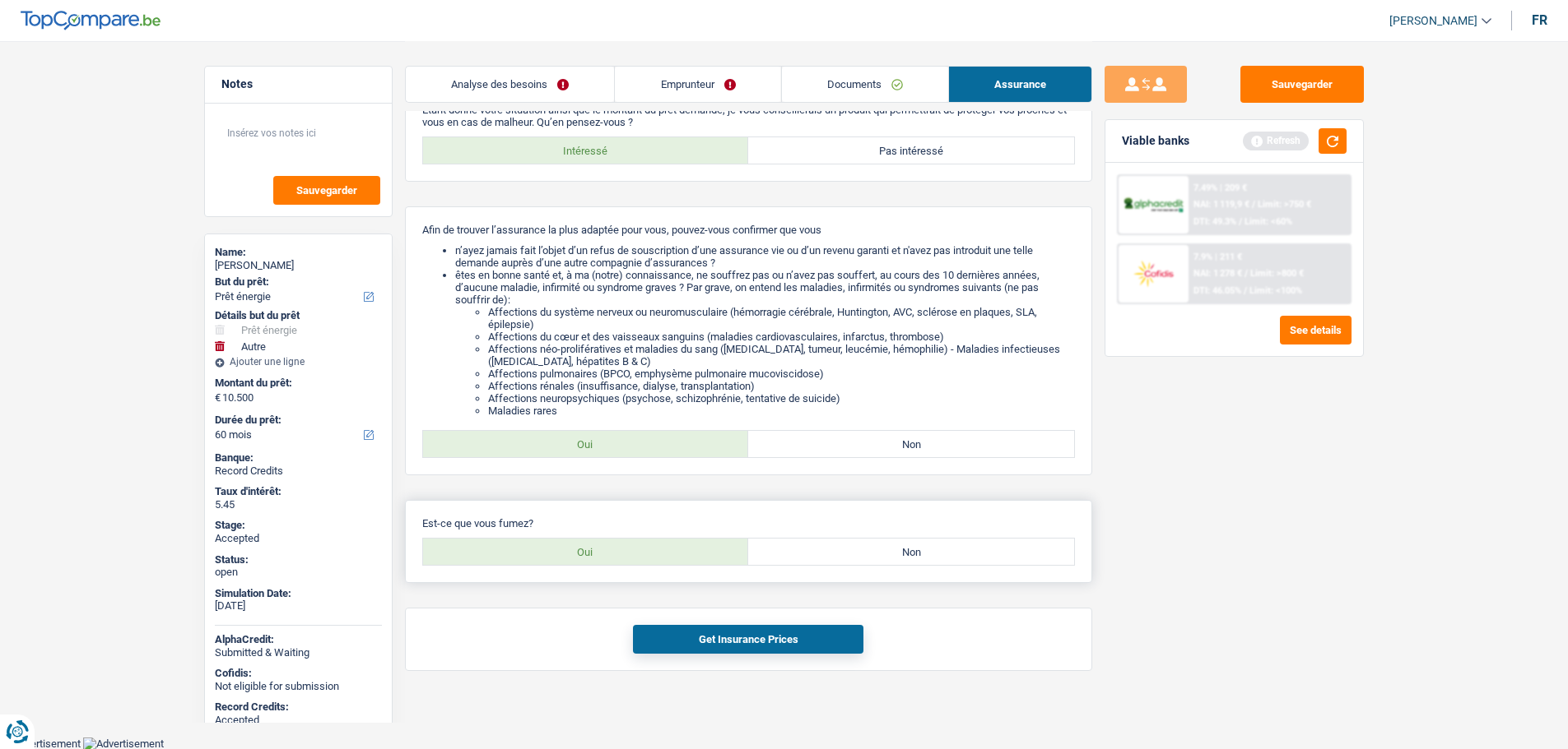
click at [882, 542] on label "Non" at bounding box center [911, 551] width 326 height 26
click at [882, 542] on input "Non" at bounding box center [911, 551] width 326 height 26
radio input "true"
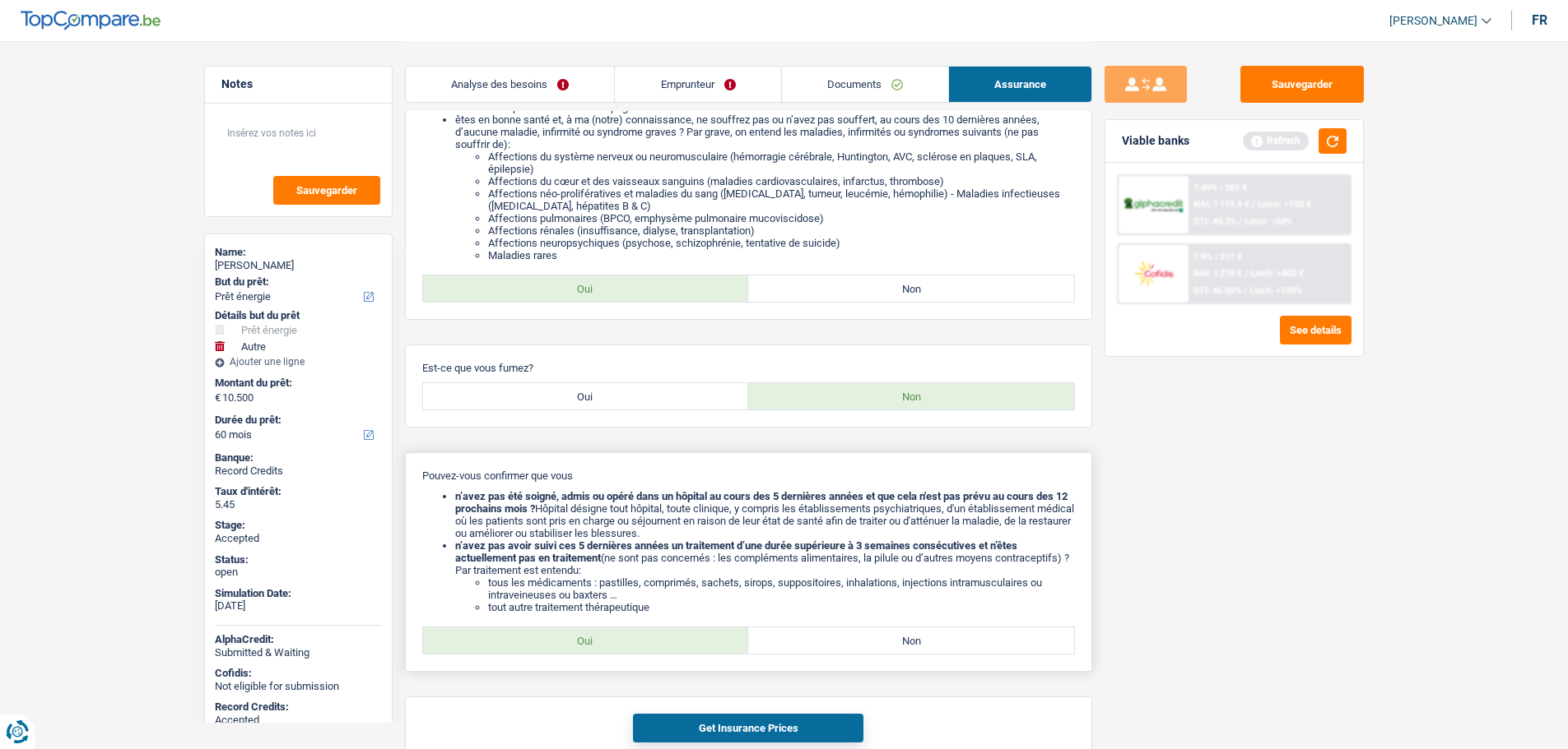
scroll to position [314, 0]
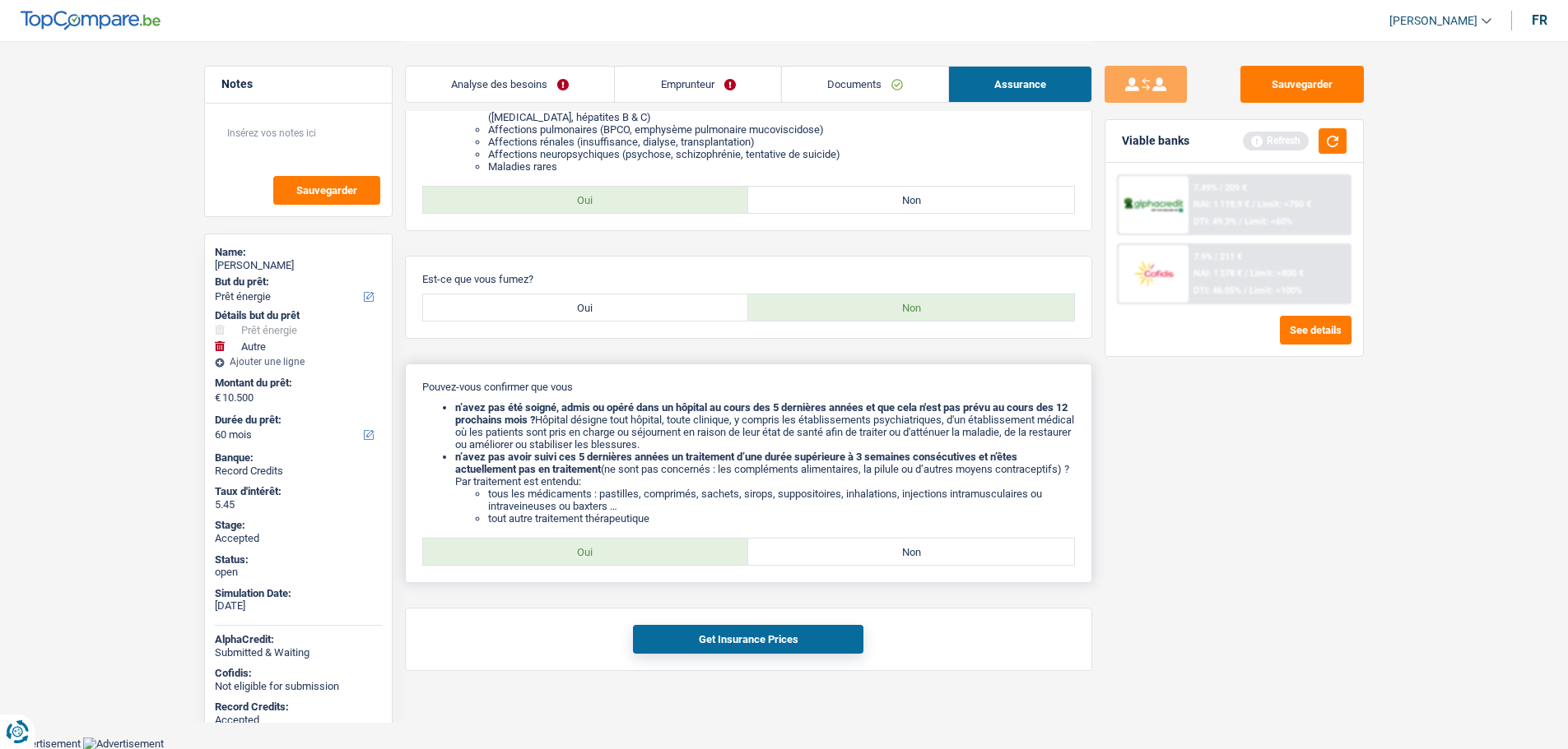
drag, startPoint x: 594, startPoint y: 560, endPoint x: 620, endPoint y: 577, distance: 31.1
click at [595, 560] on label "Oui" at bounding box center [586, 551] width 326 height 26
click at [595, 560] on input "Oui" at bounding box center [586, 551] width 326 height 26
radio input "true"
click at [708, 641] on button "Get Insurance Prices" at bounding box center [748, 640] width 230 height 29
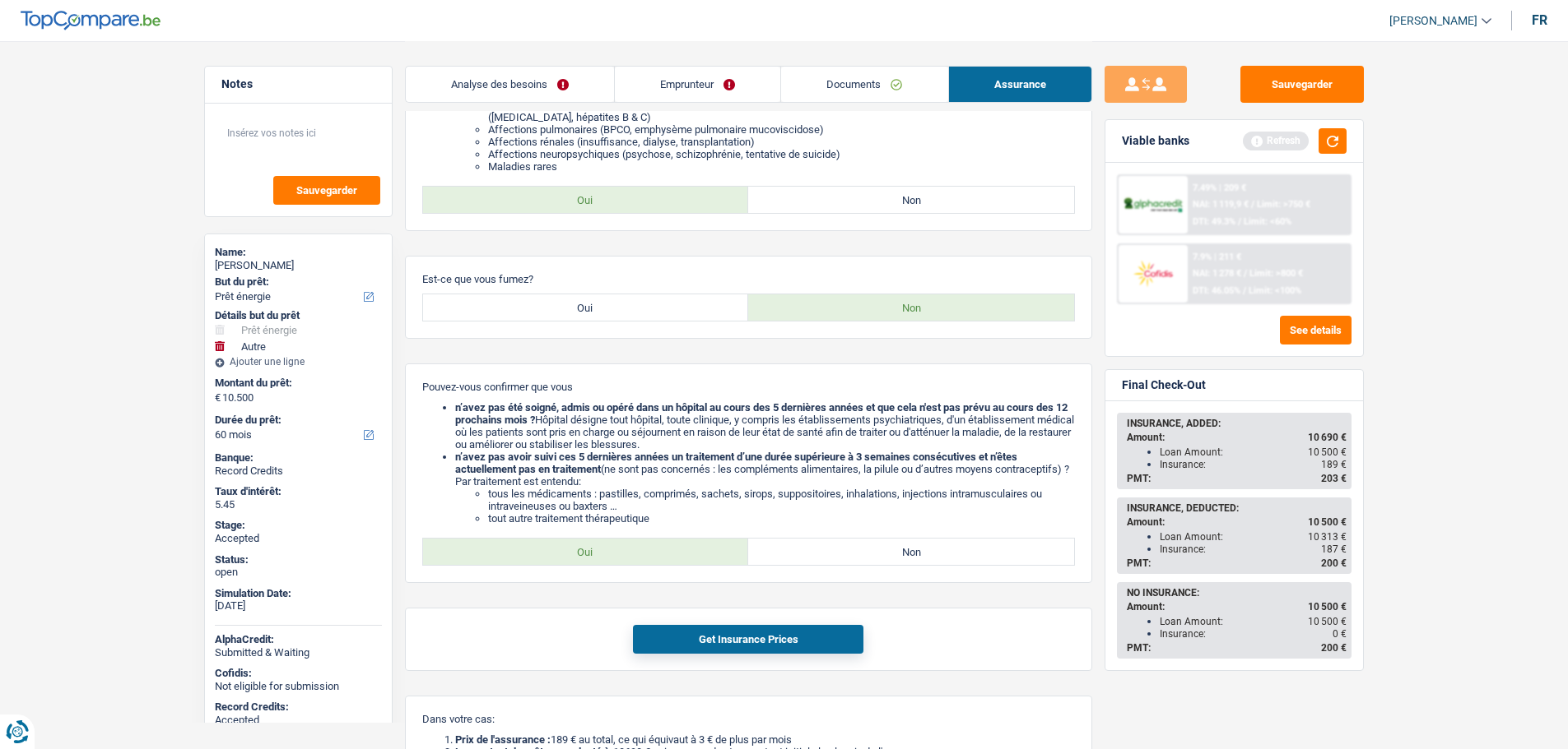
click at [542, 86] on link "Analyse des besoins" at bounding box center [509, 84] width 208 height 35
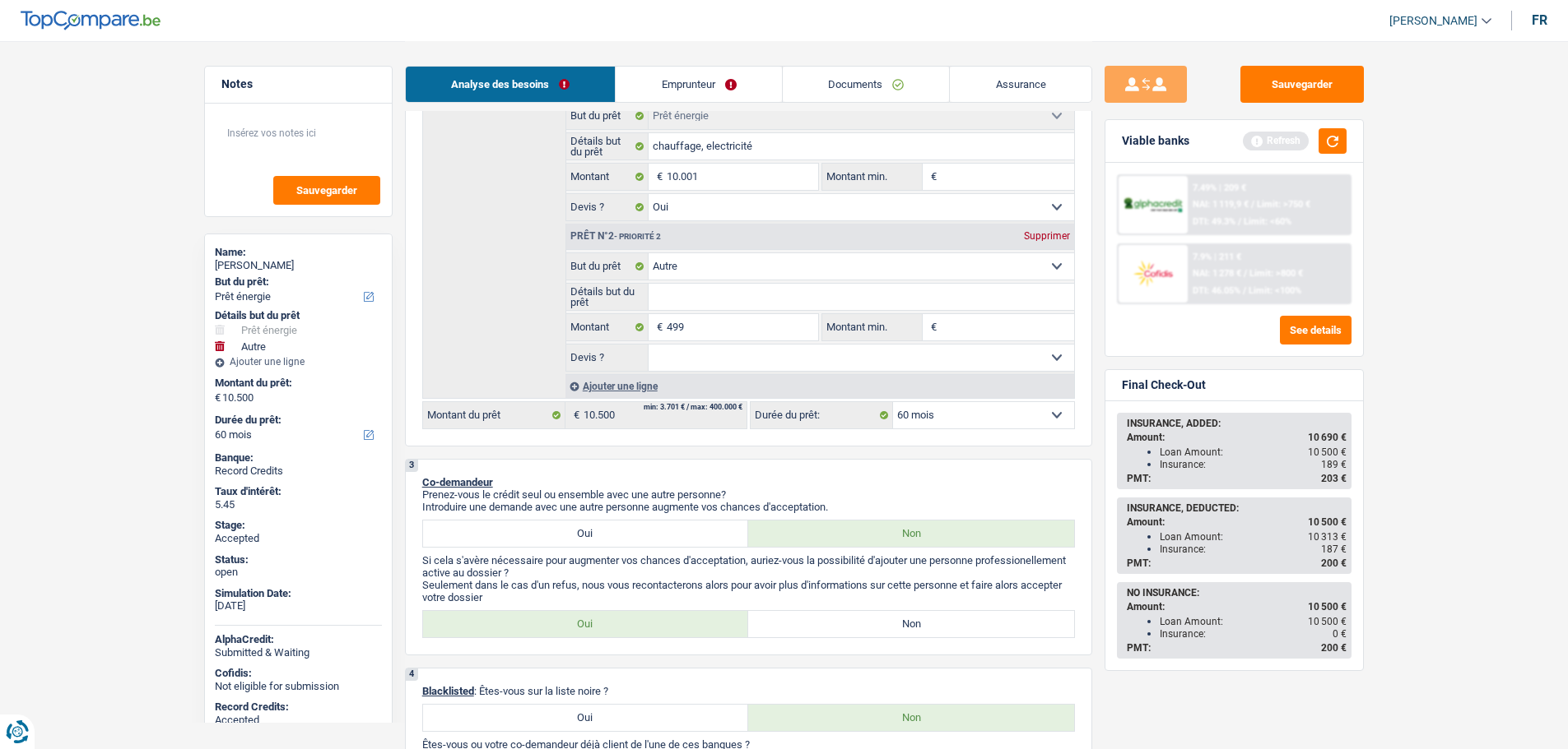
drag, startPoint x: 704, startPoint y: 85, endPoint x: 715, endPoint y: 85, distance: 11.0
click at [704, 85] on link "Emprunteur" at bounding box center [699, 84] width 166 height 35
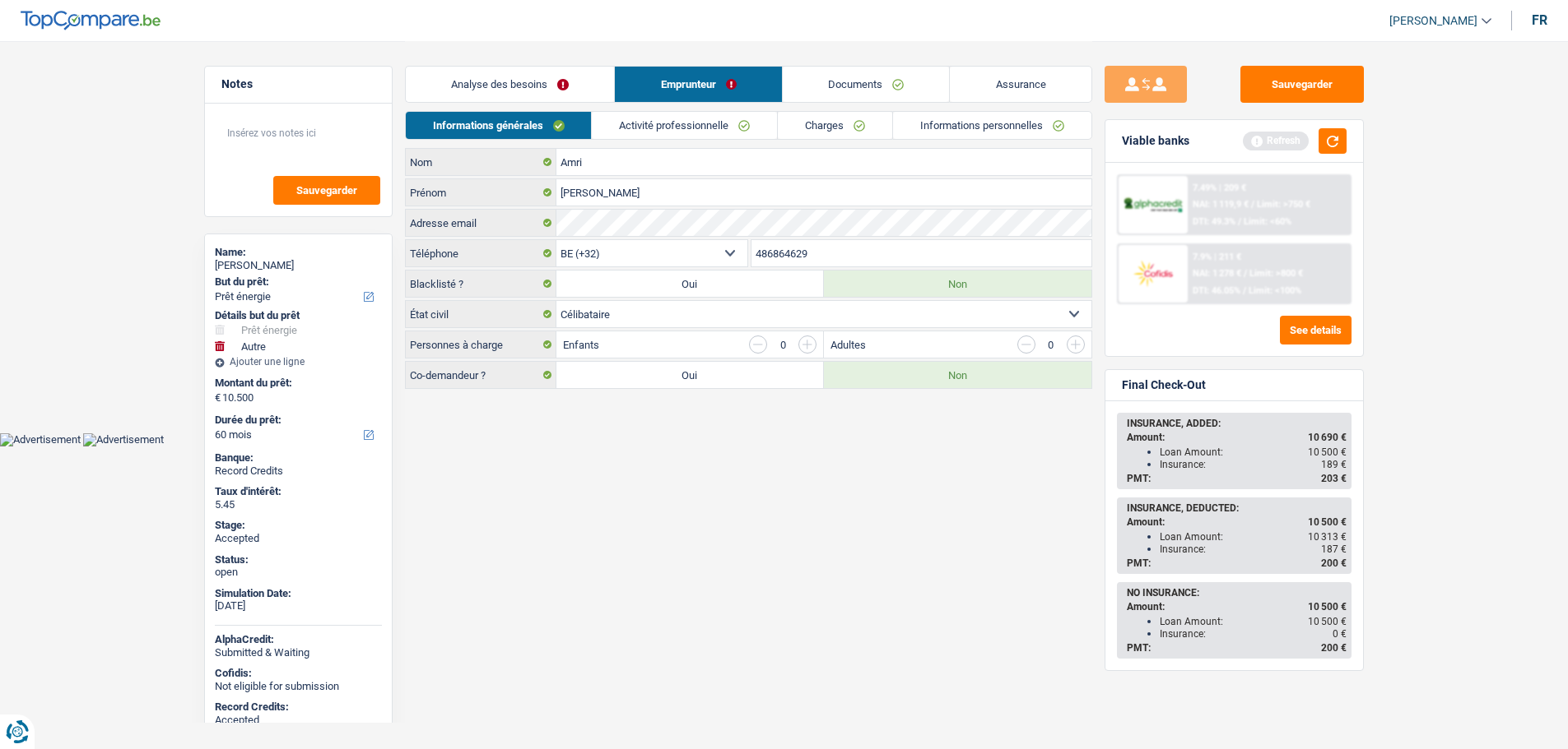
scroll to position [0, 0]
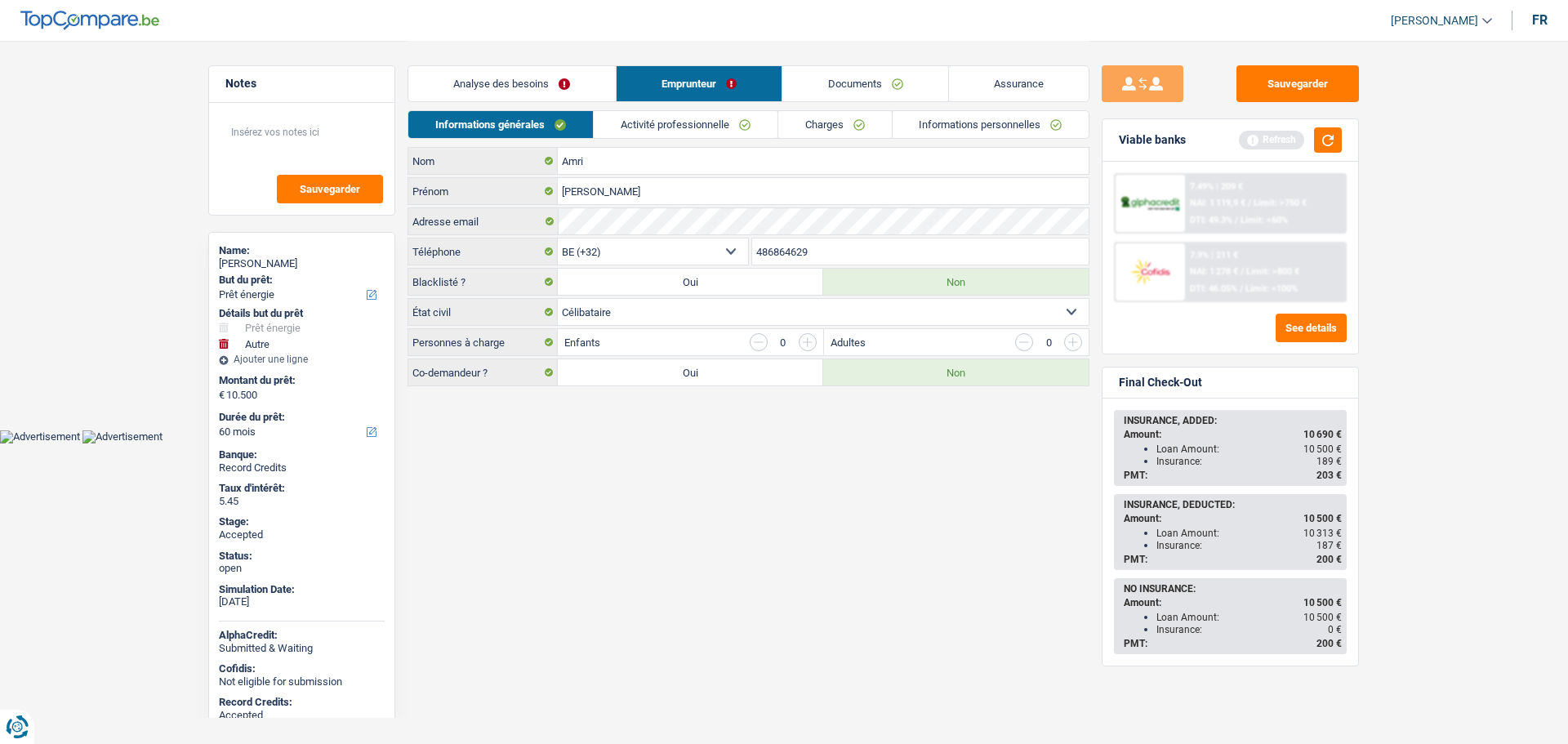
click at [844, 79] on link "Documents" at bounding box center [865, 83] width 166 height 35
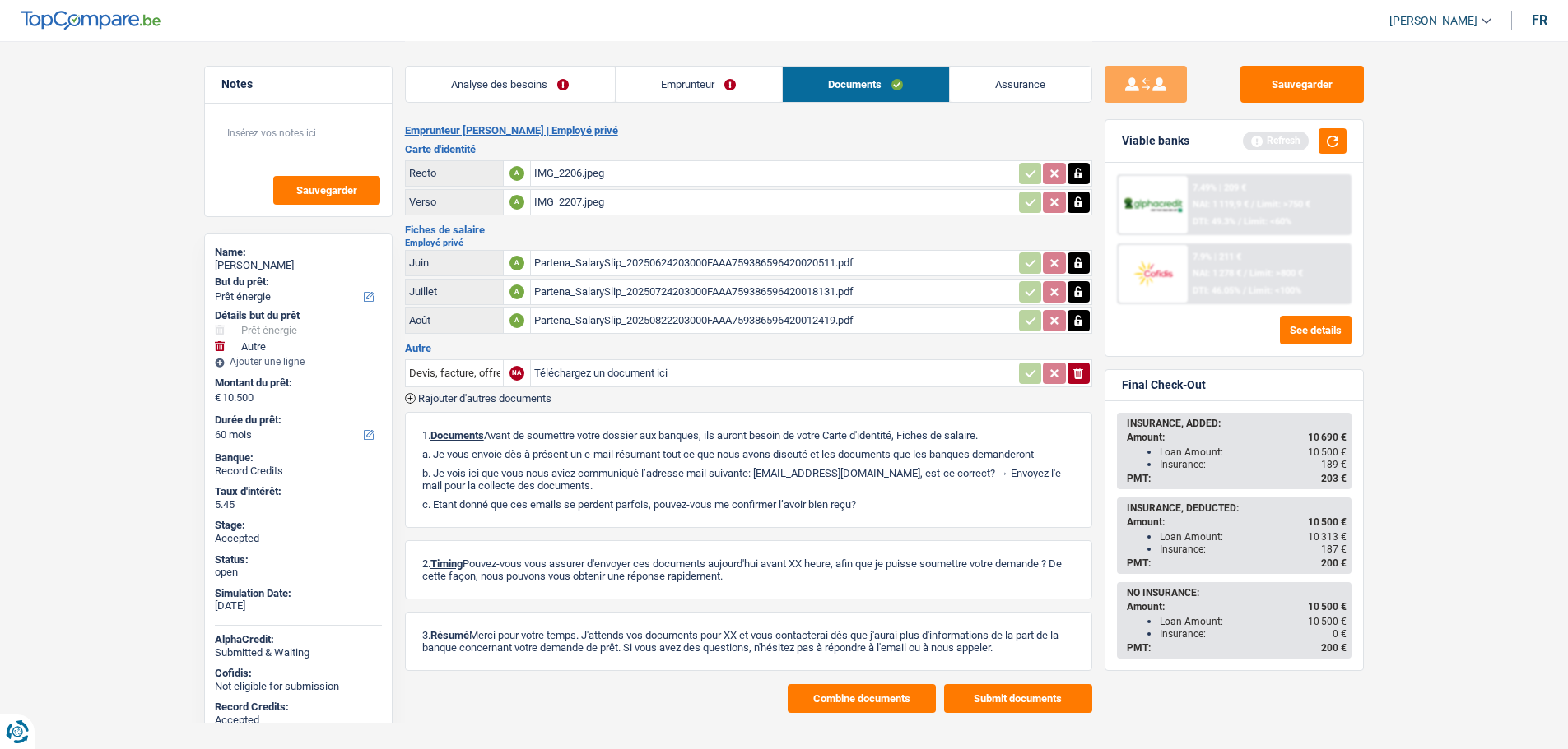
click at [850, 703] on button "Combine documents" at bounding box center [862, 699] width 148 height 29
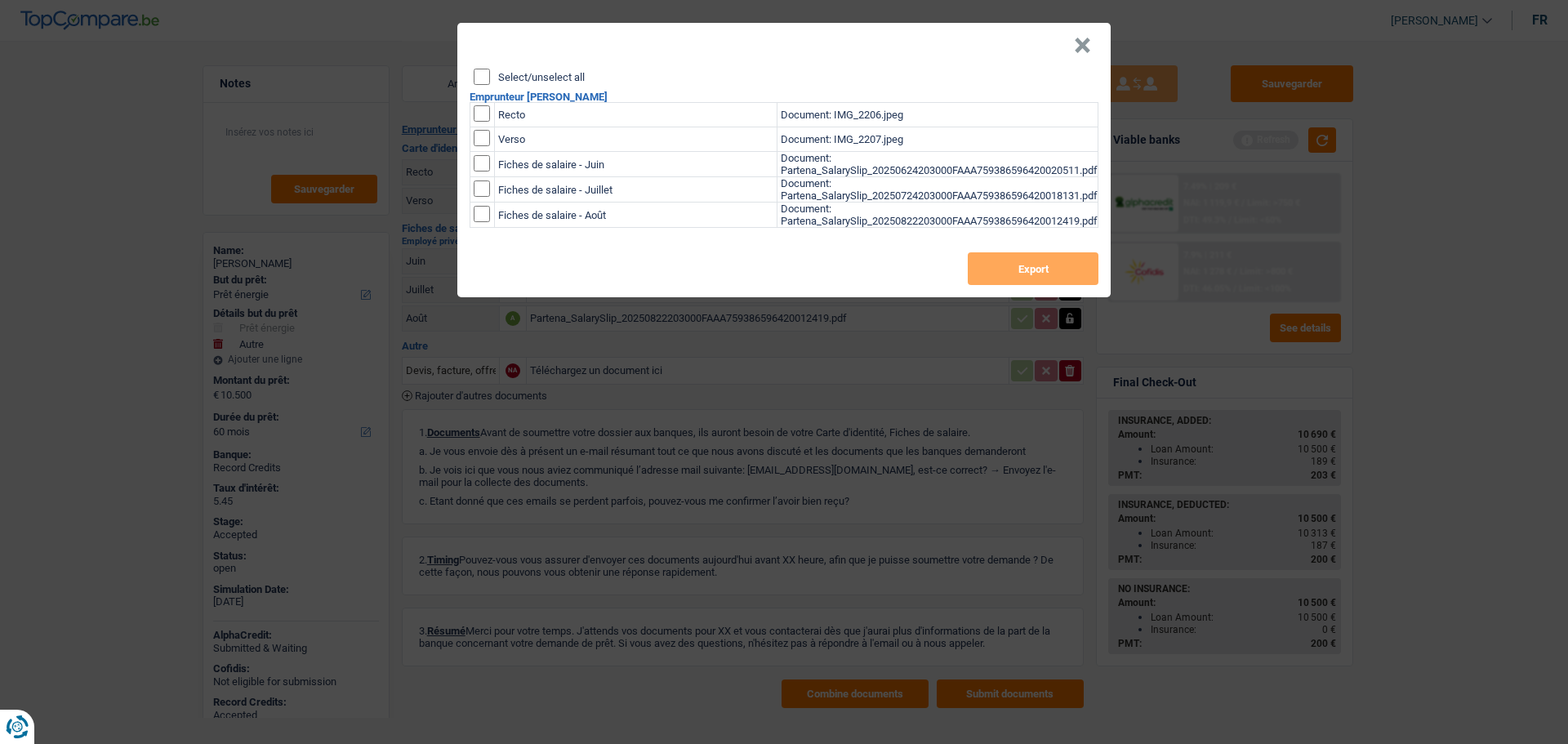
click at [498, 75] on div "Select/unselect all" at bounding box center [785, 77] width 625 height 16
click at [478, 78] on input "Select/unselect all" at bounding box center [481, 77] width 16 height 16
checkbox input "true"
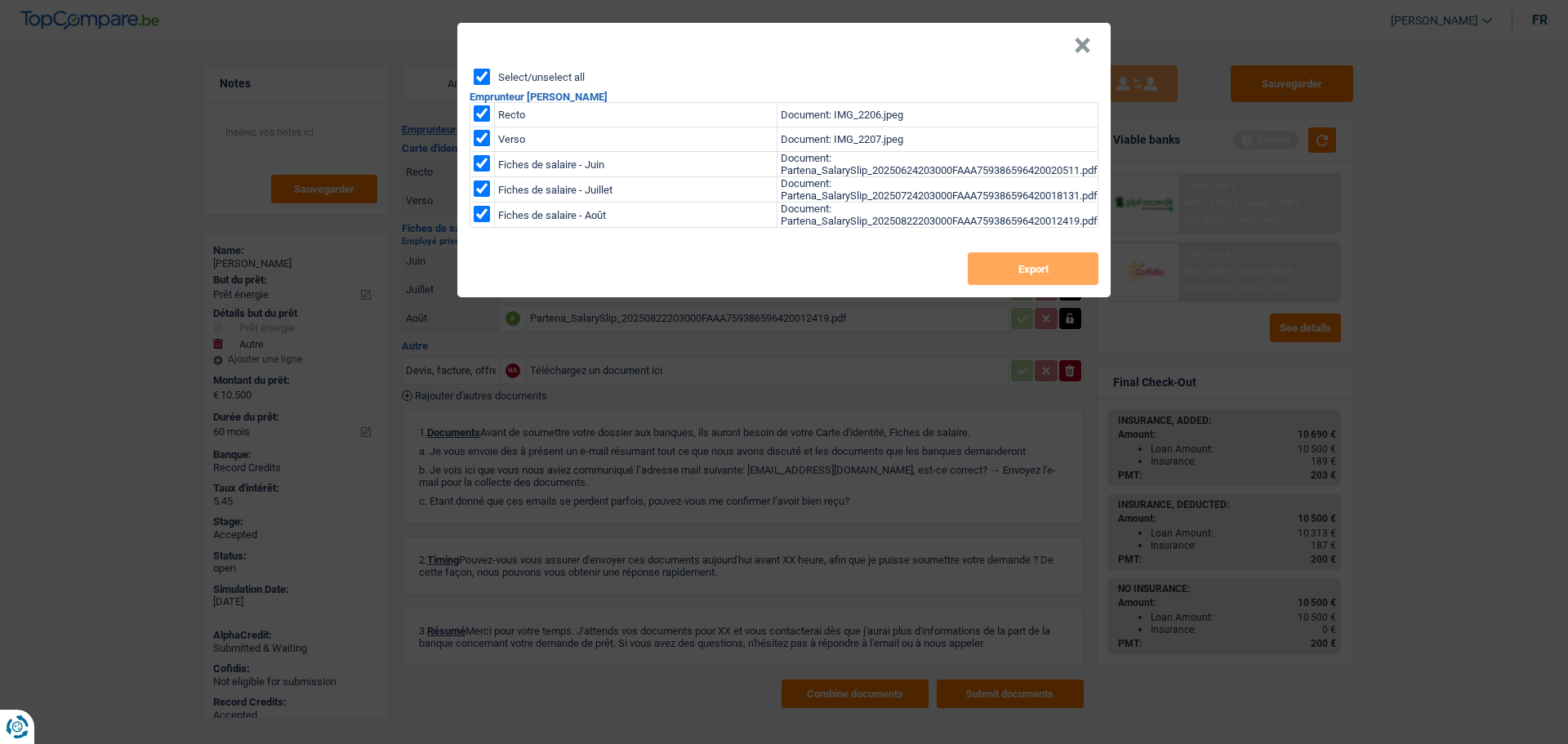
checkbox input "true"
click at [1014, 269] on button "Export" at bounding box center [1032, 269] width 131 height 33
click at [1093, 55] on header "×" at bounding box center [784, 46] width 654 height 46
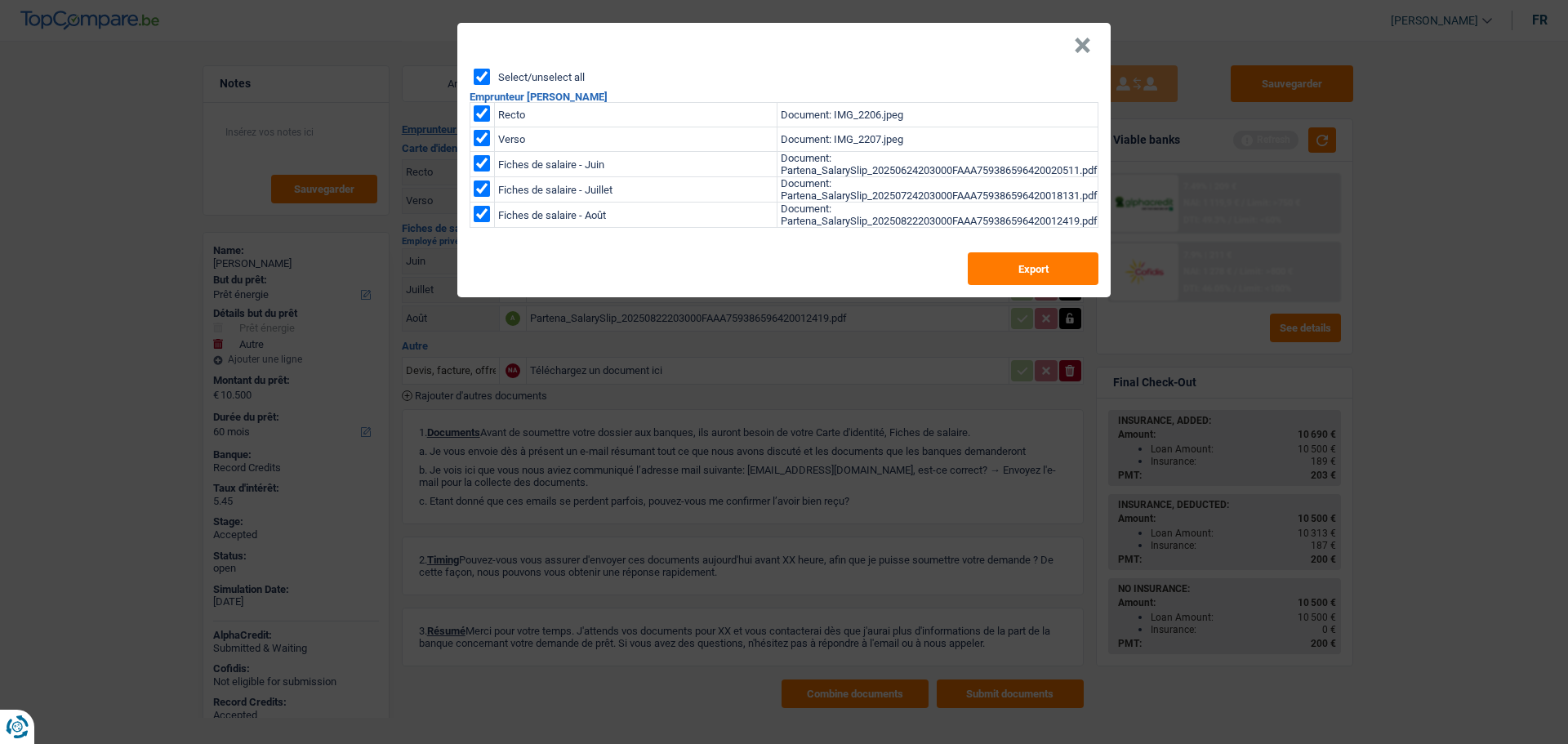
click at [1086, 54] on button "×" at bounding box center [1083, 46] width 17 height 16
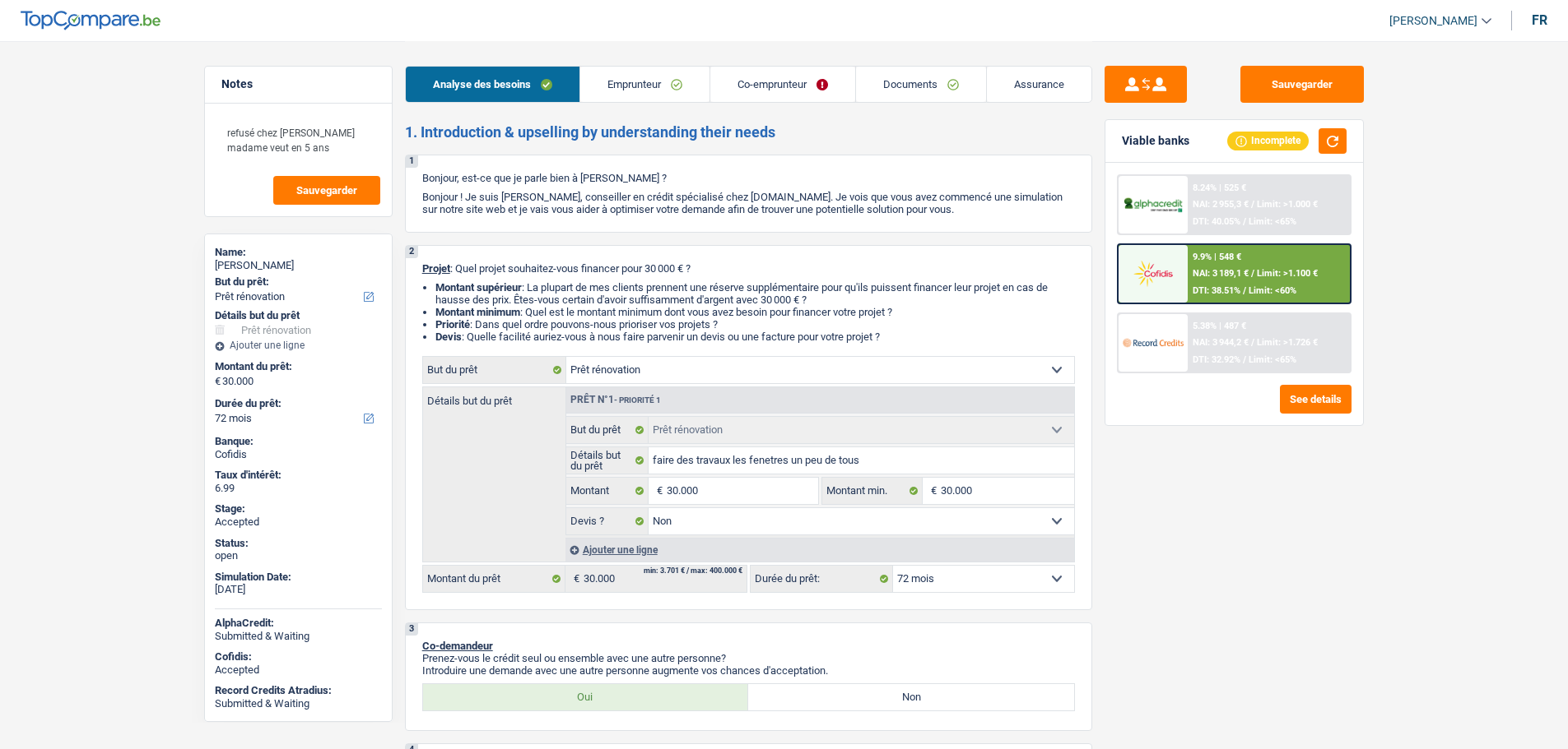
select select "renovation"
select select "72"
select select "renovation"
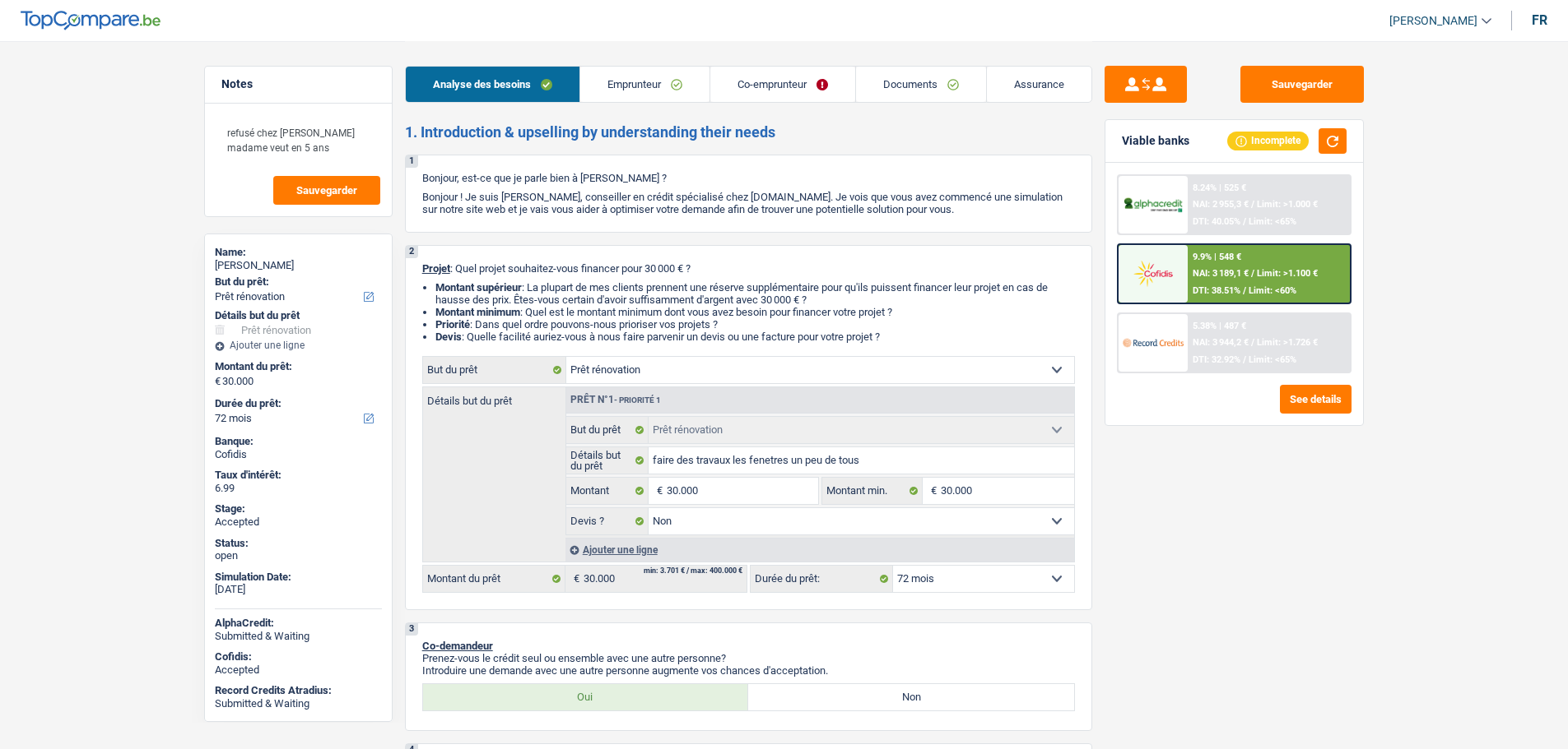
select select "false"
select select "72"
select select "worker"
select select "independent"
select select "familyAllowances"
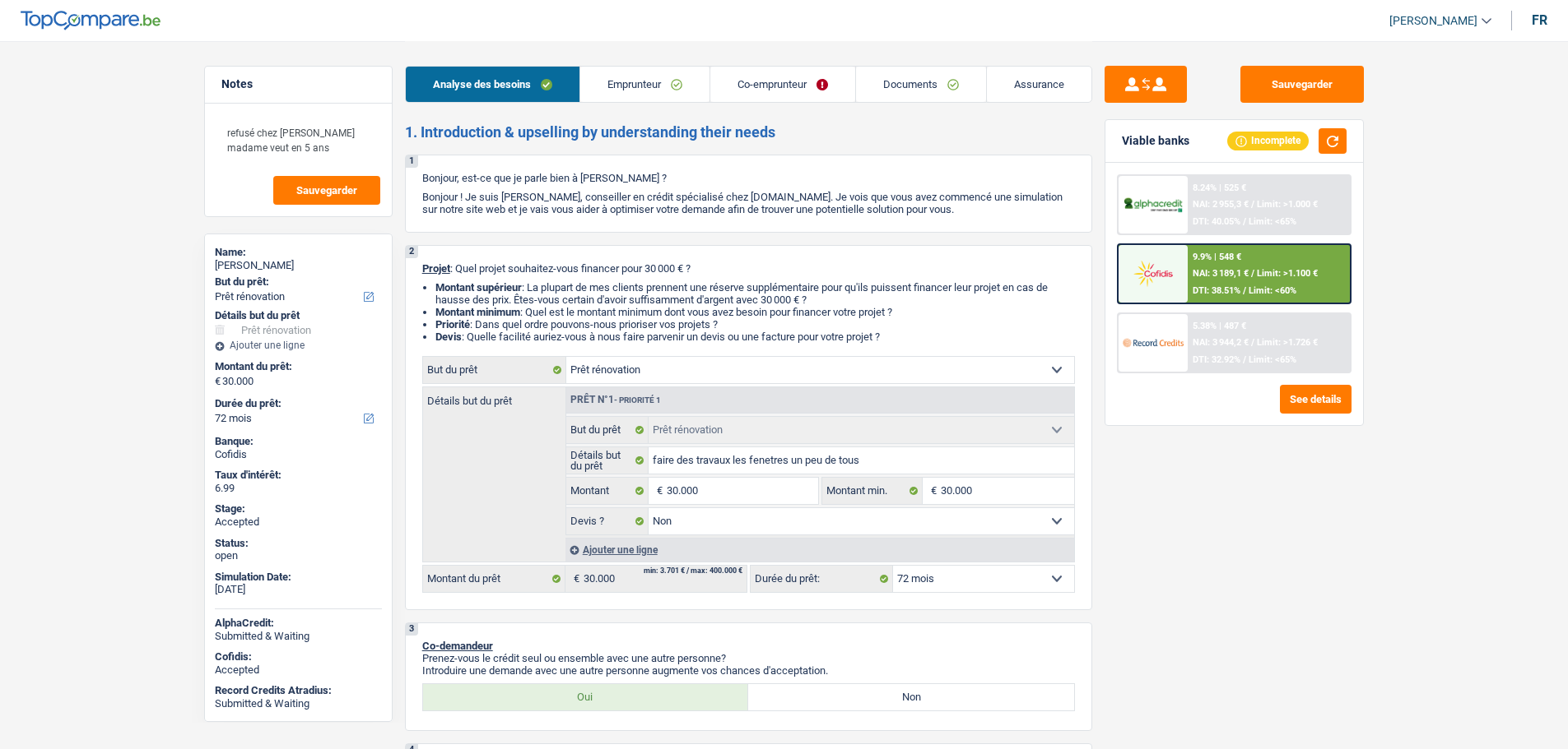
select select "netSalary"
select select "mealVouchers"
select select "netSalary"
select select "ownerWithMortgage"
select select "mortgage"
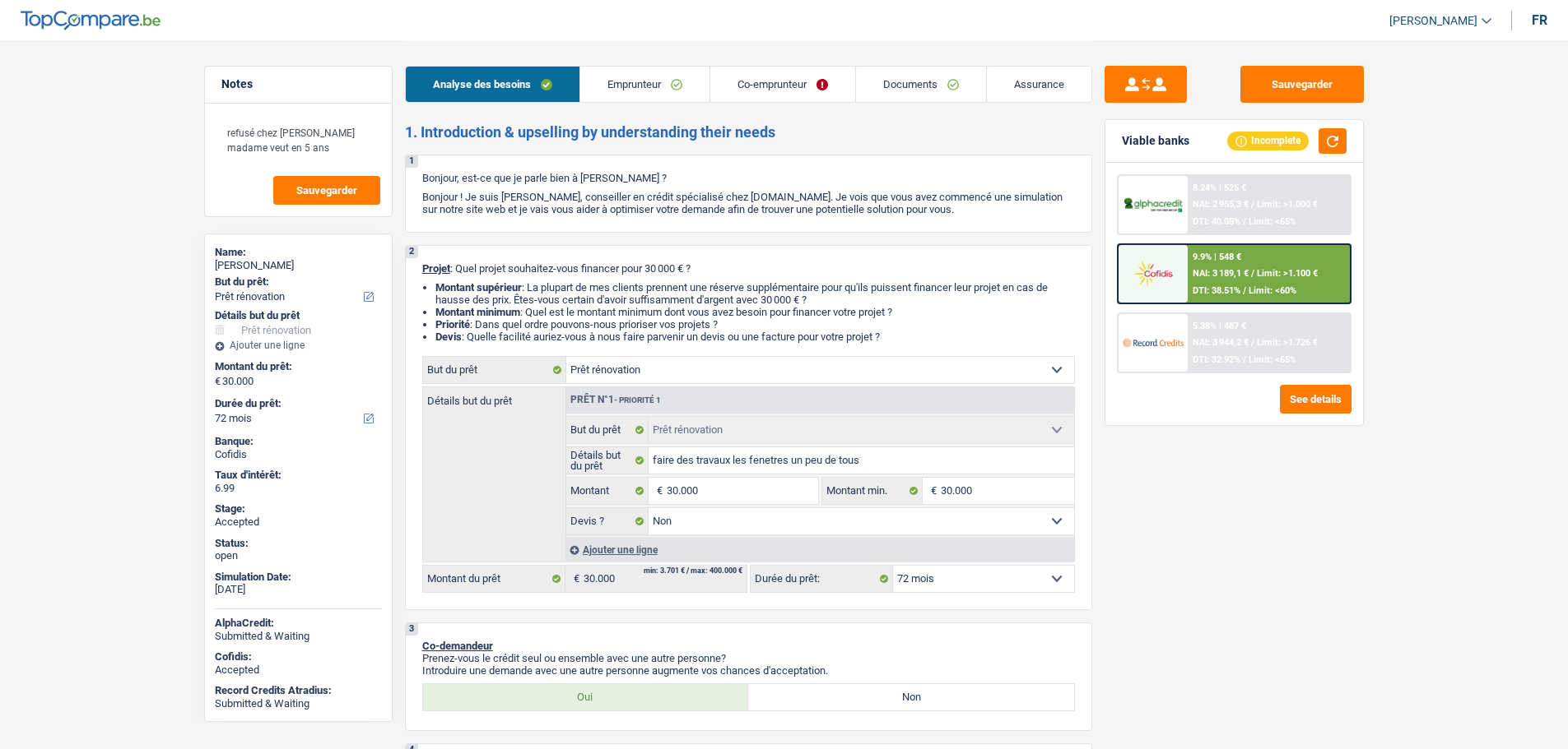
select select "300"
select select "renovation"
select select "false"
select select "72"
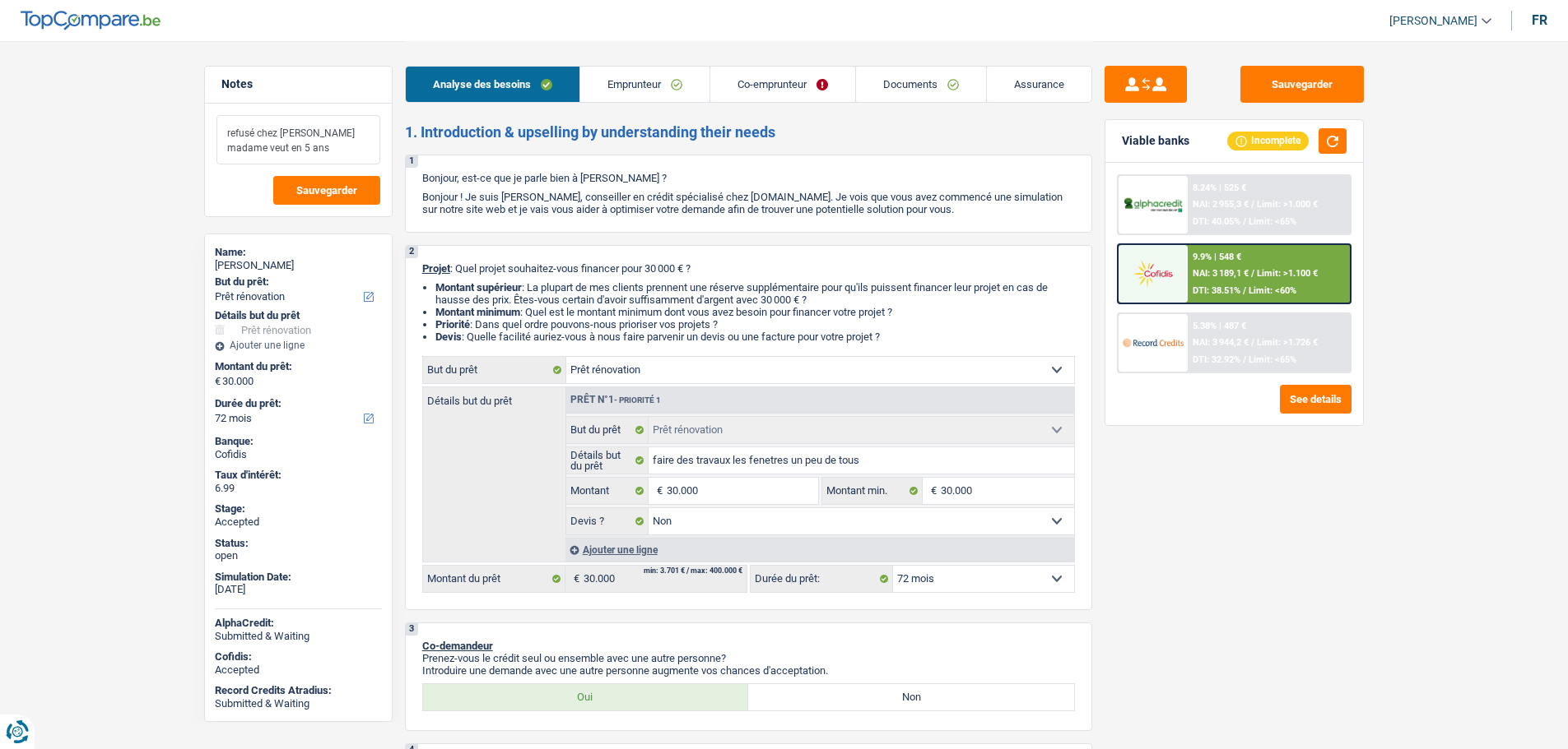
drag, startPoint x: 222, startPoint y: 136, endPoint x: 343, endPoint y: 146, distance: 121.4
click at [343, 146] on textarea "refusé chez [PERSON_NAME] madame veut en 5 ans" at bounding box center [299, 139] width 164 height 50
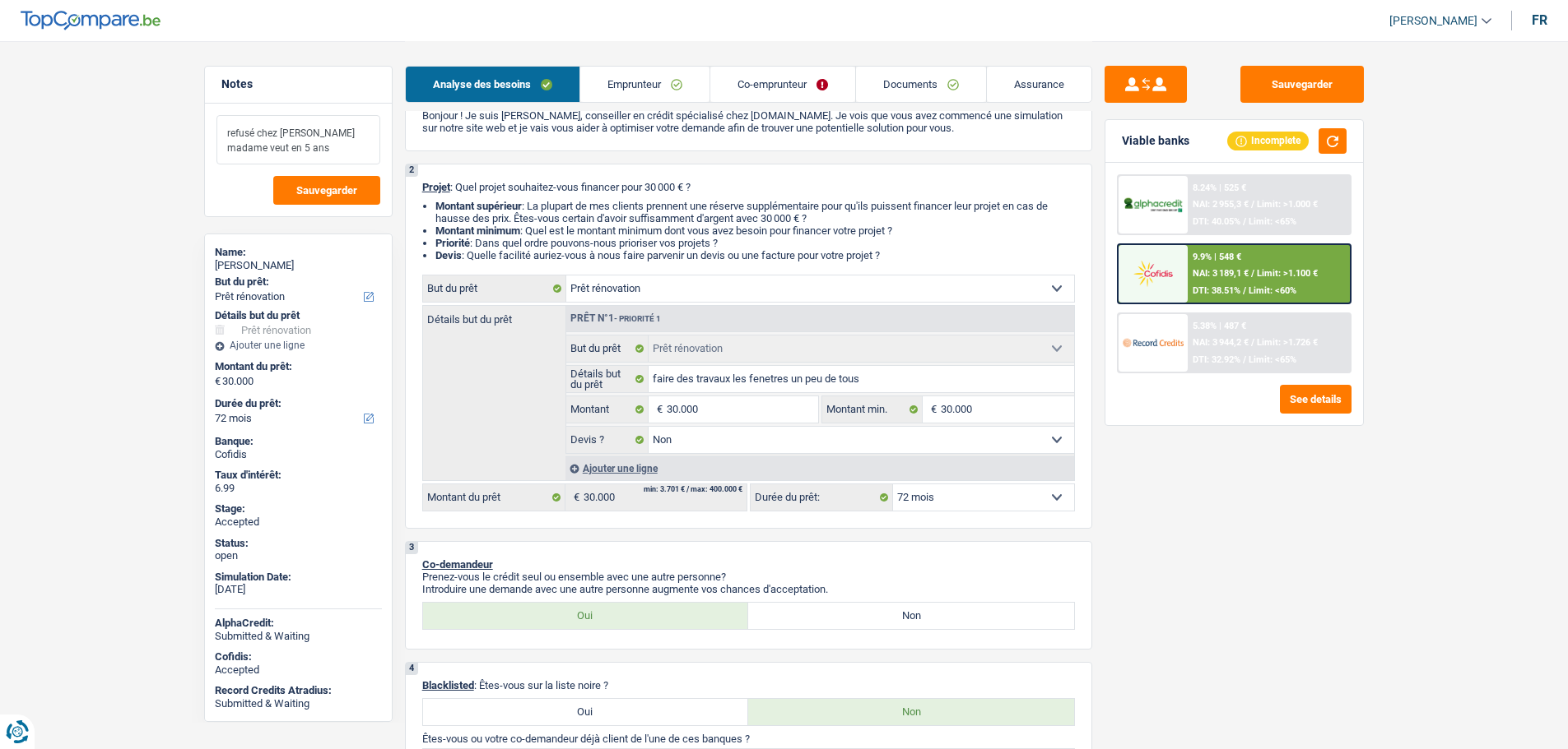
scroll to position [82, 0]
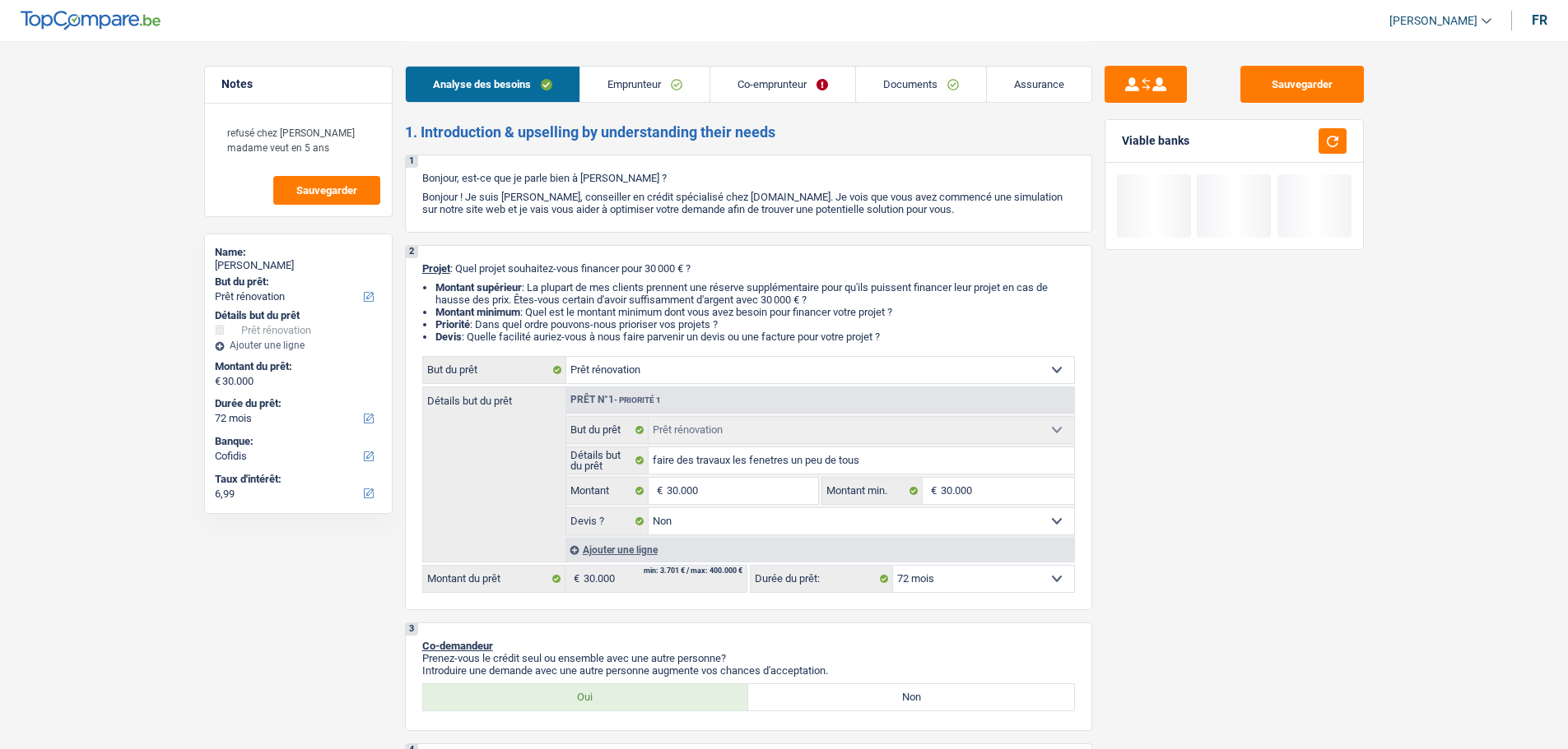
select select "renovation"
select select "72"
select select "cofidis"
select select "renovation"
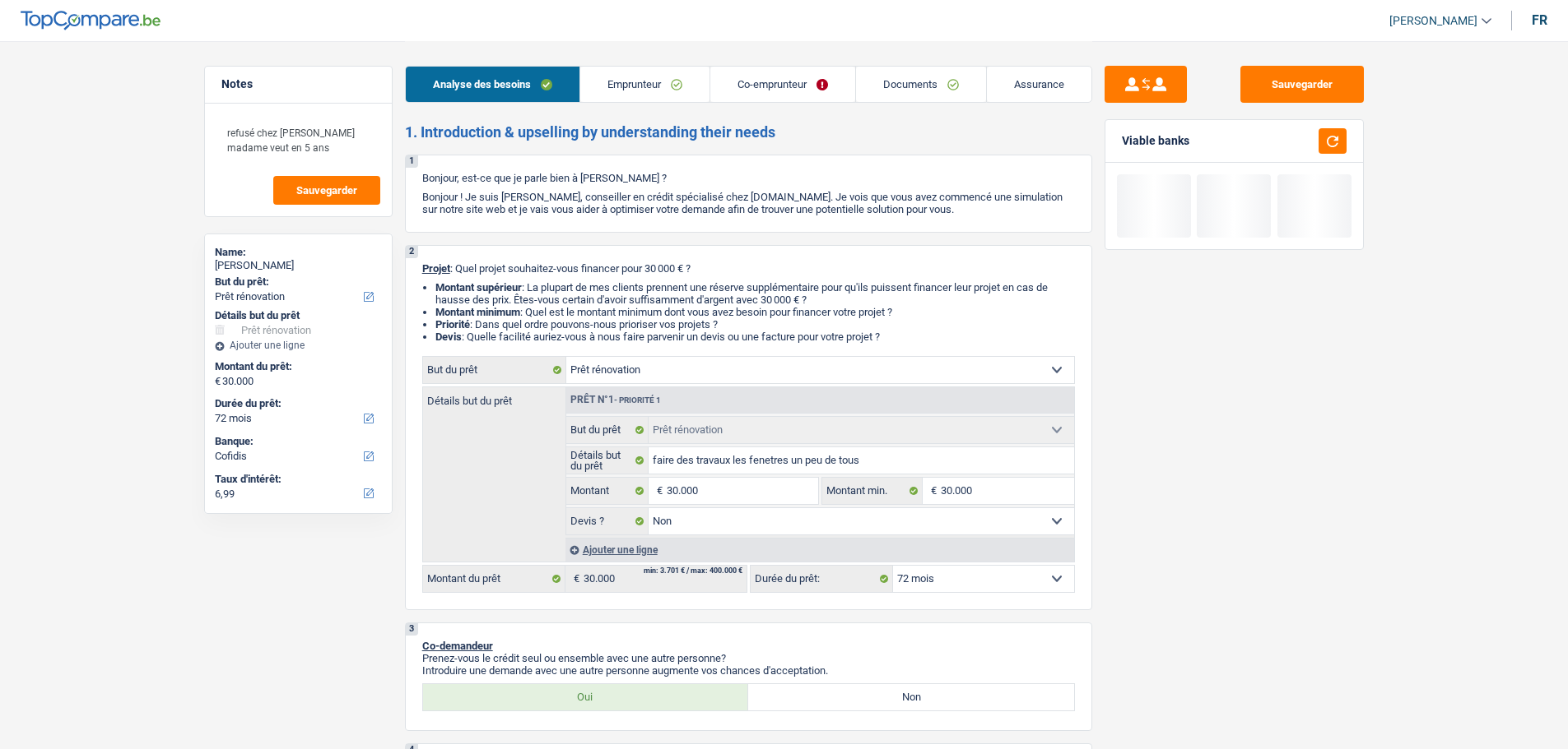
select select "renovation"
select select "false"
select select "72"
select select "worker"
select select "independent"
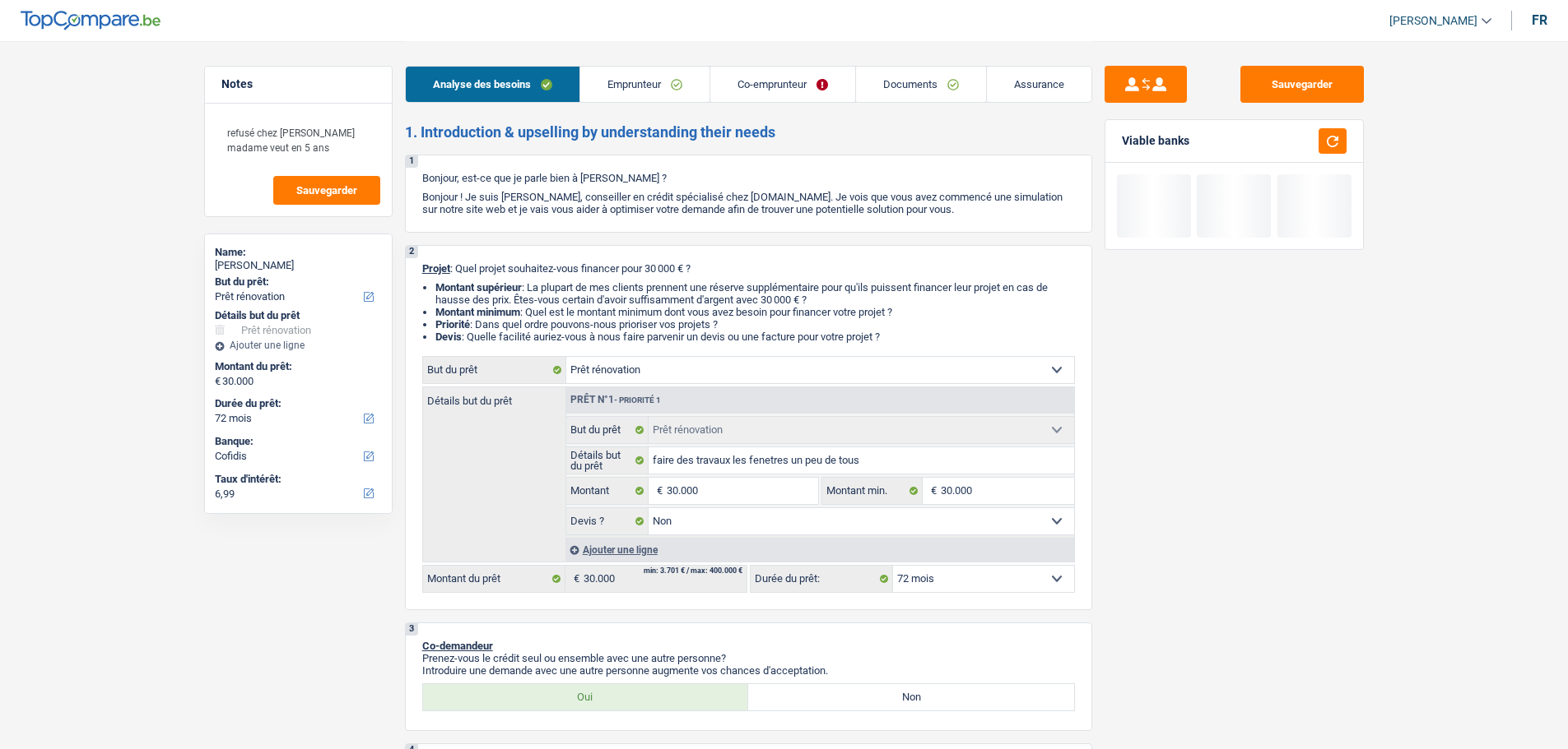
select select "familyAllowances"
select select "netSalary"
select select "mealVouchers"
select select "netSalary"
select select "ownerWithMortgage"
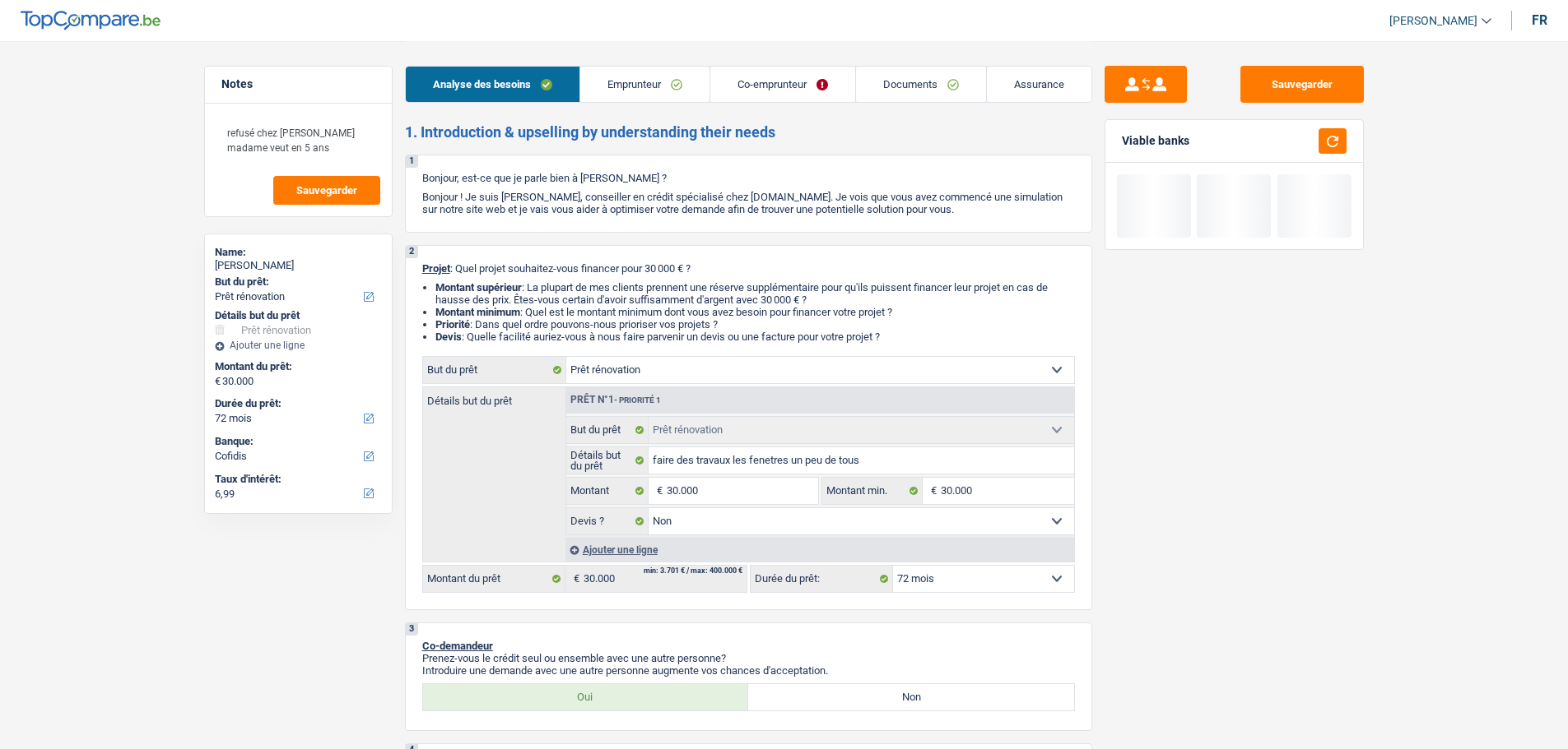
select select "mortgage"
select select "300"
select select "renovation"
select select "false"
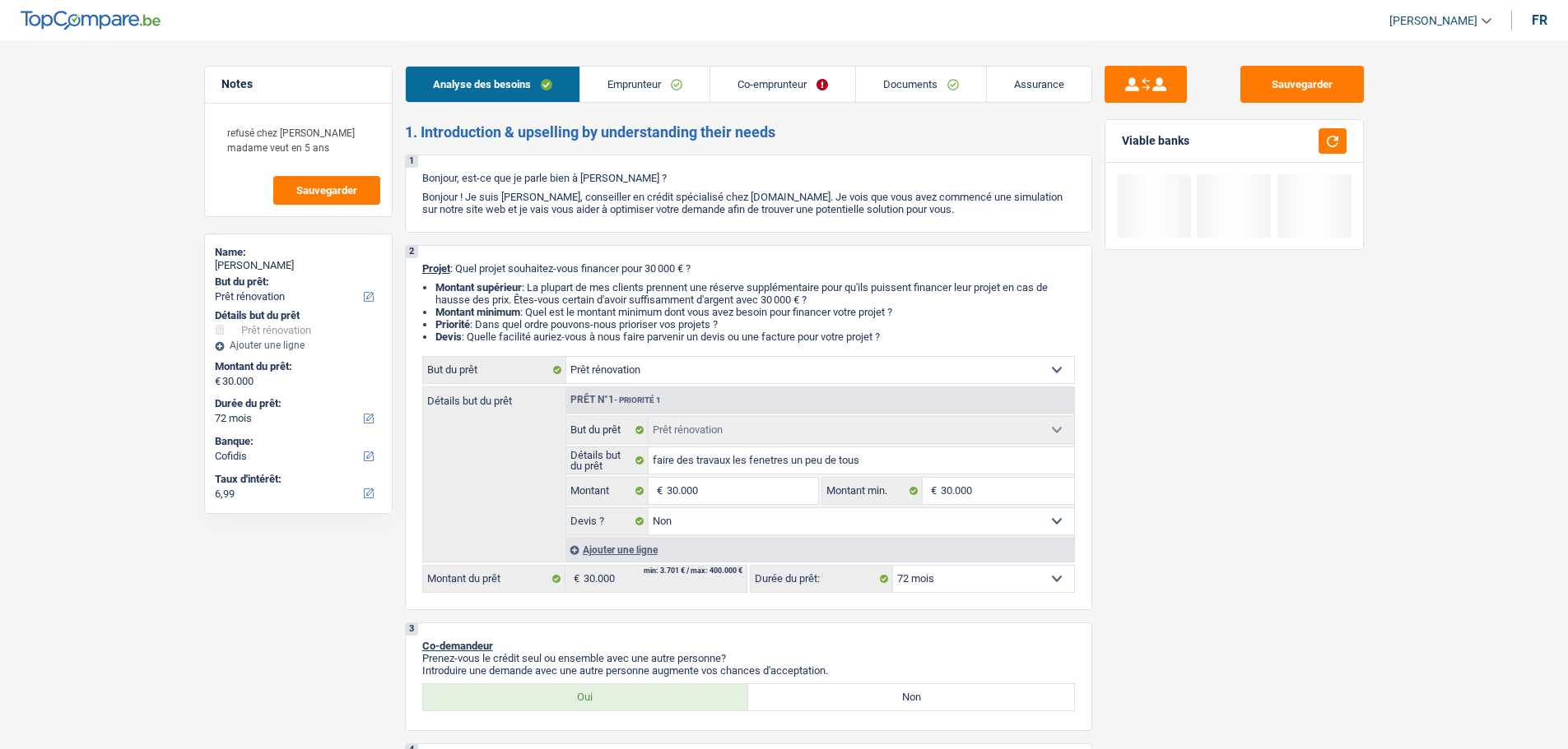
select select "72"
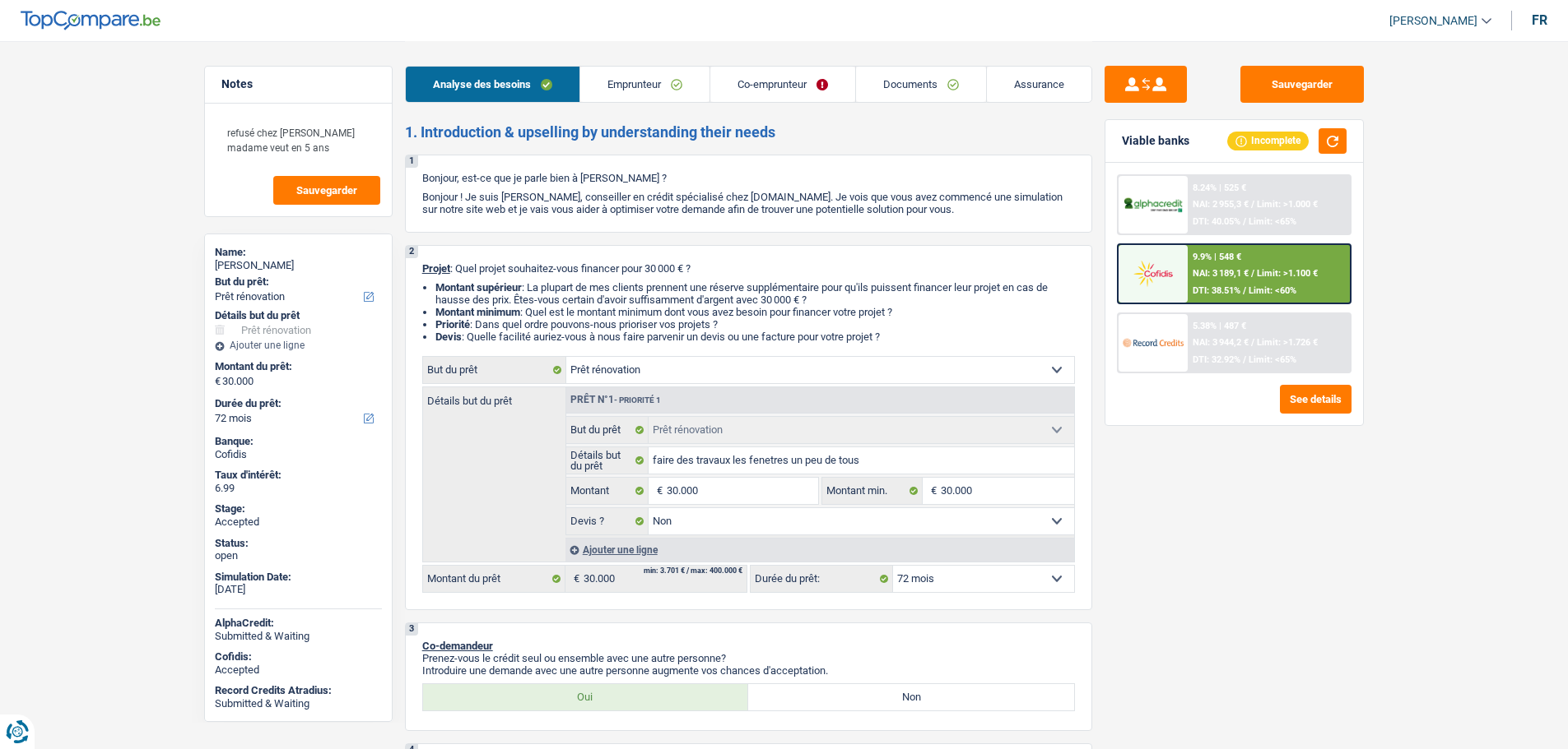
click at [1150, 278] on img at bounding box center [1152, 273] width 60 height 30
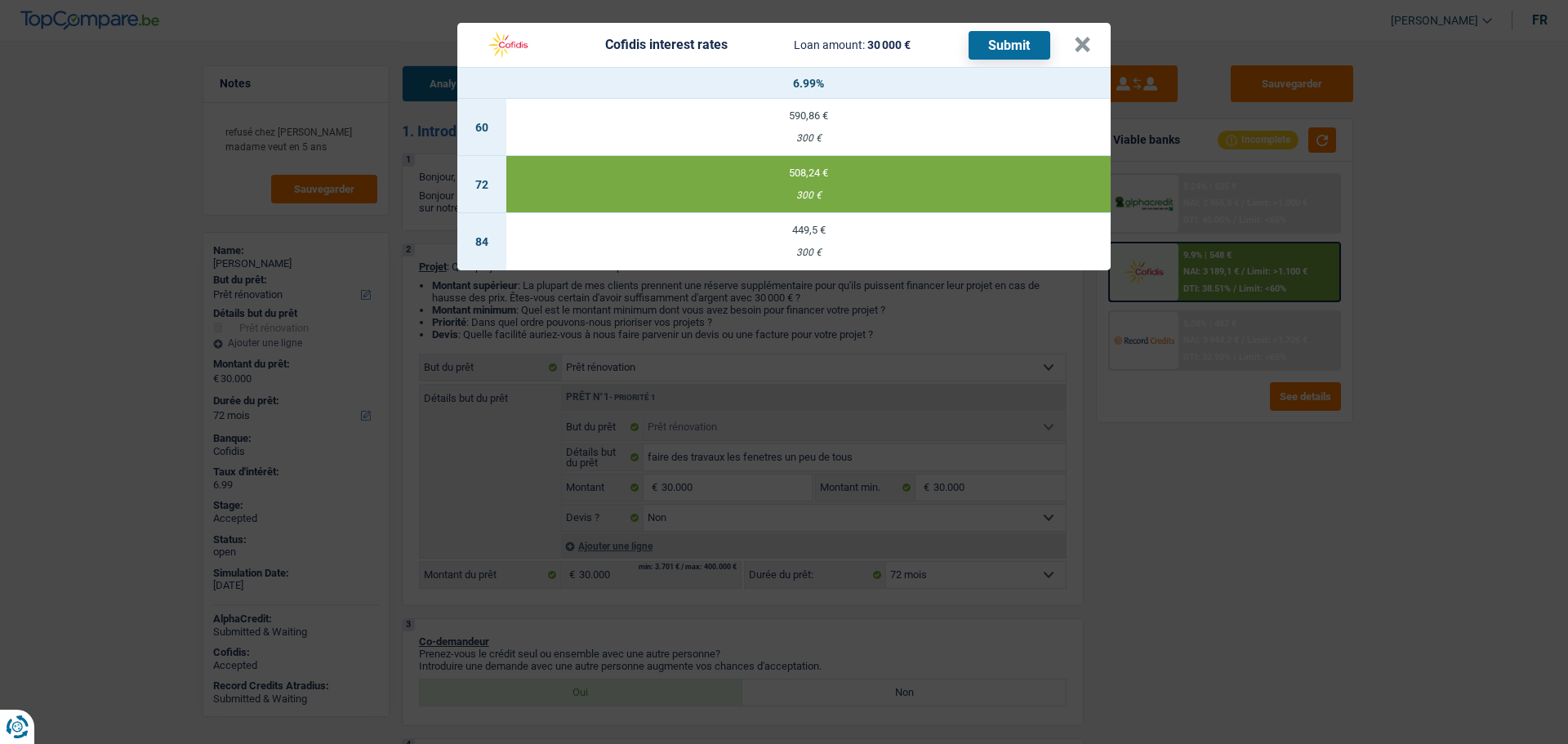
click at [813, 124] on td "590,86 € 300 €" at bounding box center [809, 127] width 604 height 57
select select "60"
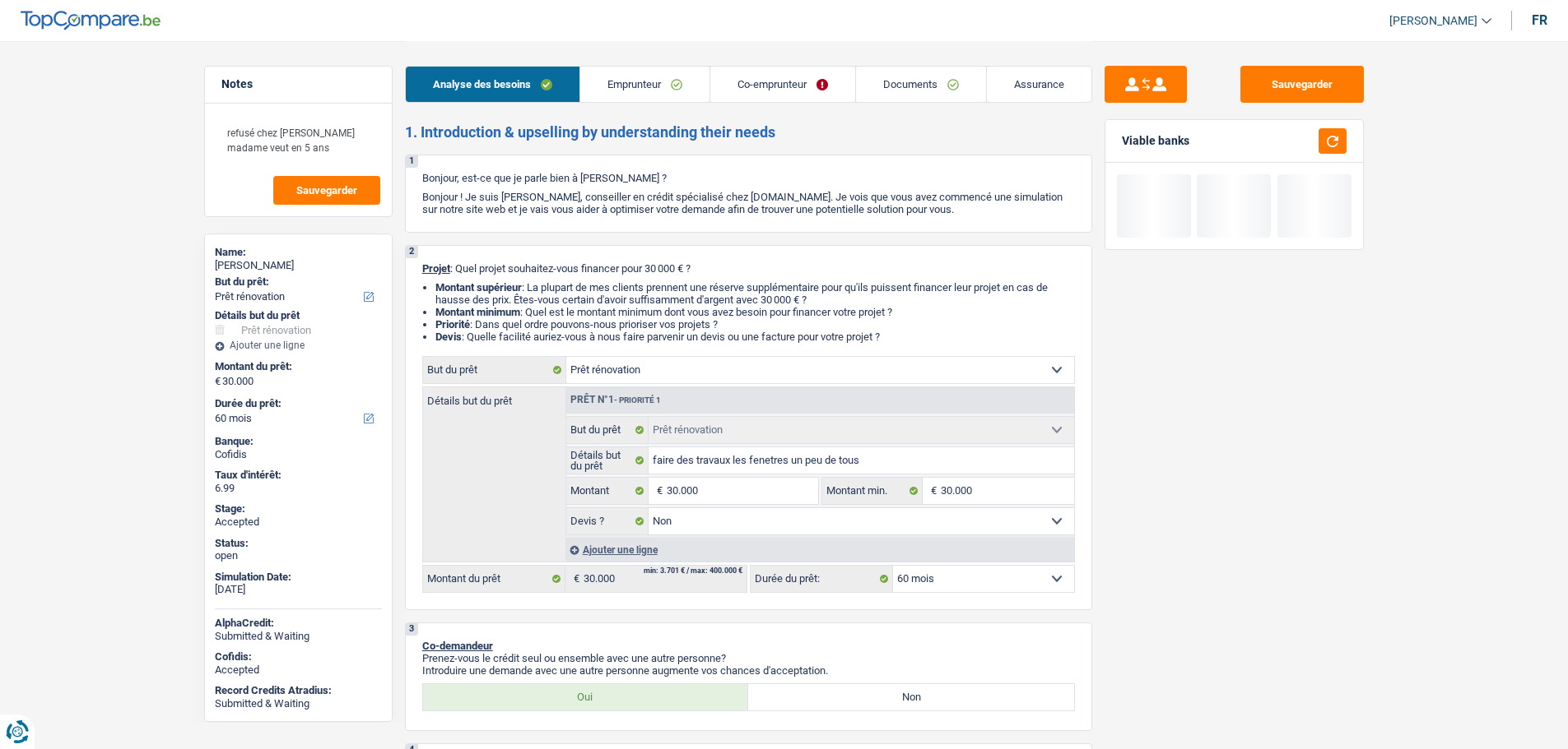
click at [1045, 89] on link "Assurance" at bounding box center [1038, 84] width 104 height 35
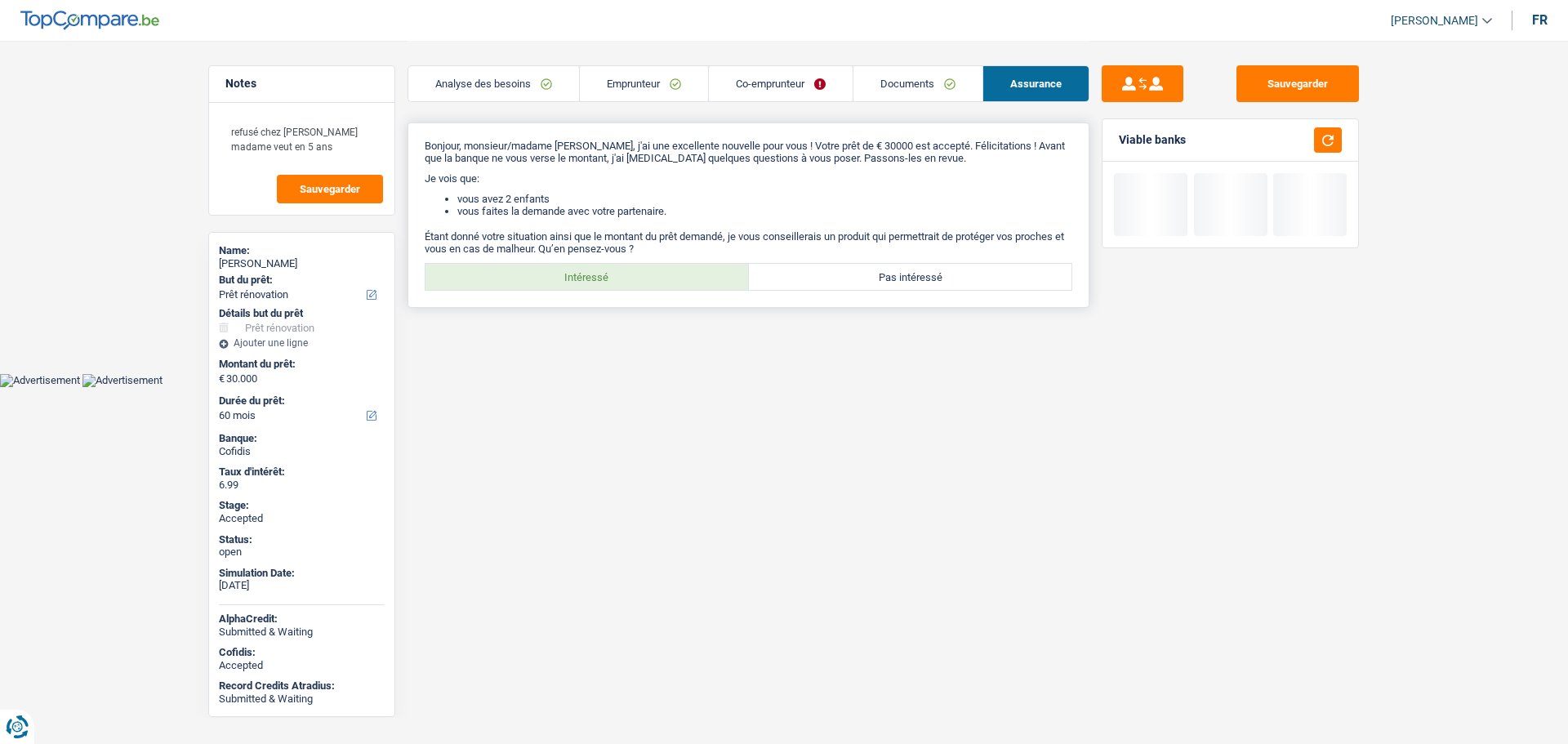
click at [633, 279] on label "Intéressé" at bounding box center [587, 276] width 323 height 26
click at [633, 279] on input "Intéressé" at bounding box center [587, 276] width 323 height 26
radio input "true"
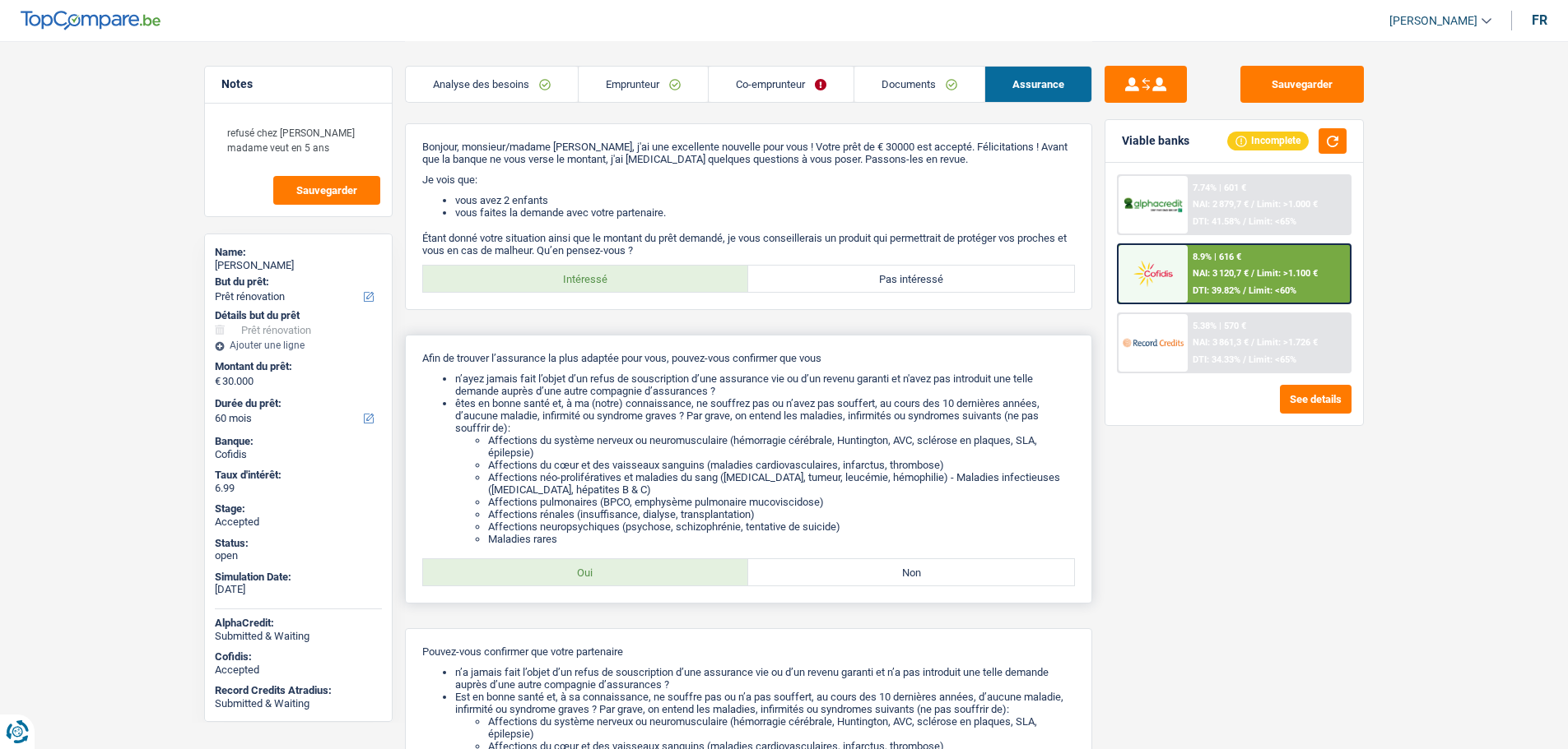
click at [817, 558] on div "Afin de trouver l’assurance la plus adaptée pour vous, pouvez-vous confirmer qu…" at bounding box center [748, 469] width 687 height 269
click at [817, 566] on label "Non" at bounding box center [911, 572] width 326 height 26
click at [817, 566] on input "Non" at bounding box center [911, 572] width 326 height 26
radio input "true"
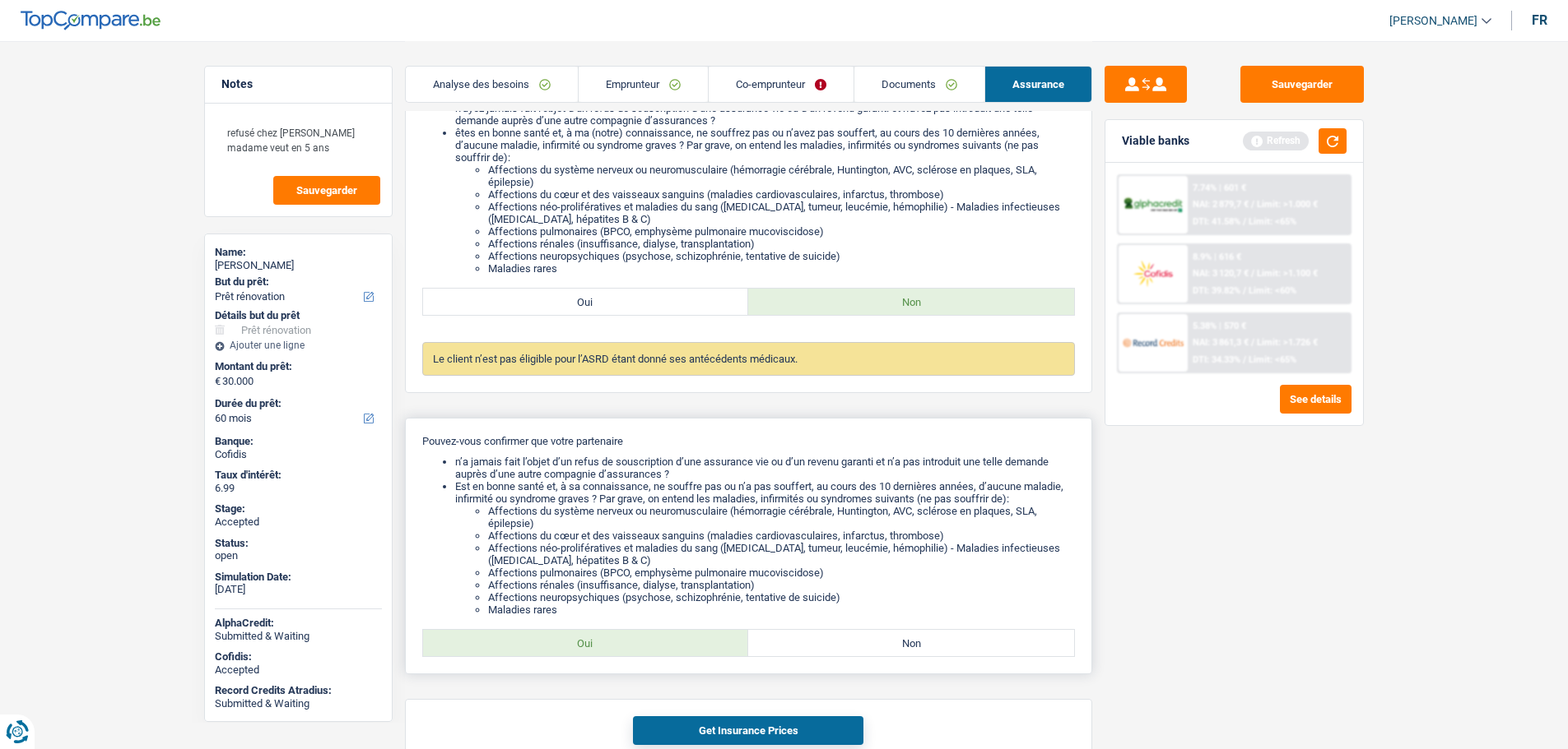
scroll to position [329, 0]
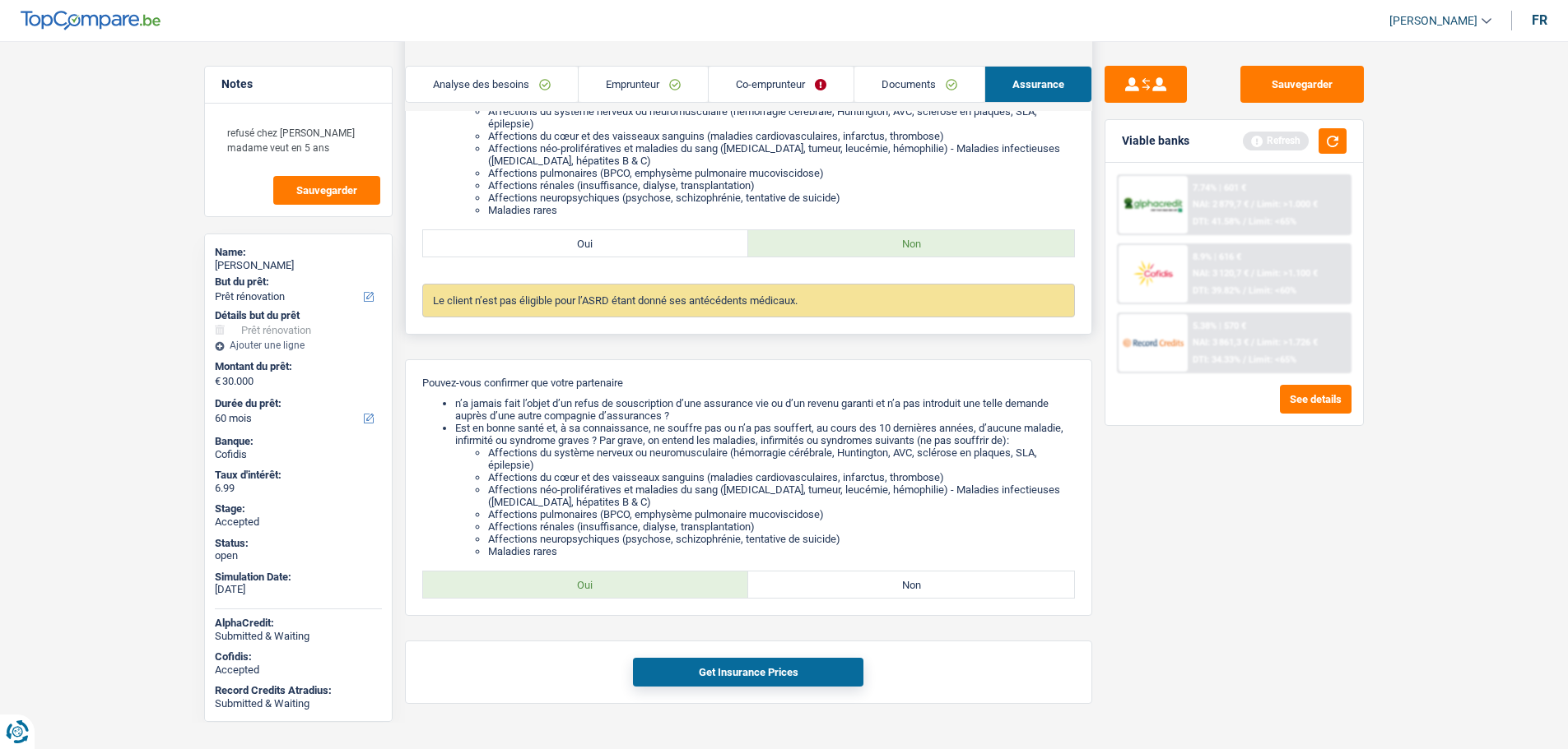
click at [555, 241] on label "Oui" at bounding box center [586, 243] width 326 height 26
click at [555, 241] on input "Oui" at bounding box center [586, 243] width 326 height 26
radio input "true"
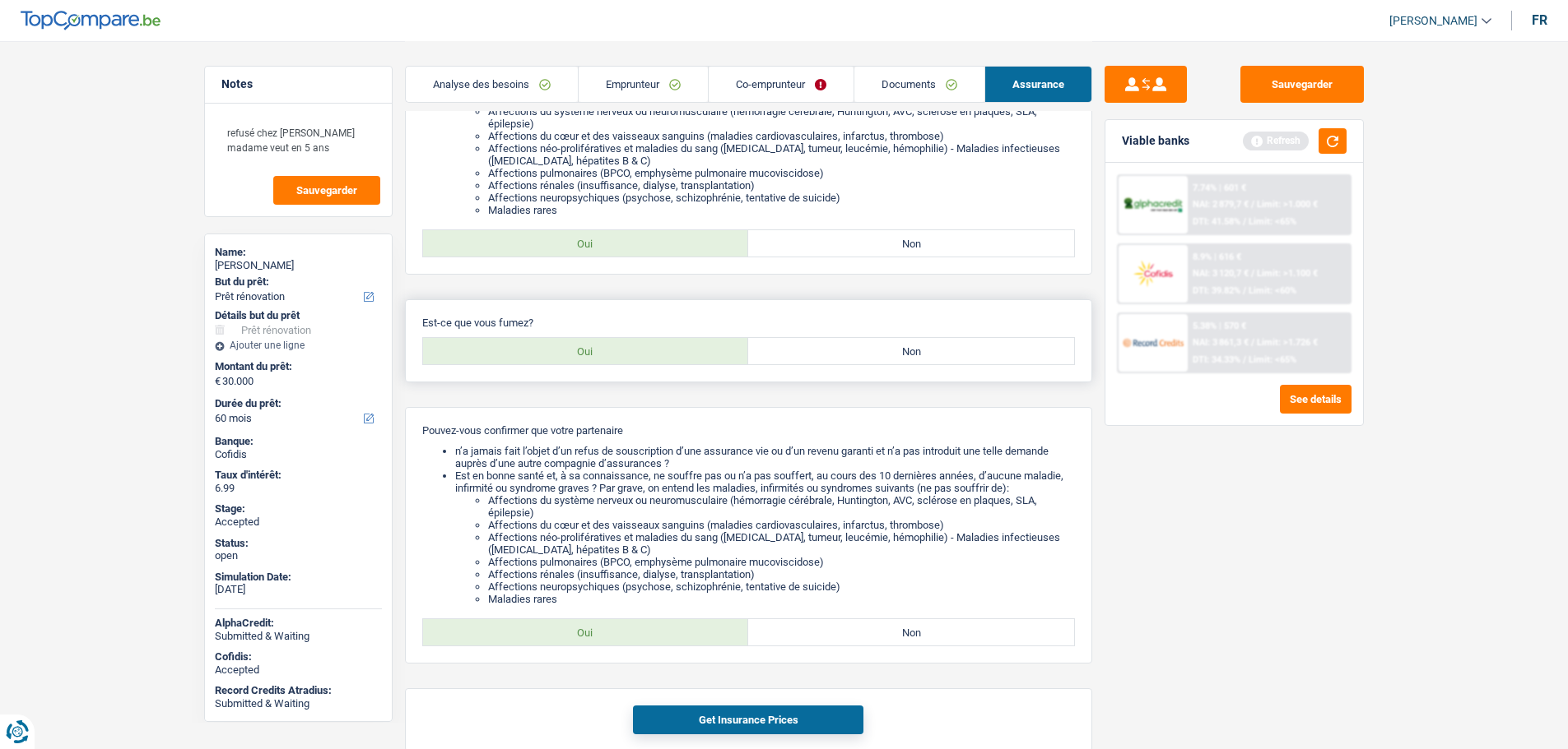
click at [828, 358] on label "Non" at bounding box center [911, 351] width 326 height 26
click at [828, 358] on input "Non" at bounding box center [911, 351] width 326 height 26
radio input "true"
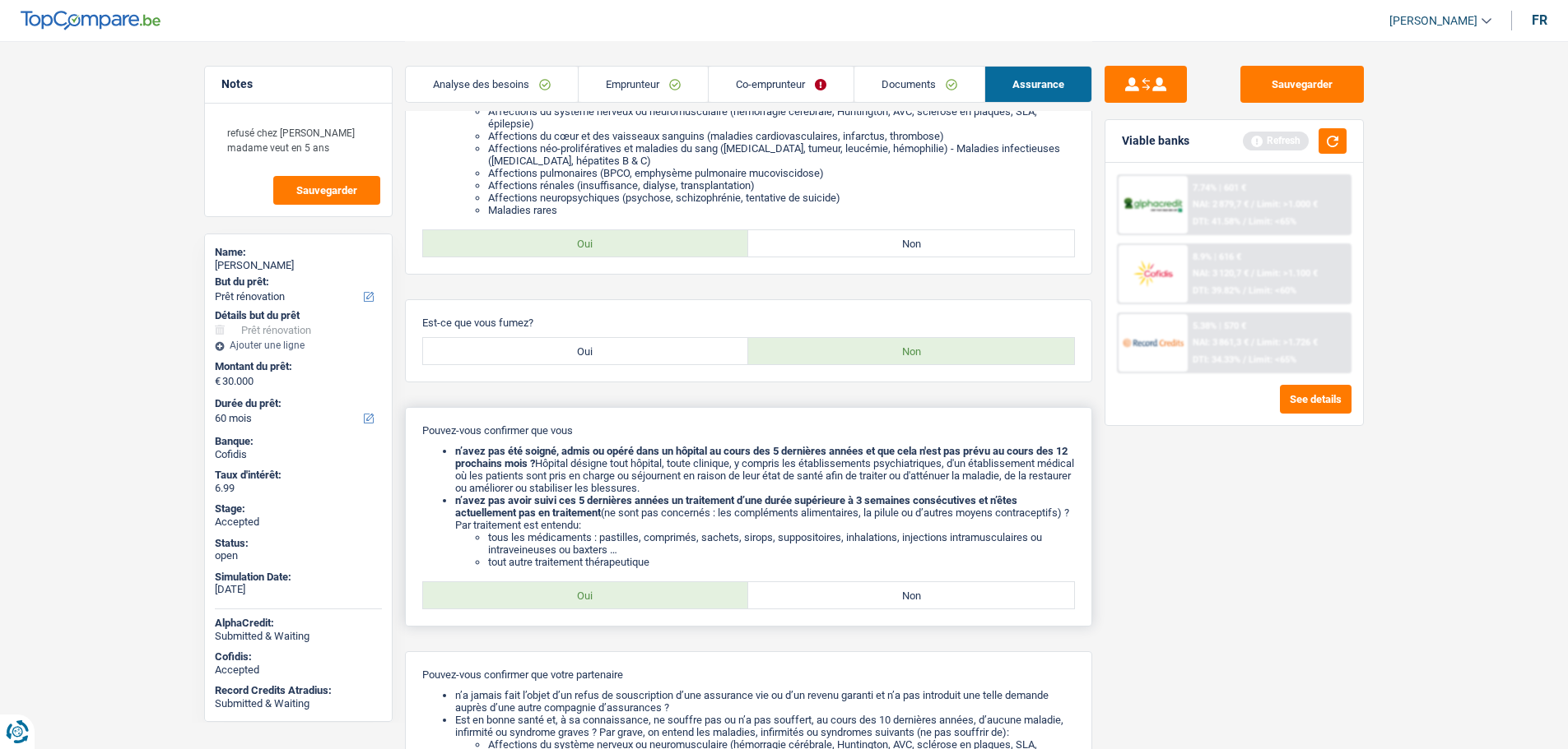
click at [565, 585] on label "Oui" at bounding box center [586, 595] width 326 height 26
click at [565, 585] on input "Oui" at bounding box center [586, 595] width 326 height 26
radio input "true"
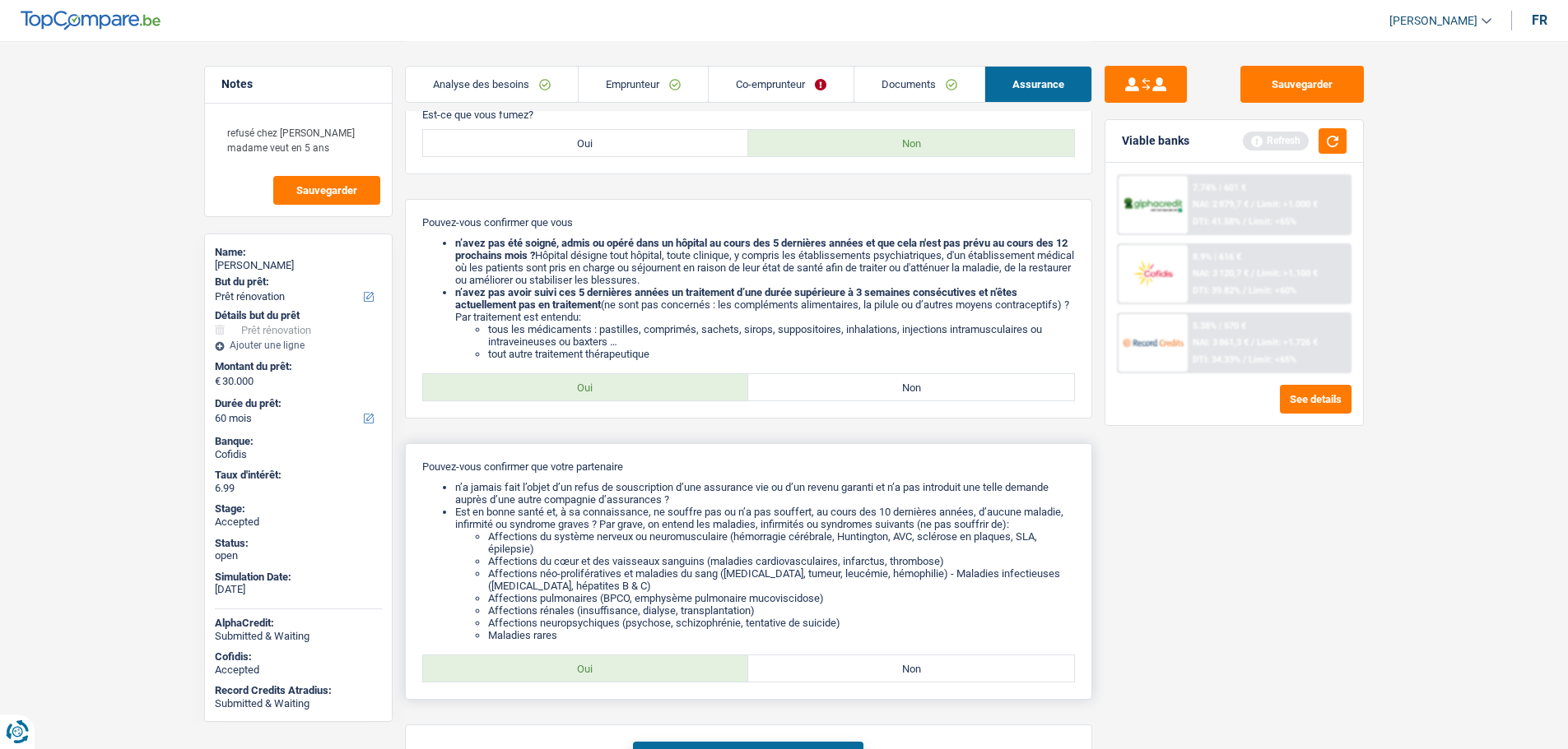
scroll to position [654, 0]
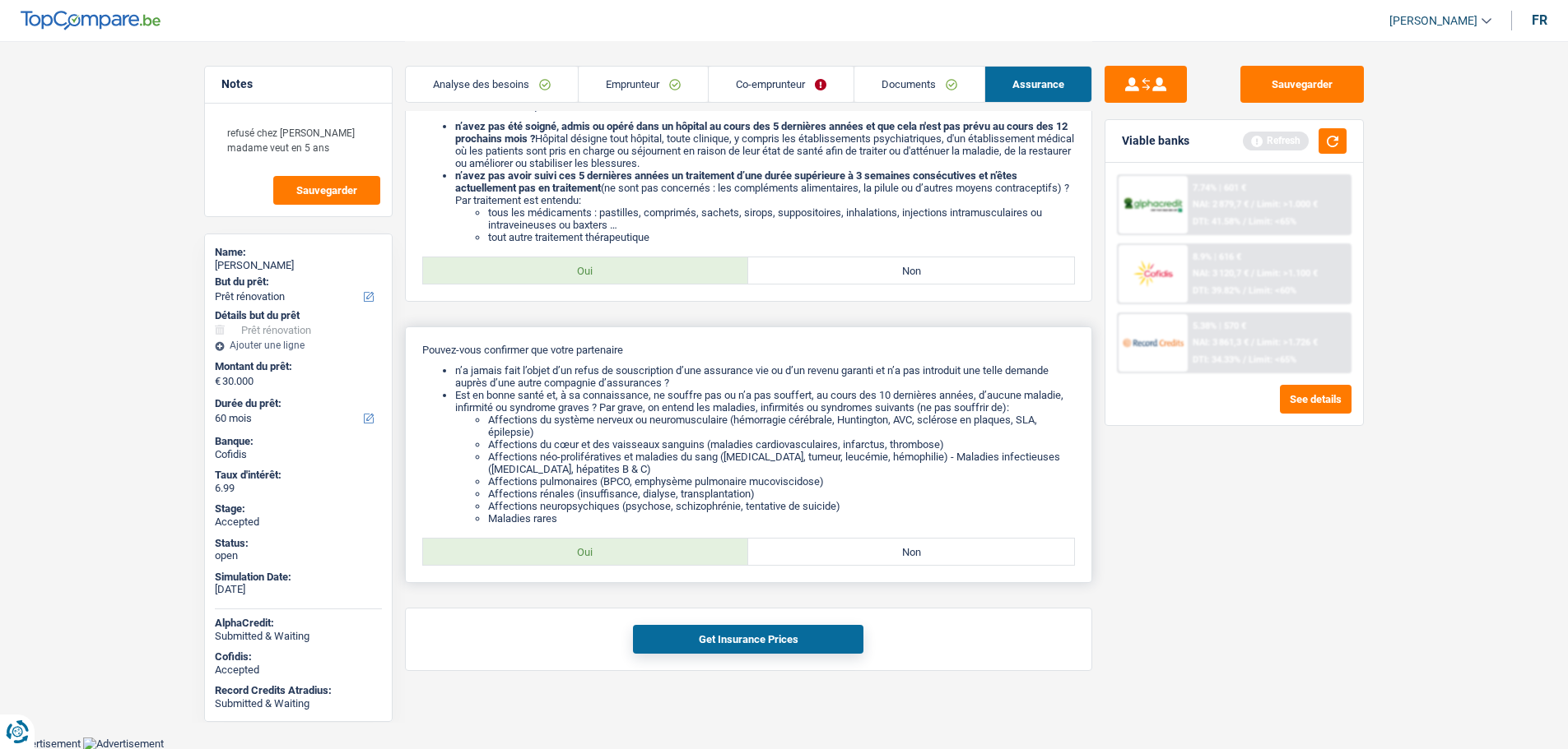
click at [795, 538] on label "Non" at bounding box center [911, 551] width 326 height 26
click at [795, 538] on input "Non" at bounding box center [911, 551] width 326 height 26
radio input "true"
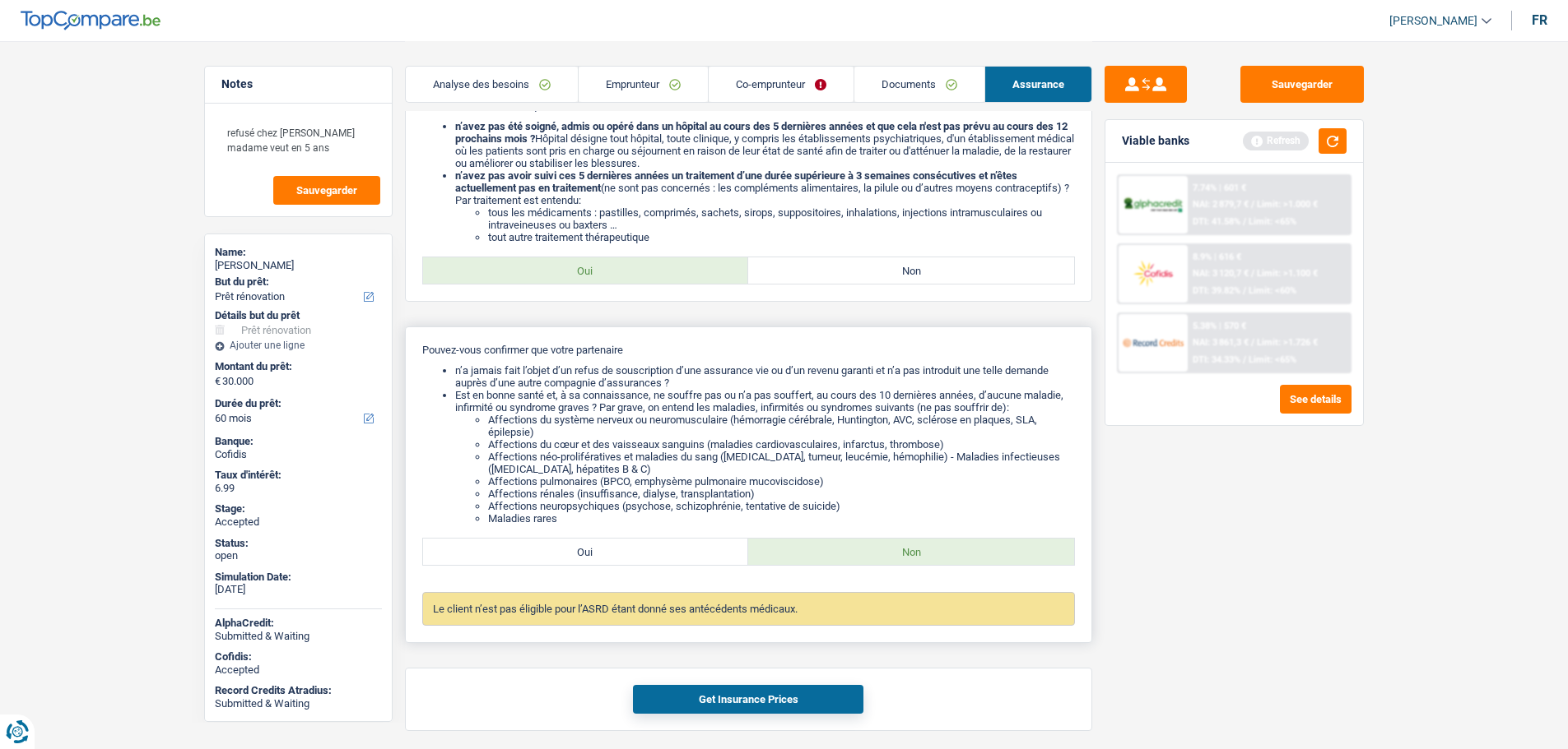
click at [628, 556] on label "Oui" at bounding box center [586, 551] width 326 height 26
click at [628, 556] on input "Oui" at bounding box center [586, 551] width 326 height 26
radio input "true"
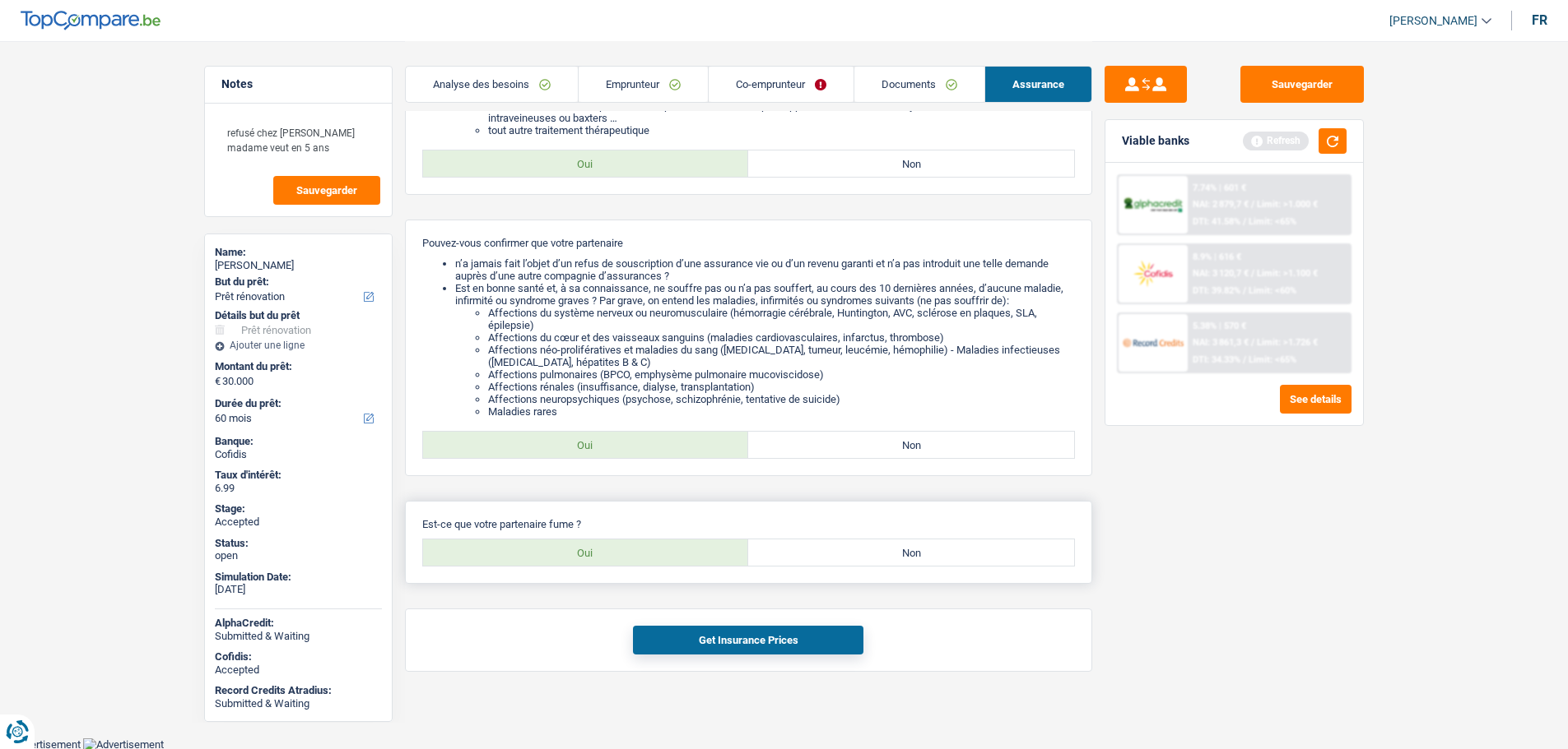
scroll to position [762, 0]
click at [628, 539] on label "Oui" at bounding box center [586, 551] width 326 height 26
click at [628, 539] on input "Oui" at bounding box center [586, 551] width 326 height 26
radio input "true"
click at [702, 650] on button "Get Insurance Prices" at bounding box center [748, 640] width 230 height 29
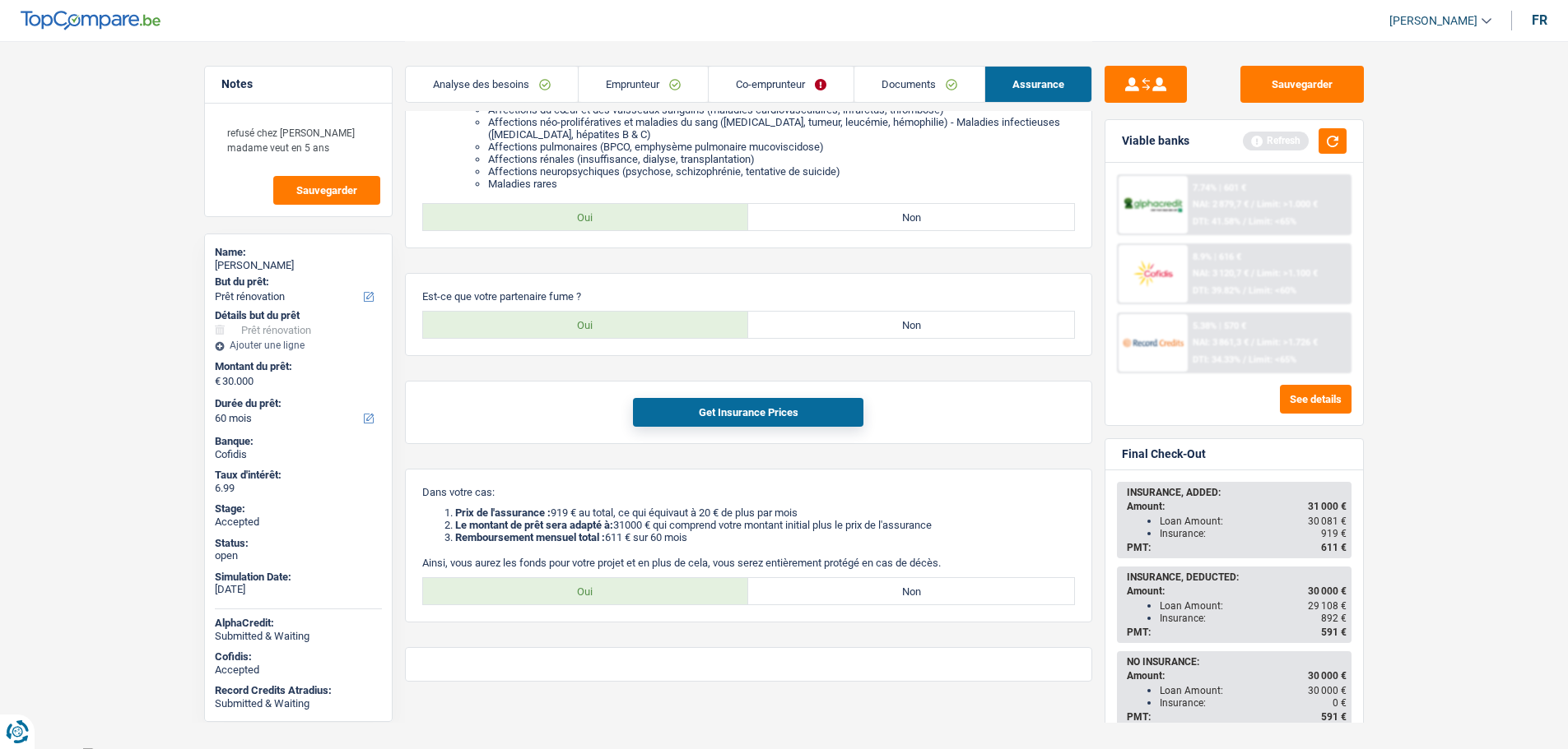
scroll to position [1000, 0]
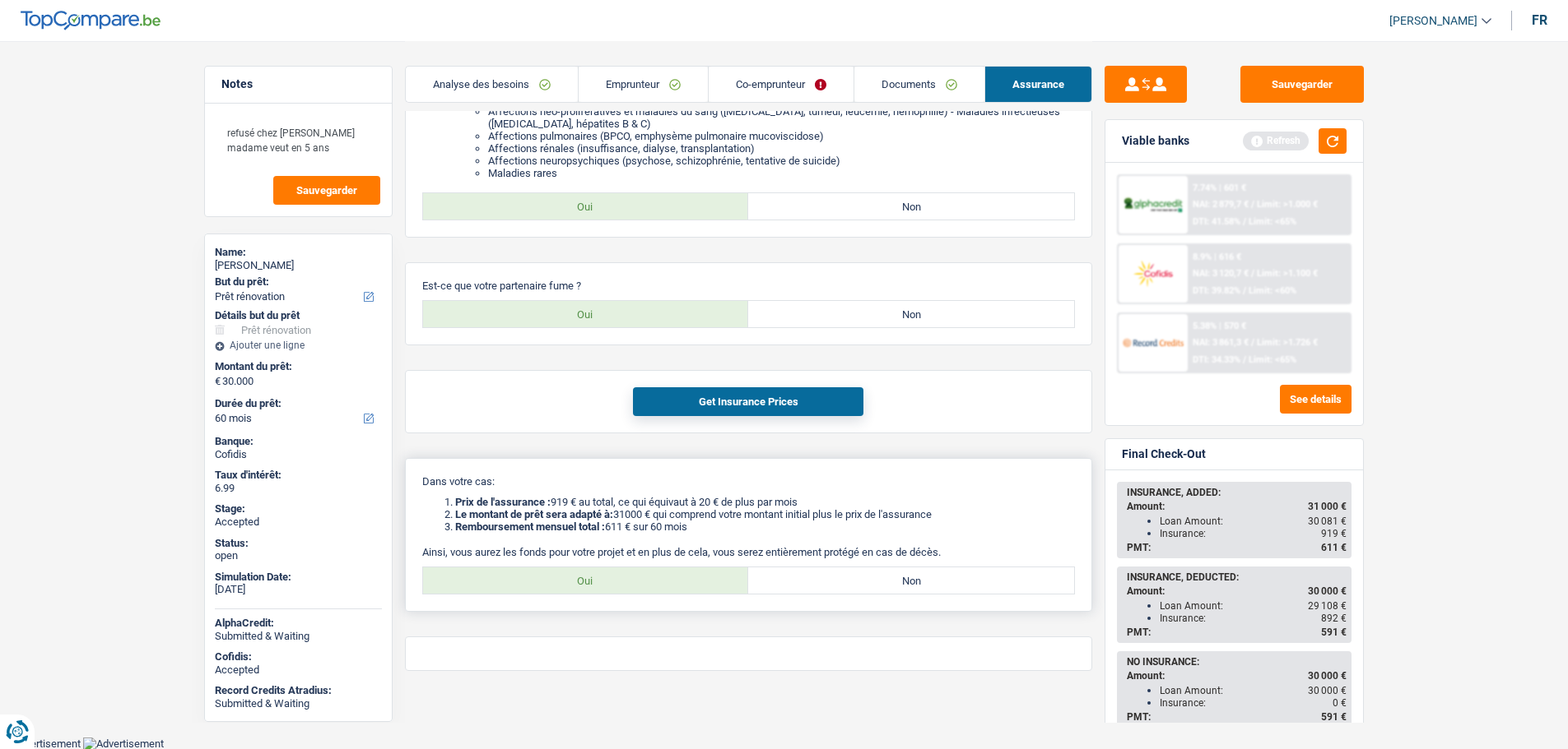
click at [669, 579] on label "Oui" at bounding box center [586, 580] width 326 height 26
click at [669, 579] on input "Oui" at bounding box center [586, 580] width 326 height 26
radio input "true"
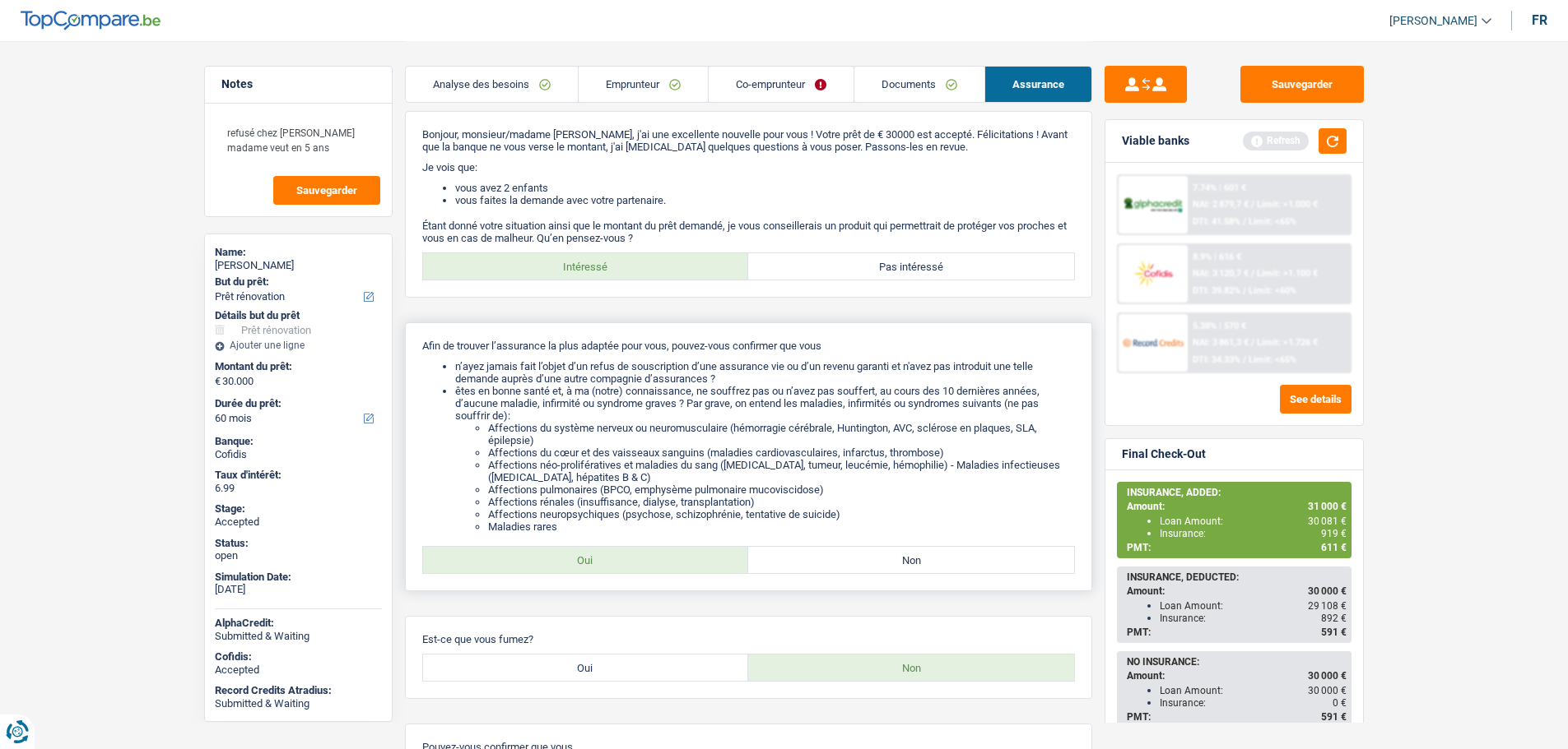
scroll to position [0, 0]
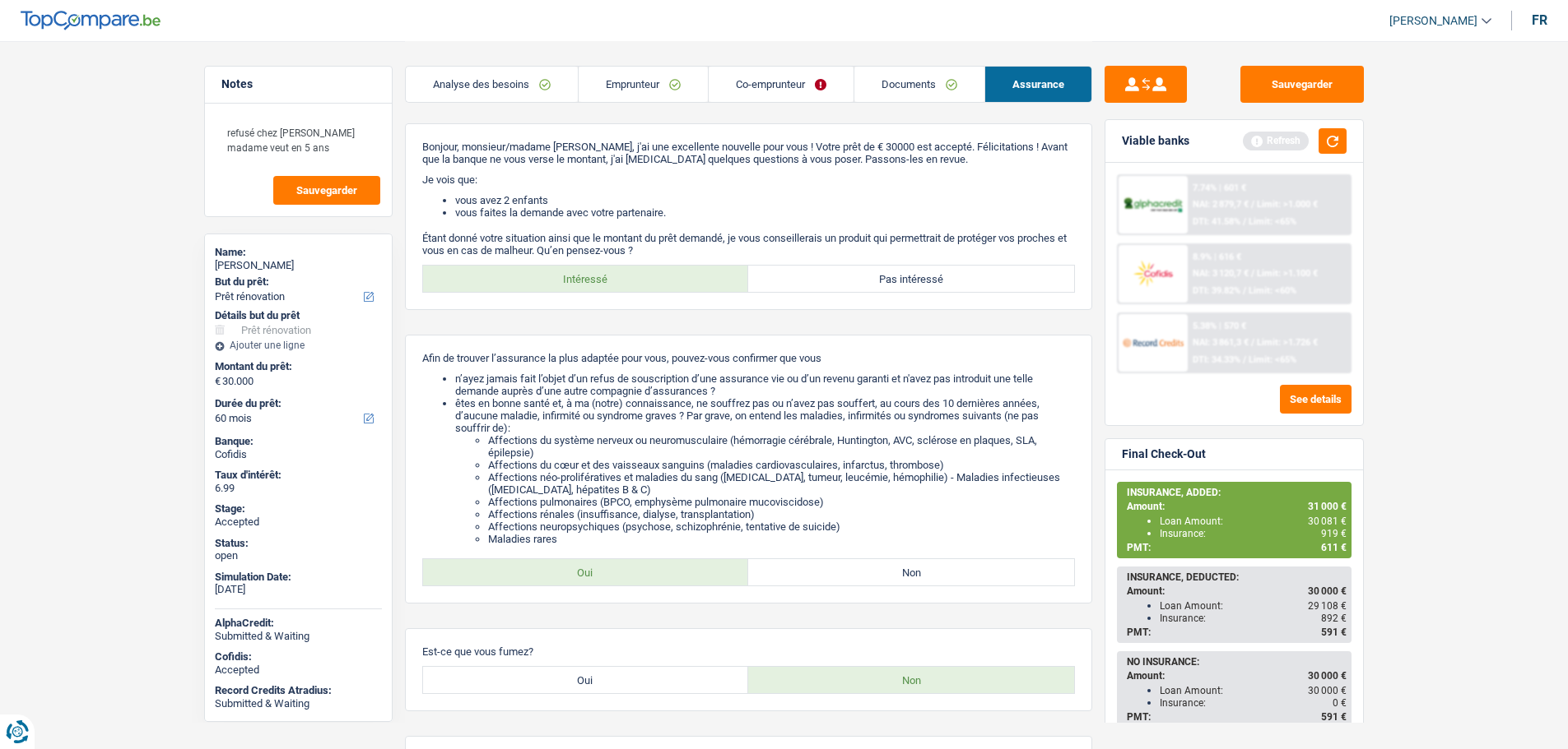
click at [474, 84] on link "Analyse des besoins" at bounding box center [492, 84] width 172 height 35
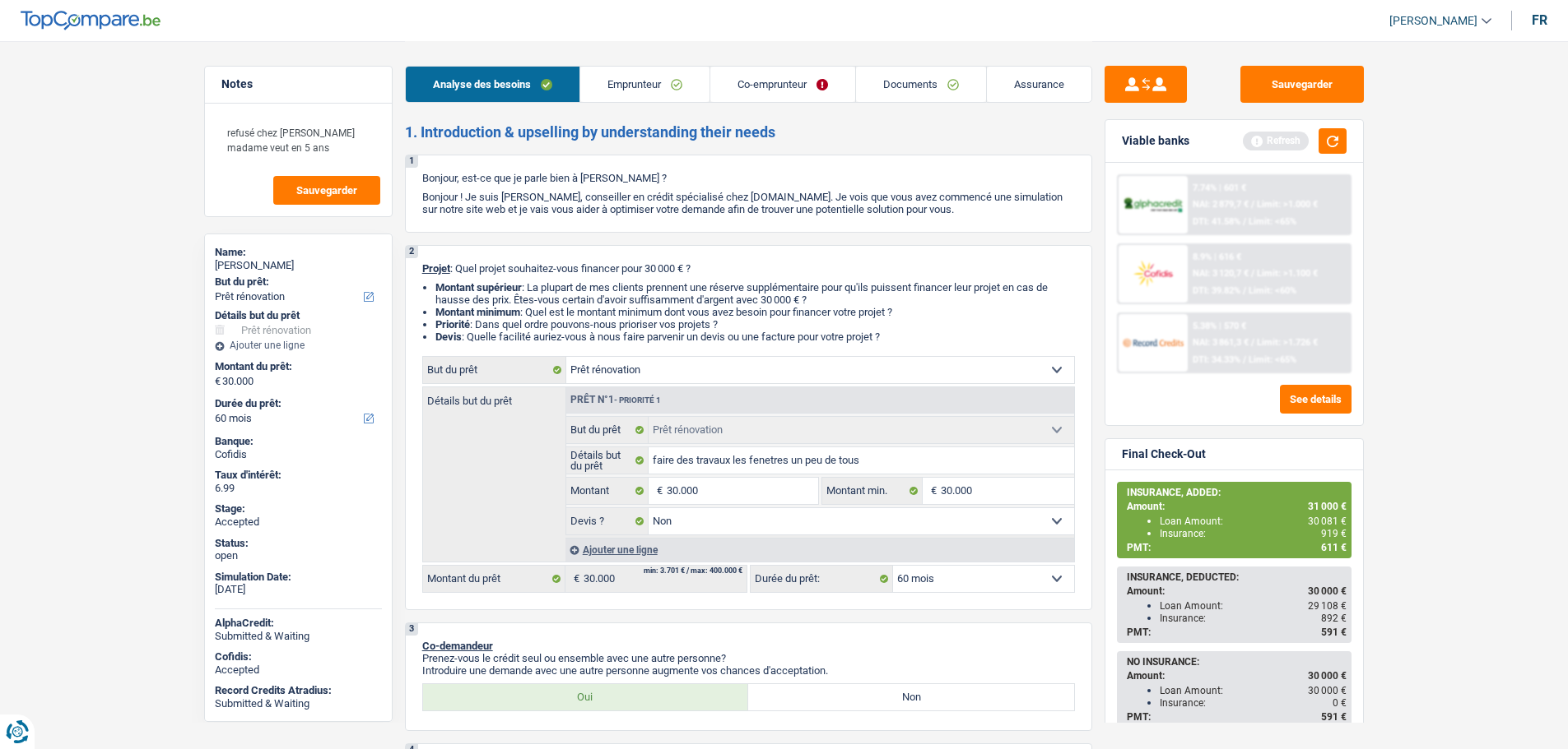
click at [923, 585] on select "12 mois 18 mois 24 mois 30 mois 36 mois 42 mois 48 mois 60 mois 72 mois 84 mois…" at bounding box center [984, 578] width 181 height 26
select select "72"
click at [893, 566] on select "12 mois 18 mois 24 mois 30 mois 36 mois 42 mois 48 mois 60 mois 72 mois 84 mois…" at bounding box center [984, 578] width 181 height 26
select select "72"
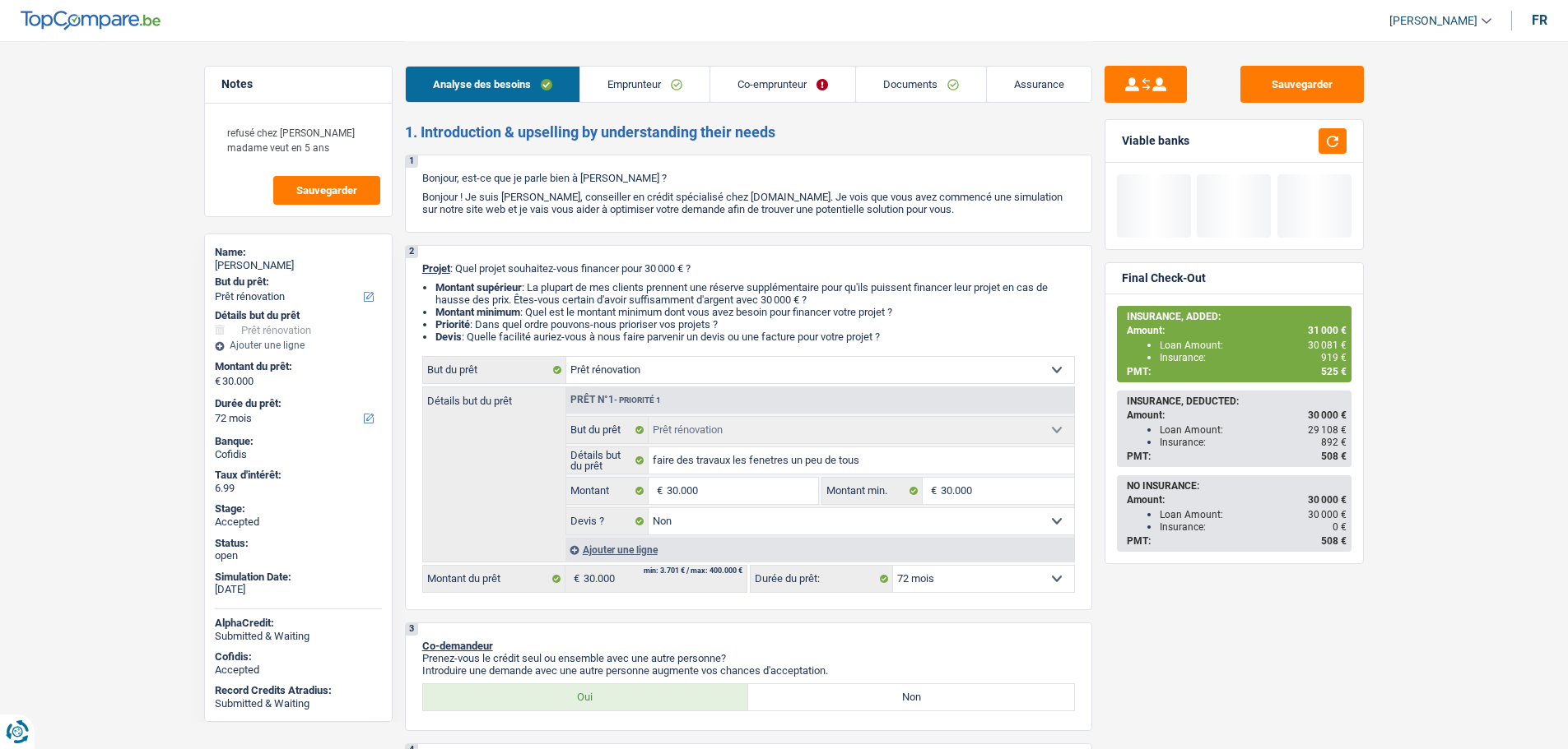
click at [1051, 86] on link "Assurance" at bounding box center [1038, 84] width 104 height 35
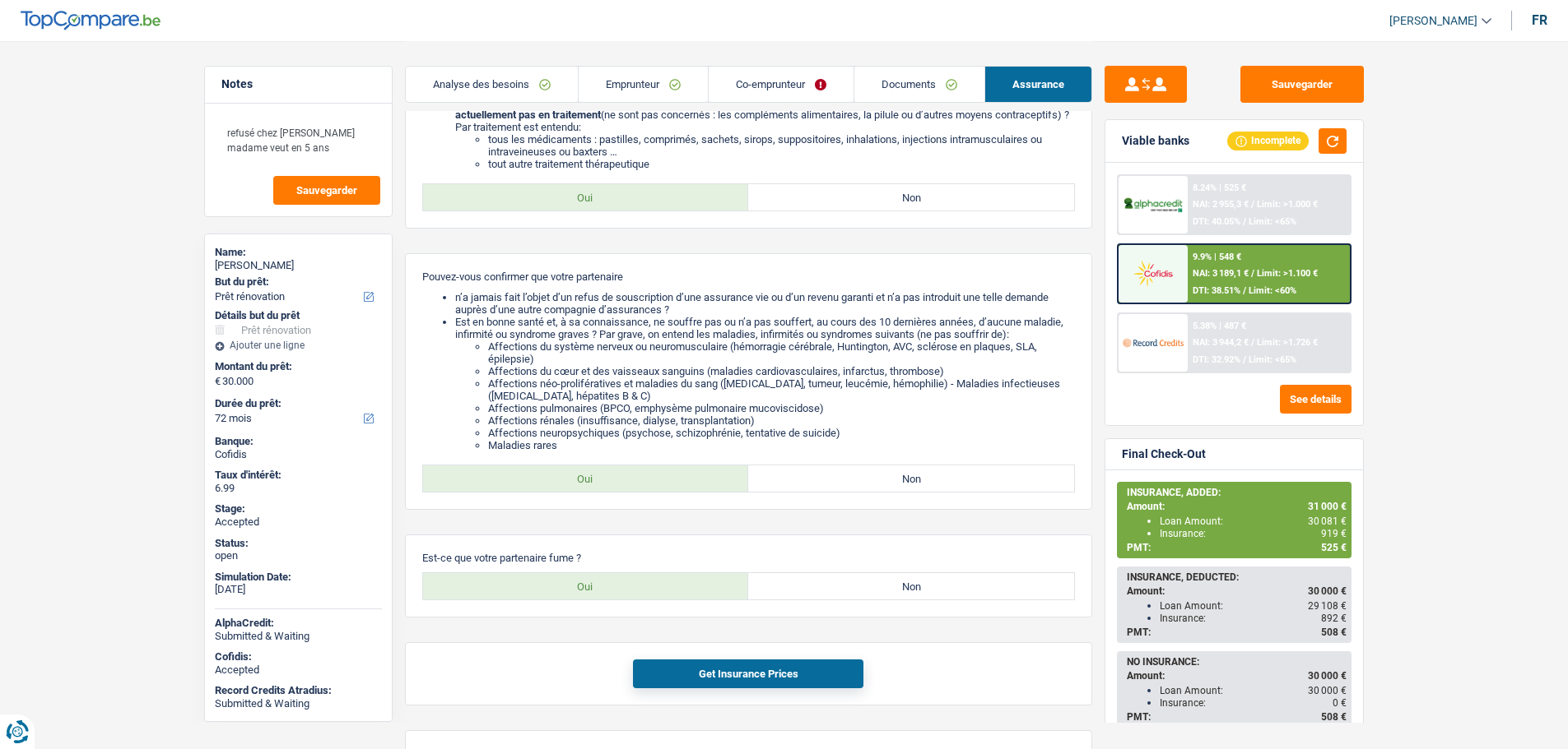
scroll to position [905, 0]
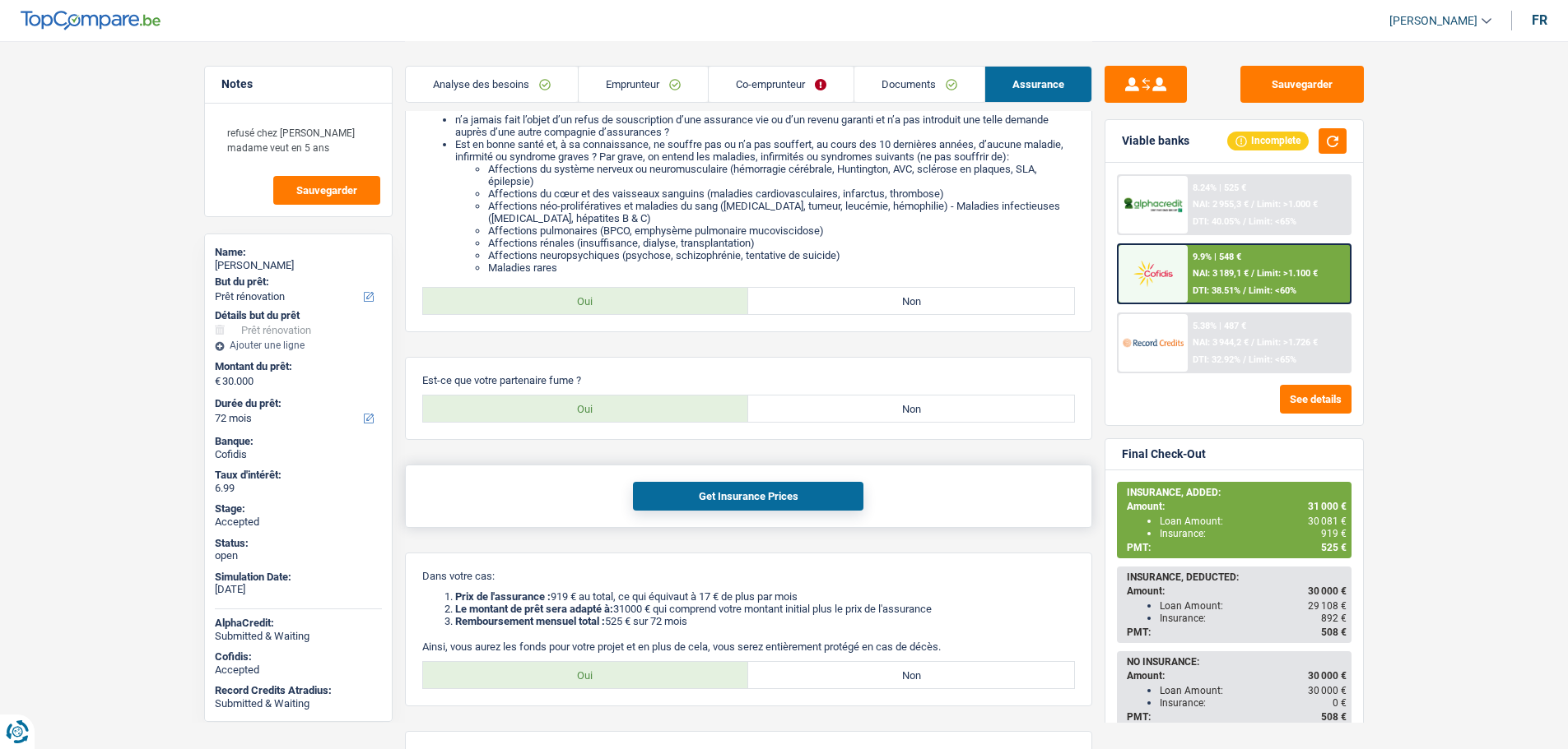
click at [713, 497] on button "Get Insurance Prices" at bounding box center [748, 496] width 230 height 29
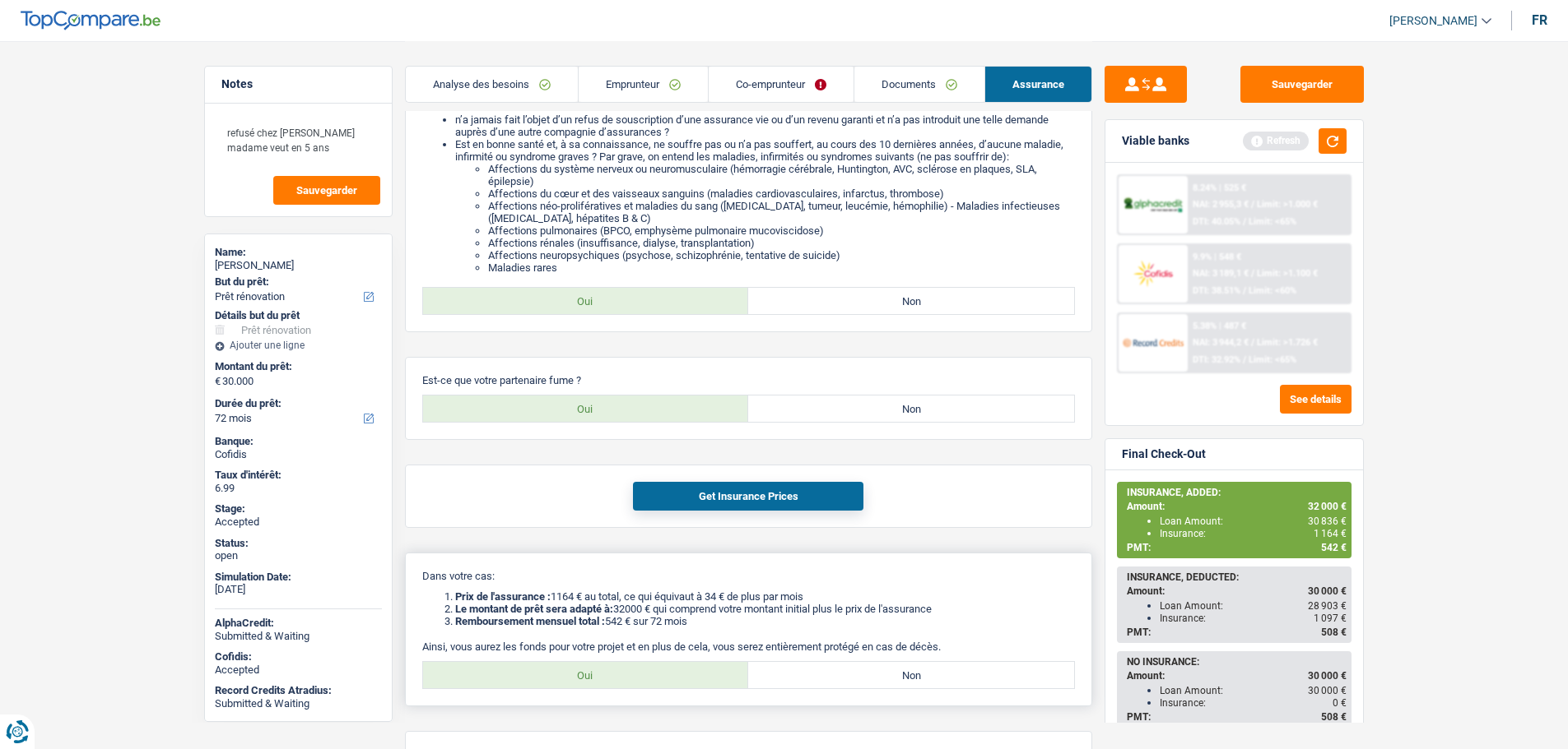
click at [924, 554] on div "Dans votre cas: Prix de l'assurance : 1164 € au total, ce qui équivaut à 34 € d…" at bounding box center [748, 630] width 687 height 154
click at [905, 543] on div "Bonjour, monsieur/madame Oxana Seremet, j'ai une excellente nouvelle pour vous …" at bounding box center [748, 15] width 687 height 1593
click at [881, 529] on div "Bonjour, monsieur/madame Oxana Seremet, j'ai une excellente nouvelle pour vous …" at bounding box center [748, 15] width 687 height 1593
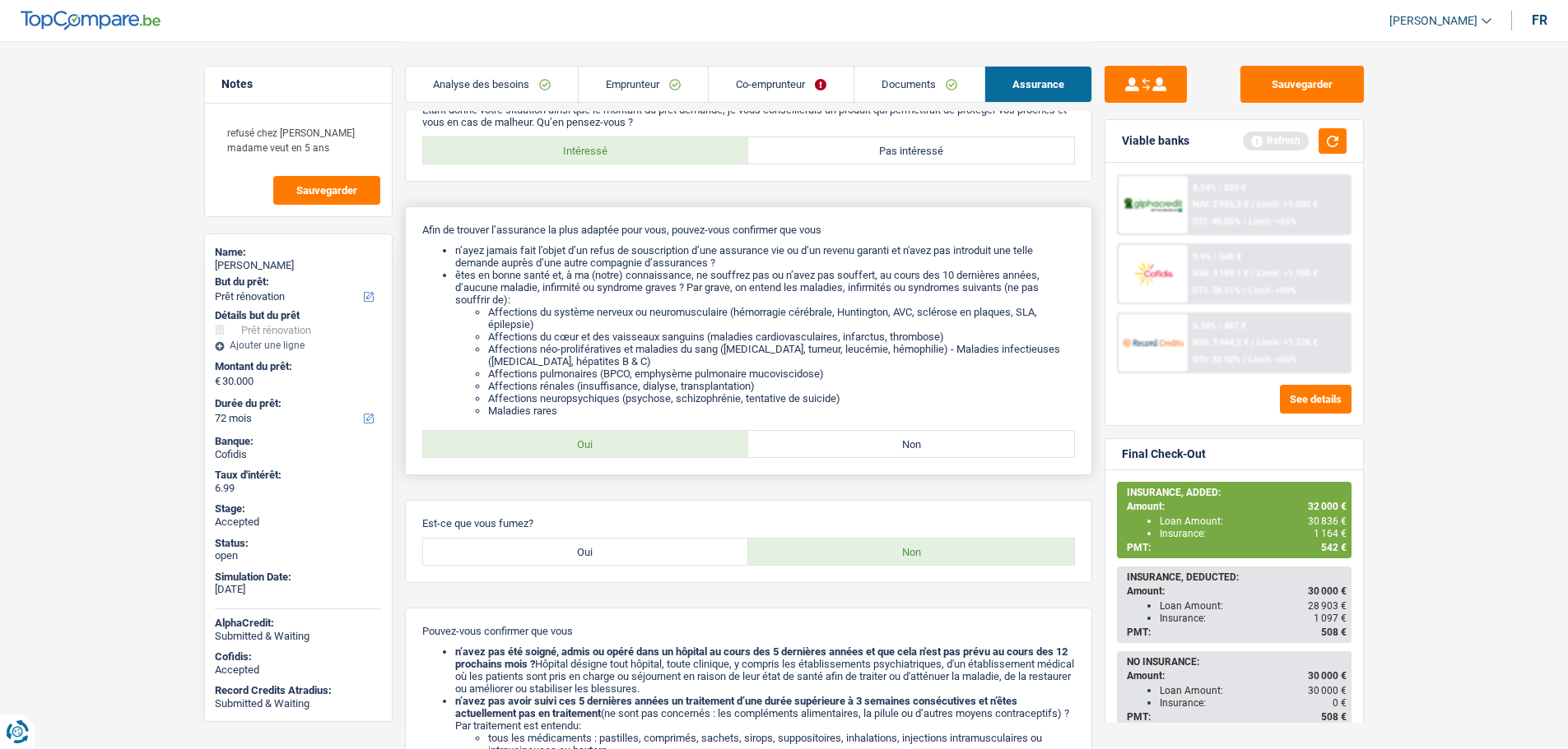
scroll to position [82, 0]
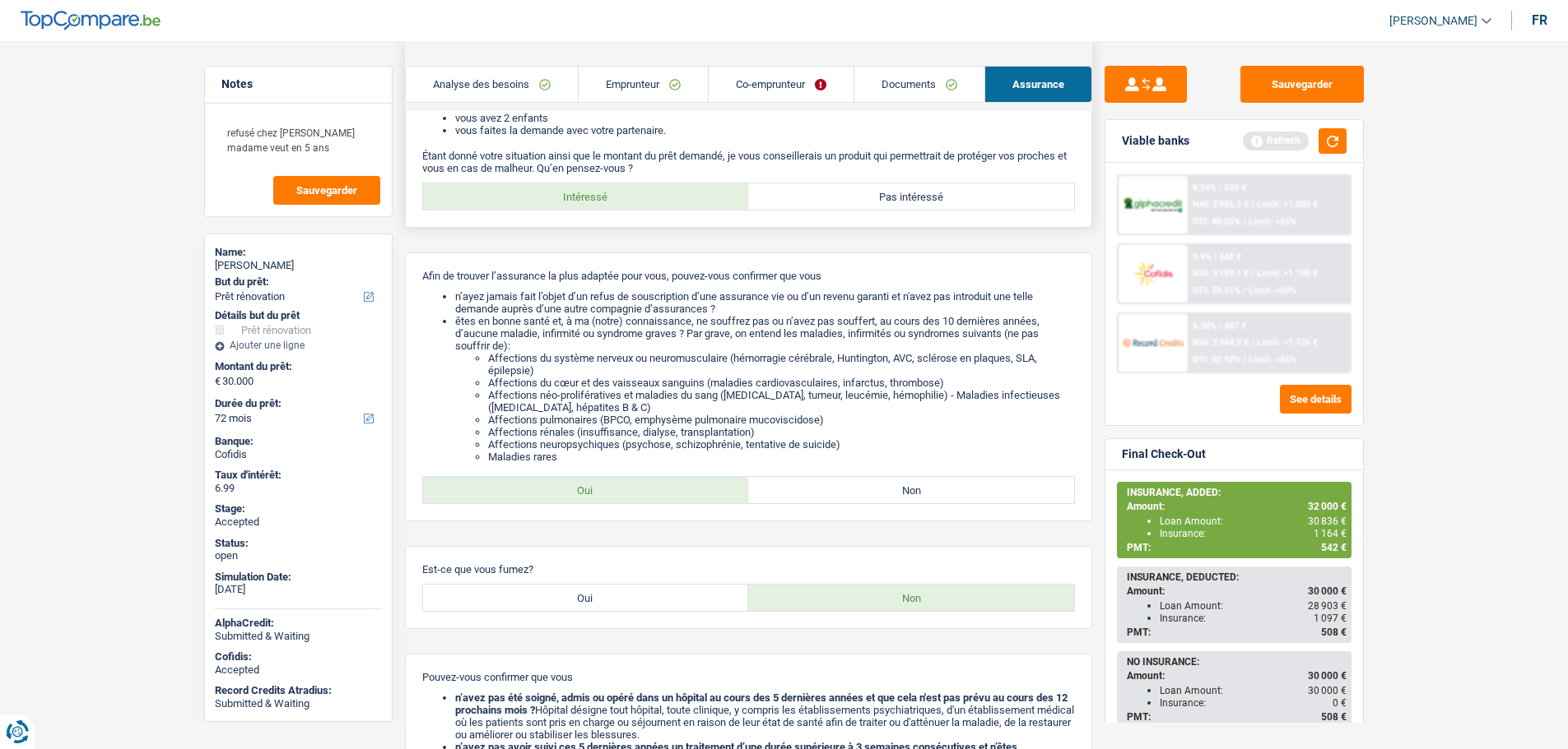
click at [881, 201] on label "Pas intéressé" at bounding box center [911, 196] width 326 height 26
click at [881, 201] on input "Pas intéressé" at bounding box center [911, 196] width 326 height 26
radio input "true"
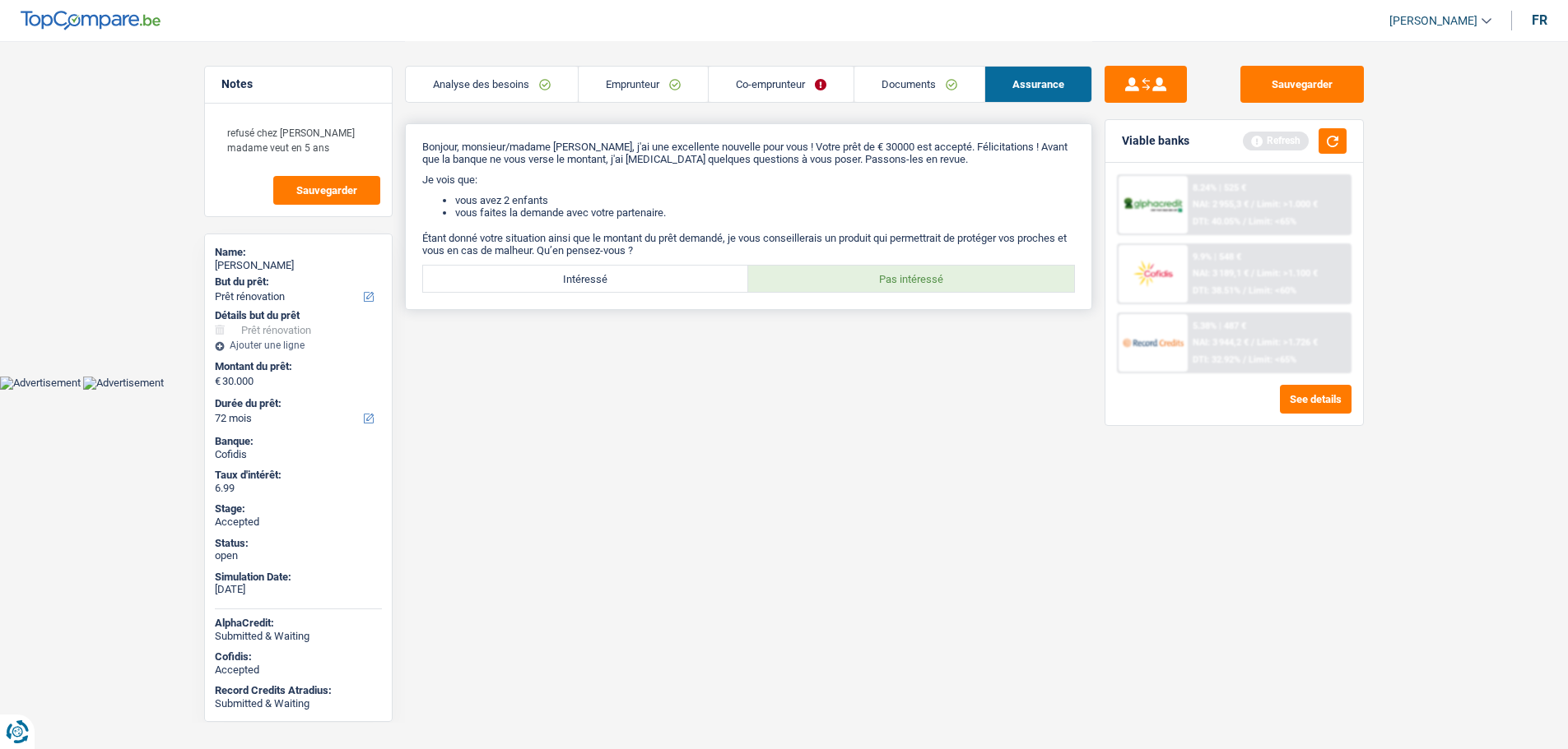
scroll to position [0, 0]
click at [504, 82] on link "Analyse des besoins" at bounding box center [498, 84] width 172 height 35
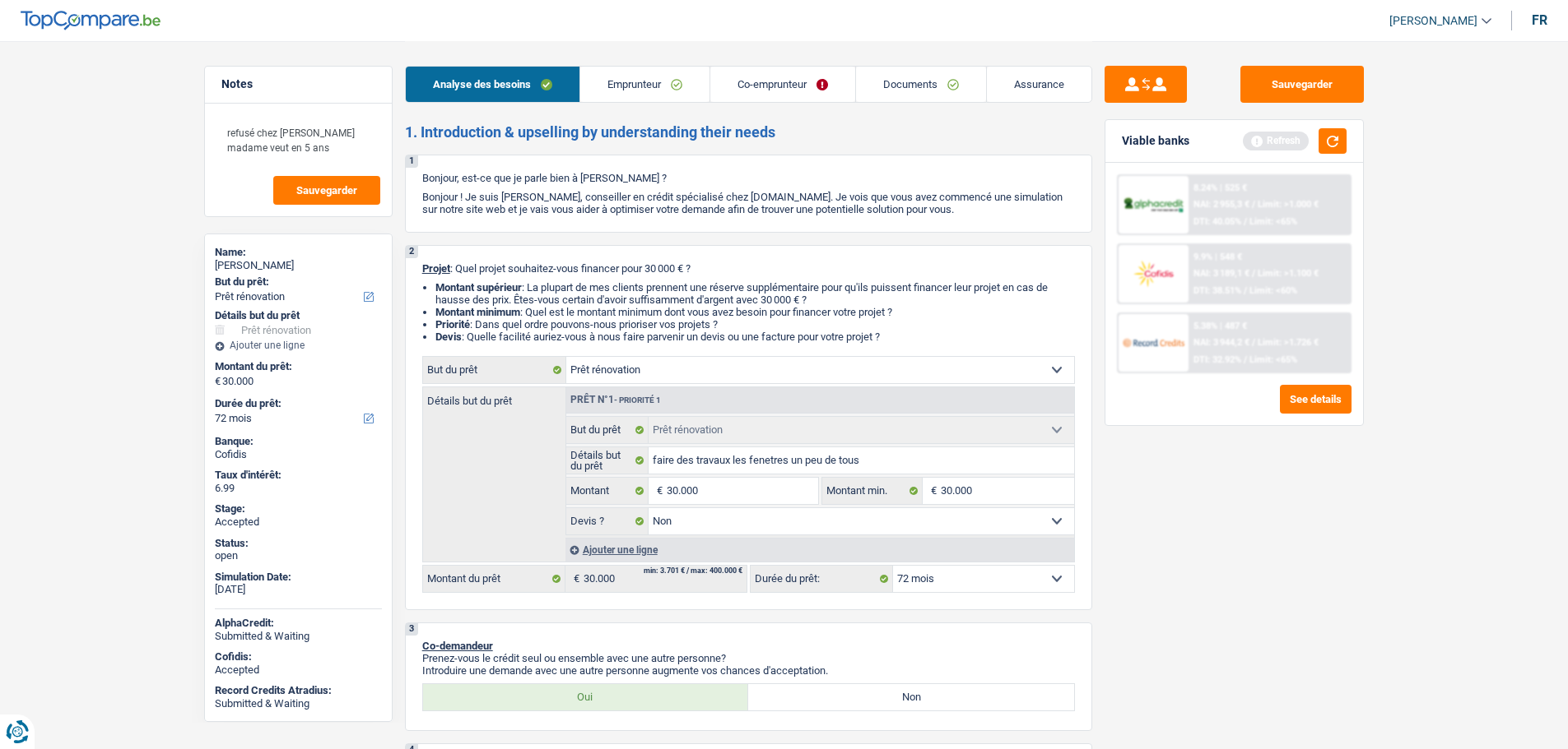
click at [636, 83] on link "Emprunteur" at bounding box center [645, 84] width 129 height 35
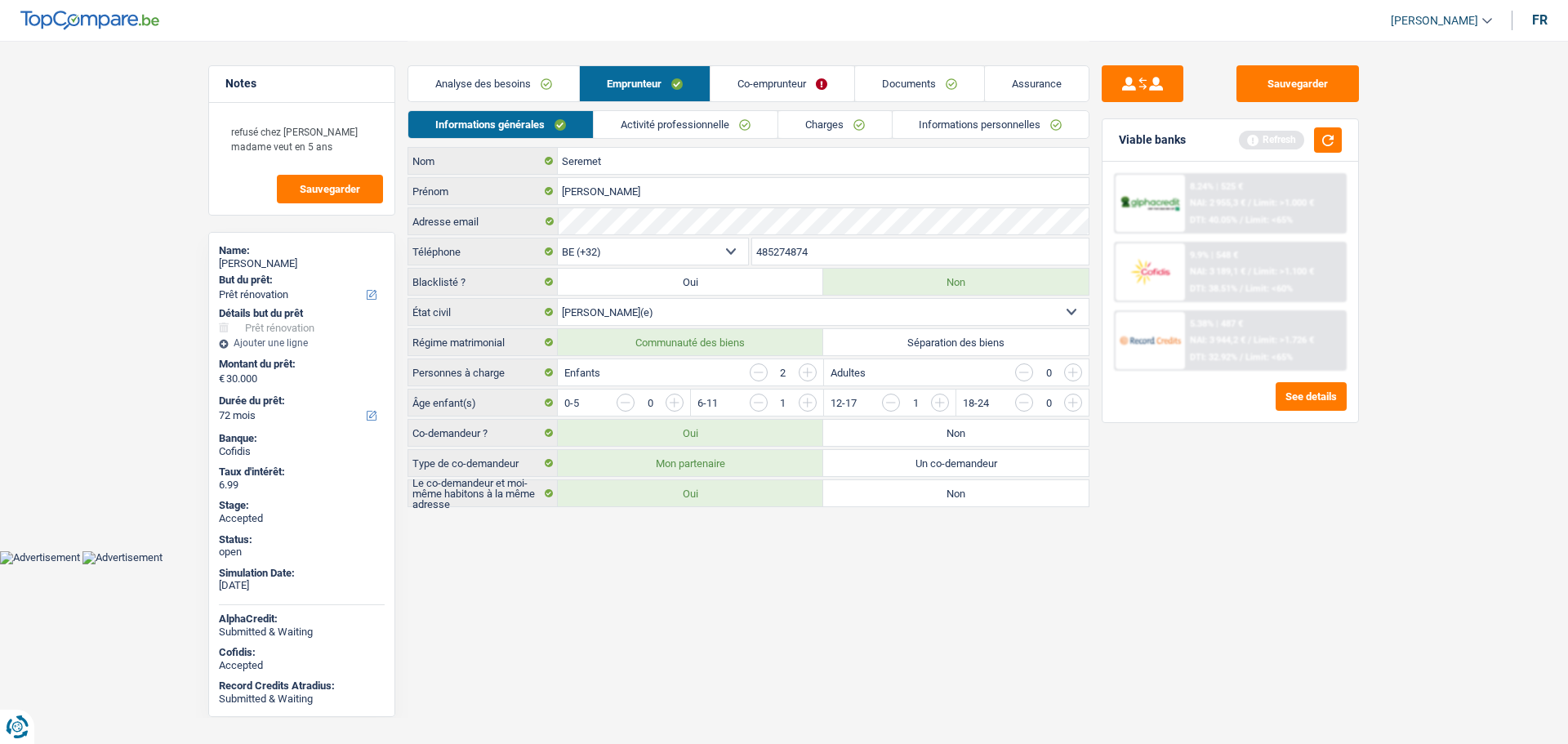
click at [526, 85] on link "Analyse des besoins" at bounding box center [494, 83] width 170 height 35
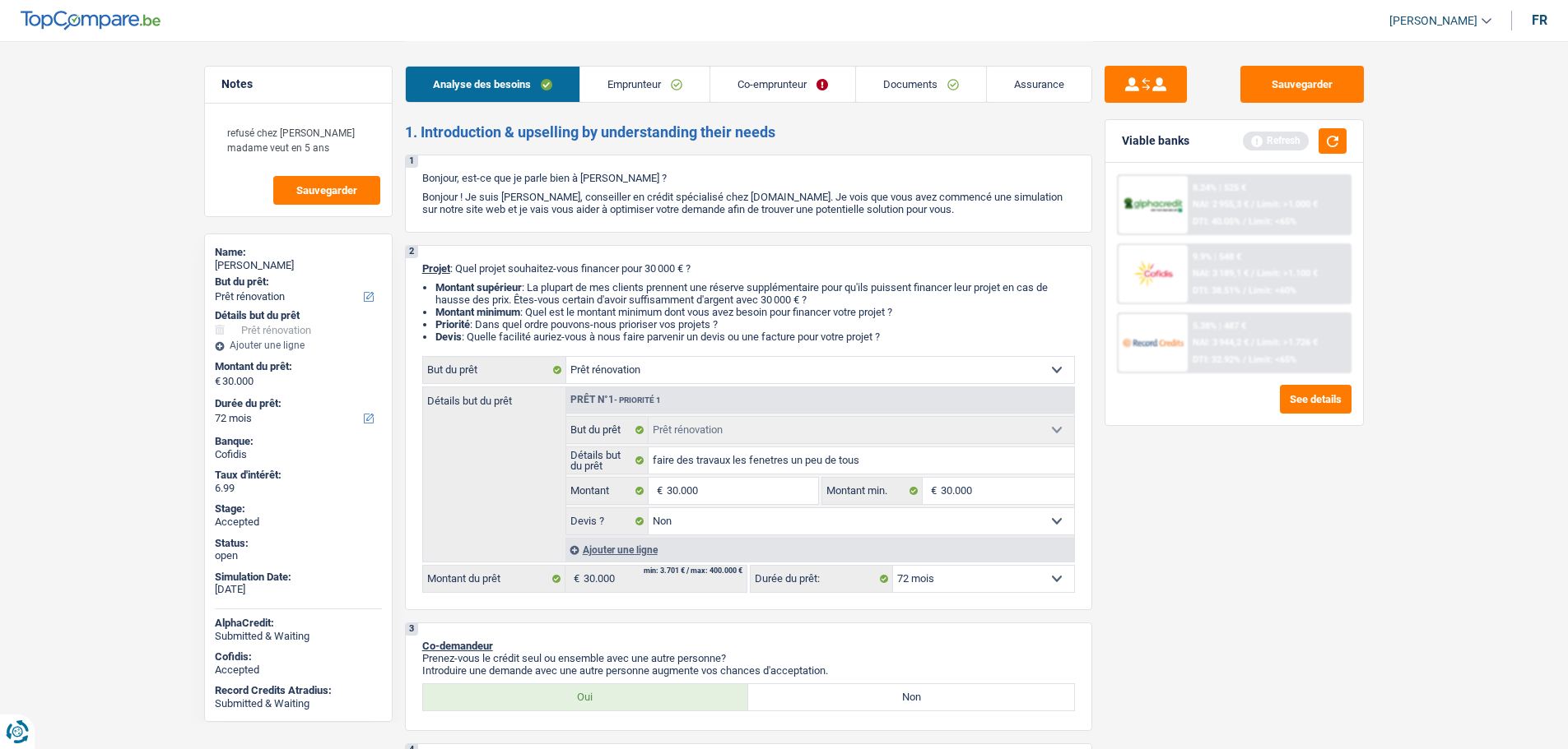
click at [1047, 74] on link "Assurance" at bounding box center [1038, 84] width 104 height 35
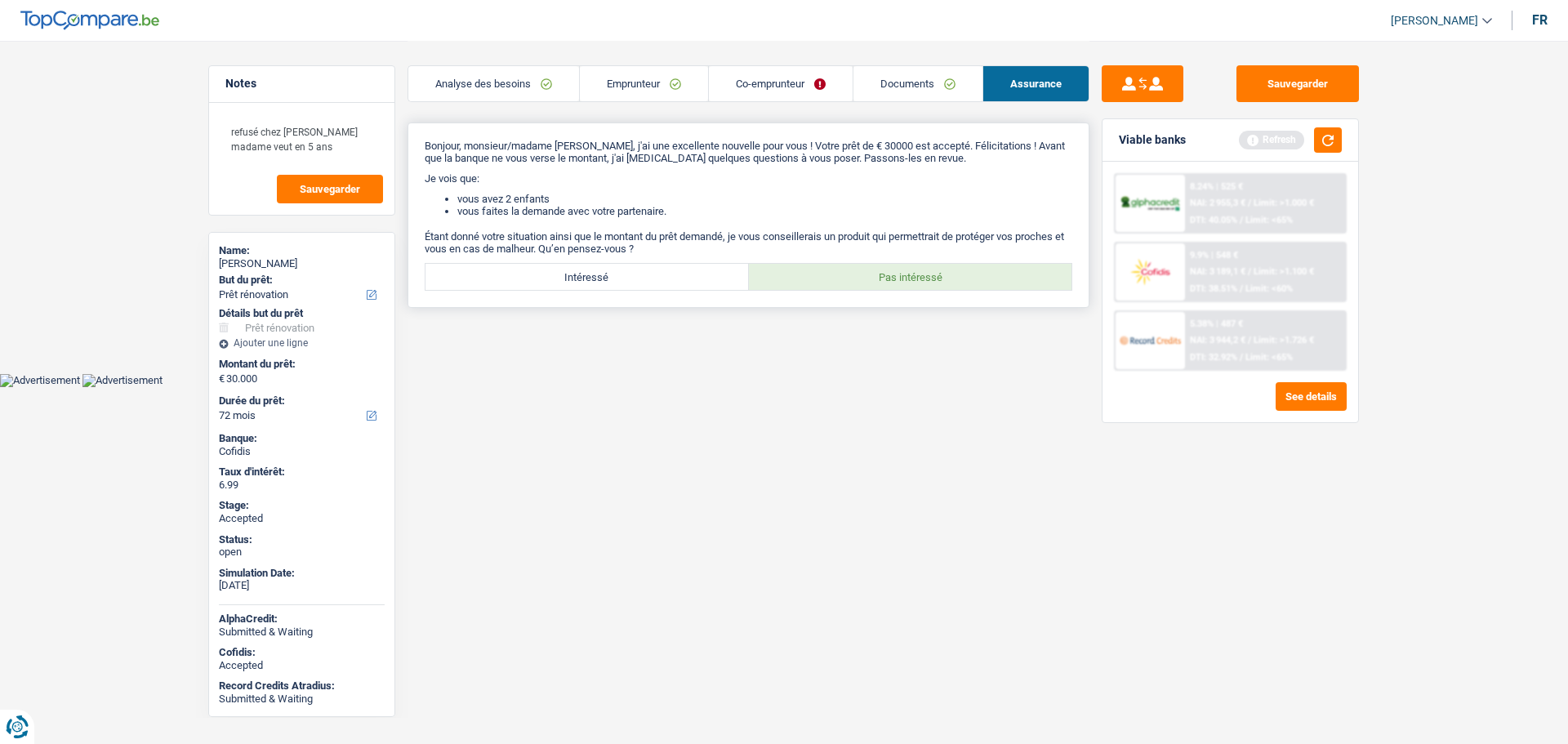
click at [692, 279] on label "Intéressé" at bounding box center [587, 276] width 323 height 26
click at [692, 279] on input "Intéressé" at bounding box center [587, 276] width 323 height 26
radio input "true"
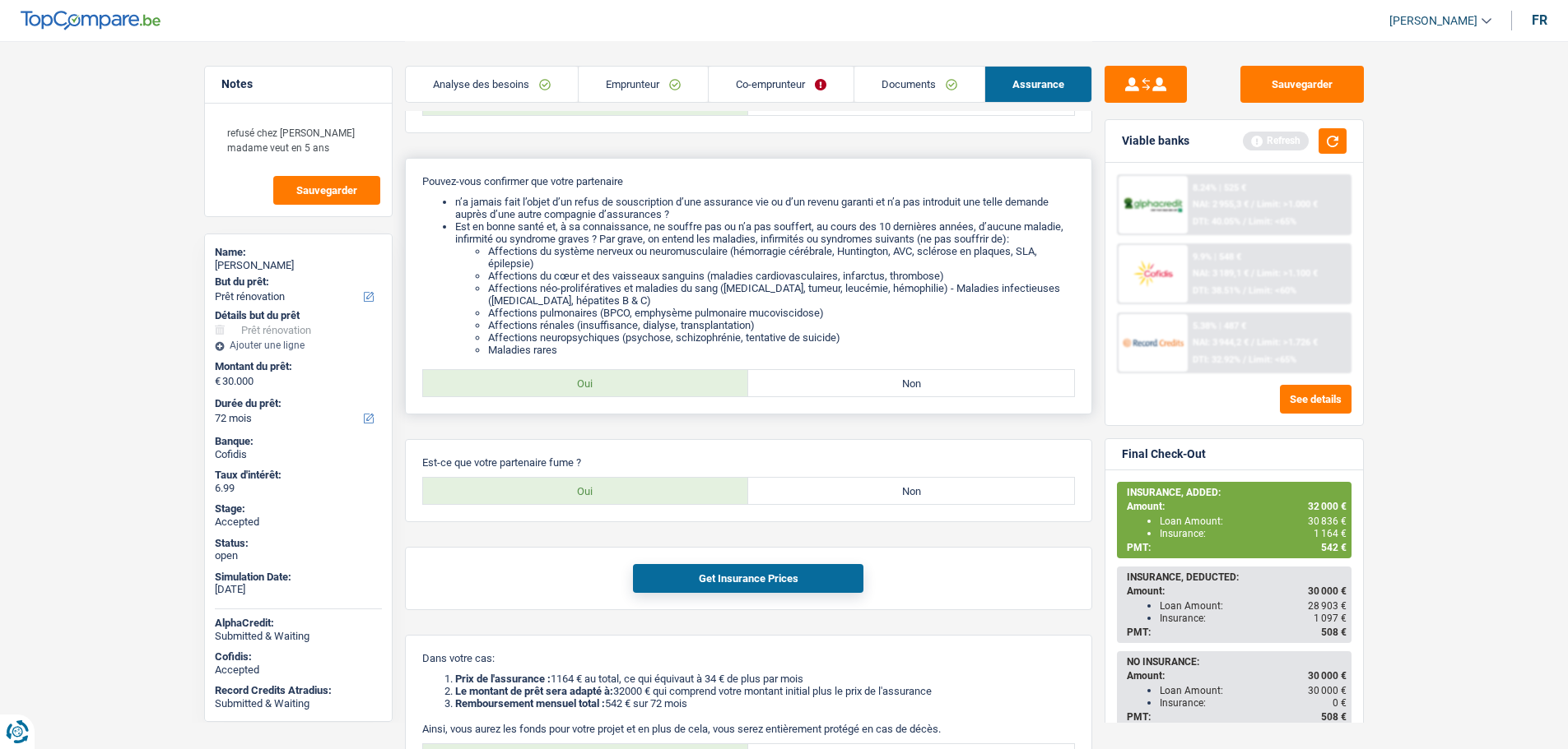
scroll to position [1045, 0]
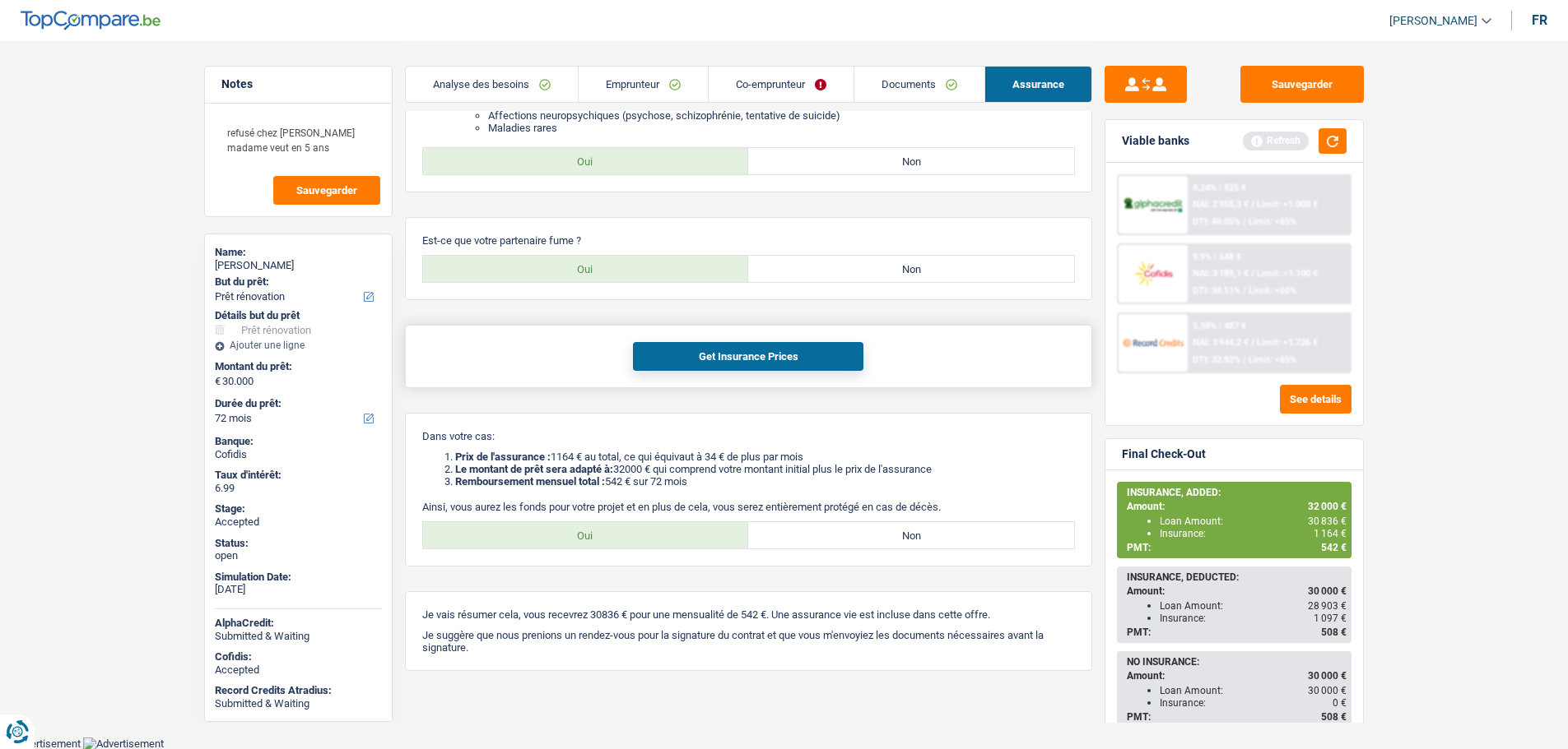
click at [719, 361] on button "Get Insurance Prices" at bounding box center [748, 357] width 230 height 29
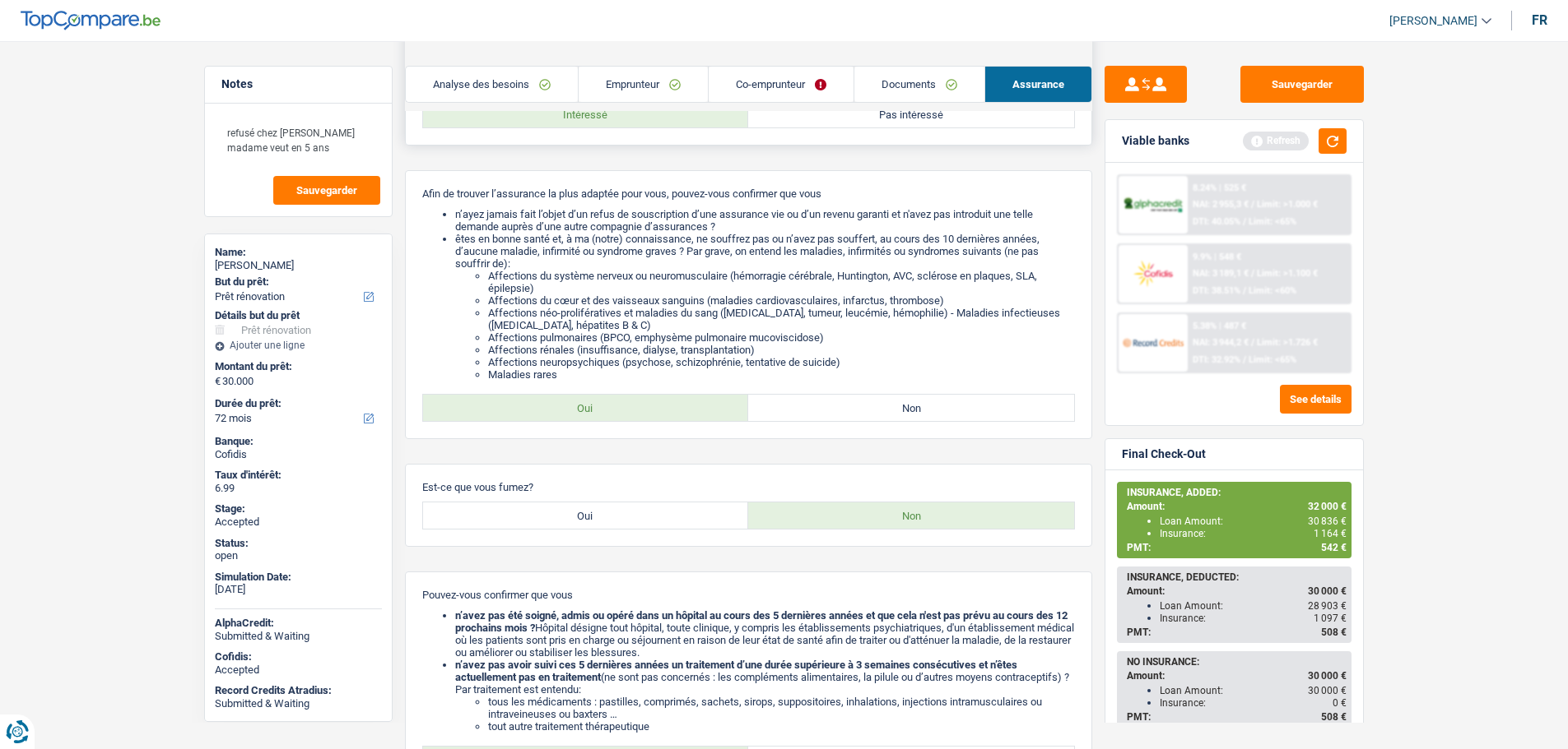
scroll to position [0, 0]
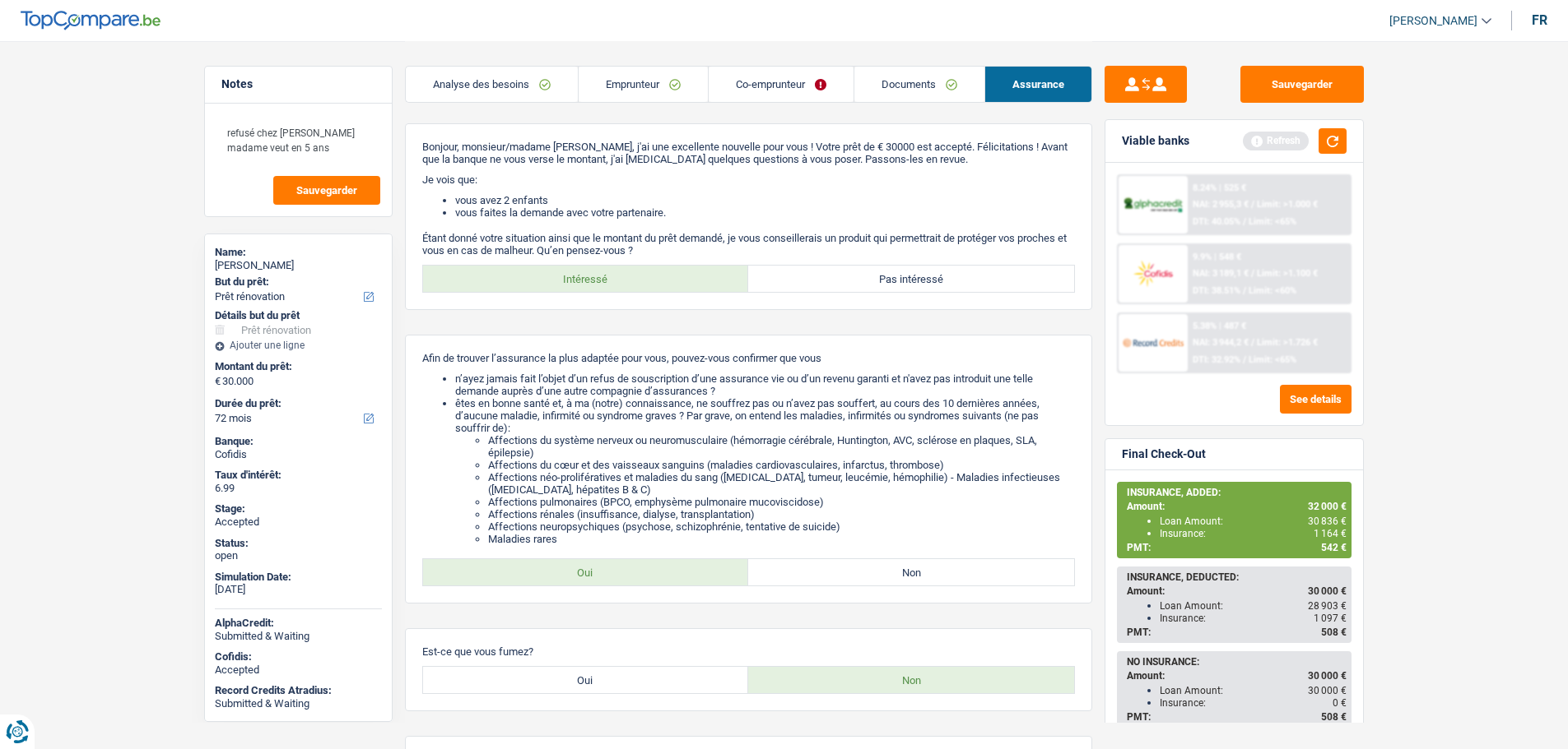
click at [503, 71] on link "Analyse des besoins" at bounding box center [492, 84] width 172 height 35
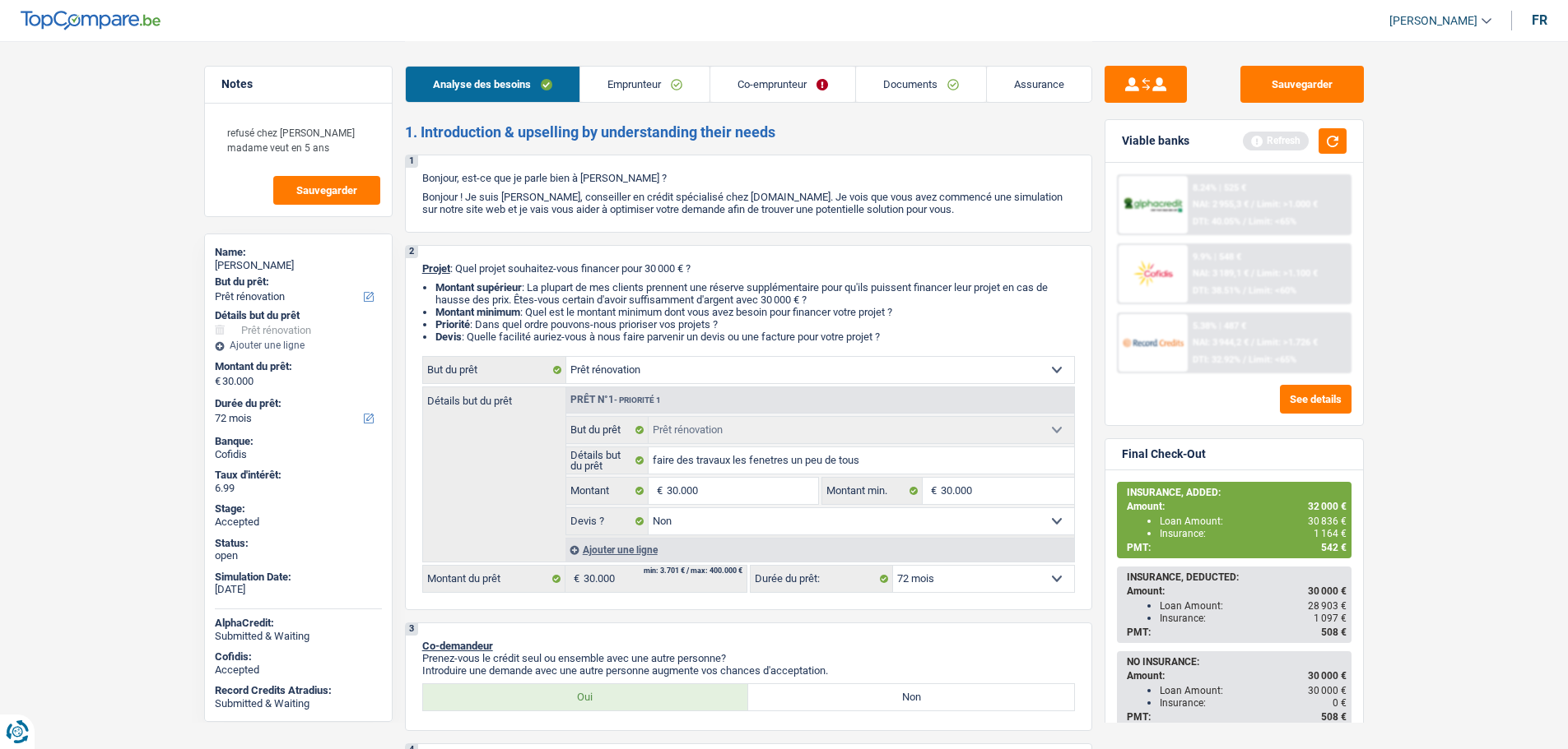
click at [932, 583] on select "12 mois 18 mois 24 mois 30 mois 36 mois 42 mois 48 mois 60 mois 72 mois 84 mois…" at bounding box center [984, 578] width 181 height 26
select select "60"
click at [893, 566] on select "12 mois 18 mois 24 mois 30 mois 36 mois 42 mois 48 mois 60 mois 72 mois 84 mois…" at bounding box center [984, 578] width 181 height 26
select select "60"
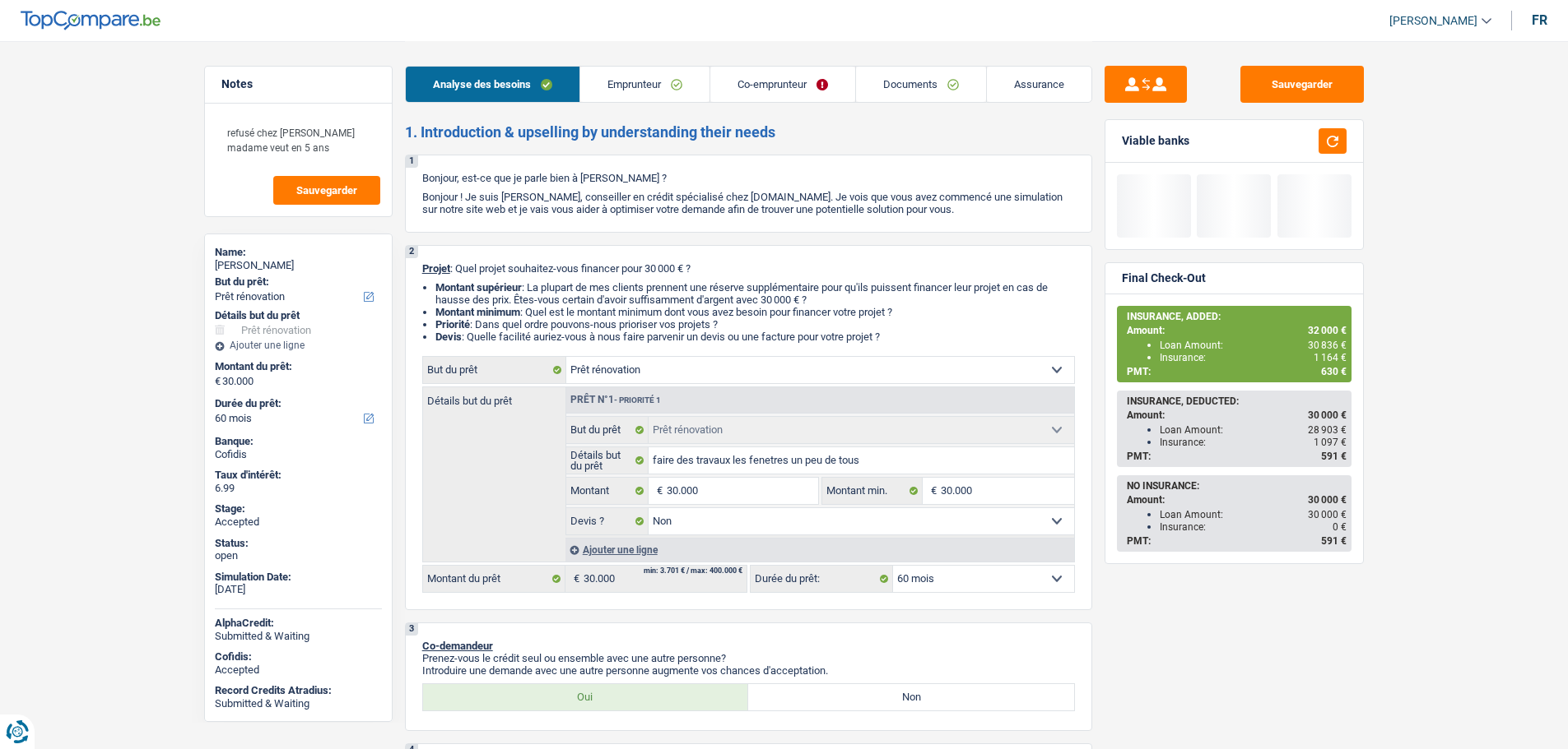
click at [1029, 92] on link "Assurance" at bounding box center [1038, 84] width 104 height 35
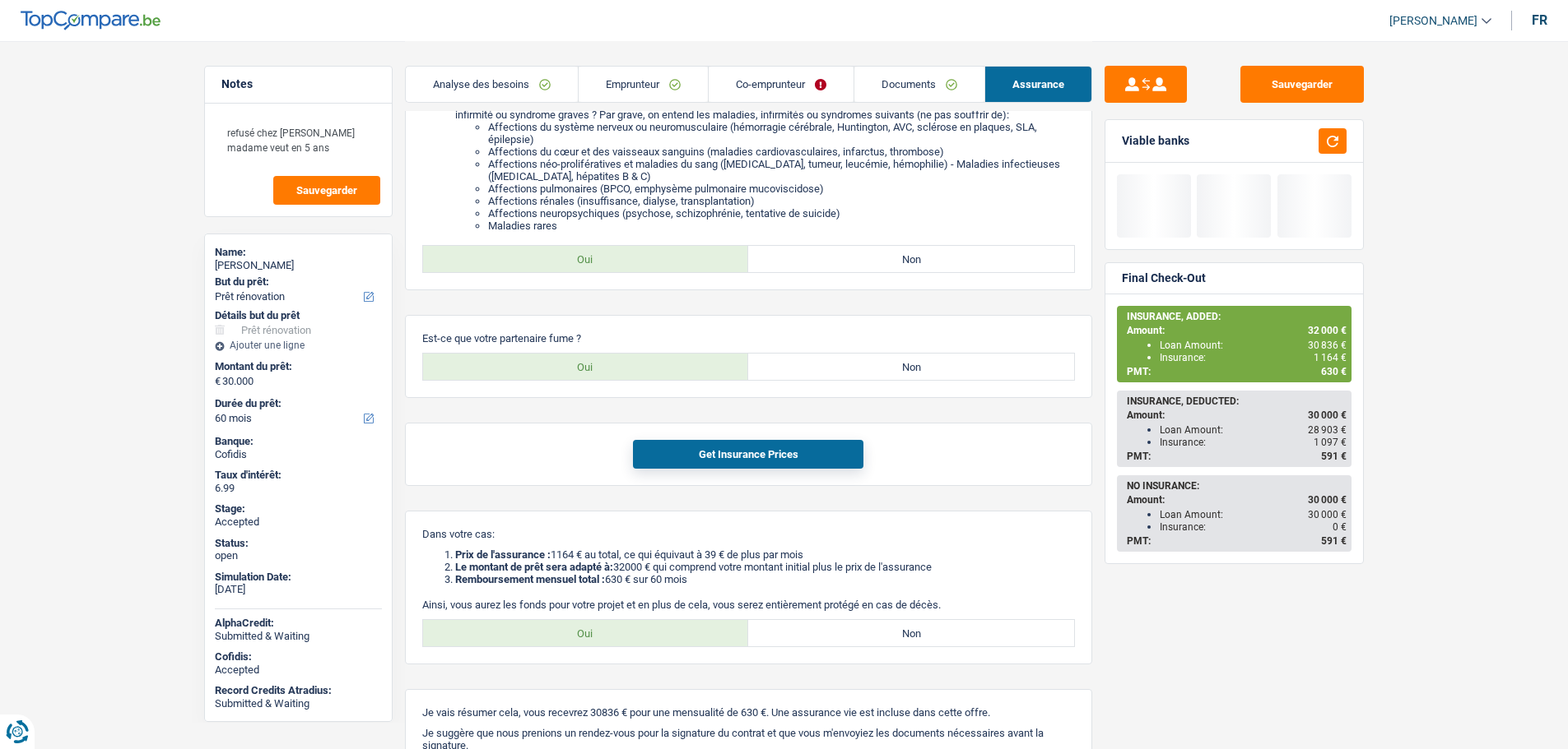
scroll to position [1045, 0]
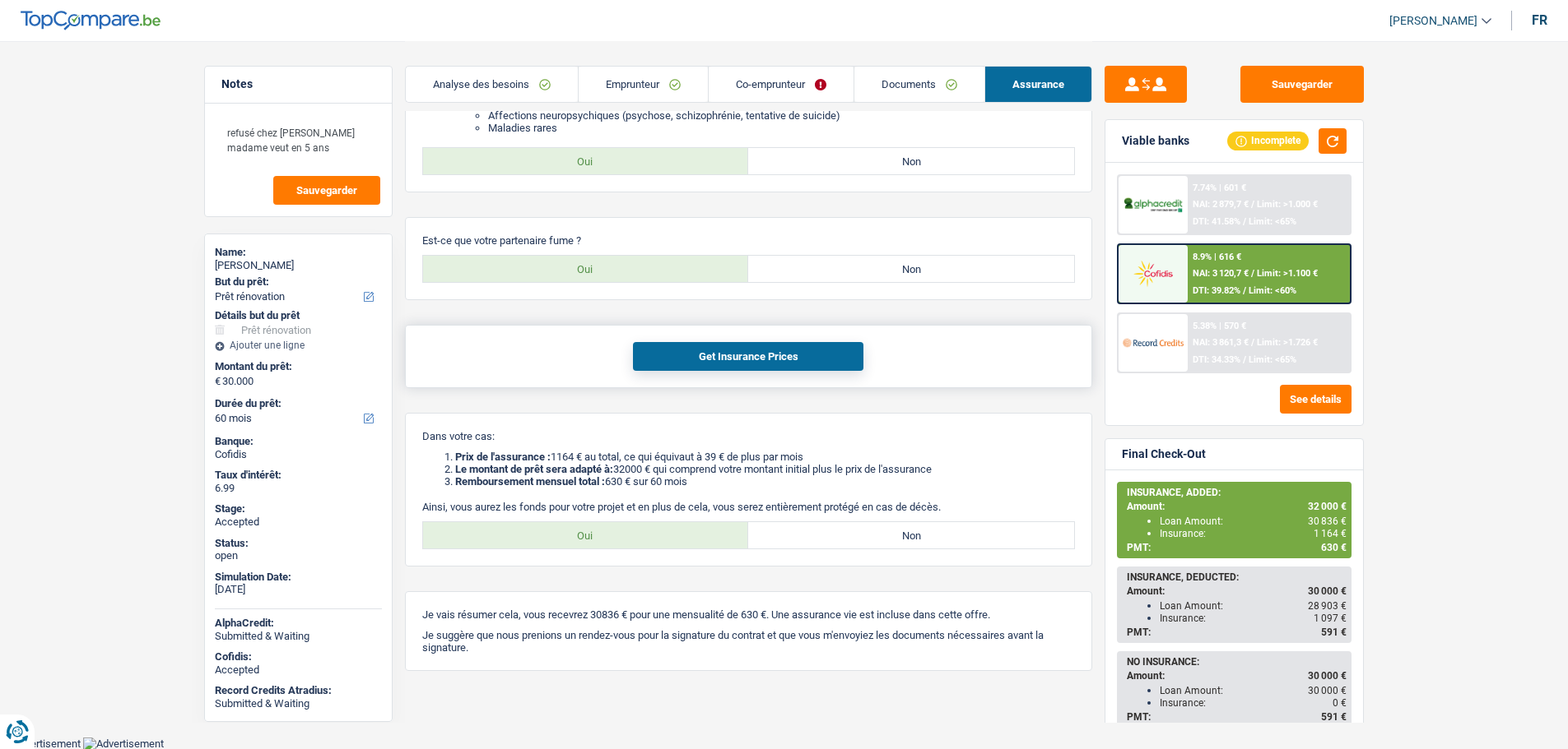
click at [702, 365] on button "Get Insurance Prices" at bounding box center [748, 357] width 230 height 29
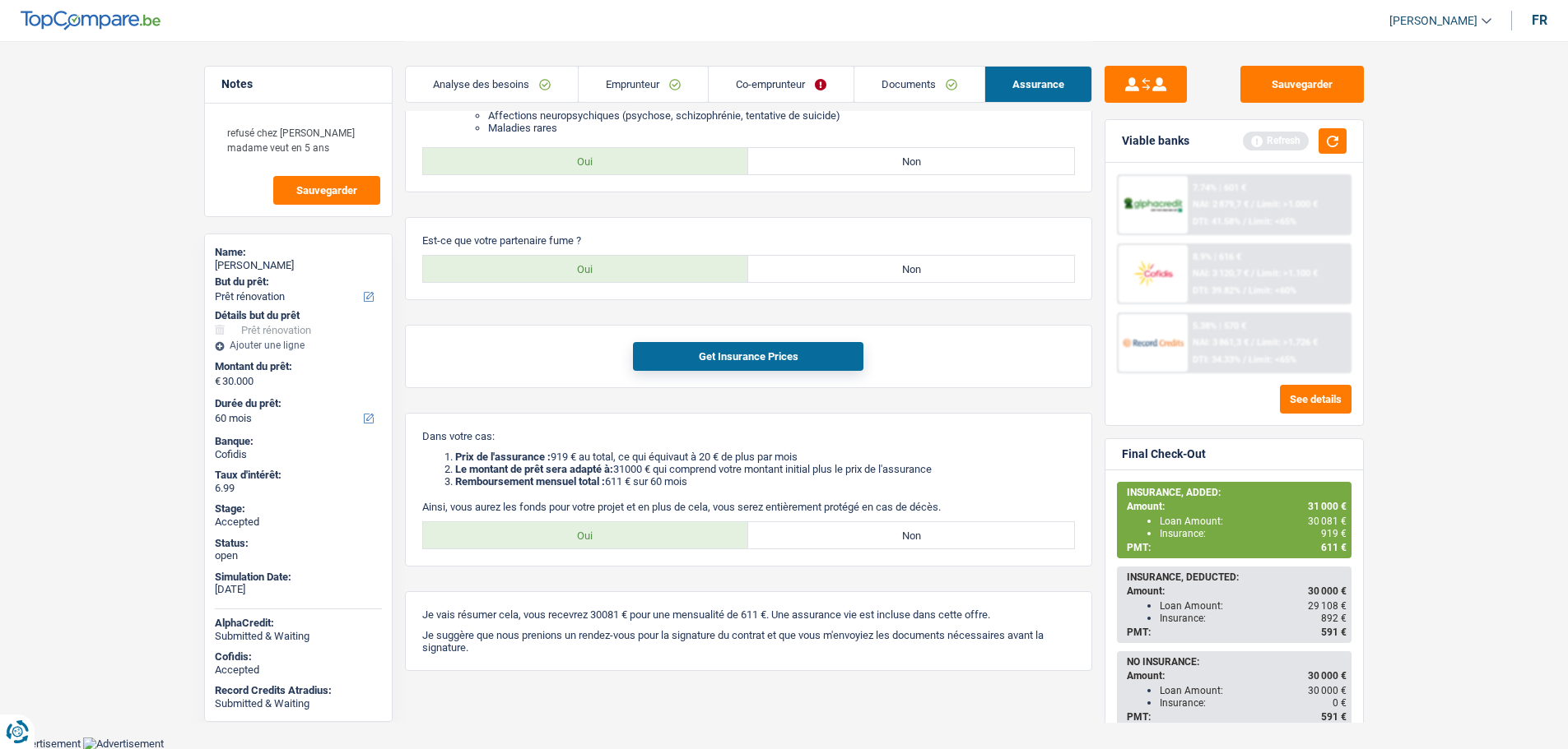
click at [481, 82] on link "Analyse des besoins" at bounding box center [492, 84] width 172 height 35
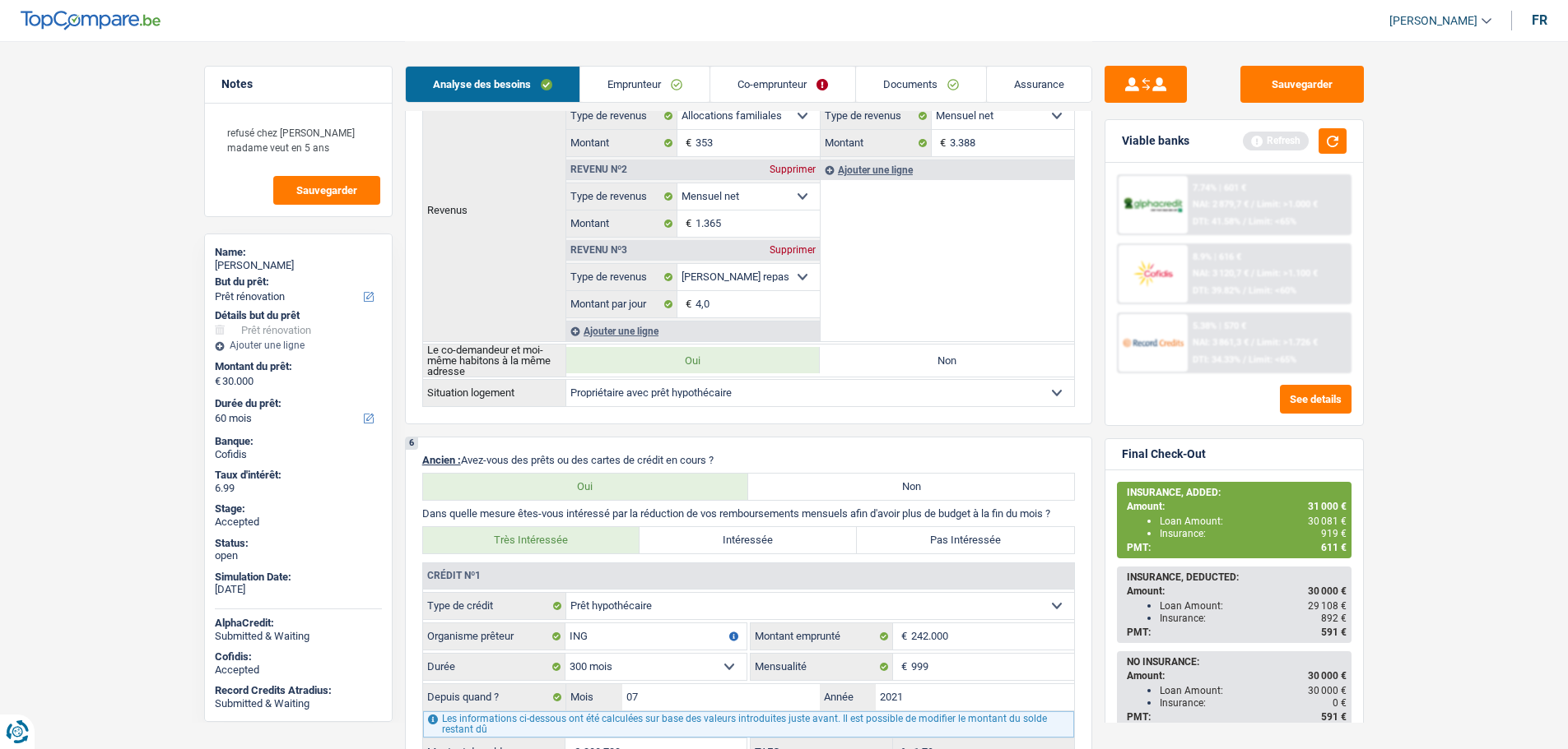
click at [887, 89] on link "Documents" at bounding box center [920, 84] width 130 height 35
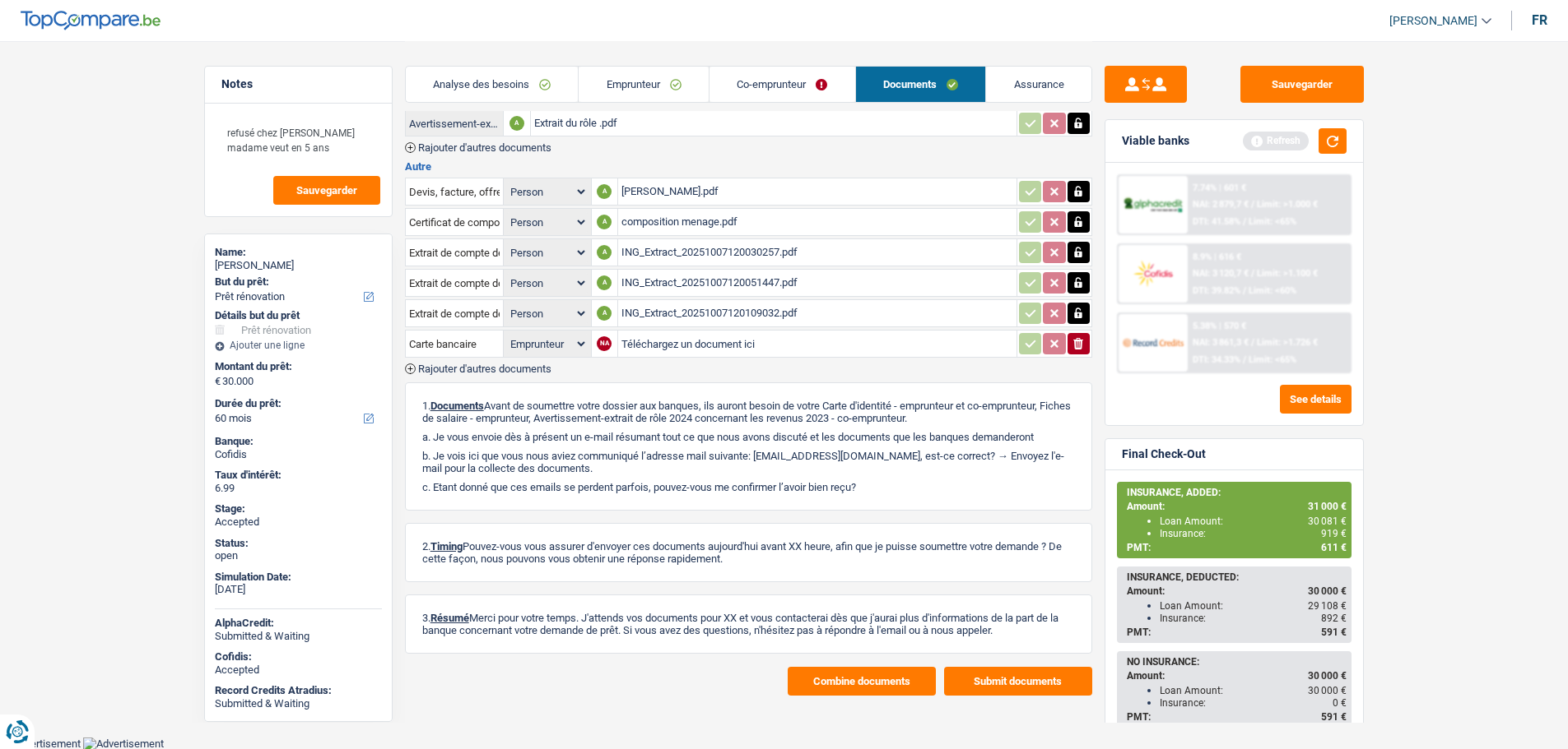
click at [664, 188] on div "Ion Seremet.pdf" at bounding box center [817, 191] width 391 height 24
click at [608, 83] on link "Emprunteur" at bounding box center [643, 84] width 130 height 35
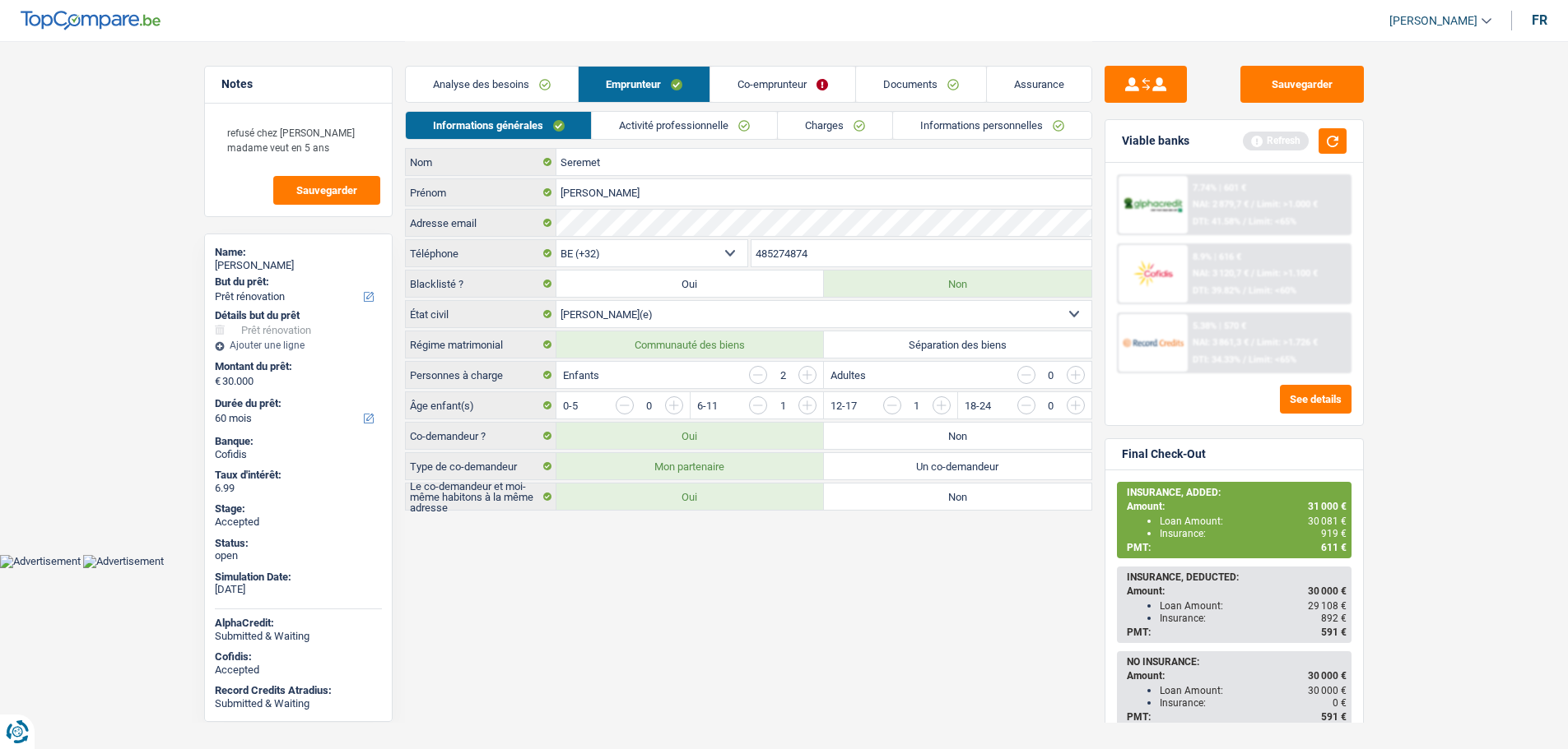
scroll to position [0, 0]
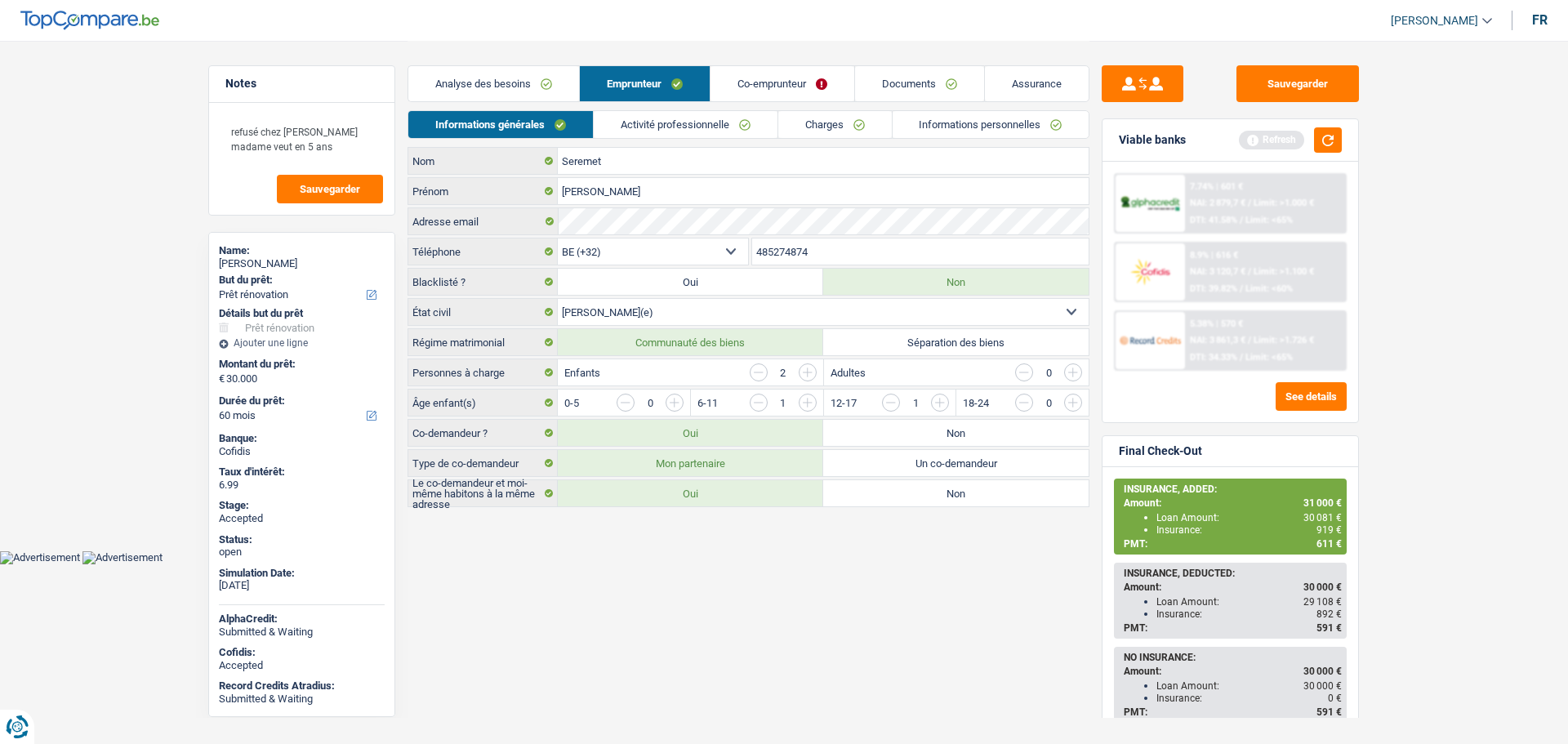
click at [1004, 117] on link "Informations personnelles" at bounding box center [991, 125] width 197 height 27
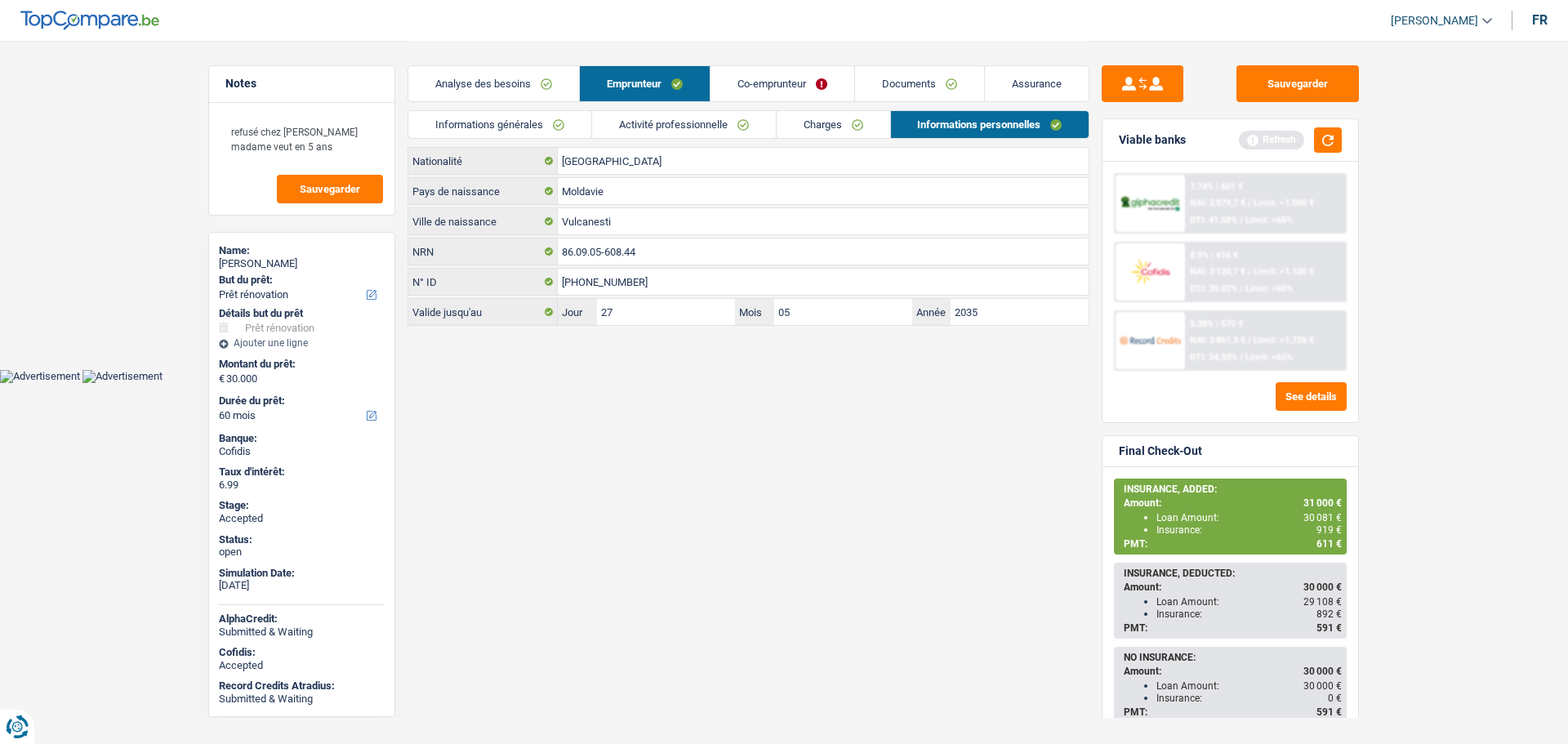
click at [517, 80] on link "Analyse des besoins" at bounding box center [494, 83] width 170 height 35
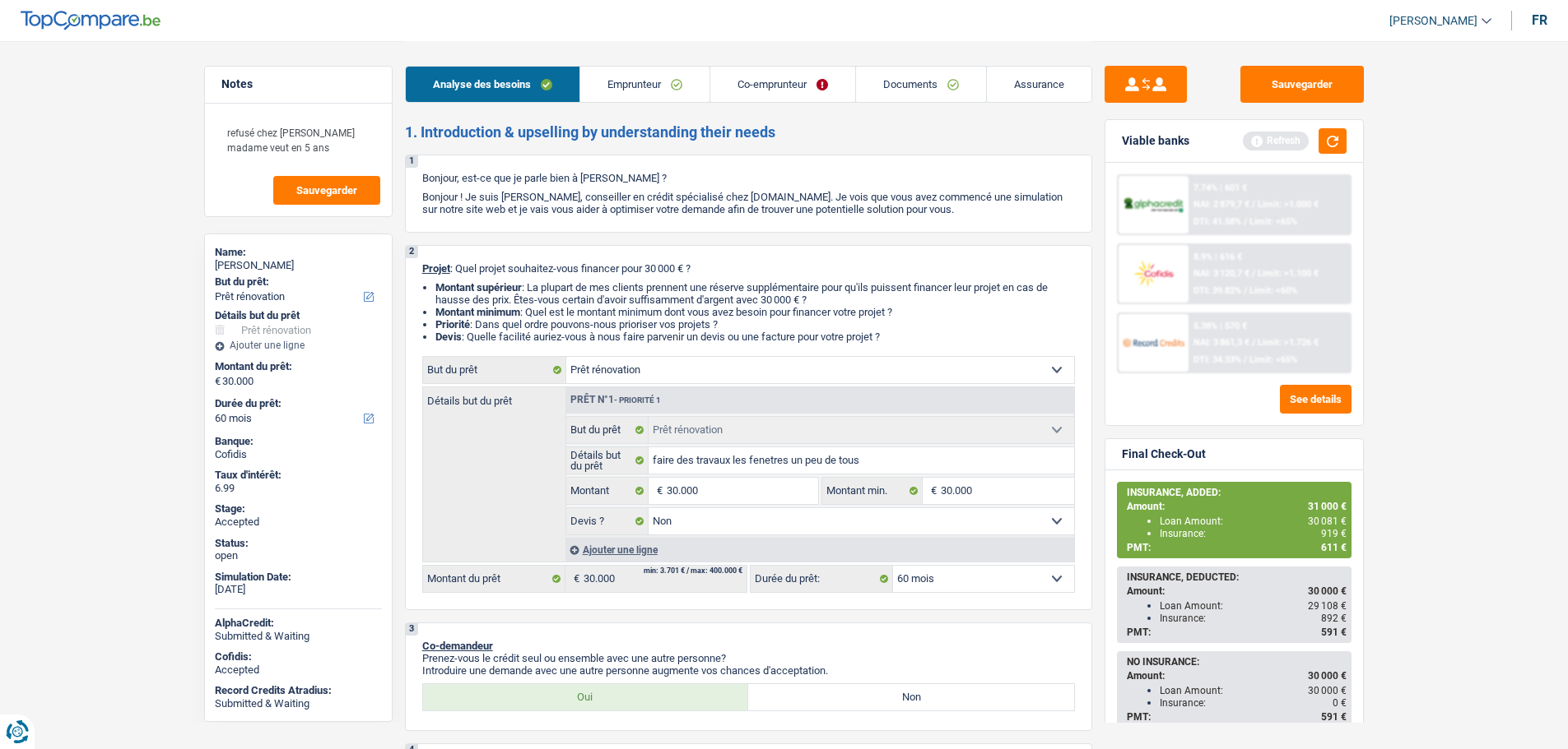
click at [676, 85] on link "Emprunteur" at bounding box center [645, 84] width 129 height 35
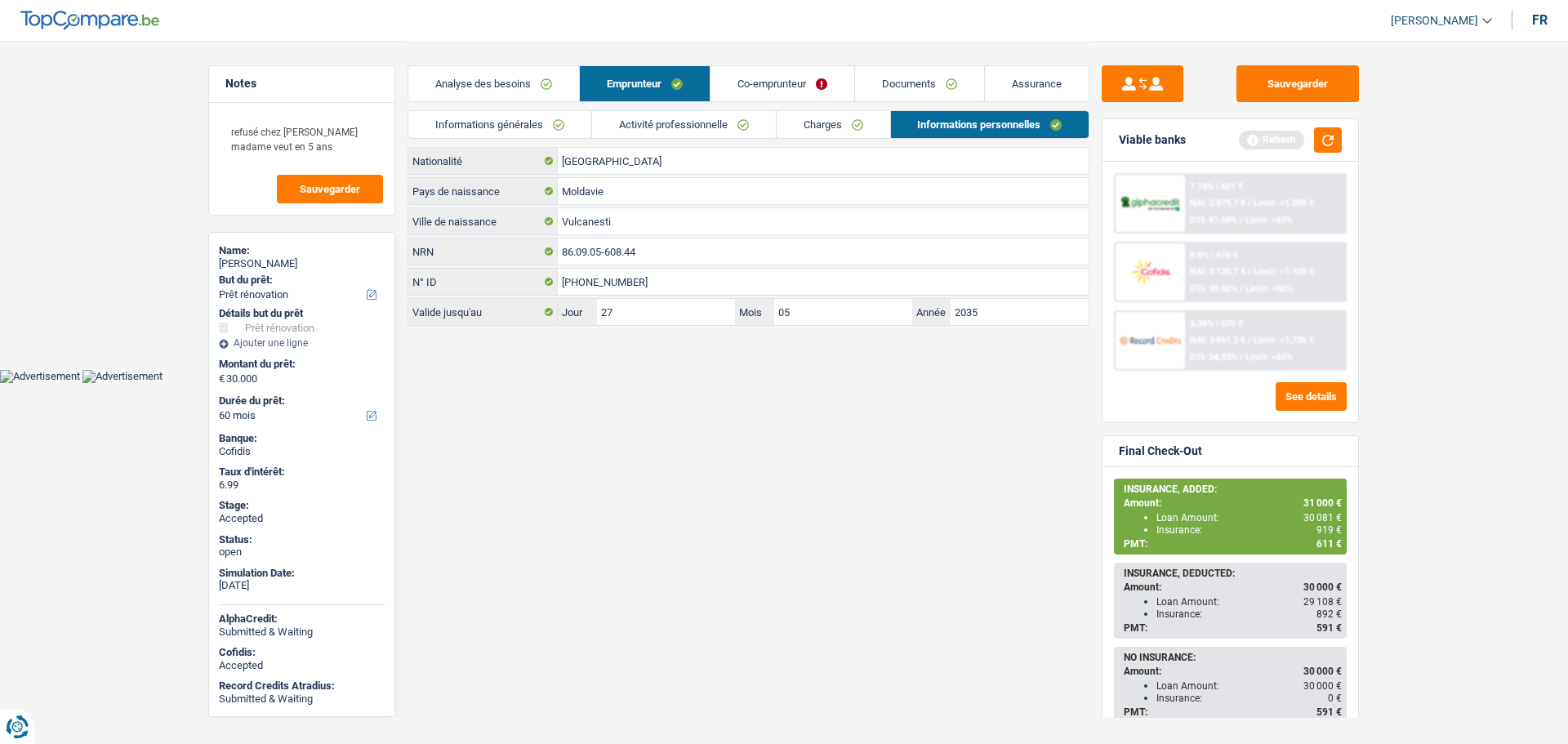
click at [765, 86] on link "Co-emprunteur" at bounding box center [783, 83] width 143 height 35
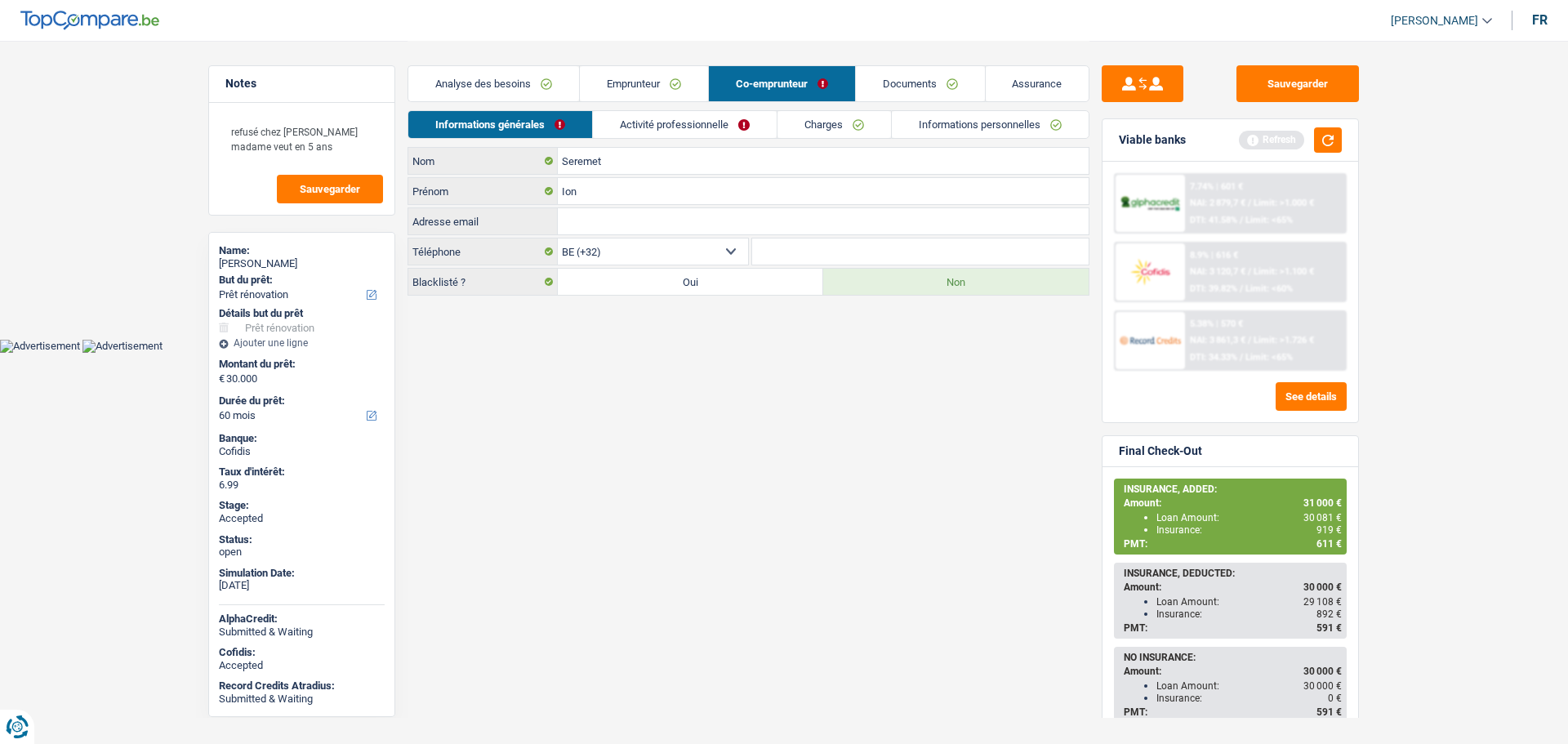
click at [946, 112] on link "Informations personnelles" at bounding box center [990, 125] width 197 height 27
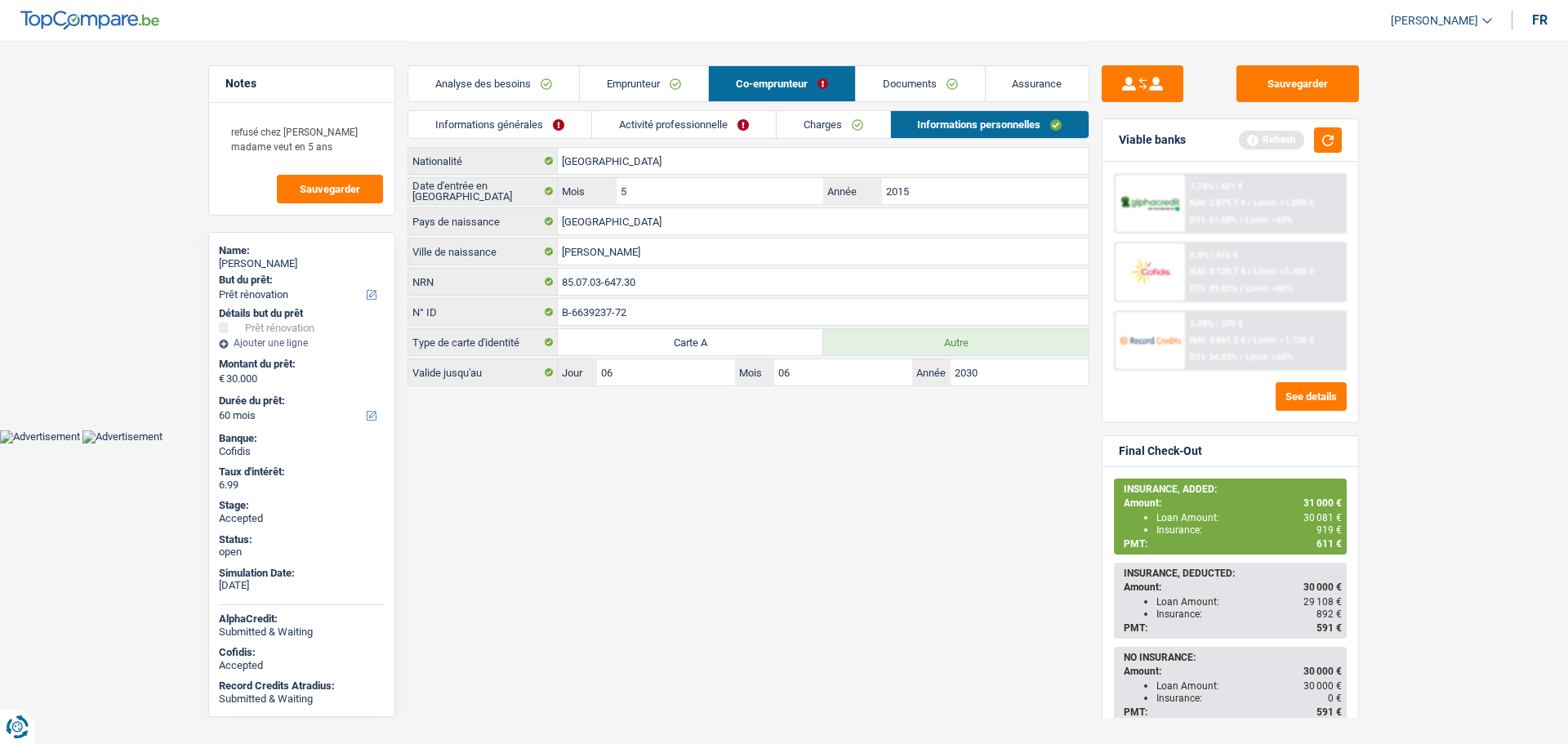
click at [627, 84] on link "Emprunteur" at bounding box center [644, 83] width 128 height 35
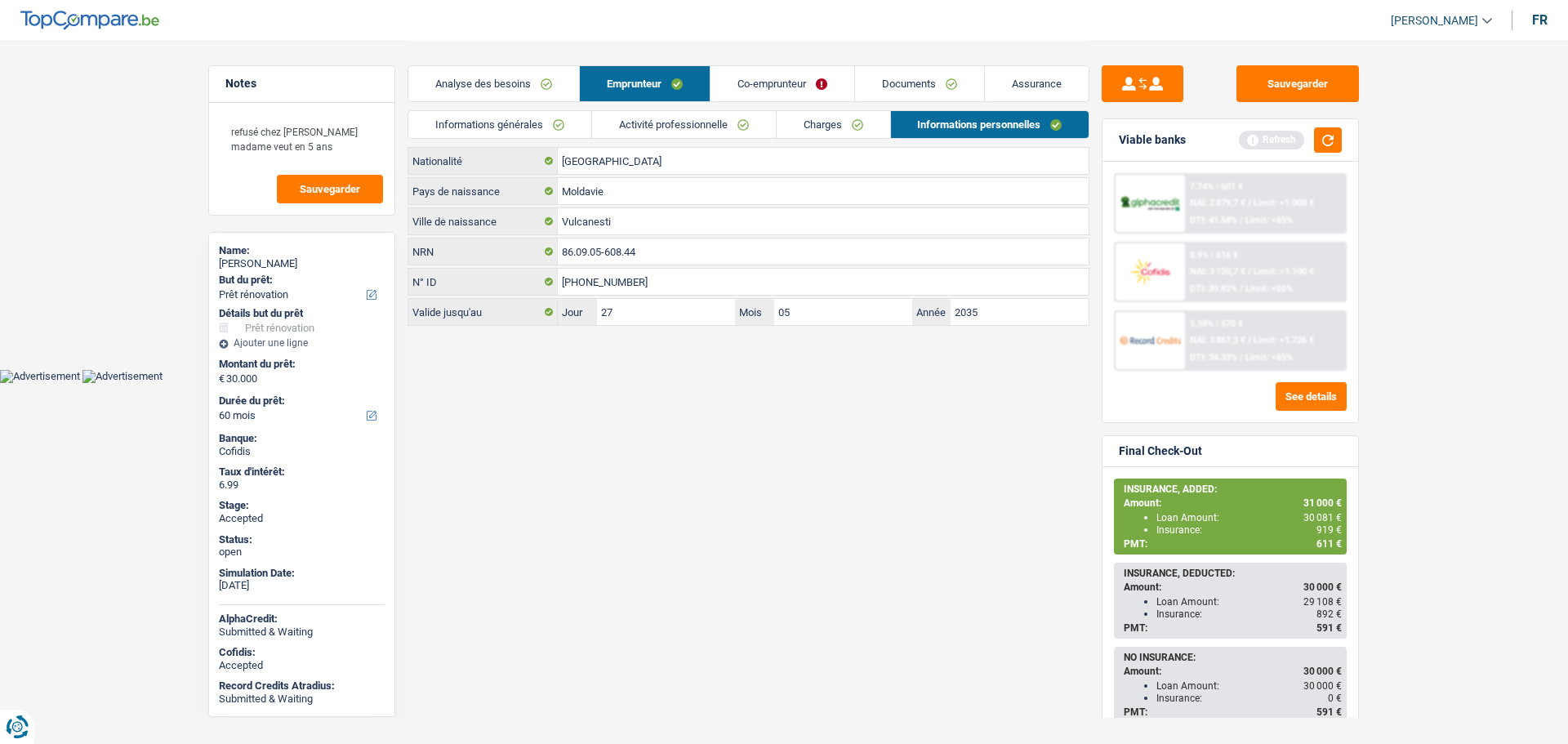
click at [482, 123] on link "Informations générales" at bounding box center [500, 125] width 183 height 27
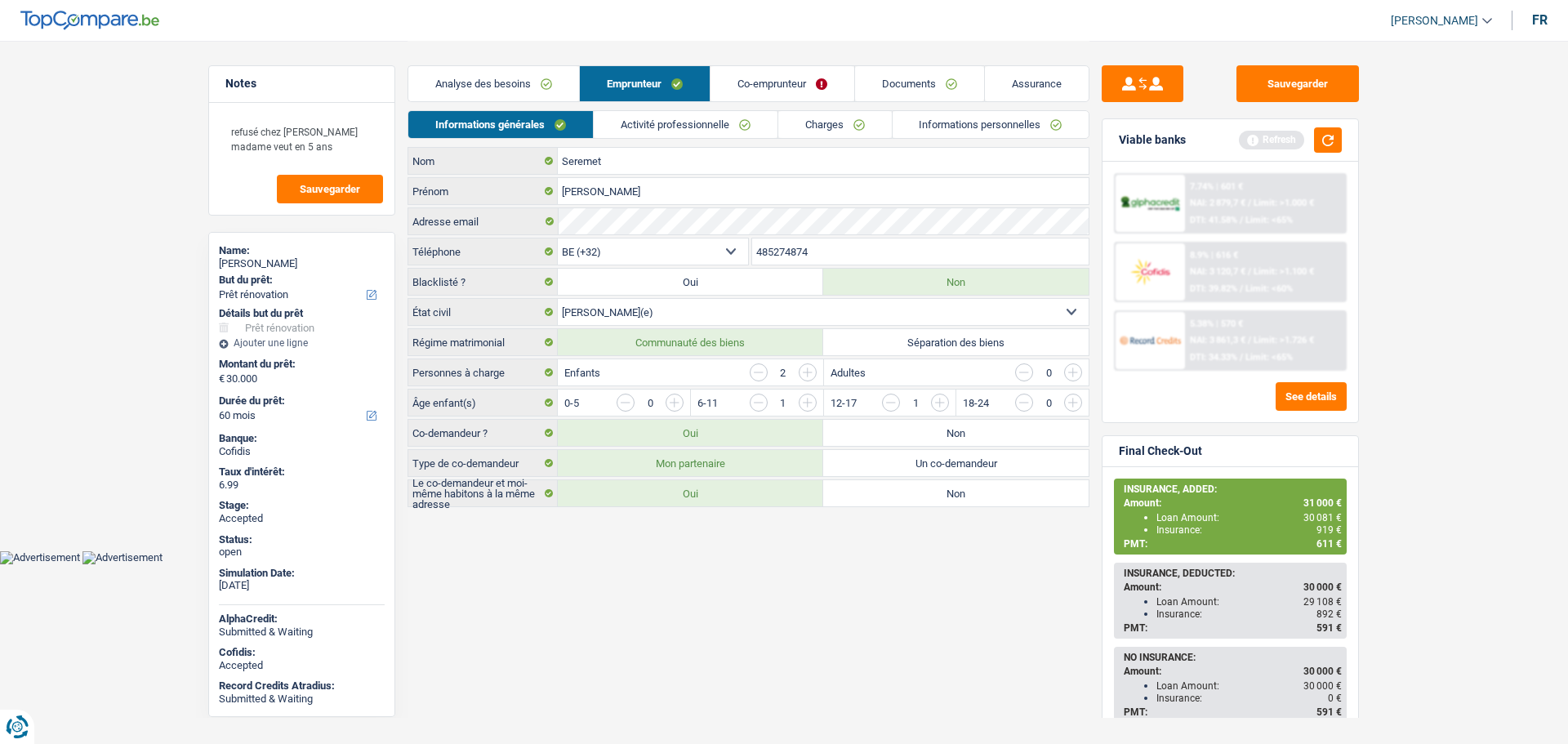
click at [669, 123] on link "Activité professionnelle" at bounding box center [686, 125] width 184 height 27
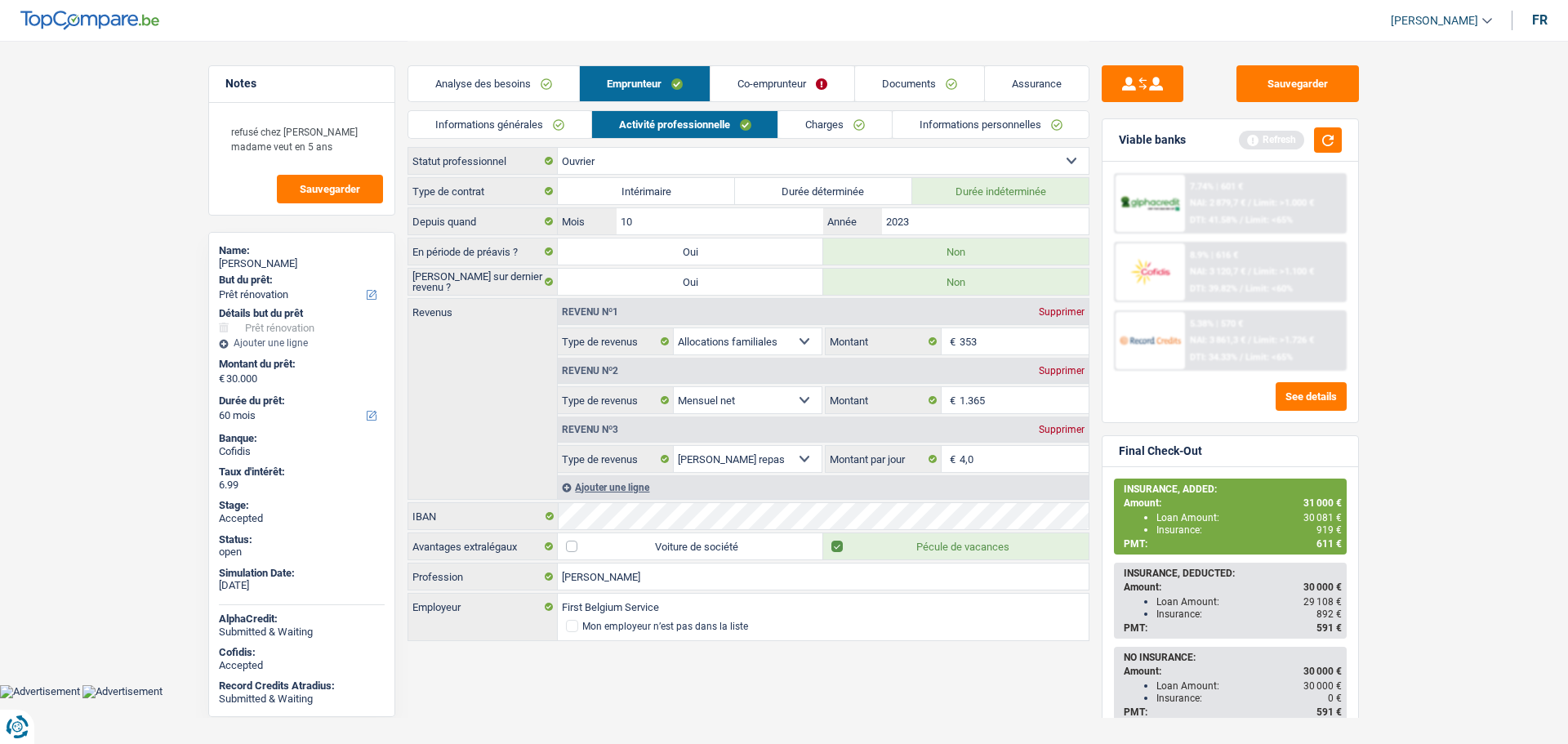
click at [1425, 26] on span "[PERSON_NAME]" at bounding box center [1434, 20] width 87 height 14
click at [1391, 148] on button "SO" at bounding box center [1405, 149] width 145 height 33
select select "married"
select select "BE"
select select "worker"
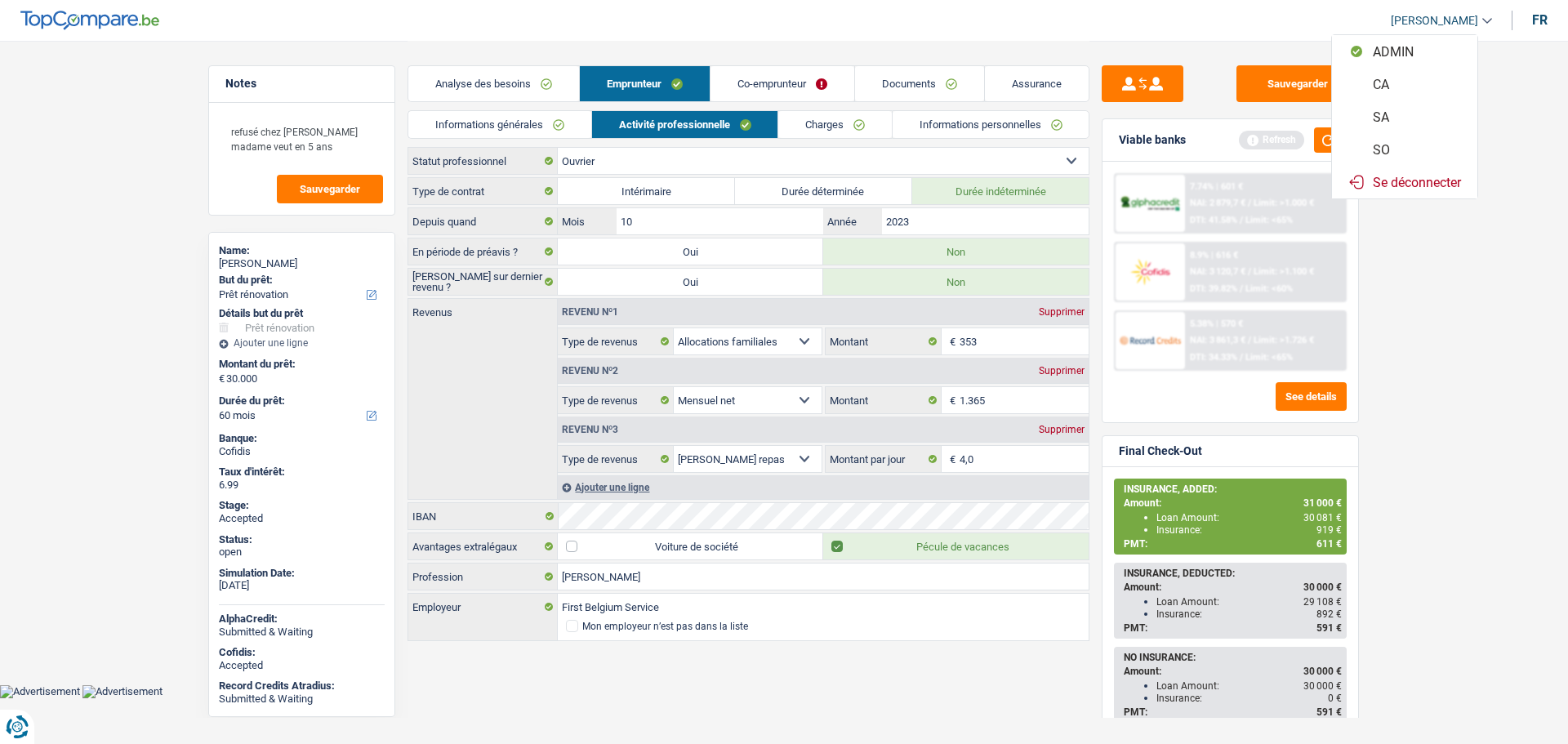
select select "familyAllowances"
select select "netSalary"
select select "mealVouchers"
select select "BE"
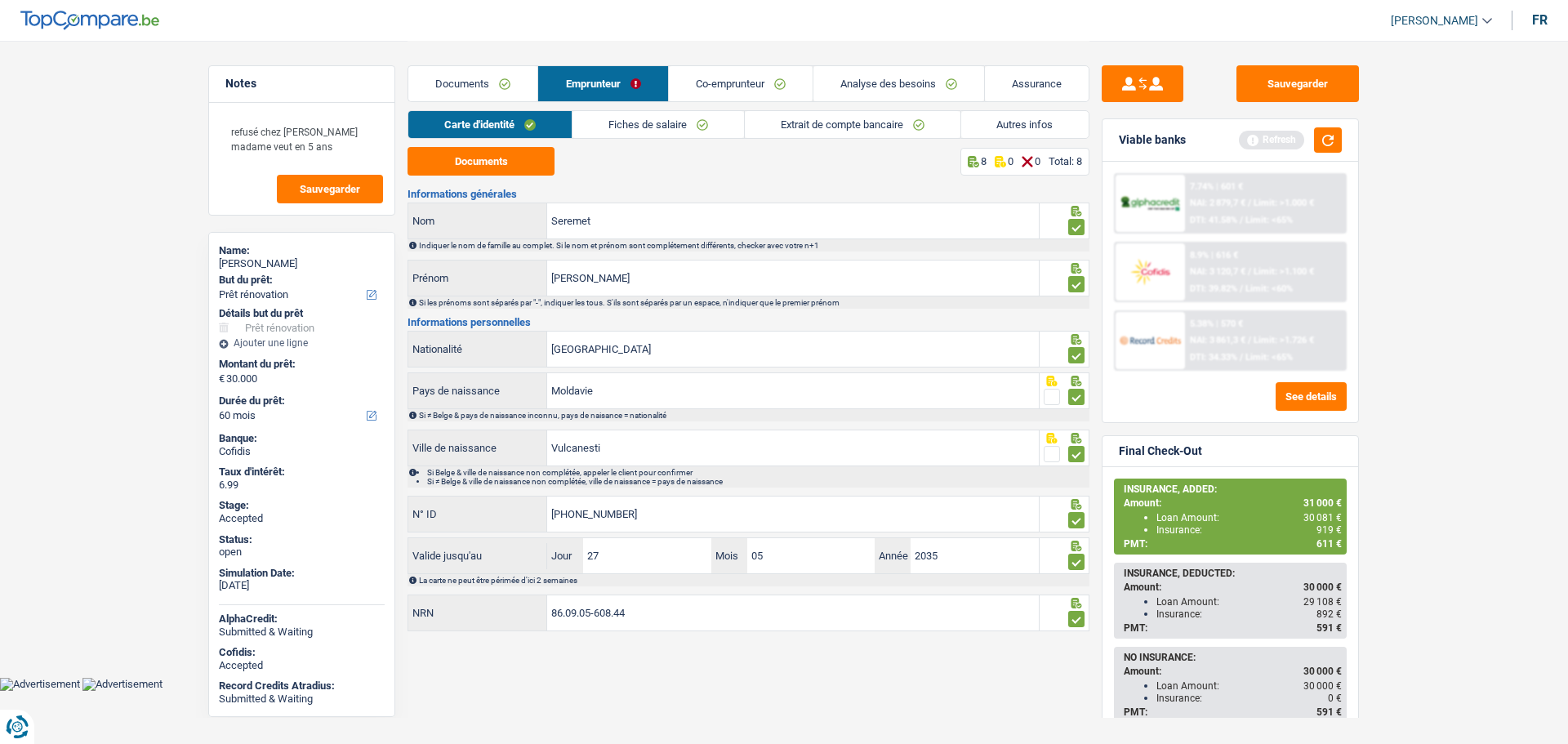
click at [661, 129] on link "Fiches de salaire" at bounding box center [658, 125] width 171 height 27
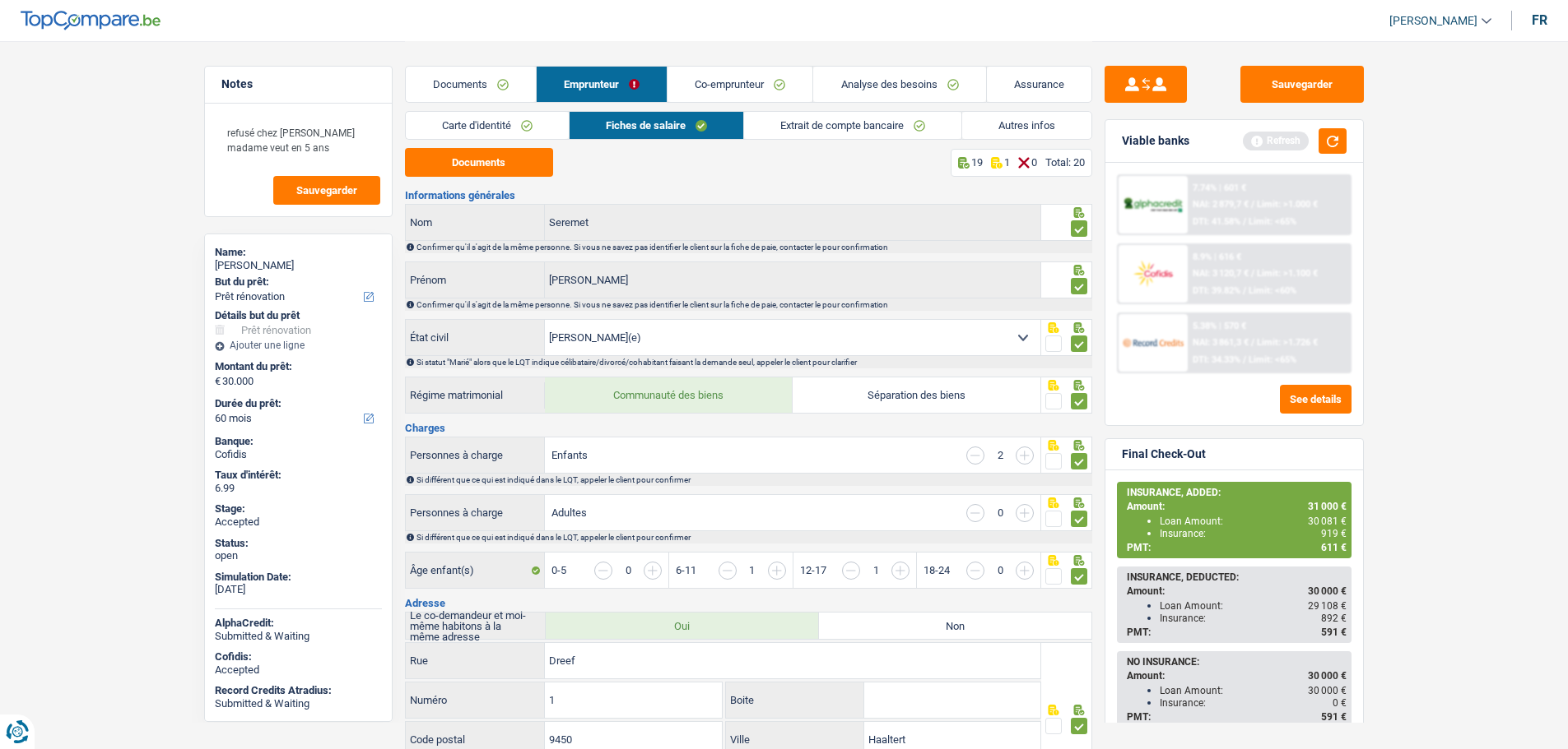
click at [1038, 120] on link "Autres infos" at bounding box center [1026, 126] width 129 height 27
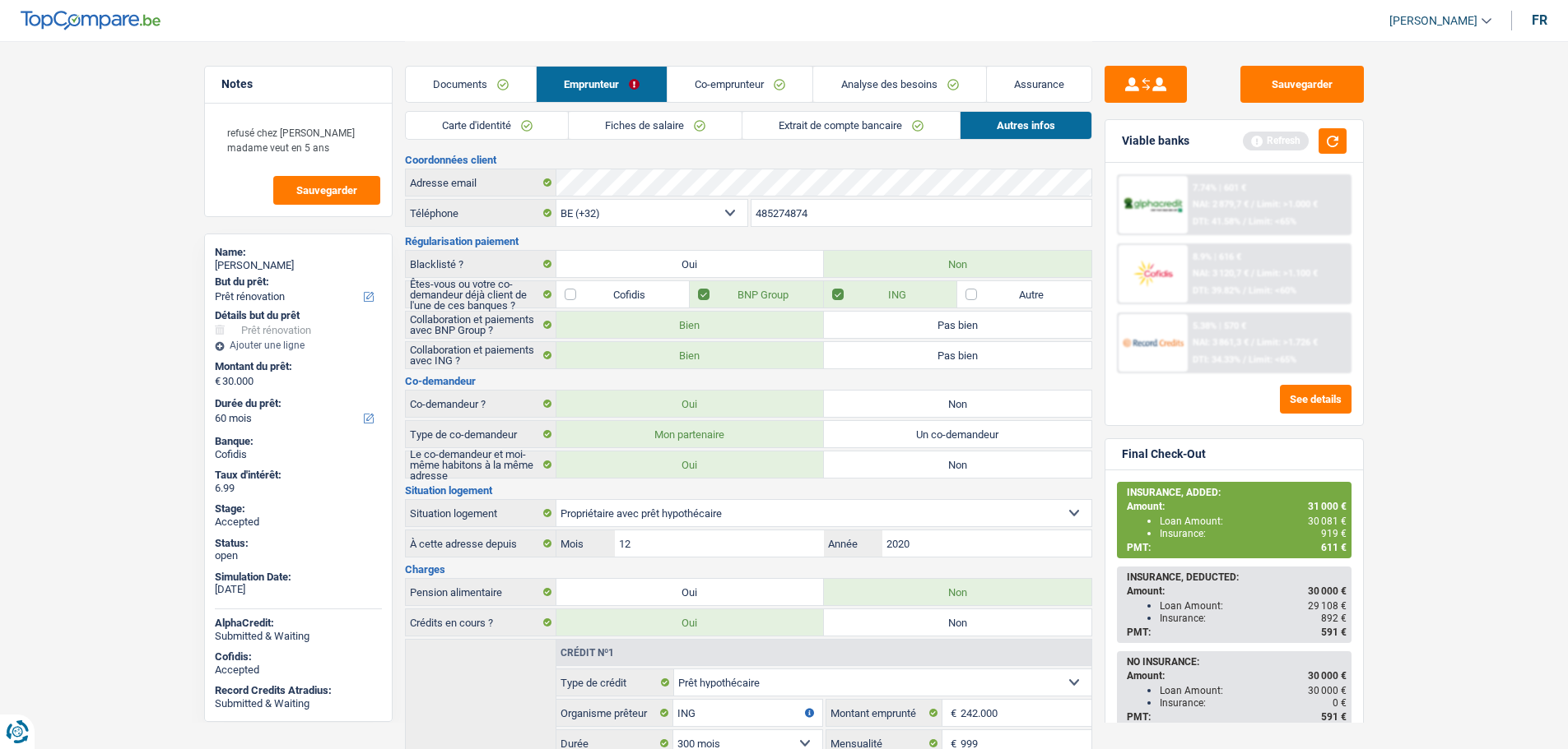
click at [220, 264] on div "Oxana Seremet" at bounding box center [298, 265] width 167 height 13
copy div "Oxana Seremet"
click at [784, 214] on input "485274874" at bounding box center [921, 213] width 340 height 26
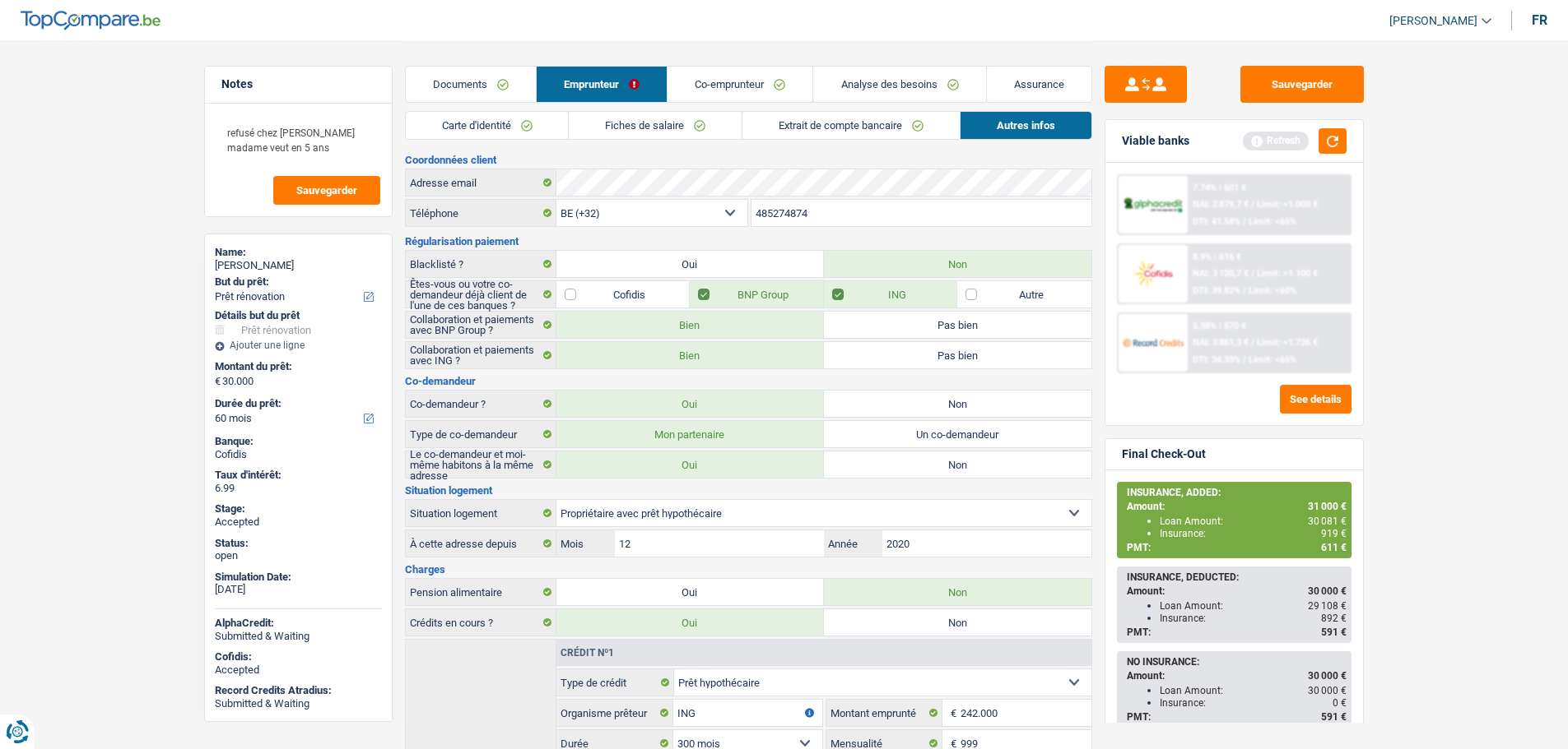
click at [784, 214] on input "485274874" at bounding box center [921, 213] width 340 height 26
click at [488, 81] on link "Documents" at bounding box center [470, 84] width 130 height 35
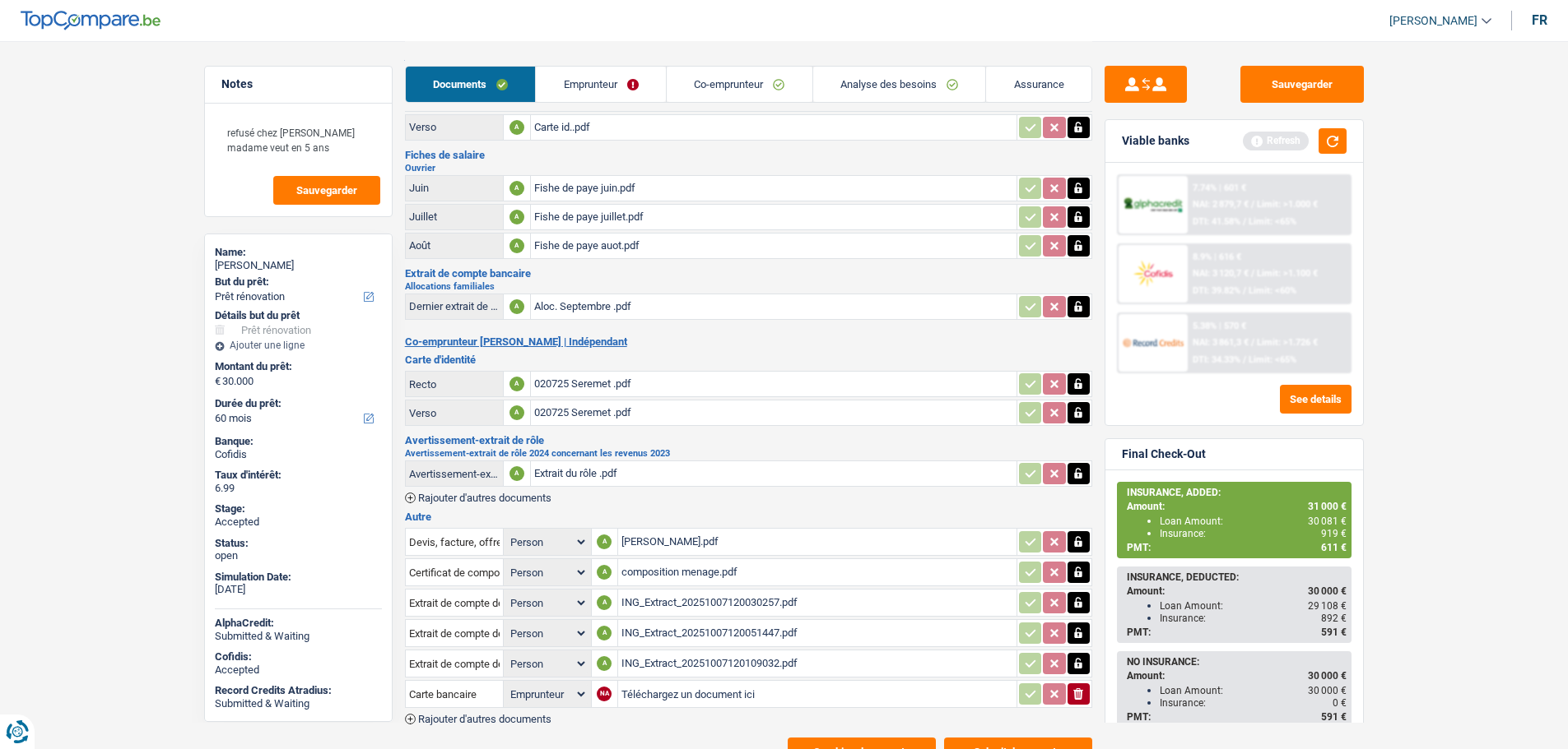
scroll to position [145, 0]
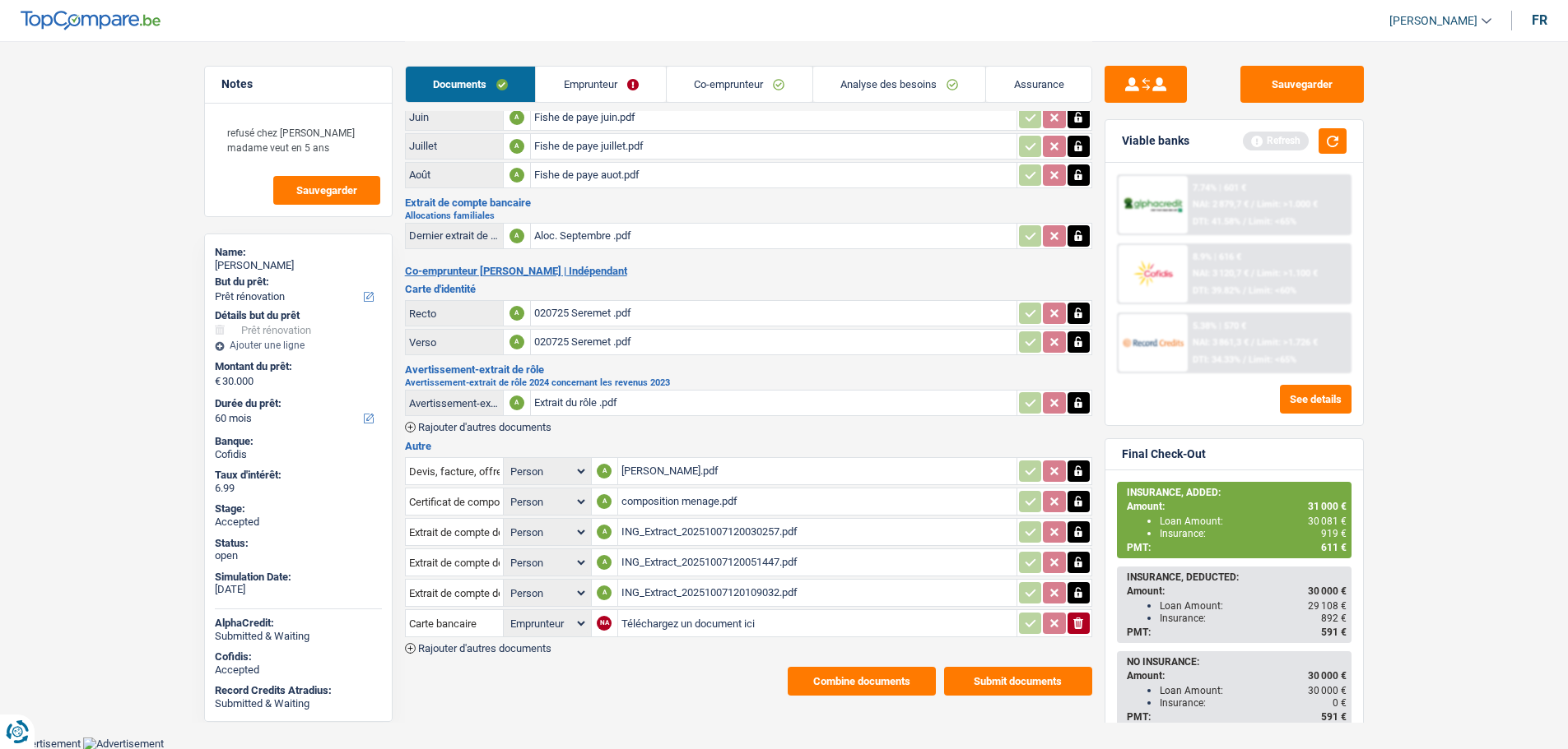
click at [849, 677] on button "Combine documents" at bounding box center [862, 682] width 148 height 29
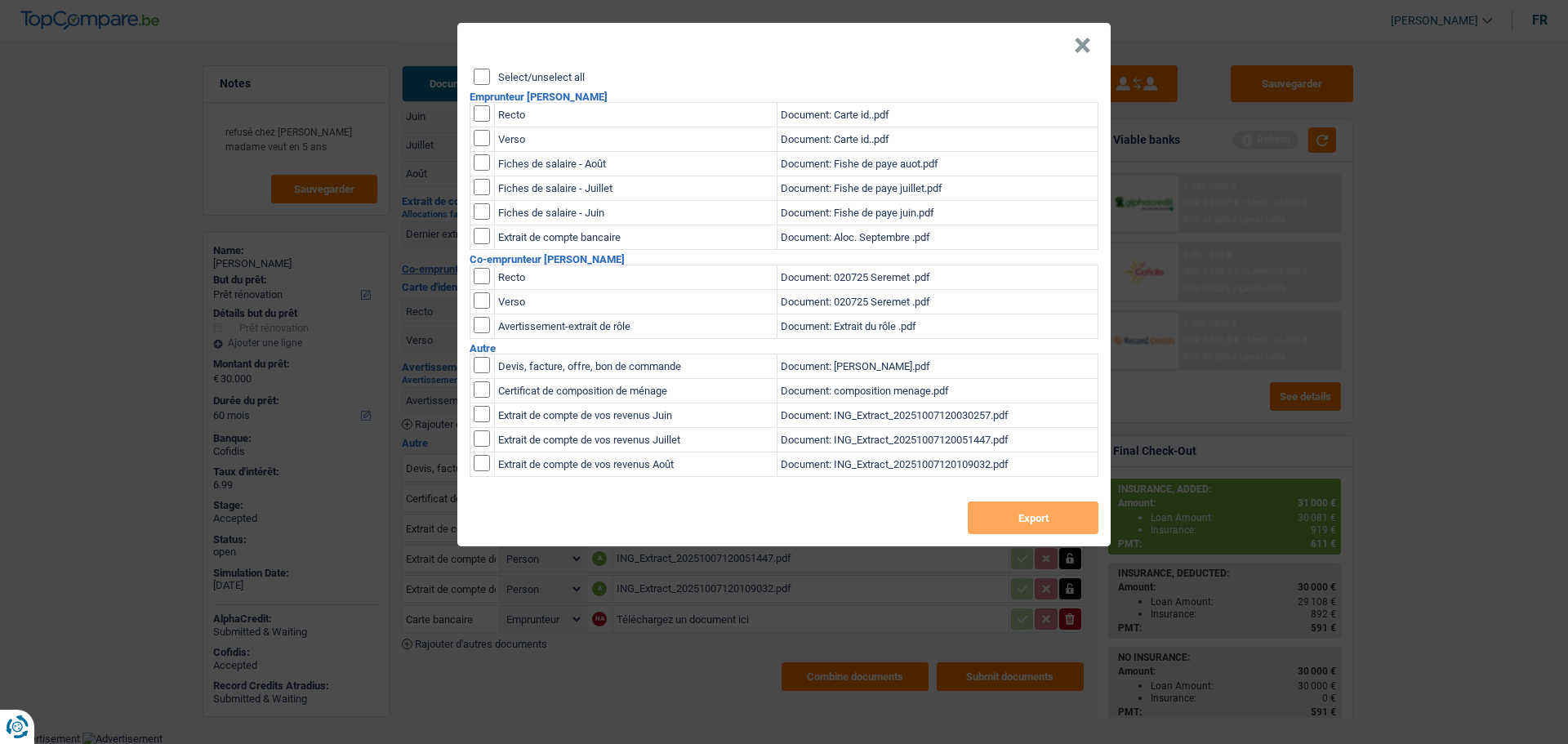
click at [477, 73] on input "Select/unselect all" at bounding box center [481, 77] width 16 height 16
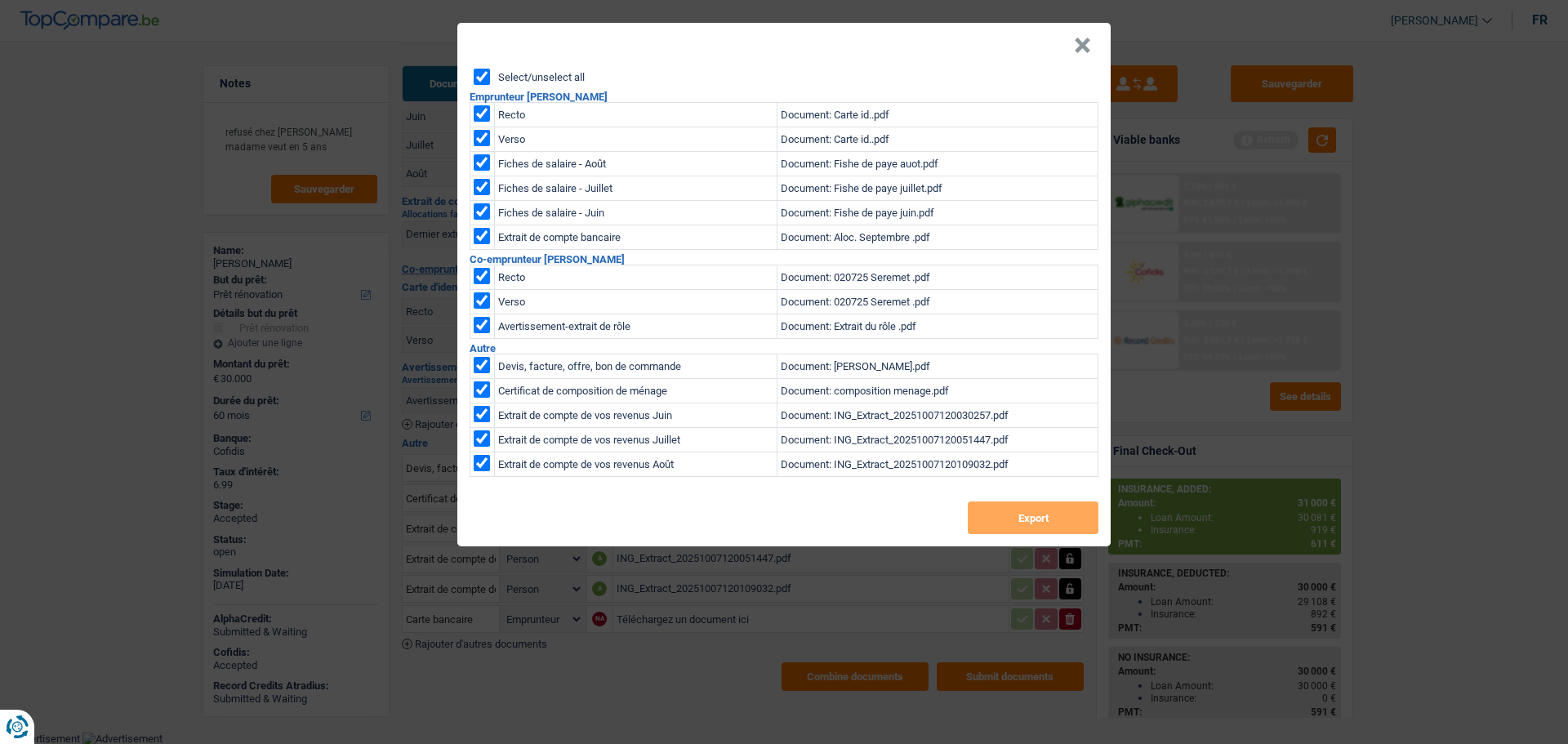
checkbox input "true"
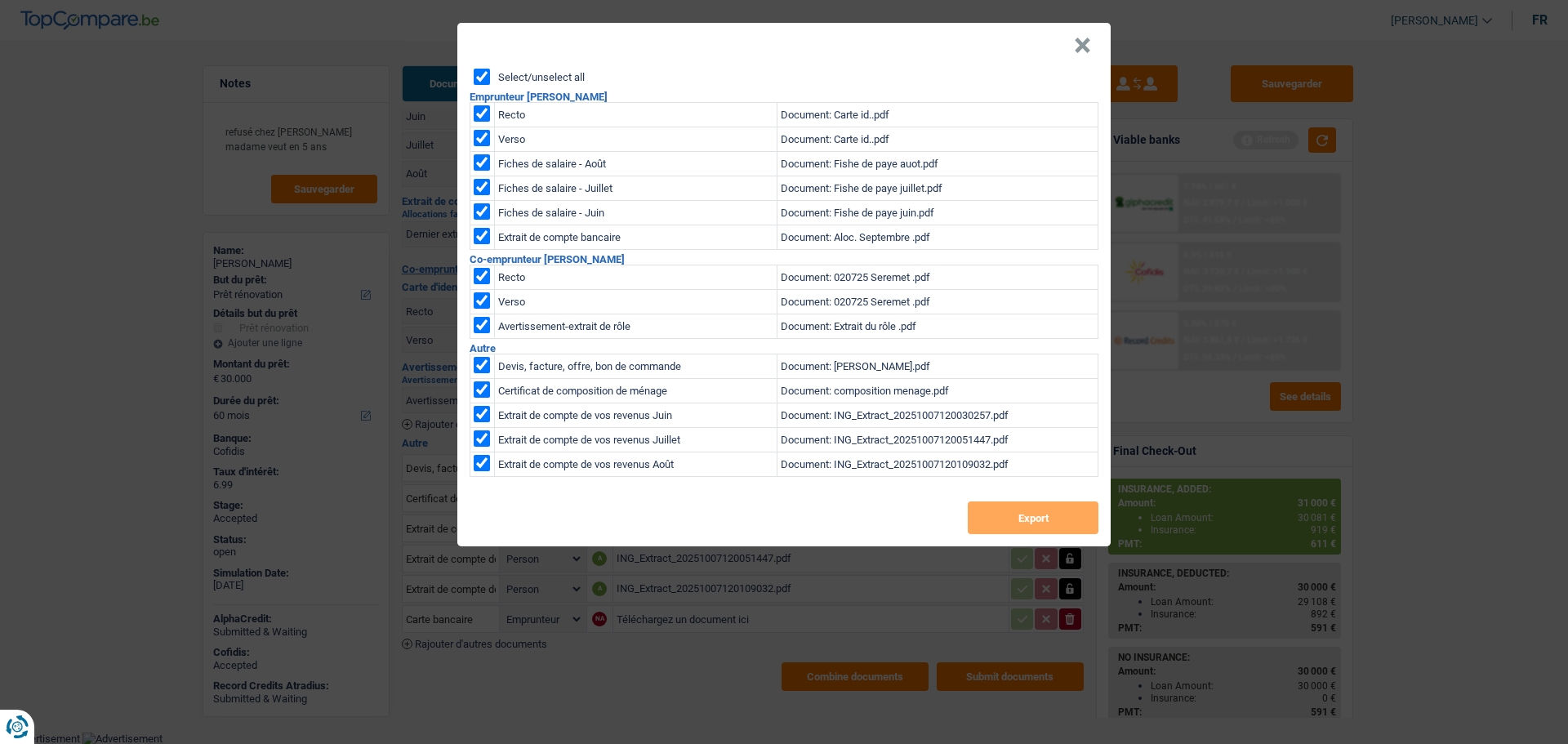
checkbox input "true"
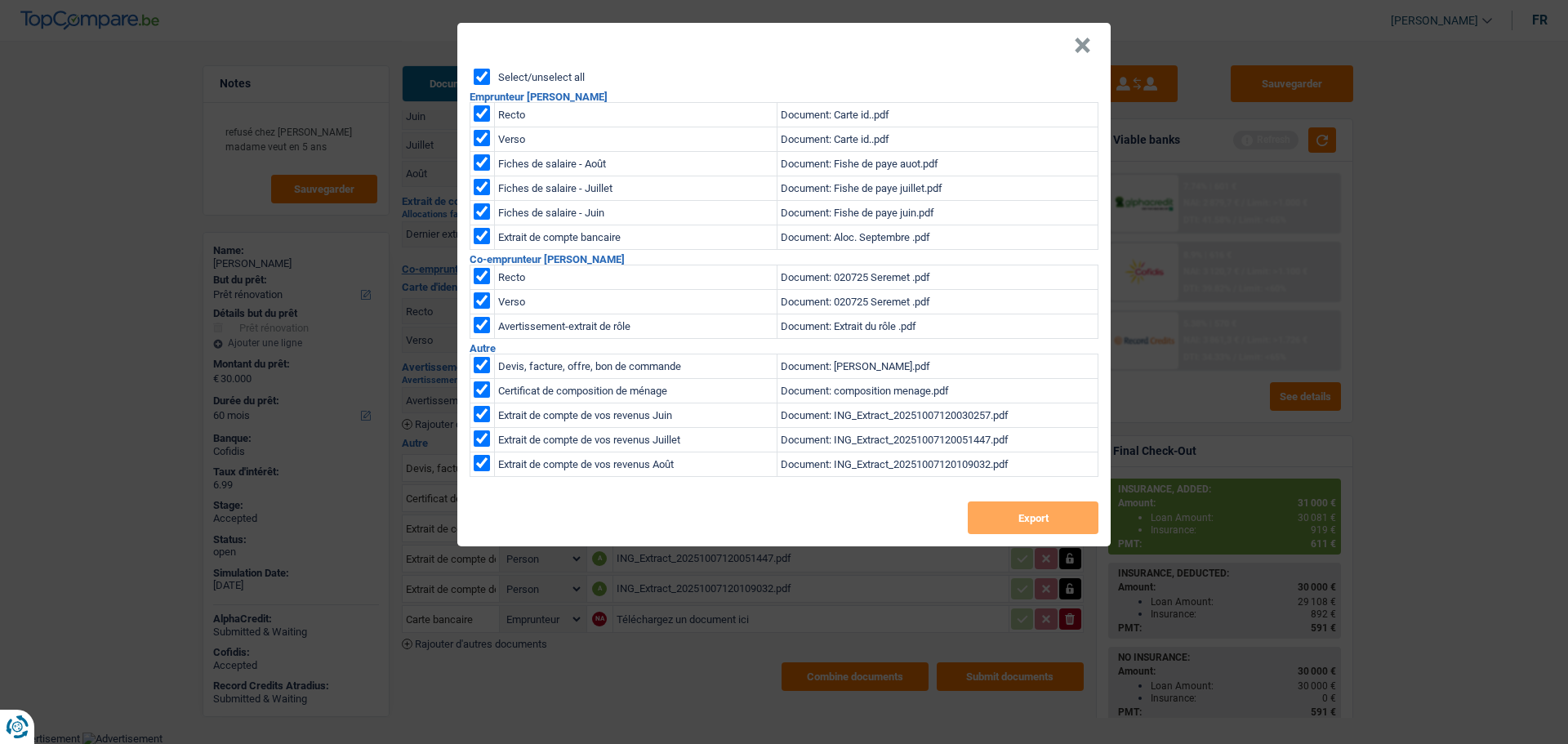
checkbox input "true"
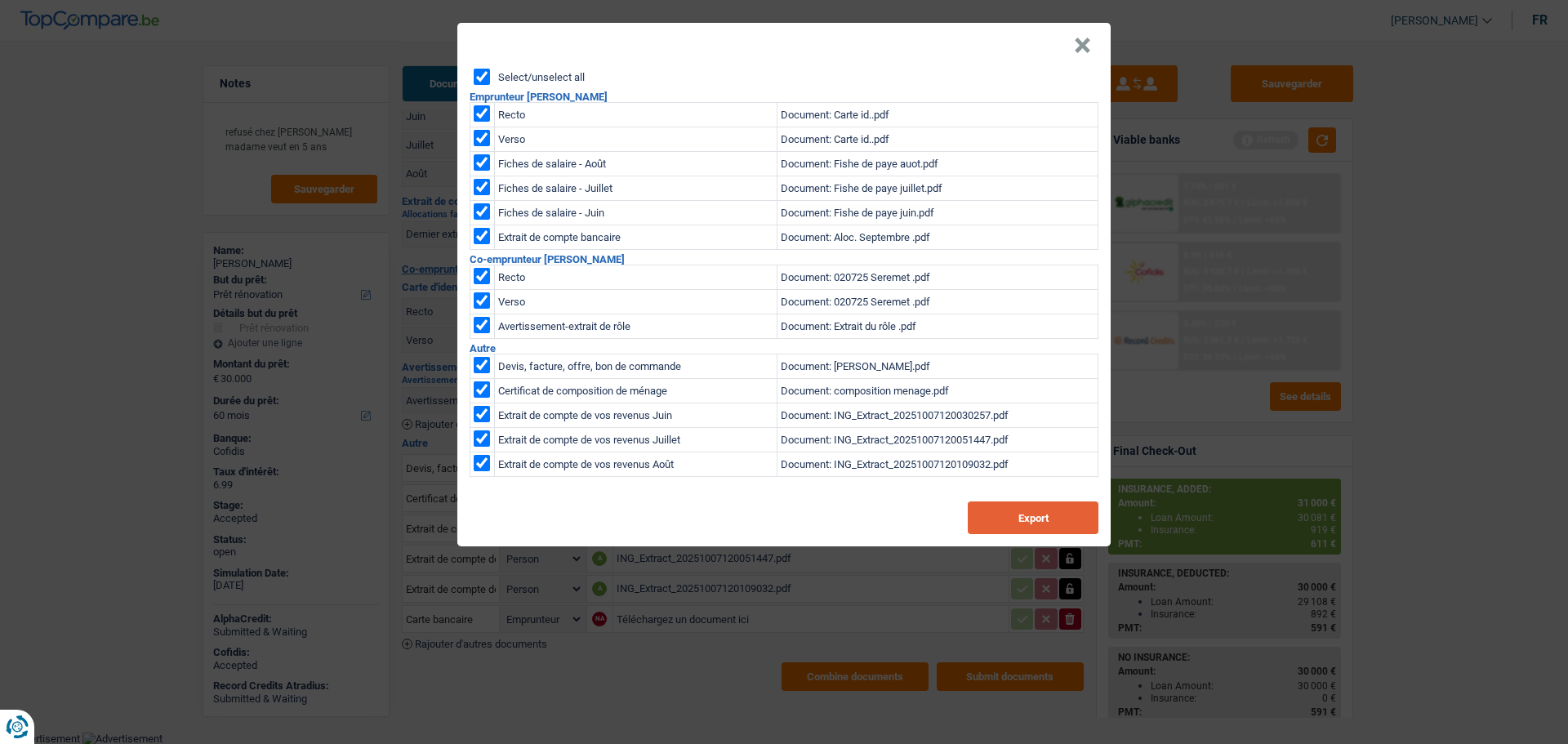
click at [1004, 518] on button "Export" at bounding box center [1032, 518] width 131 height 33
click at [1087, 44] on button "×" at bounding box center [1083, 46] width 17 height 16
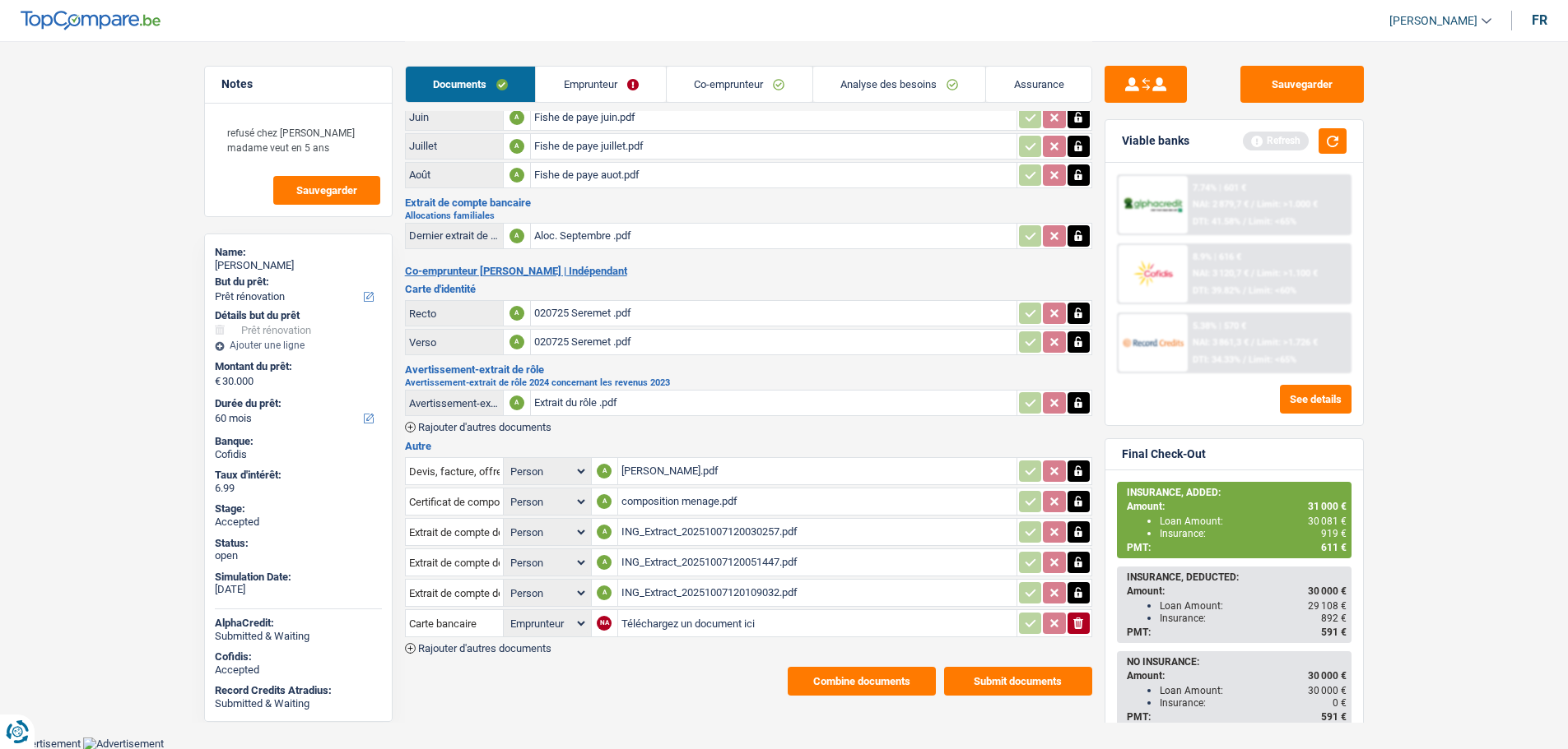
scroll to position [0, 0]
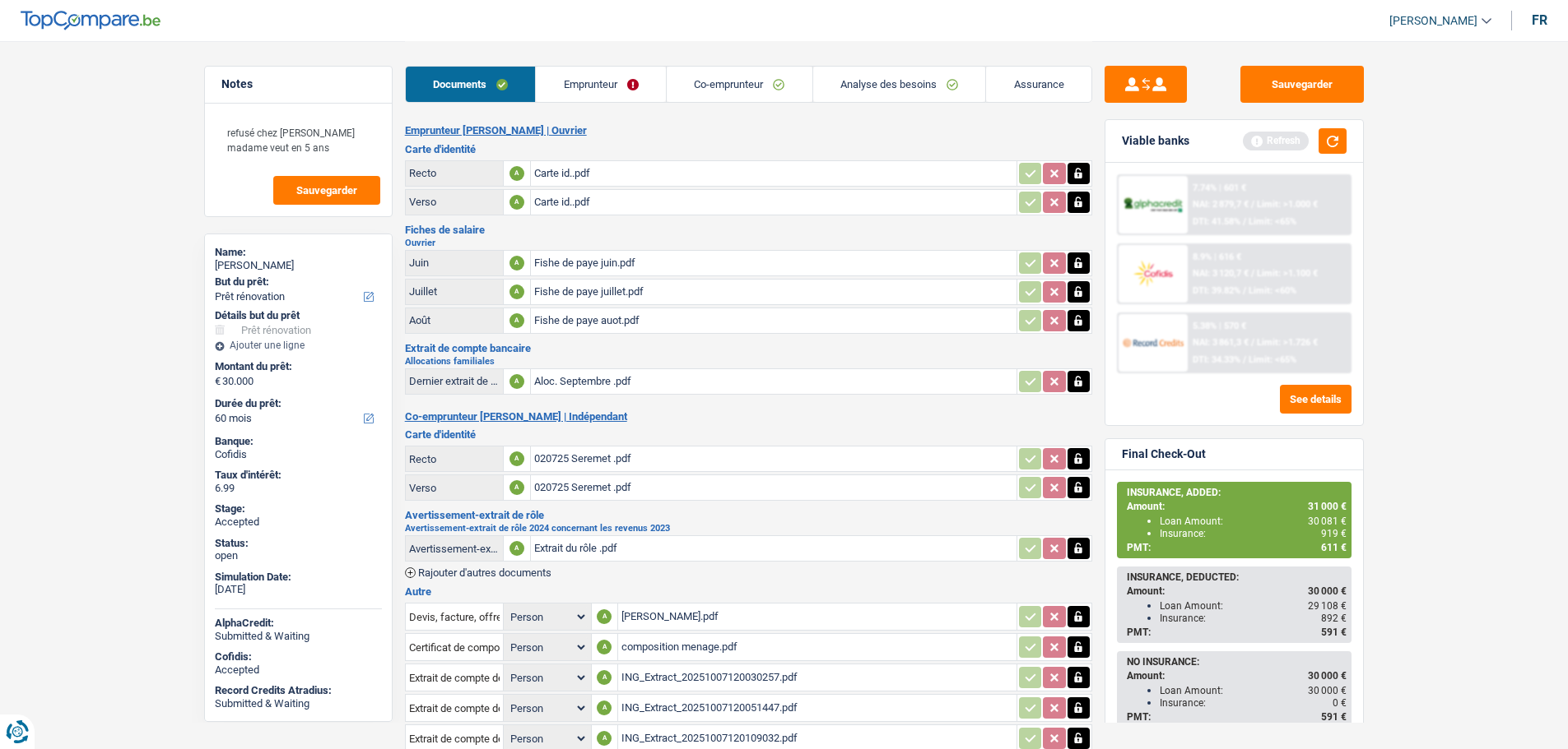
click at [1027, 72] on link "Assurance" at bounding box center [1038, 84] width 105 height 35
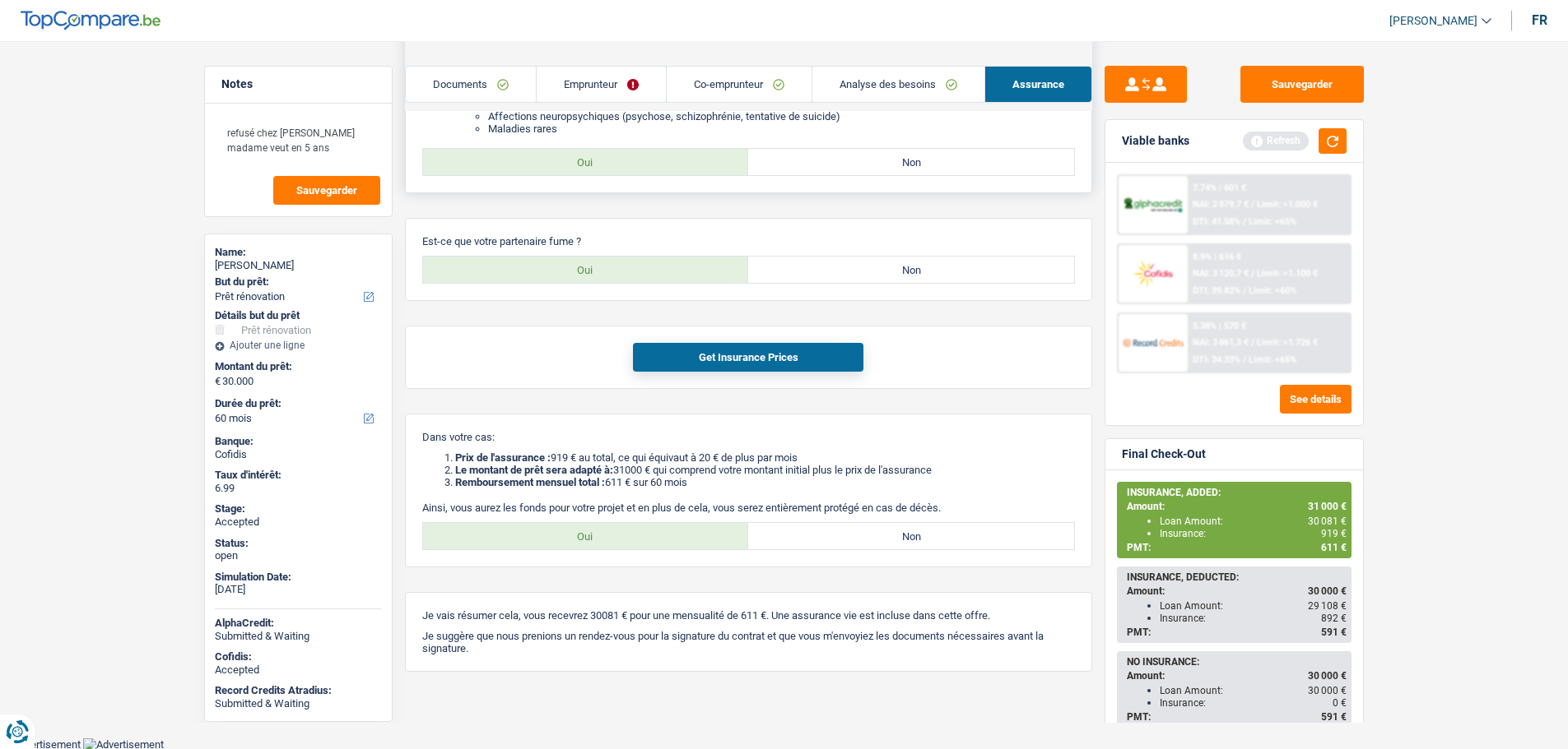
scroll to position [1045, 0]
click at [1301, 80] on button "Sauvegarder" at bounding box center [1302, 84] width 124 height 37
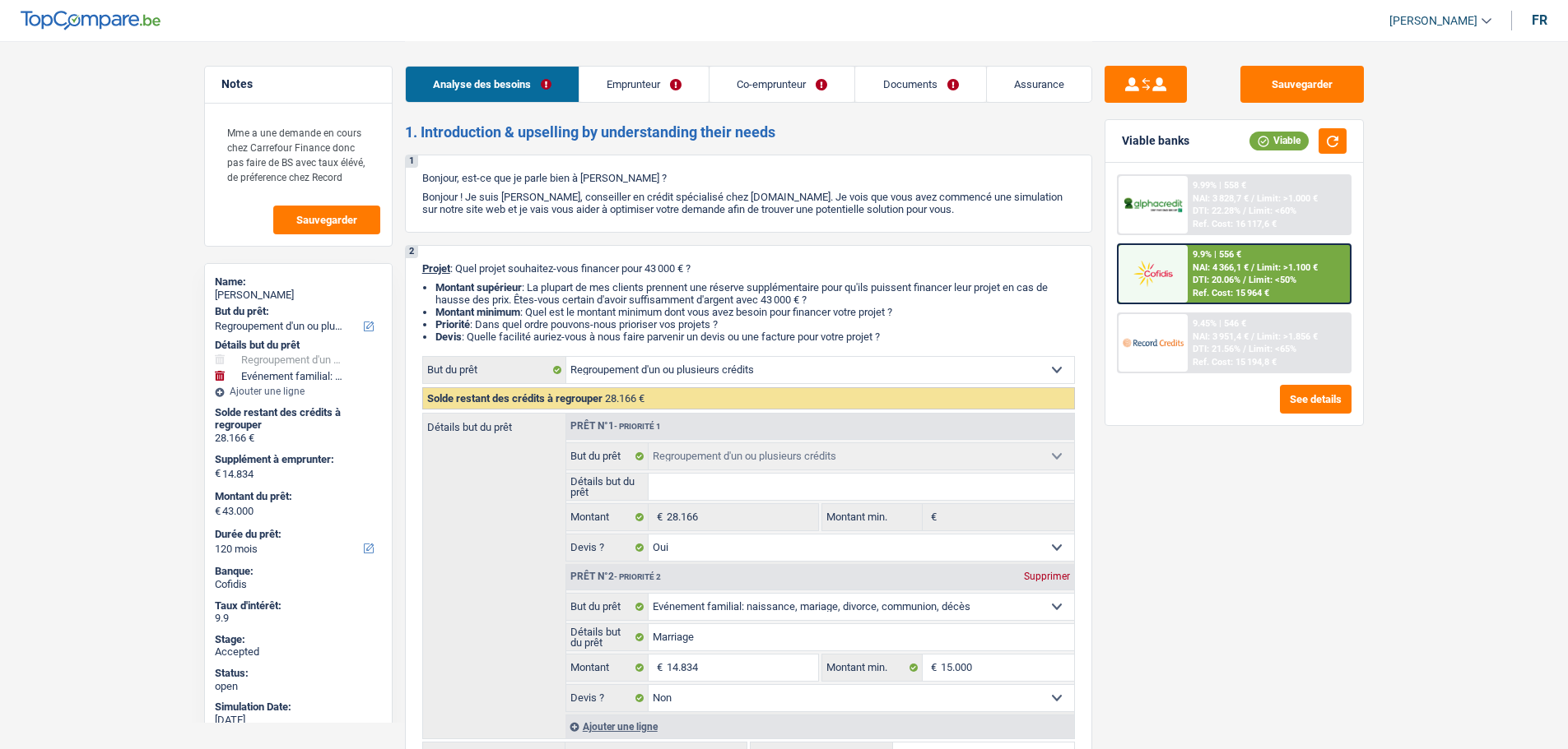
select select "refinancing"
select select "familyEvent"
select select "120"
select select "refinancing"
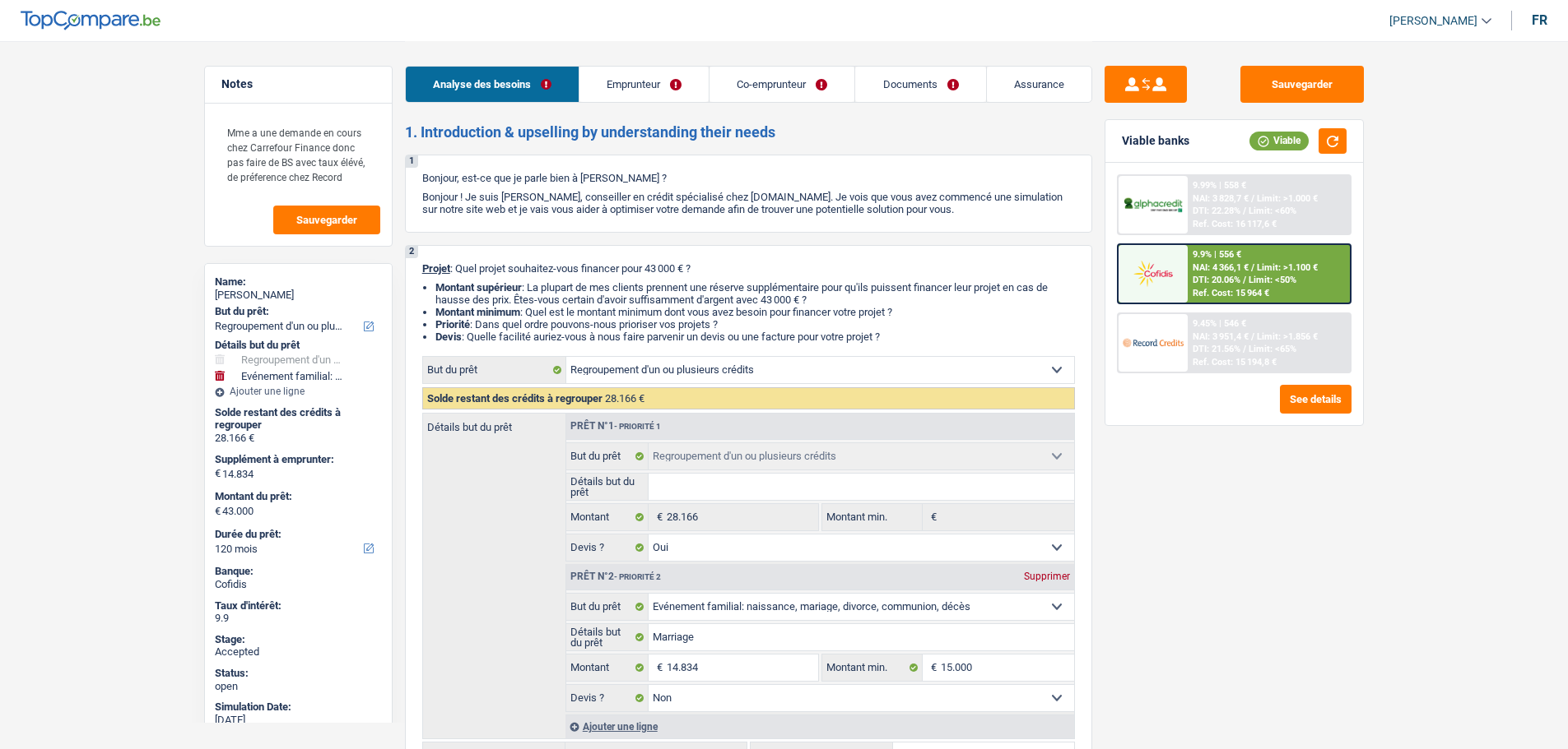
select select "refinancing"
select select "yes"
select select "familyEvent"
select select "false"
select select "120"
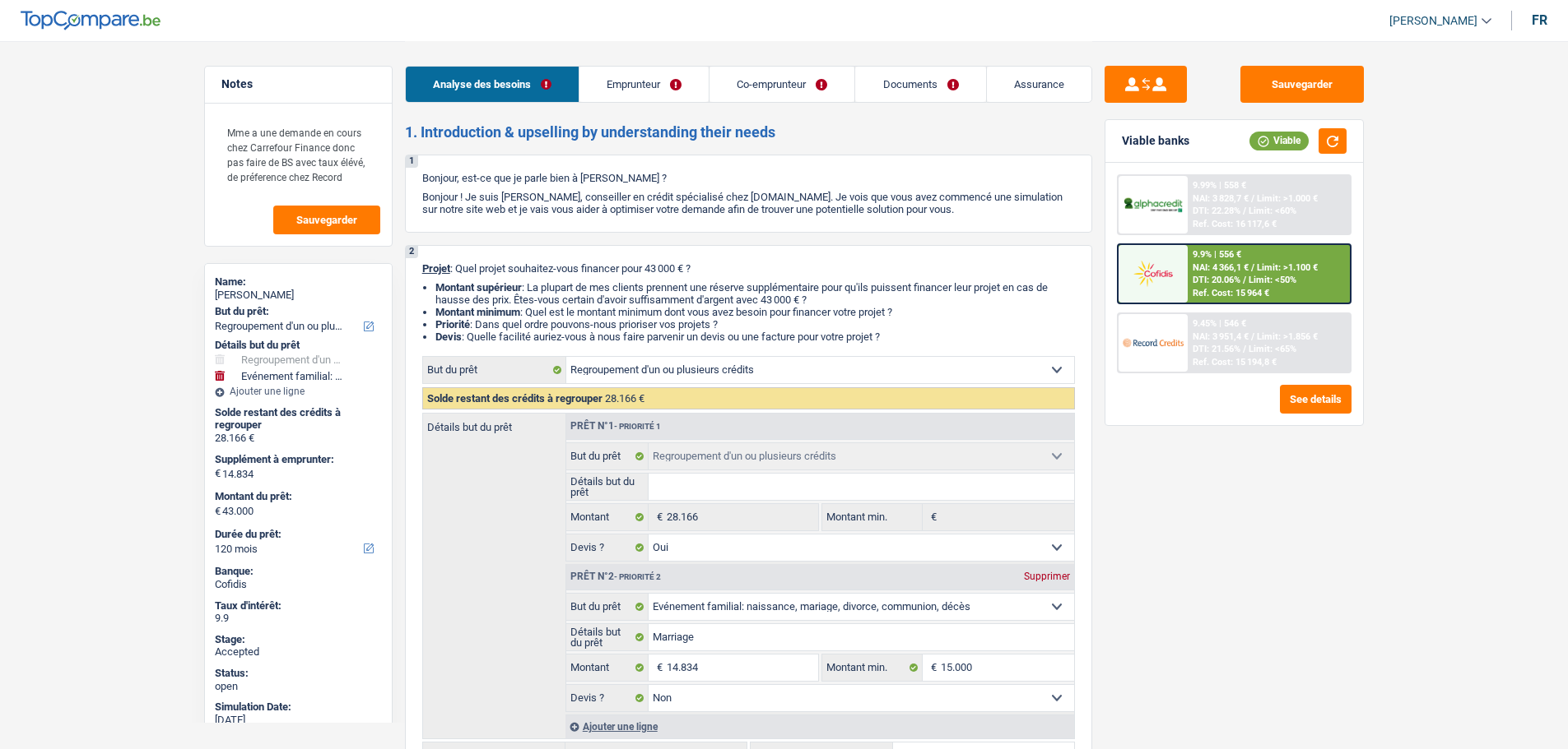
select select "privateEmployee"
select select "worker"
select select "familyAllowances"
select select "netSalary"
select select "mealVouchers"
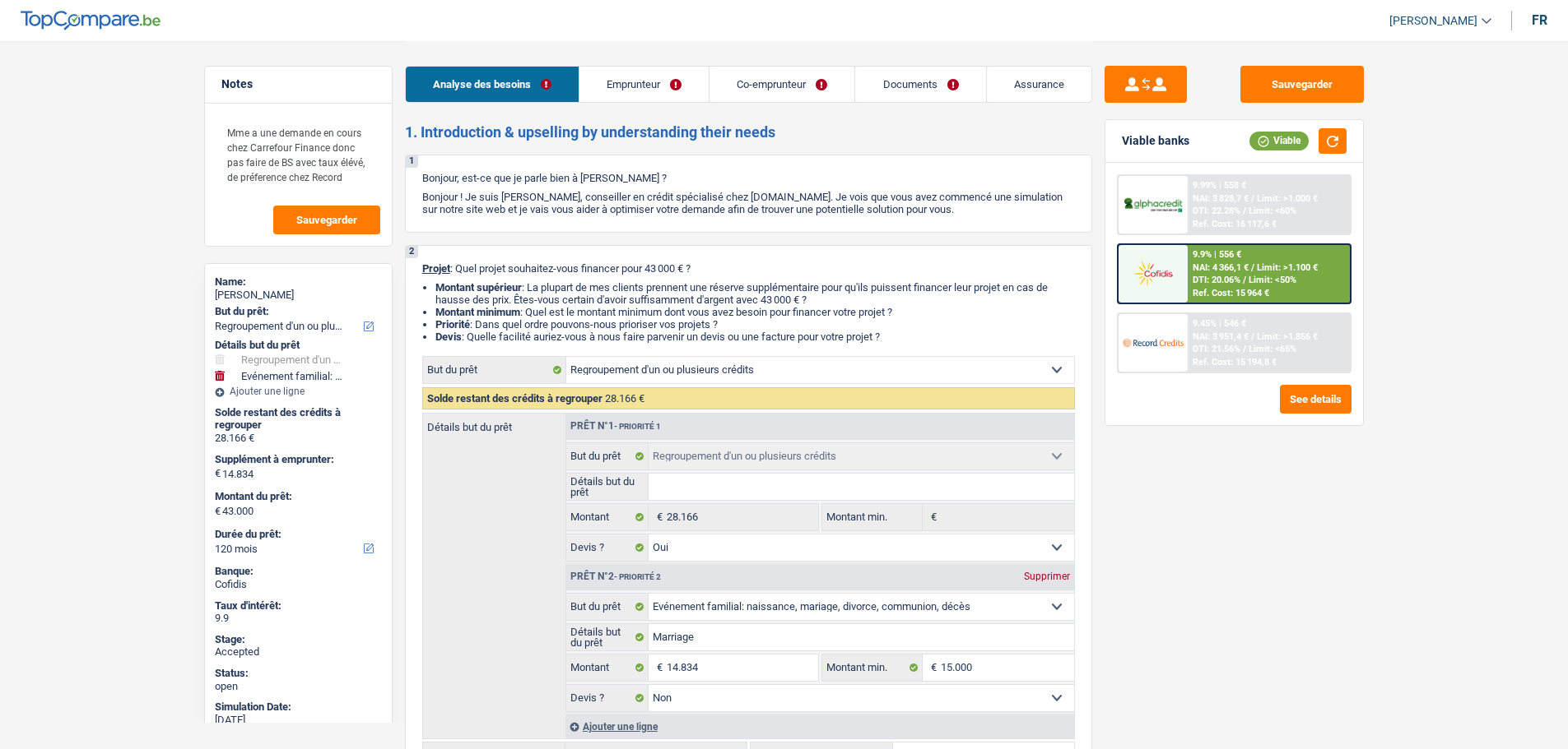
select select "netSalary"
select select "mealVouchers"
select select "rents"
select select "carLoan"
select select "60"
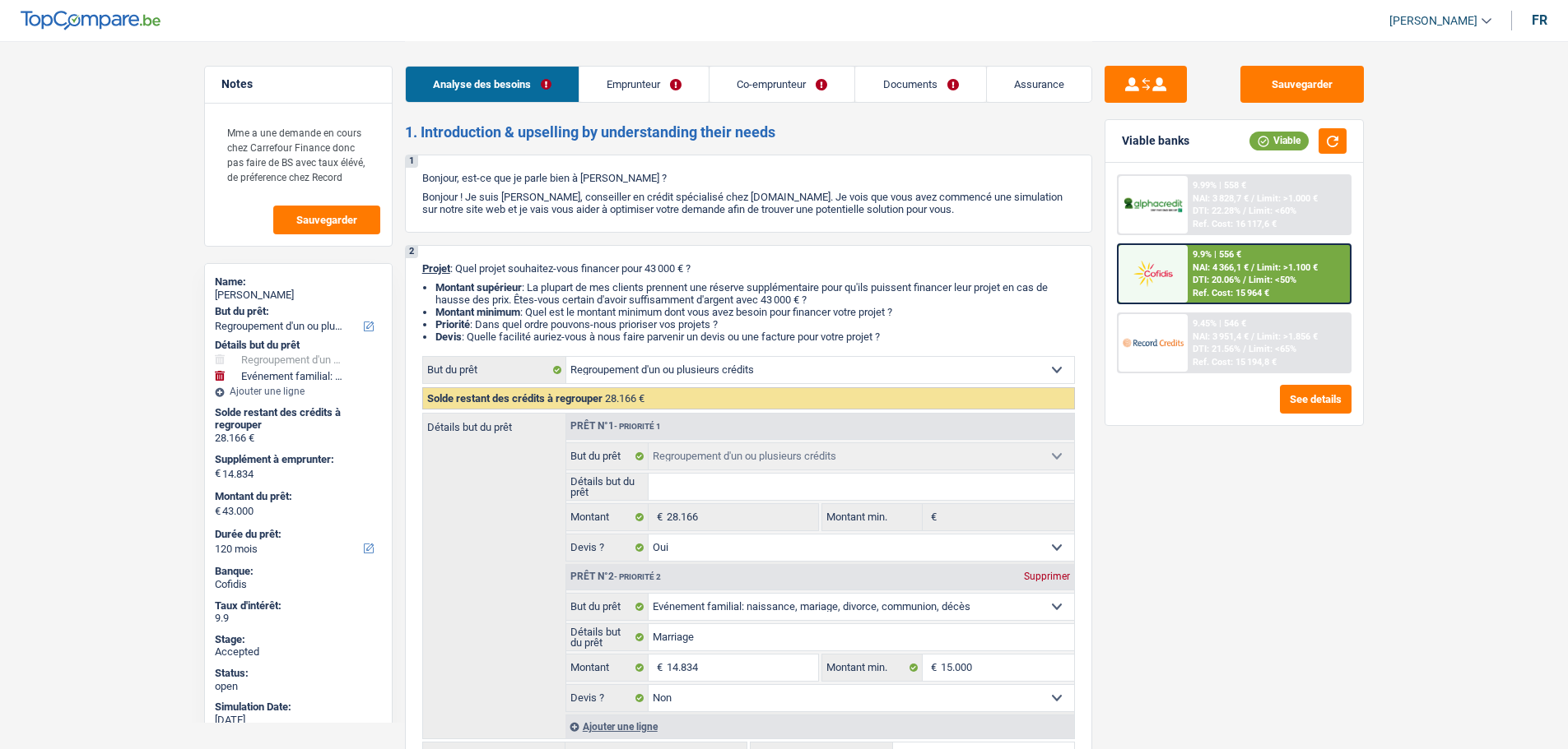
select select "refinancing"
select select "yes"
select select "familyEvent"
select select "false"
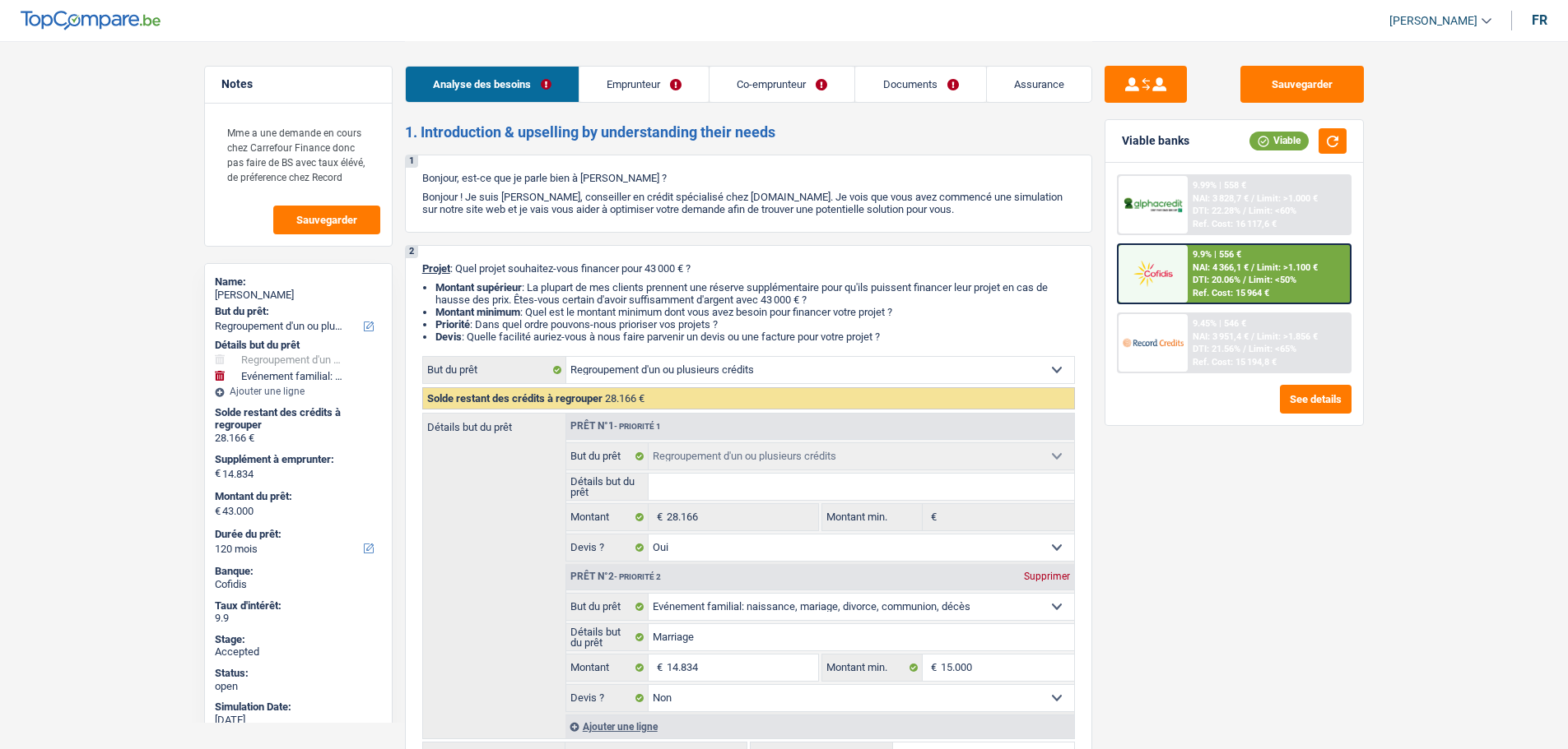
select select "120"
click at [1460, 19] on span "[PERSON_NAME]" at bounding box center [1433, 20] width 88 height 14
click at [1374, 152] on button "SO" at bounding box center [1403, 150] width 146 height 33
select select "applicant"
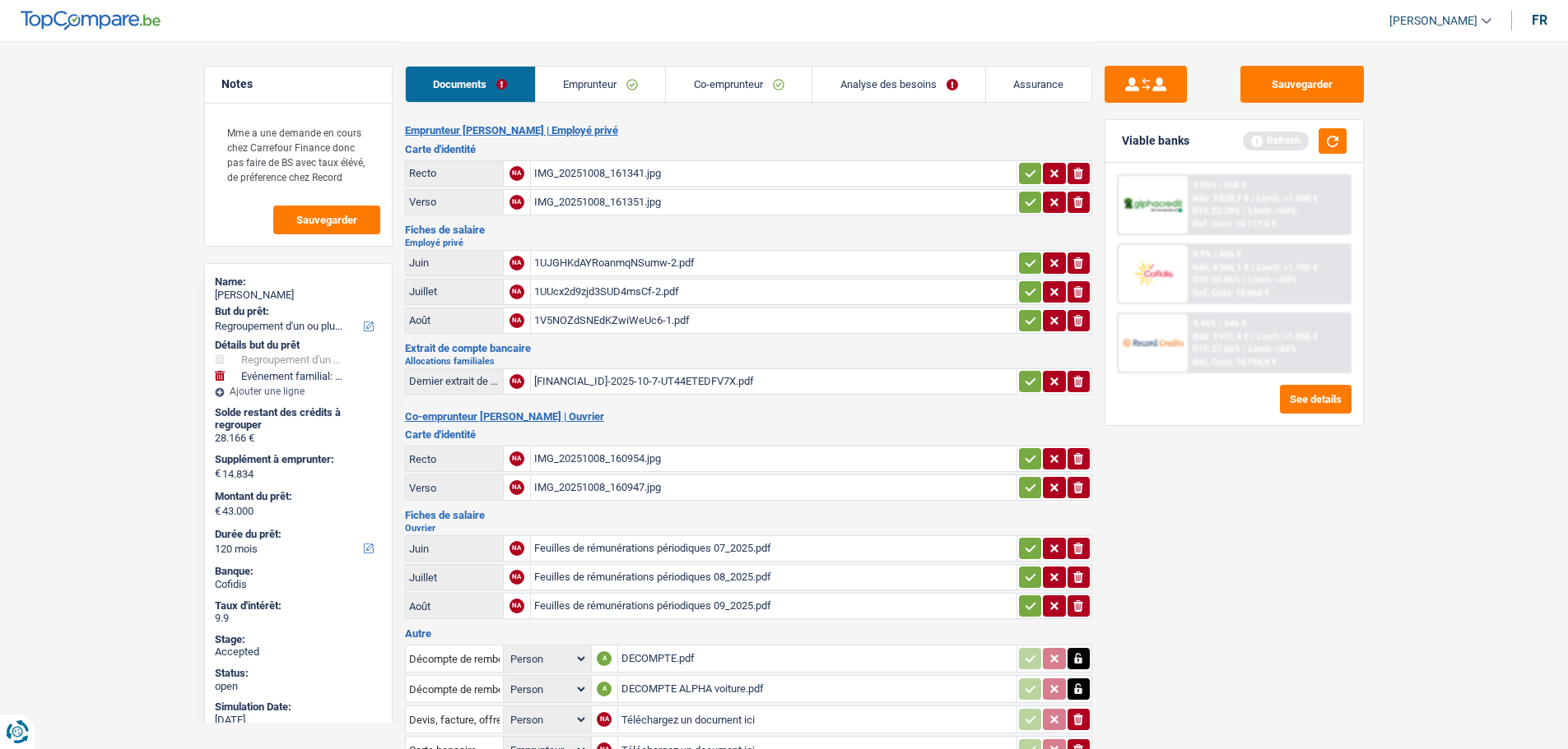
click at [248, 292] on div "[PERSON_NAME]" at bounding box center [298, 295] width 167 height 13
click at [248, 292] on div "Annelyse Cordier" at bounding box center [298, 295] width 167 height 13
click at [1444, 16] on span "[PERSON_NAME]" at bounding box center [1433, 20] width 88 height 14
click at [705, 17] on header "Liza Minassian ADMIN CA SA SO Se déconnecter fr" at bounding box center [784, 20] width 1568 height 42
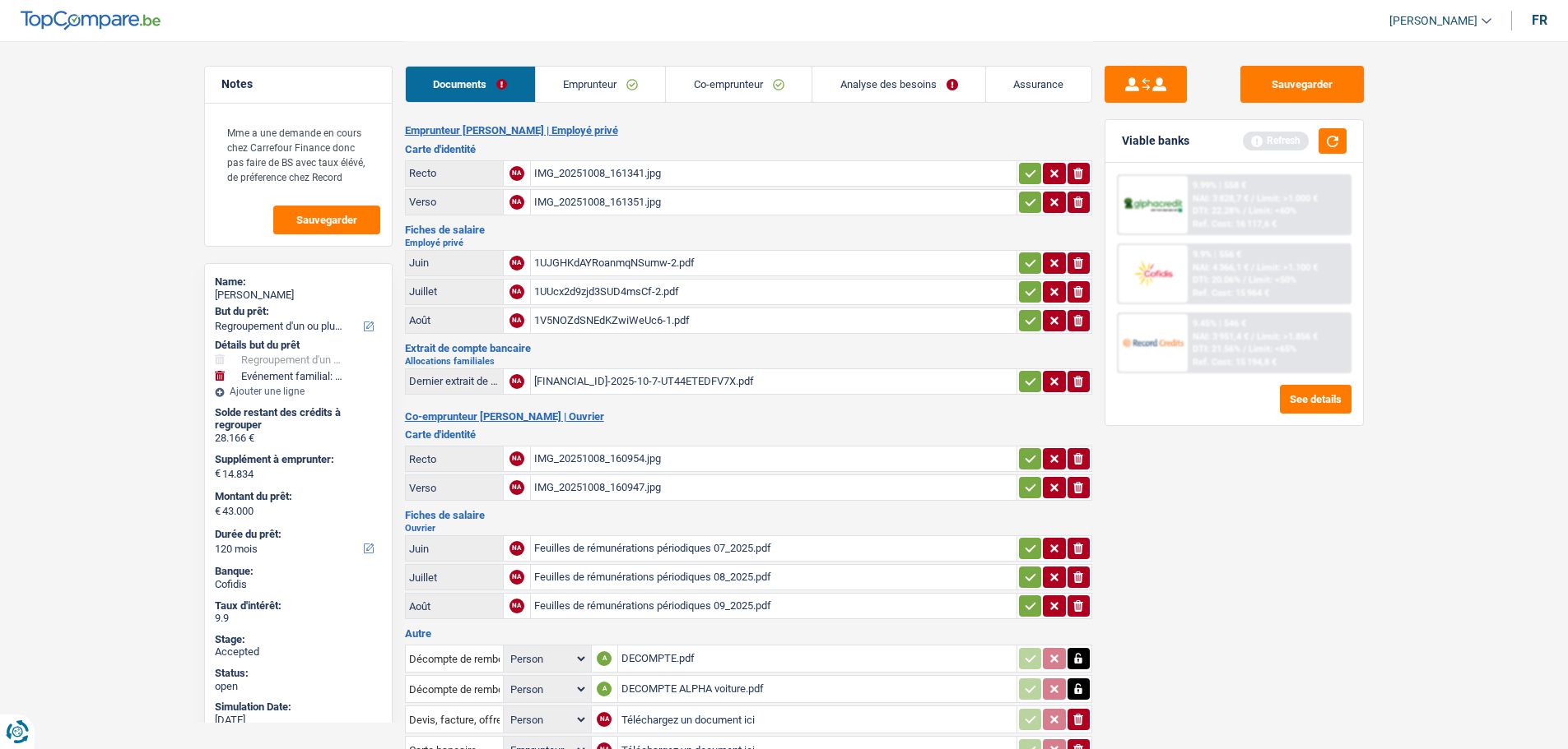
click at [860, 84] on link "Analyse des besoins" at bounding box center [898, 84] width 173 height 35
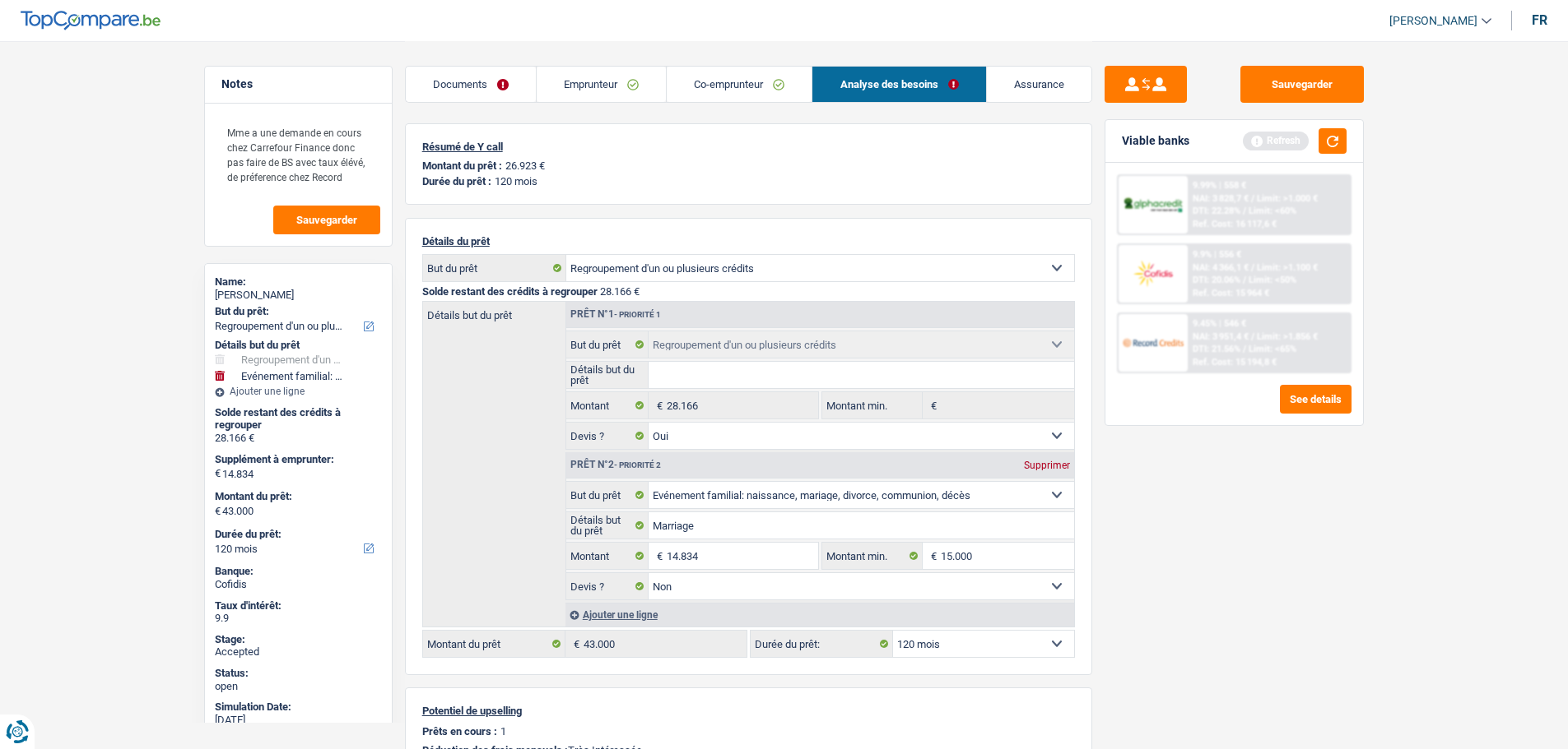
click at [1039, 91] on link "Assurance" at bounding box center [1038, 84] width 104 height 35
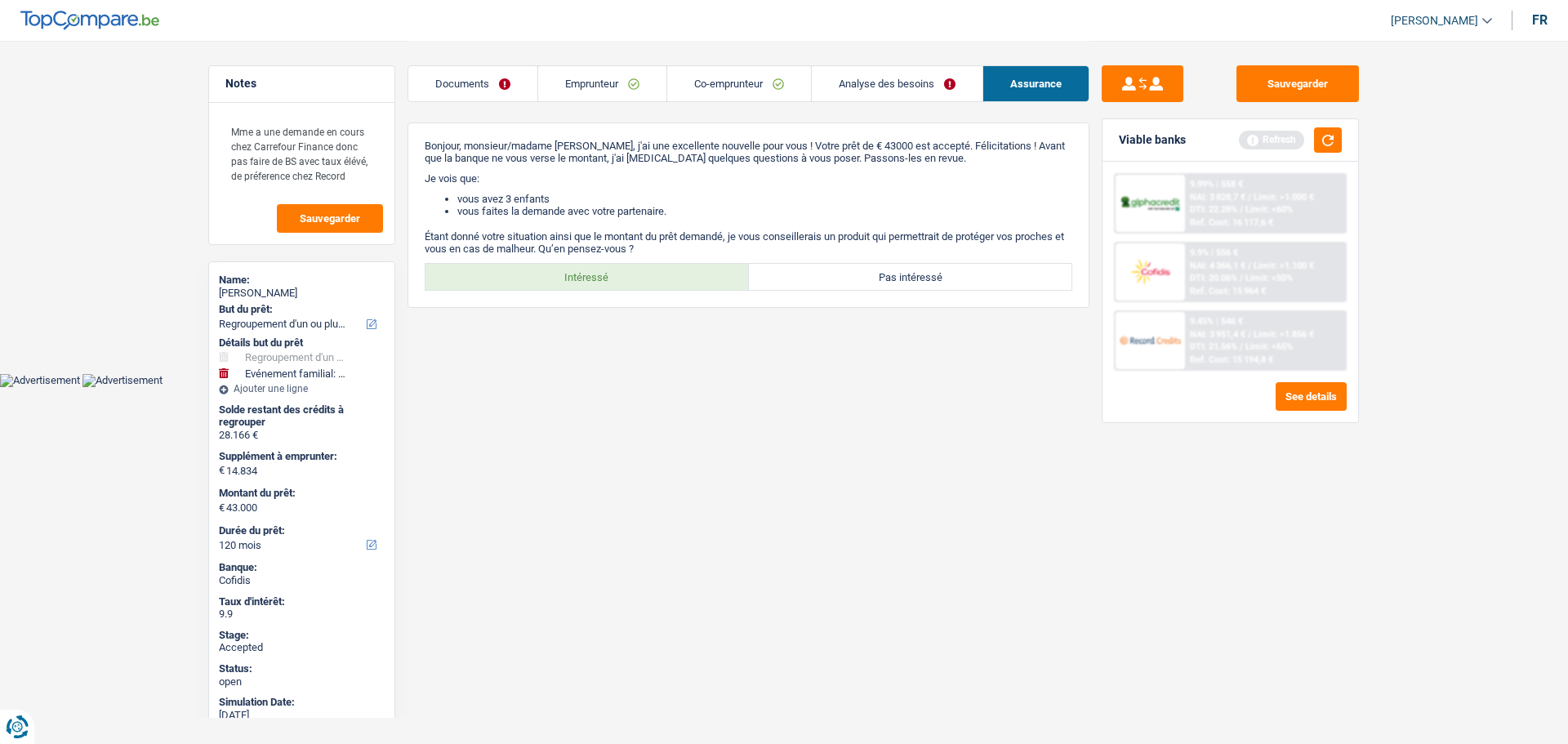
click at [916, 93] on link "Analyse des besoins" at bounding box center [897, 83] width 170 height 35
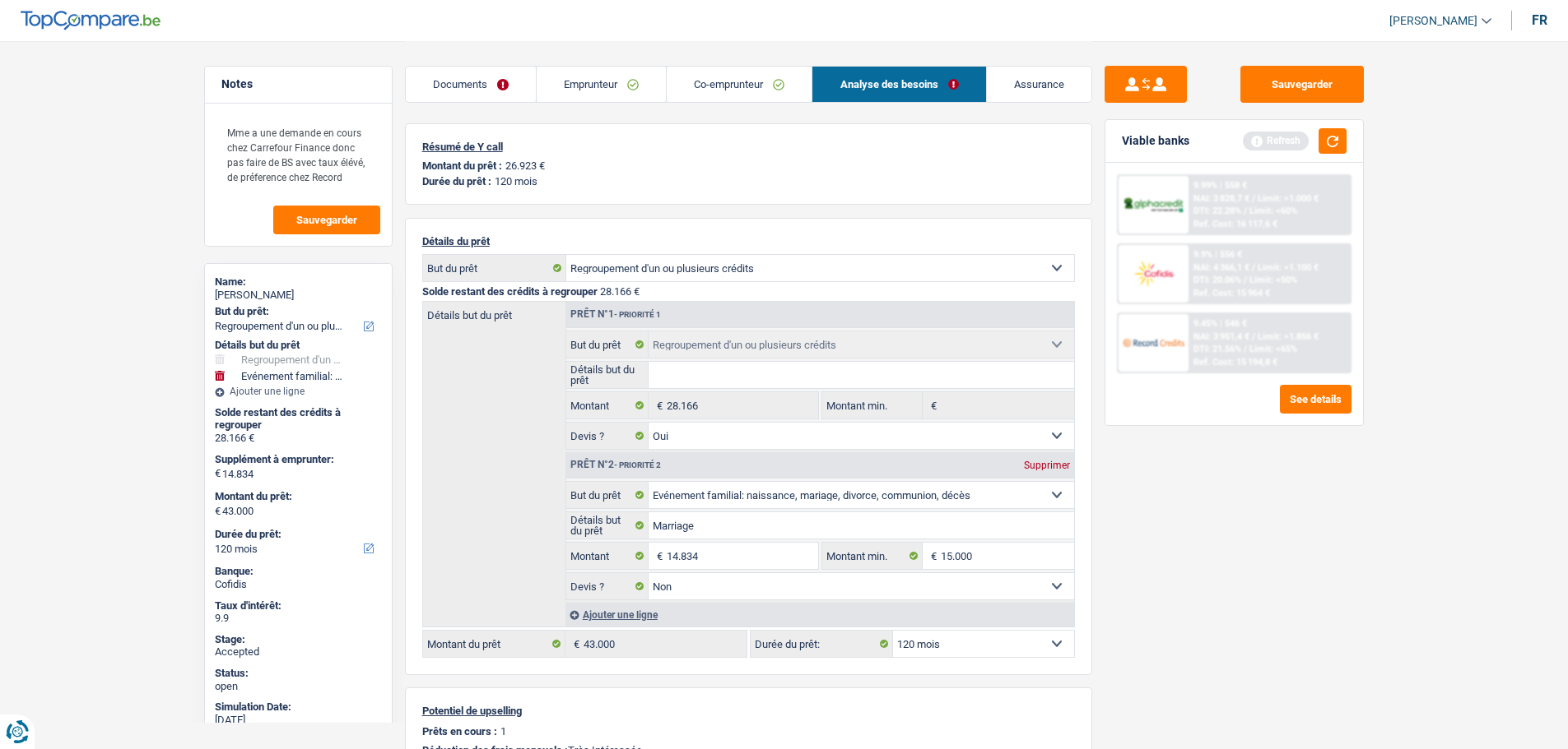
click at [1040, 79] on link "Assurance" at bounding box center [1038, 84] width 104 height 35
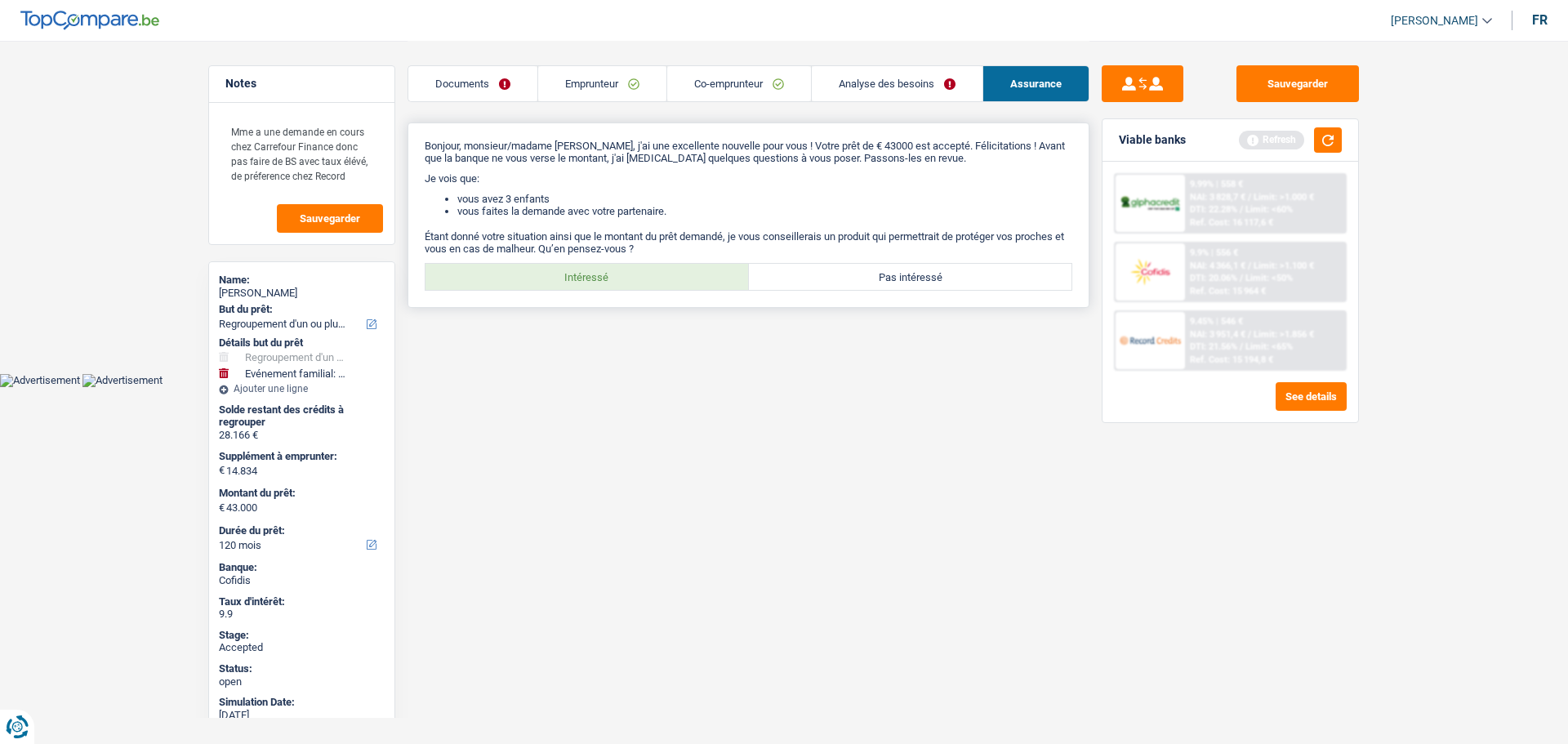
click at [592, 271] on label "Intéressé" at bounding box center [587, 276] width 323 height 26
click at [592, 271] on input "Intéressé" at bounding box center [587, 276] width 323 height 26
radio input "true"
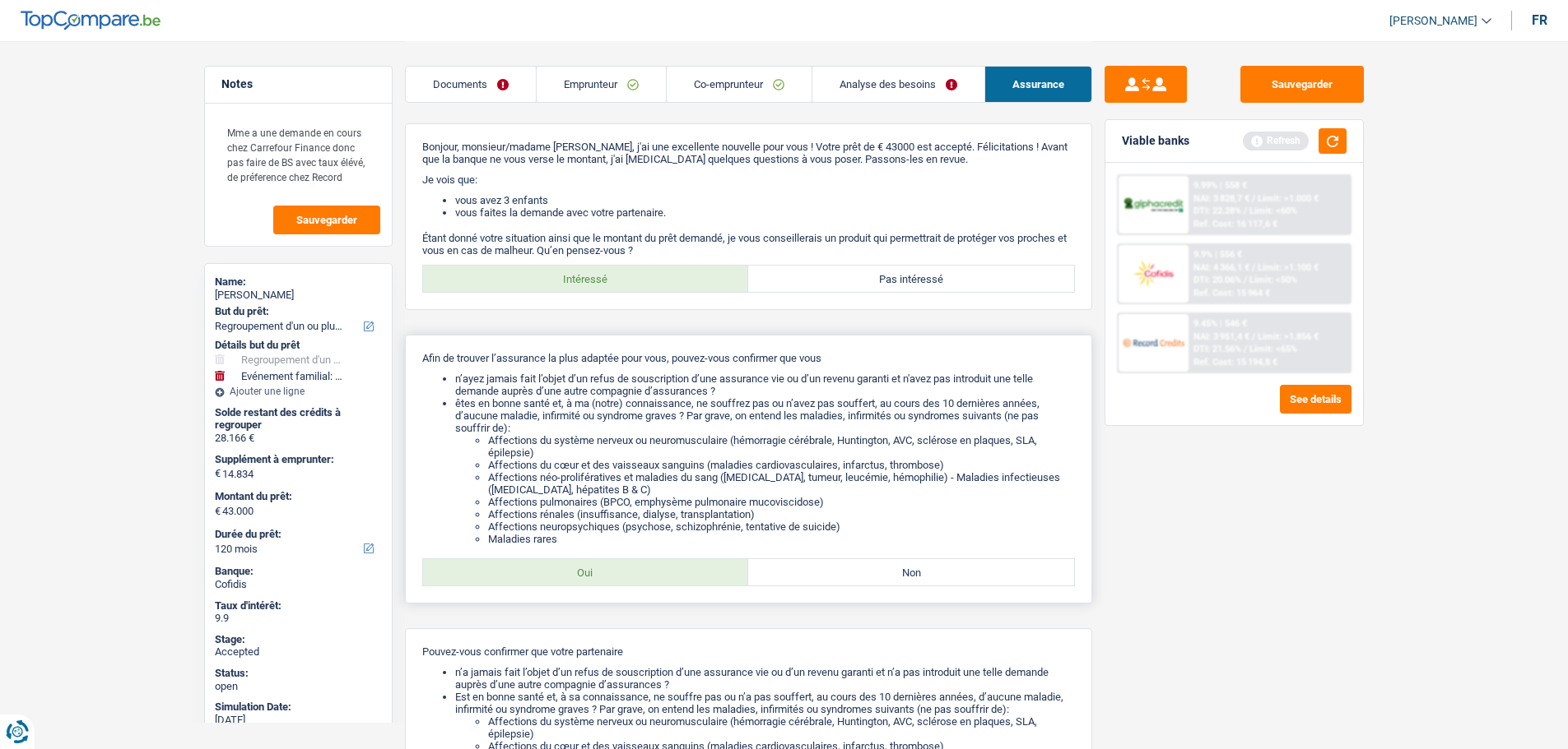
drag, startPoint x: 633, startPoint y: 576, endPoint x: 660, endPoint y: 545, distance: 41.1
click at [634, 576] on label "Oui" at bounding box center [586, 572] width 326 height 26
click at [634, 576] on input "Oui" at bounding box center [586, 572] width 326 height 26
radio input "true"
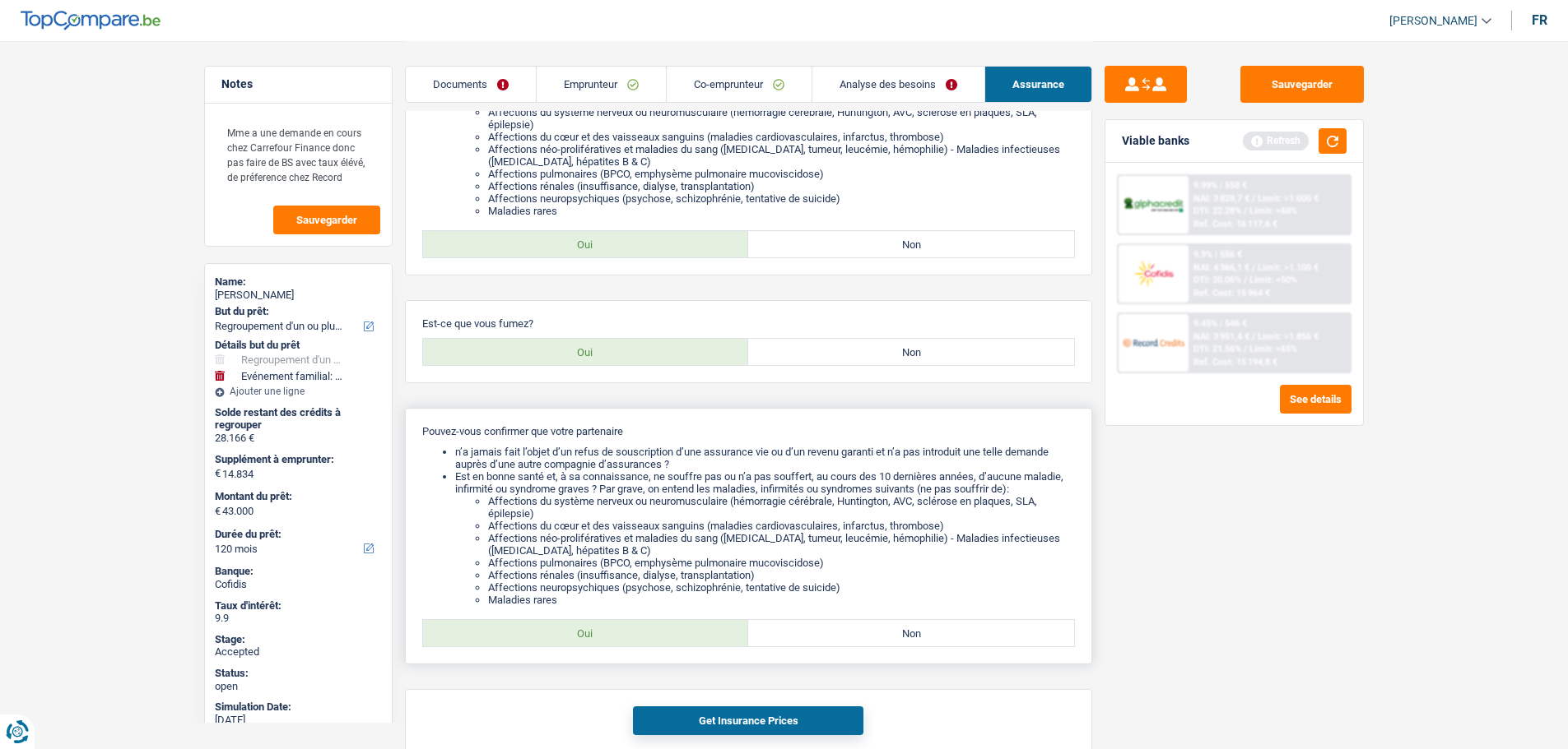
scroll to position [329, 0]
click at [822, 361] on label "Non" at bounding box center [911, 351] width 326 height 26
click at [822, 361] on input "Non" at bounding box center [911, 351] width 326 height 26
radio input "true"
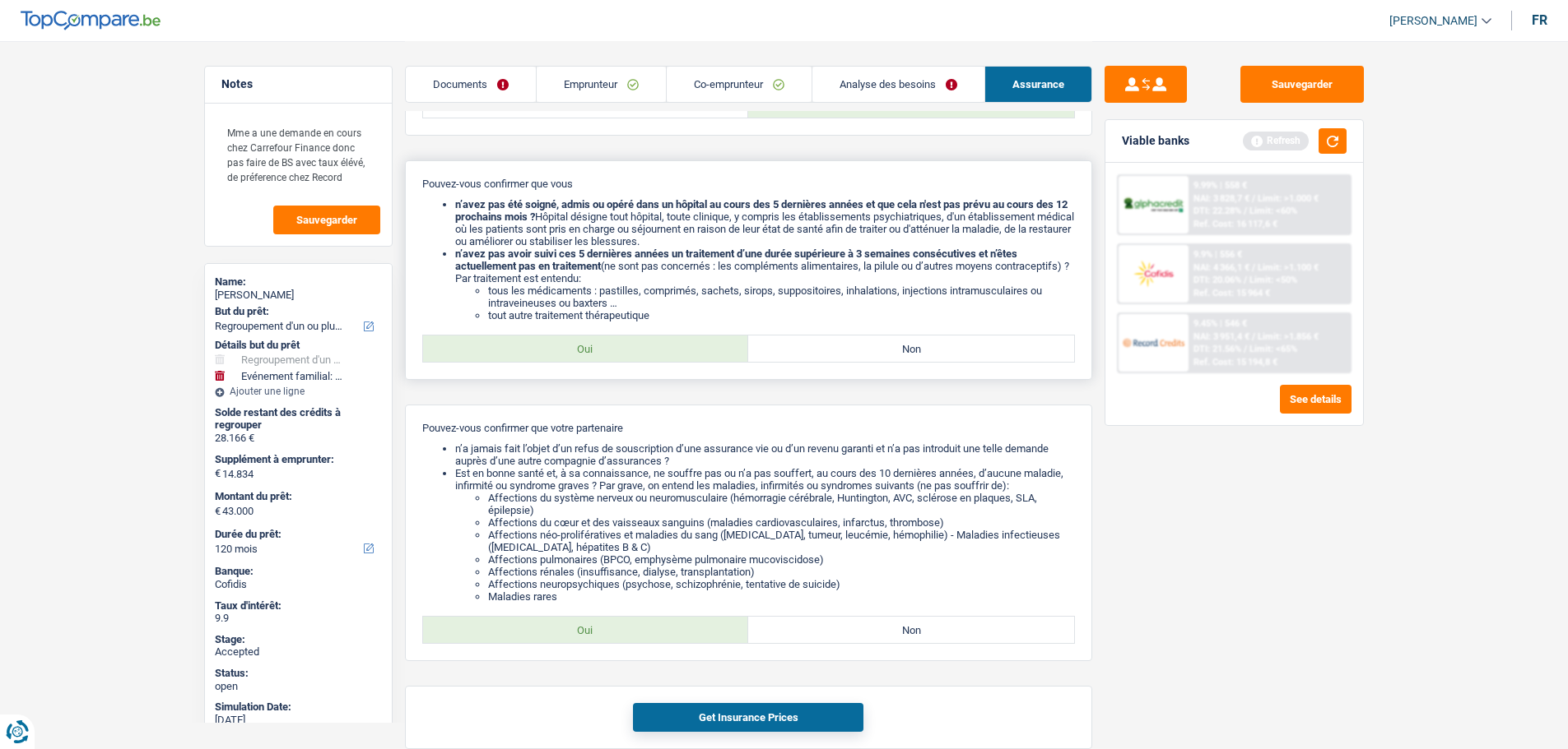
click at [586, 349] on label "Oui" at bounding box center [586, 348] width 326 height 26
click at [586, 349] on input "Oui" at bounding box center [586, 348] width 326 height 26
radio input "true"
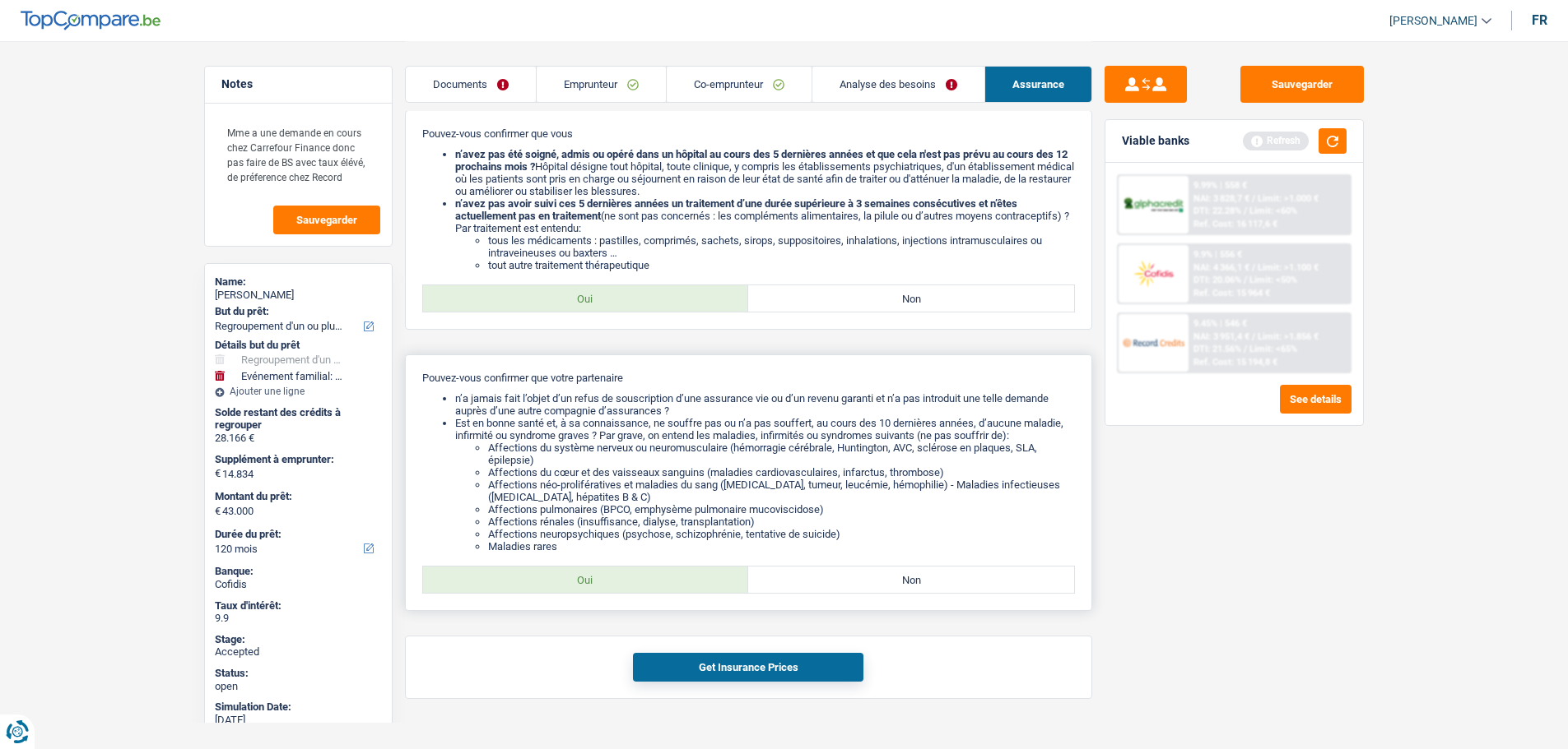
scroll to position [654, 0]
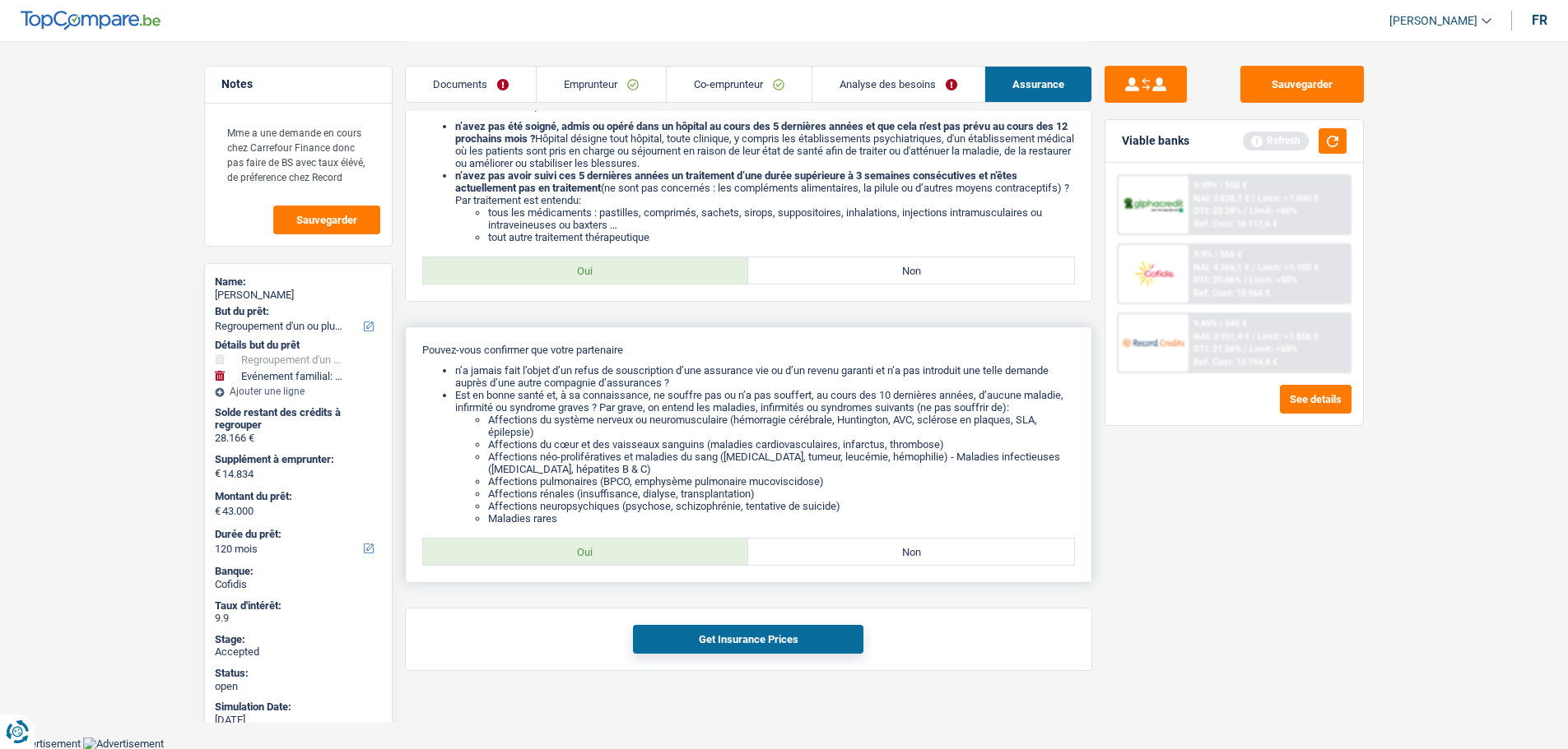
click at [673, 554] on label "Oui" at bounding box center [586, 551] width 326 height 26
click at [673, 554] on input "Oui" at bounding box center [586, 551] width 326 height 26
radio input "true"
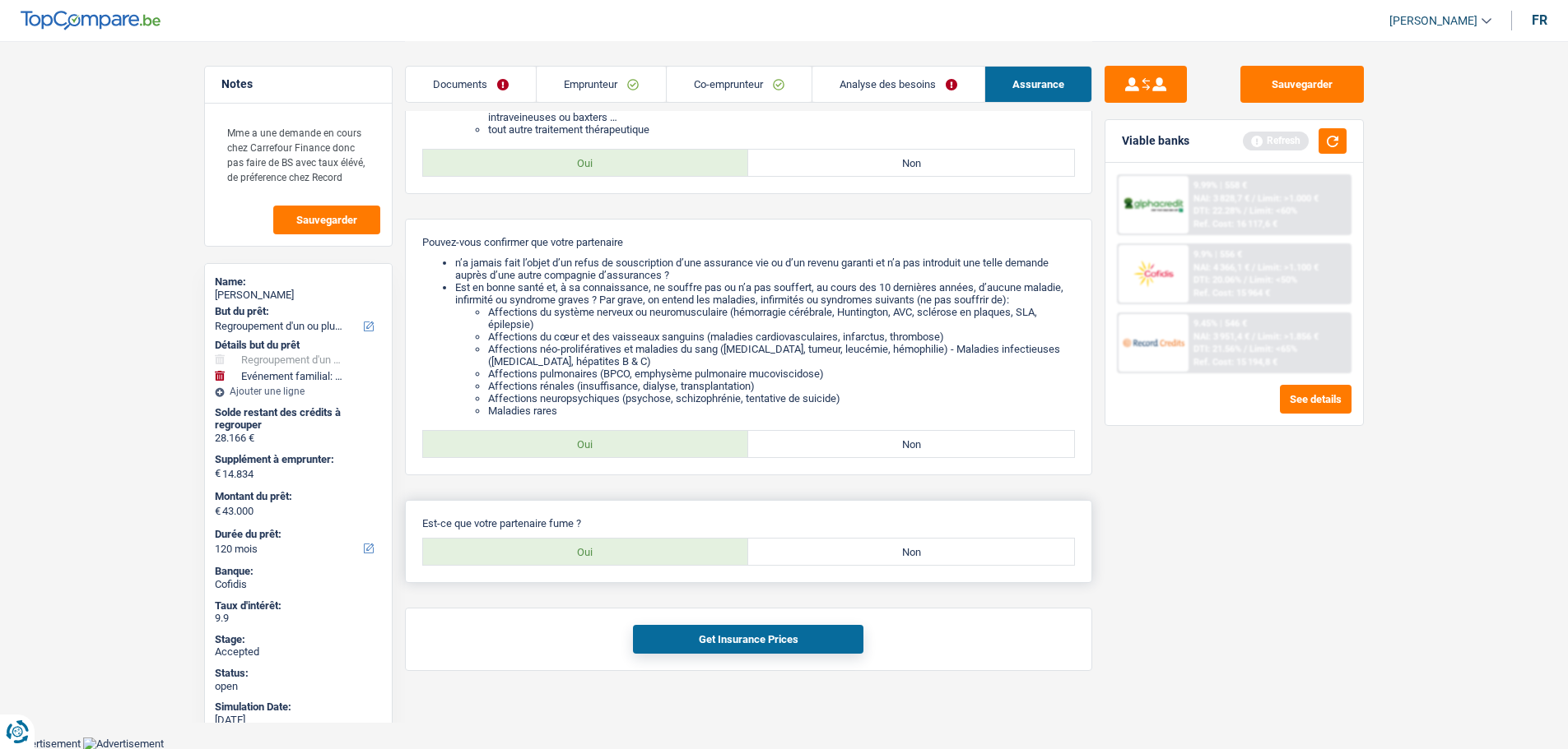
click at [807, 560] on label "Non" at bounding box center [911, 551] width 326 height 26
click at [807, 560] on input "Non" at bounding box center [911, 551] width 326 height 26
radio input "true"
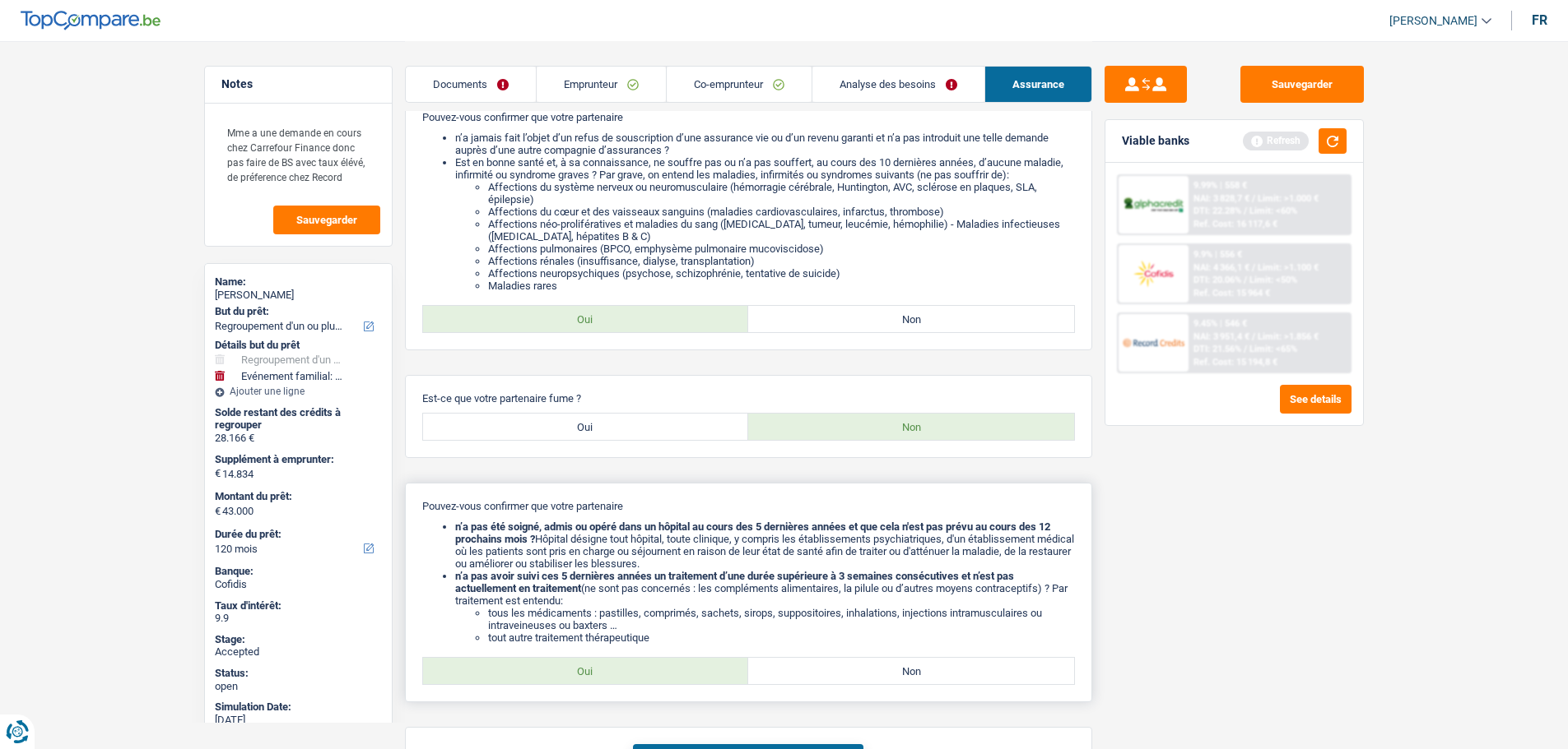
scroll to position [1006, 0]
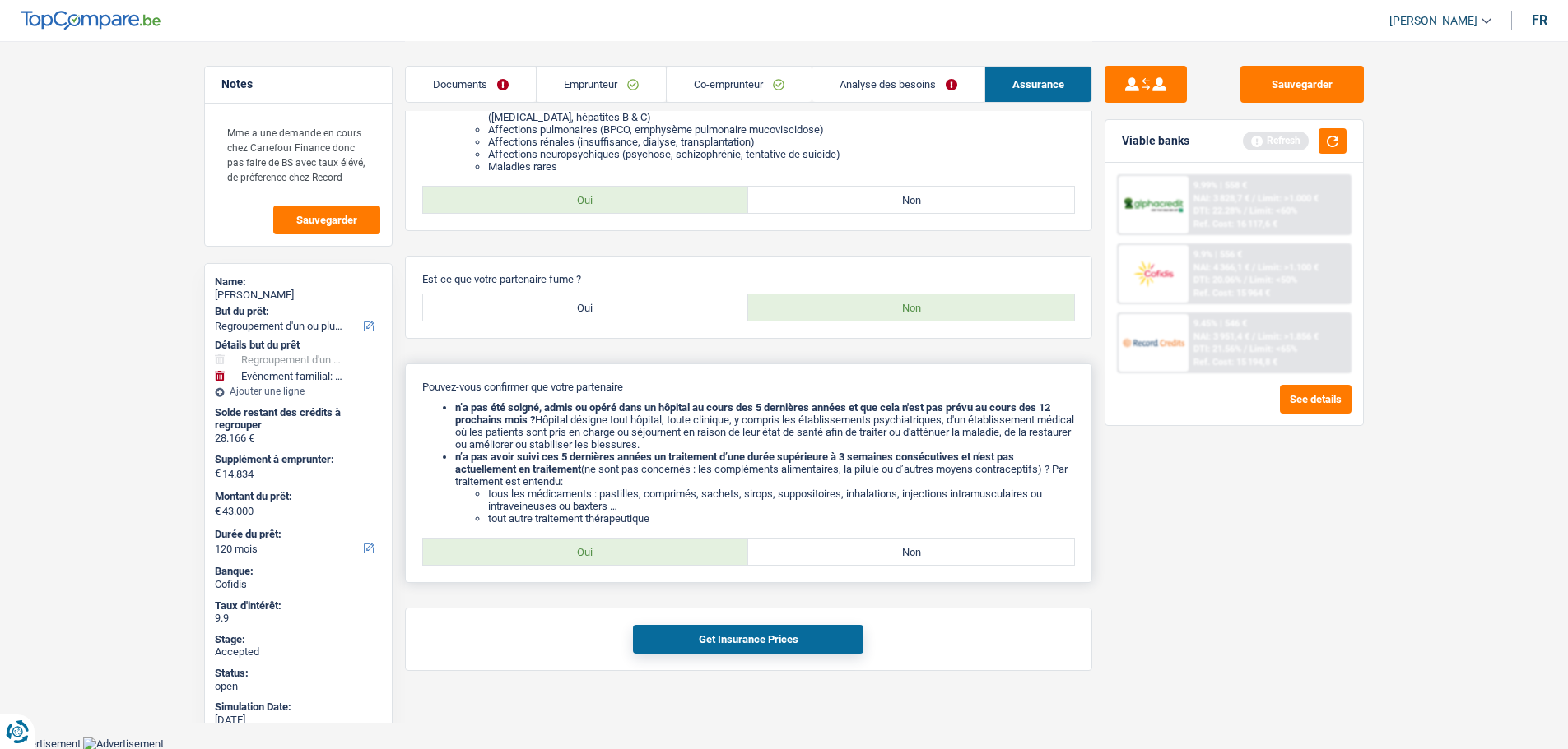
click at [647, 557] on label "Oui" at bounding box center [586, 551] width 326 height 26
click at [647, 557] on input "Oui" at bounding box center [586, 551] width 326 height 26
radio input "true"
click at [685, 642] on button "Get Insurance Prices" at bounding box center [748, 640] width 230 height 29
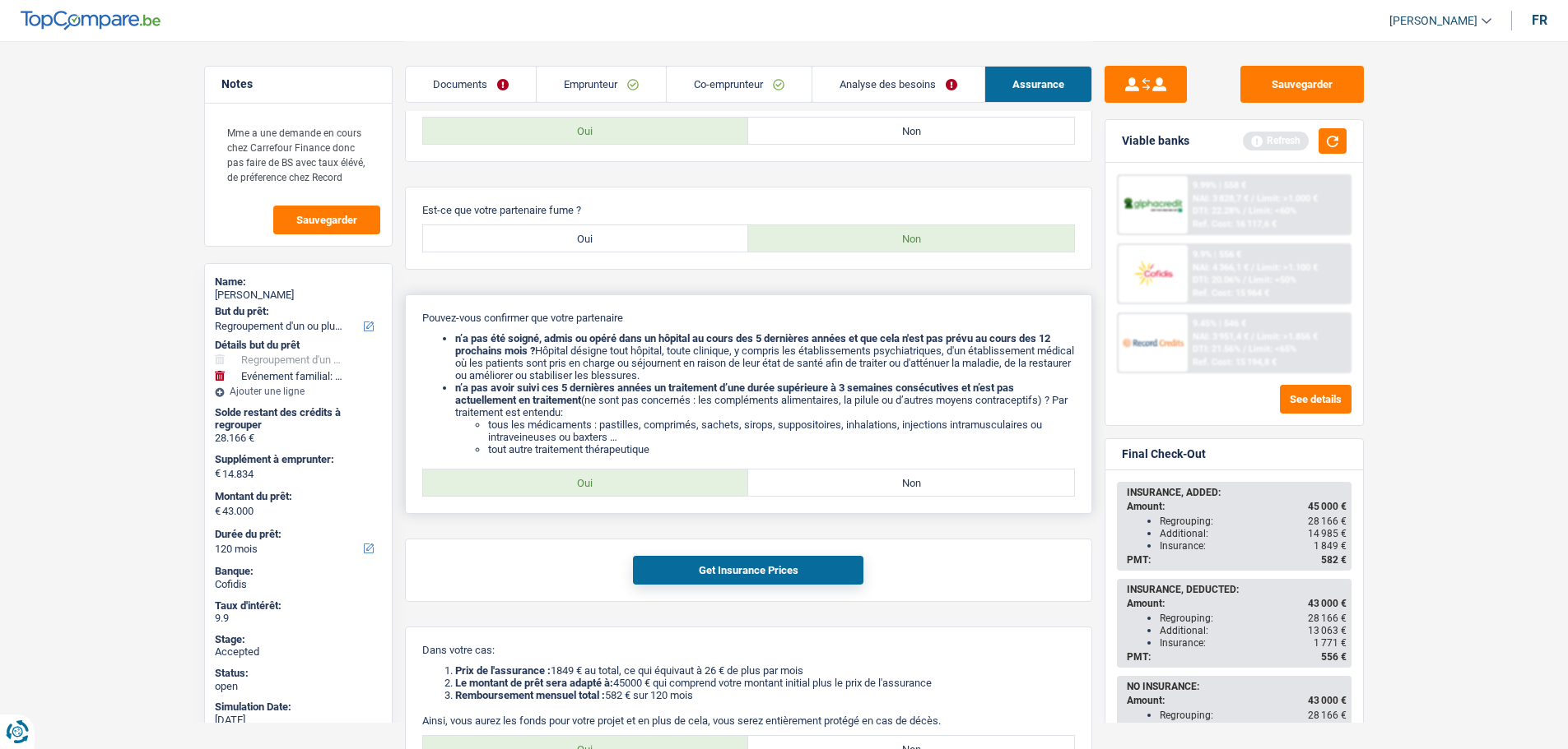
scroll to position [1170, 0]
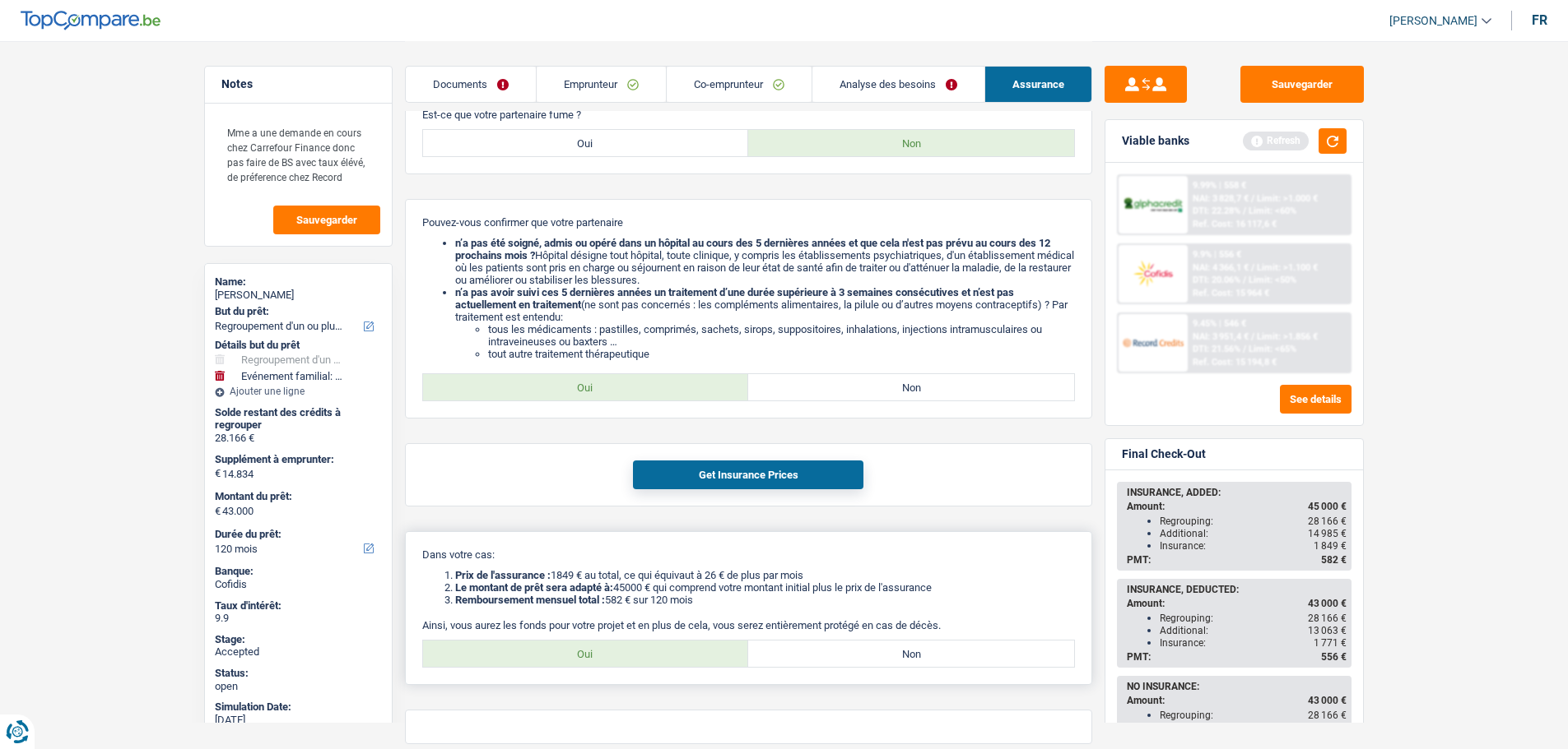
click at [665, 653] on label "Oui" at bounding box center [586, 653] width 326 height 26
click at [665, 653] on input "Oui" at bounding box center [586, 653] width 326 height 26
radio input "true"
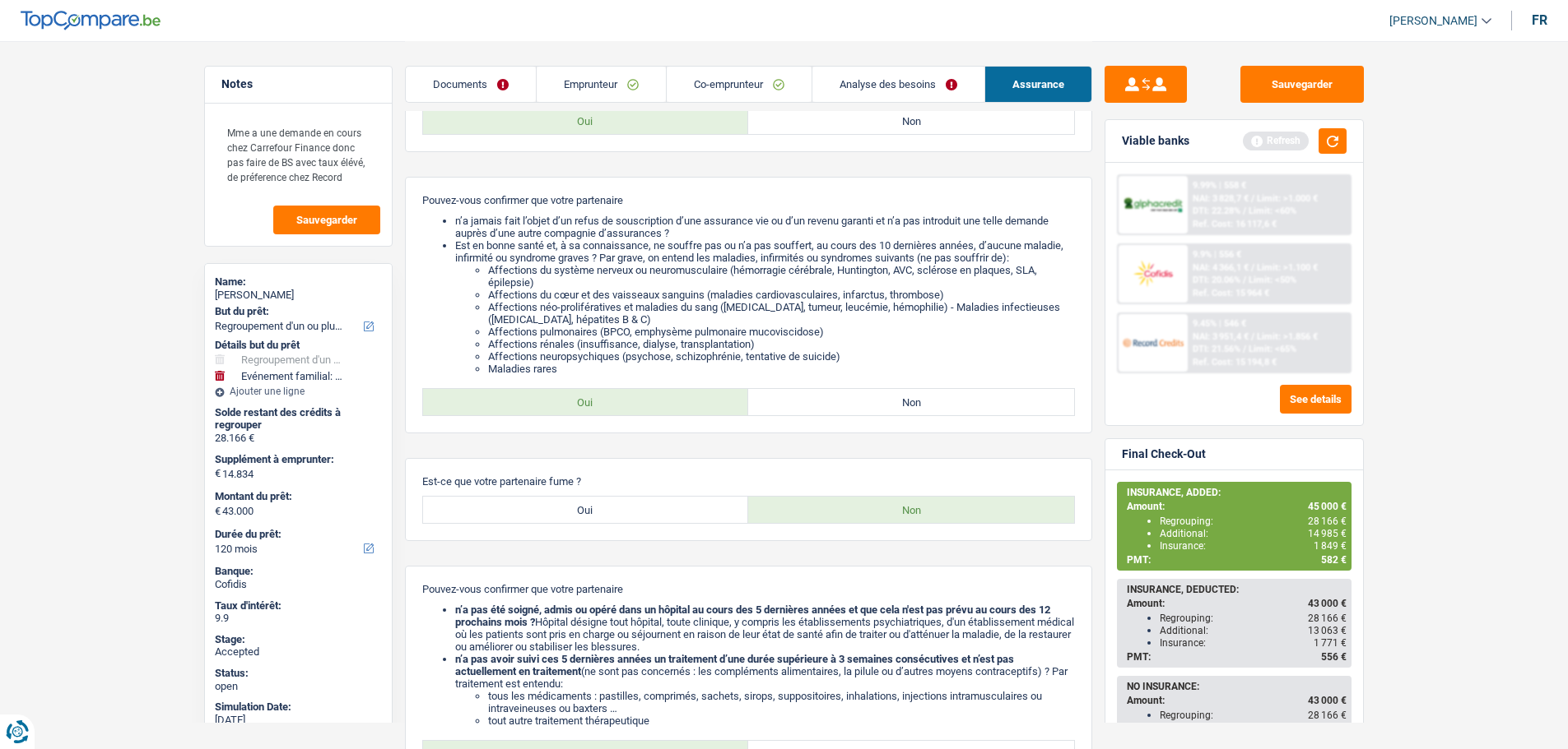
scroll to position [760, 0]
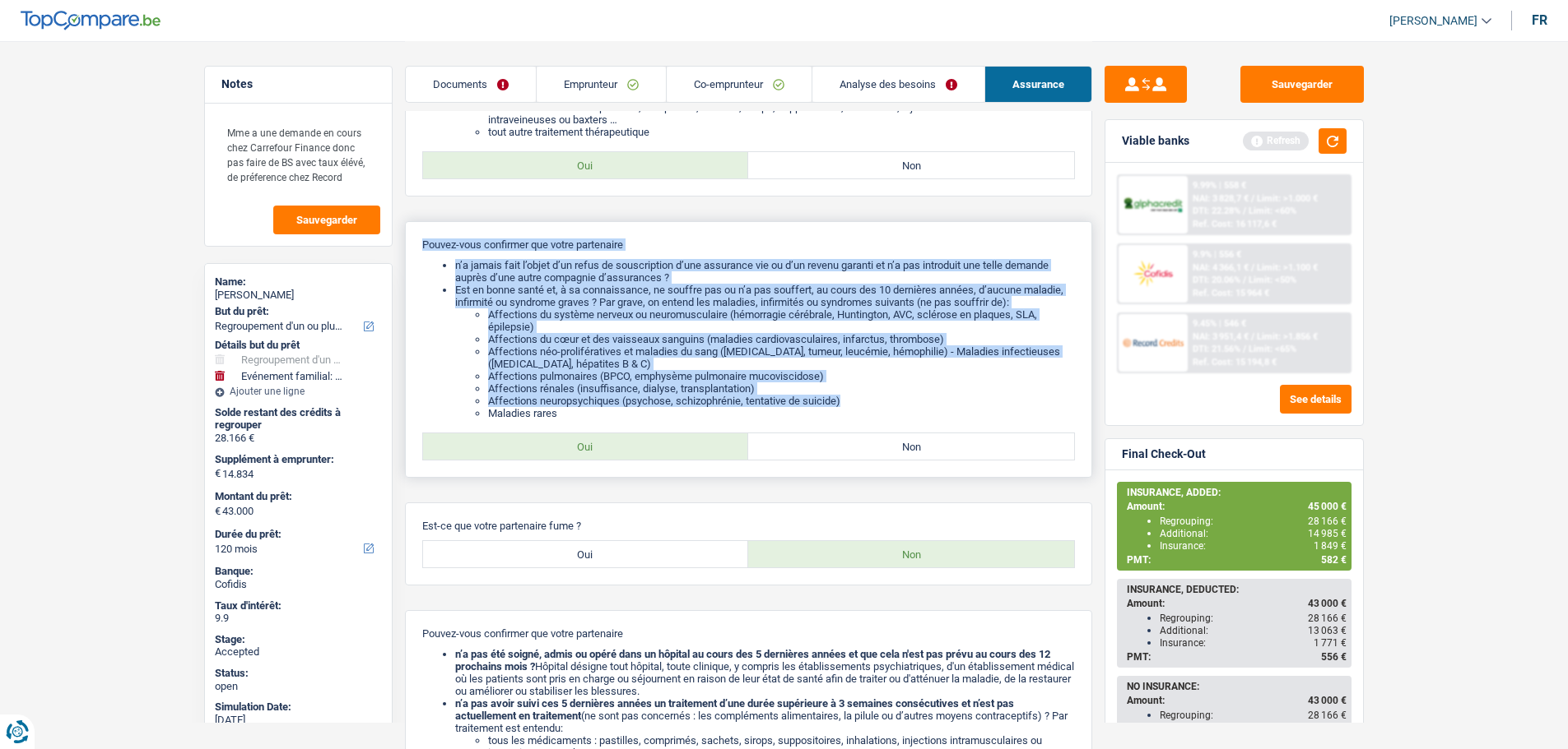
drag, startPoint x: 845, startPoint y: 407, endPoint x: 420, endPoint y: 240, distance: 456.6
click at [420, 240] on div "Pouvez-vous confirmer que votre partenaire n’a jamais fait l’objet d’un refus d…" at bounding box center [748, 349] width 687 height 256
click at [497, 287] on li "Est en bonne santé et, à sa connaissance, ne souffre pas ou n’a pas souffert, a…" at bounding box center [764, 351] width 620 height 136
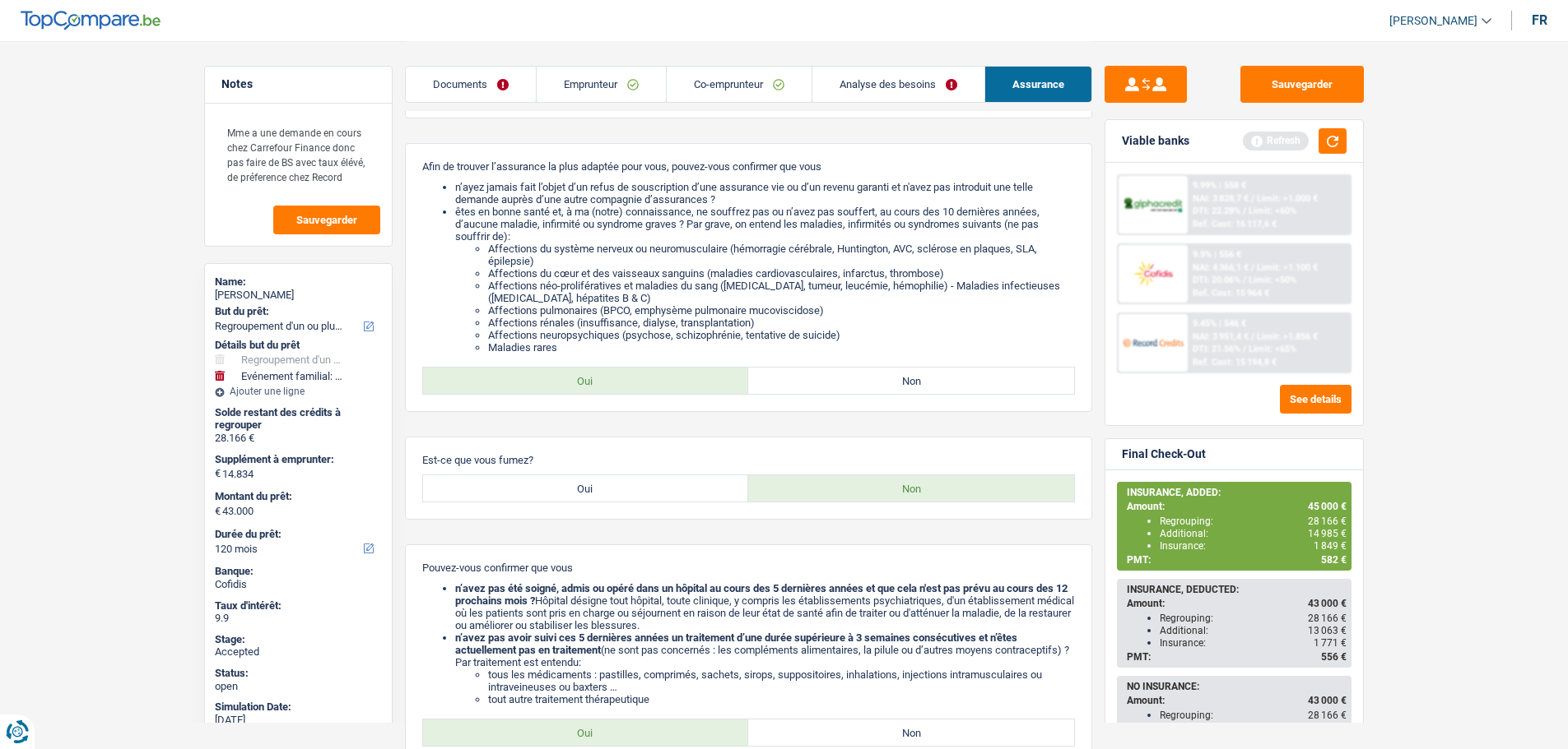
scroll to position [183, 0]
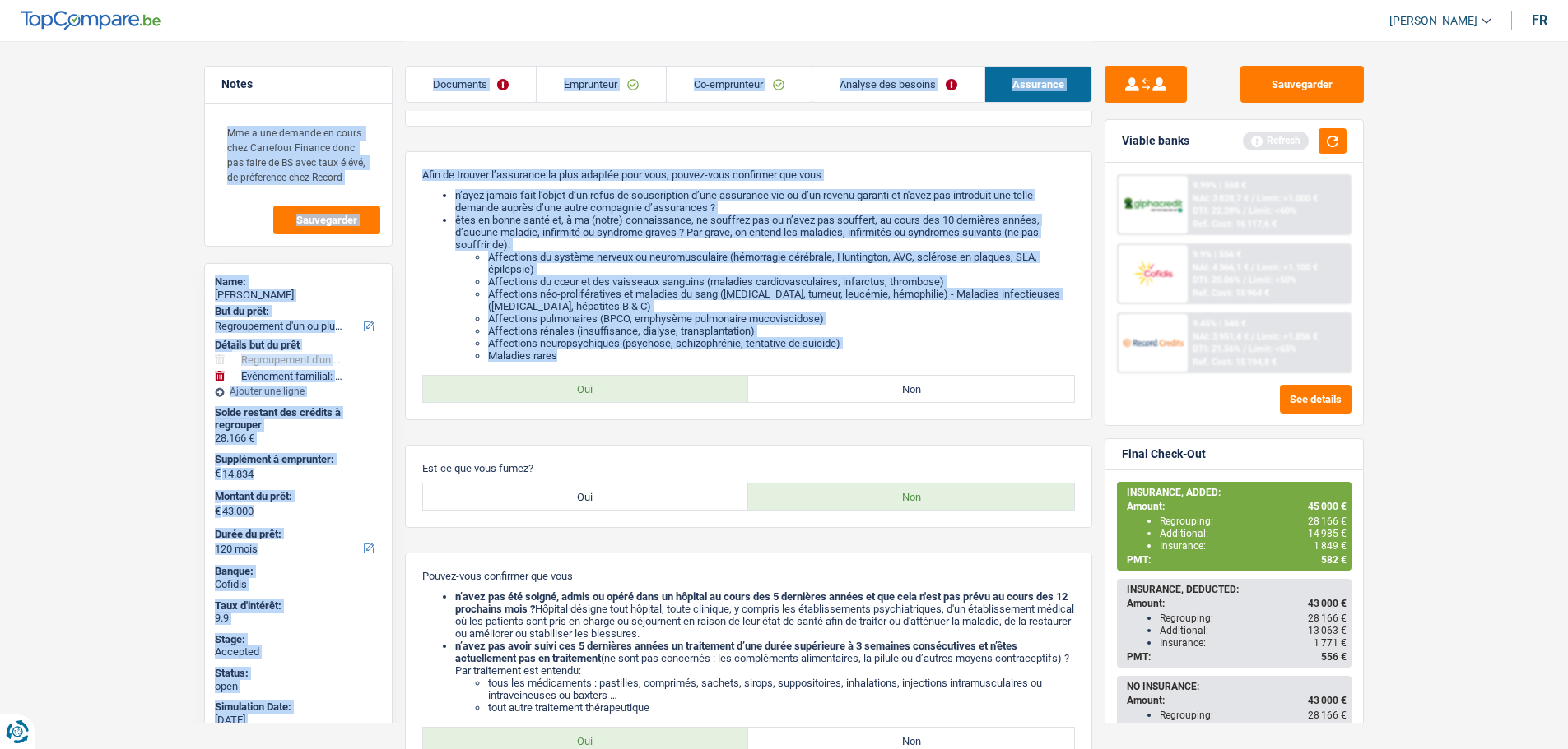
drag, startPoint x: 571, startPoint y: 357, endPoint x: 402, endPoint y: 169, distance: 252.8
click at [486, 234] on li "êtes en bonne santé et, à ma (notre) connaissance, ne souffrez pas ou n’avez pa…" at bounding box center [764, 288] width 620 height 148
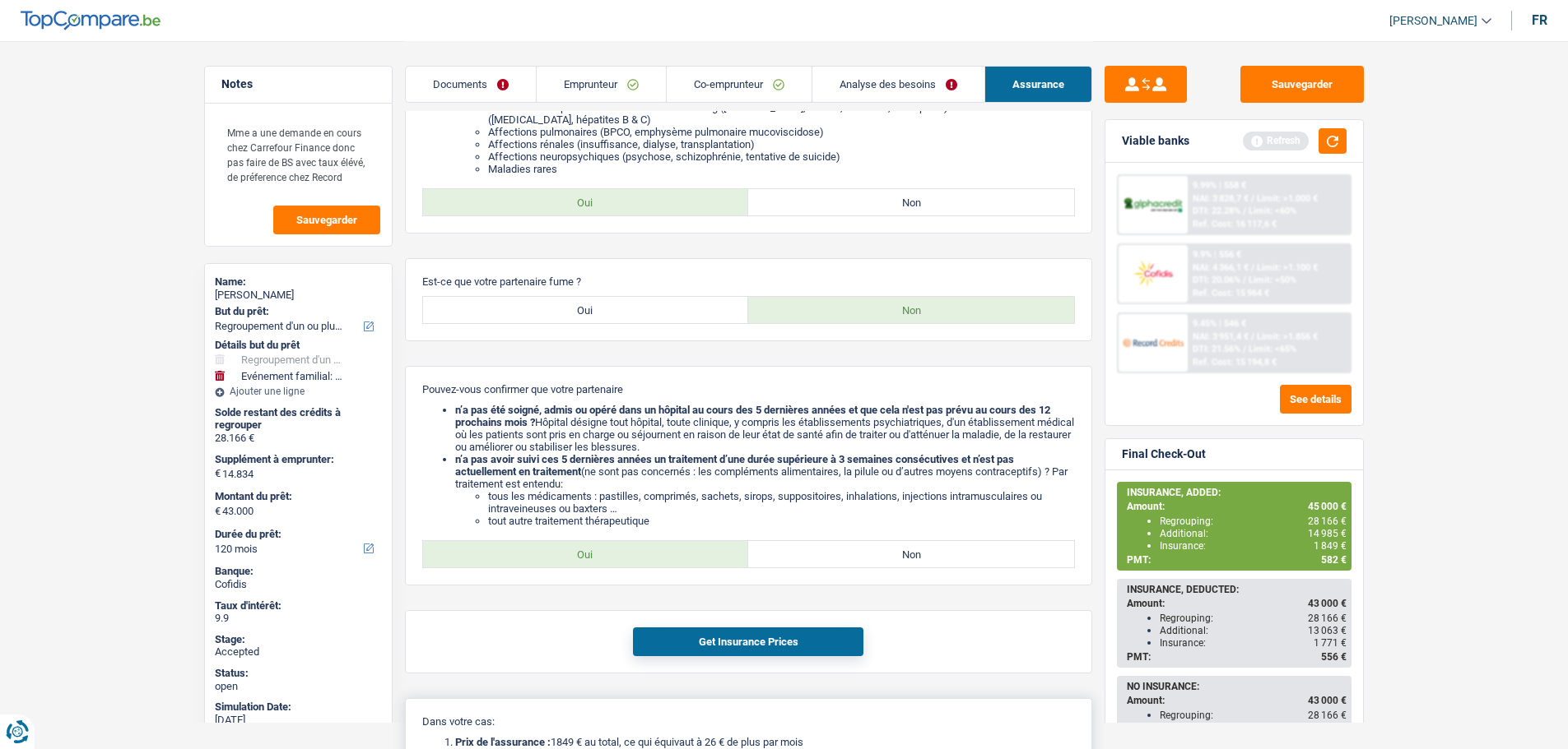
scroll to position [1170, 0]
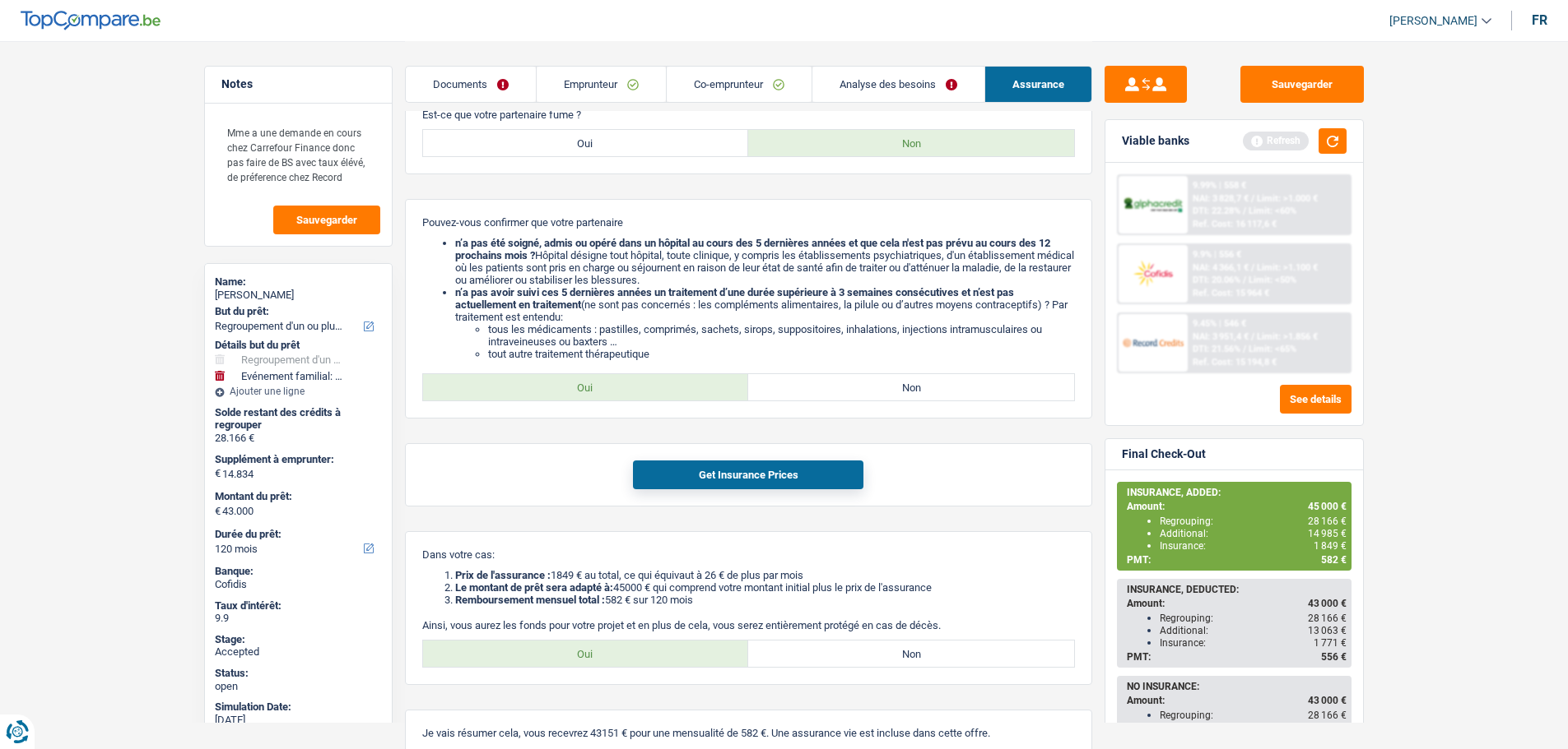
click at [588, 78] on link "Emprunteur" at bounding box center [601, 84] width 129 height 35
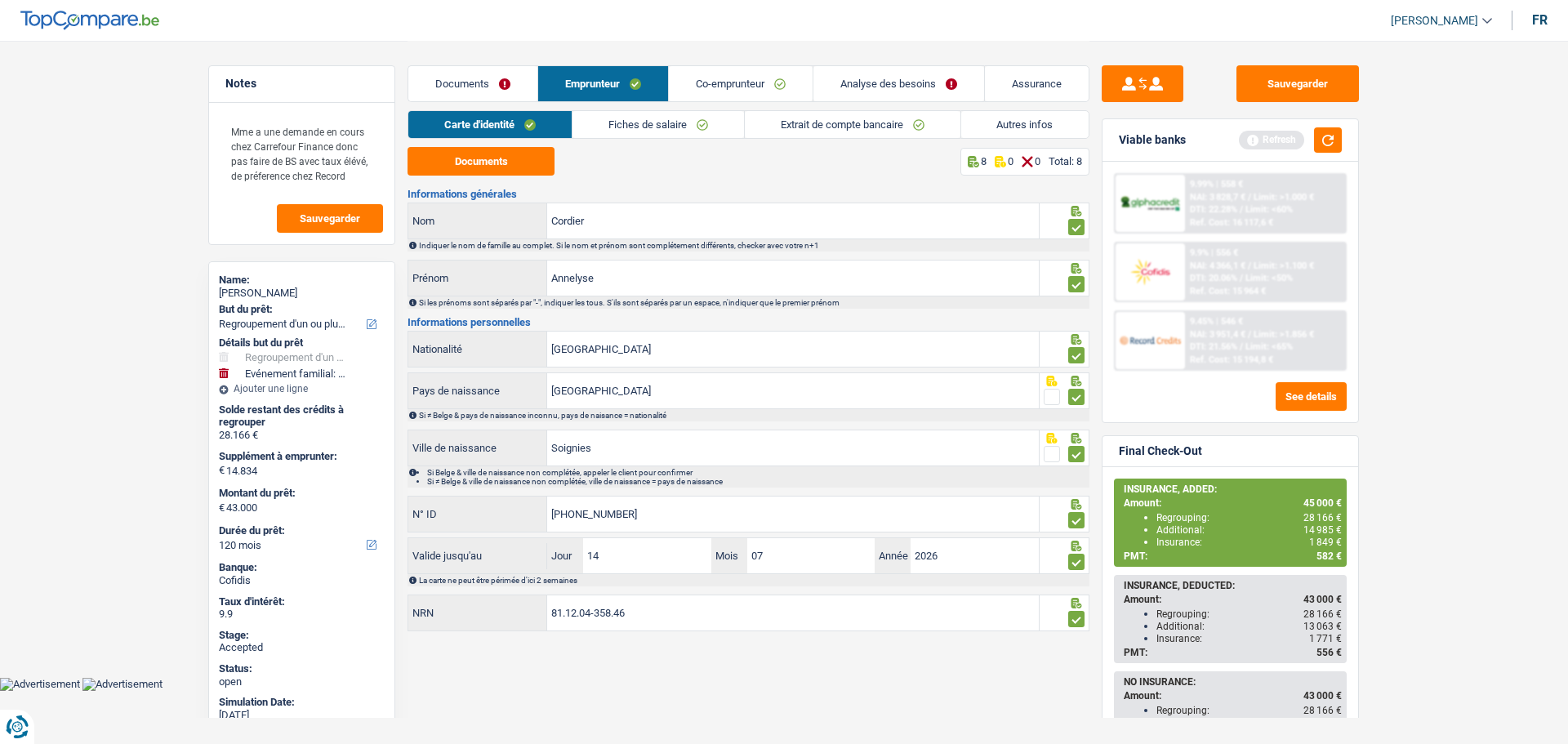
click at [1003, 128] on link "Autres infos" at bounding box center [1026, 125] width 128 height 27
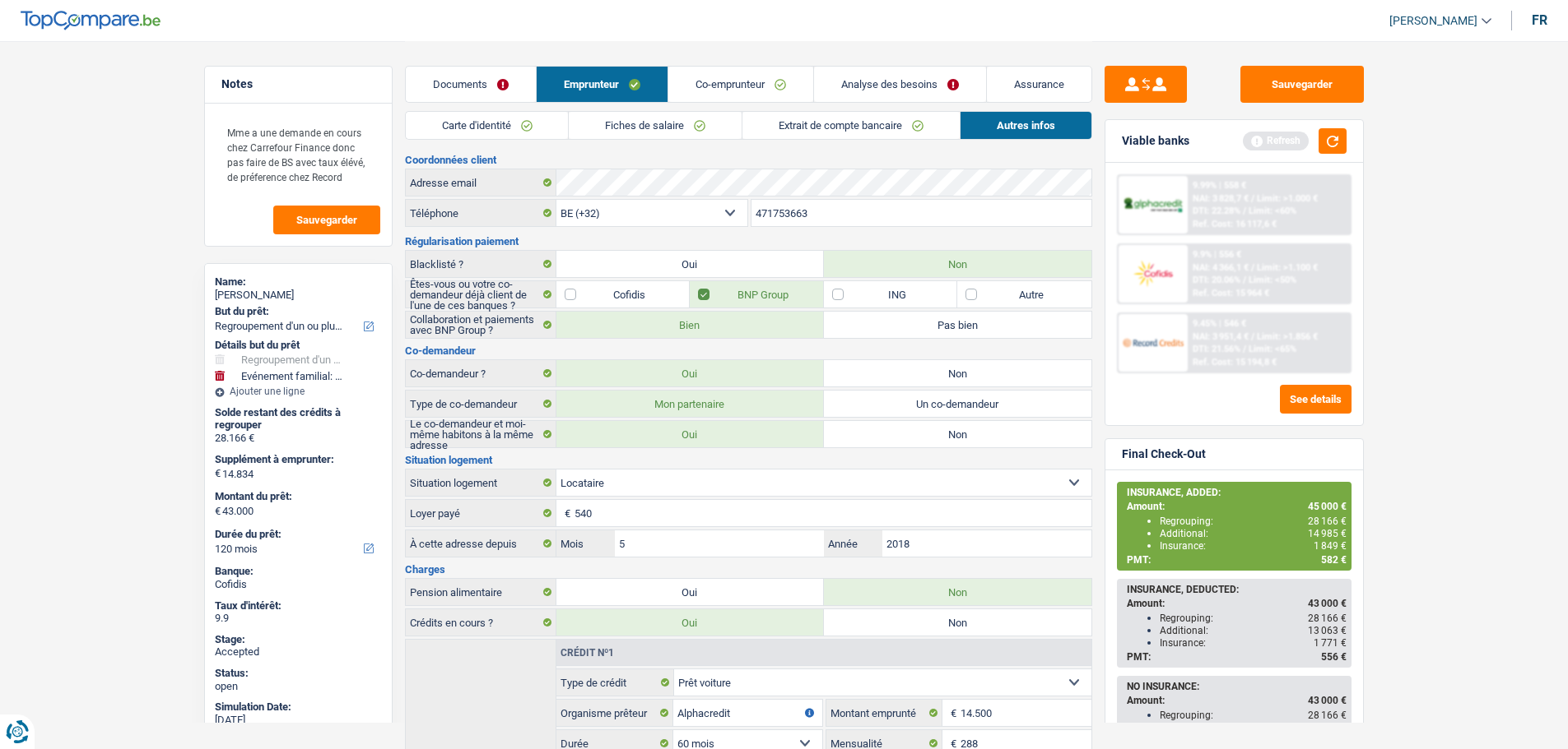
click at [870, 80] on link "Analyse des besoins" at bounding box center [900, 84] width 172 height 35
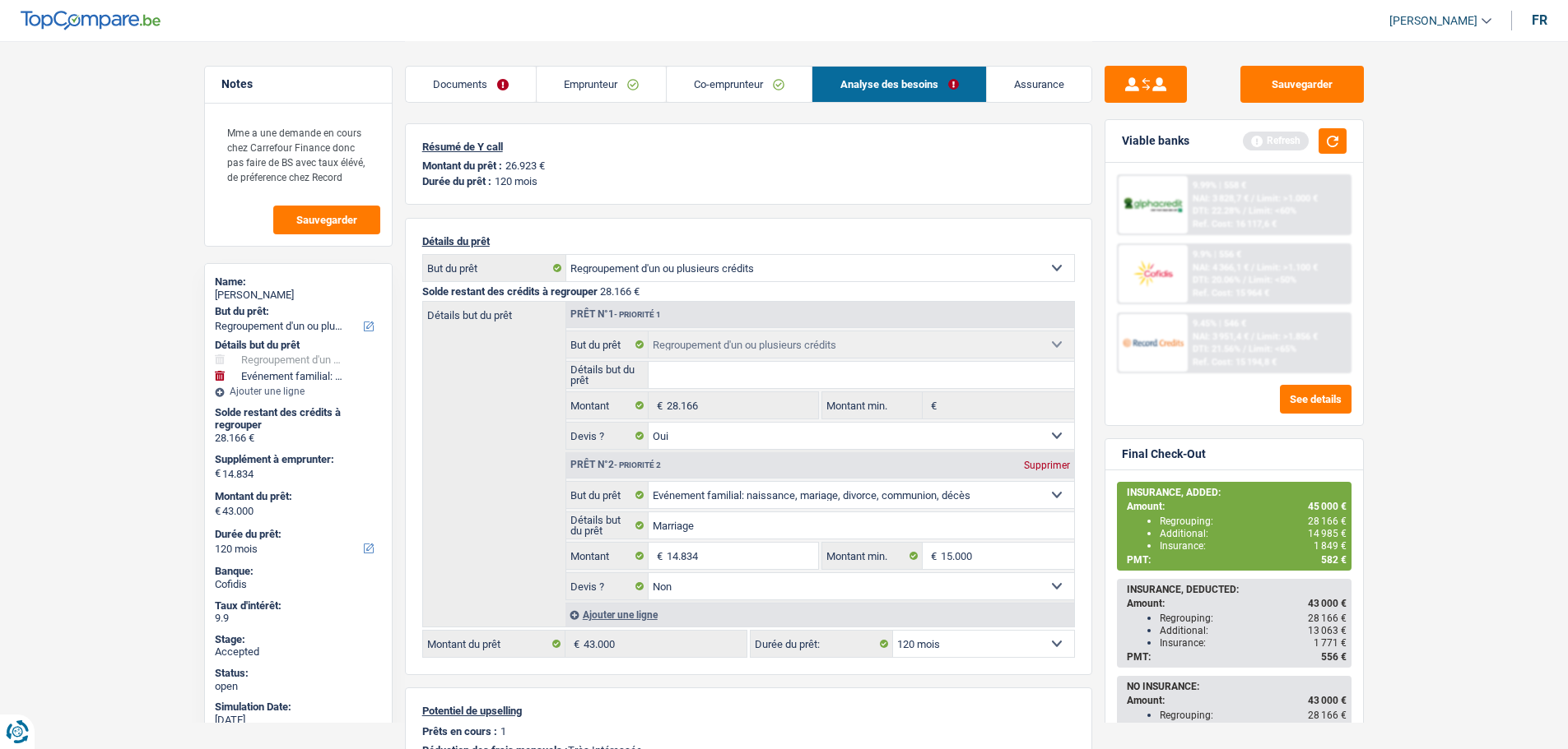
click at [622, 77] on link "Emprunteur" at bounding box center [601, 84] width 129 height 35
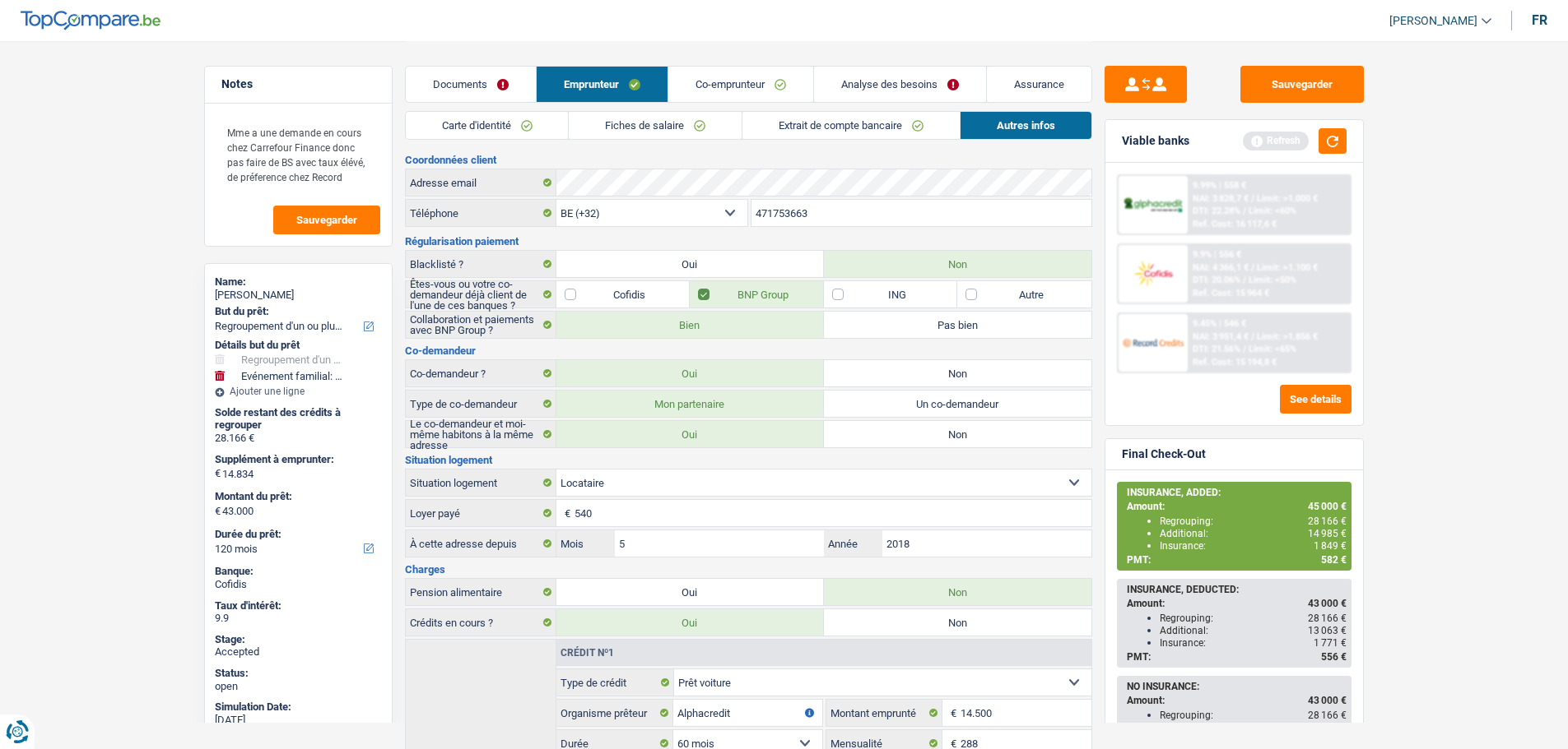
click at [460, 126] on link "Carte d'identité" at bounding box center [487, 126] width 163 height 27
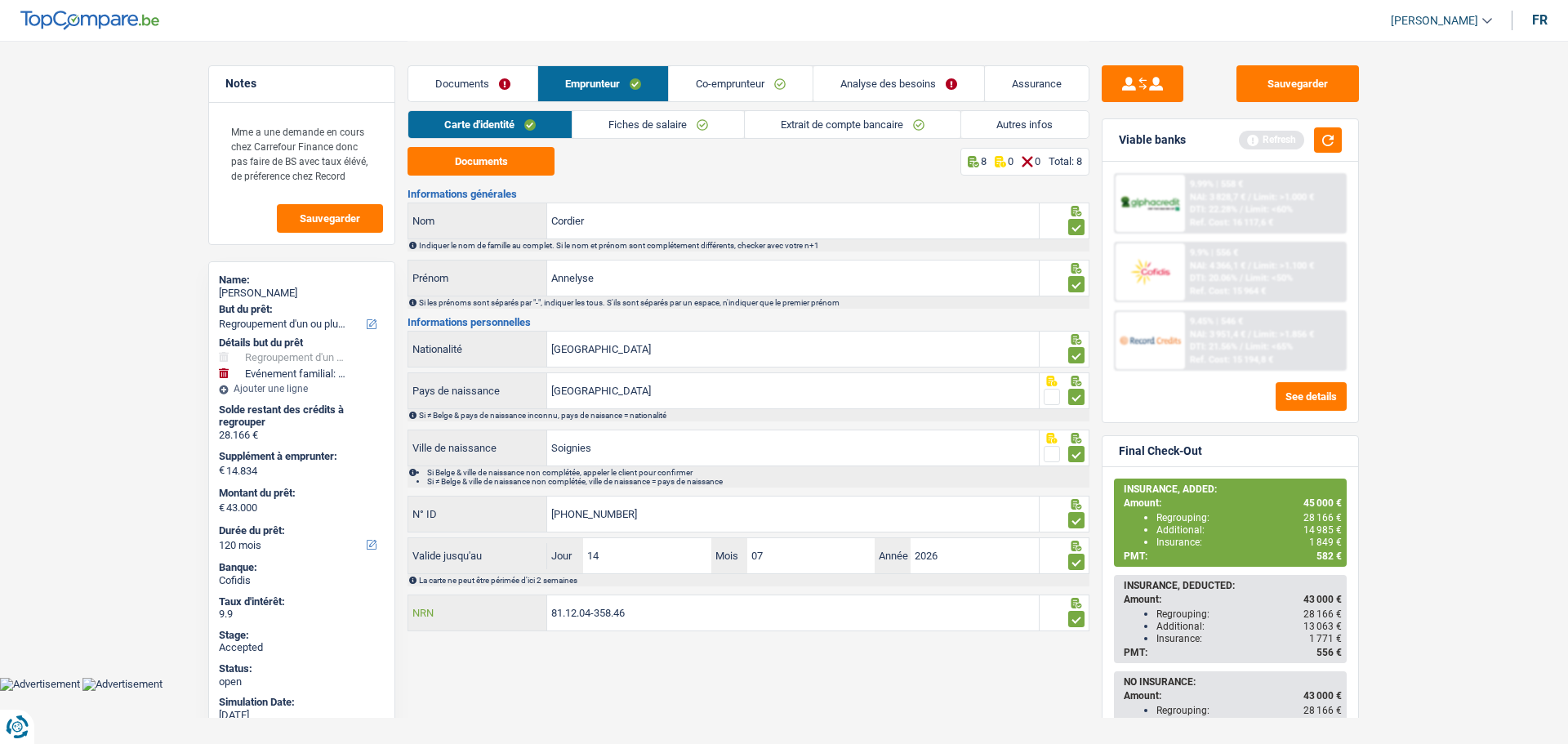
click at [588, 617] on input "81.12.04-358.46" at bounding box center [793, 613] width 492 height 35
click at [1044, 124] on link "Autres infos" at bounding box center [1026, 125] width 128 height 27
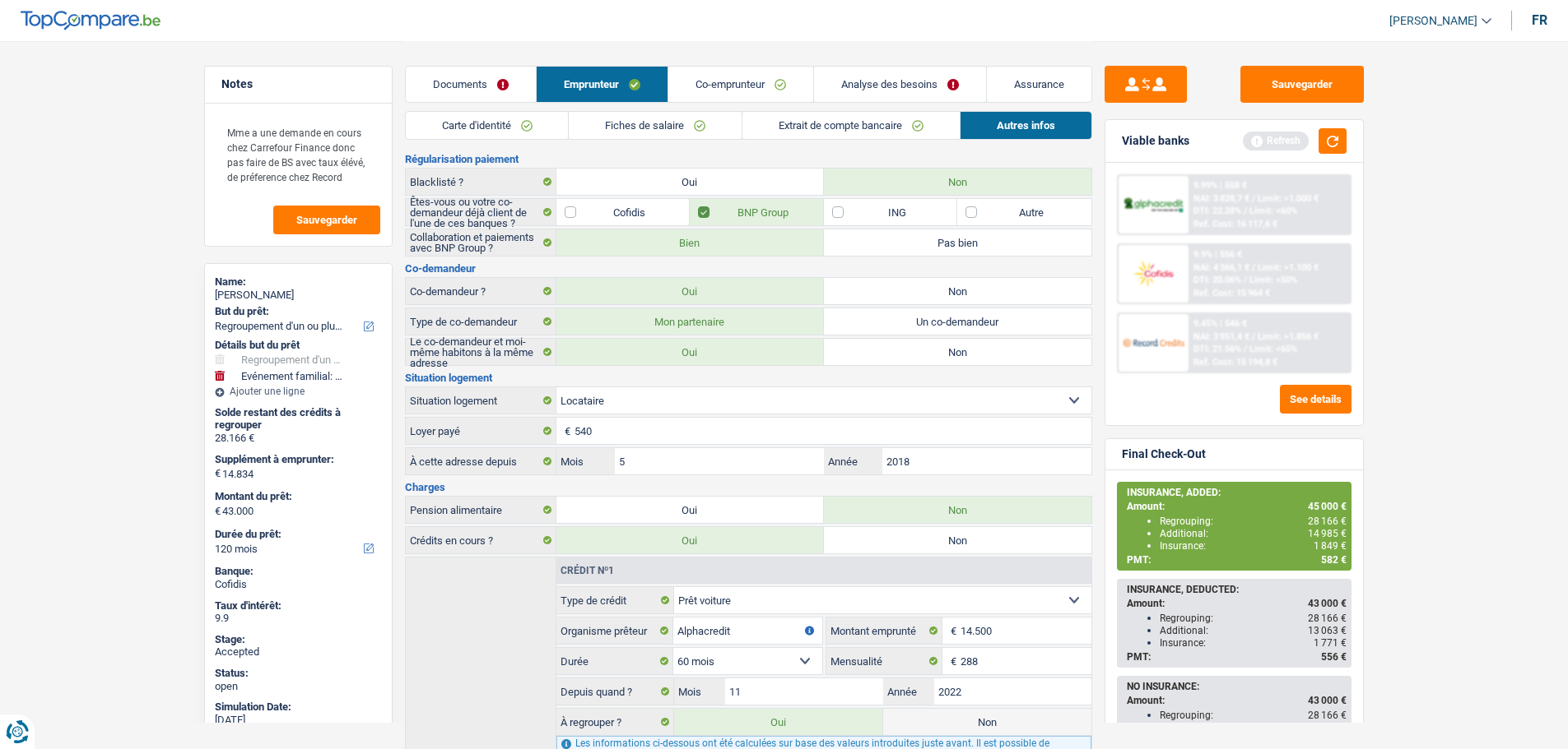
scroll to position [208, 0]
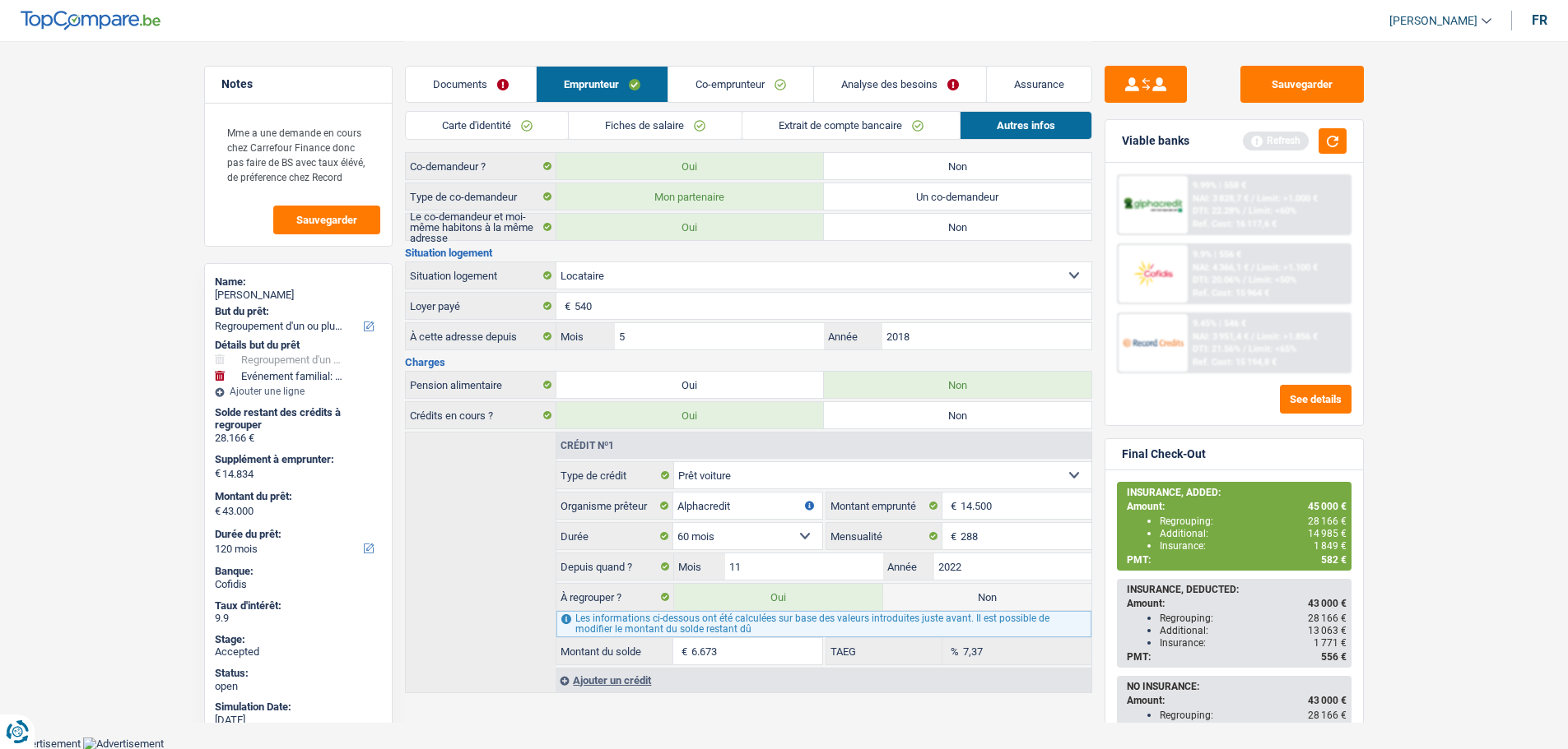
click at [737, 647] on input "6.673" at bounding box center [755, 651] width 130 height 26
click at [738, 646] on input "6.673" at bounding box center [755, 651] width 130 height 26
type input "36.334"
type input "7"
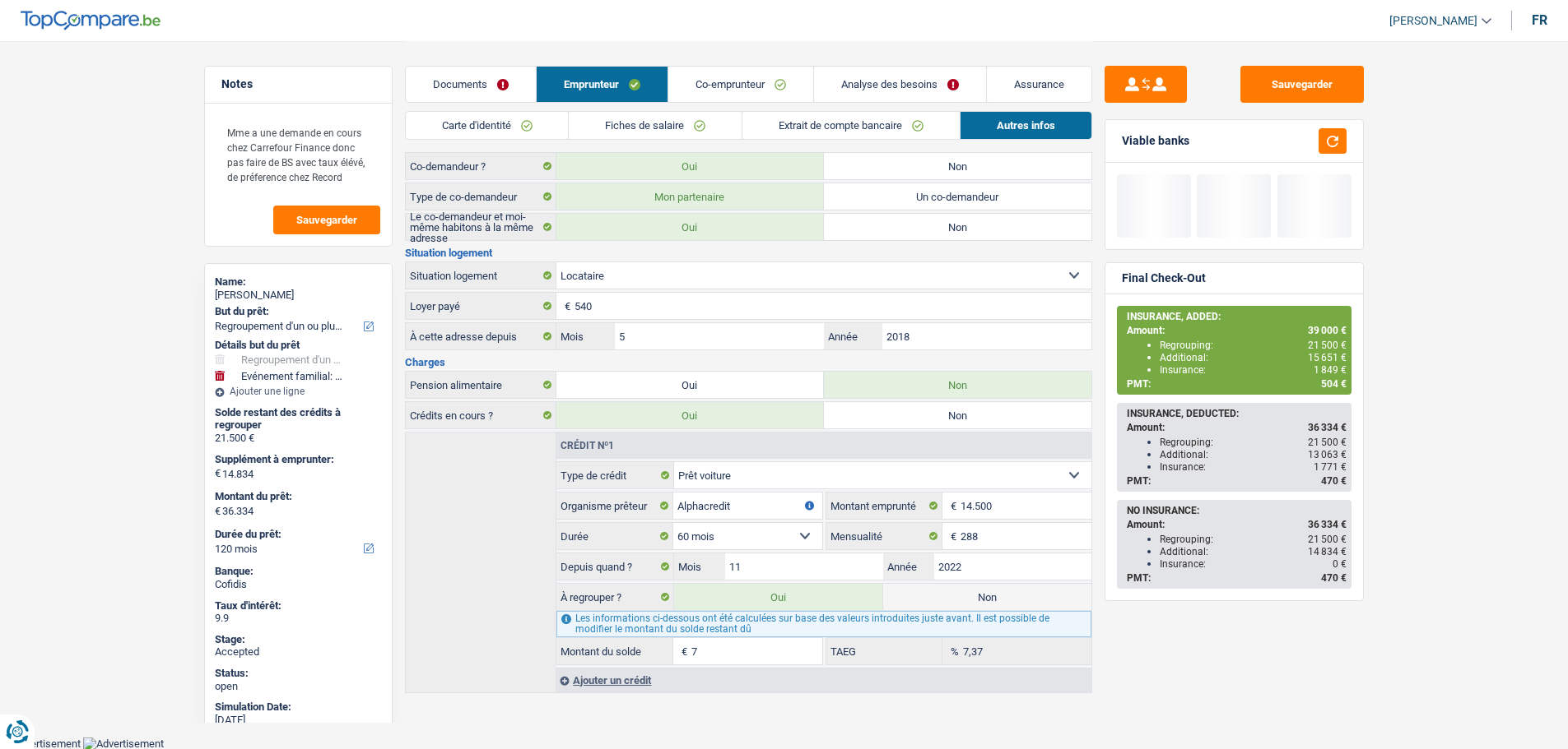
type input "36.405"
type input "78"
type input "37.112"
type input "785"
select select "144"
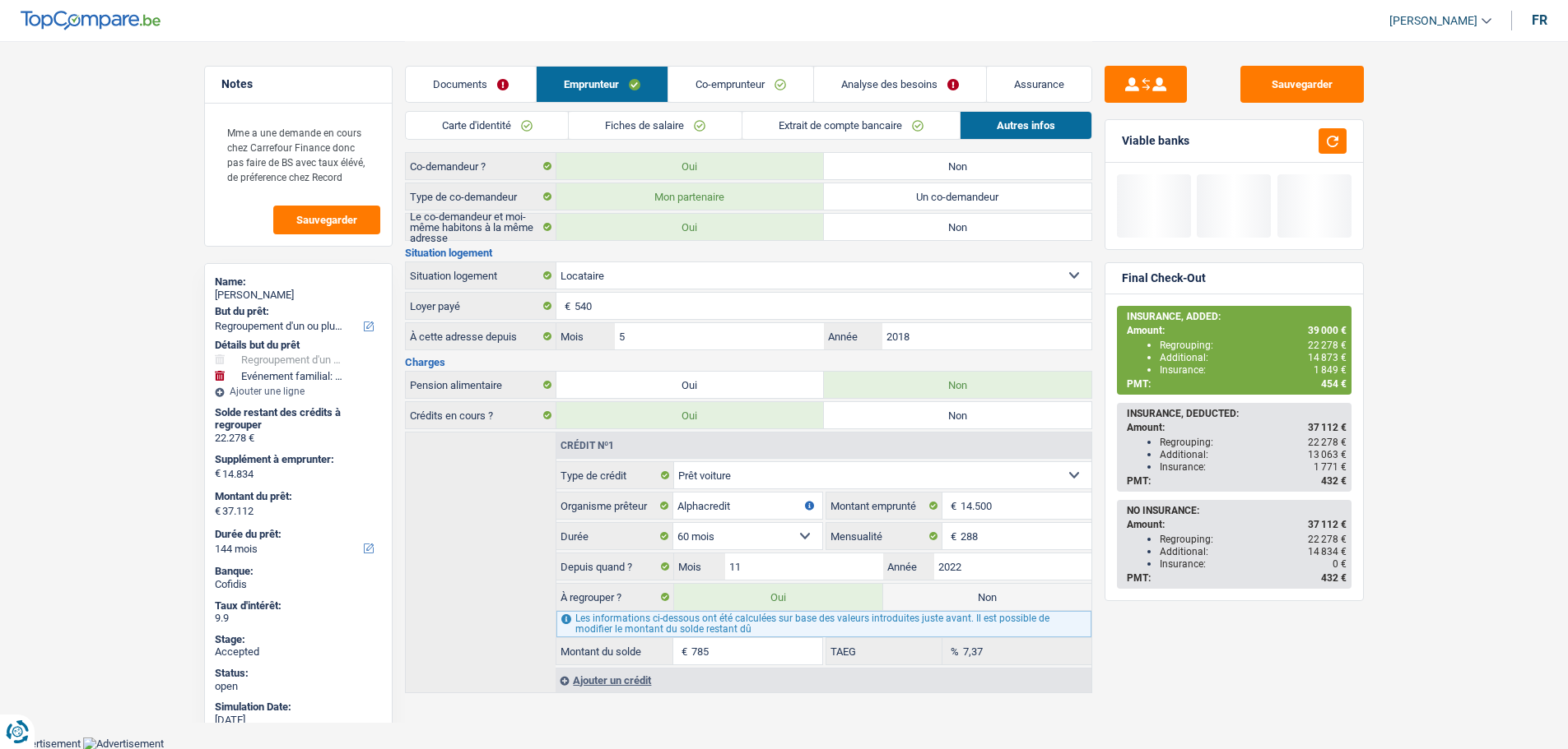
type input "44.177"
type input "7.850"
click at [1155, 690] on div "Sauvegarder Viable banks Final Check-Out INSURANCE, ADDED: Amount: 46 000 € Reg…" at bounding box center [1233, 394] width 284 height 657
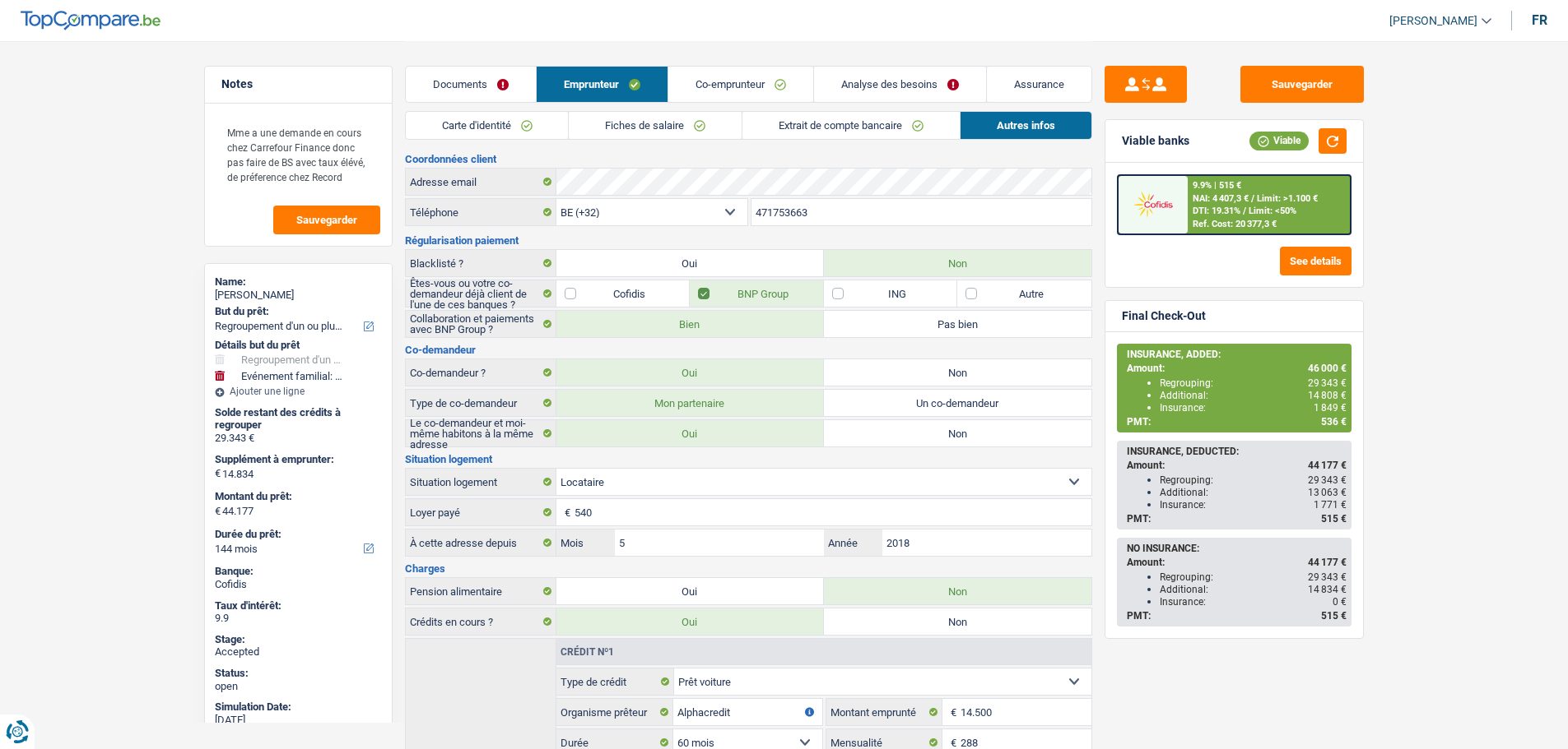
scroll to position [0, 0]
click at [1025, 83] on link "Assurance" at bounding box center [1038, 84] width 104 height 35
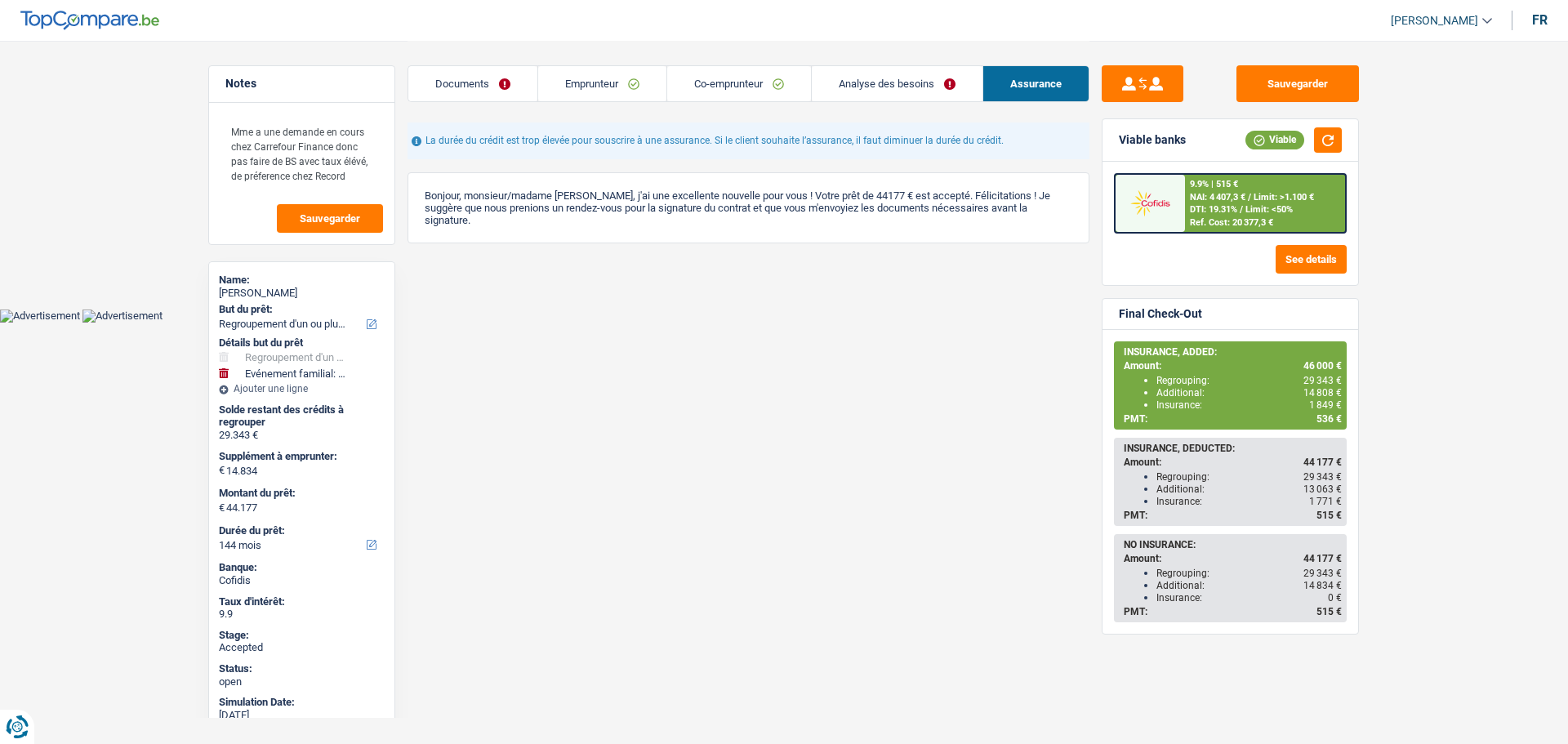
click at [736, 87] on link "Co-emprunteur" at bounding box center [739, 83] width 143 height 35
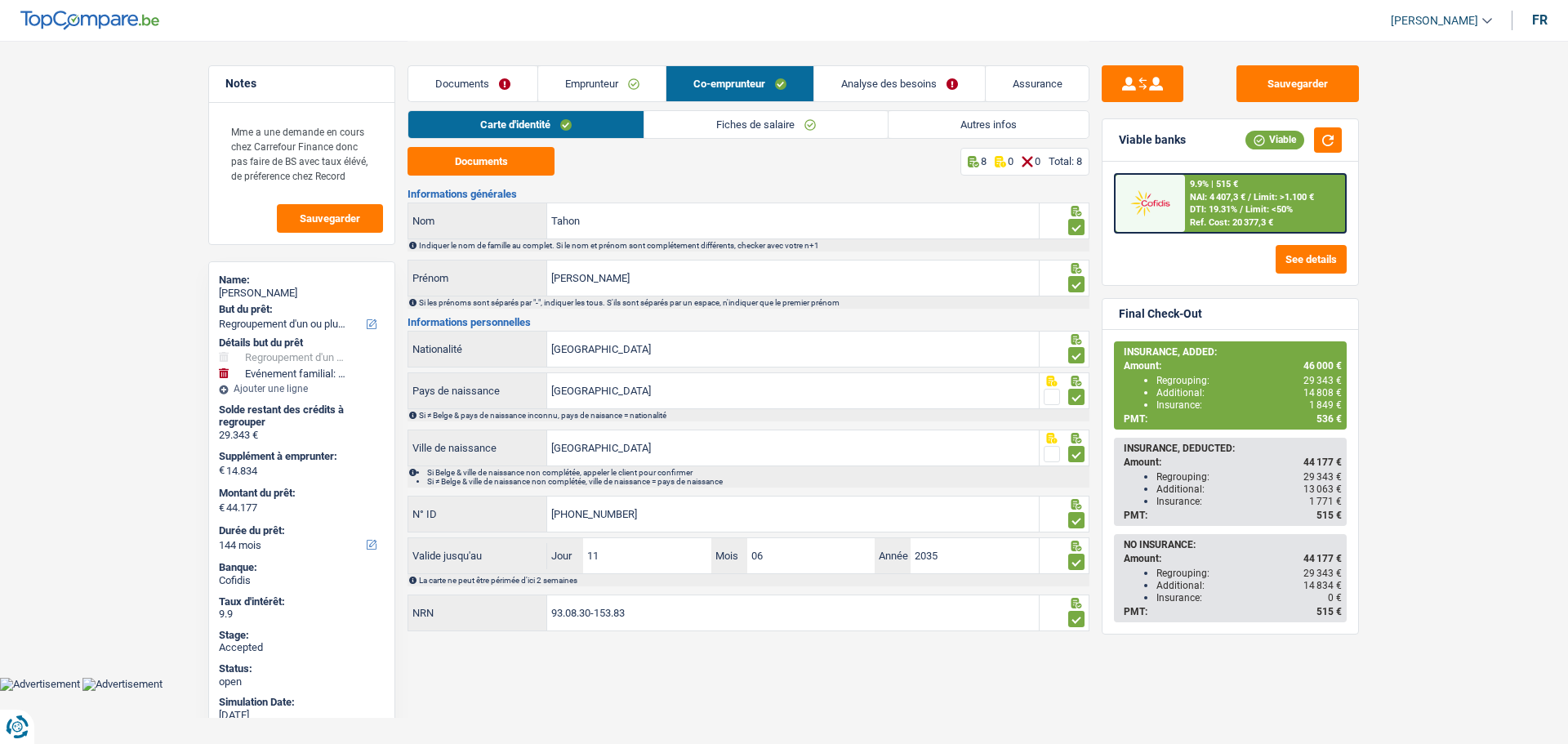
click at [900, 82] on link "Analyse des besoins" at bounding box center [900, 83] width 170 height 35
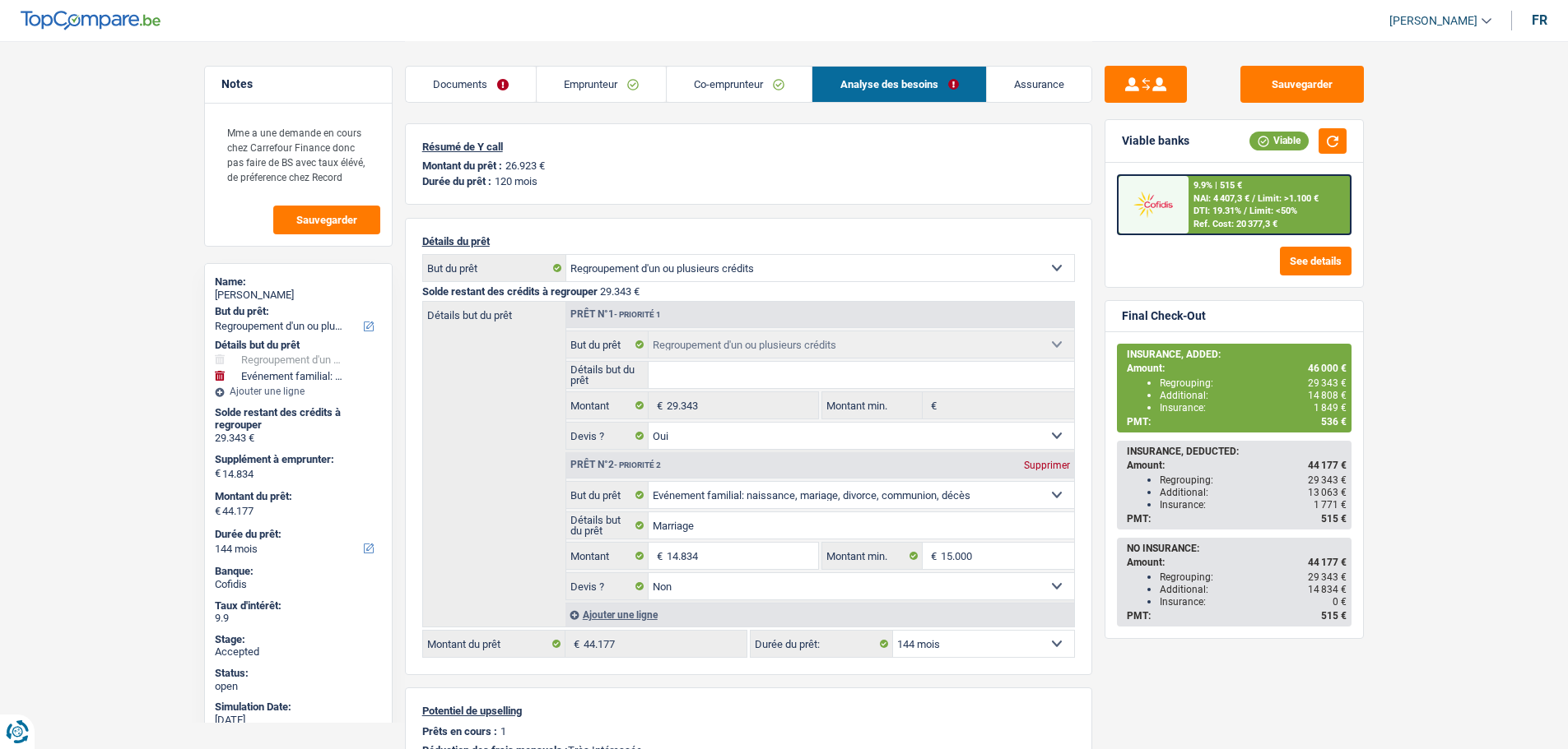
click at [937, 647] on select "12 mois 18 mois 24 mois 30 mois 36 mois 42 mois 48 mois 60 mois 72 mois 84 mois…" at bounding box center [984, 644] width 181 height 26
select select "120"
click at [893, 631] on select "12 mois 18 mois 24 mois 30 mois 36 mois 42 mois 48 mois 60 mois 72 mois 84 mois…" at bounding box center [984, 644] width 181 height 26
select select "120"
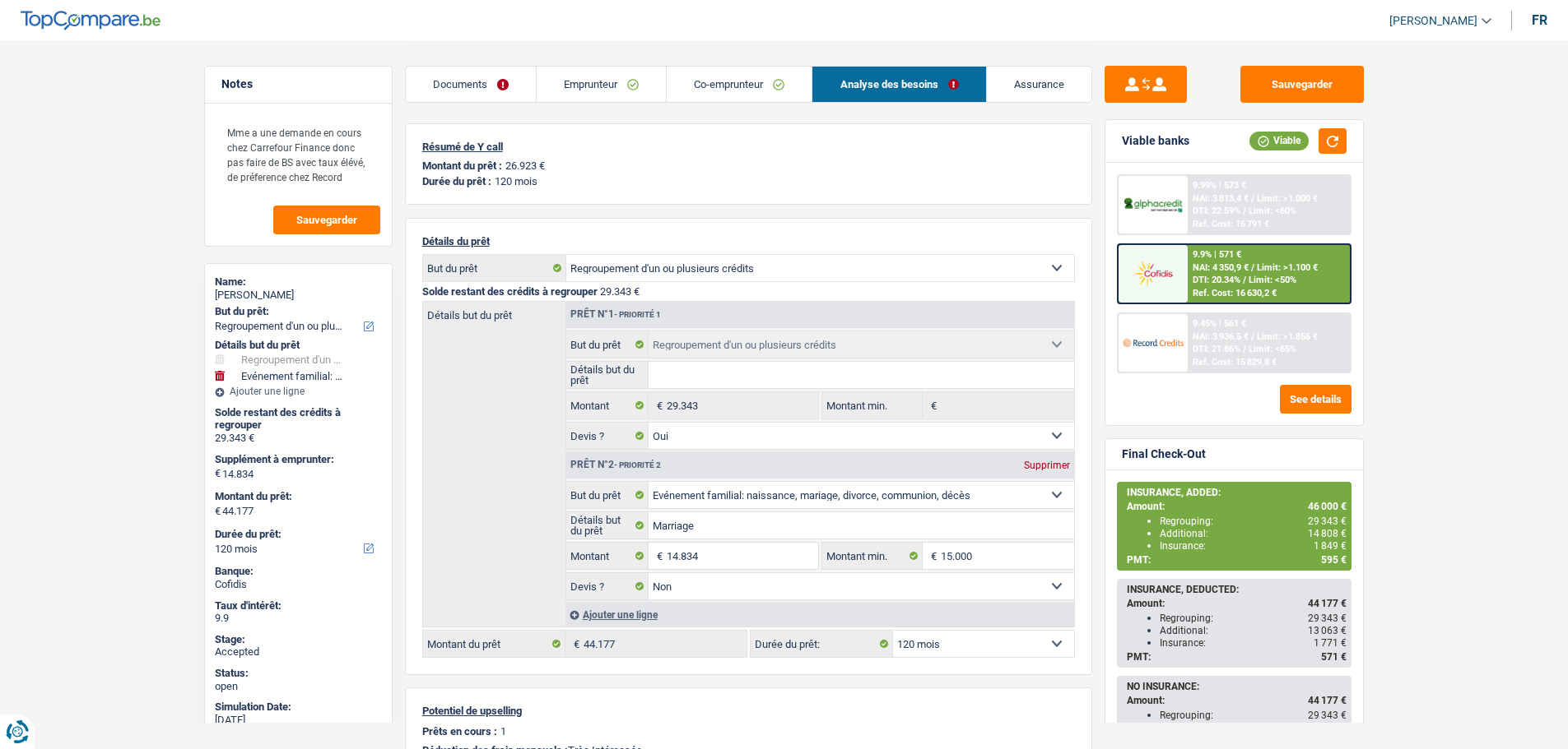
click at [605, 76] on link "Emprunteur" at bounding box center [601, 84] width 129 height 35
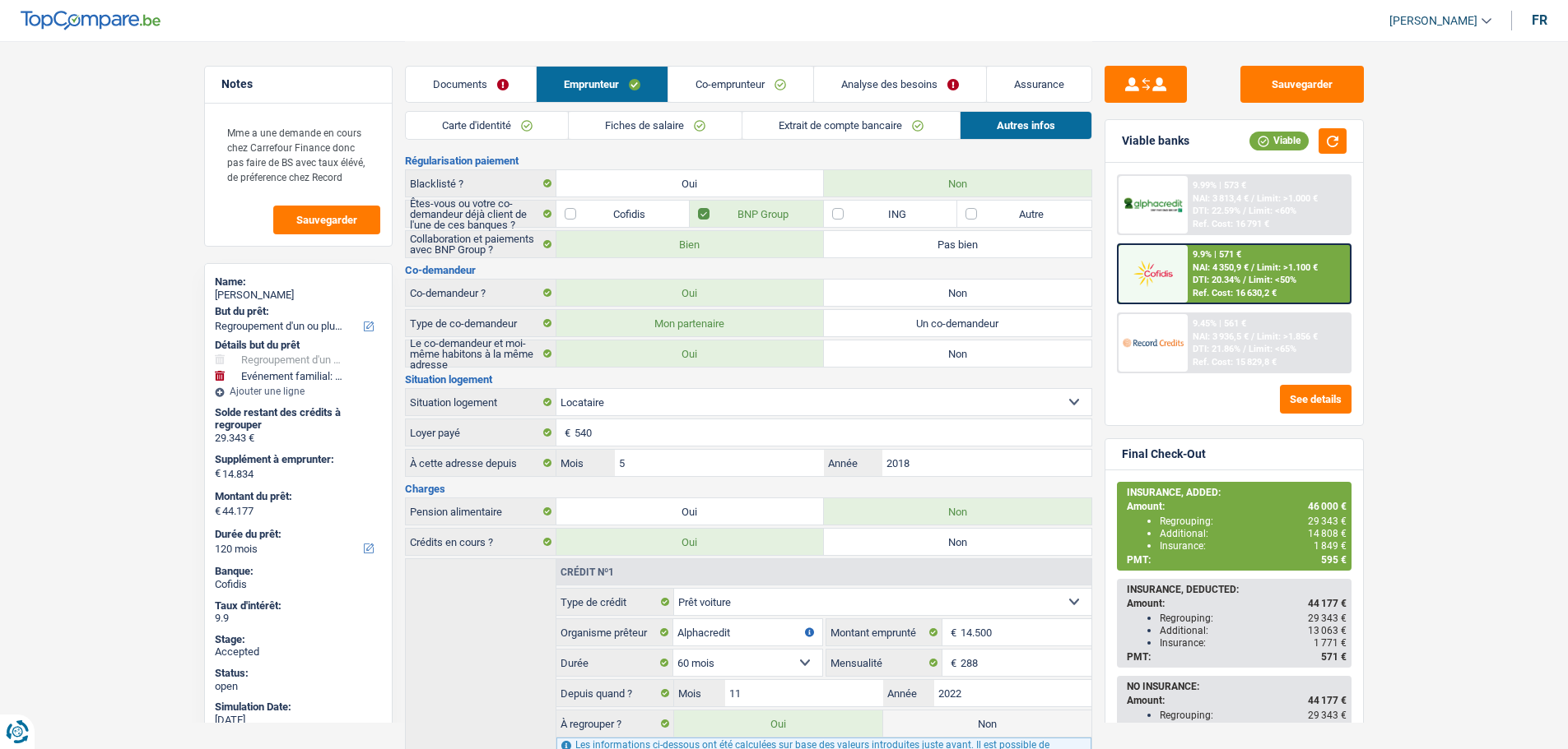
scroll to position [208, 0]
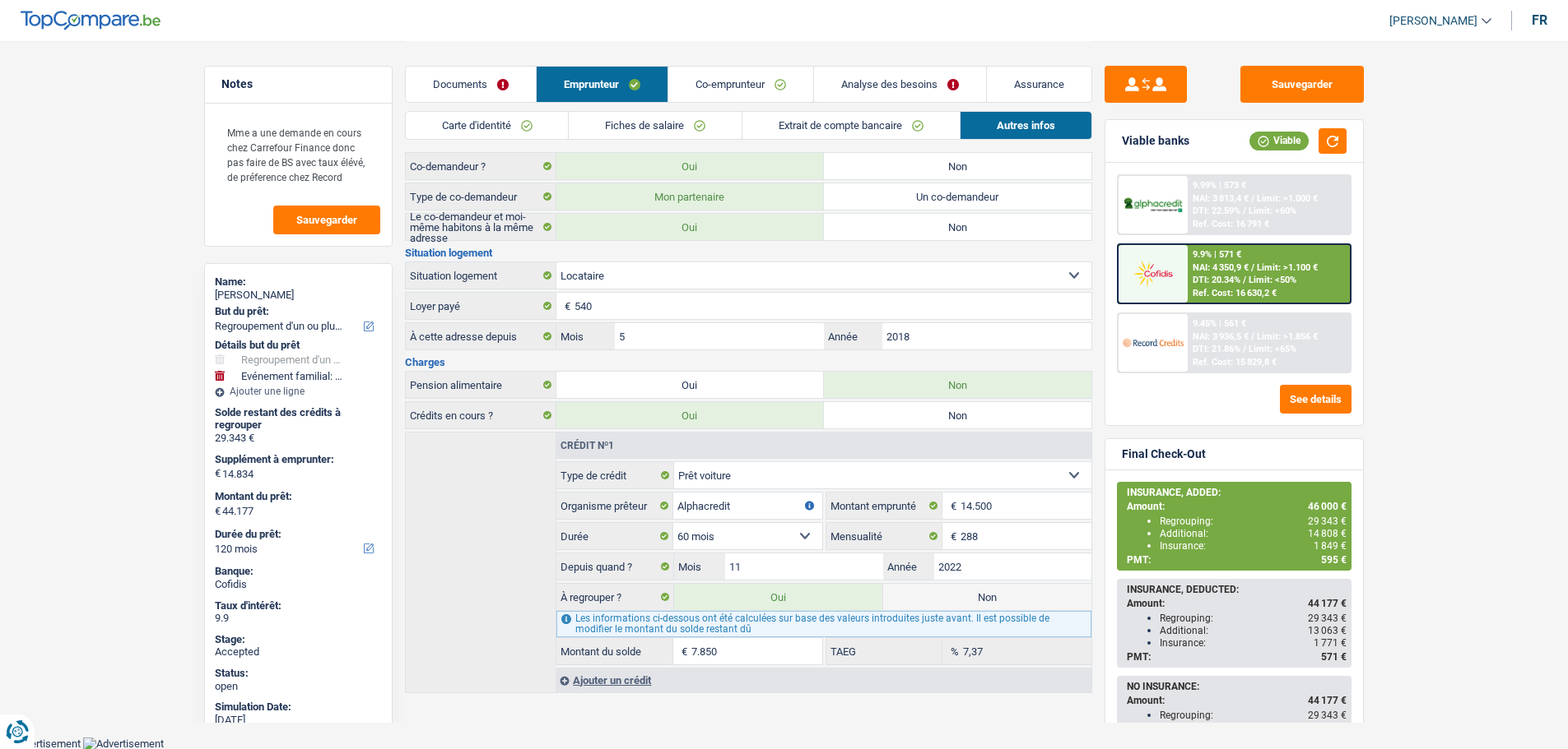
click at [896, 80] on link "Analyse des besoins" at bounding box center [900, 84] width 172 height 35
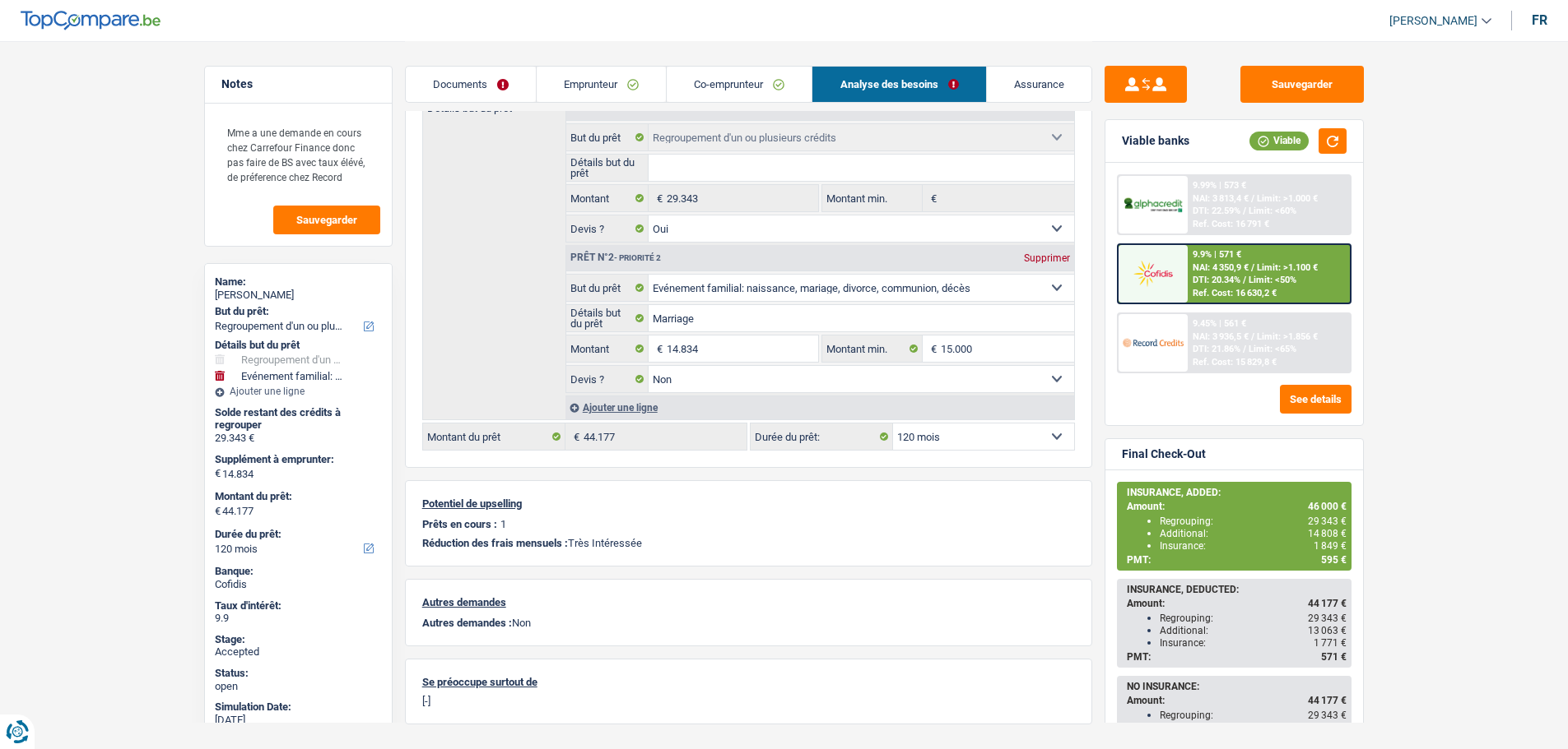
click at [598, 83] on link "Emprunteur" at bounding box center [601, 84] width 129 height 35
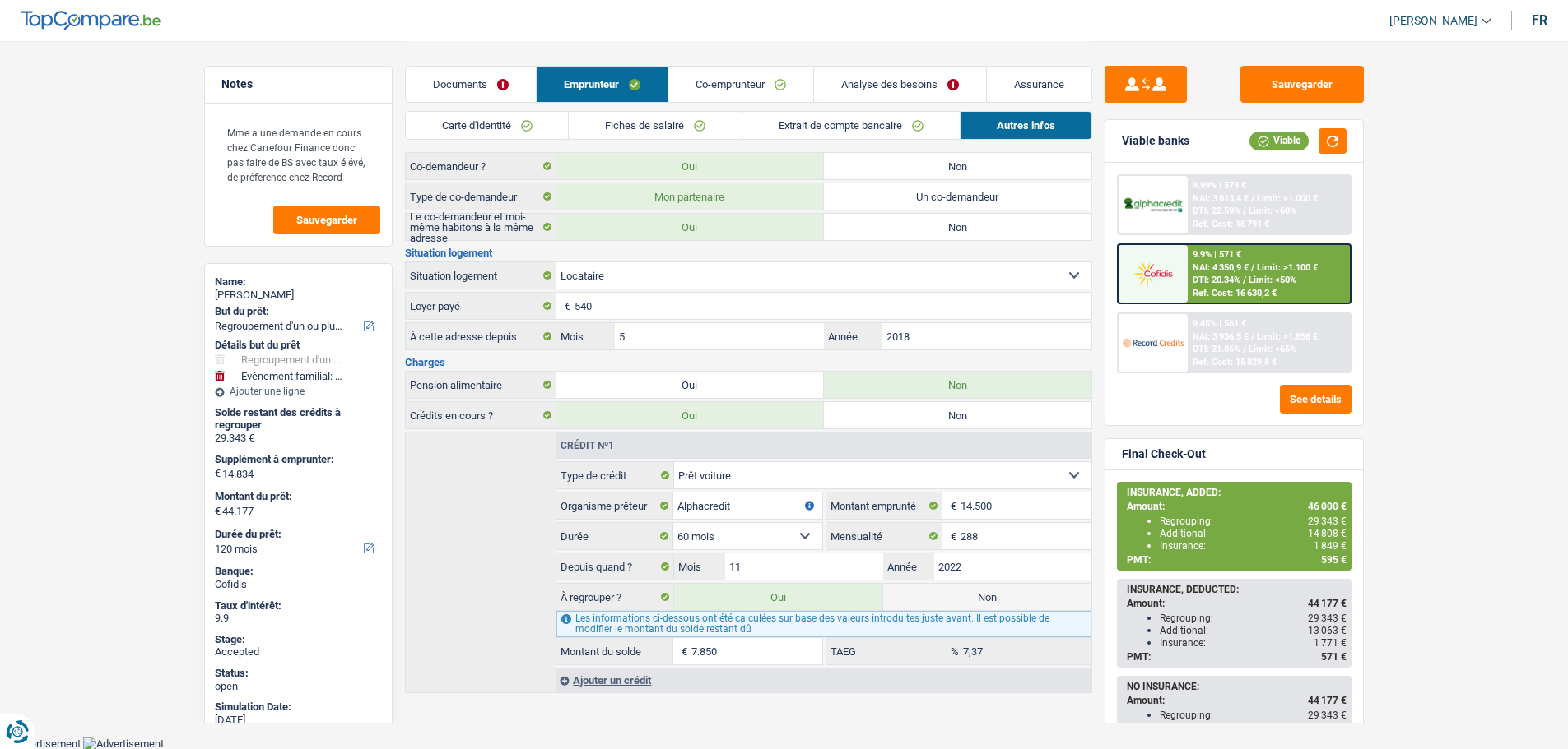
click at [736, 75] on link "Co-emprunteur" at bounding box center [741, 84] width 144 height 35
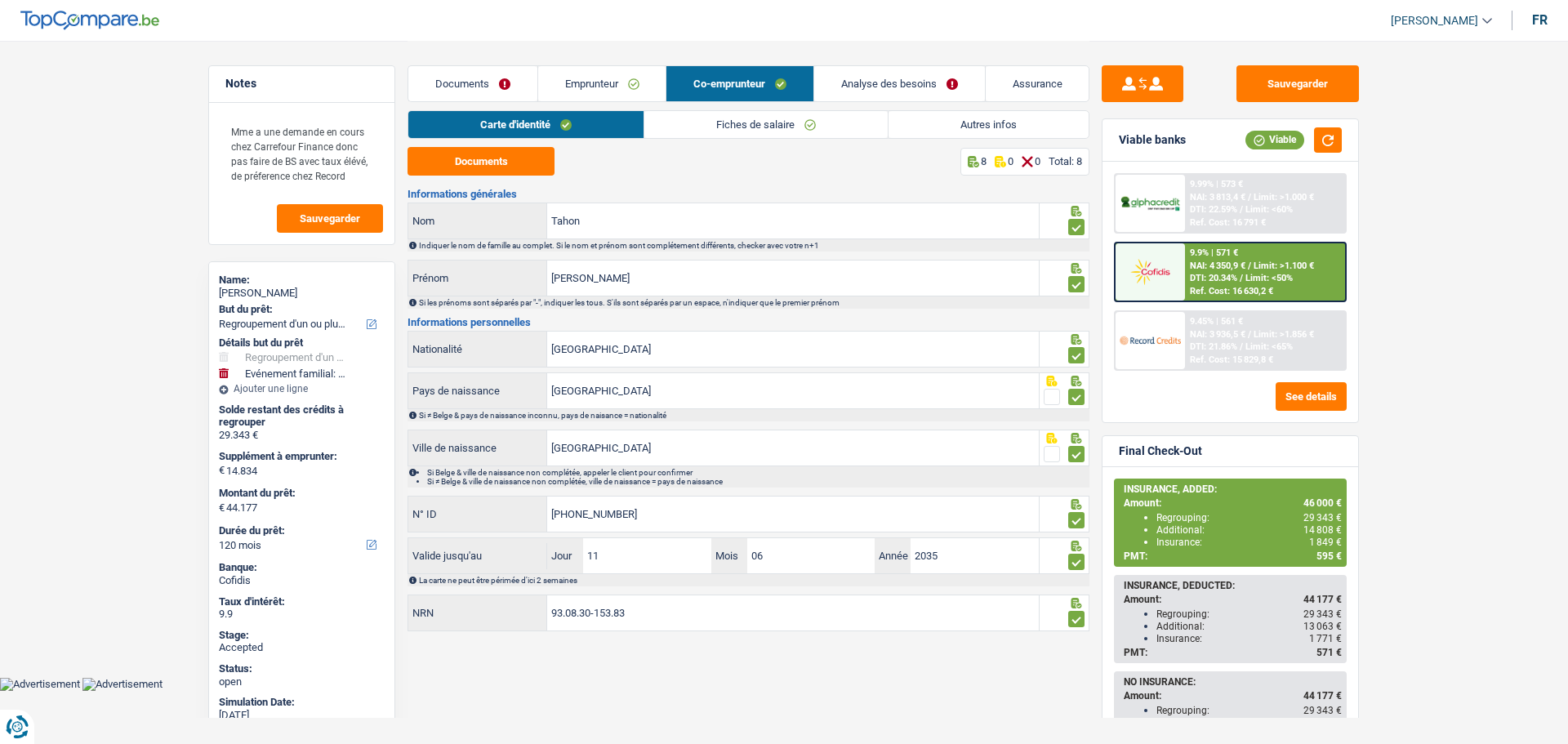
click at [942, 113] on link "Autres infos" at bounding box center [989, 125] width 200 height 27
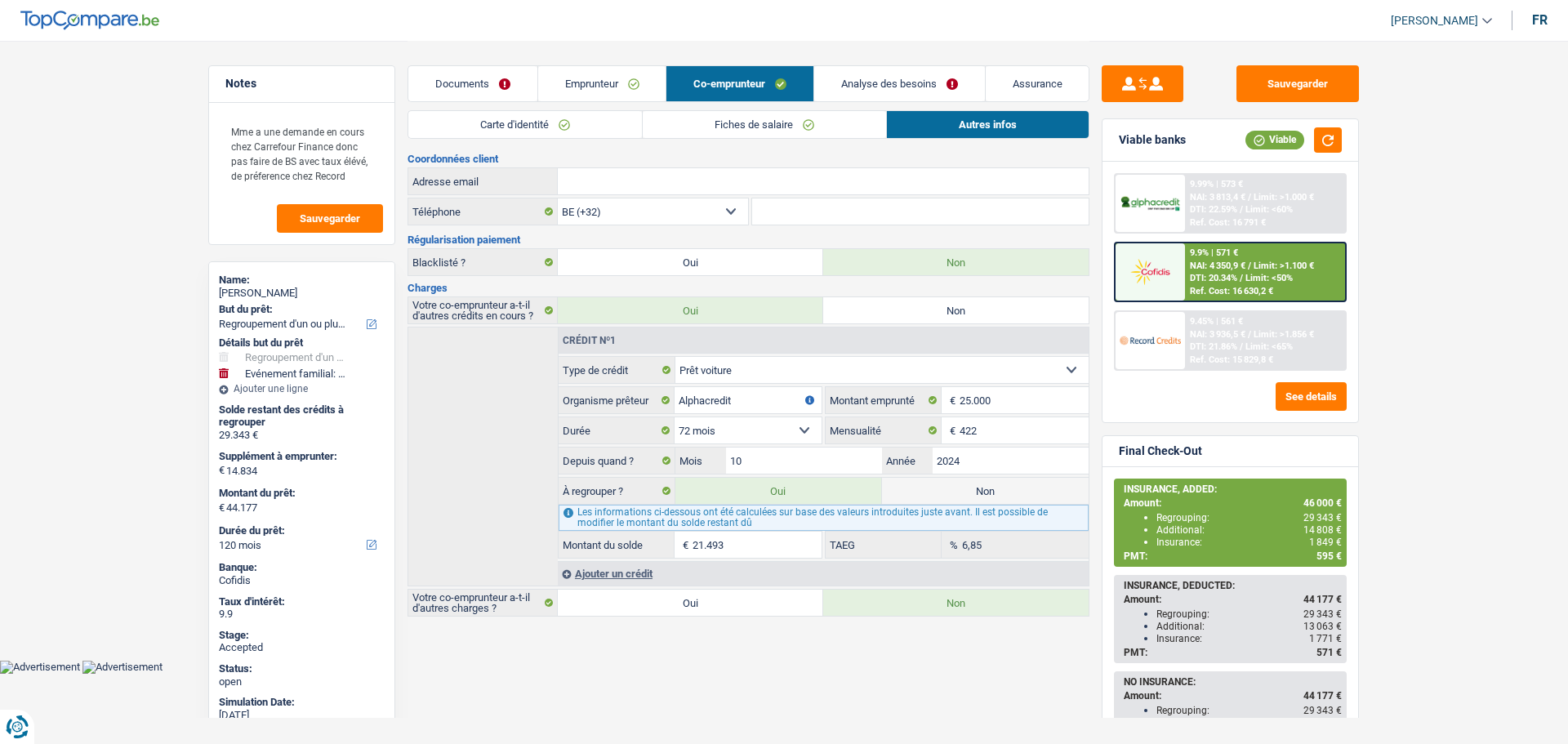
click at [756, 545] on input "21.493" at bounding box center [756, 544] width 129 height 26
click at [588, 121] on link "Carte d'identité" at bounding box center [525, 125] width 233 height 27
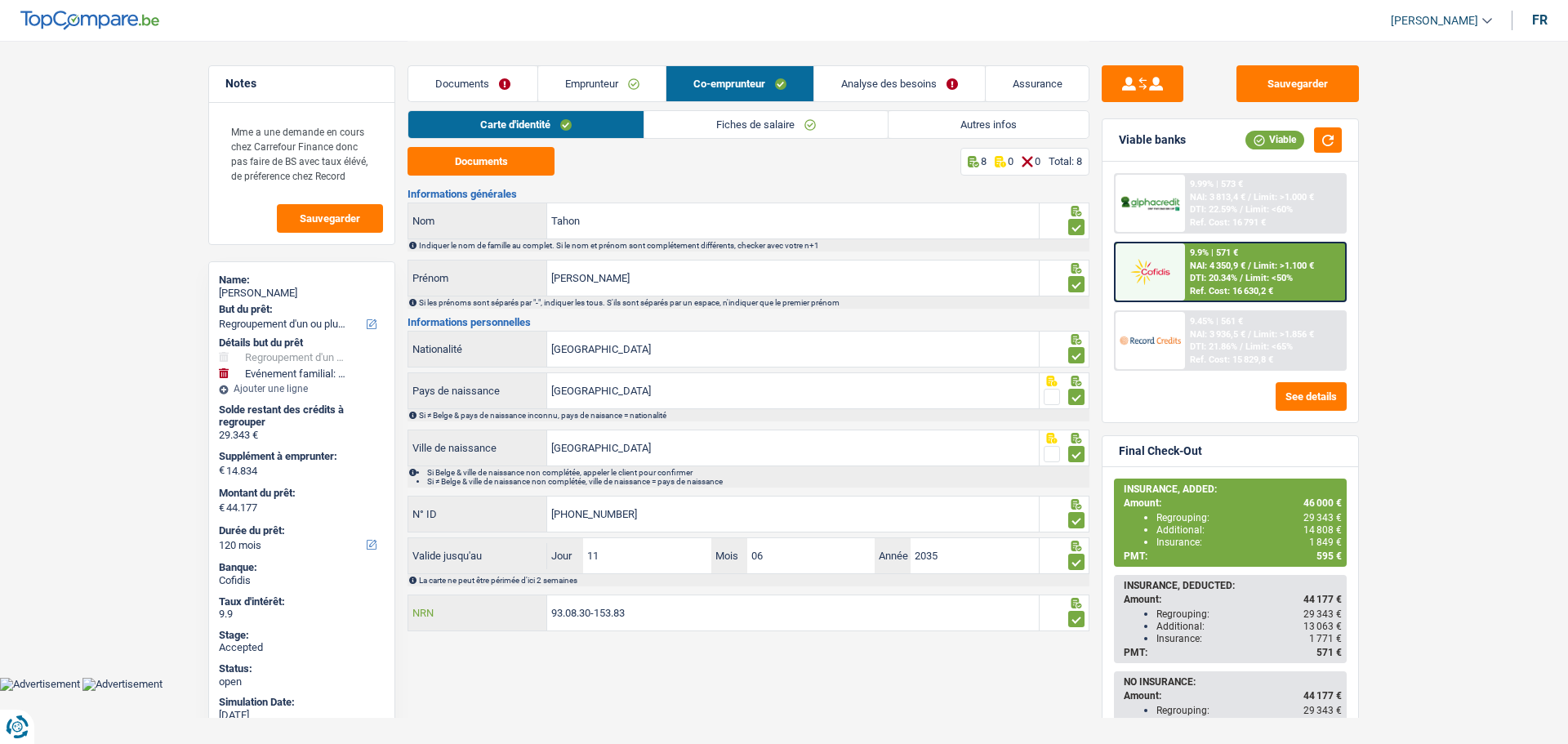
click at [591, 628] on input "93.08.30-153.83" at bounding box center [793, 613] width 492 height 35
click at [586, 618] on input "93.08.30-153.83" at bounding box center [793, 613] width 492 height 35
click at [587, 78] on link "Emprunteur" at bounding box center [602, 83] width 128 height 35
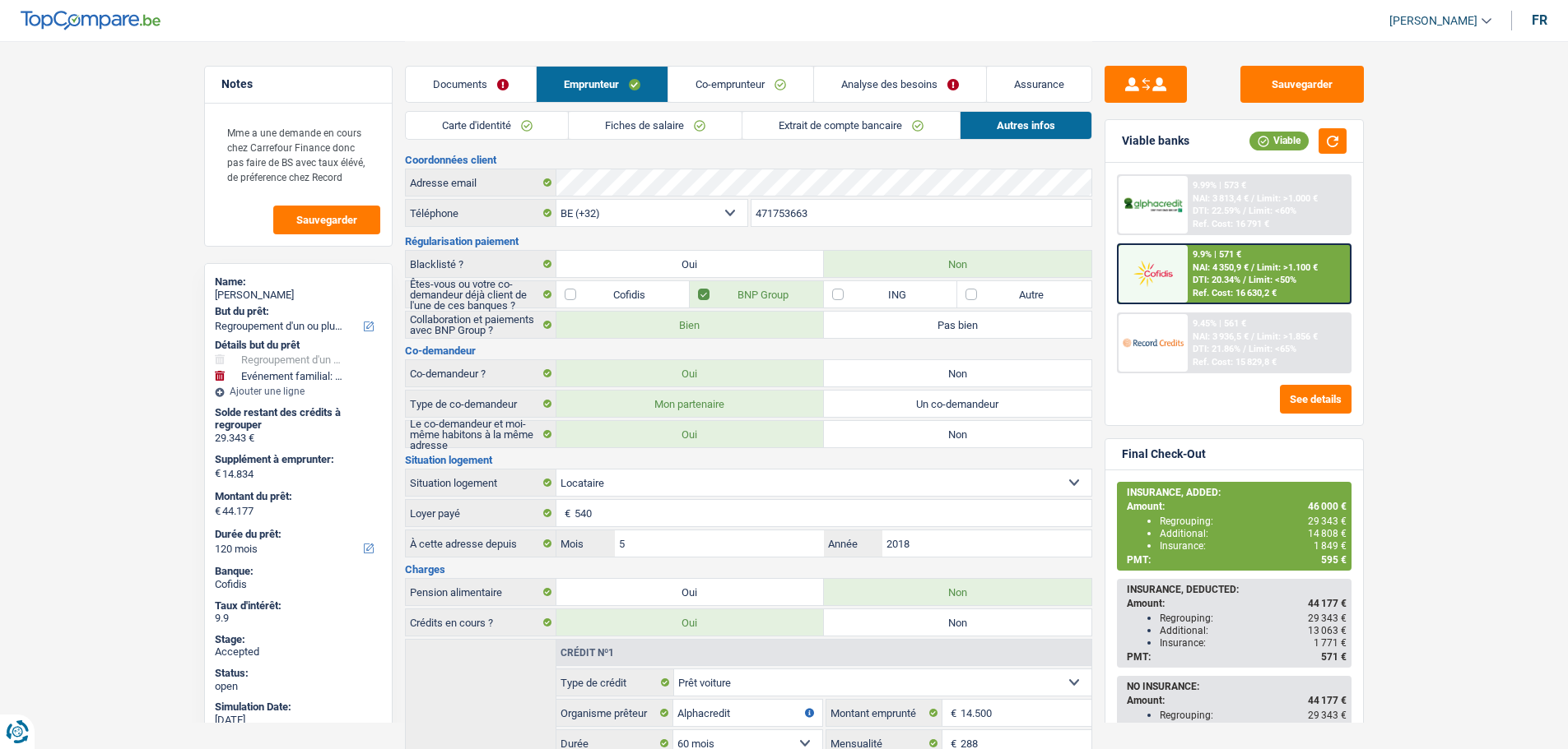
click at [501, 129] on link "Carte d'identité" at bounding box center [487, 126] width 163 height 27
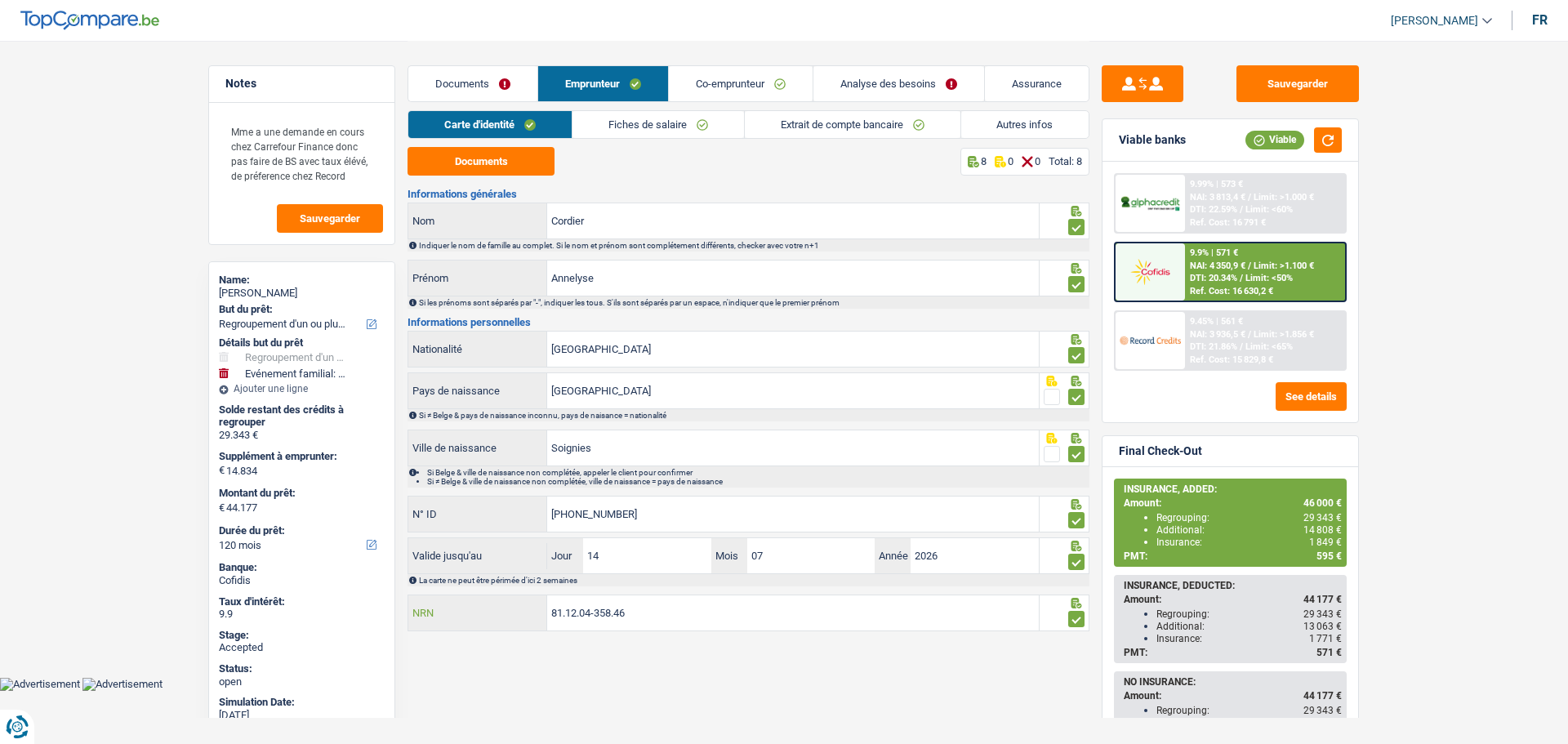
click at [580, 613] on input "81.12.04-358.46" at bounding box center [793, 613] width 492 height 35
click at [1002, 117] on link "Autres infos" at bounding box center [1026, 125] width 128 height 27
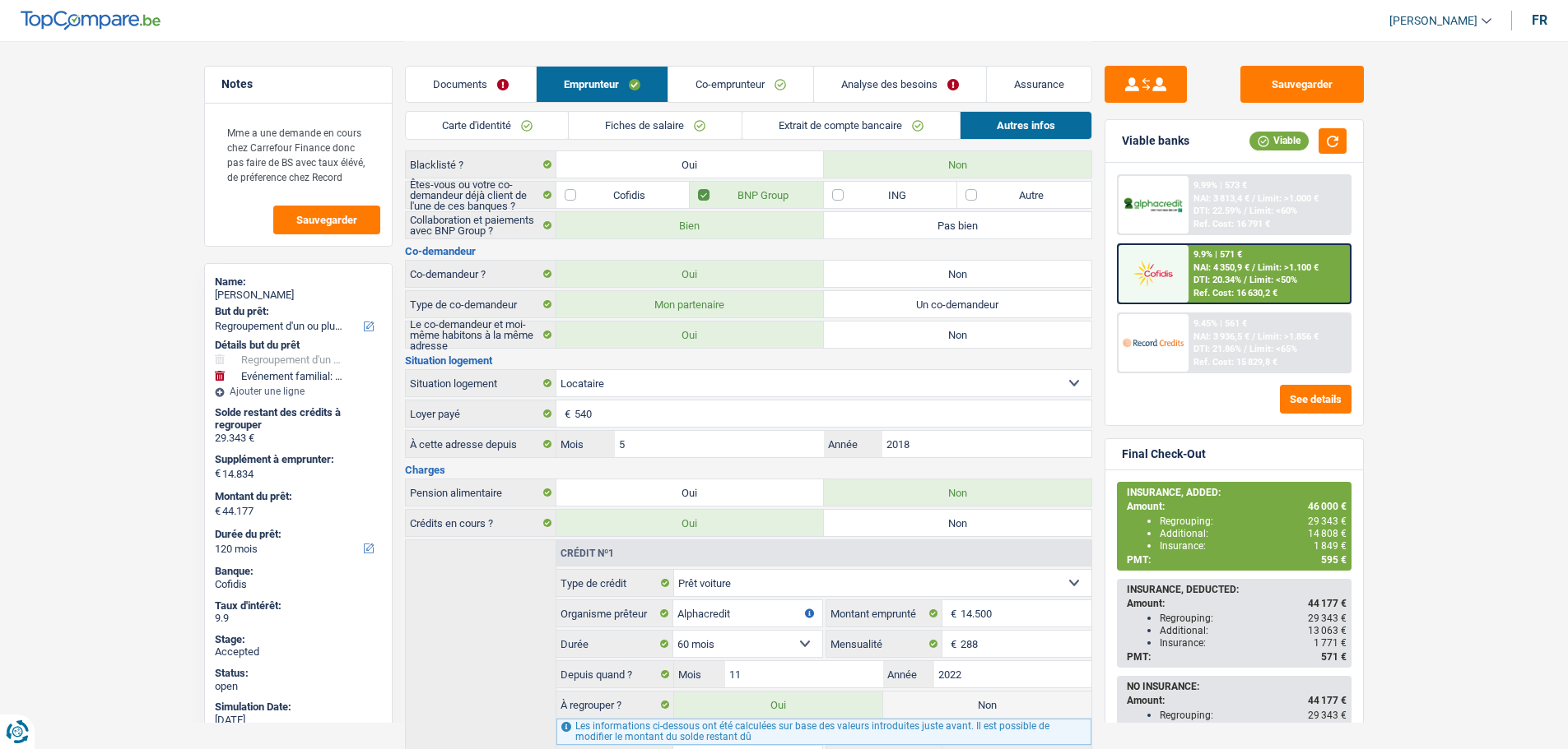
scroll to position [208, 0]
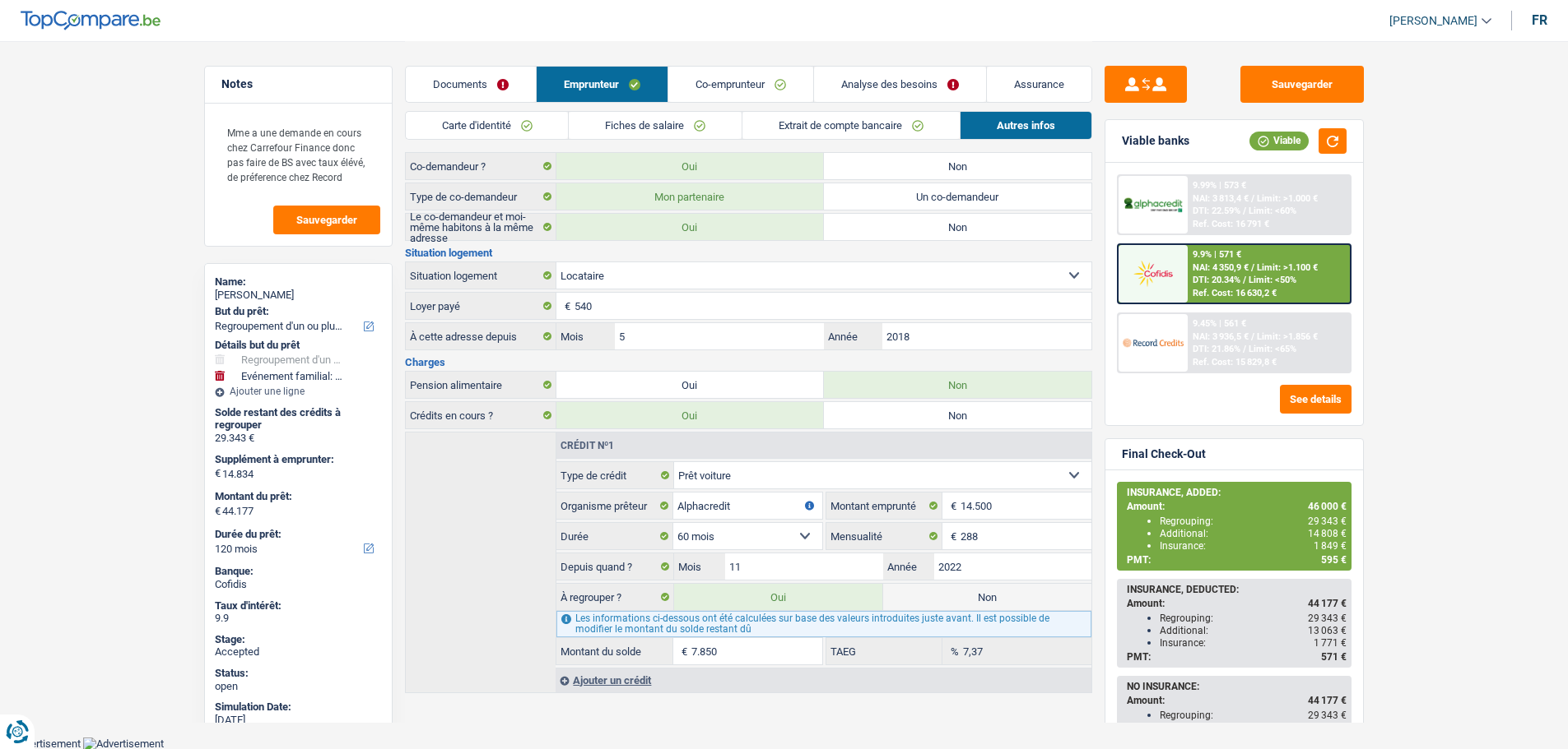
click at [742, 649] on input "7.850" at bounding box center [755, 651] width 130 height 26
type input "7"
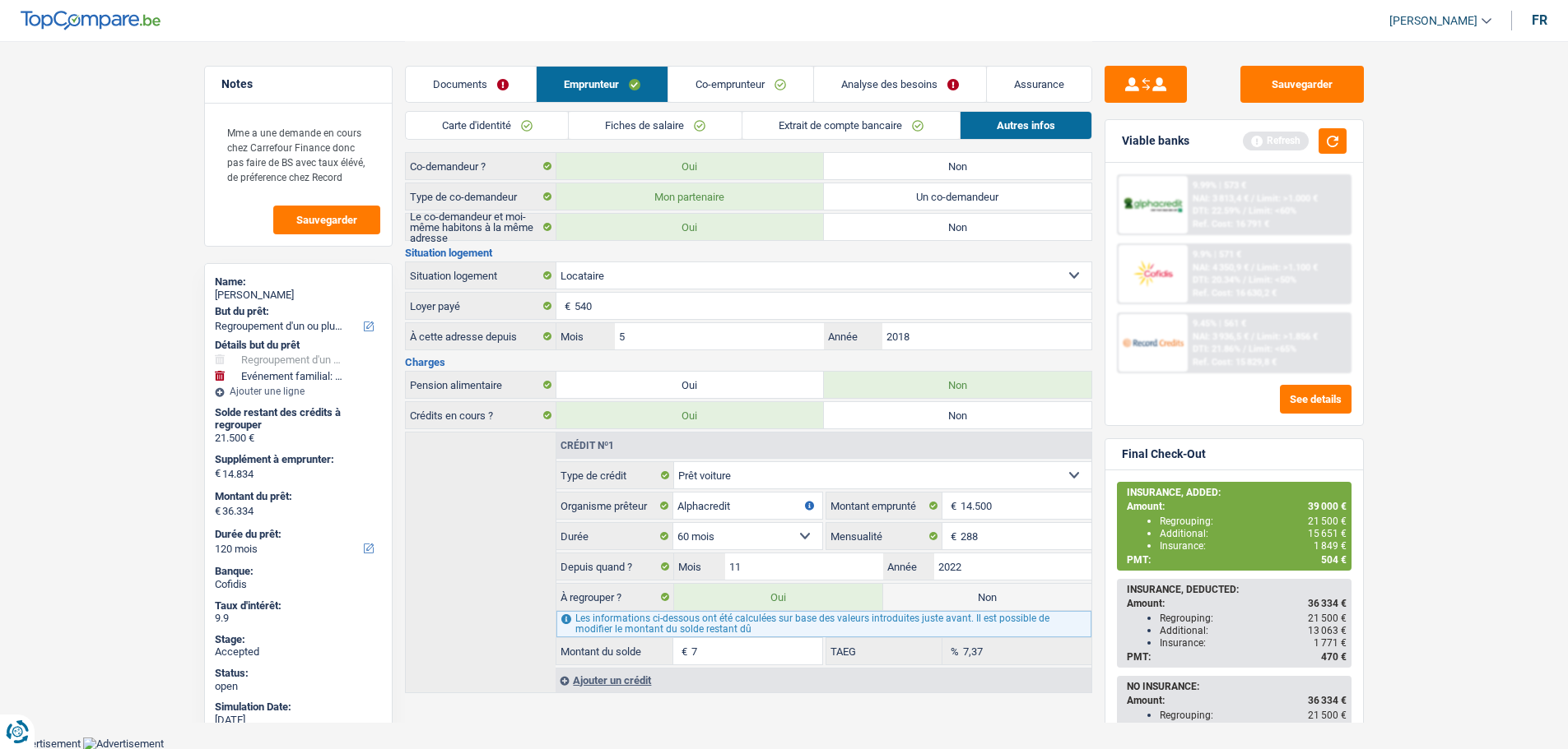
type input "36.406"
type input "79"
type input "37.117"
type input "790"
select select "144"
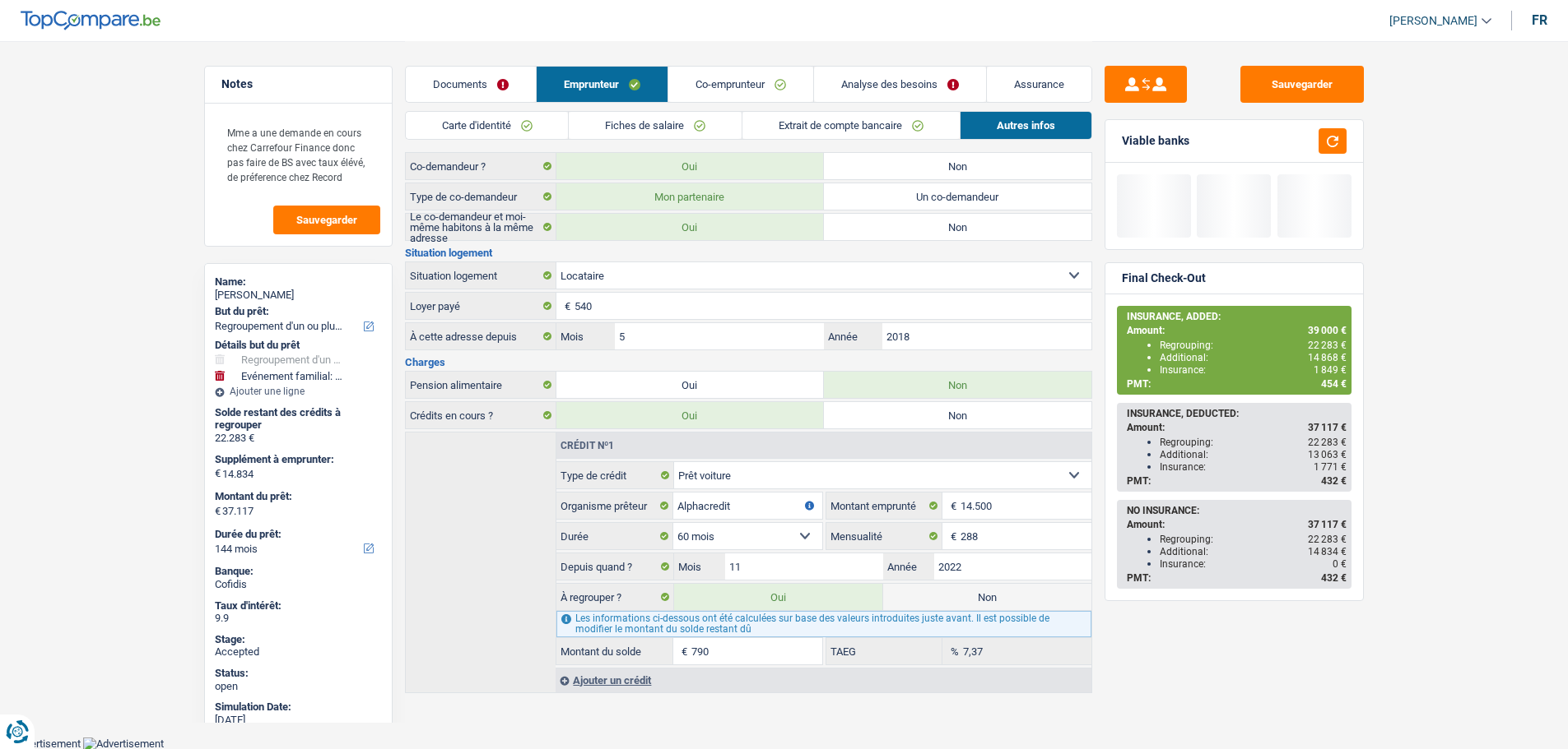
type input "44.227"
type input "7.900"
click at [708, 75] on link "Co-emprunteur" at bounding box center [741, 84] width 144 height 35
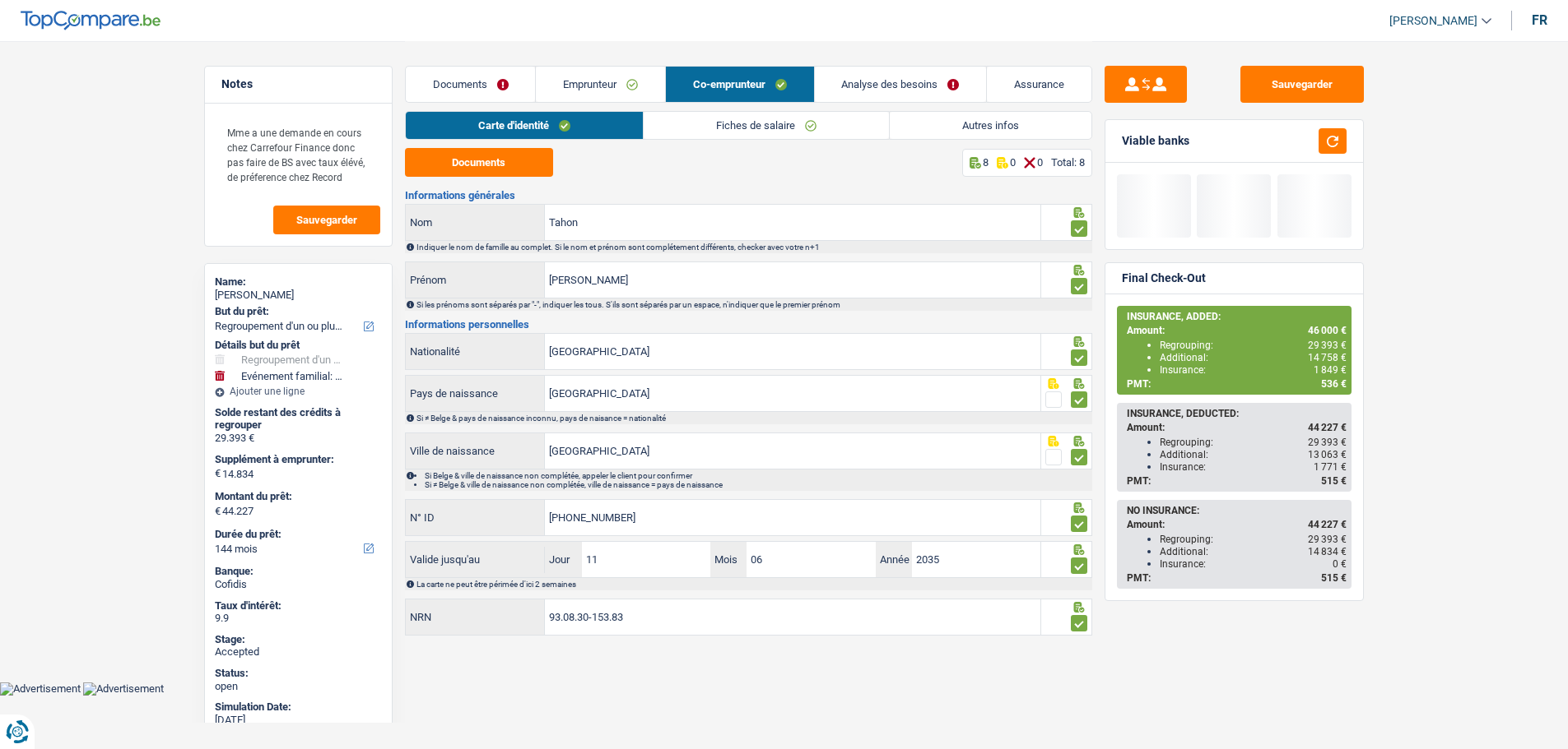
scroll to position [0, 0]
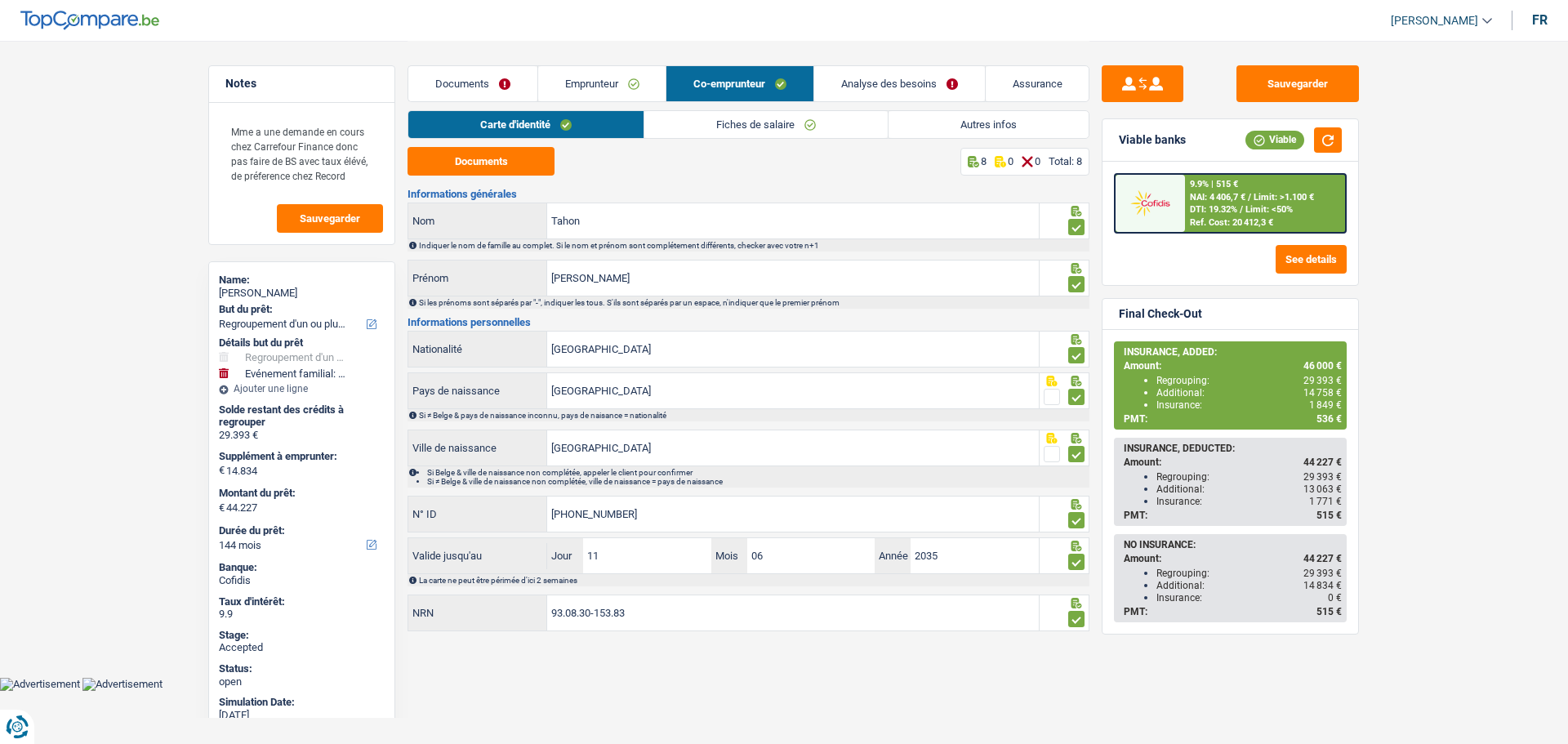
click at [964, 135] on link "Autres infos" at bounding box center [989, 125] width 200 height 27
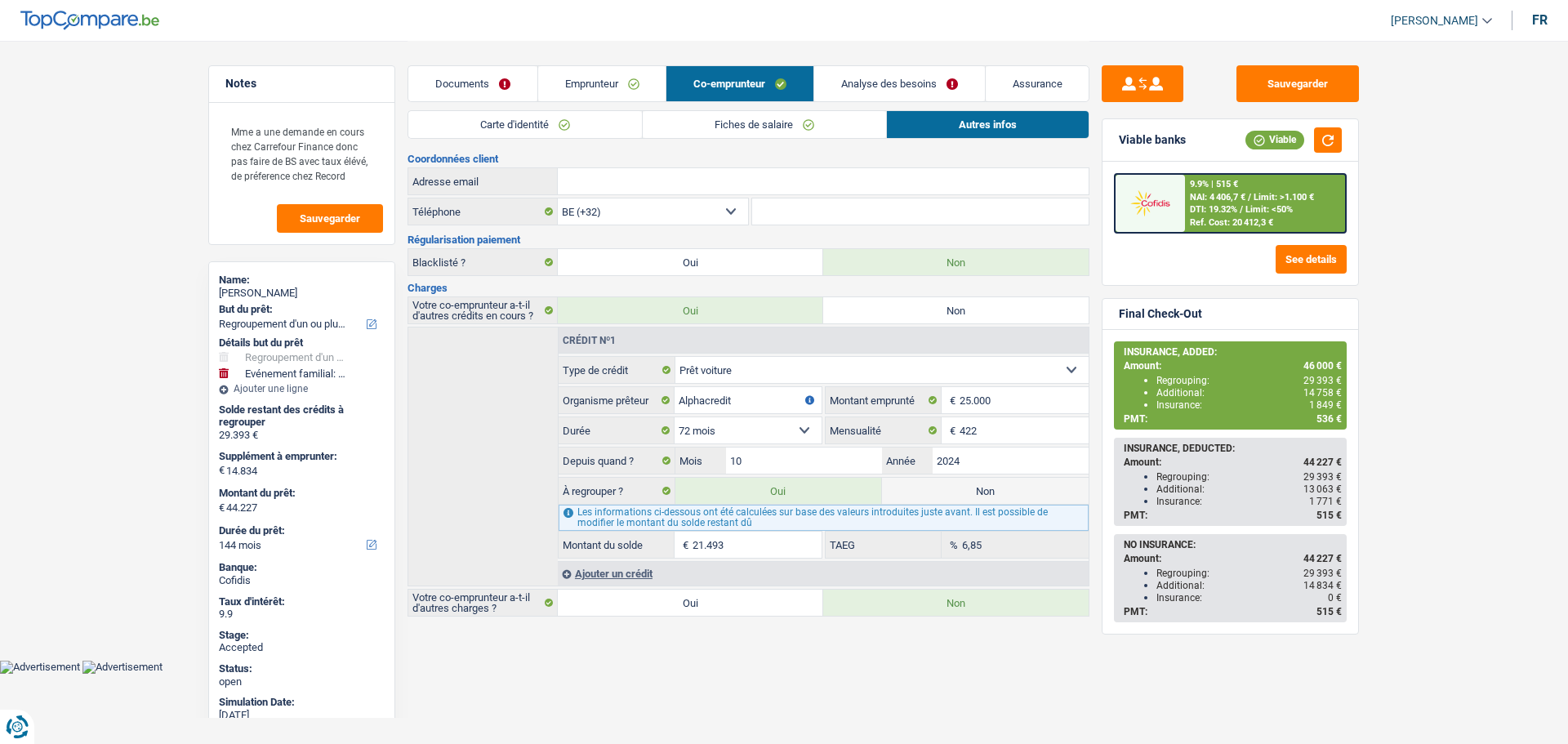
click at [758, 548] on input "21.493" at bounding box center [756, 544] width 129 height 26
type input "2"
type input "22.736"
select select "120"
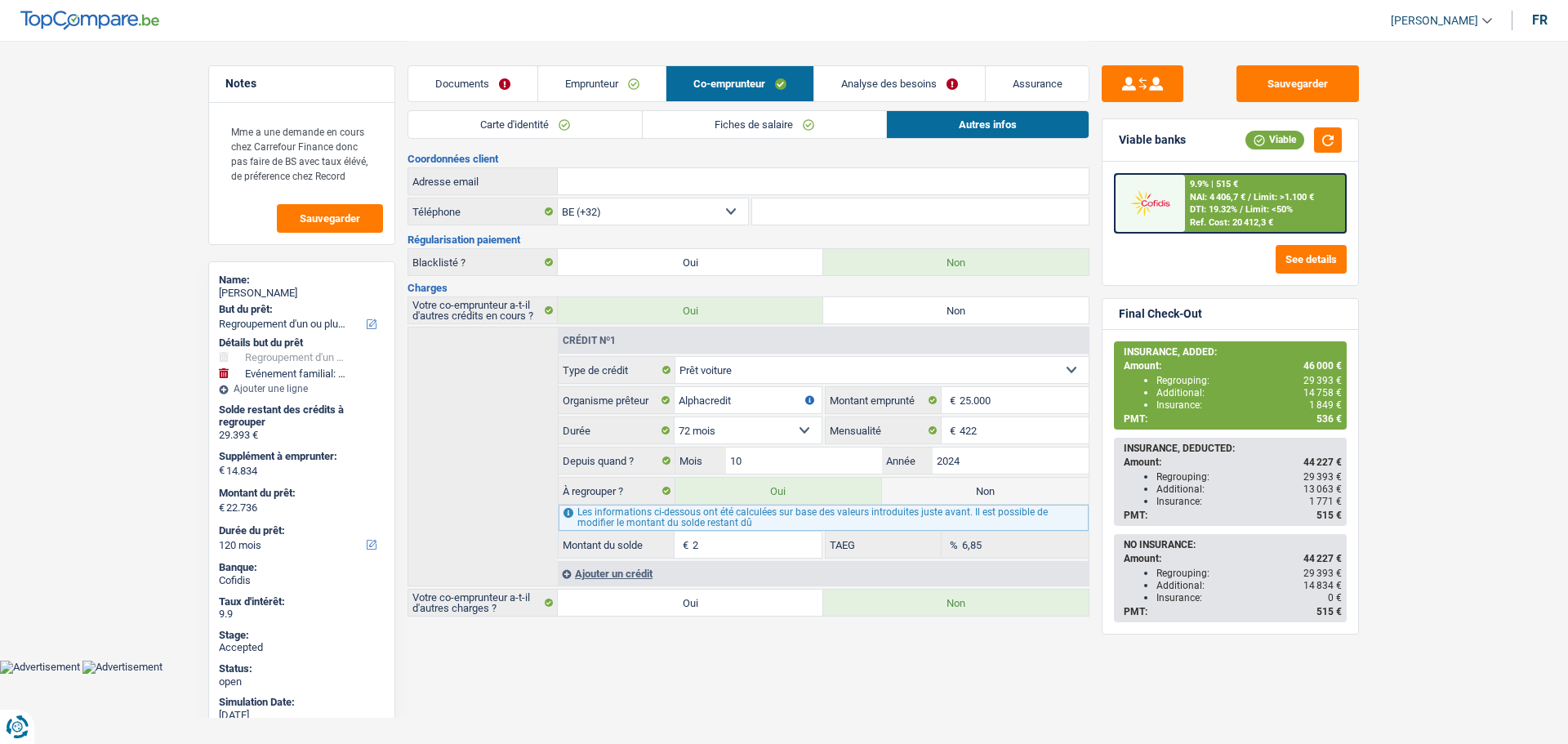
type input "22.756"
type input "22"
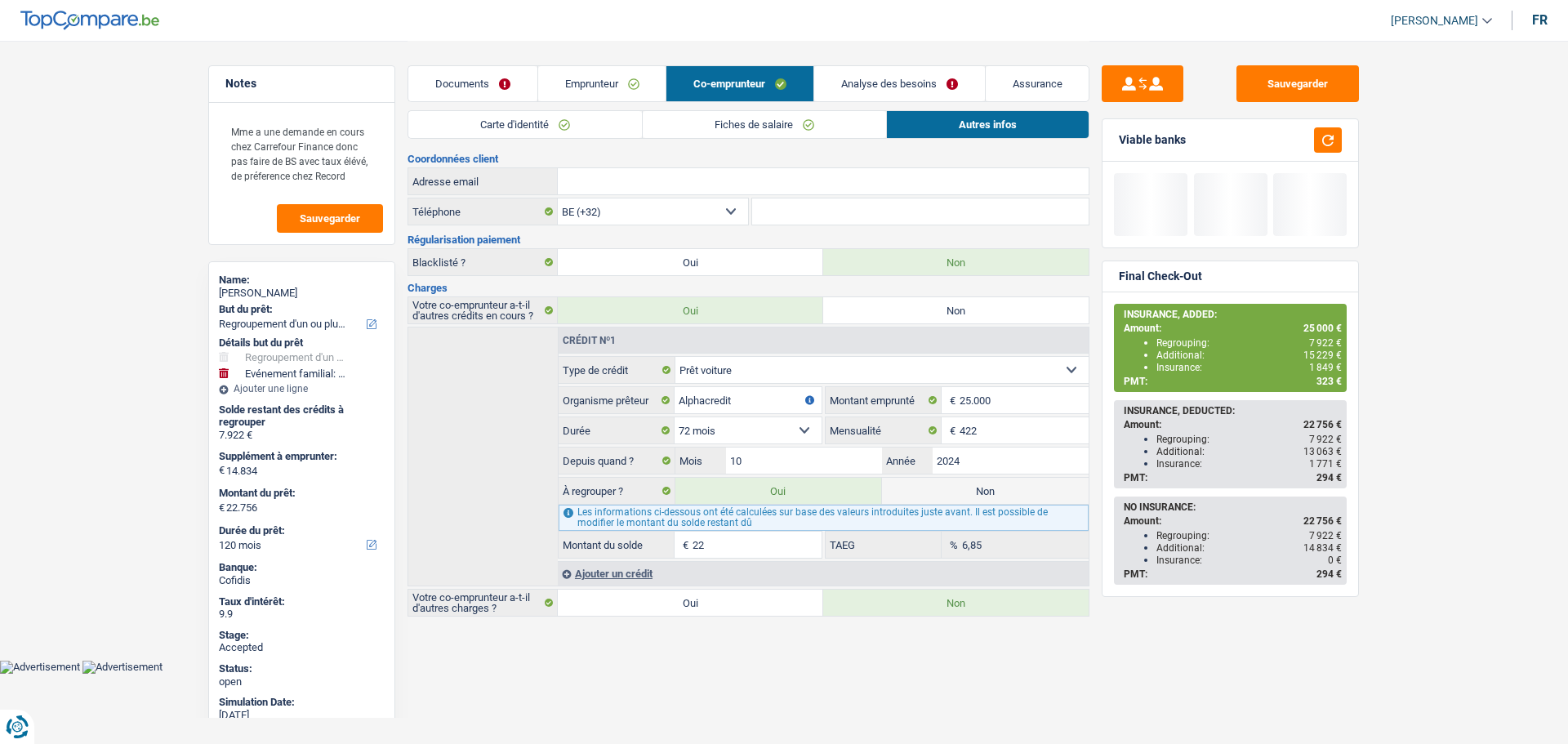
type input "22.958"
type input "2.240"
type input "45.134"
type input "22.400"
select select "144"
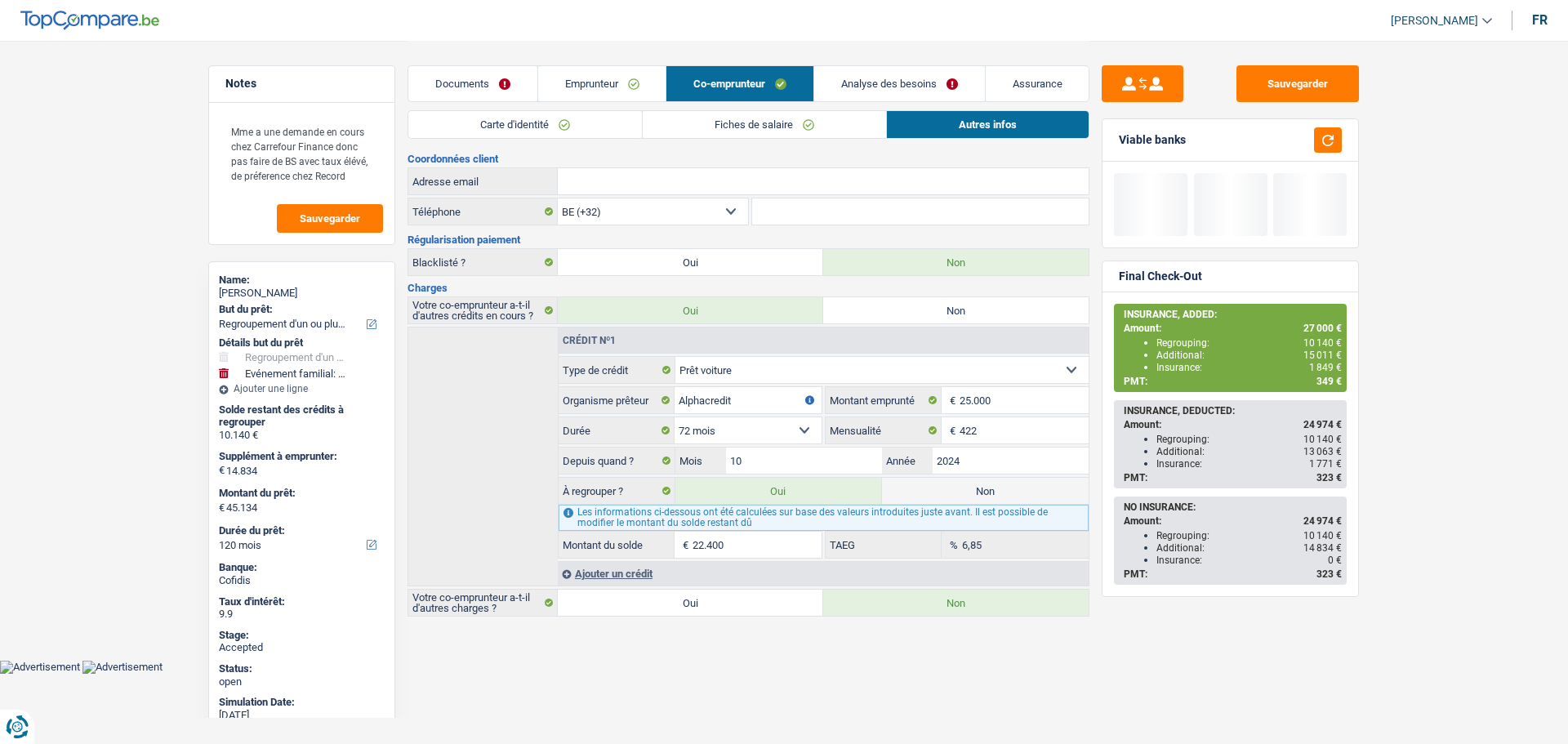
select select "144"
type input "22.400"
click at [863, 81] on link "Analyse des besoins" at bounding box center [900, 83] width 170 height 35
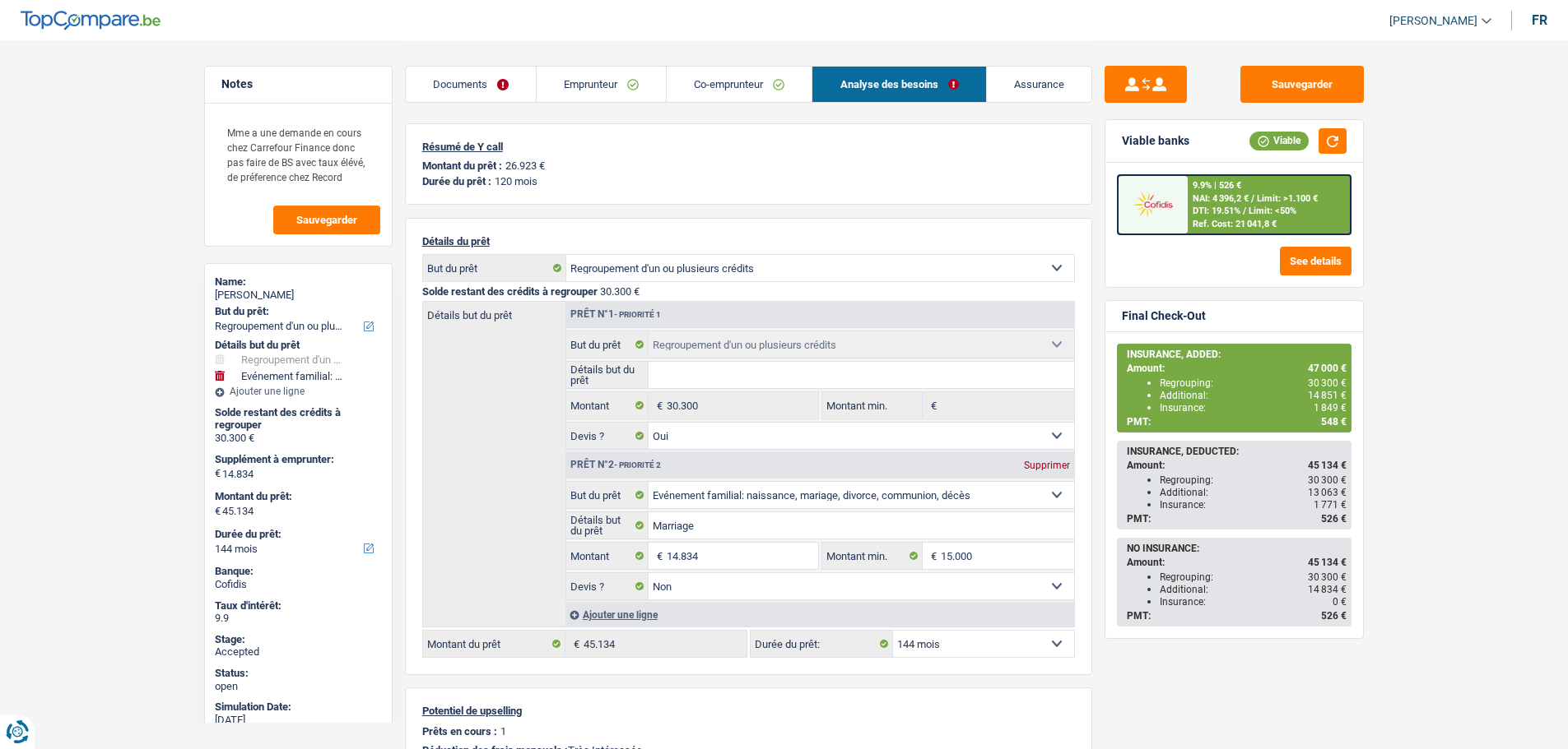
click at [951, 650] on select "12 mois 18 mois 24 mois 30 mois 36 mois 42 mois 48 mois 60 mois 72 mois 84 mois…" at bounding box center [984, 644] width 181 height 26
select select "120"
click at [893, 631] on select "12 mois 18 mois 24 mois 30 mois 36 mois 42 mois 48 mois 60 mois 72 mois 84 mois…" at bounding box center [984, 644] width 181 height 26
select select "120"
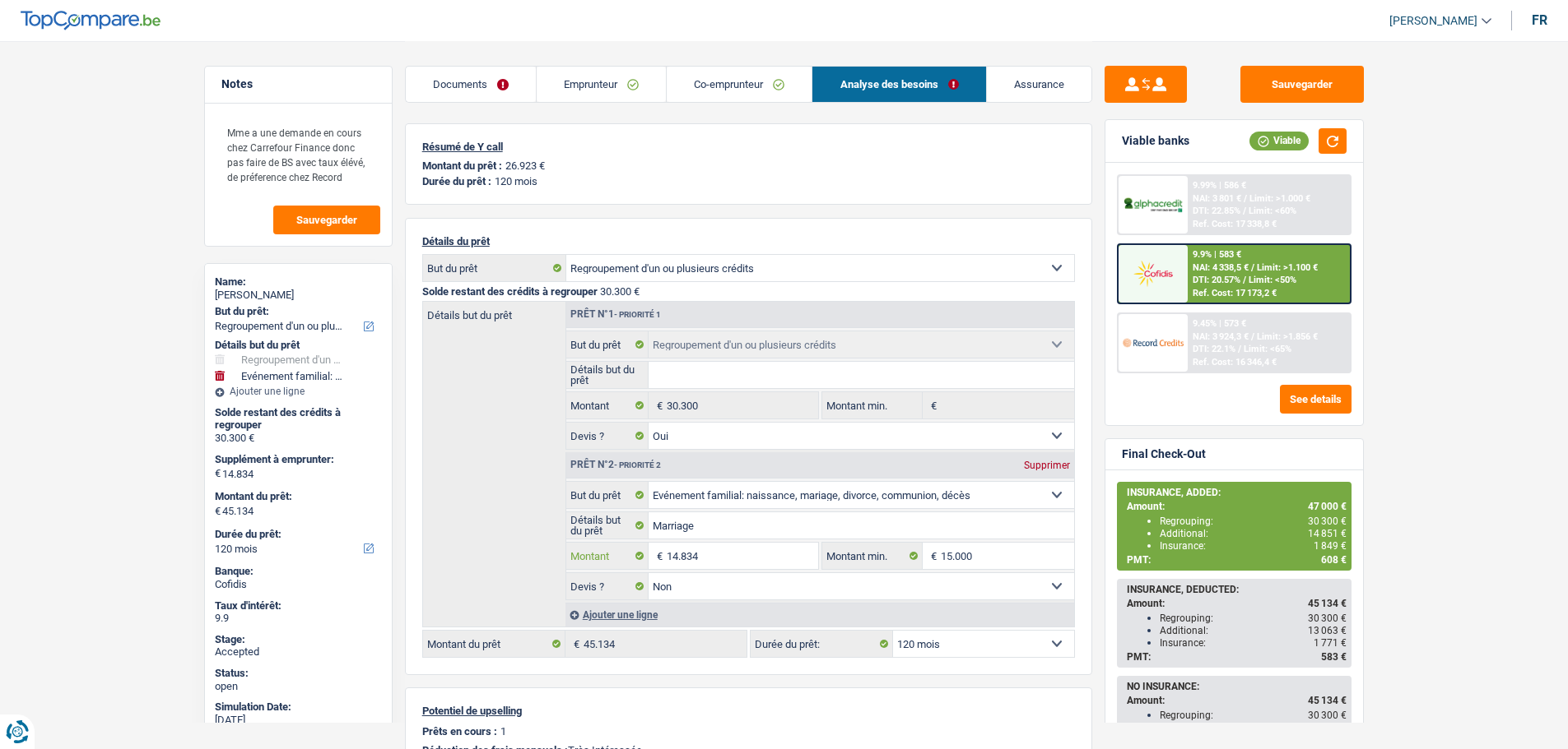
click at [760, 560] on input "14.834" at bounding box center [742, 556] width 150 height 26
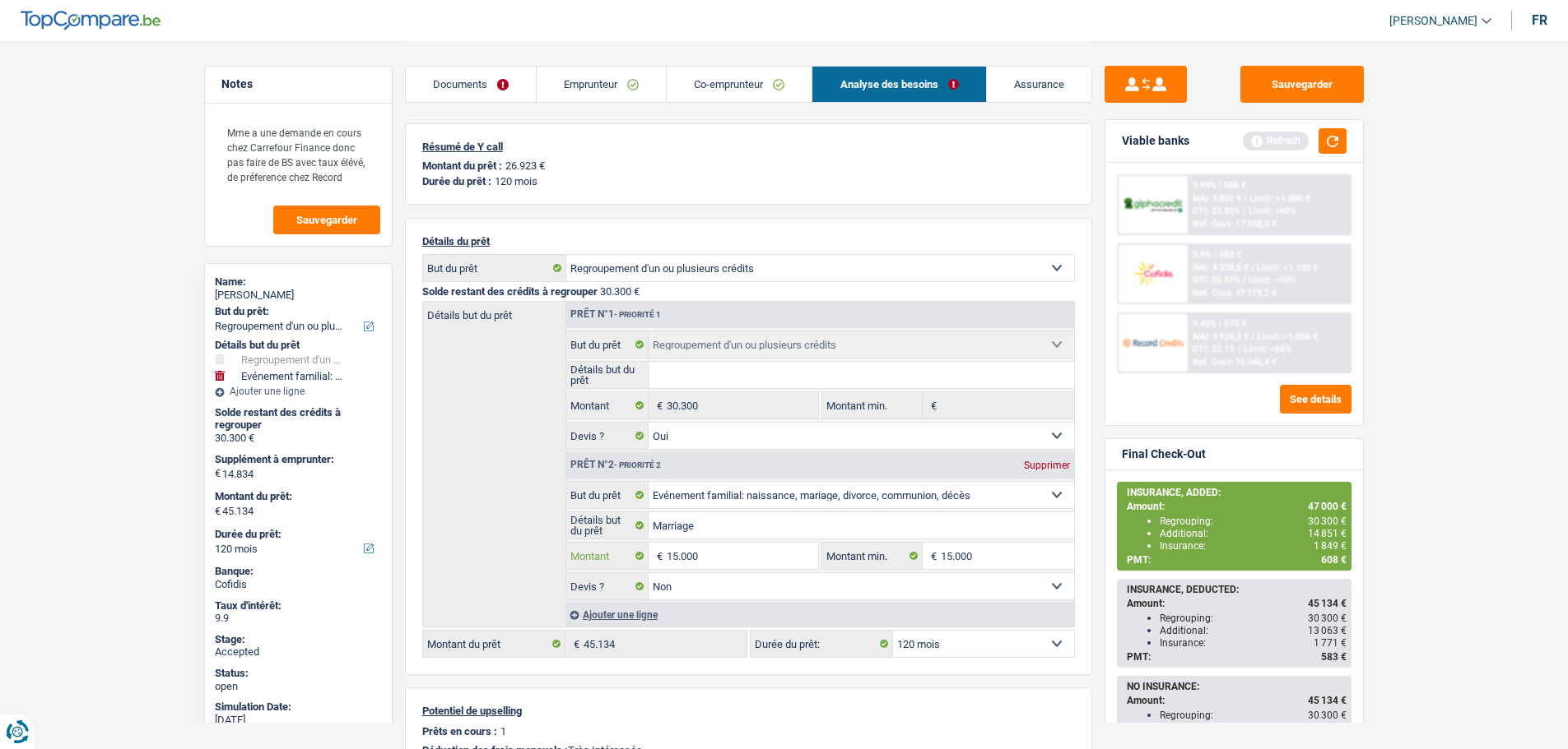
type input "15.000"
type input "45.300"
select select "144"
type input "45.300"
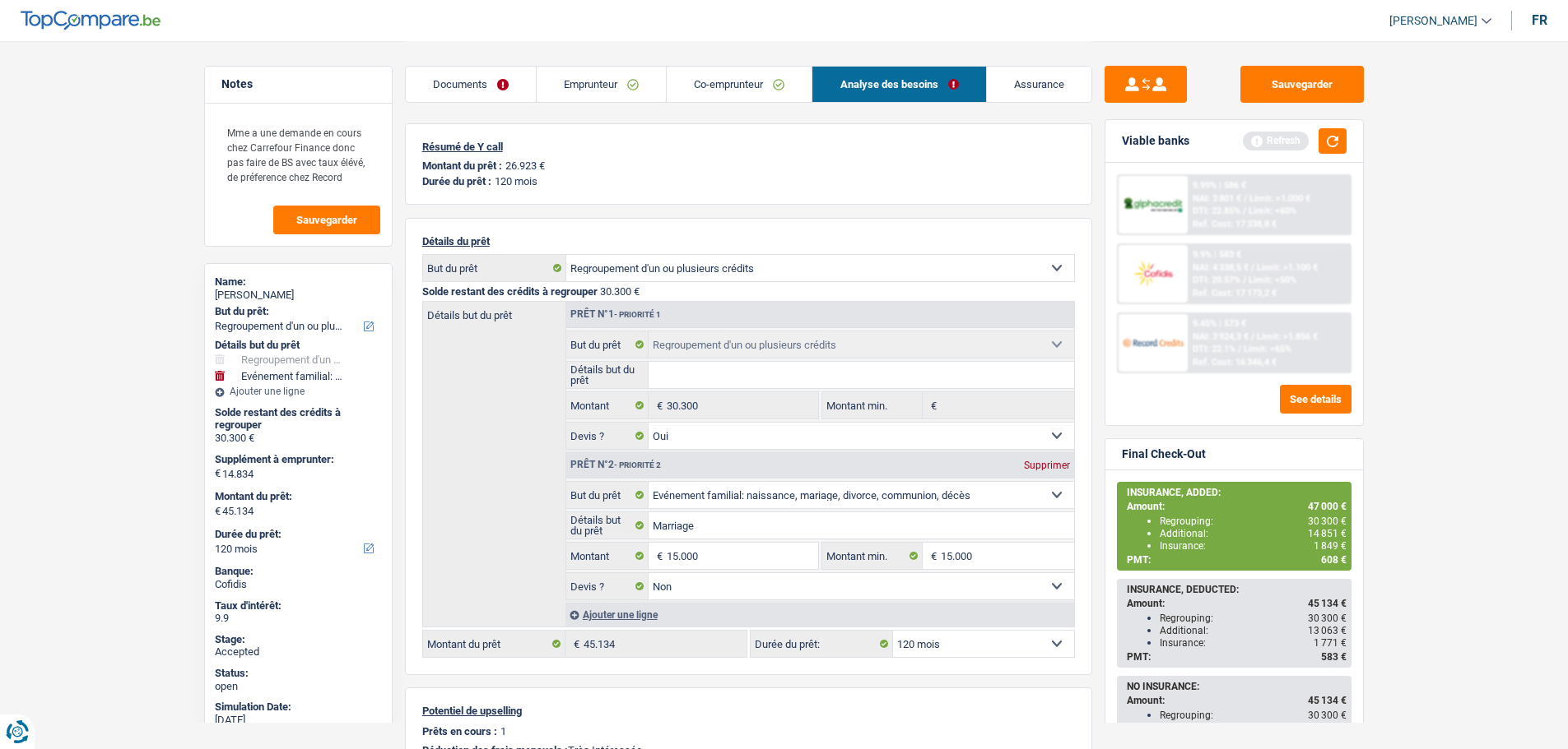
select select "144"
click at [465, 523] on div "Détails but du prêt Prêt n°1 - Priorité 1 Confort maison: meubles, textile, pei…" at bounding box center [748, 464] width 653 height 327
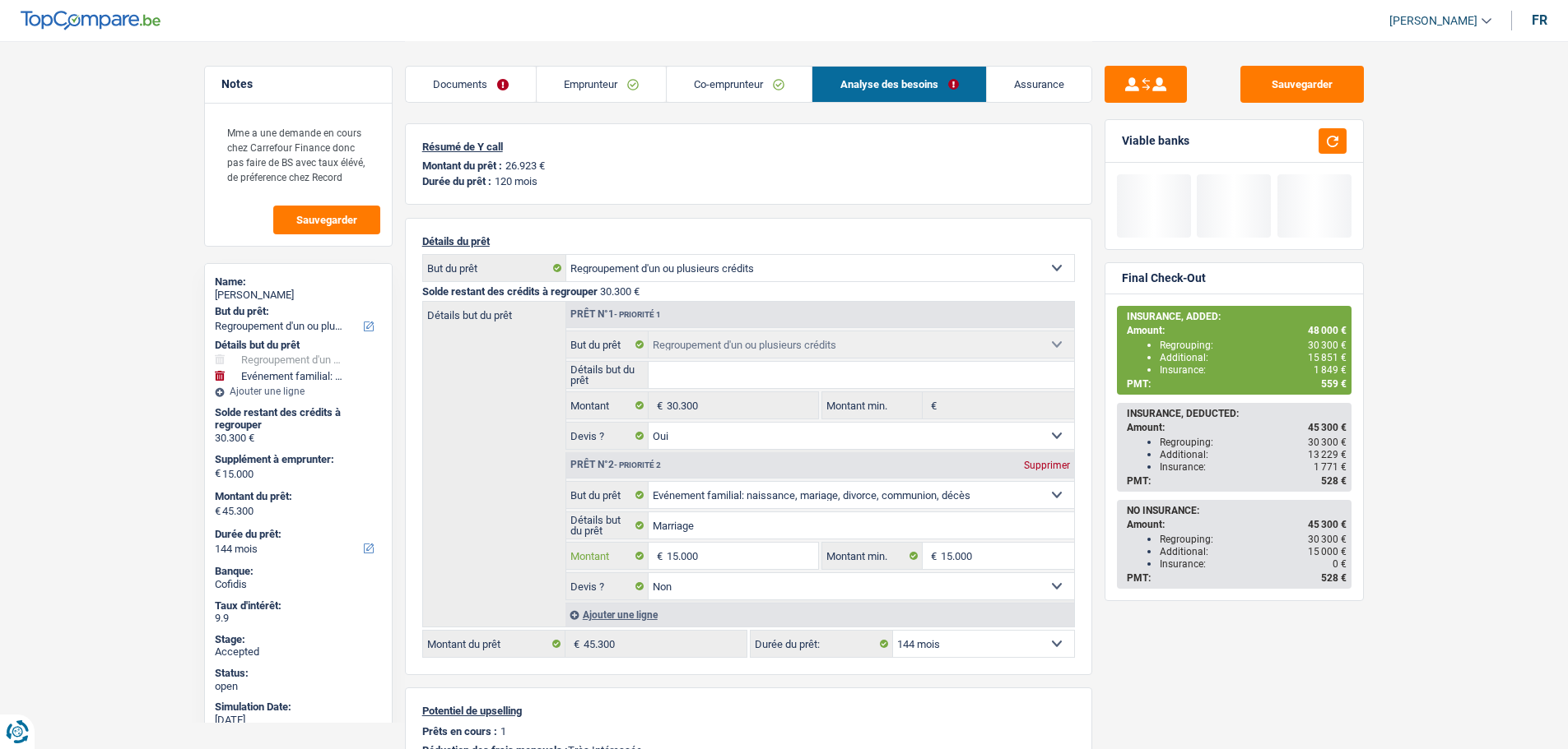
click at [743, 556] on input "15.000" at bounding box center [742, 556] width 150 height 26
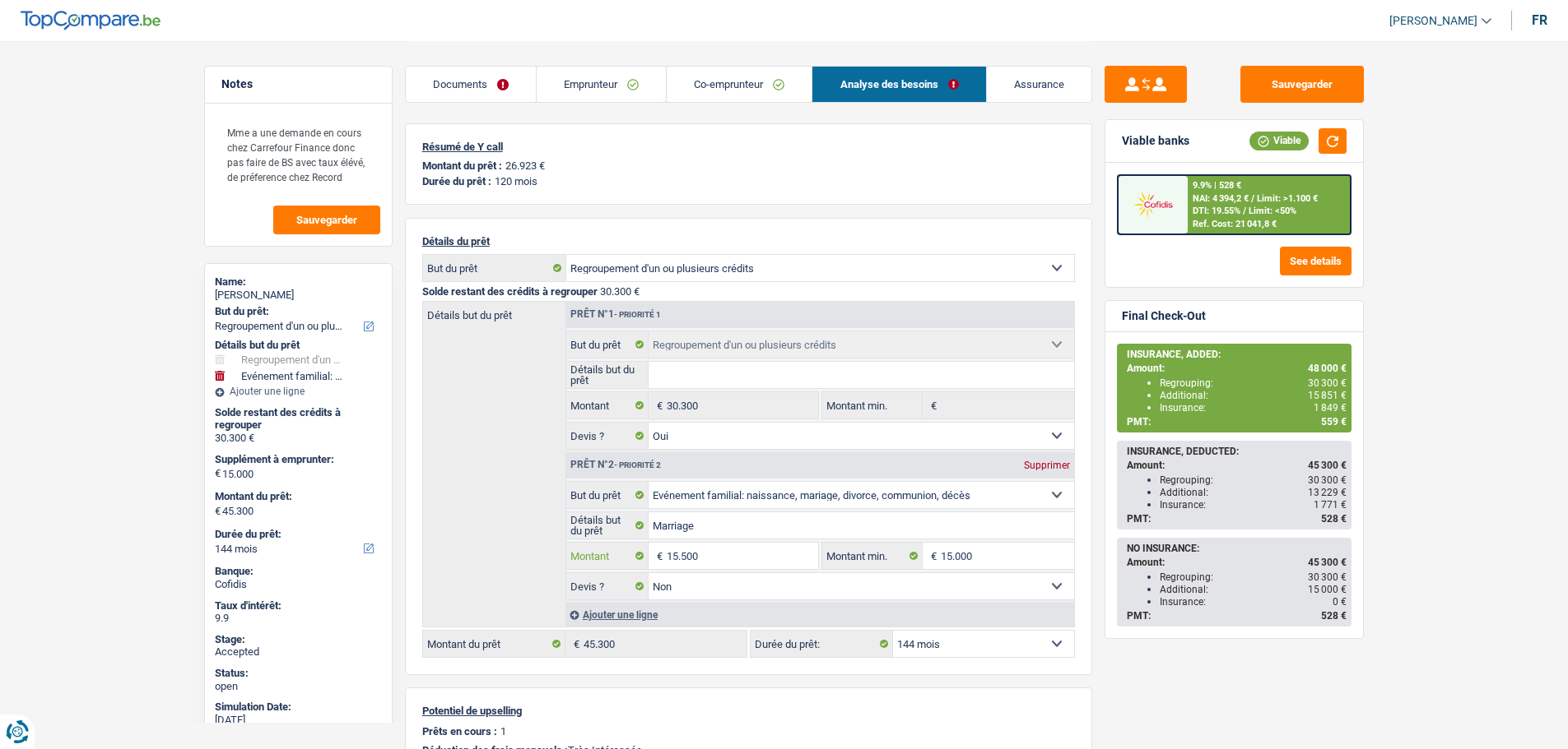
type input "15.500"
type input "45.800"
click at [544, 486] on div "Détails but du prêt Prêt n°1 - Priorité 1 Confort maison: meubles, textile, pei…" at bounding box center [748, 464] width 653 height 327
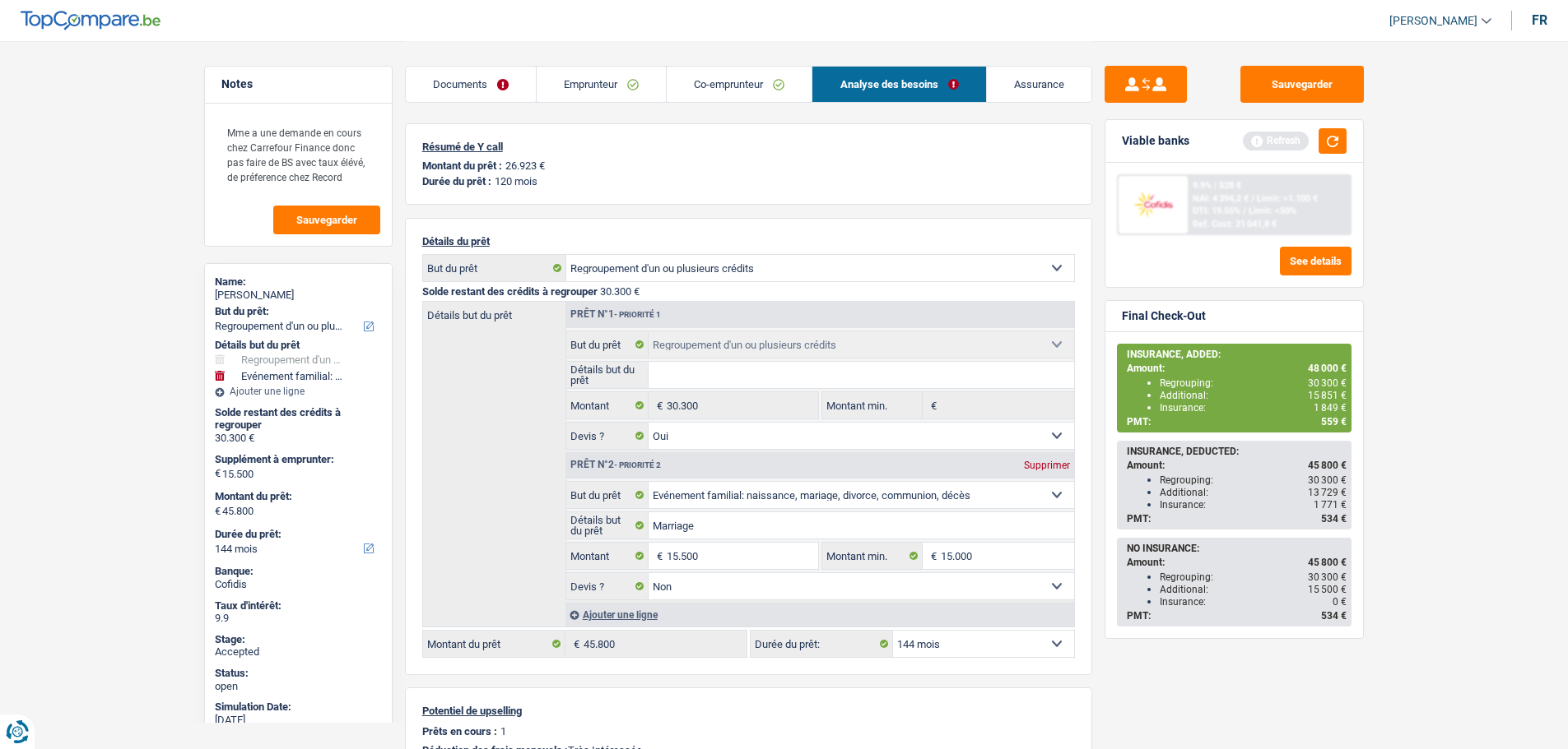
click at [948, 650] on select "12 mois 18 mois 24 mois 30 mois 36 mois 42 mois 48 mois 60 mois 72 mois 84 mois…" at bounding box center [984, 644] width 181 height 26
select select "120"
click at [893, 631] on select "12 mois 18 mois 24 mois 30 mois 36 mois 42 mois 48 mois 60 mois 72 mois 84 mois…" at bounding box center [984, 644] width 181 height 26
select select "120"
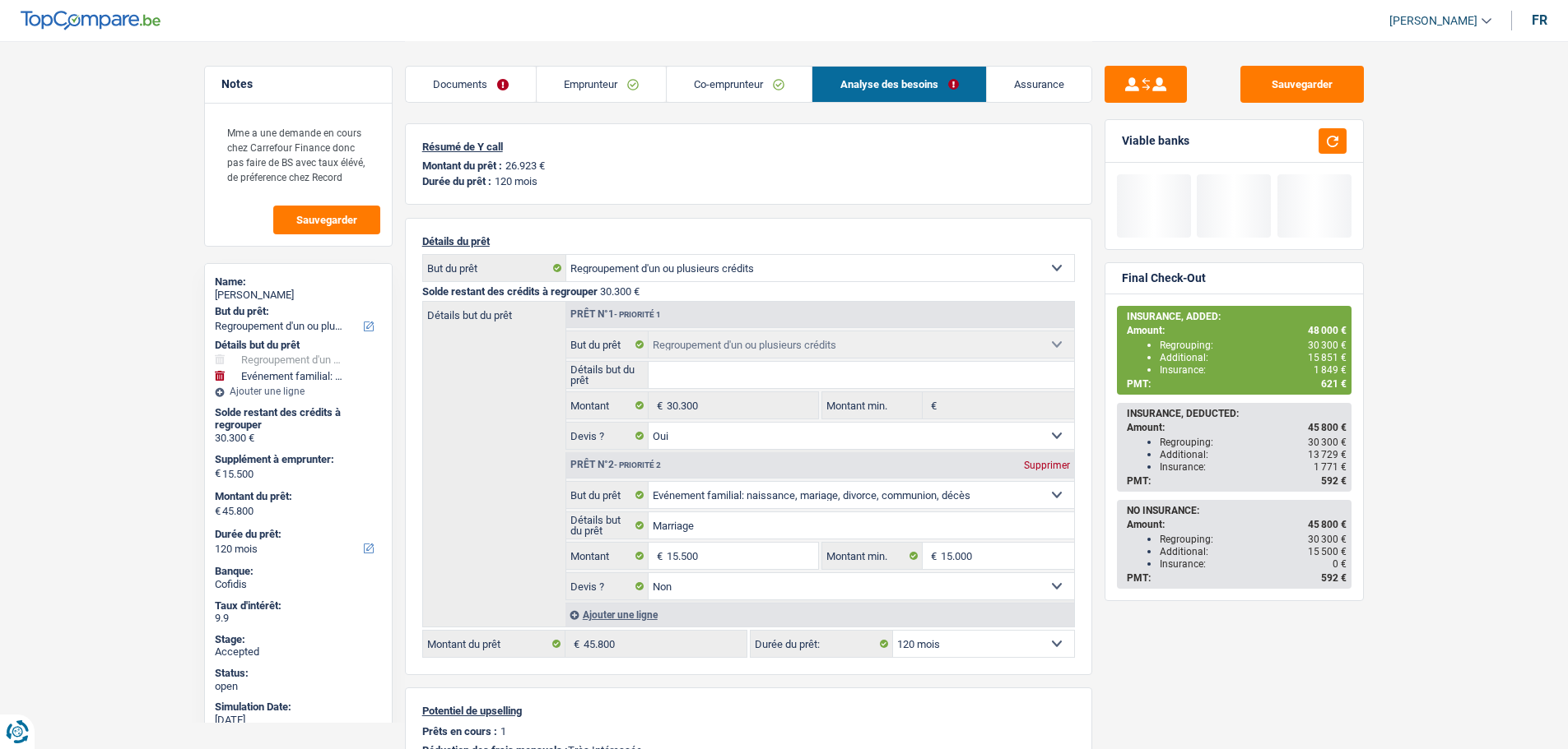
click at [1109, 668] on div "Sauvegarder Viable banks Final Check-Out INSURANCE, ADDED: Amount: 48 000 € Reg…" at bounding box center [1233, 394] width 284 height 657
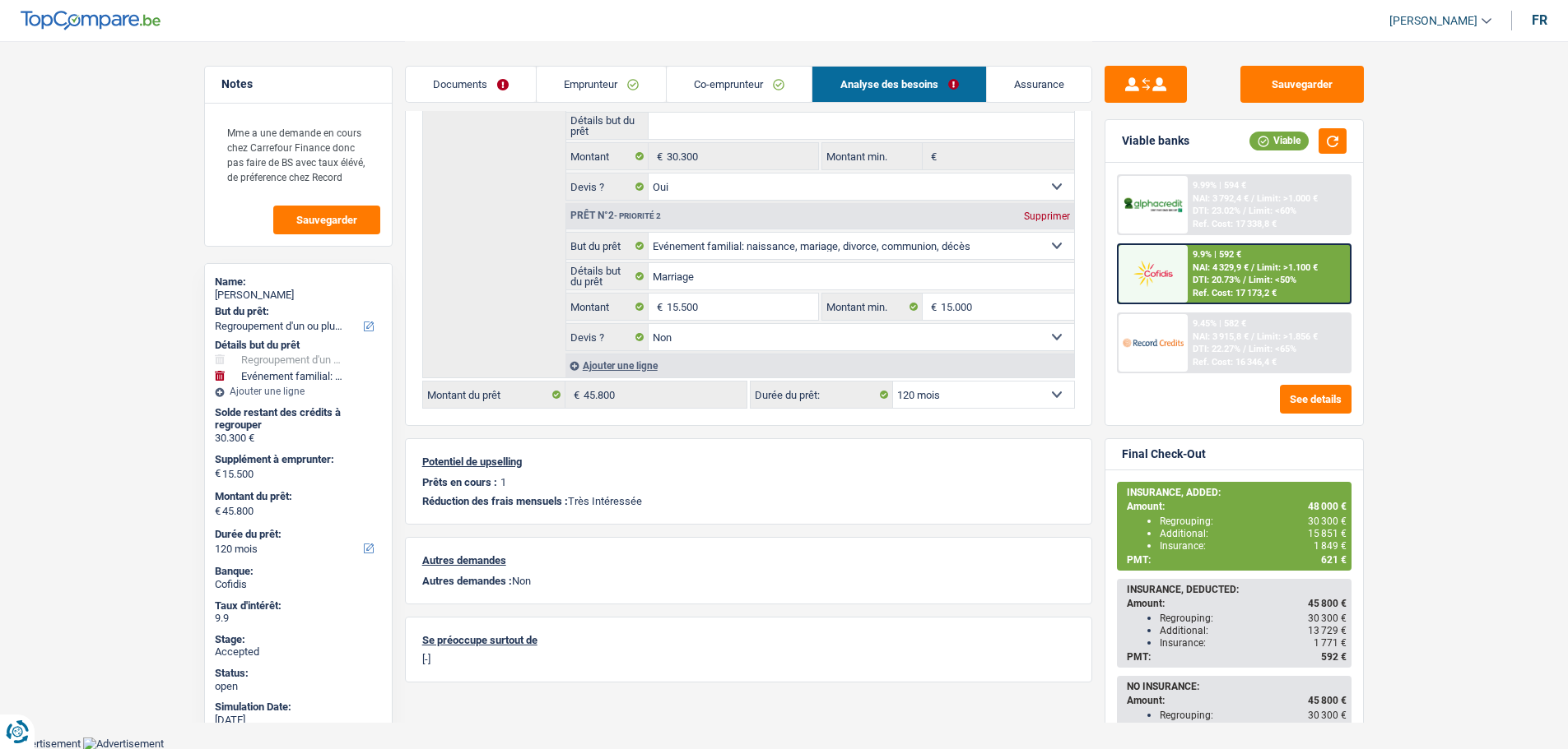
click at [1015, 87] on link "Assurance" at bounding box center [1038, 84] width 104 height 35
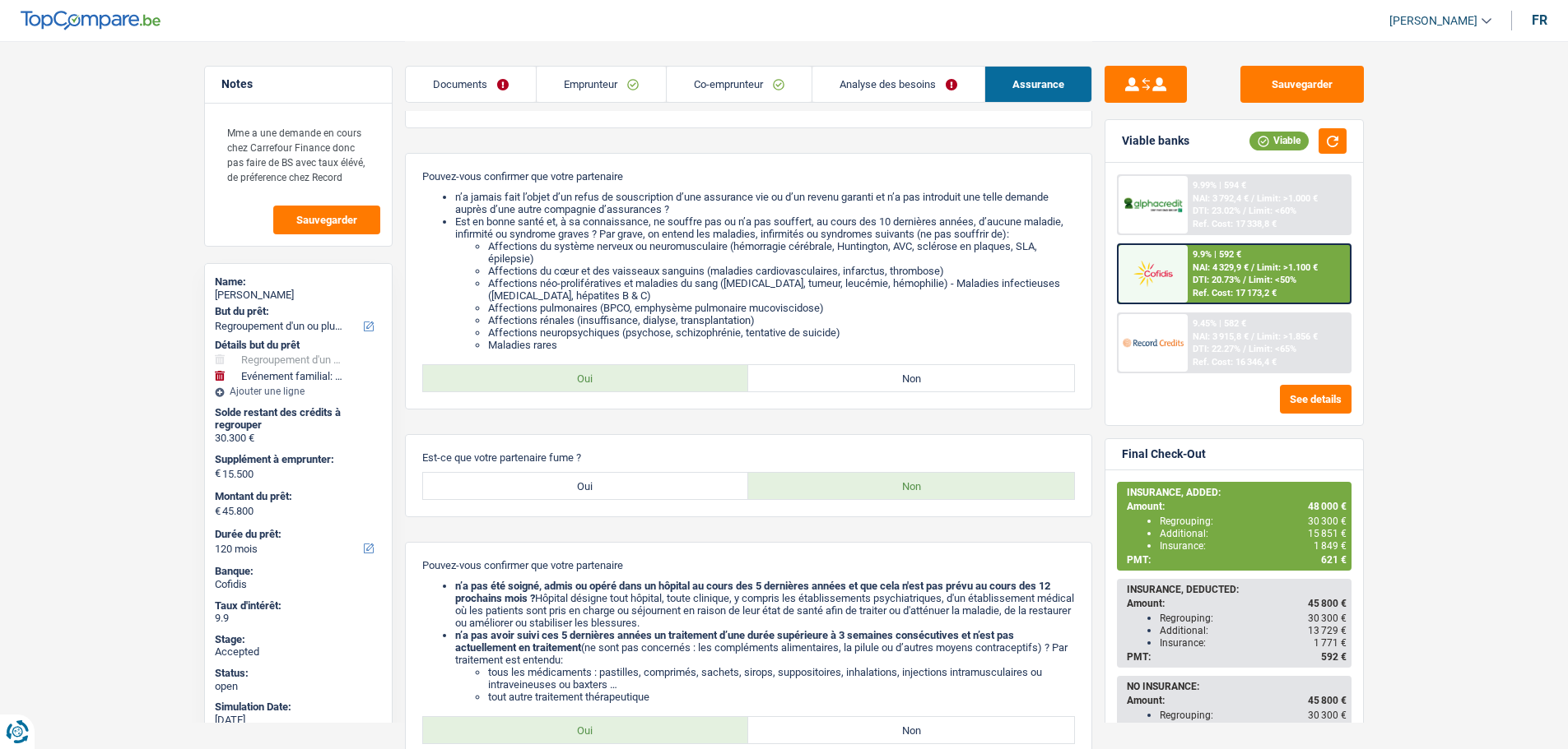
scroll to position [1154, 0]
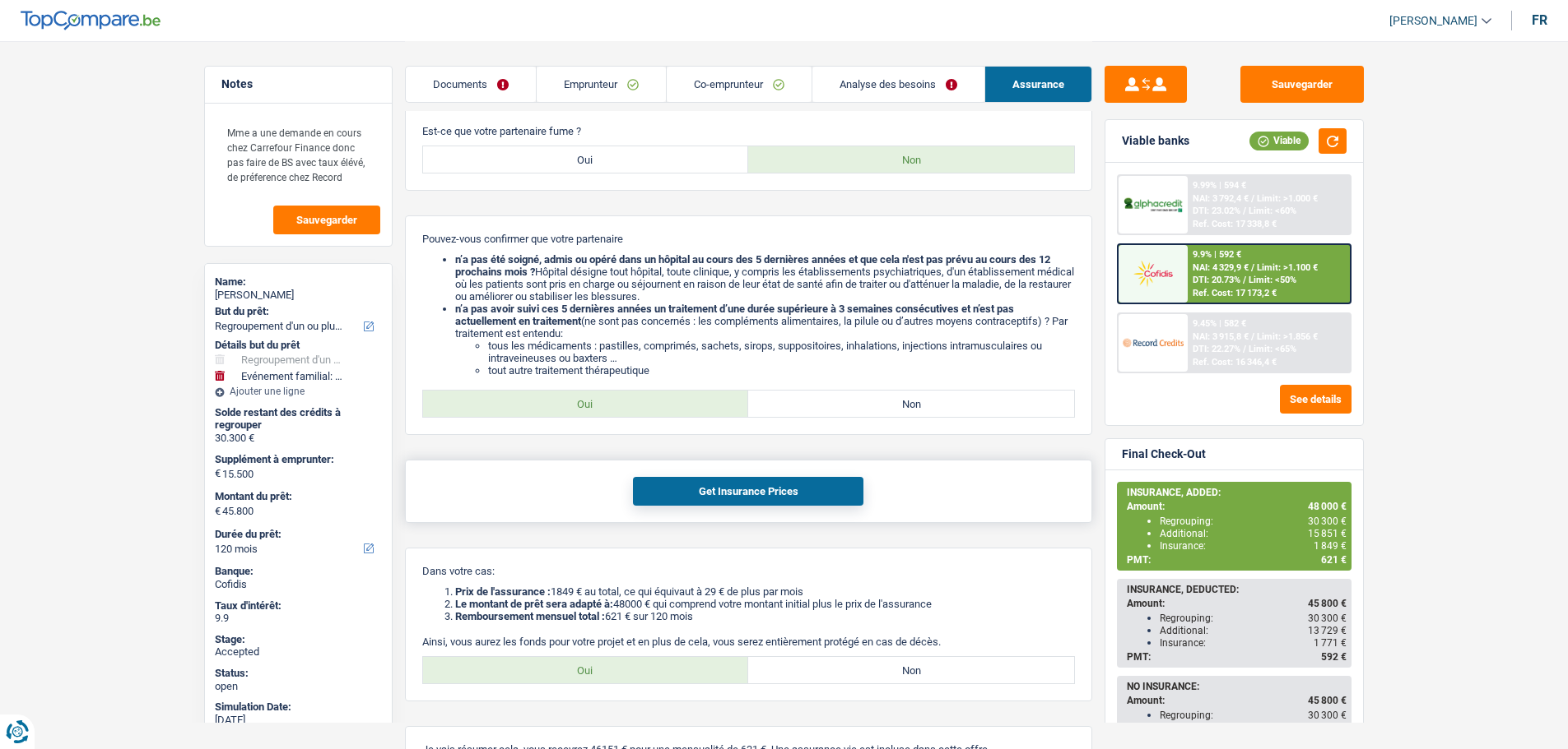
click at [681, 484] on button "Get Insurance Prices" at bounding box center [748, 492] width 230 height 29
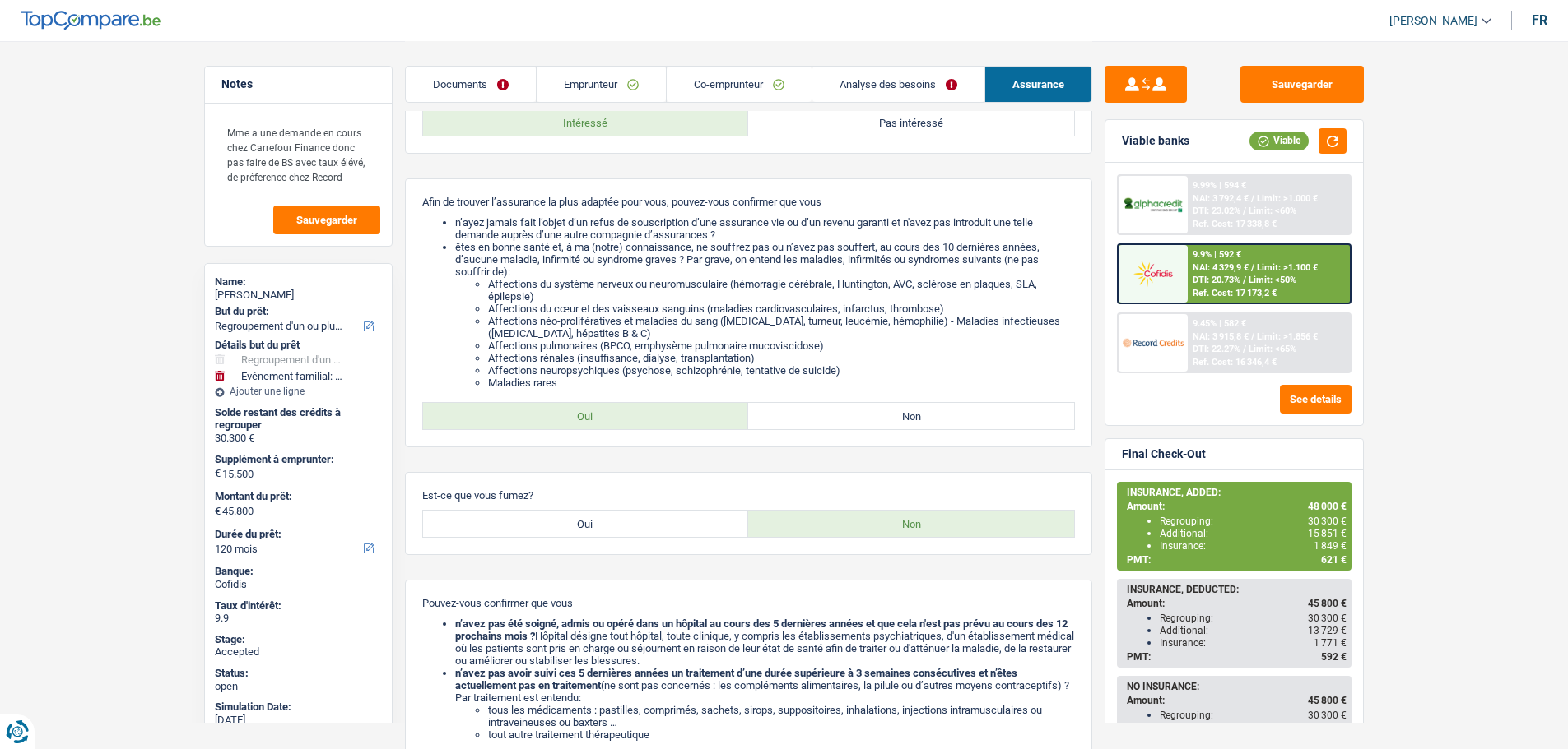
scroll to position [138, 0]
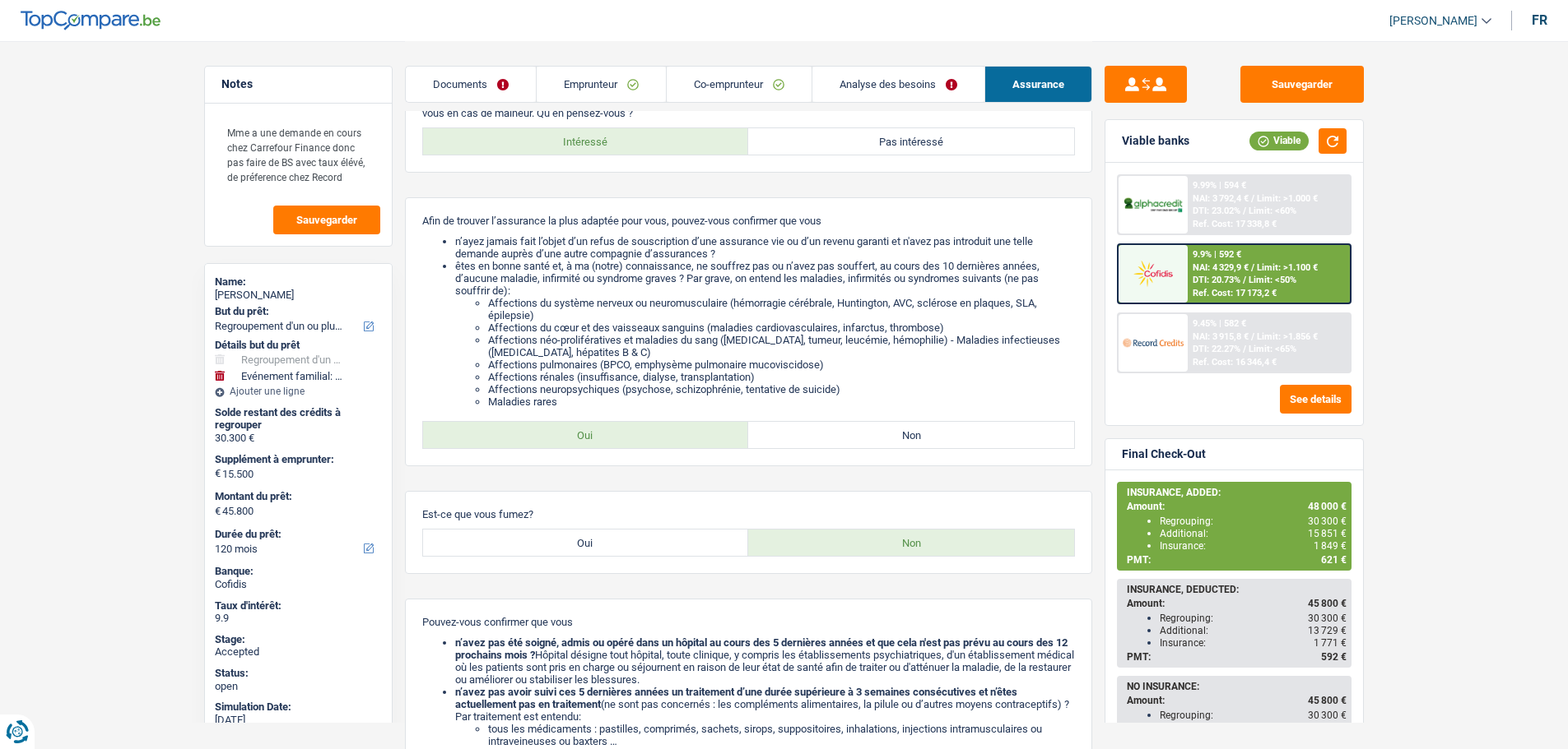
click at [881, 79] on link "Analyse des besoins" at bounding box center [898, 84] width 172 height 35
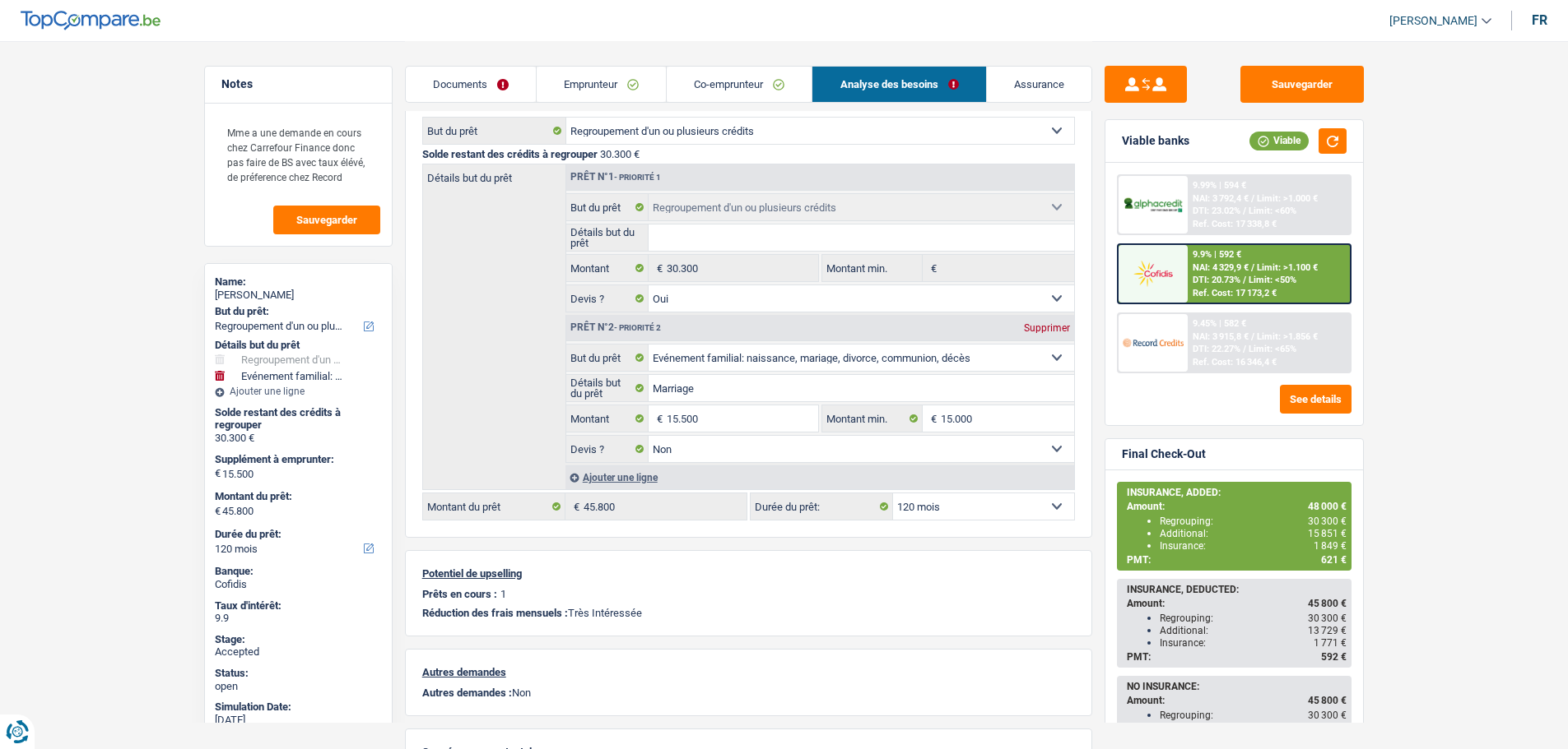
click at [1024, 85] on link "Assurance" at bounding box center [1038, 84] width 104 height 35
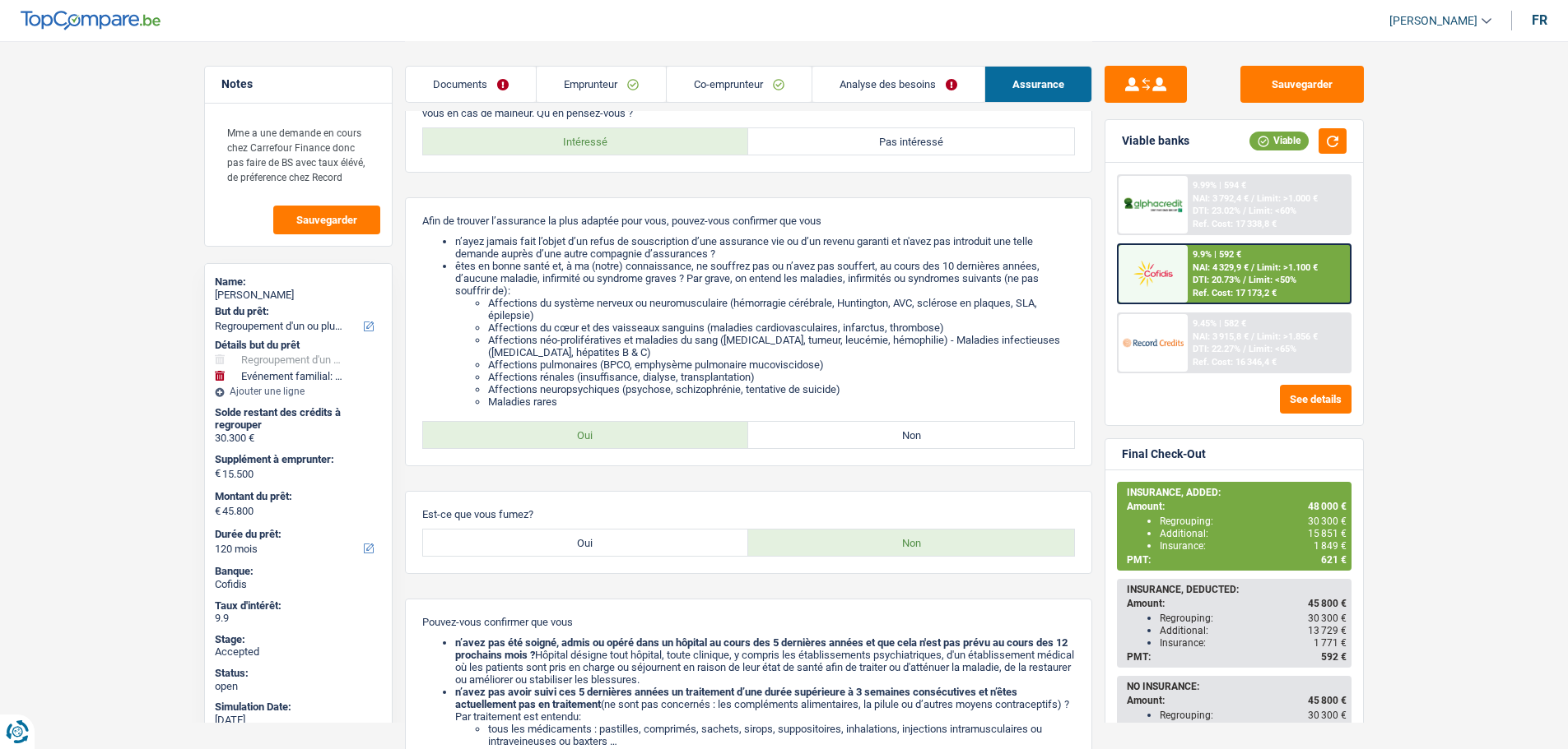
click at [599, 86] on link "Emprunteur" at bounding box center [601, 84] width 129 height 35
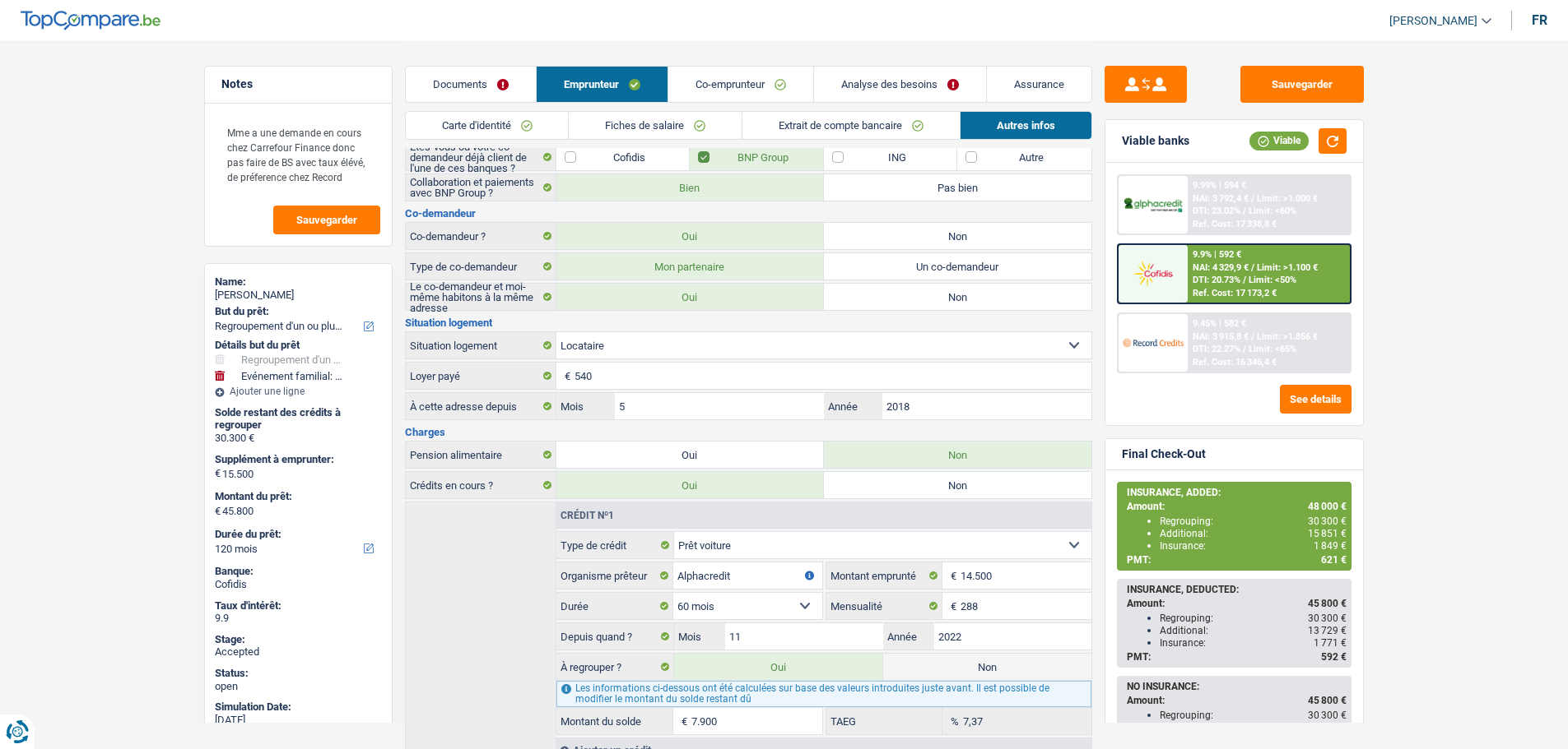
click at [496, 127] on link "Carte d'identité" at bounding box center [487, 126] width 163 height 27
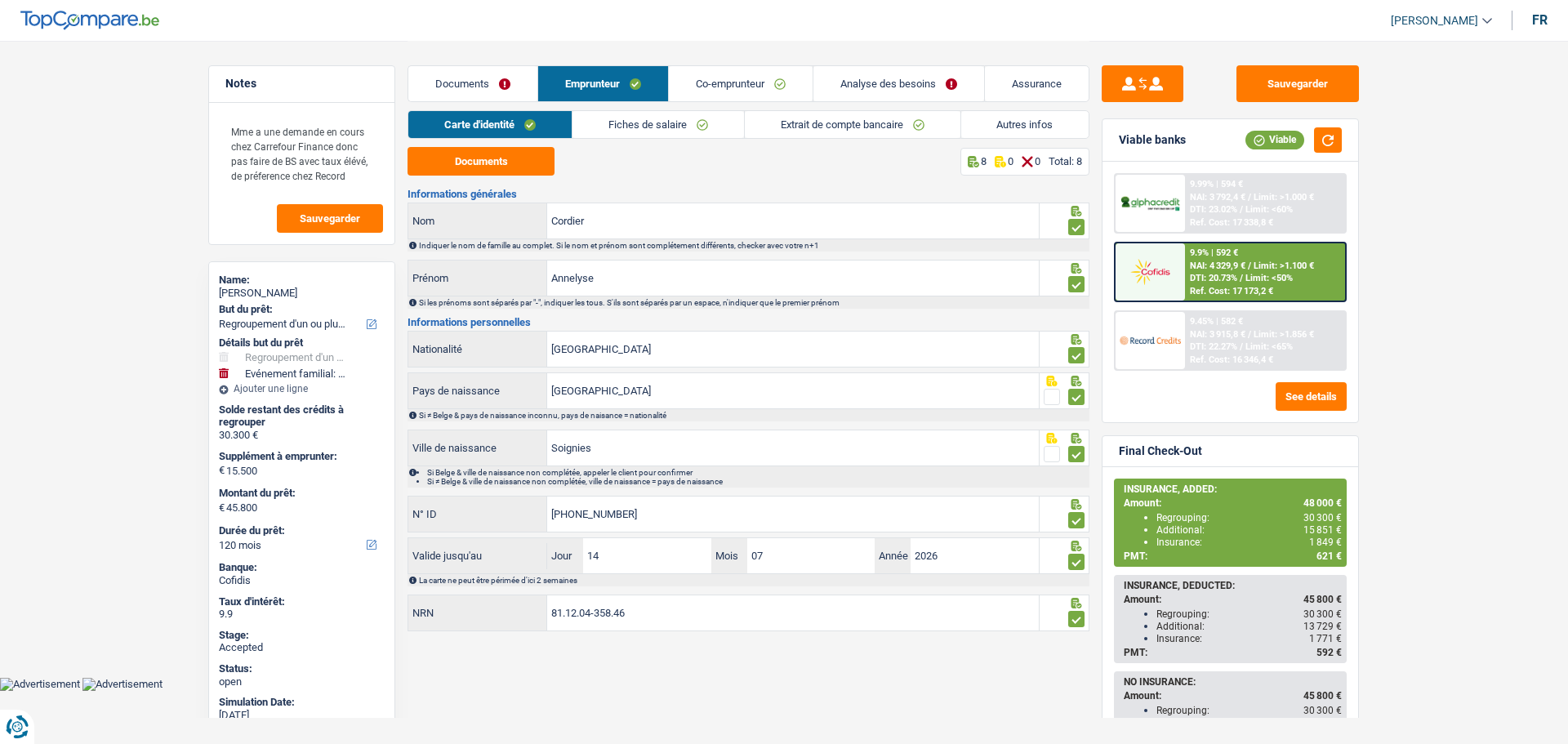
click at [635, 126] on link "Fiches de salaire" at bounding box center [658, 125] width 171 height 27
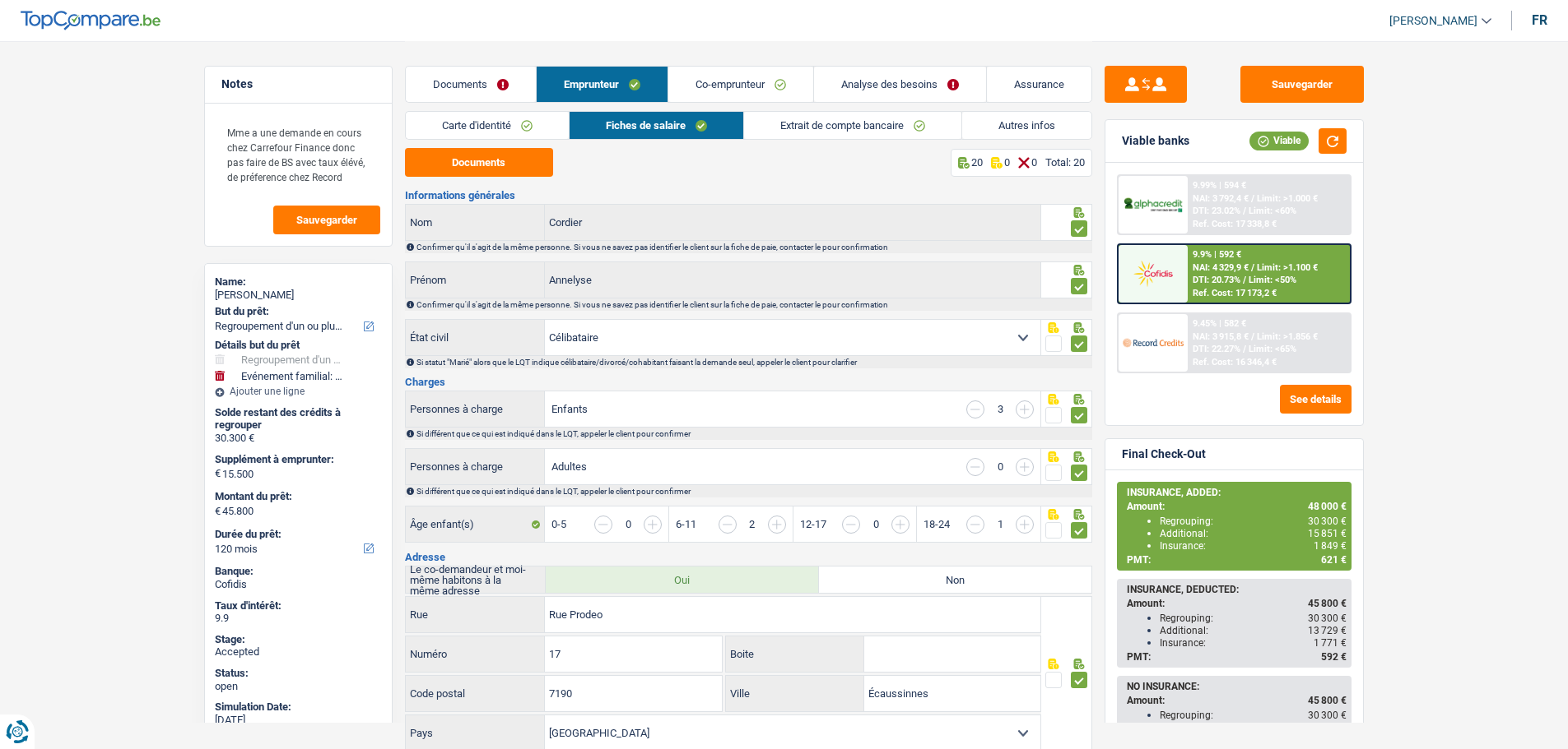
click at [462, 129] on link "Carte d'identité" at bounding box center [487, 126] width 163 height 27
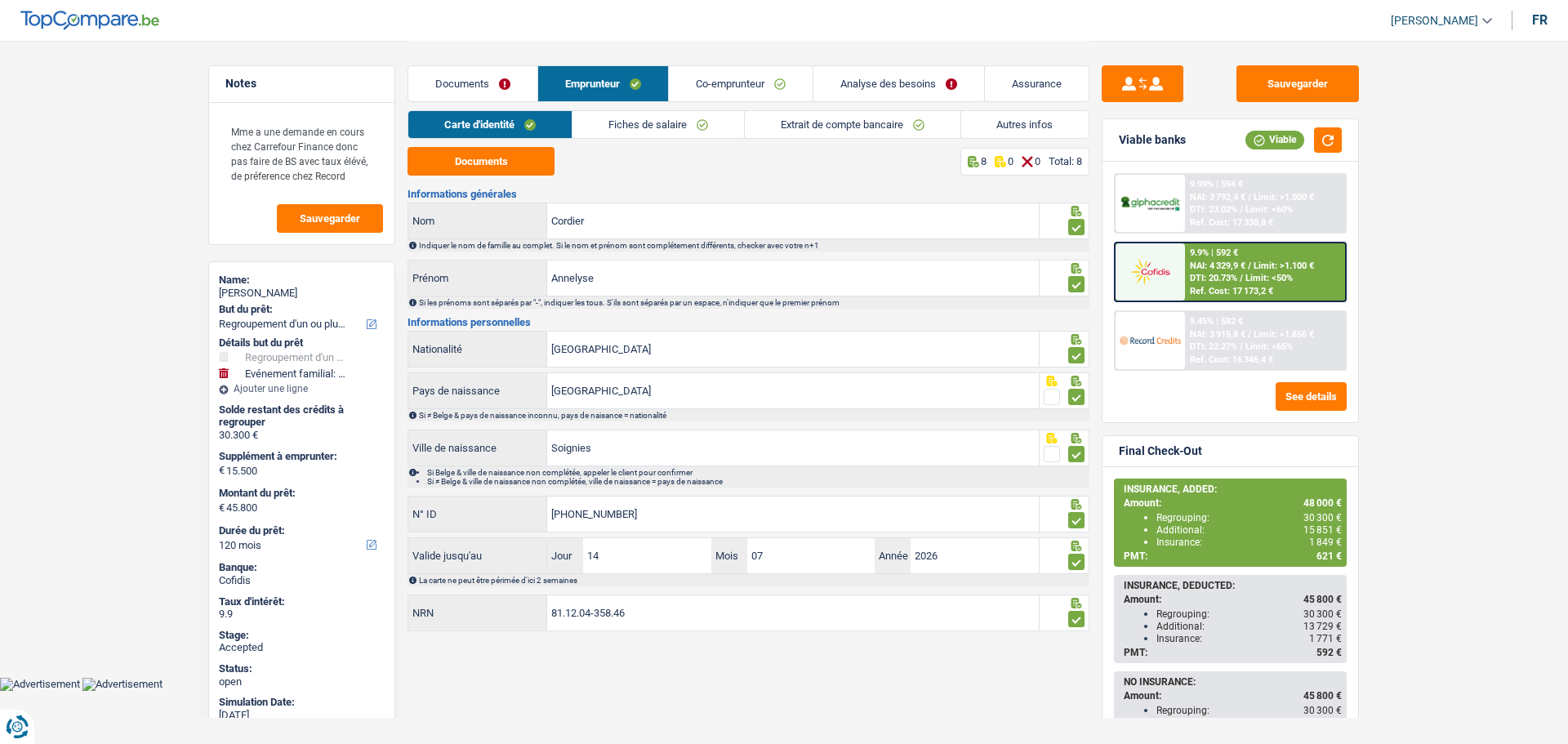
click at [715, 67] on link "Co-emprunteur" at bounding box center [741, 83] width 143 height 35
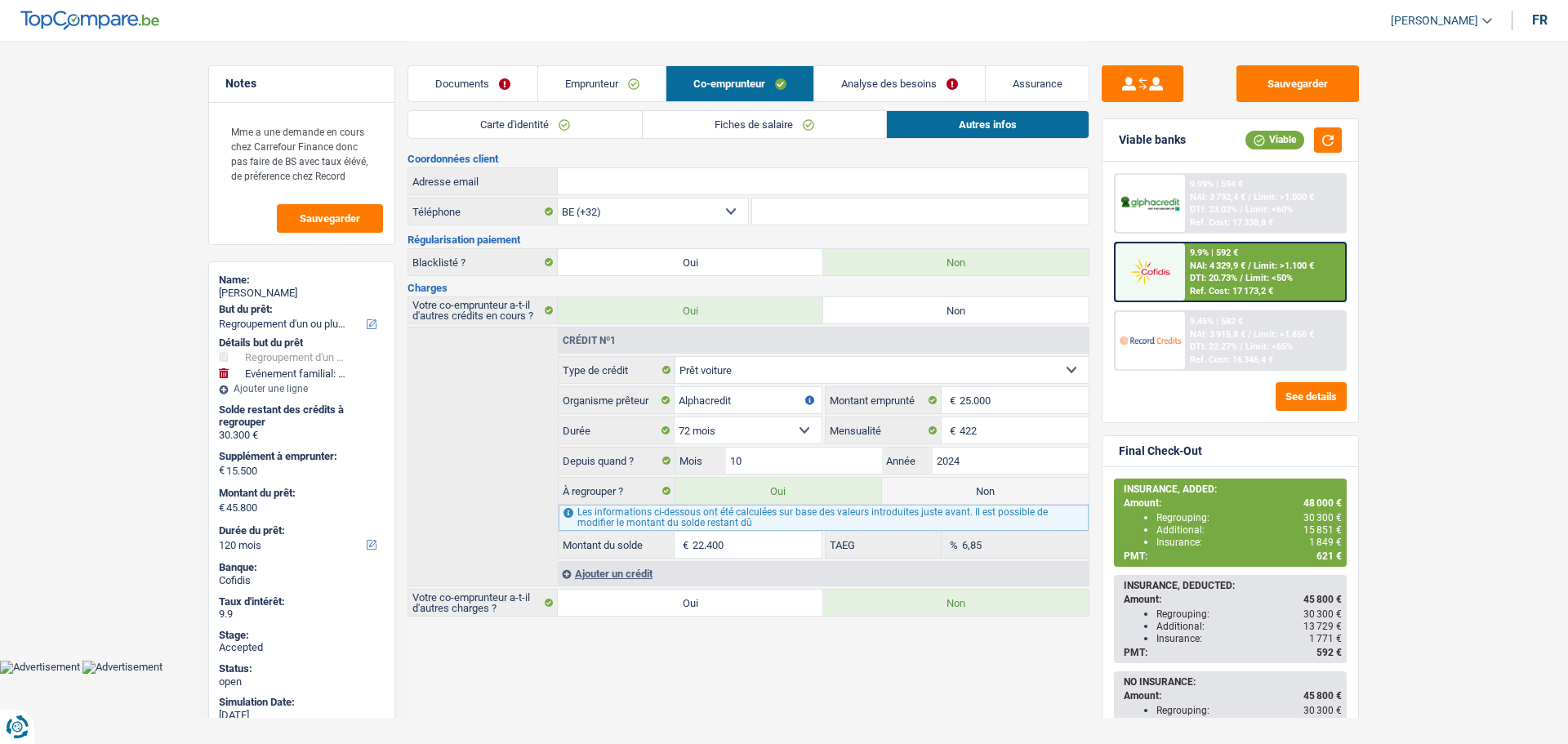
click at [528, 131] on link "Carte d'identité" at bounding box center [525, 125] width 233 height 27
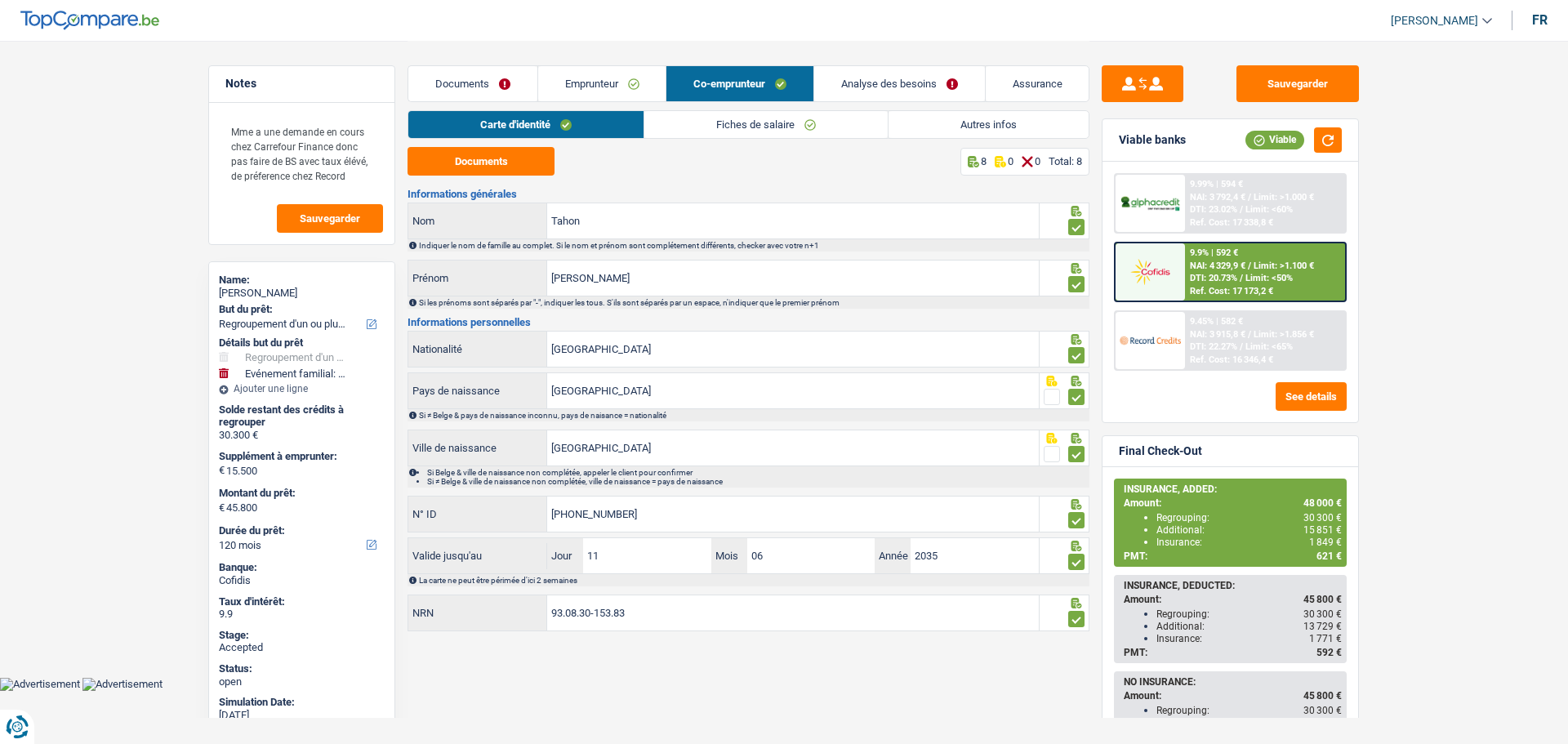
click at [694, 120] on link "Fiches de salaire" at bounding box center [765, 125] width 243 height 27
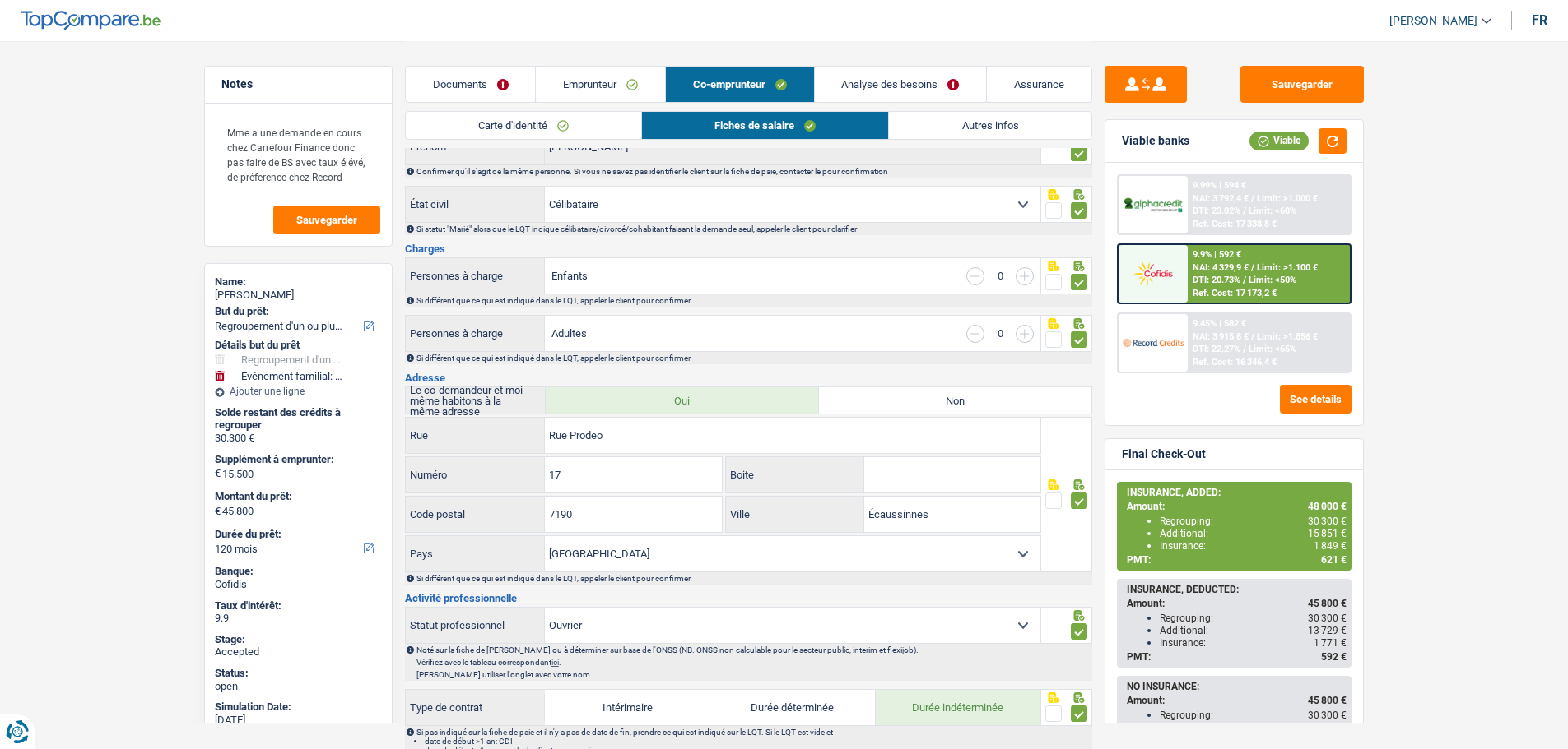
scroll to position [165, 0]
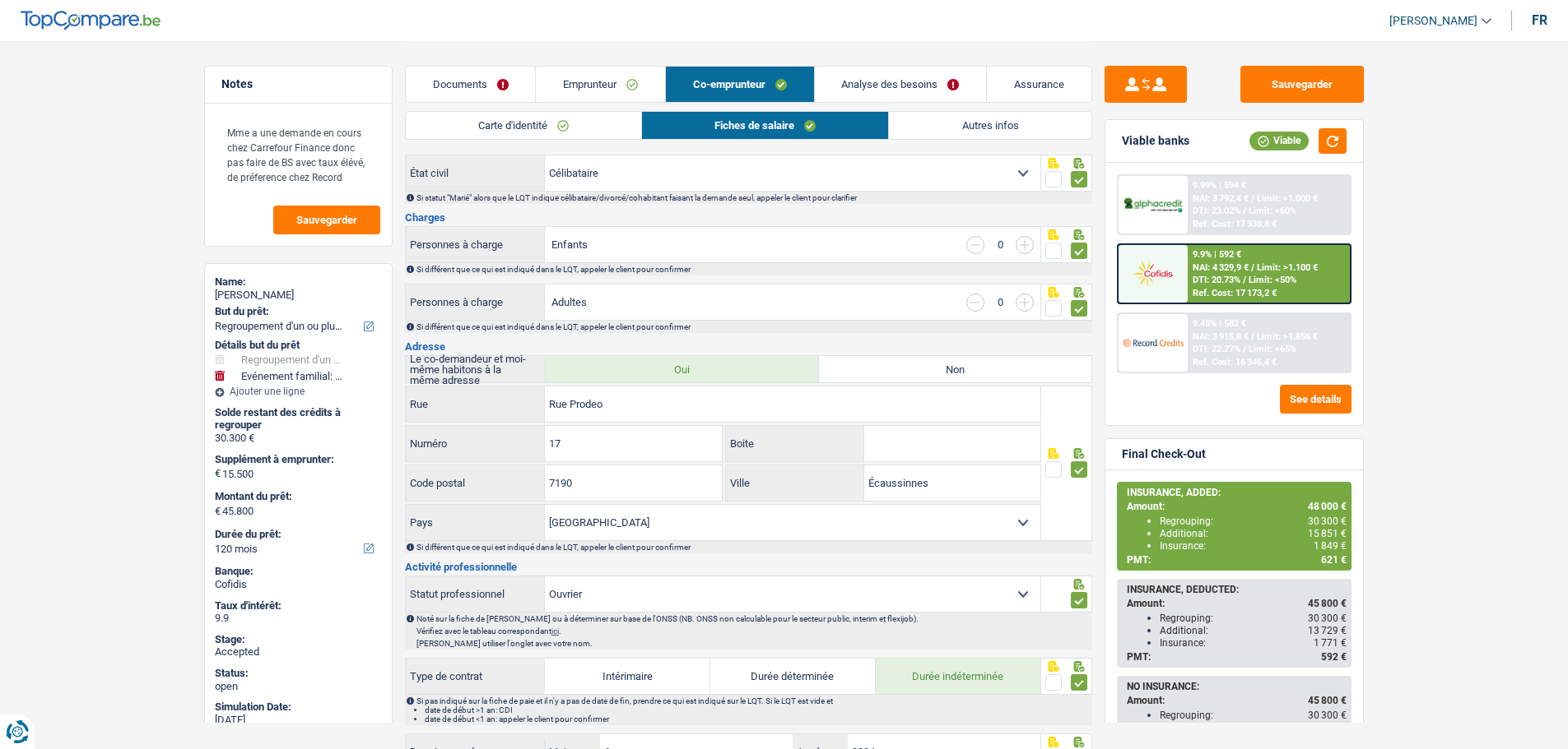
click at [284, 295] on div "Annelyse Cordier" at bounding box center [298, 295] width 167 height 13
copy div "Annelyse Cordier"
click at [991, 107] on div "Documents Emprunteur Co-emprunteur Analyse des besoins Assurance" at bounding box center [748, 76] width 687 height 70
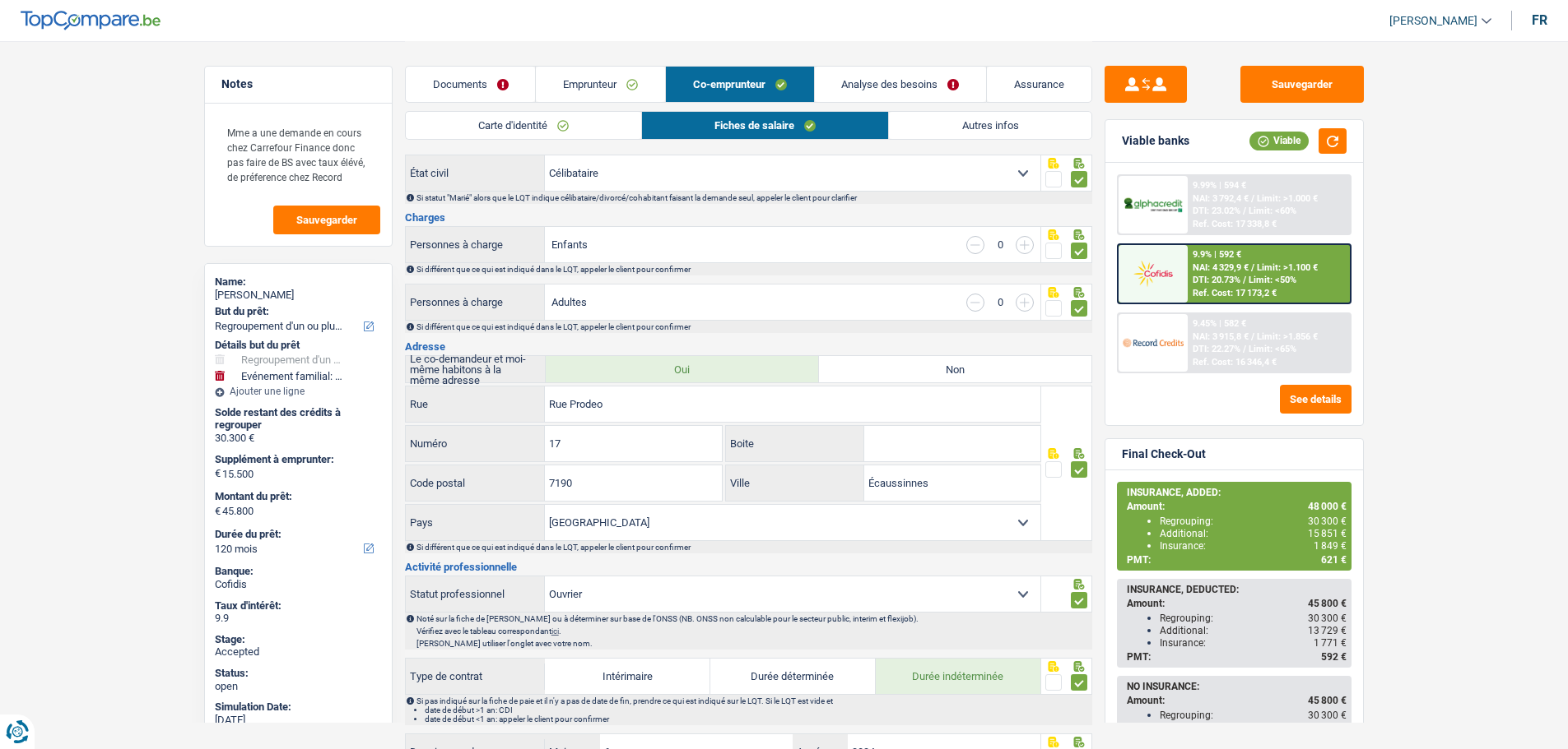
click at [983, 124] on link "Autres infos" at bounding box center [989, 126] width 202 height 27
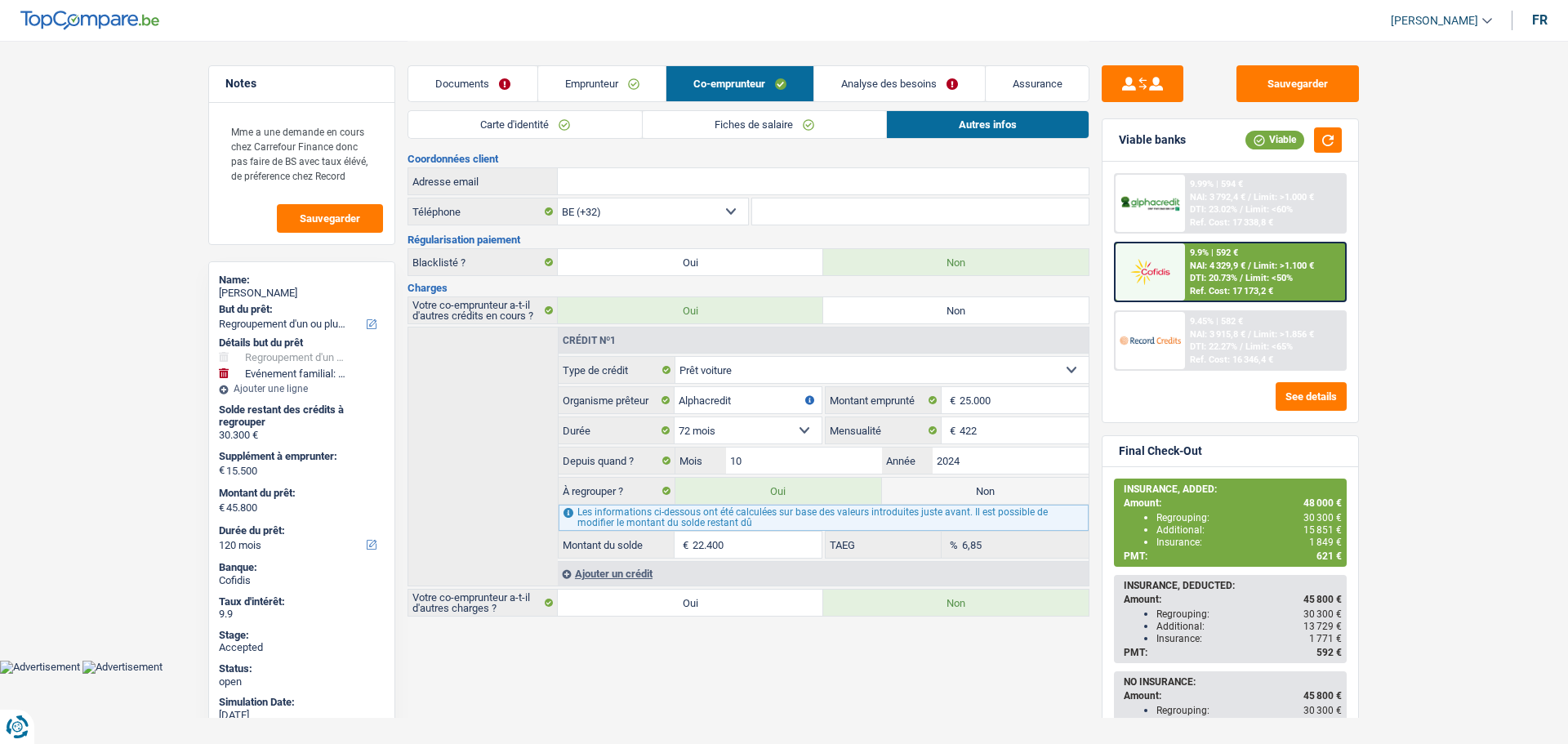
drag, startPoint x: 595, startPoint y: 80, endPoint x: 611, endPoint y: 80, distance: 16.0
click at [597, 80] on link "Emprunteur" at bounding box center [602, 83] width 128 height 35
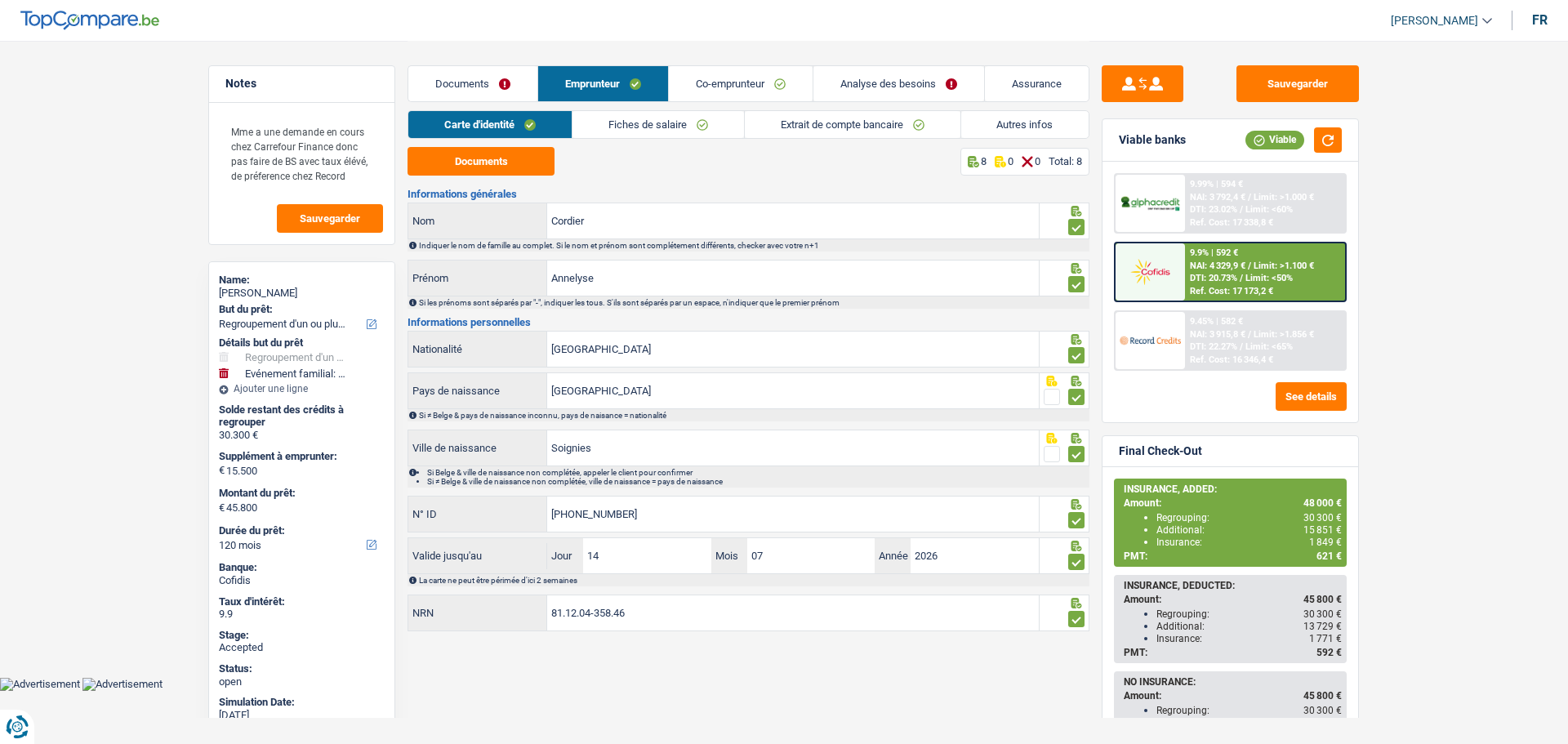
click at [1041, 117] on link "Autres infos" at bounding box center [1026, 125] width 128 height 27
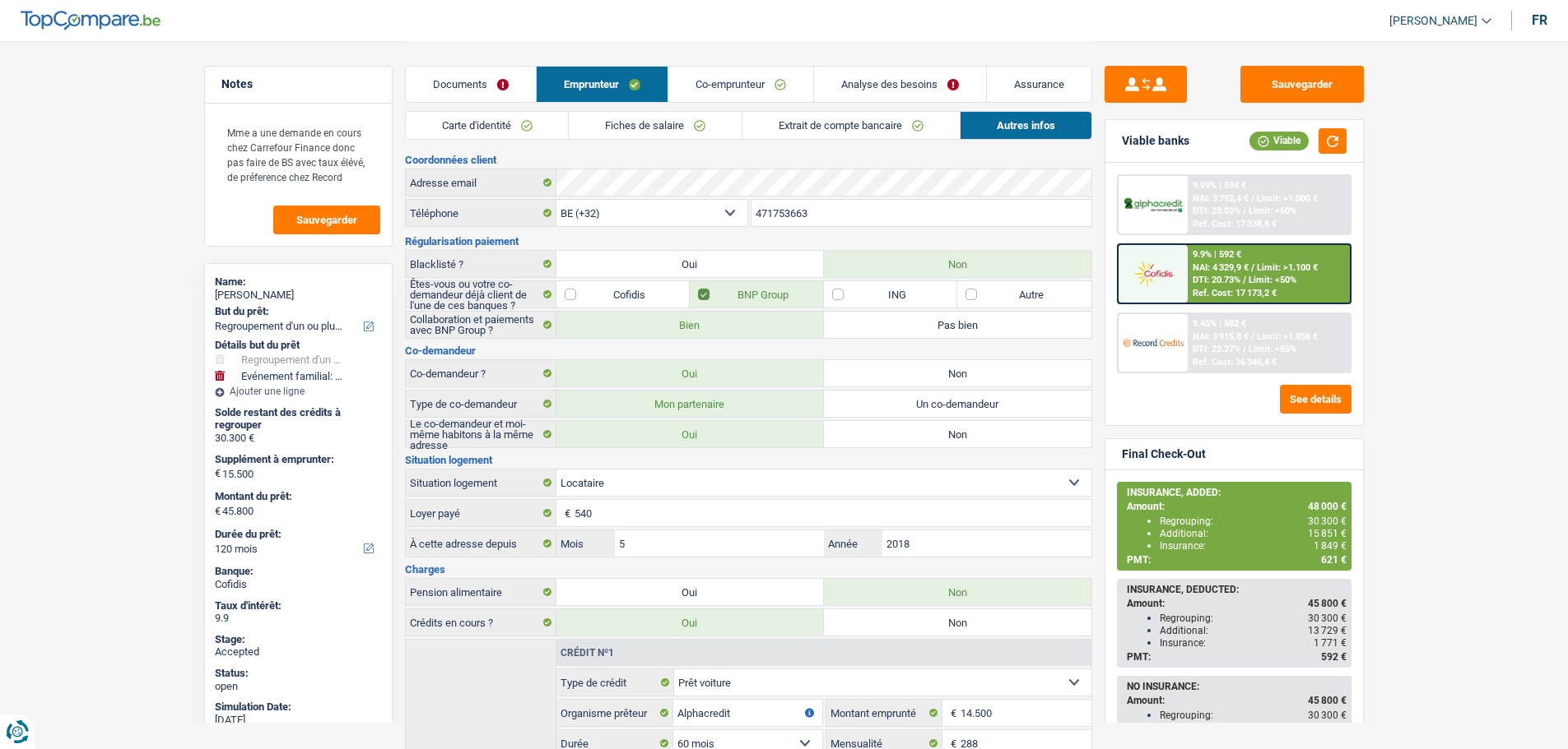
click at [791, 221] on input "471753663" at bounding box center [921, 213] width 340 height 26
click at [738, 76] on link "Co-emprunteur" at bounding box center [741, 84] width 144 height 35
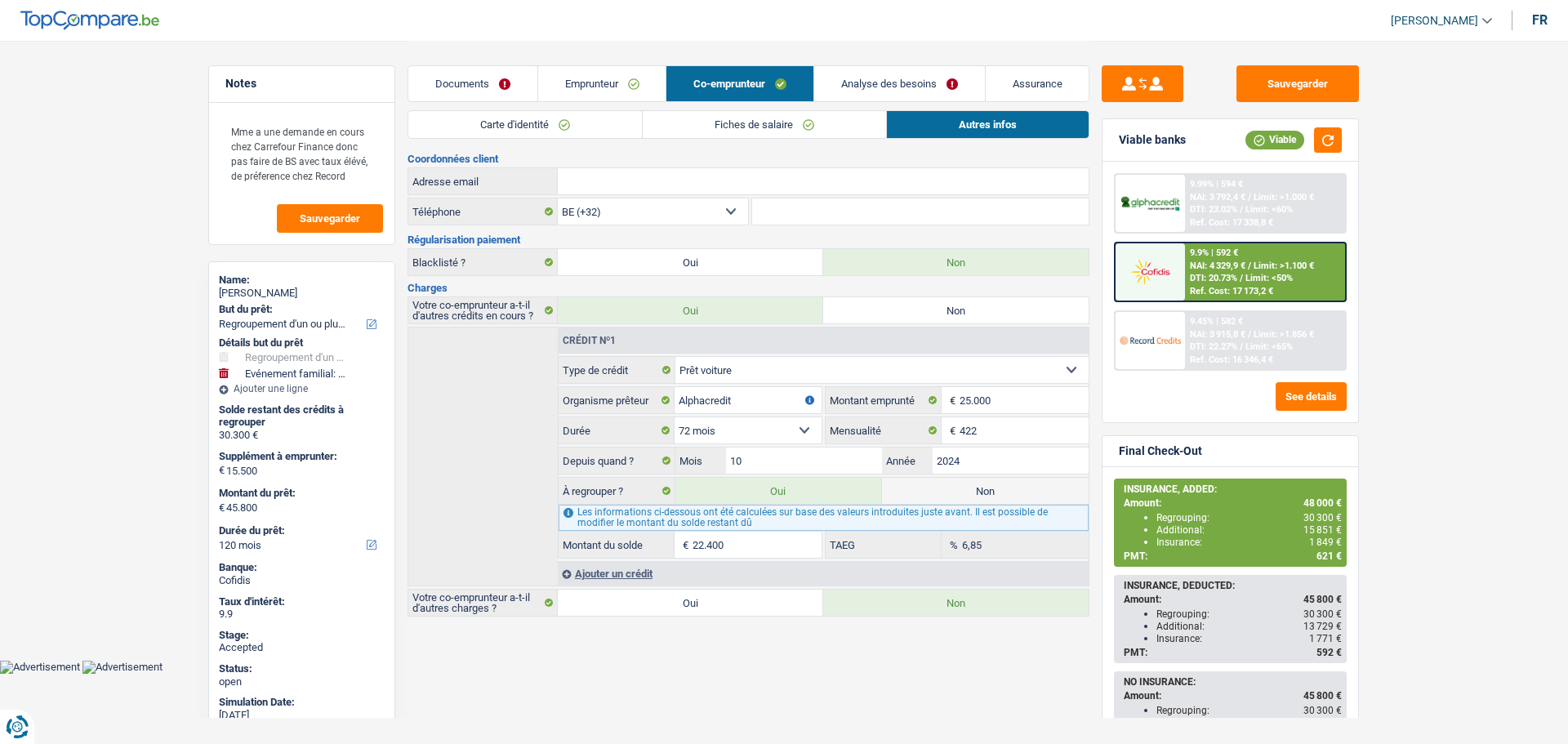
click at [533, 104] on div "Documents Emprunteur Co-emprunteur Analyse des besoins Assurance" at bounding box center [749, 76] width 682 height 70
click at [532, 119] on link "Carte d'identité" at bounding box center [525, 125] width 233 height 27
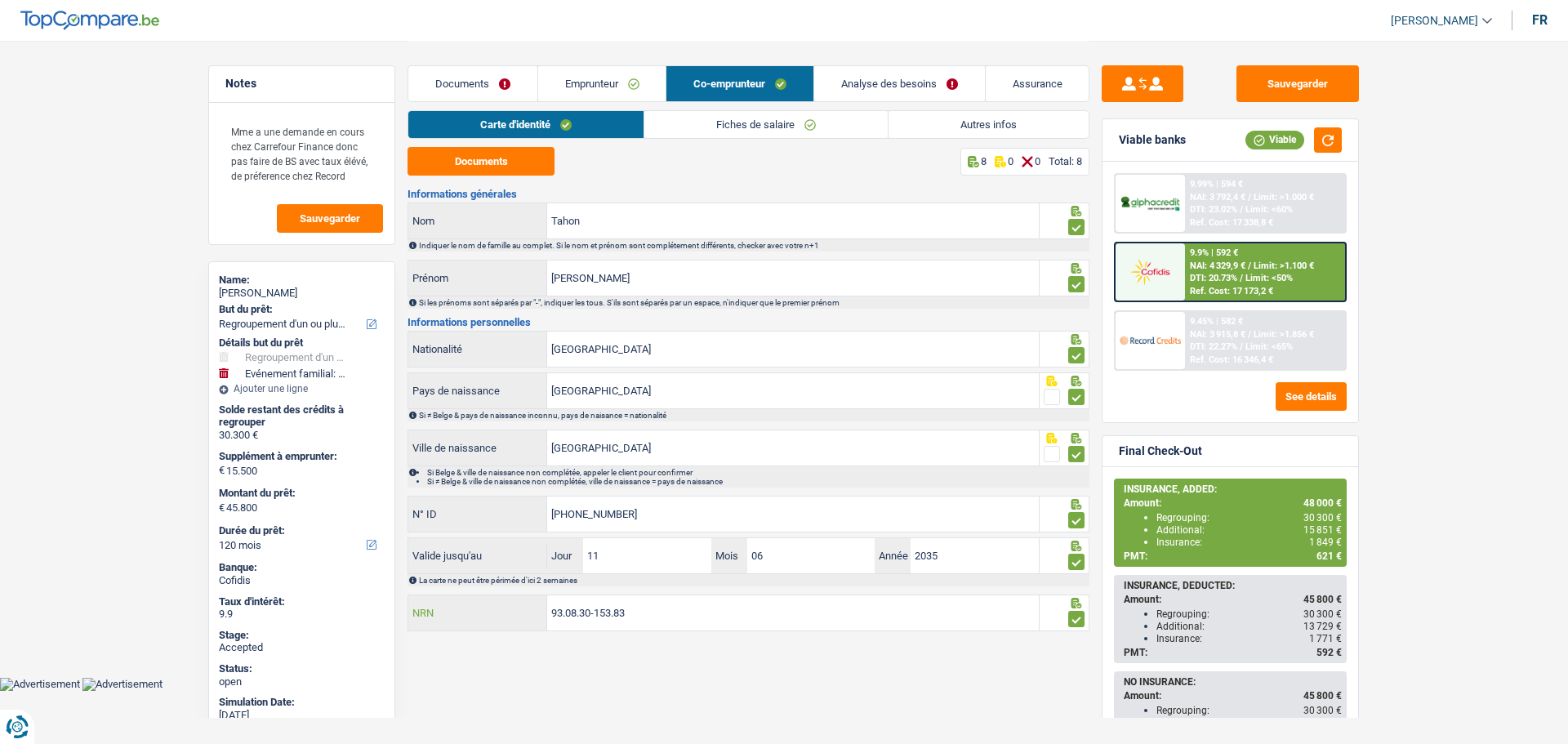
click at [581, 613] on input "93.08.30-153.83" at bounding box center [793, 613] width 492 height 35
click at [467, 86] on link "Documents" at bounding box center [473, 83] width 129 height 35
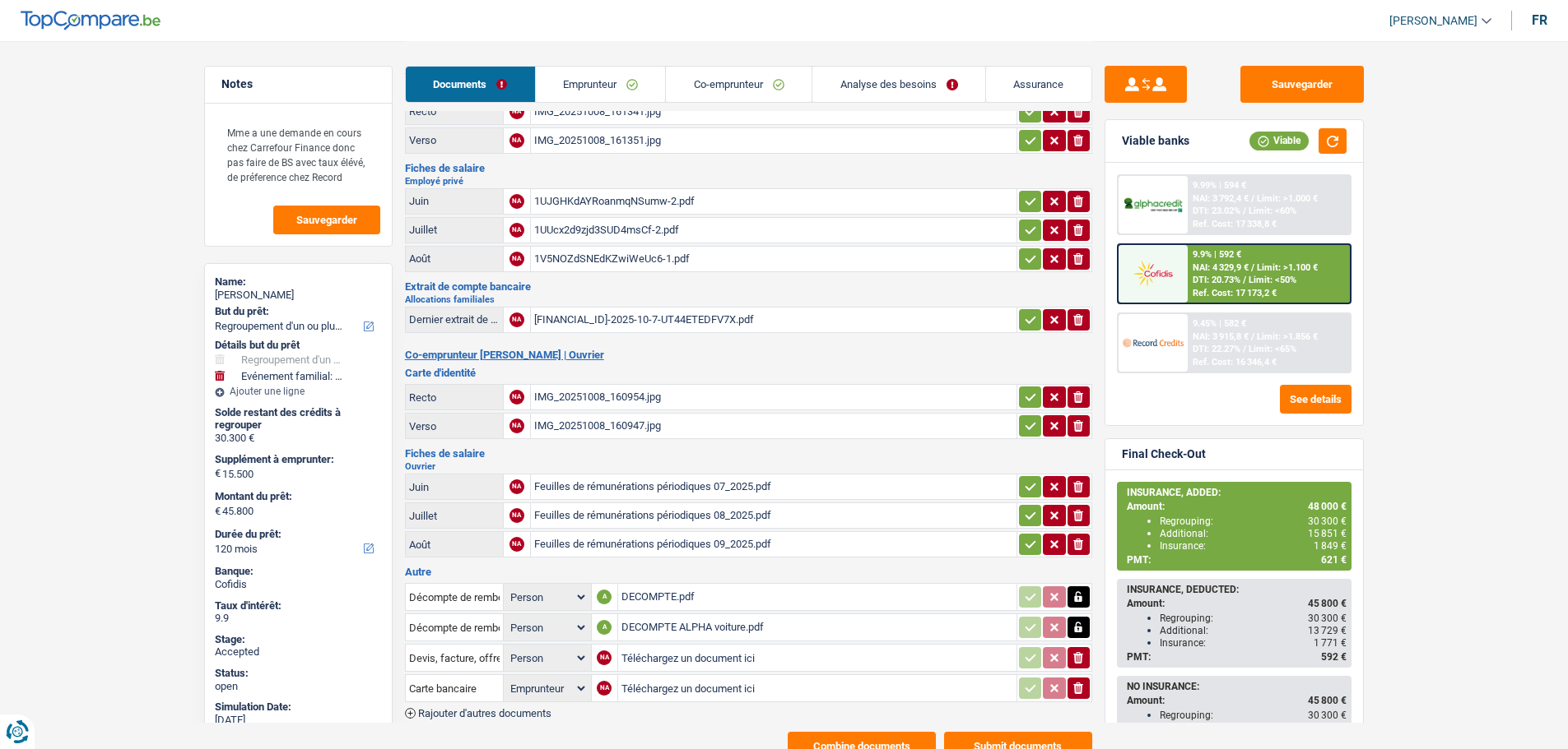
scroll to position [127, 0]
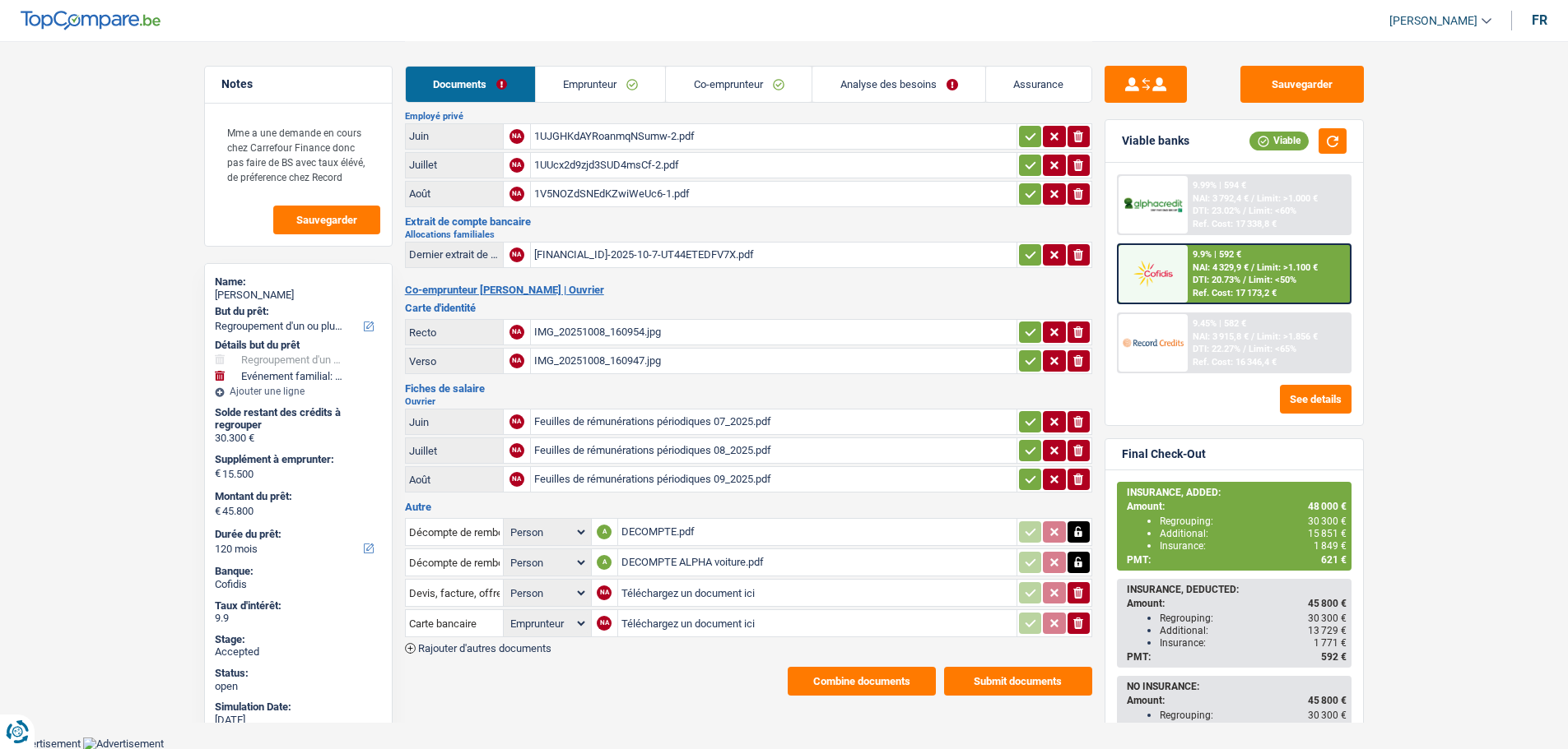
click at [656, 533] on div "DECOMPTE.pdf" at bounding box center [817, 532] width 391 height 24
click at [1269, 66] on button "Sauvegarder" at bounding box center [1302, 84] width 124 height 37
drag, startPoint x: 1033, startPoint y: 79, endPoint x: 1016, endPoint y: 76, distance: 17.3
click at [1033, 79] on link "Assurance" at bounding box center [1038, 84] width 105 height 35
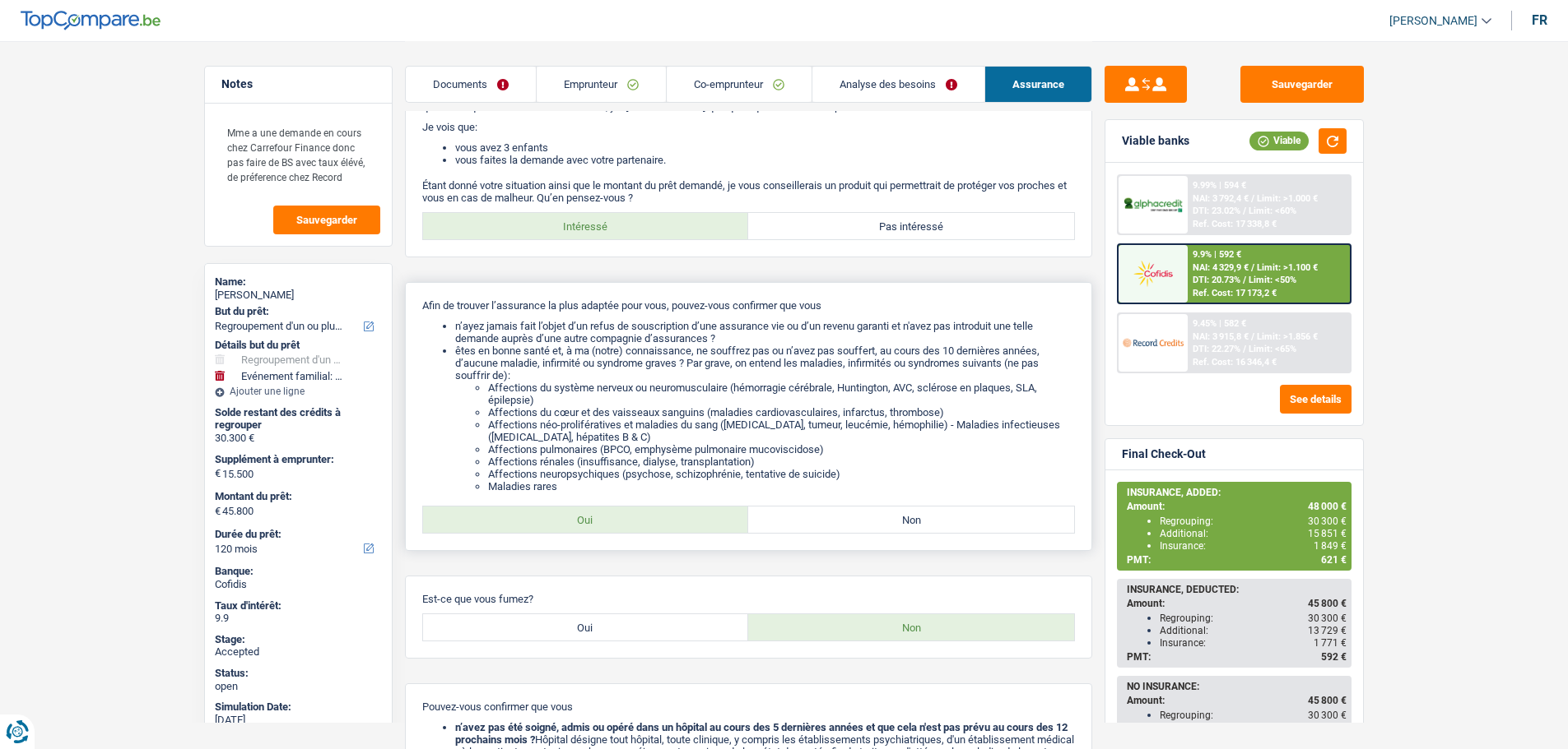
scroll to position [0, 0]
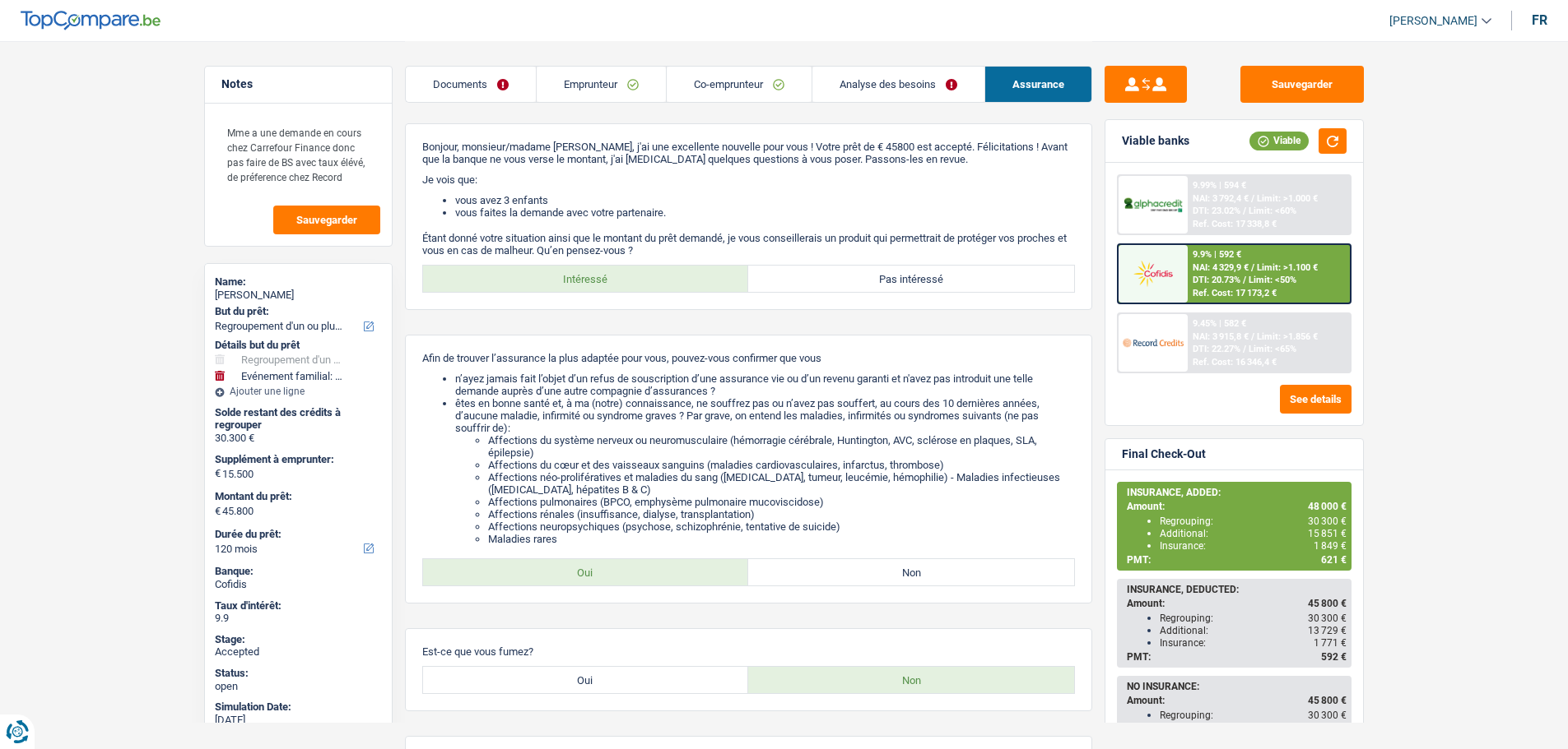
click at [584, 80] on link "Emprunteur" at bounding box center [601, 84] width 129 height 35
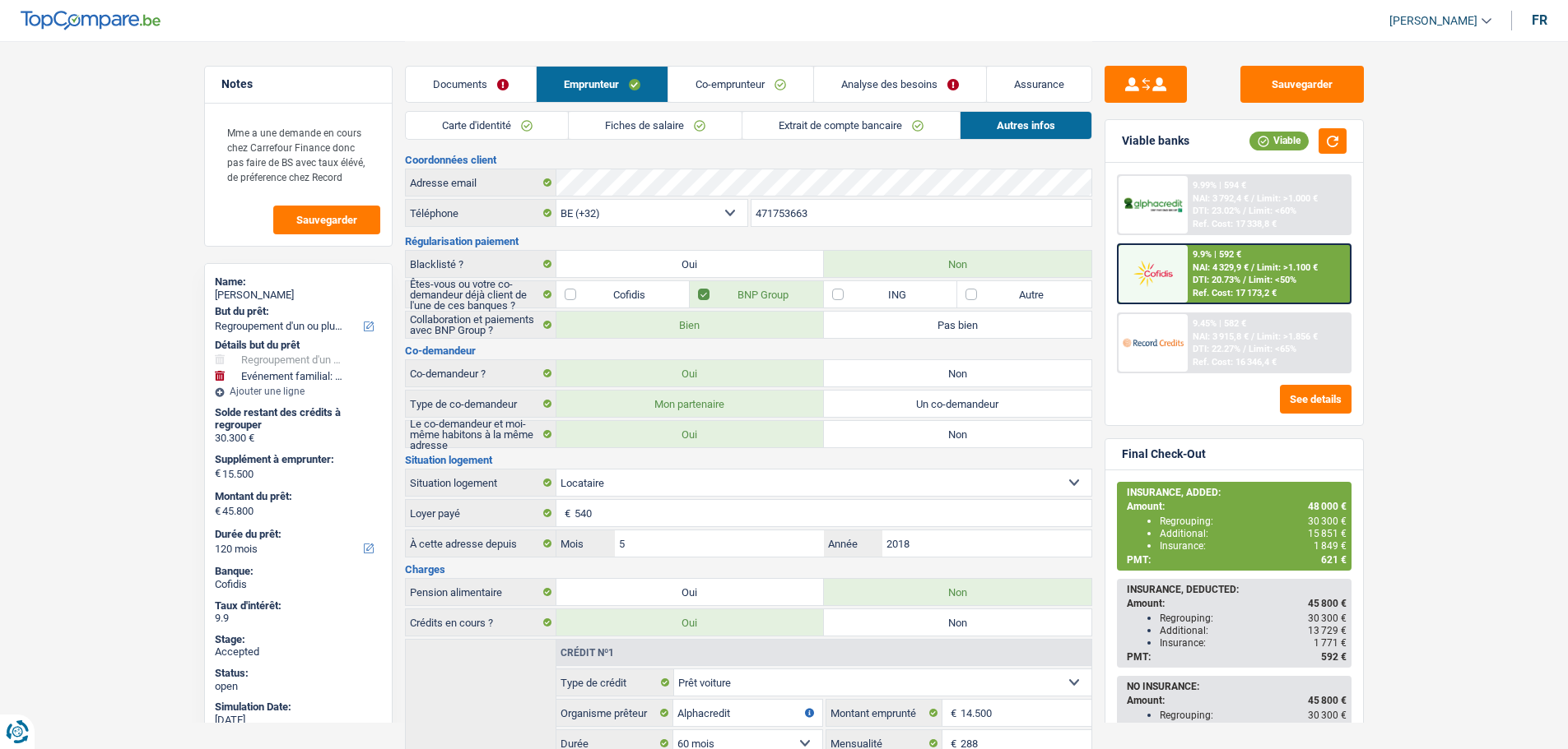
click at [599, 126] on link "Fiches de salaire" at bounding box center [655, 126] width 173 height 27
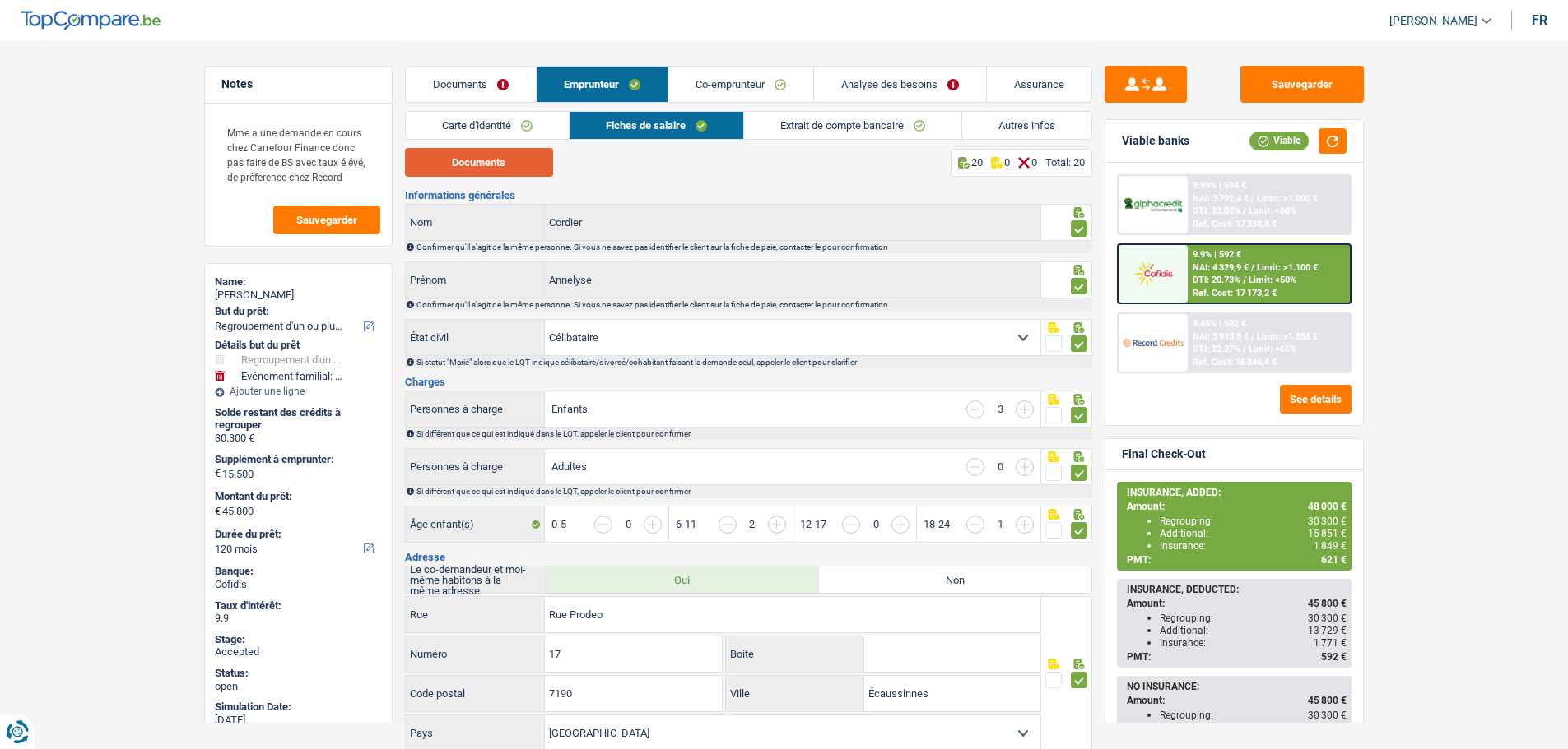
click at [486, 163] on button "Documents" at bounding box center [479, 163] width 148 height 29
click at [718, 76] on link "Co-emprunteur" at bounding box center [741, 84] width 144 height 35
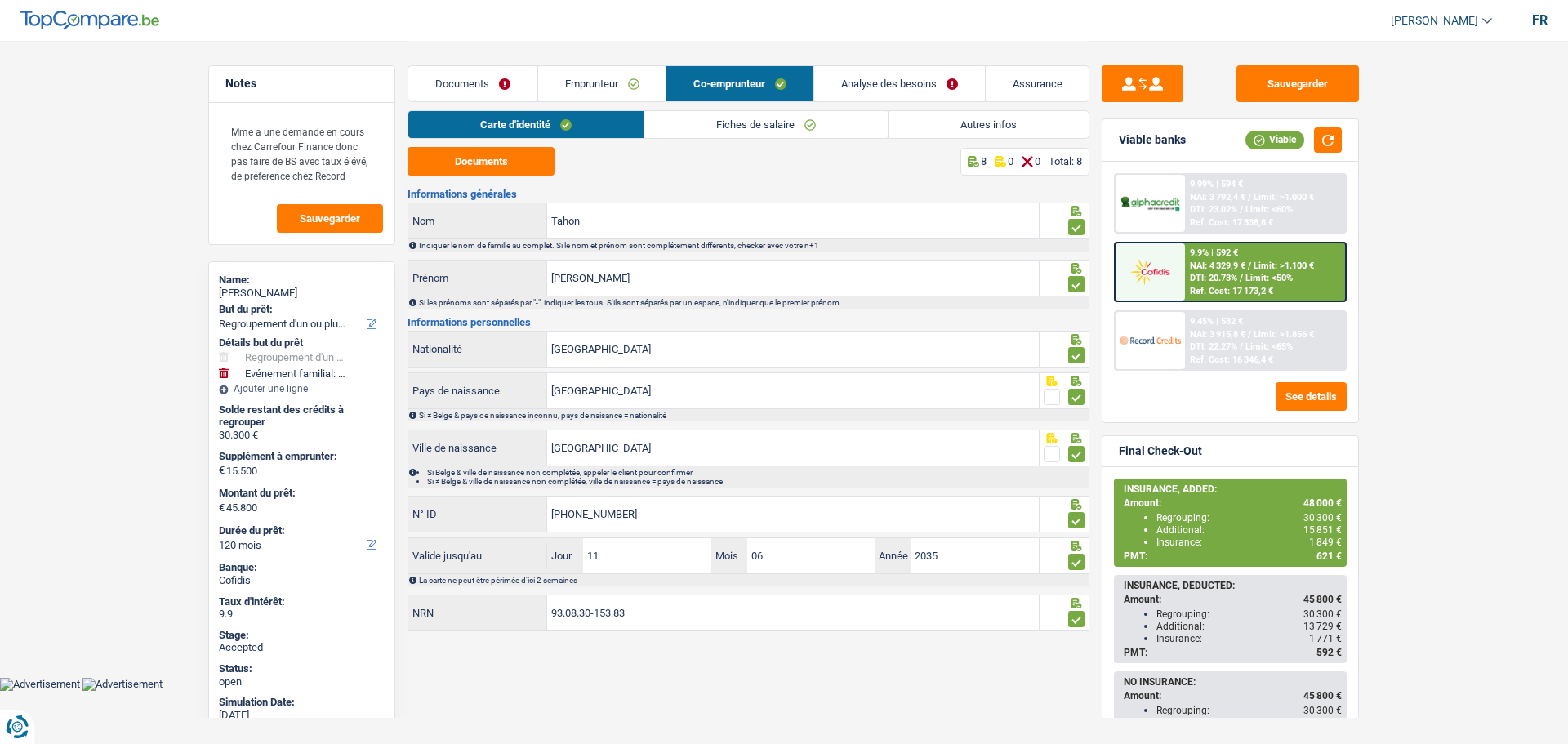
click at [754, 118] on link "Fiches de salaire" at bounding box center [765, 125] width 243 height 27
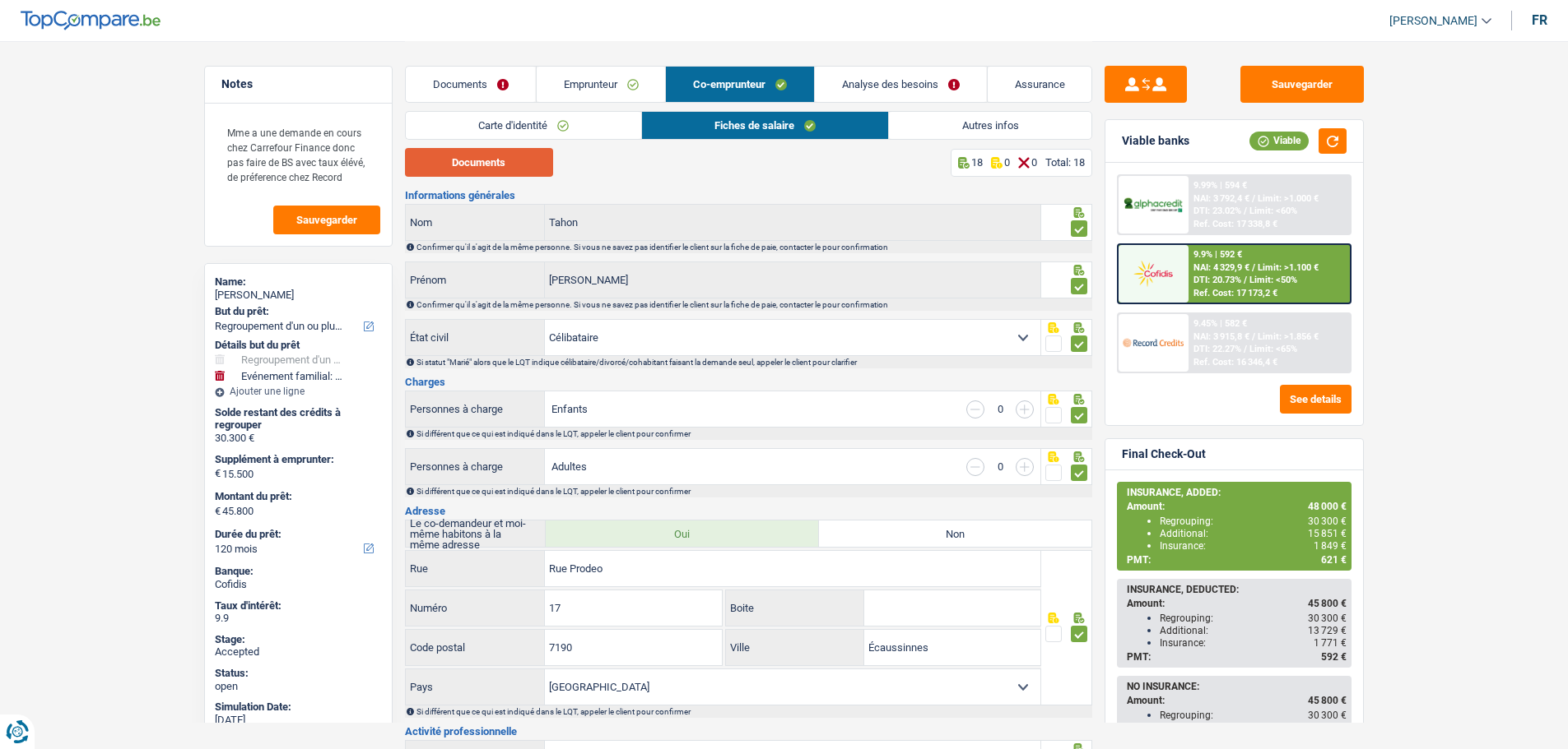
click at [486, 156] on button "Documents" at bounding box center [479, 163] width 148 height 29
click at [1285, 87] on button "Sauvegarder" at bounding box center [1302, 84] width 124 height 37
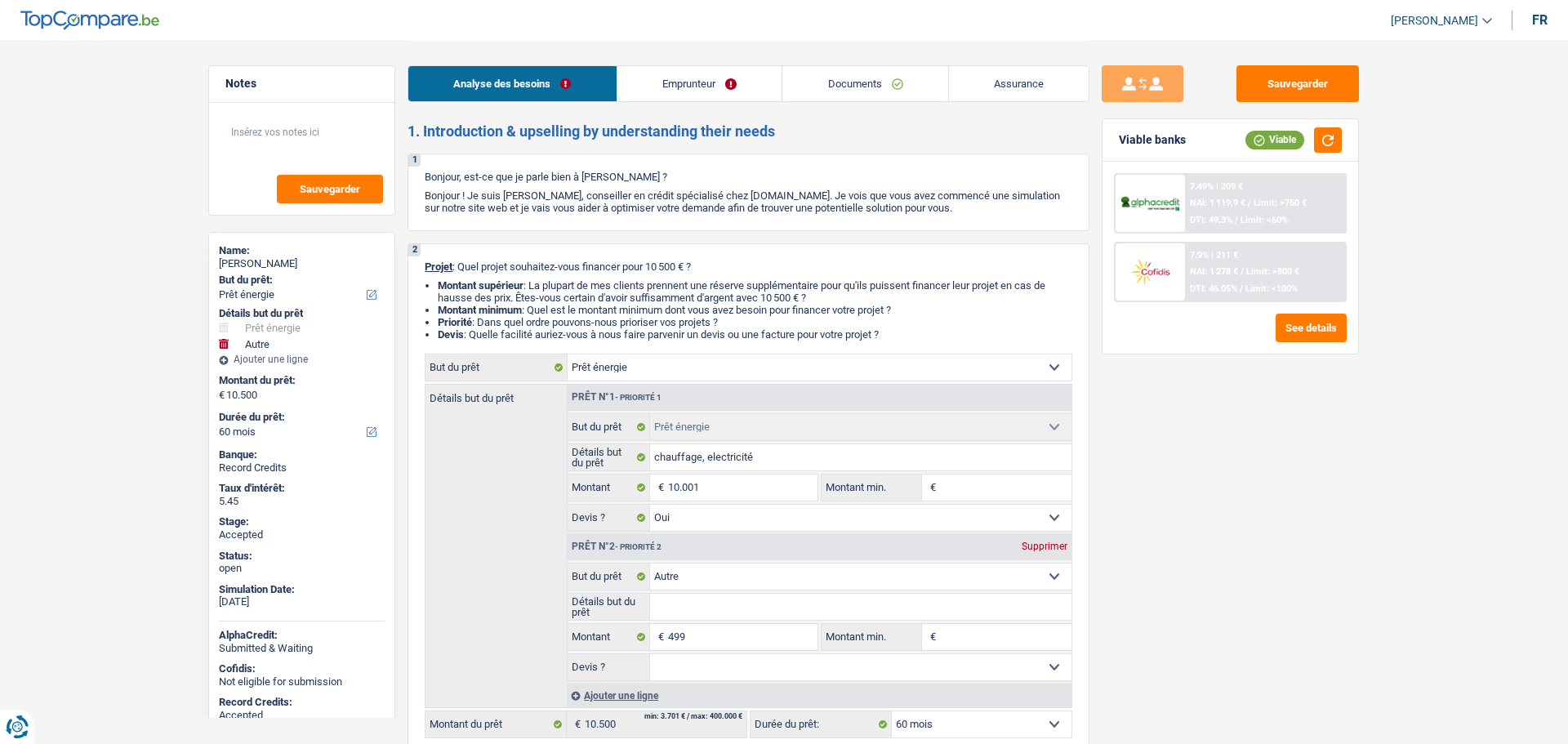
select select "energy"
select select "other"
select select "60"
select select "energy"
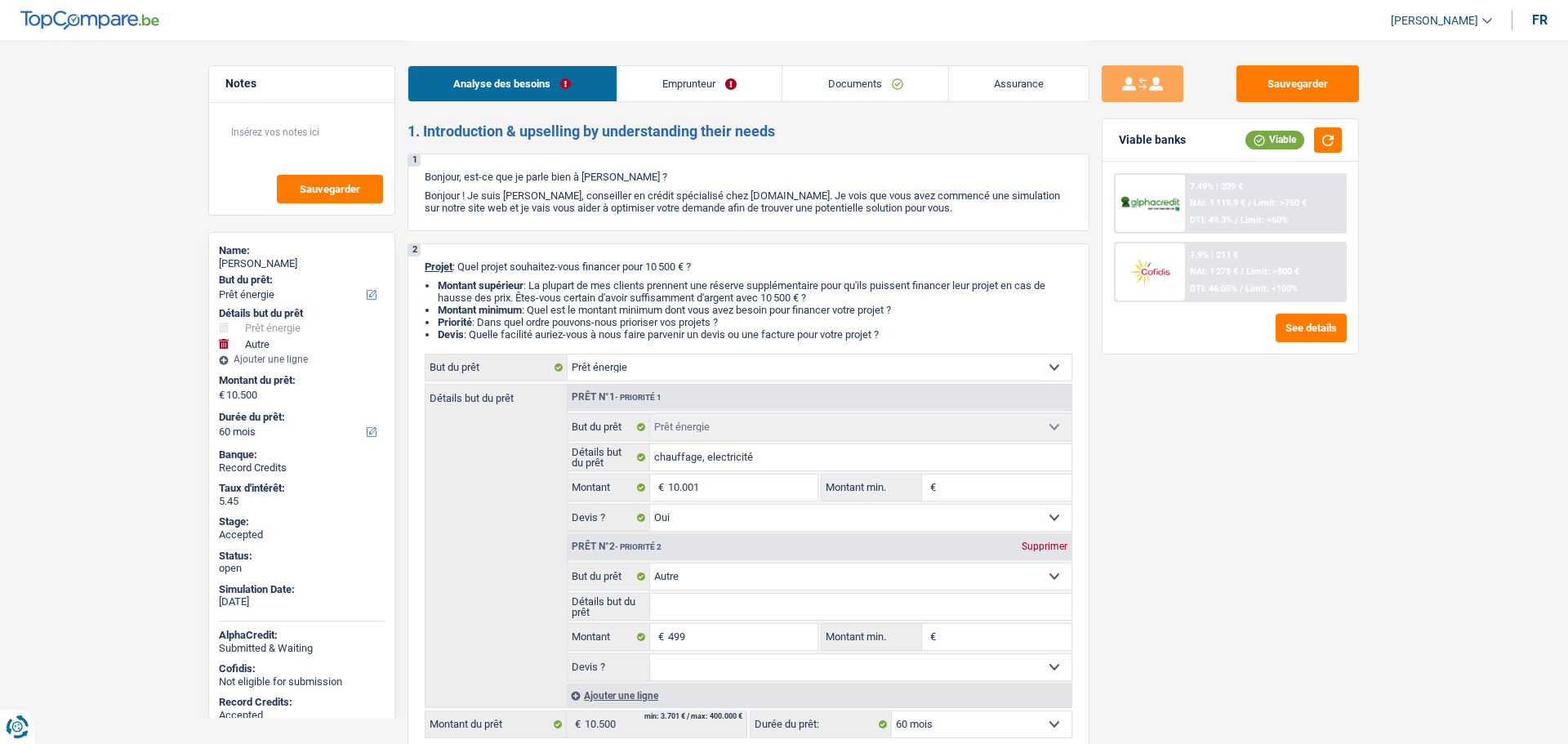
select select "energy"
select select "yes"
select select "other"
select select "60"
select select "privateEmployee"
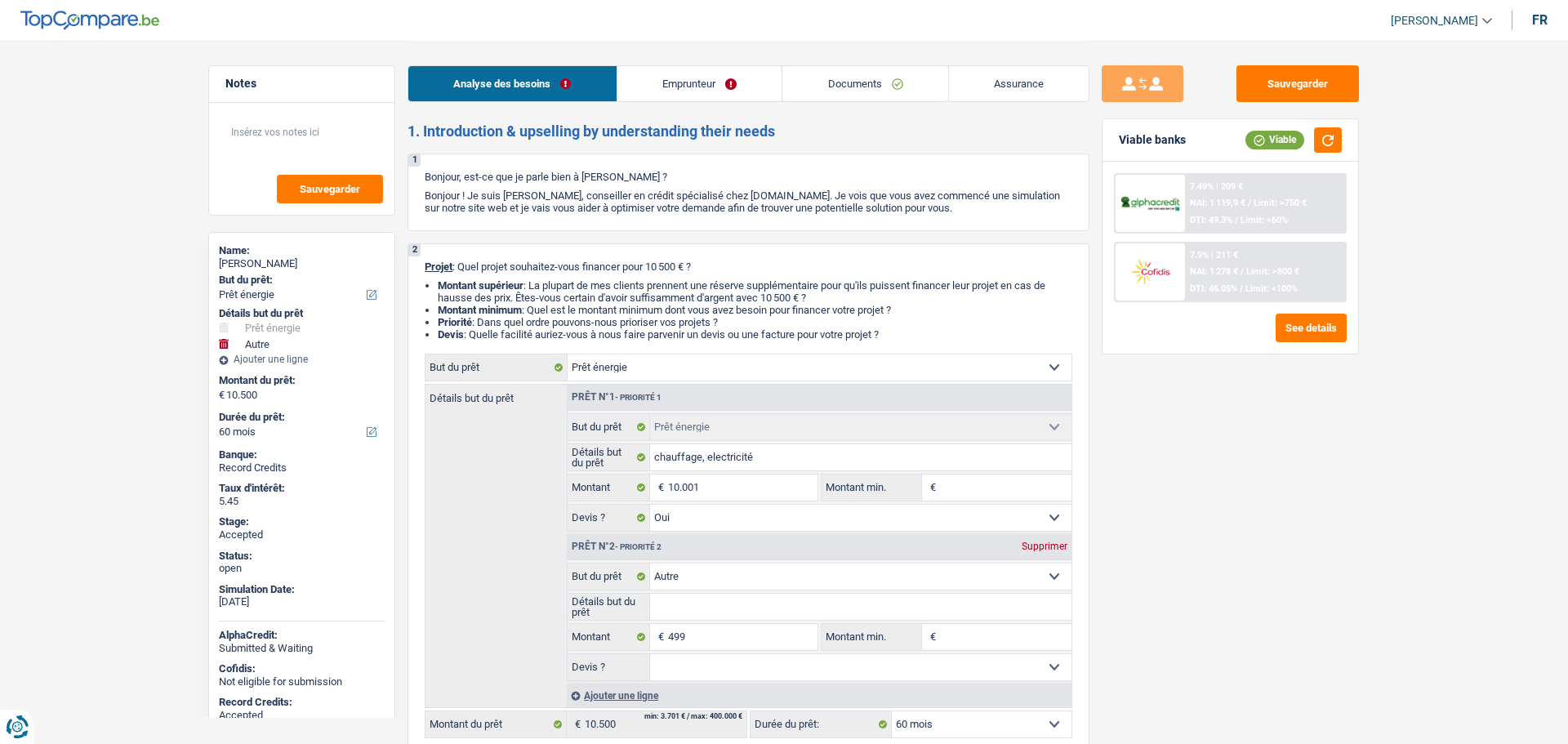
select select "netSalary"
select select "mealVouchers"
select select "ownerWithMortgage"
select select "mortgage"
select select "300"
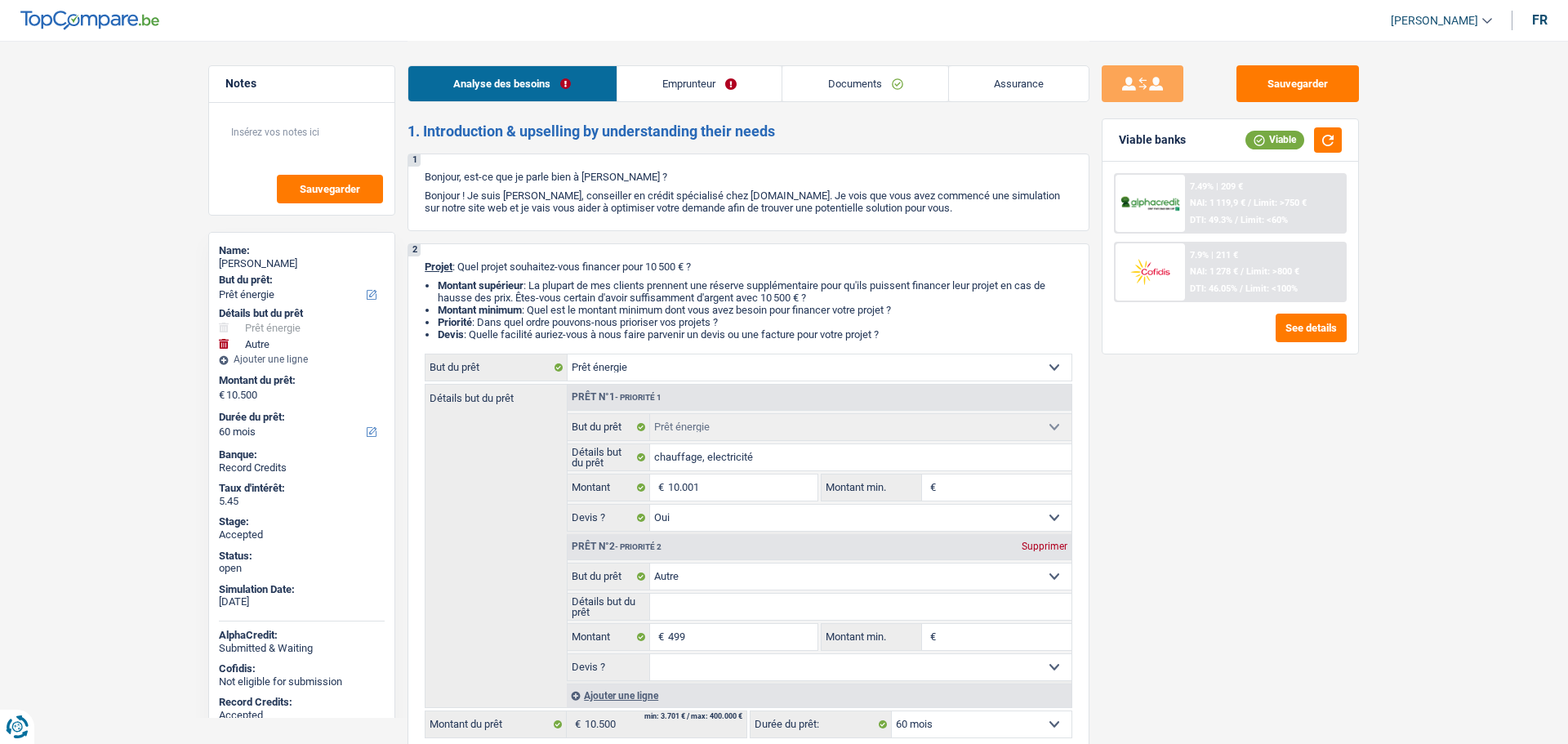
select select "cardOrCredit"
select select "energy"
select select "yes"
select select "other"
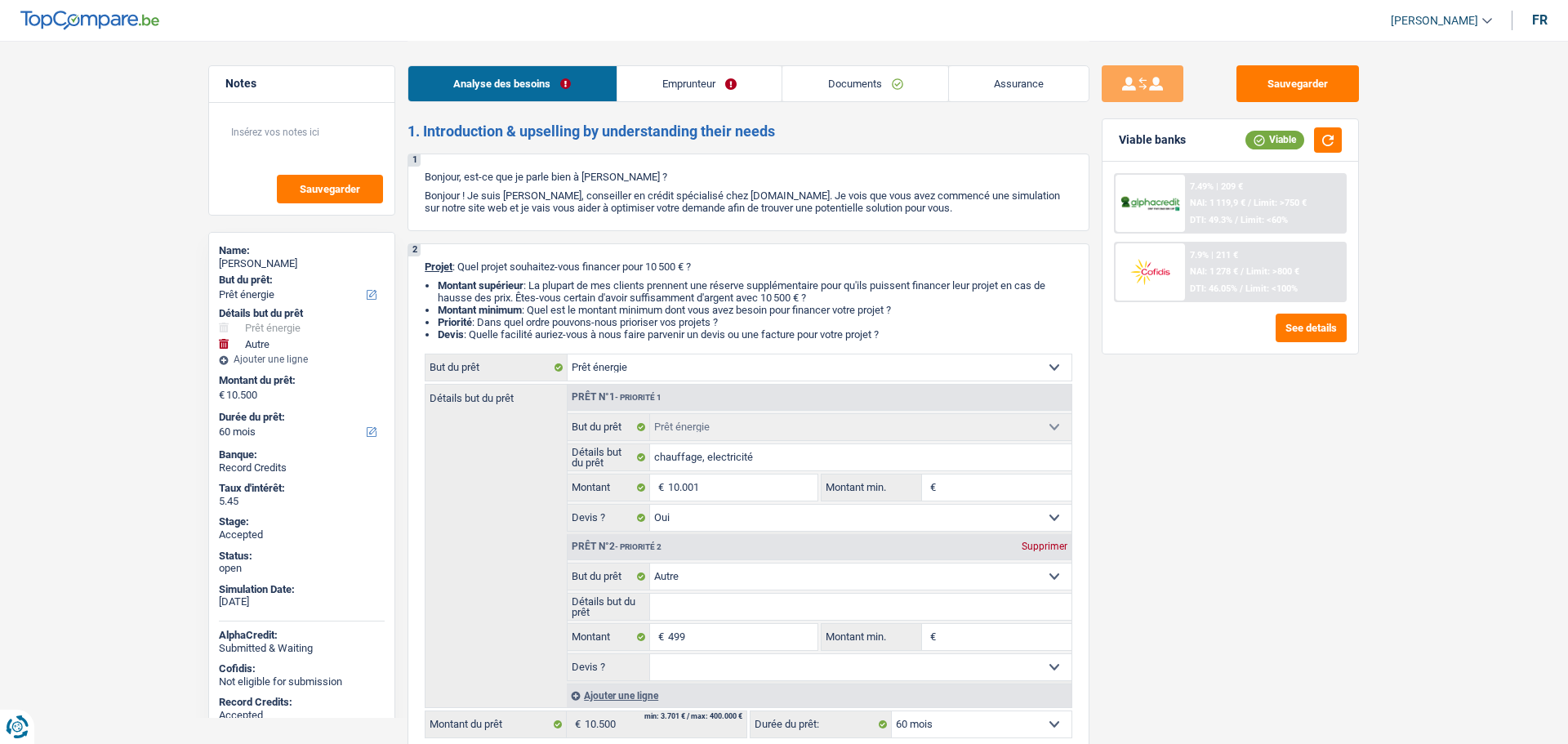
select select "60"
drag, startPoint x: 1396, startPoint y: 12, endPoint x: 1405, endPoint y: 65, distance: 53.8
click at [1396, 12] on link "[PERSON_NAME]" at bounding box center [1423, 21] width 114 height 27
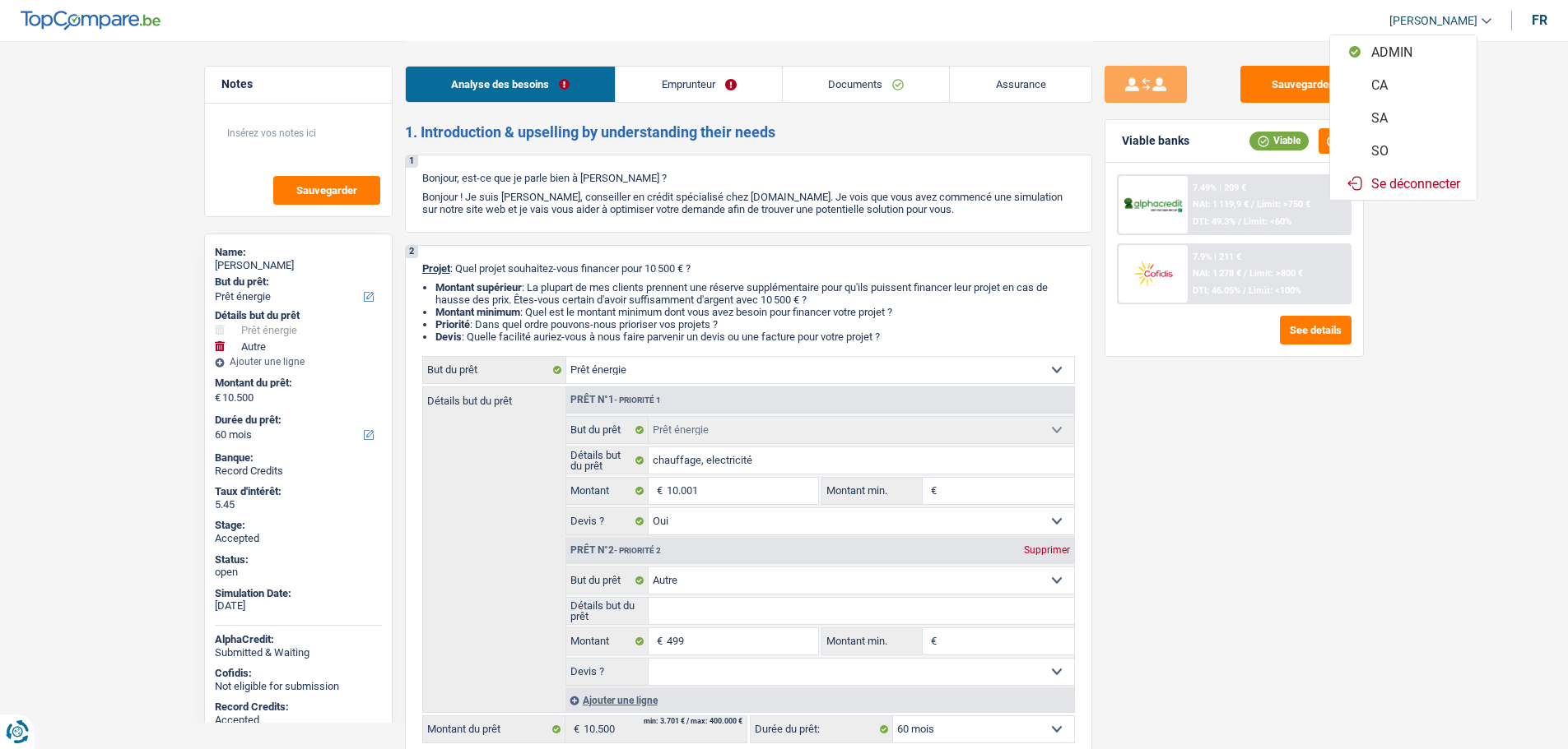
click at [1401, 148] on button "SO" at bounding box center [1403, 150] width 146 height 33
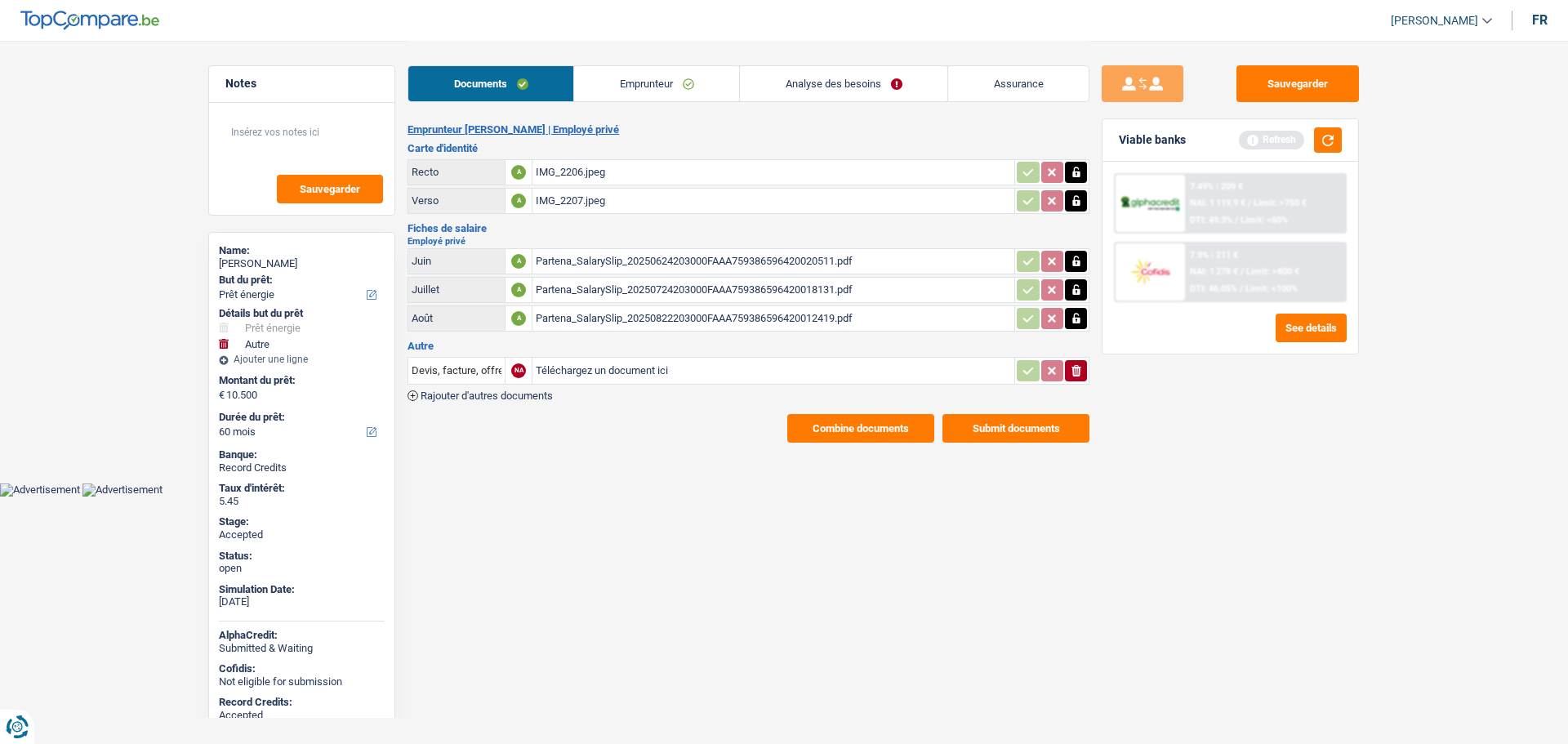
click at [1014, 80] on link "Assurance" at bounding box center [1018, 83] width 140 height 35
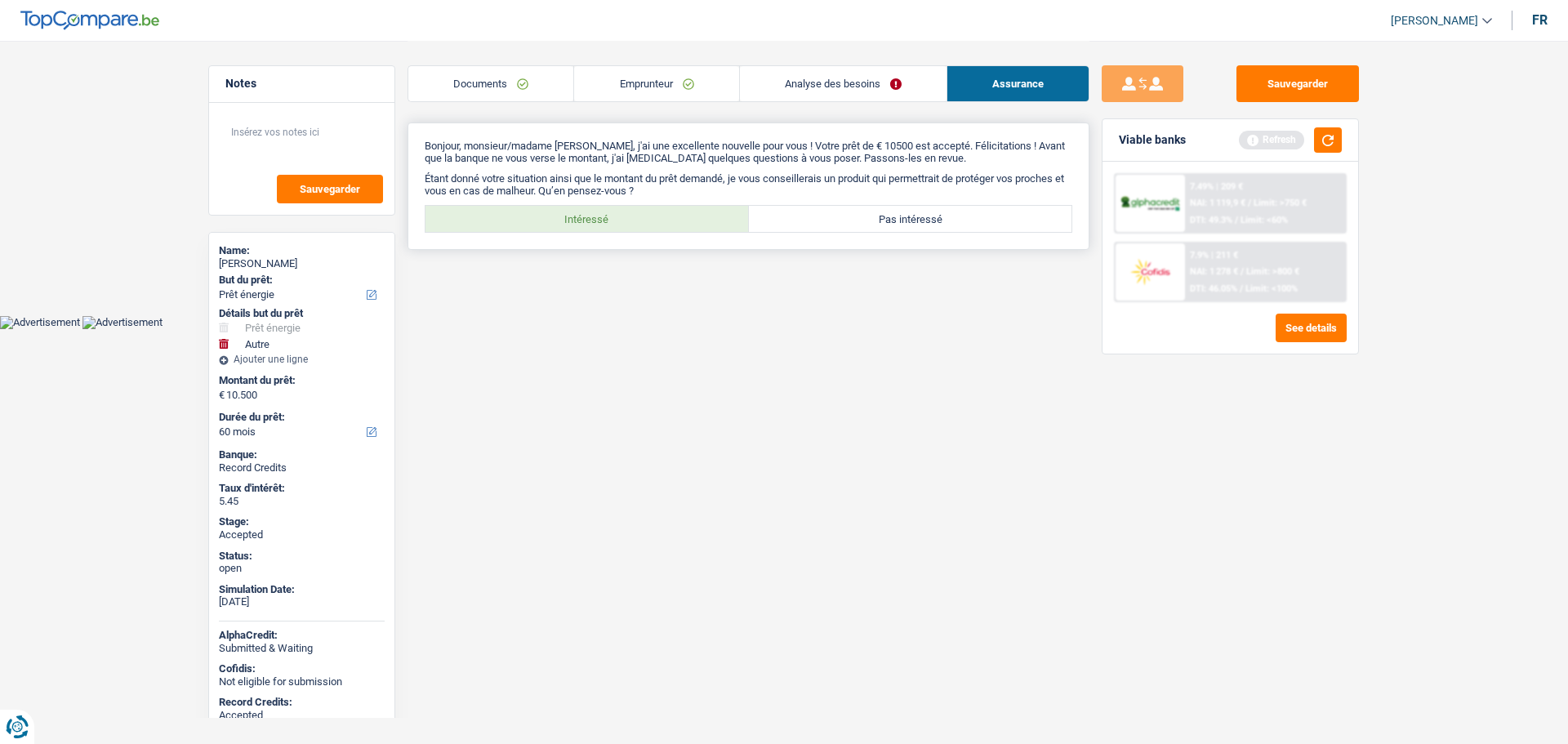
click at [590, 222] on label "Intéressé" at bounding box center [587, 219] width 323 height 26
click at [590, 222] on input "Intéressé" at bounding box center [587, 219] width 323 height 26
radio input "true"
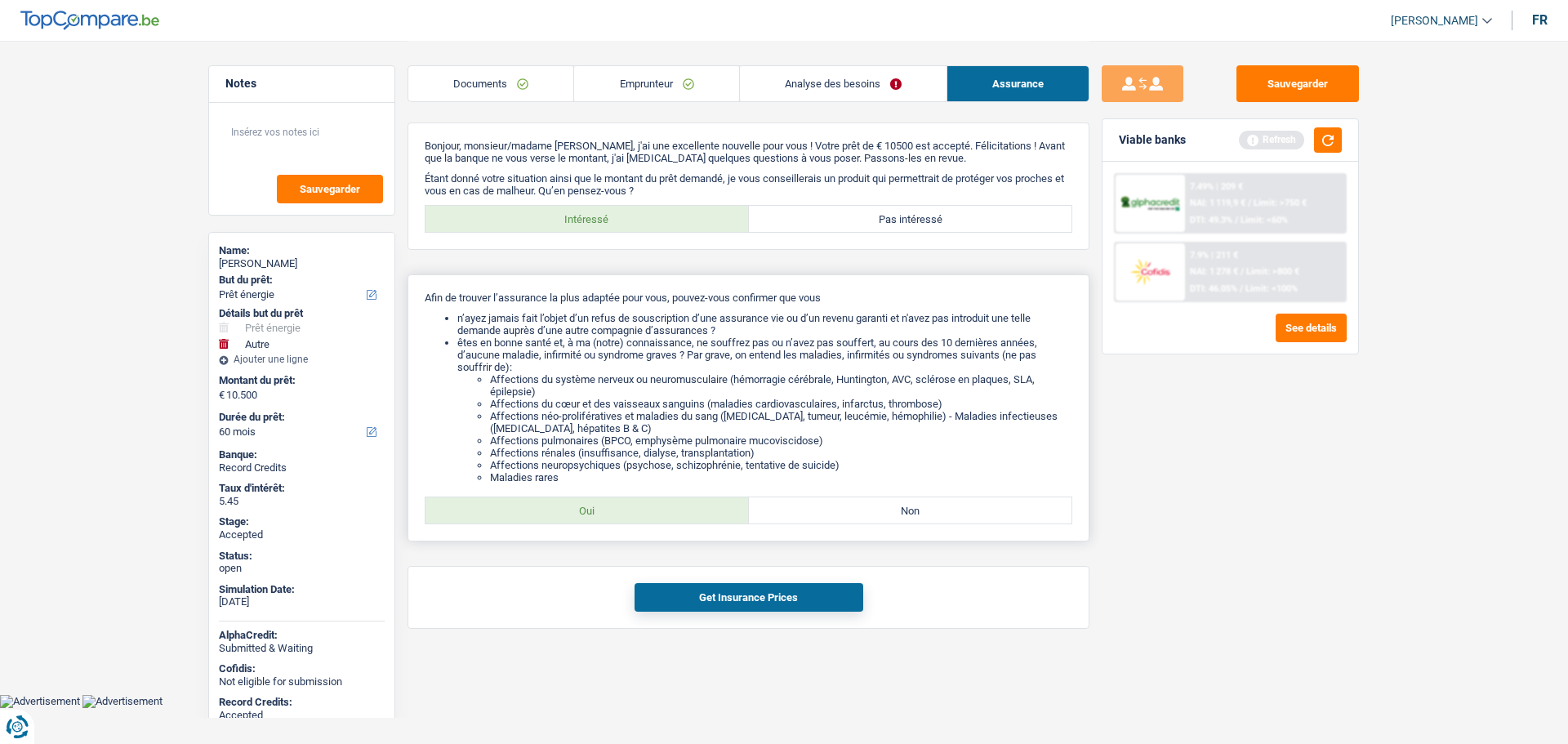
click at [621, 520] on label "Oui" at bounding box center [587, 511] width 323 height 26
click at [621, 520] on input "Oui" at bounding box center [587, 511] width 323 height 26
radio input "true"
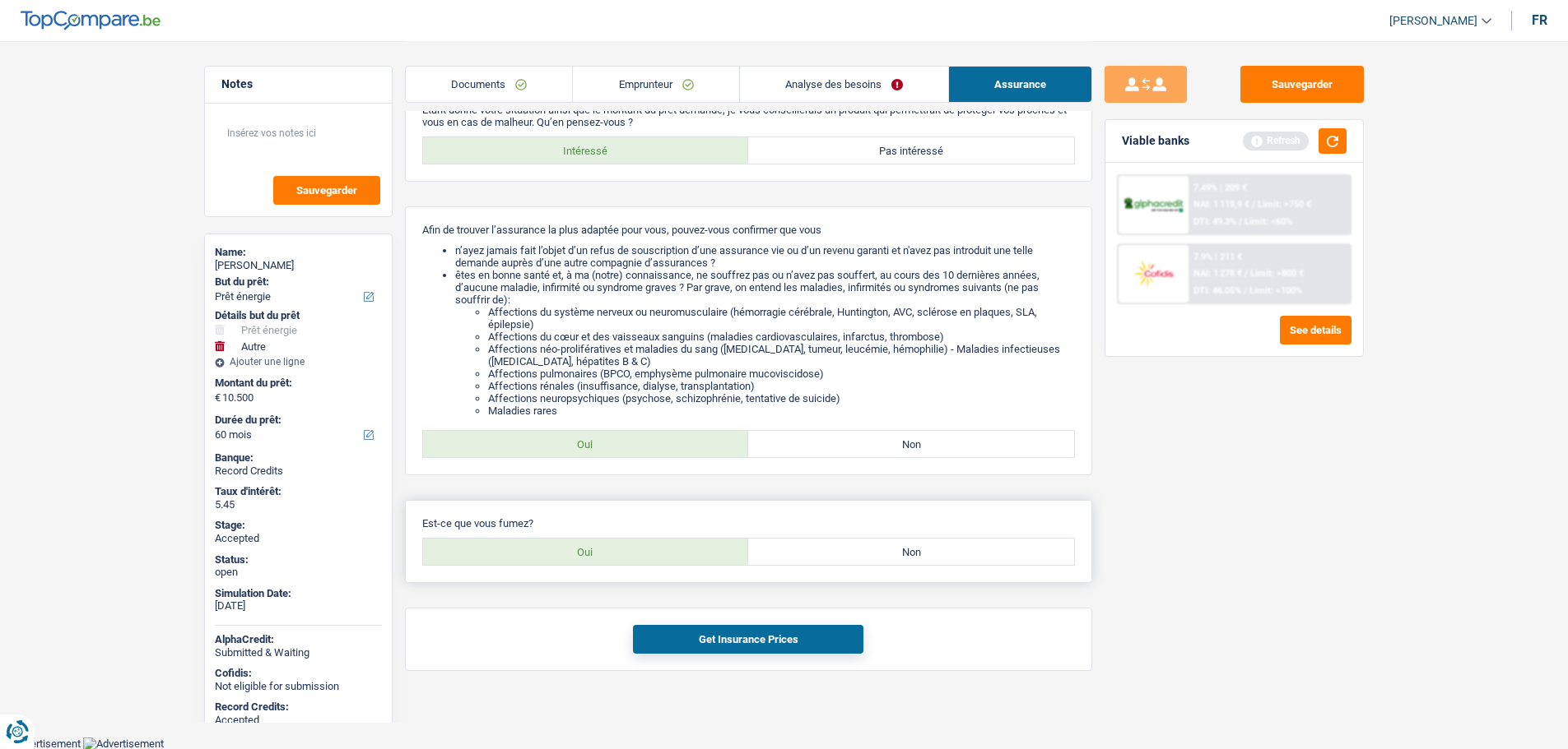
click at [889, 549] on label "Non" at bounding box center [911, 551] width 326 height 26
click at [889, 549] on input "Non" at bounding box center [911, 551] width 326 height 26
radio input "true"
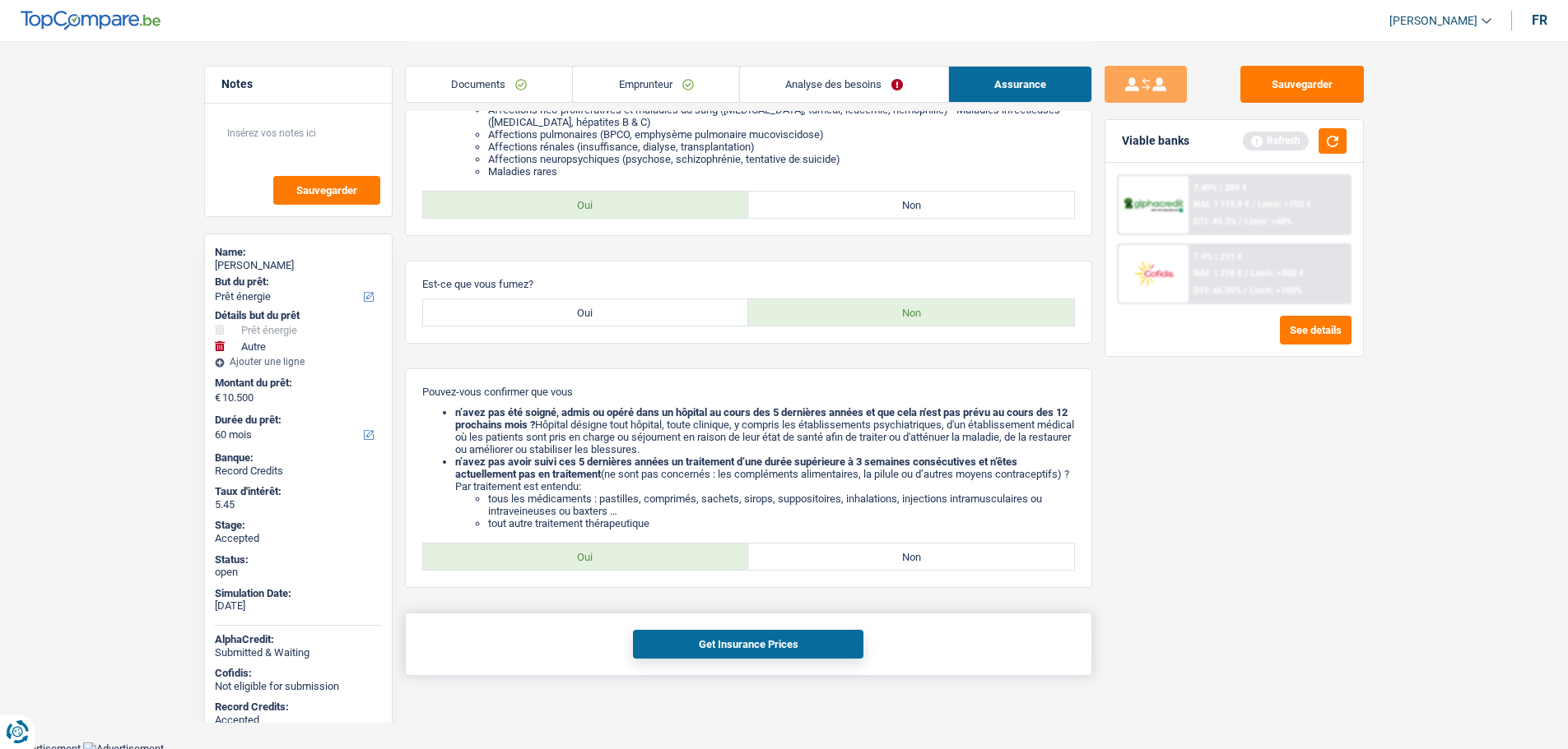
scroll to position [314, 0]
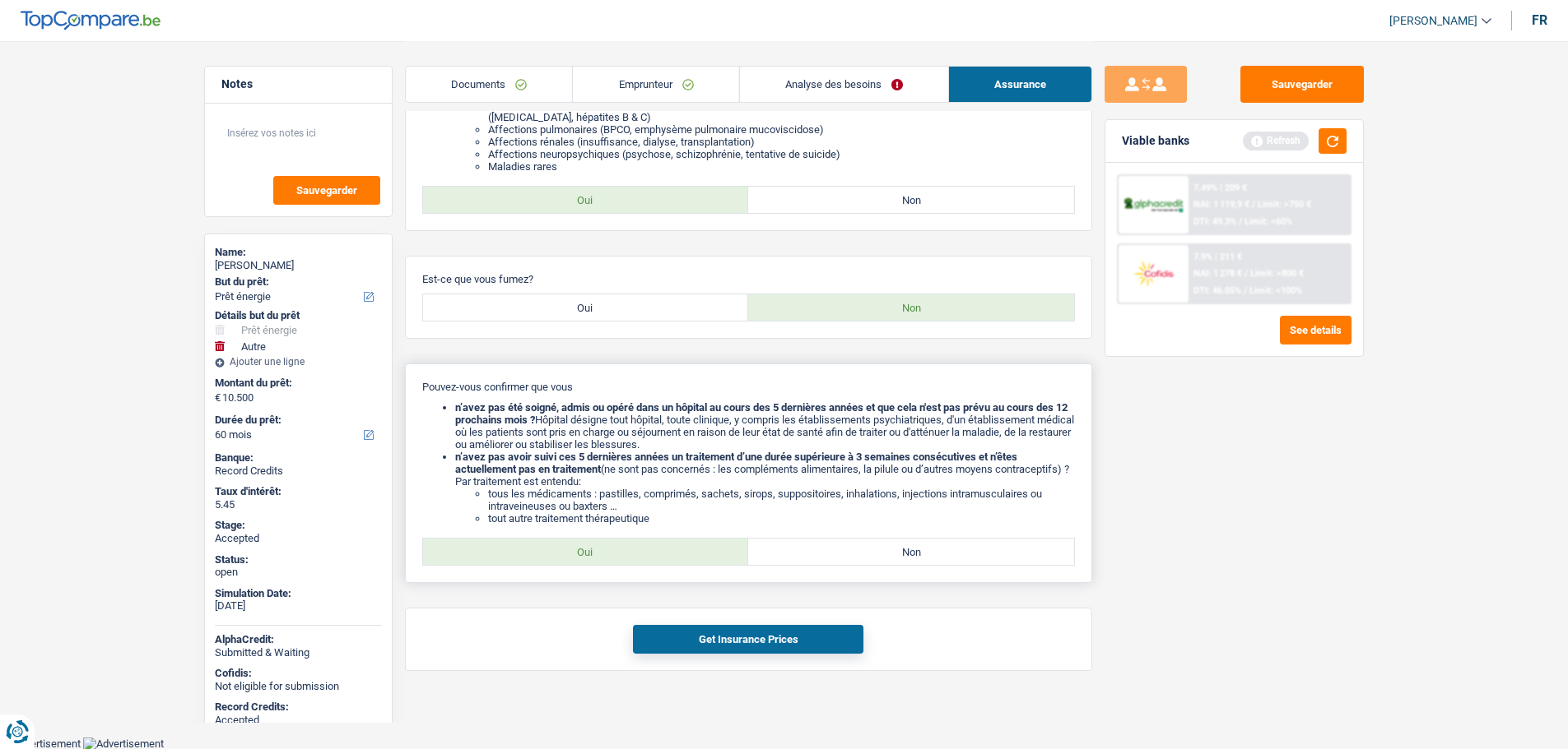
click at [549, 557] on label "Oui" at bounding box center [586, 551] width 326 height 26
click at [549, 557] on input "Oui" at bounding box center [586, 551] width 326 height 26
radio input "true"
click at [728, 644] on button "Get Insurance Prices" at bounding box center [748, 640] width 230 height 29
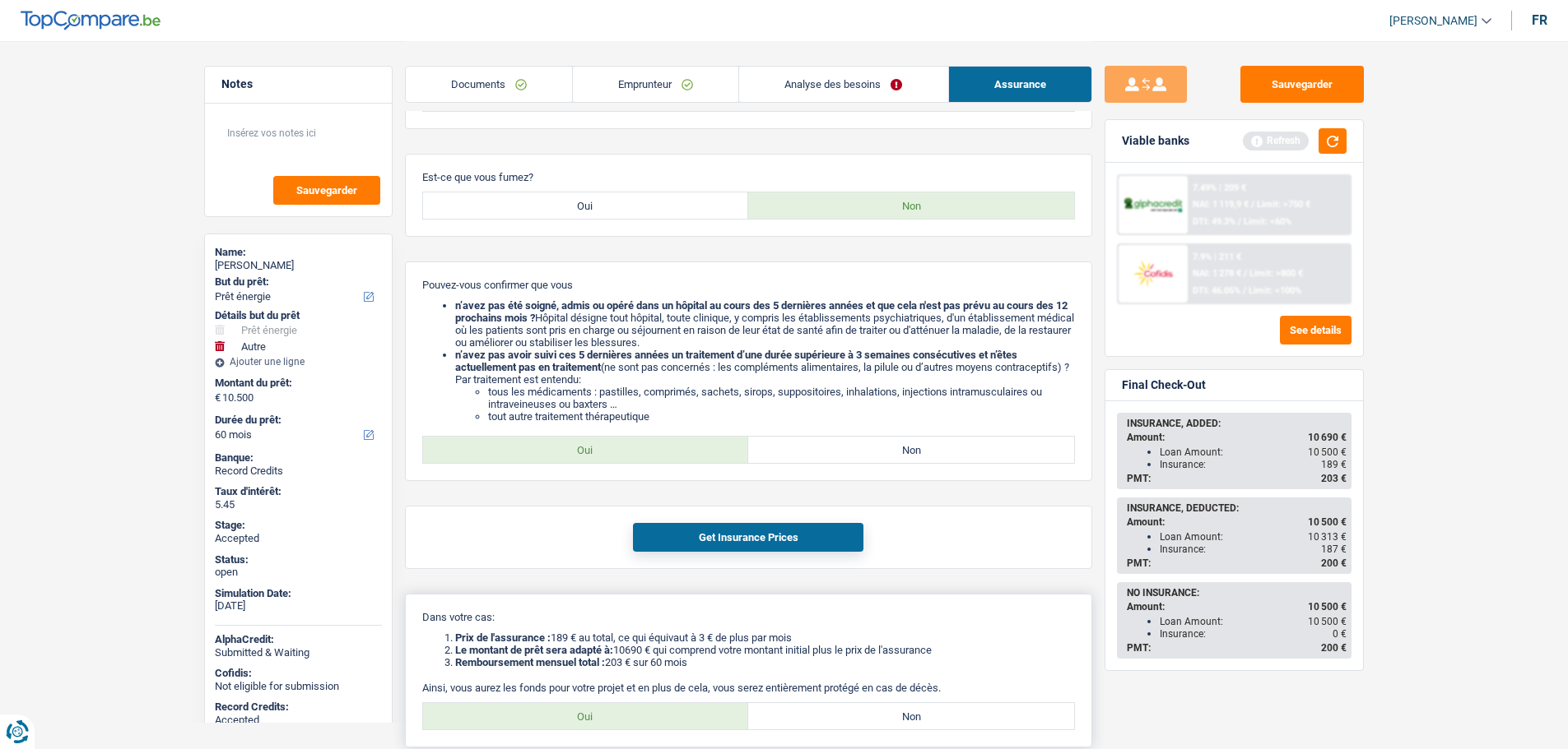
scroll to position [552, 0]
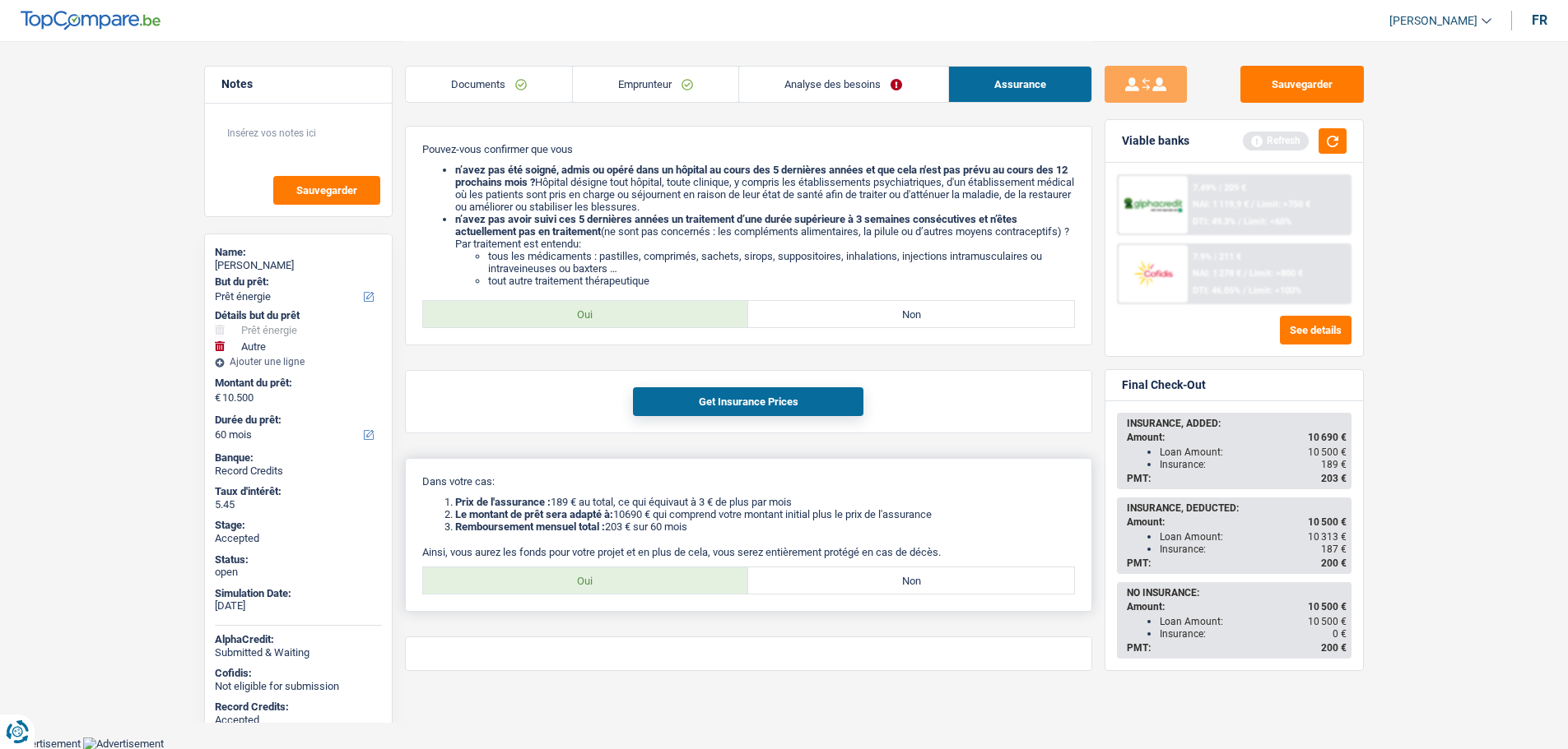
click at [602, 586] on label "Oui" at bounding box center [586, 580] width 326 height 26
click at [602, 586] on input "Oui" at bounding box center [586, 580] width 326 height 26
radio input "true"
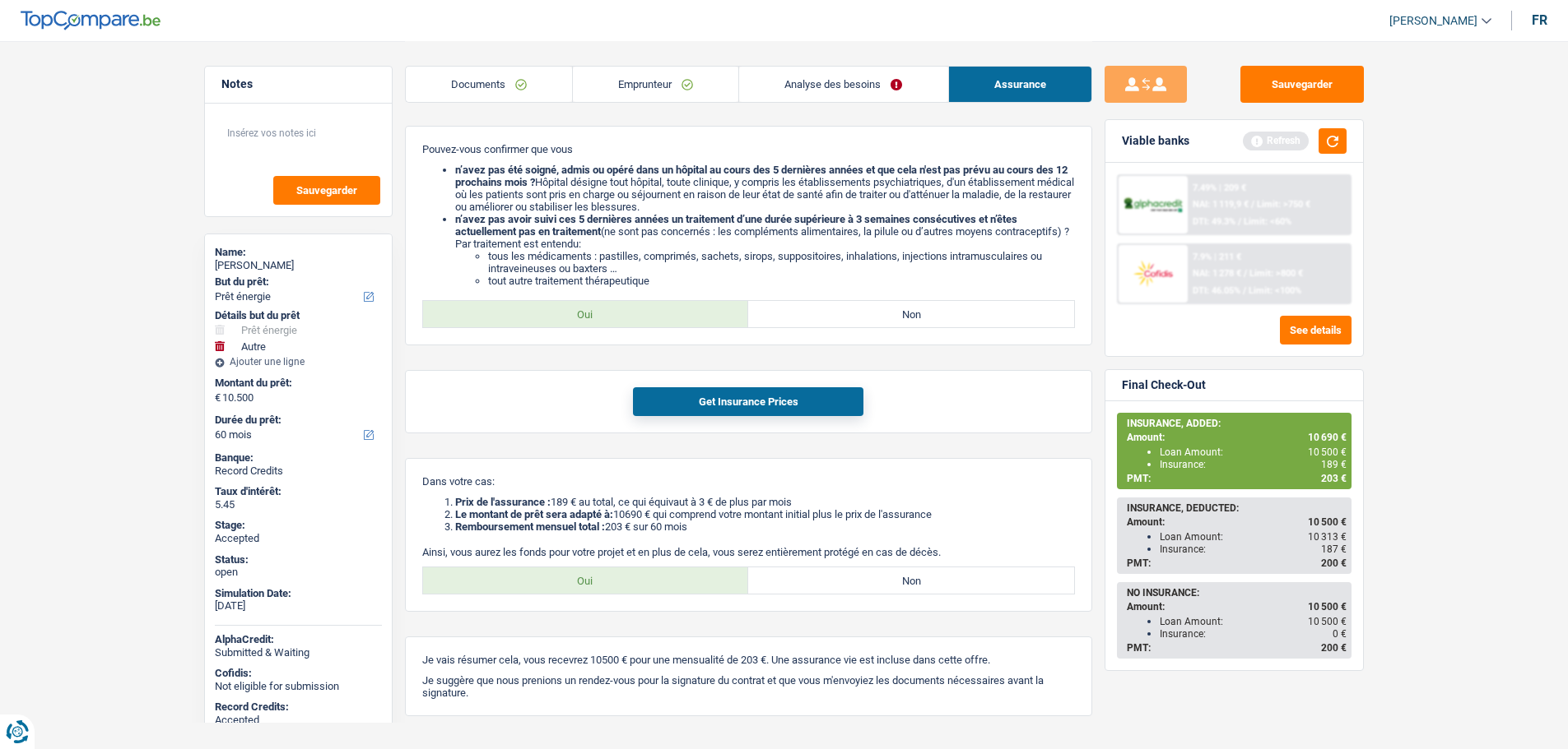
click at [878, 73] on link "Analyse des besoins" at bounding box center [842, 84] width 208 height 35
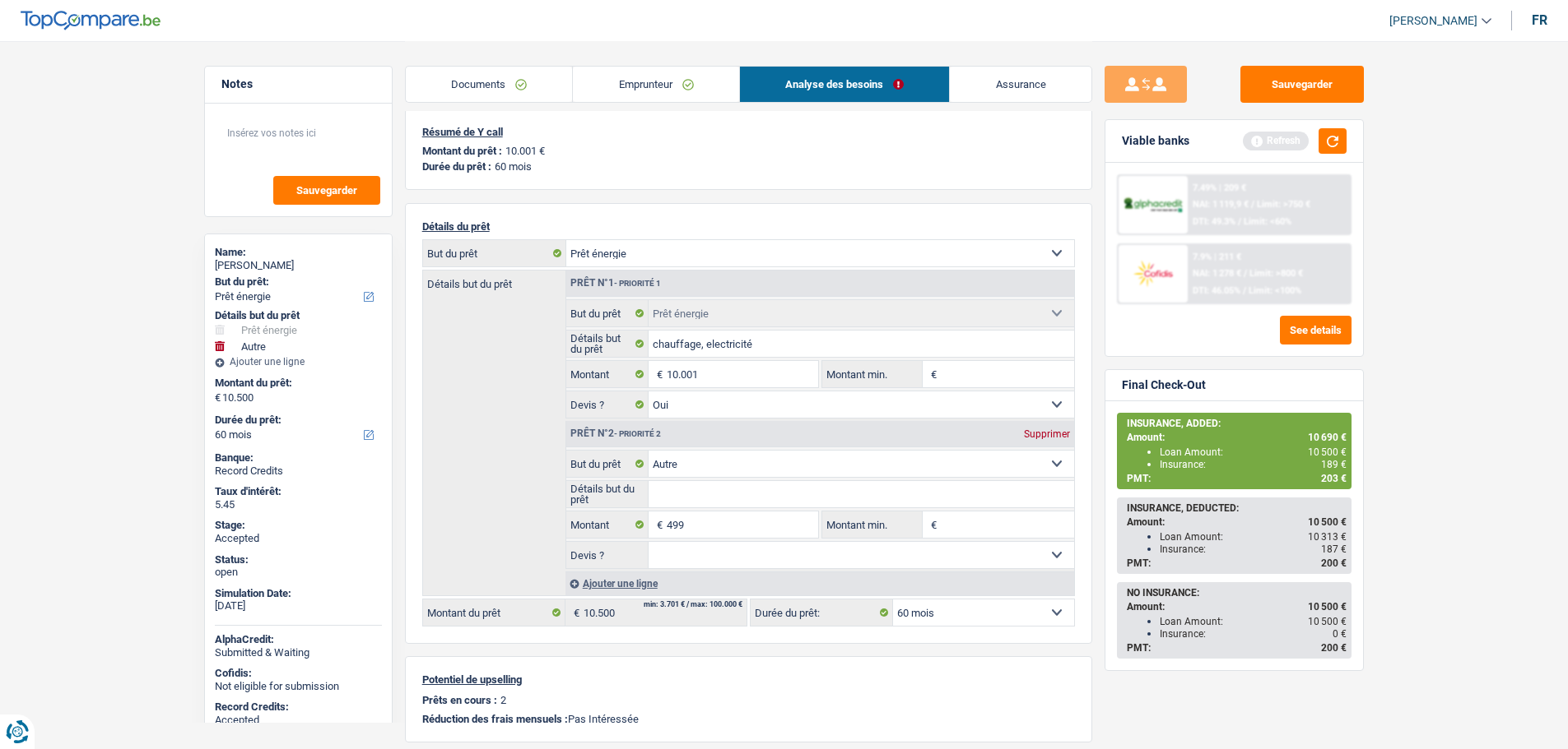
scroll to position [0, 0]
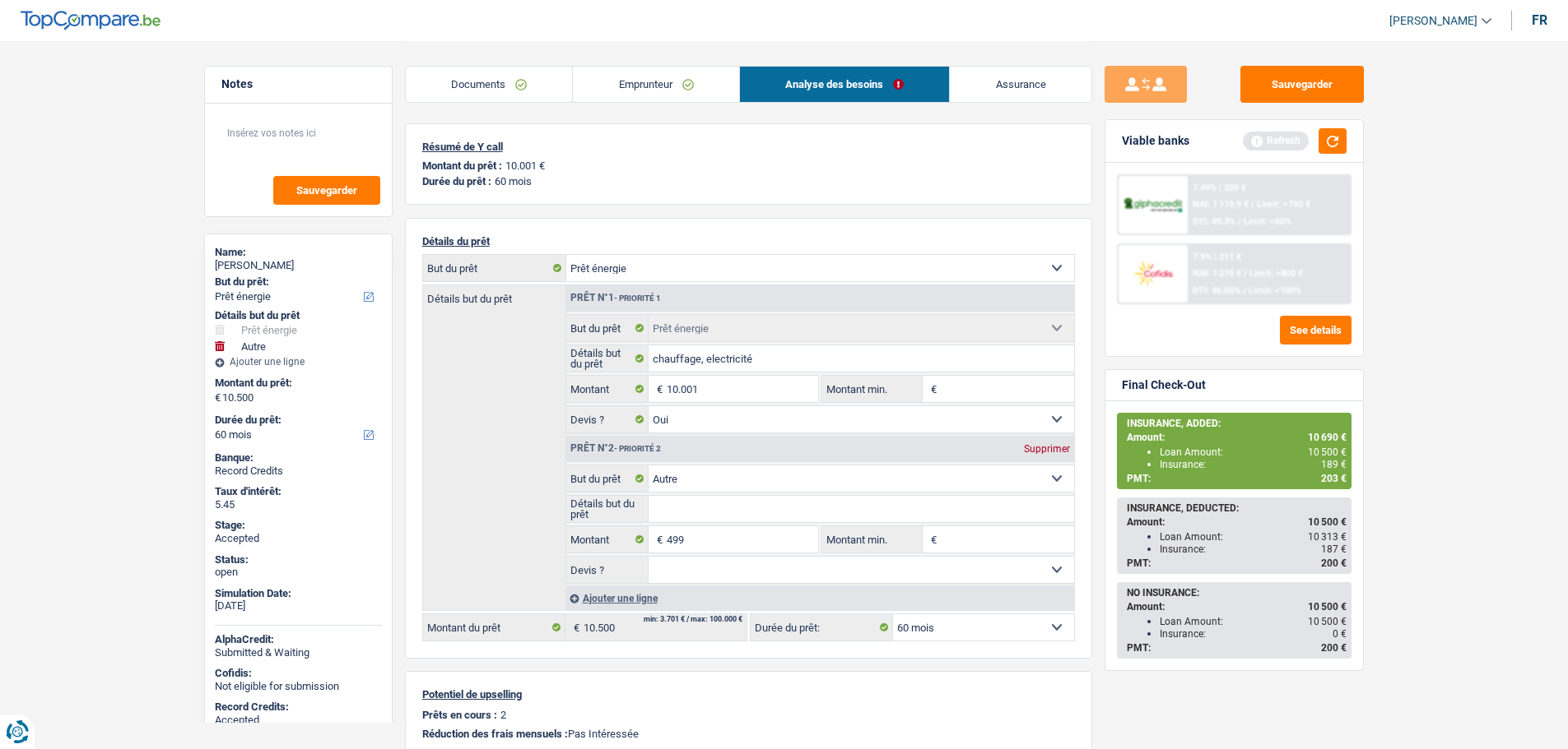
click at [1023, 81] on link "Assurance" at bounding box center [1020, 84] width 141 height 35
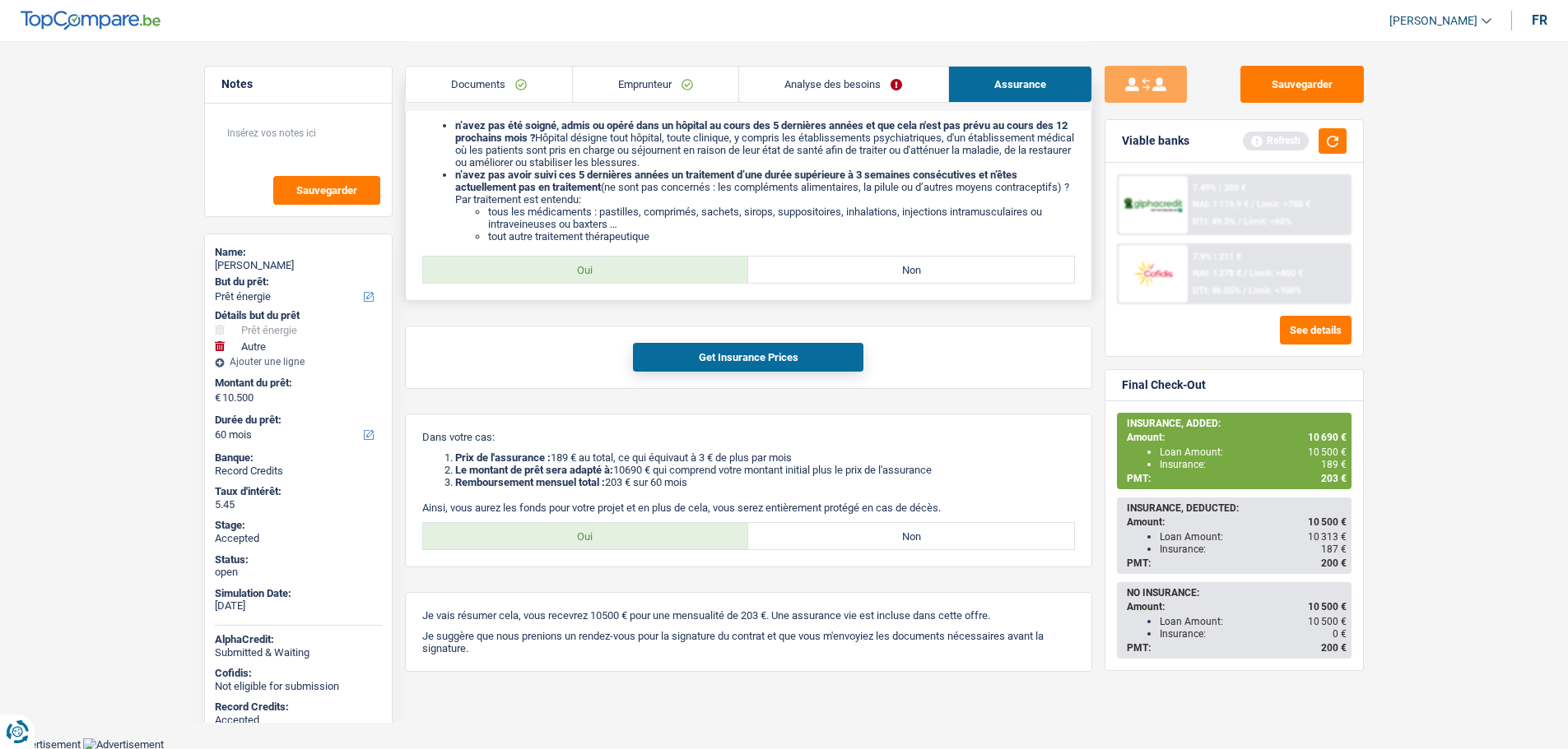
scroll to position [597, 0]
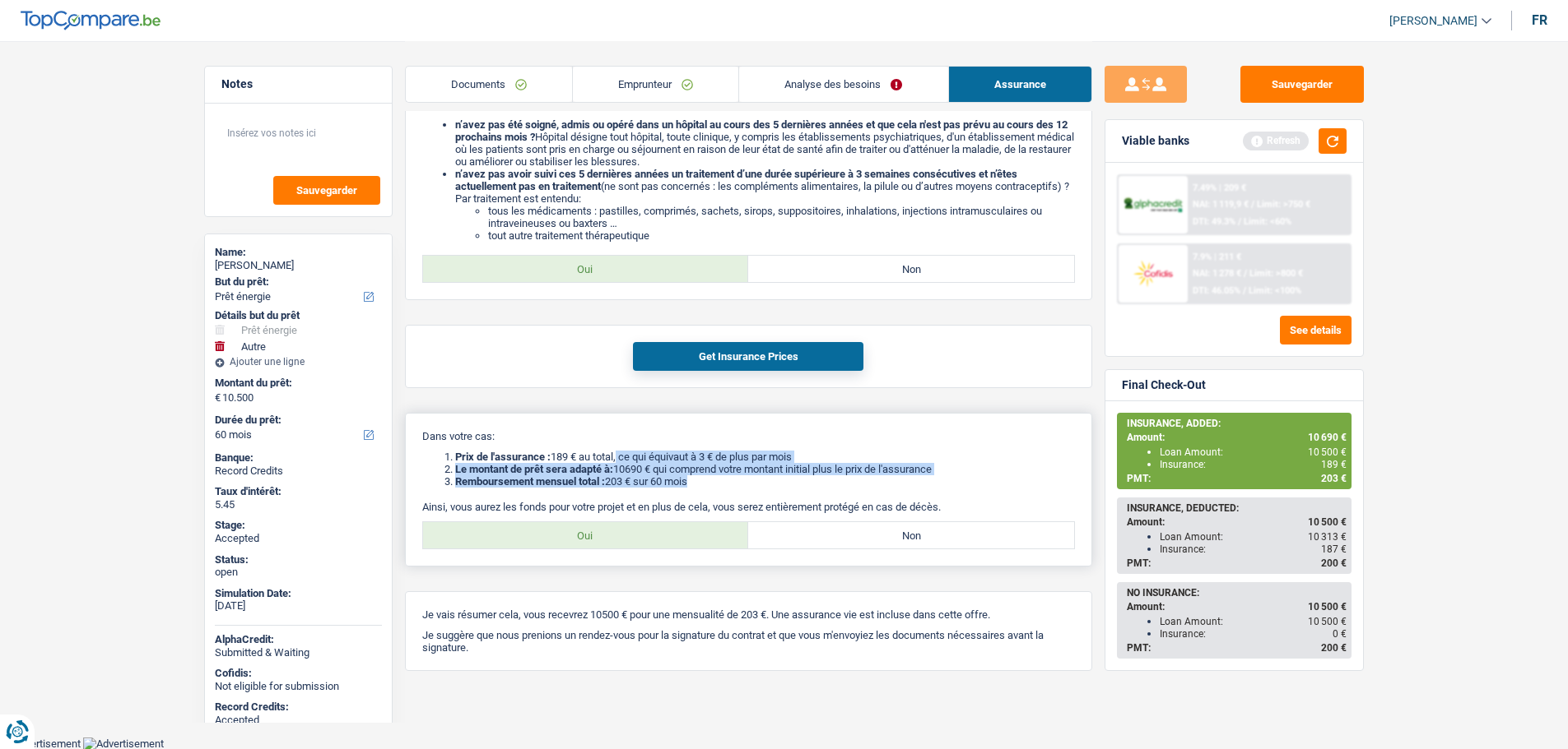
drag, startPoint x: 620, startPoint y: 455, endPoint x: 735, endPoint y: 477, distance: 117.1
click at [735, 477] on ol "Prix de l'assurance : 189 € au total, ce qui équivaut à 3 € de plus par mois Le…" at bounding box center [748, 469] width 653 height 37
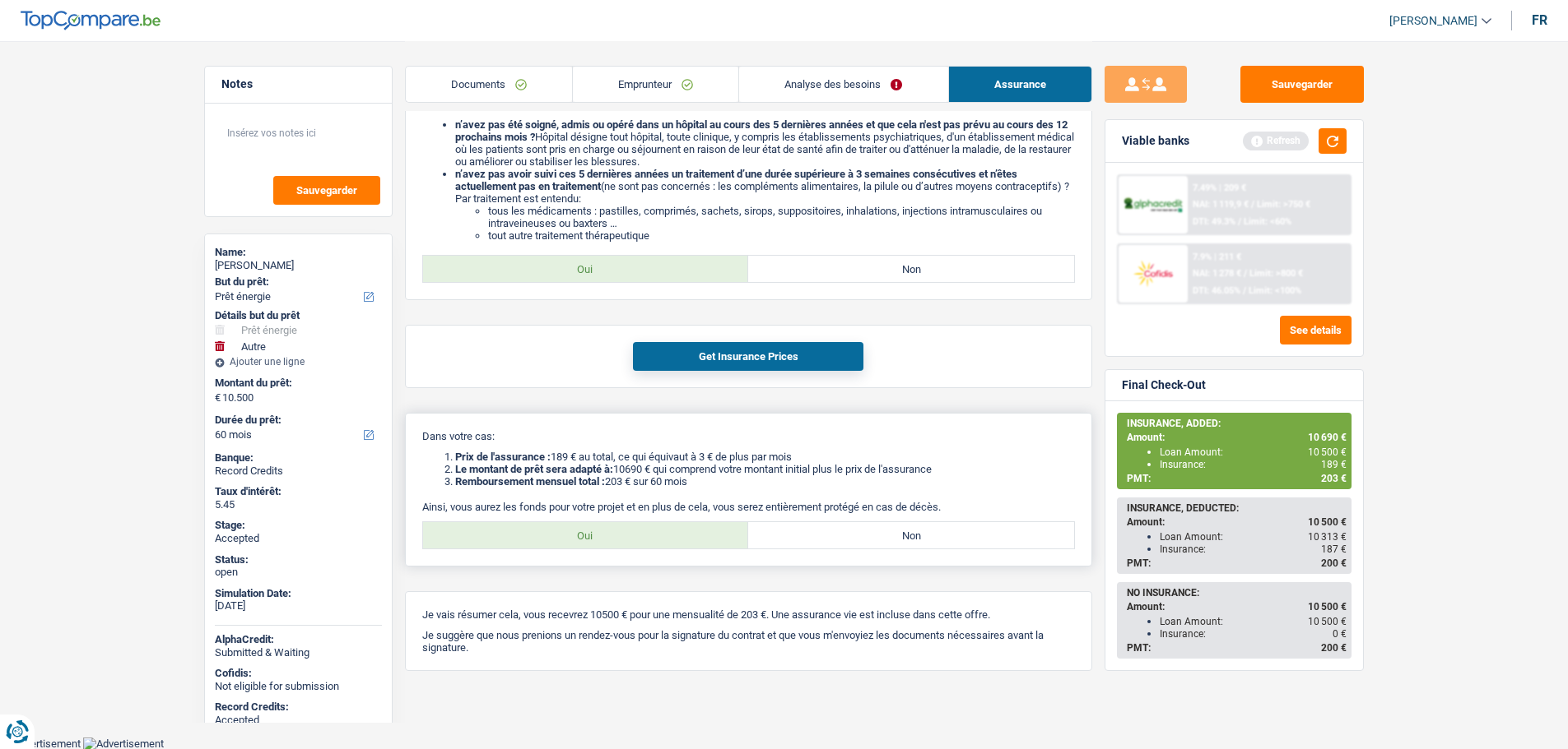
click at [844, 489] on div "Dans votre cas: Prix de l'assurance : 189 € au total, ce qui équivaut à 3 € de …" at bounding box center [748, 490] width 687 height 154
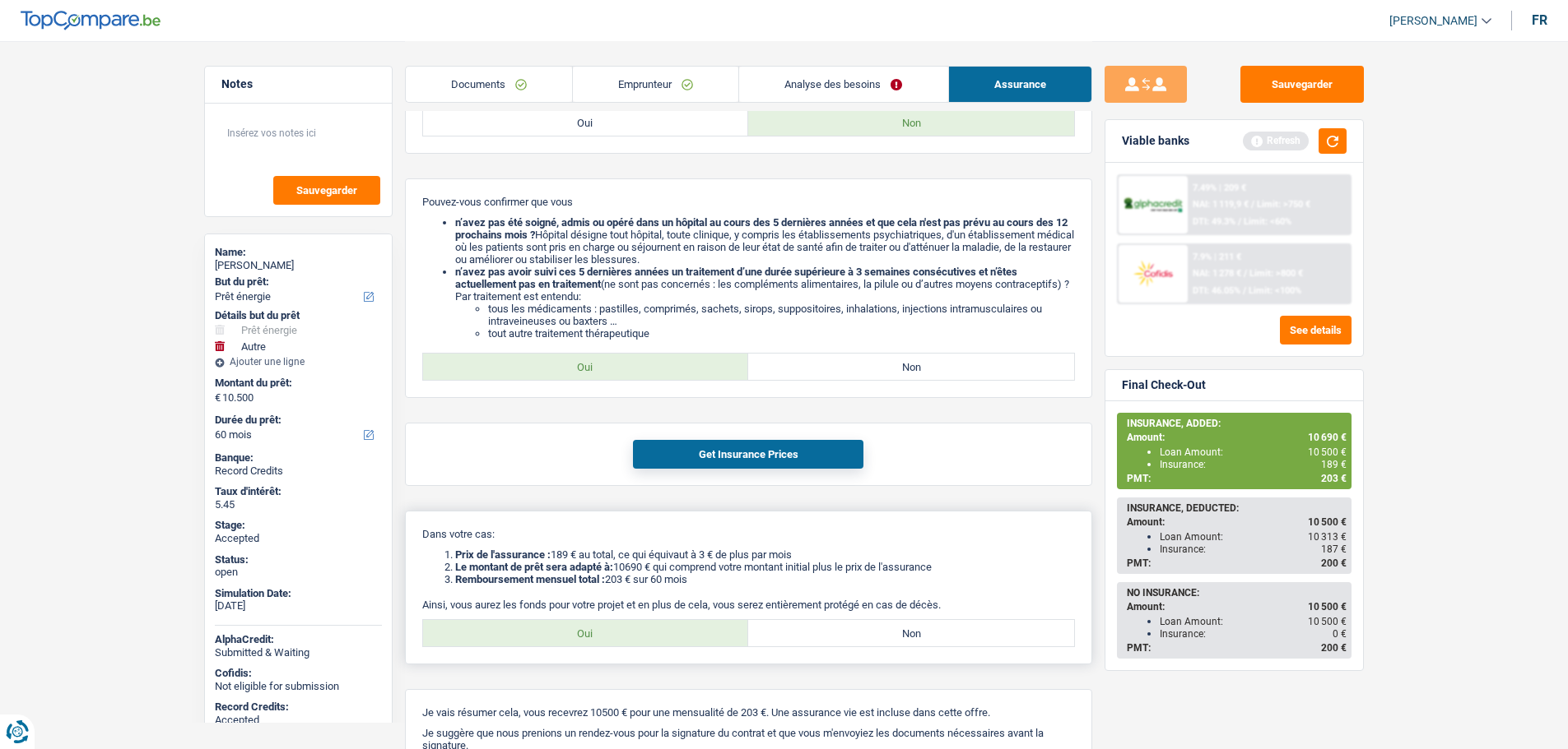
scroll to position [350, 0]
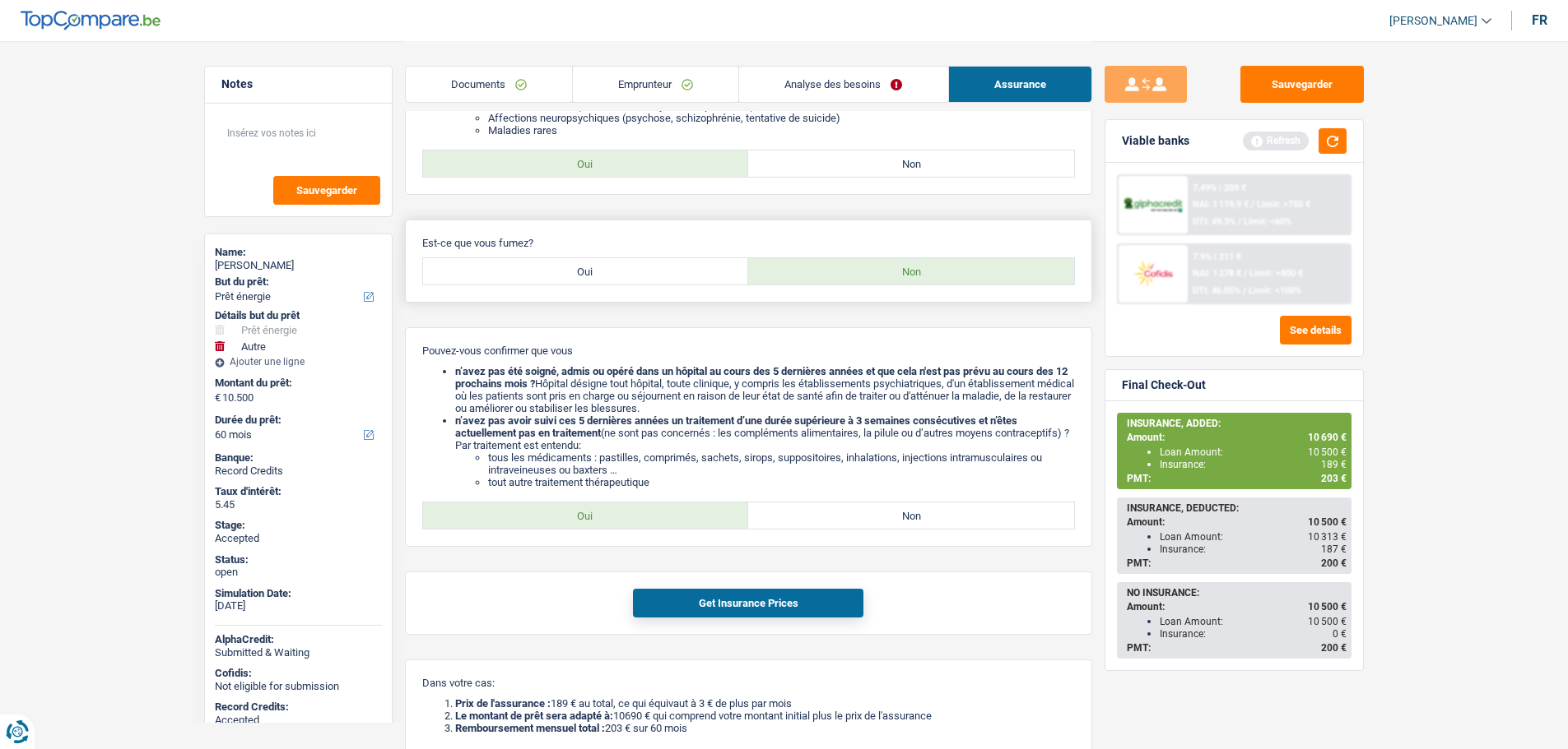
click at [599, 263] on label "Oui" at bounding box center [586, 271] width 326 height 26
click at [599, 263] on input "Oui" at bounding box center [586, 271] width 326 height 26
radio input "true"
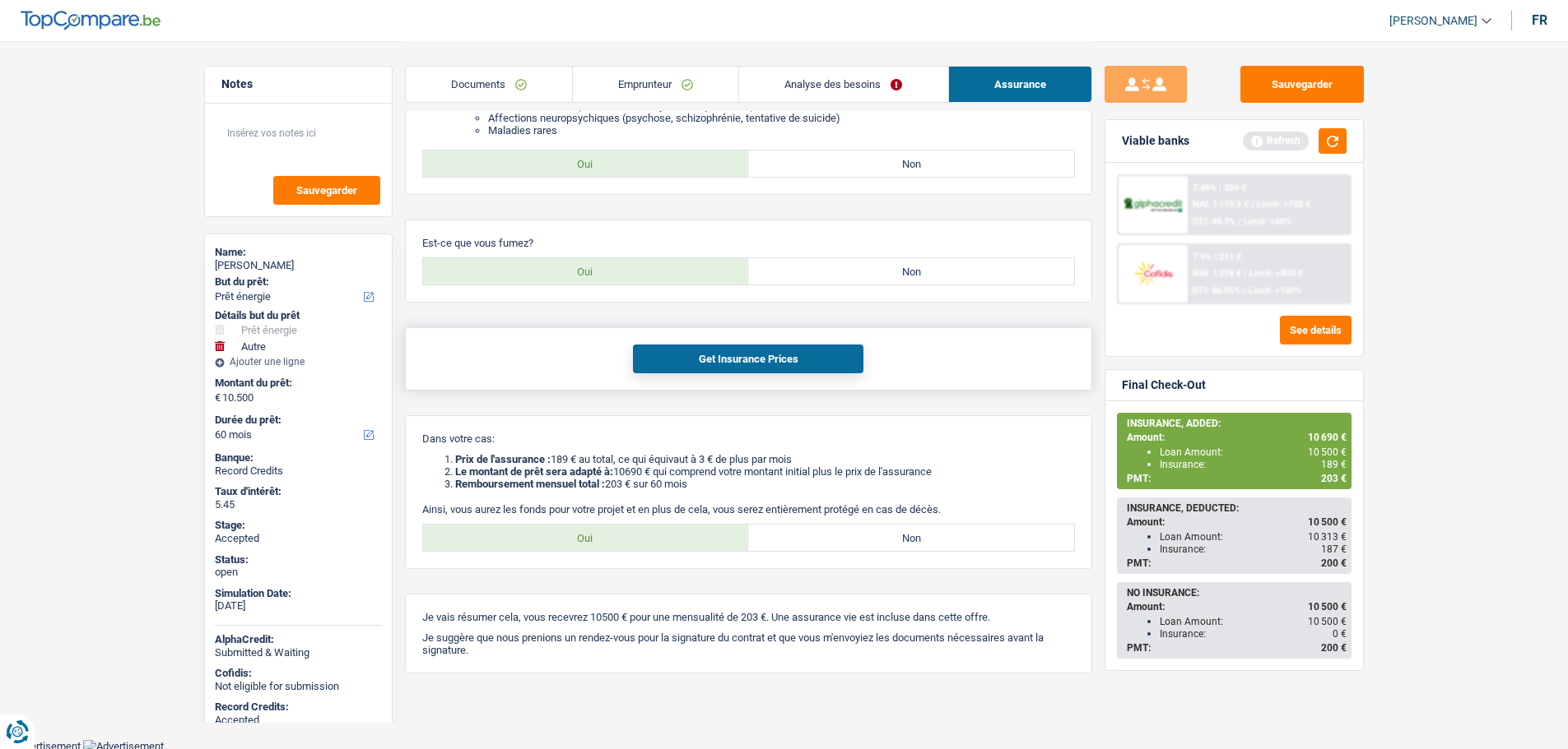
click at [727, 360] on button "Get Insurance Prices" at bounding box center [748, 359] width 230 height 29
click at [784, 360] on button "Get Insurance Prices" at bounding box center [748, 357] width 230 height 29
drag, startPoint x: 423, startPoint y: 235, endPoint x: 548, endPoint y: 239, distance: 125.1
click at [546, 240] on p "Est-ce que vous fumez?" at bounding box center [748, 240] width 653 height 13
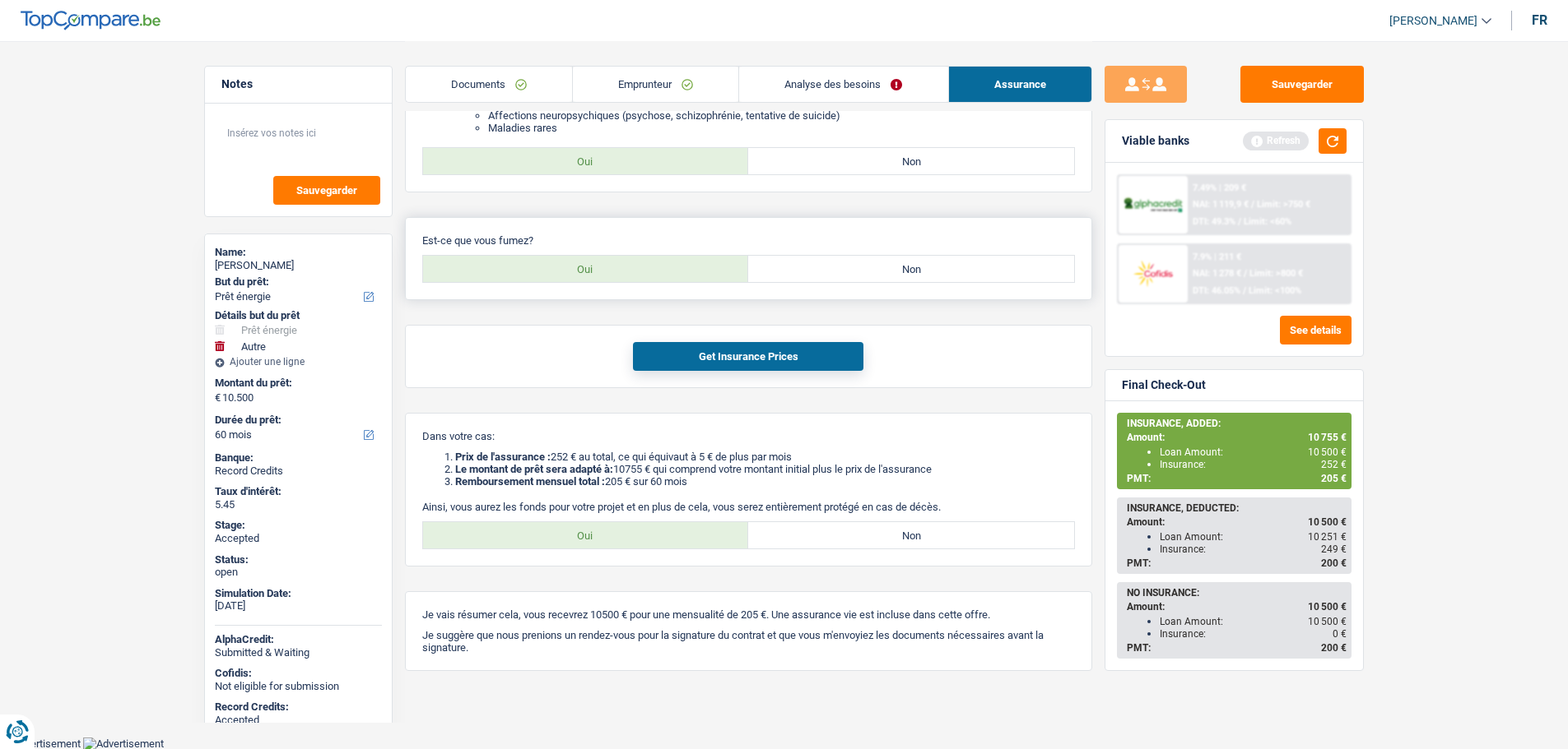
click at [548, 239] on p "Est-ce que vous fumez?" at bounding box center [748, 240] width 653 height 13
click at [467, 86] on link "Documents" at bounding box center [489, 84] width 166 height 35
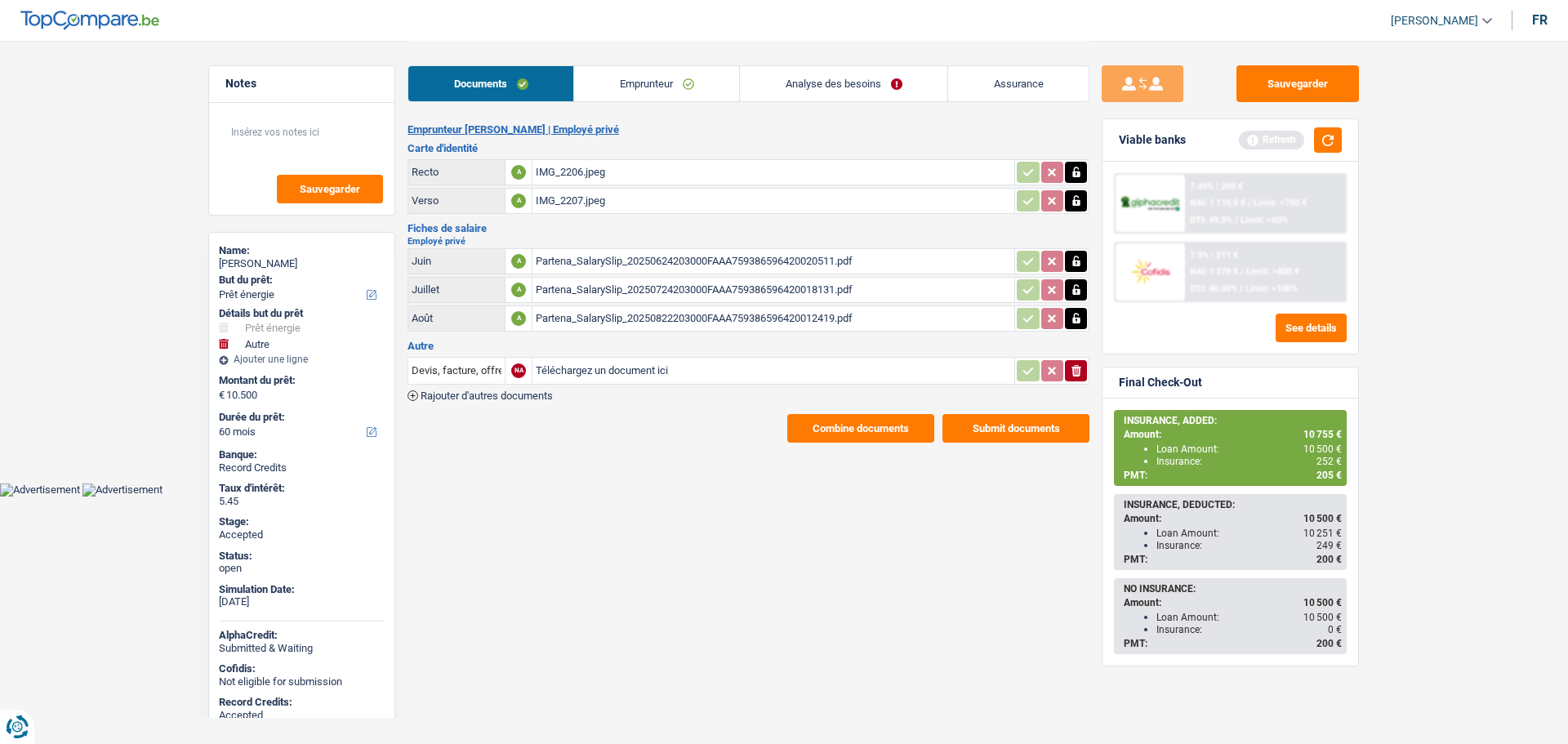
click at [620, 84] on link "Emprunteur" at bounding box center [657, 83] width 165 height 35
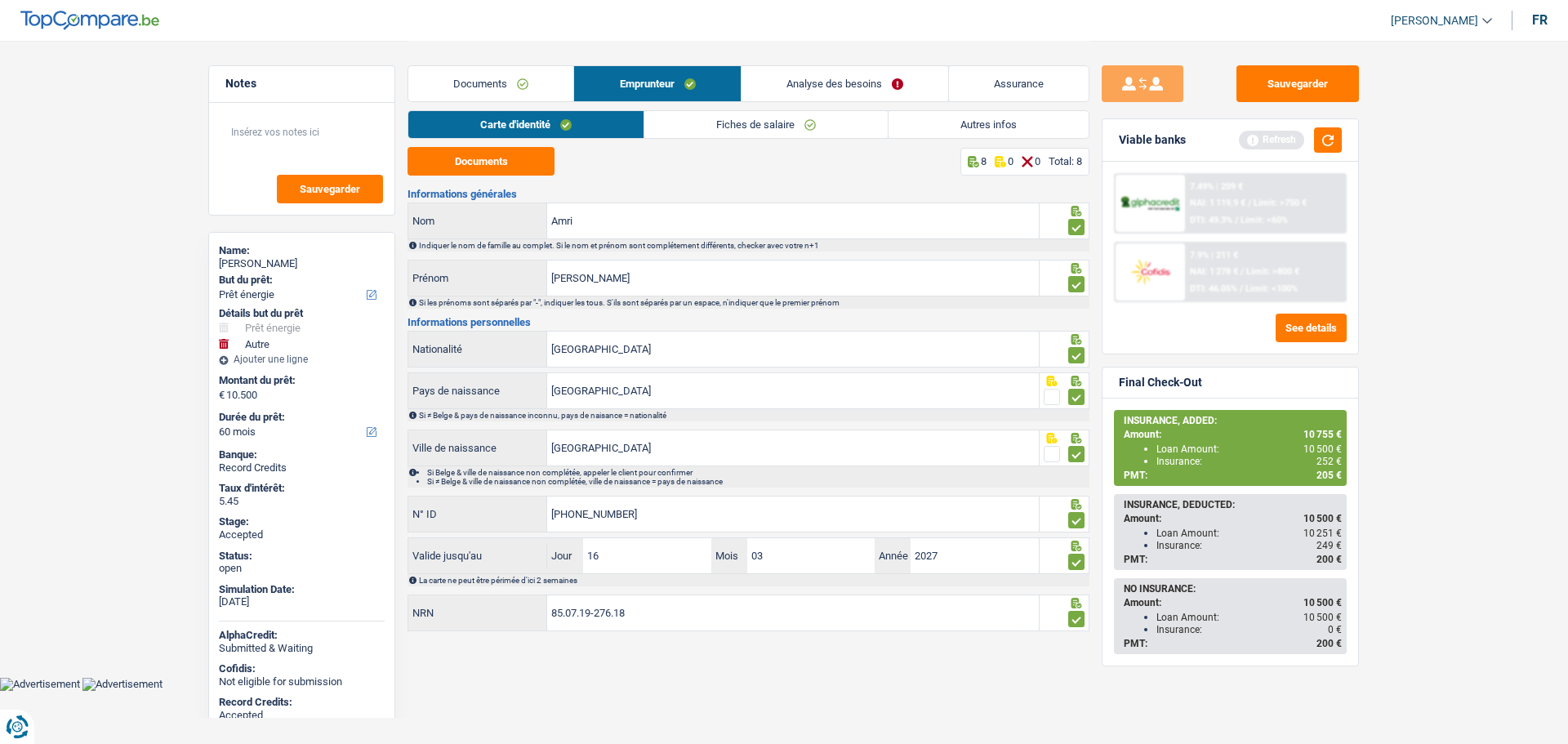
click at [748, 128] on link "Fiches de salaire" at bounding box center [765, 125] width 243 height 27
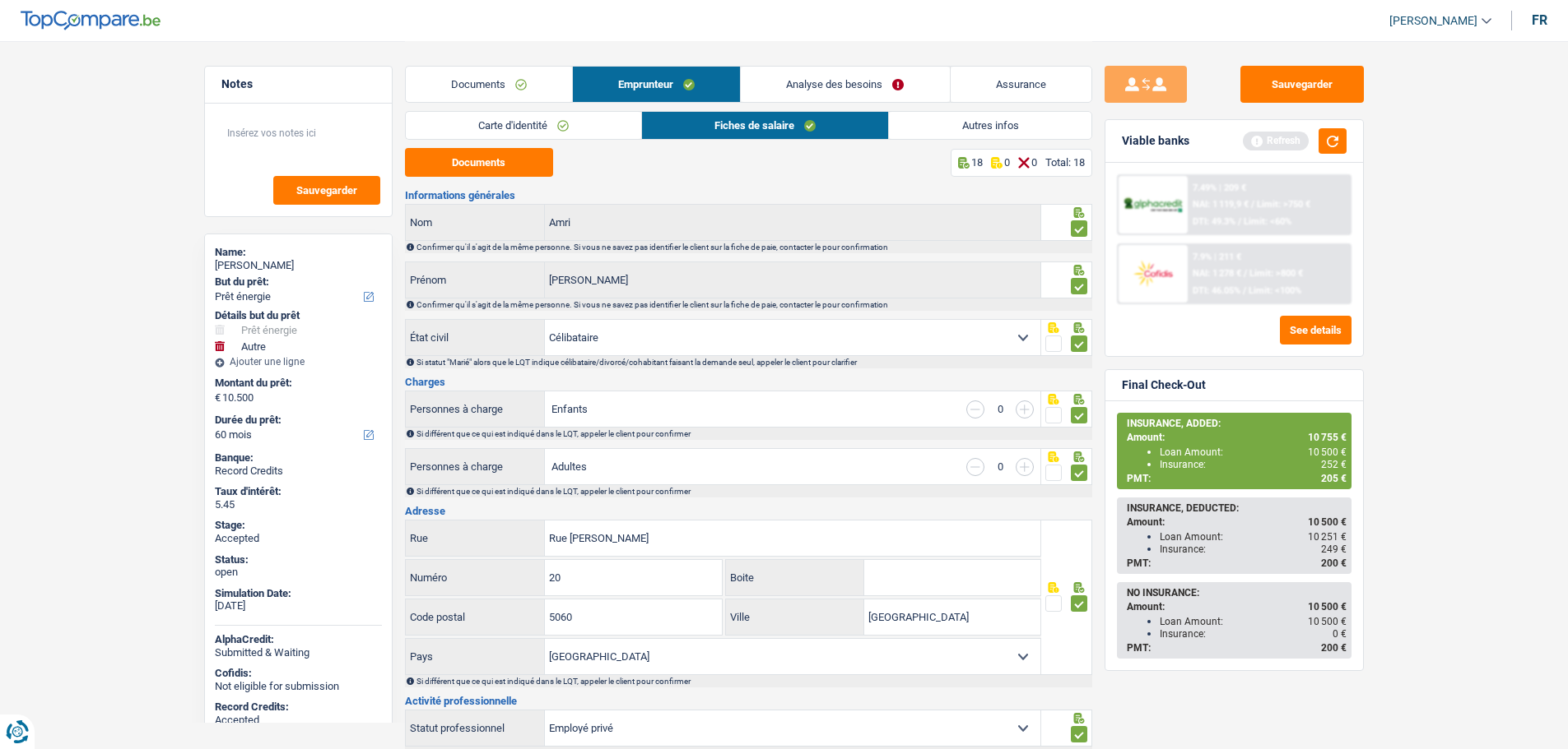
click at [230, 265] on div "[PERSON_NAME]" at bounding box center [298, 265] width 167 height 13
copy div "[PERSON_NAME]"
click at [956, 123] on link "Autres infos" at bounding box center [989, 126] width 202 height 27
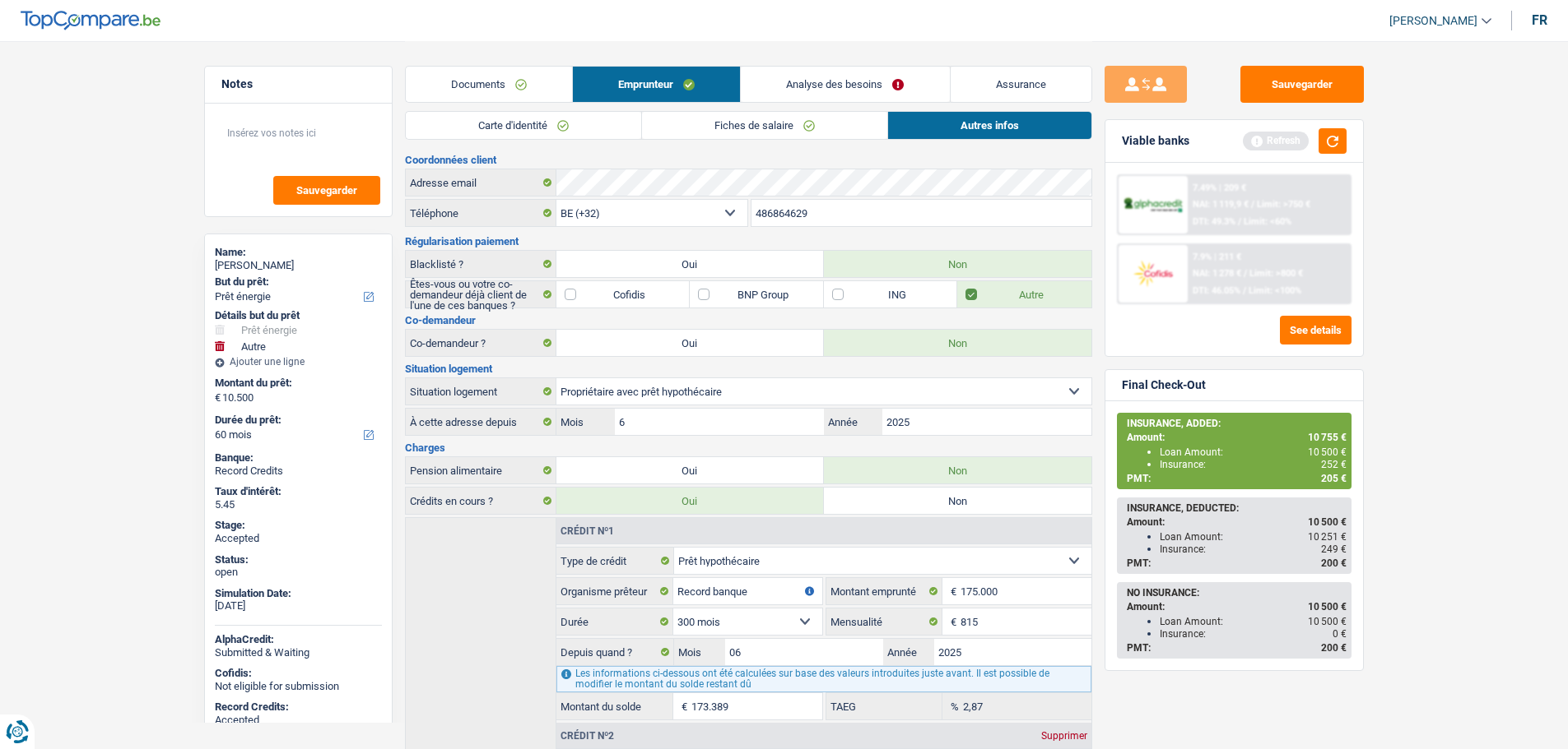
click at [829, 213] on input "486864629" at bounding box center [921, 213] width 340 height 26
click at [1266, 81] on button "Sauvegarder" at bounding box center [1302, 84] width 124 height 37
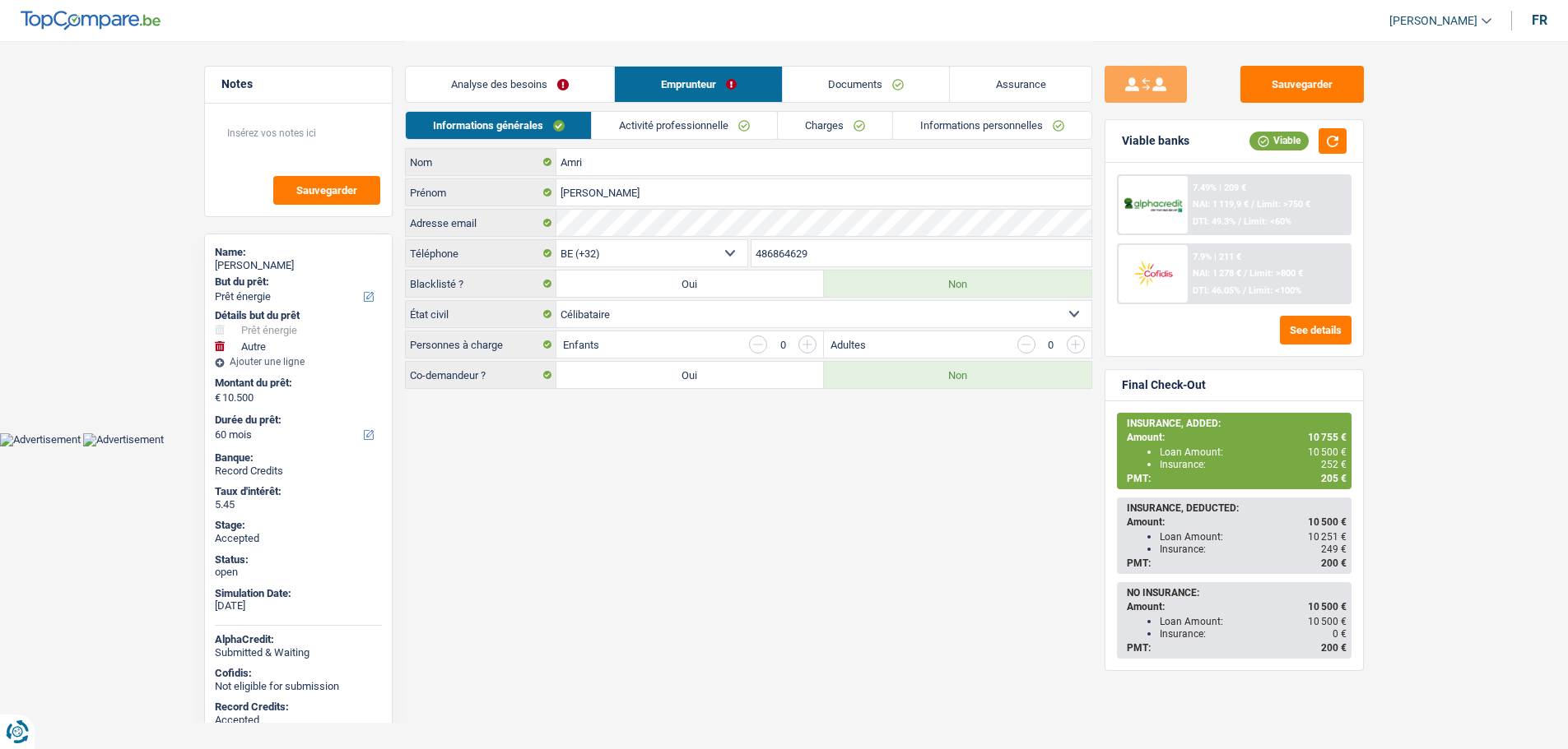
select select "energy"
select select "other"
select select "60"
select select "32"
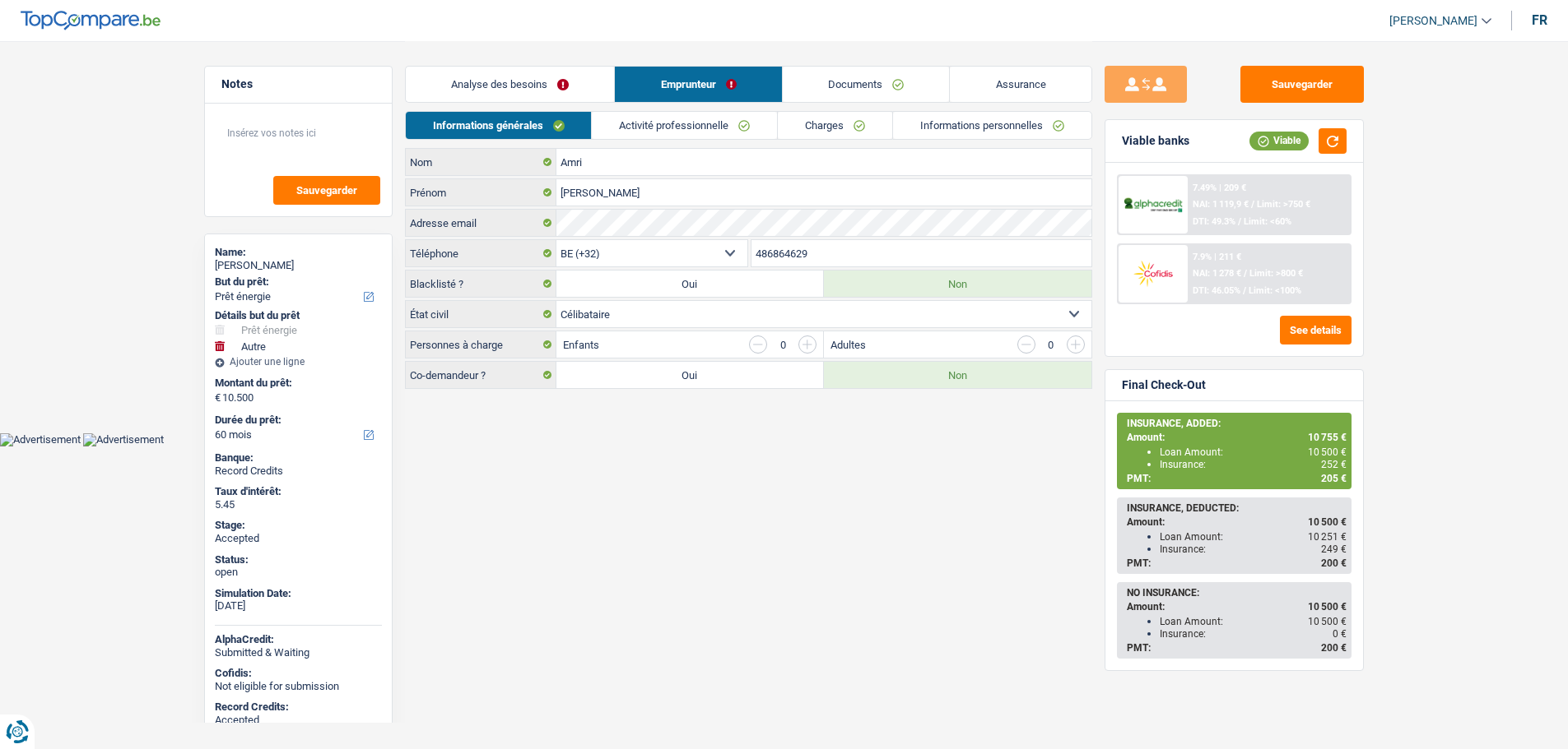
select select "single"
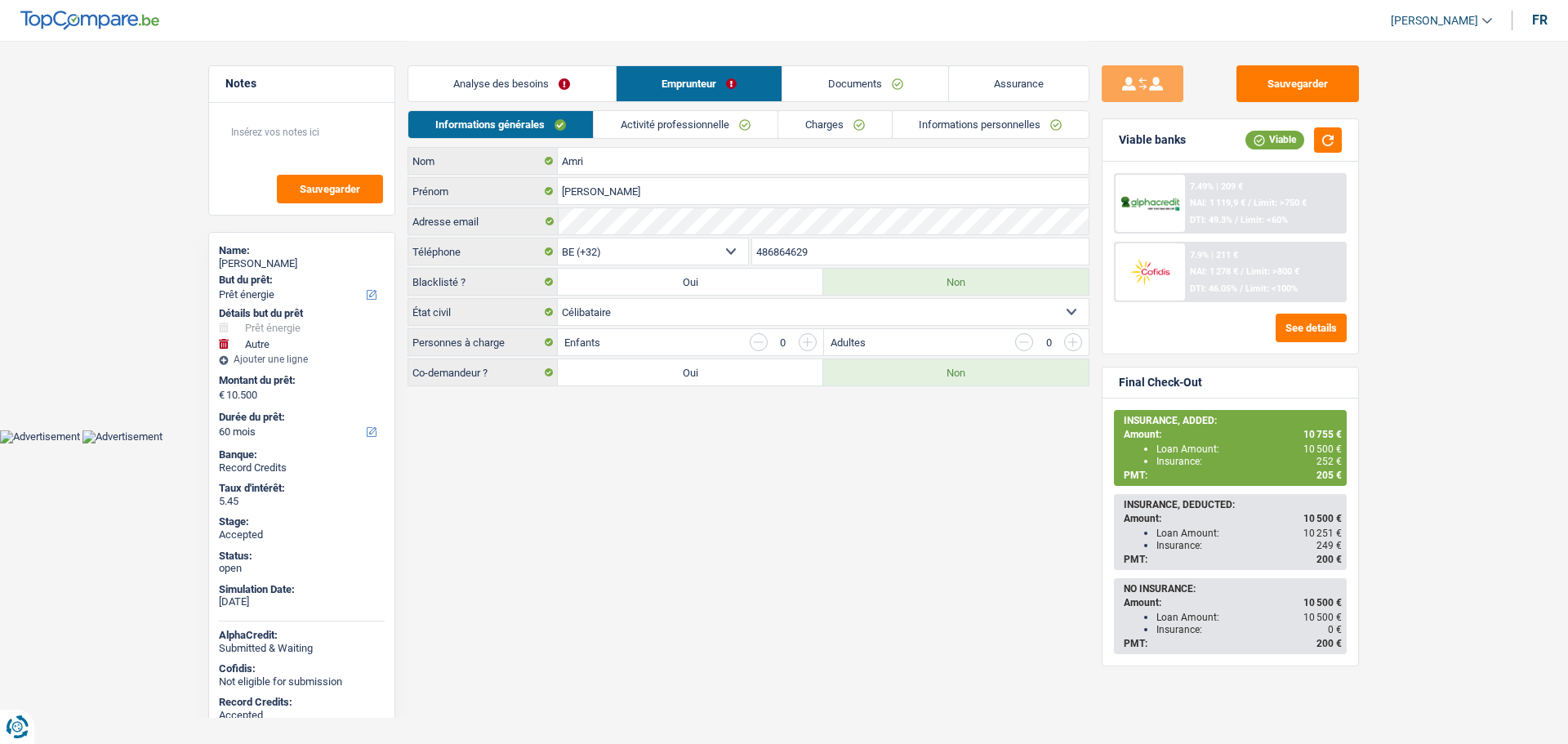
click at [692, 125] on link "Activité professionnelle" at bounding box center [686, 125] width 184 height 27
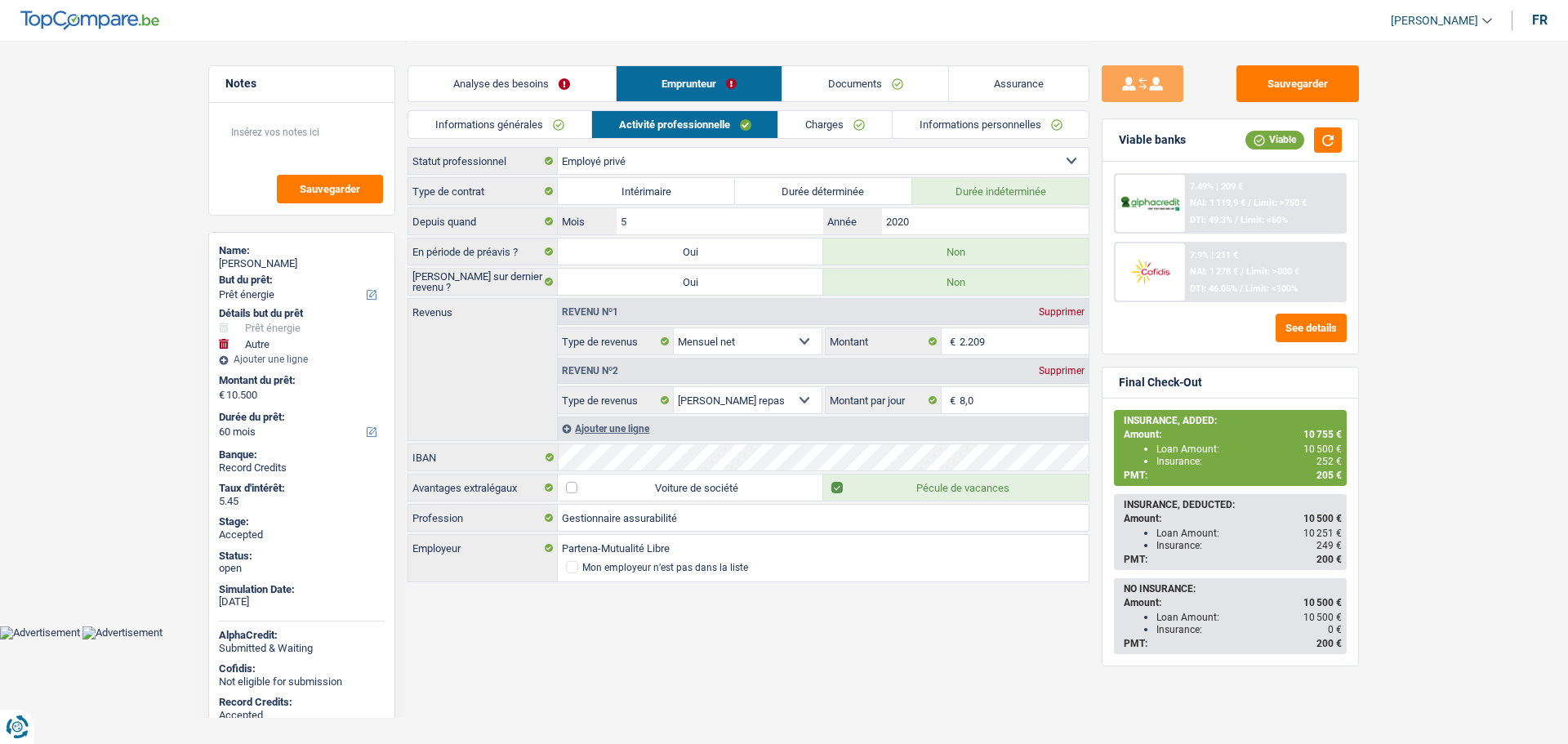
click at [869, 67] on link "Documents" at bounding box center [865, 83] width 166 height 35
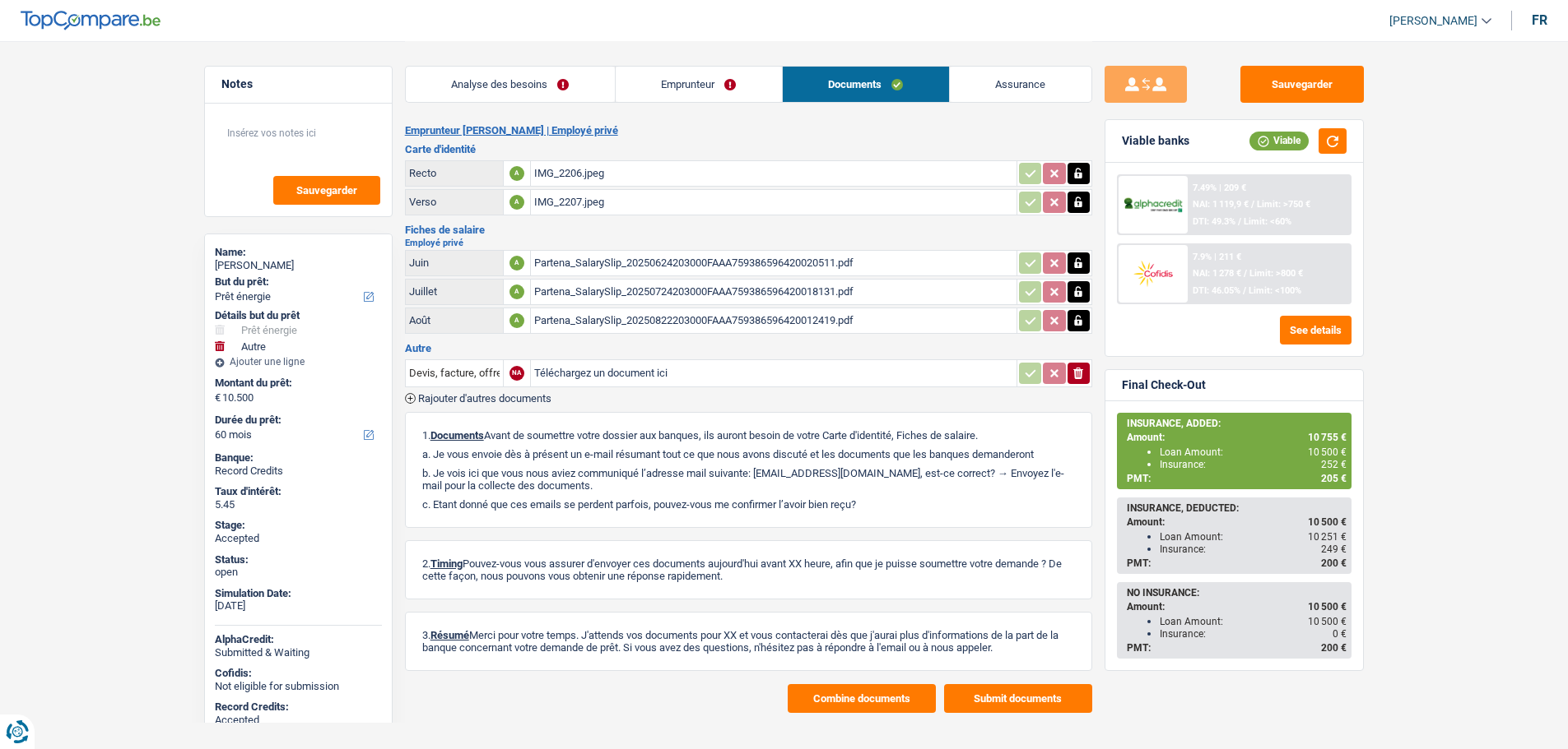
click at [588, 325] on div "Partena_SalarySlip_20250822203000FAAA759386596420012419.pdf" at bounding box center [773, 320] width 479 height 24
click at [520, 76] on link "Analyse des besoins" at bounding box center [510, 84] width 209 height 35
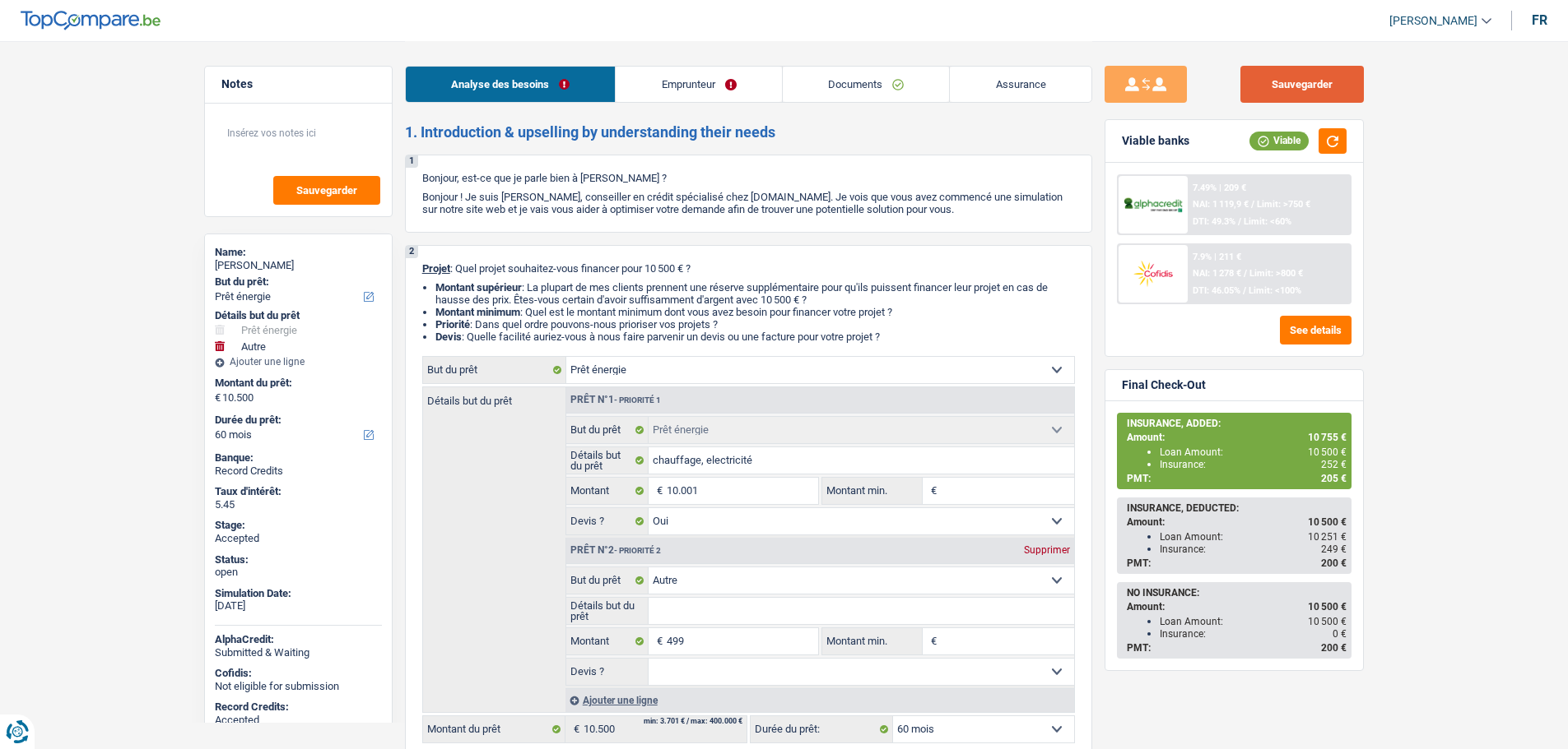
click at [1287, 87] on button "Sauvegarder" at bounding box center [1302, 84] width 124 height 37
